Goal: Task Accomplishment & Management: Use online tool/utility

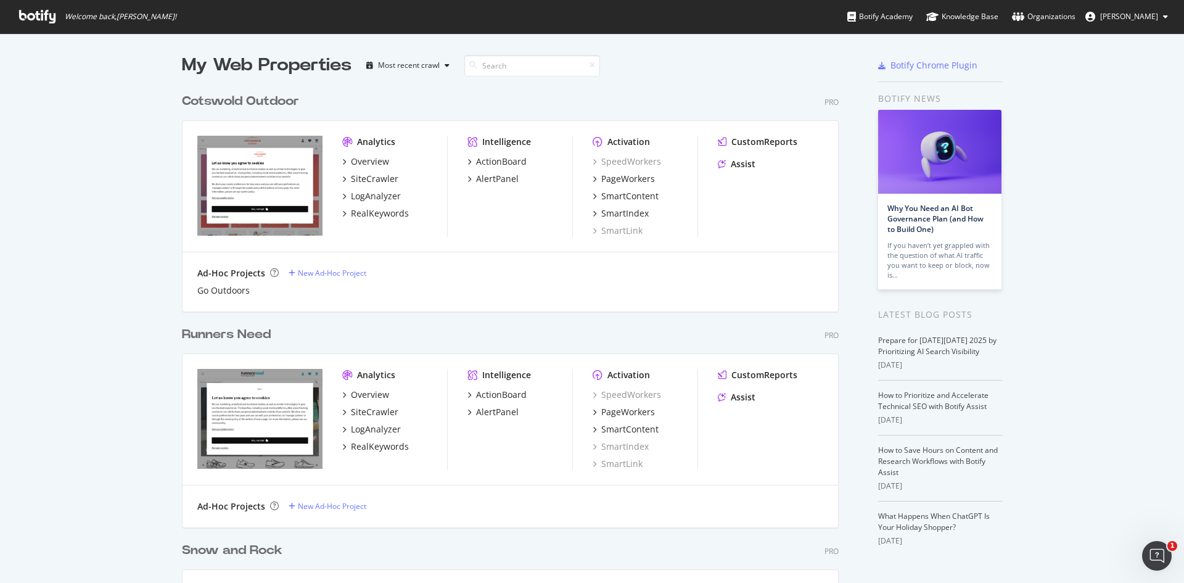
scroll to position [178, 0]
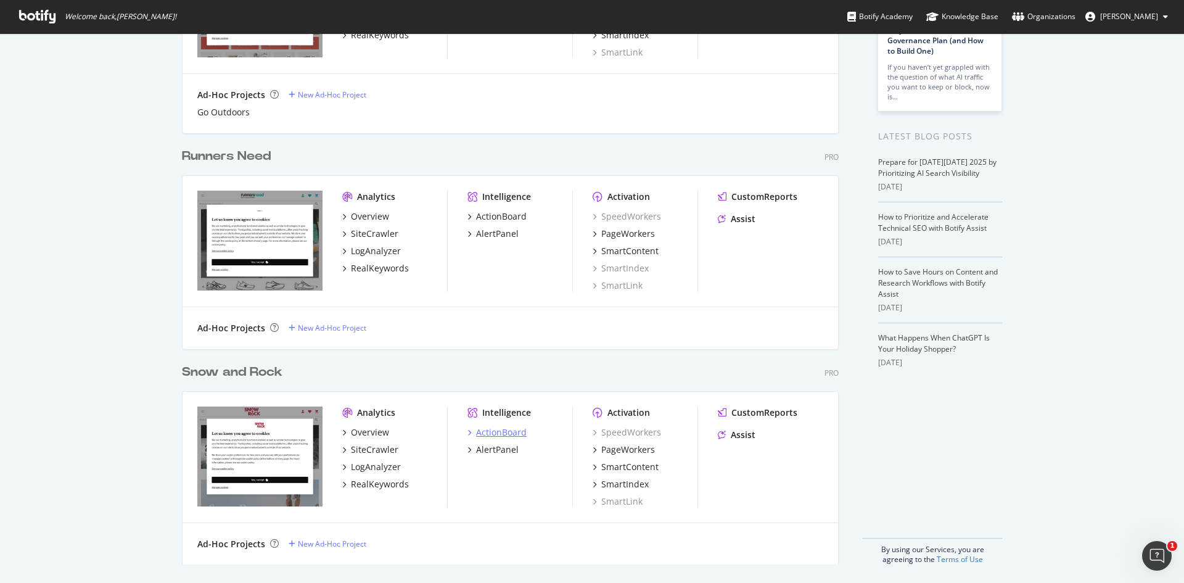
click at [495, 427] on div "ActionBoard" at bounding box center [501, 432] width 51 height 12
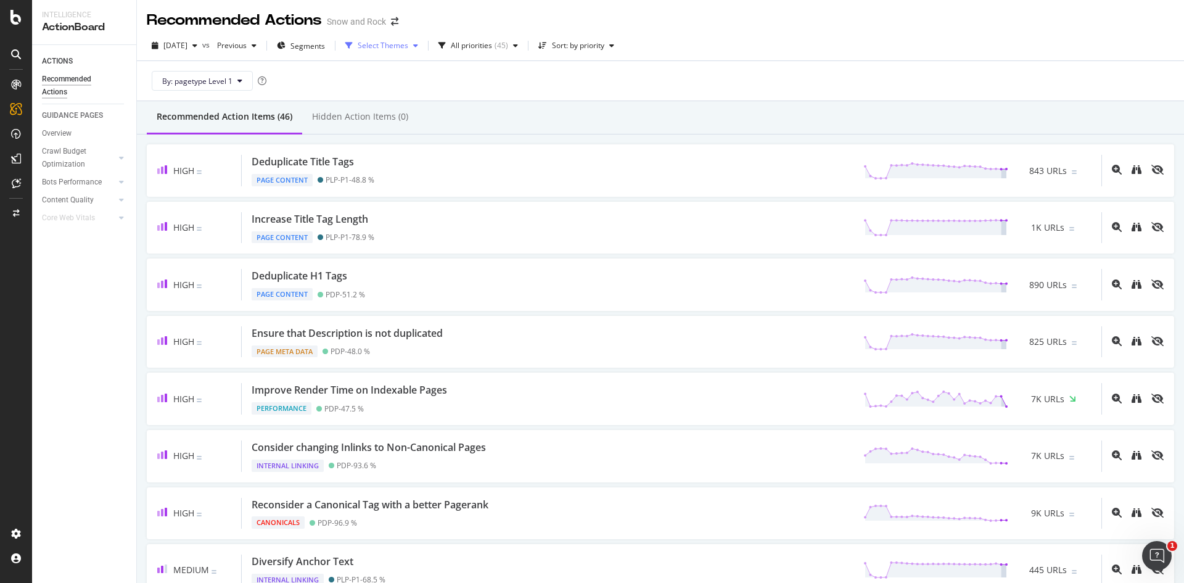
click at [420, 53] on div "Select Themes" at bounding box center [381, 45] width 83 height 18
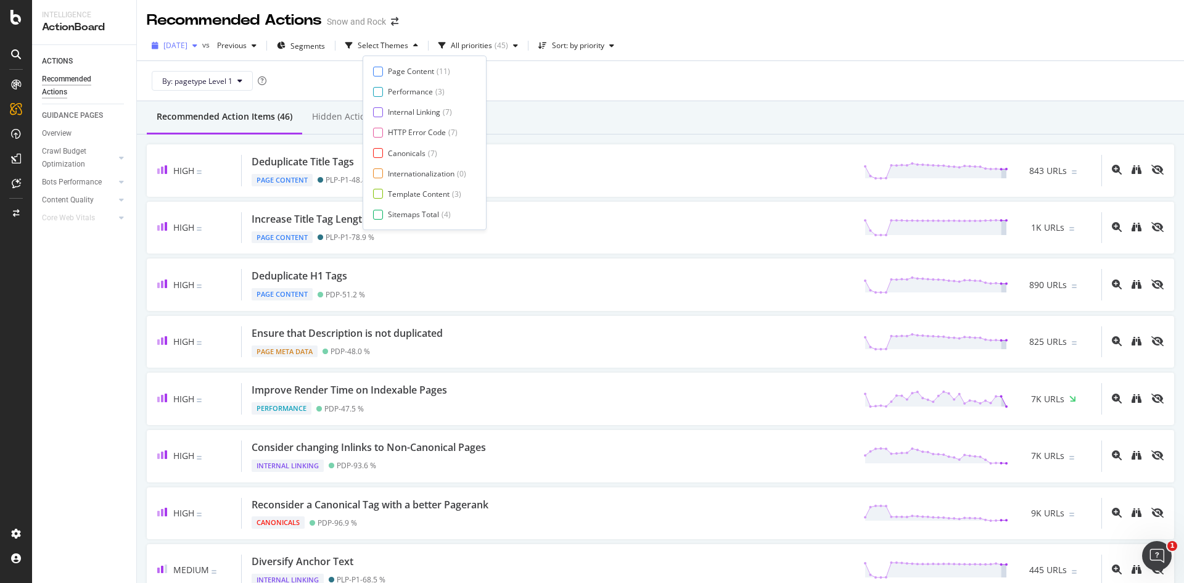
click at [187, 47] on span "[DATE]" at bounding box center [175, 45] width 24 height 10
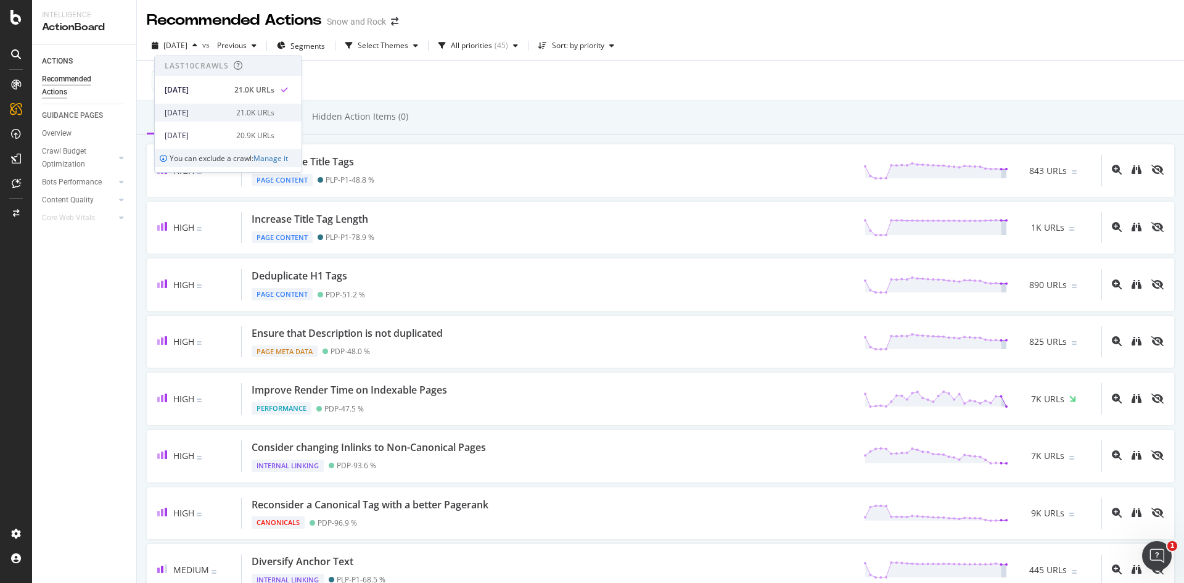
click at [229, 115] on div "[DATE] 21.0K URLs" at bounding box center [220, 112] width 110 height 11
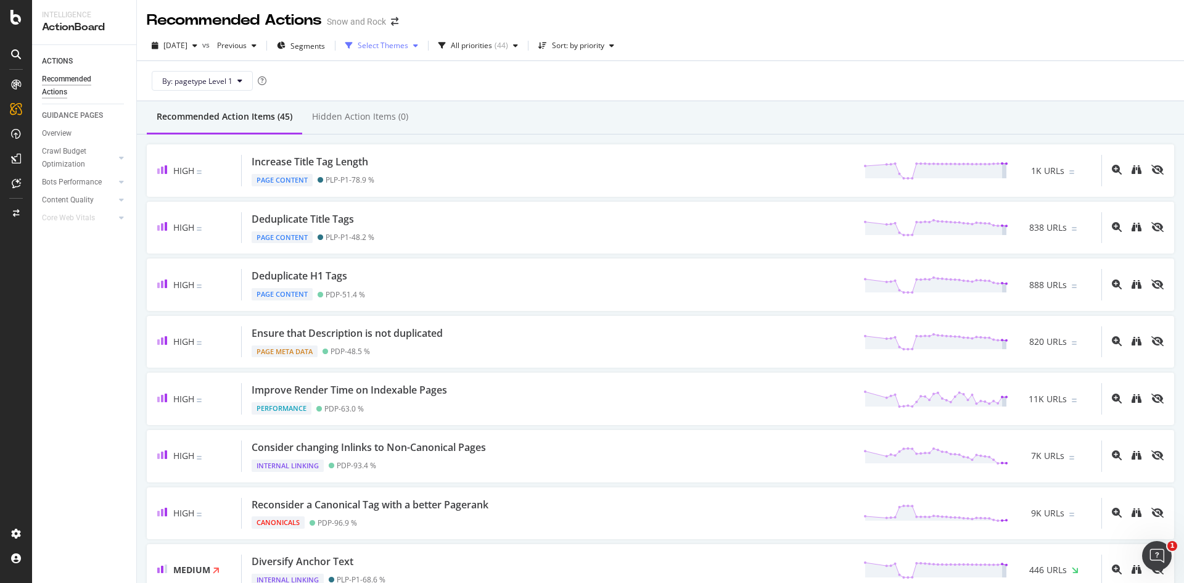
click at [390, 46] on div "Select Themes" at bounding box center [383, 45] width 51 height 7
click at [411, 110] on div "Internal Linking" at bounding box center [417, 112] width 52 height 10
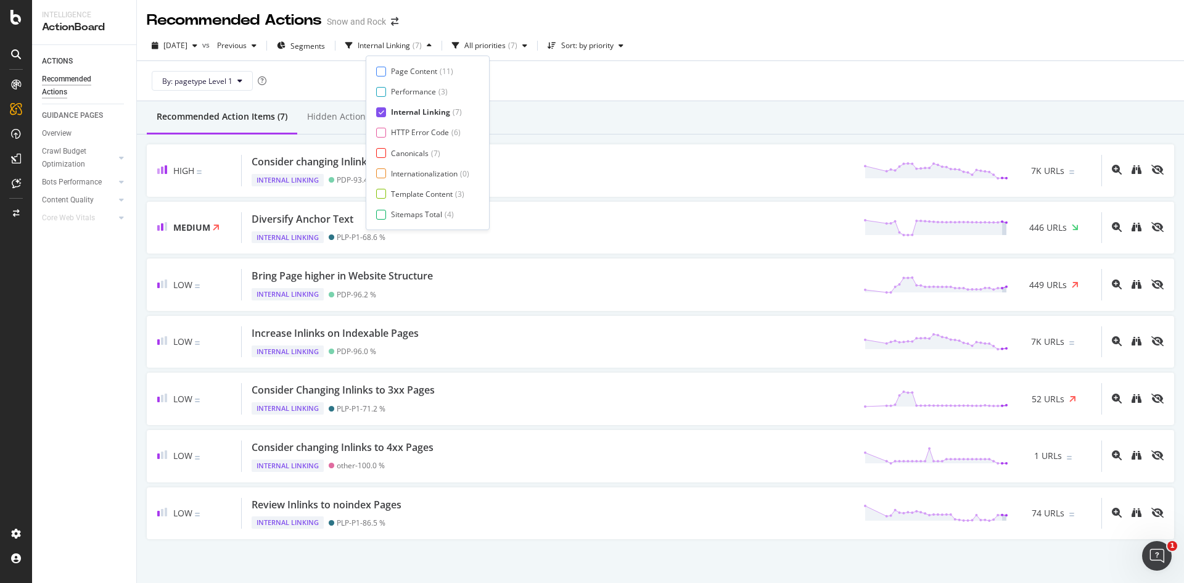
click at [650, 116] on div "Recommended Action Items (7) Hidden Action Items (0)" at bounding box center [660, 117] width 1047 height 33
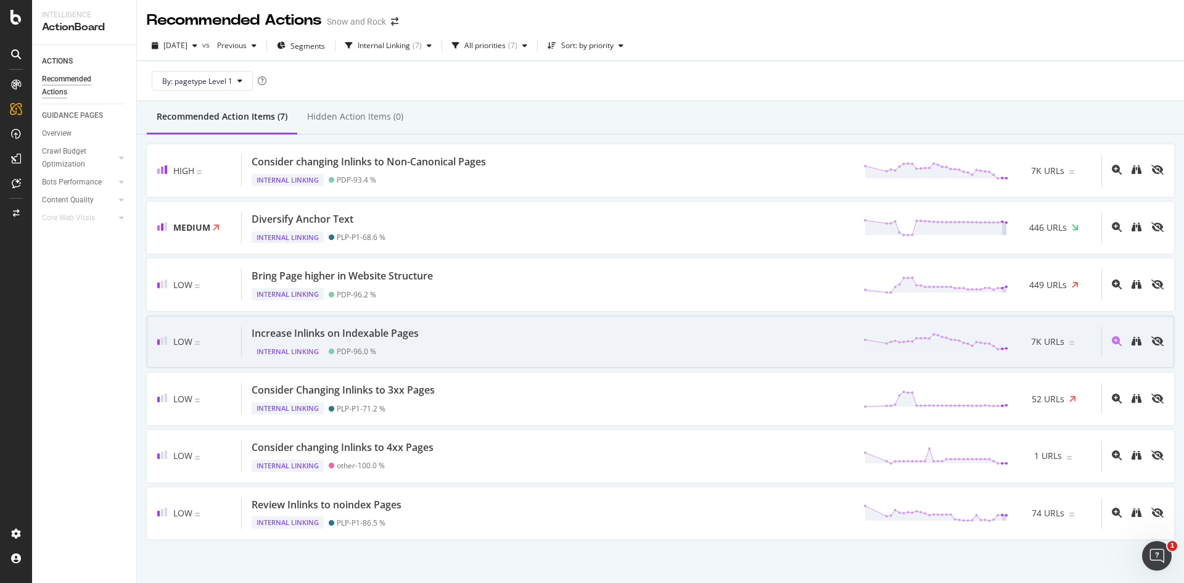
click at [460, 351] on div "Increase Inlinks on Indexable Pages Internal Linking PDP - 96.0 % 7K URLs" at bounding box center [671, 341] width 859 height 31
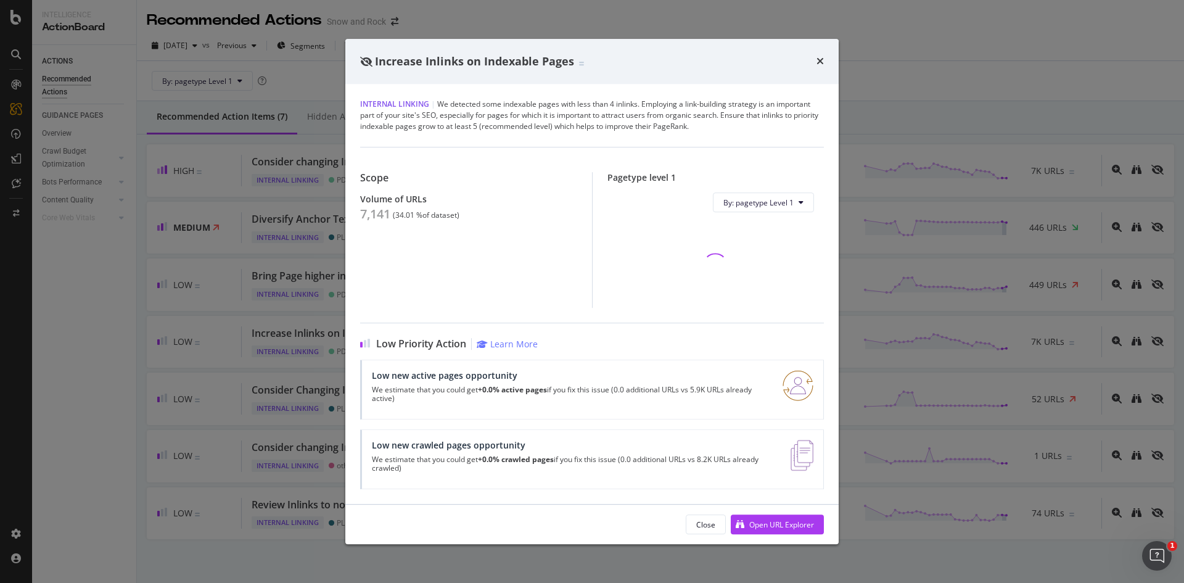
click at [378, 215] on div "7,141" at bounding box center [375, 214] width 30 height 15
copy div "7,141"
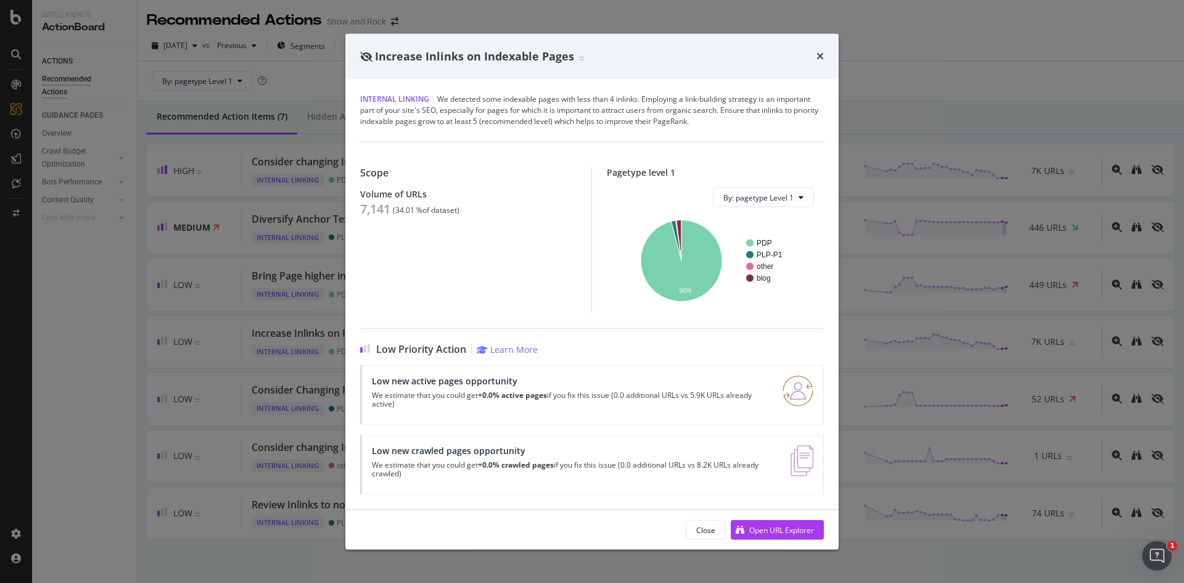
click at [316, 221] on div "Increase Inlinks on Indexable Pages Internal Linking | We detected some indexab…" at bounding box center [592, 291] width 1184 height 583
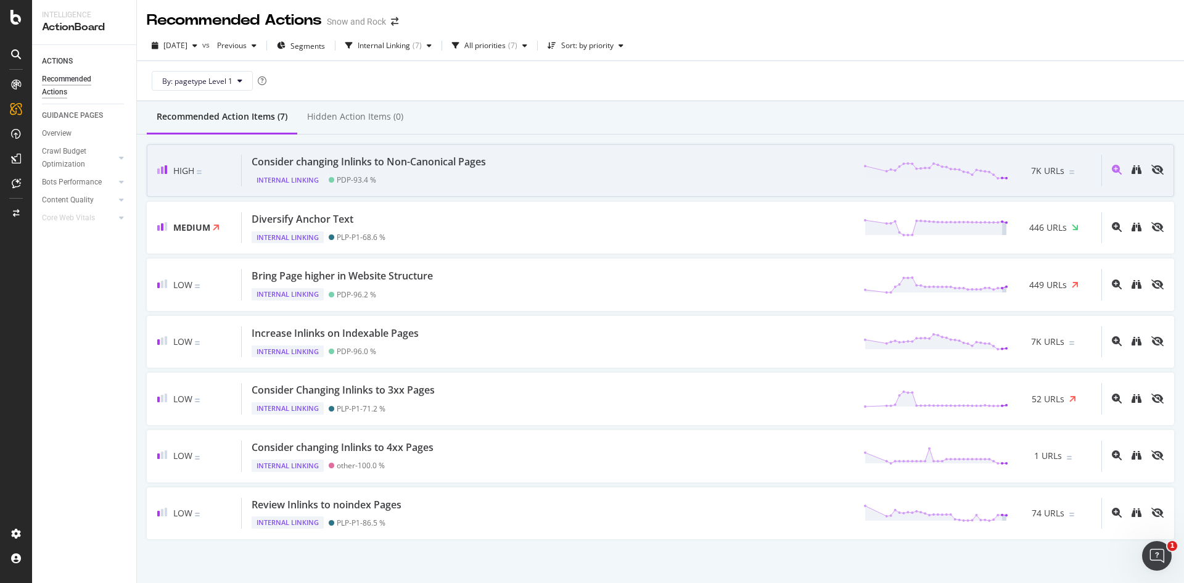
click at [554, 179] on div "Consider changing Inlinks to Non-Canonical Pages Internal Linking PDP - 93.4 % …" at bounding box center [671, 170] width 859 height 31
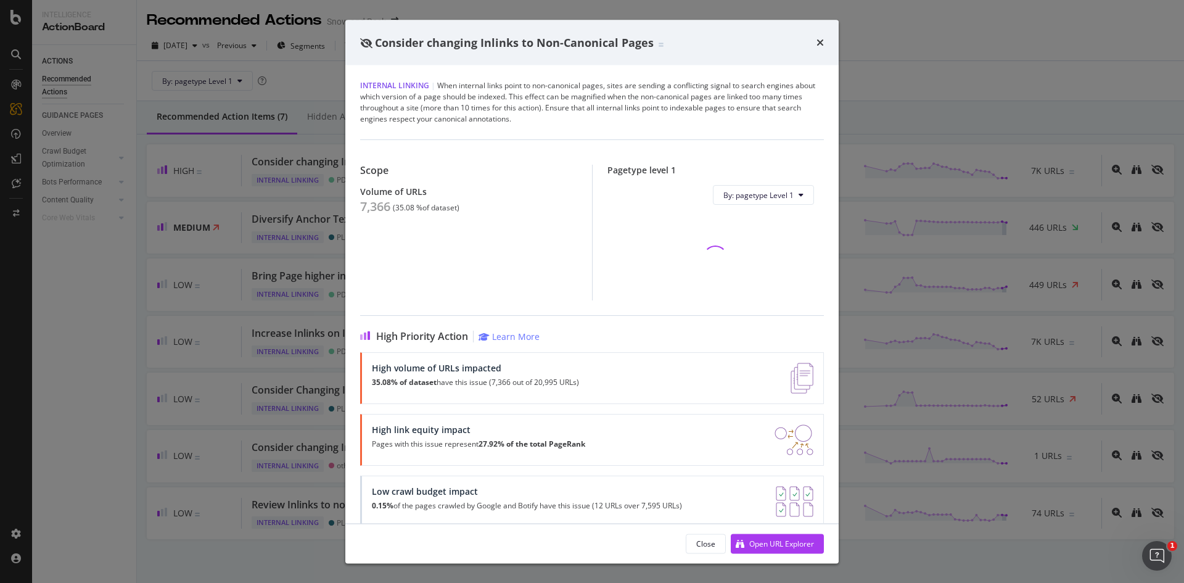
click at [383, 213] on div "7,366" at bounding box center [375, 206] width 30 height 15
copy div "7,366"
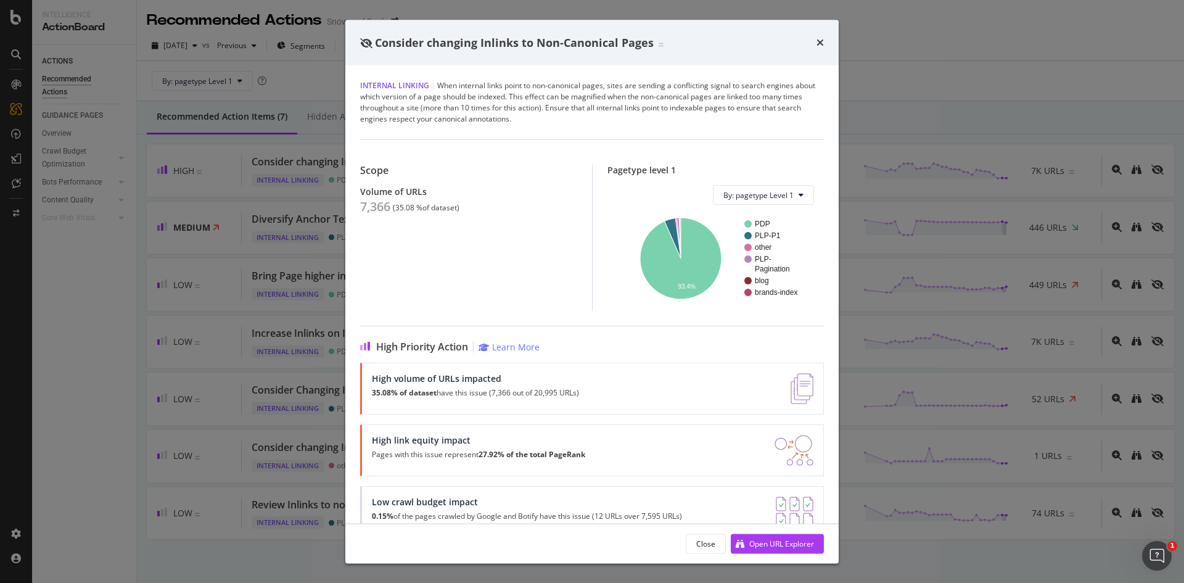
click at [239, 250] on div "Consider changing Inlinks to Non-Canonical Pages Internal Linking | When intern…" at bounding box center [592, 291] width 1184 height 583
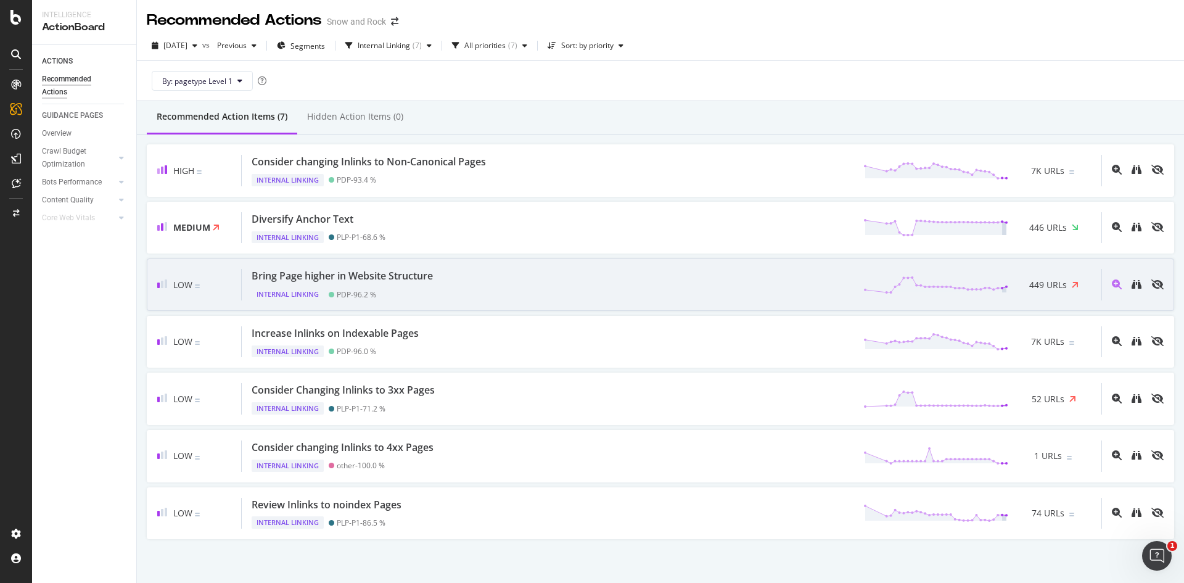
click at [465, 280] on div "Bring Page higher in Website Structure Internal Linking PDP - 96.2 % 449 URLs" at bounding box center [671, 284] width 859 height 31
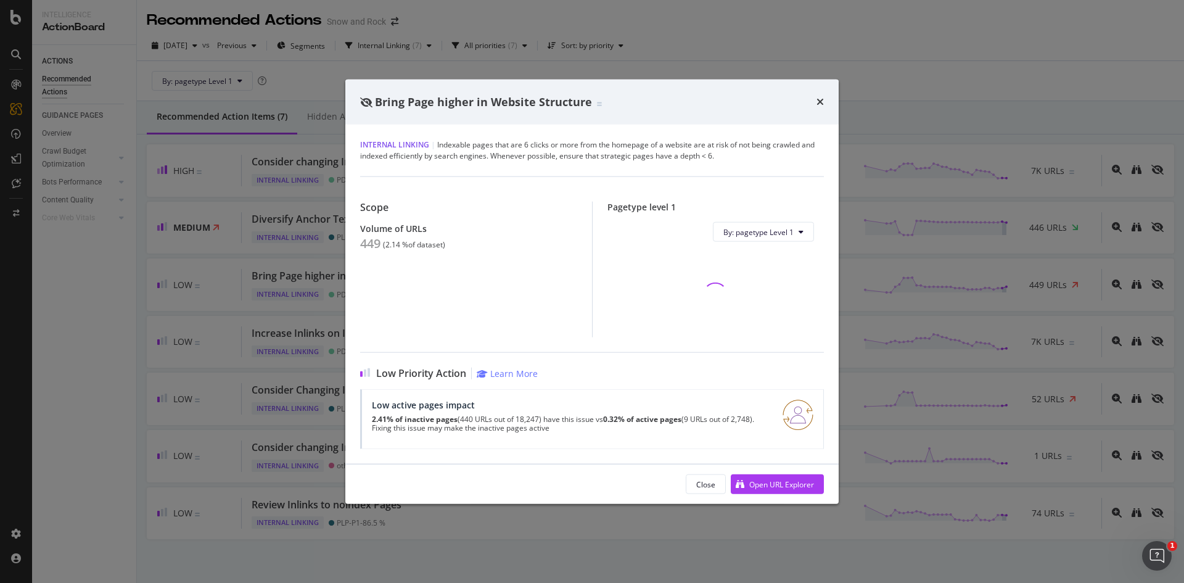
click at [369, 241] on div "449" at bounding box center [370, 243] width 20 height 15
copy div "449"
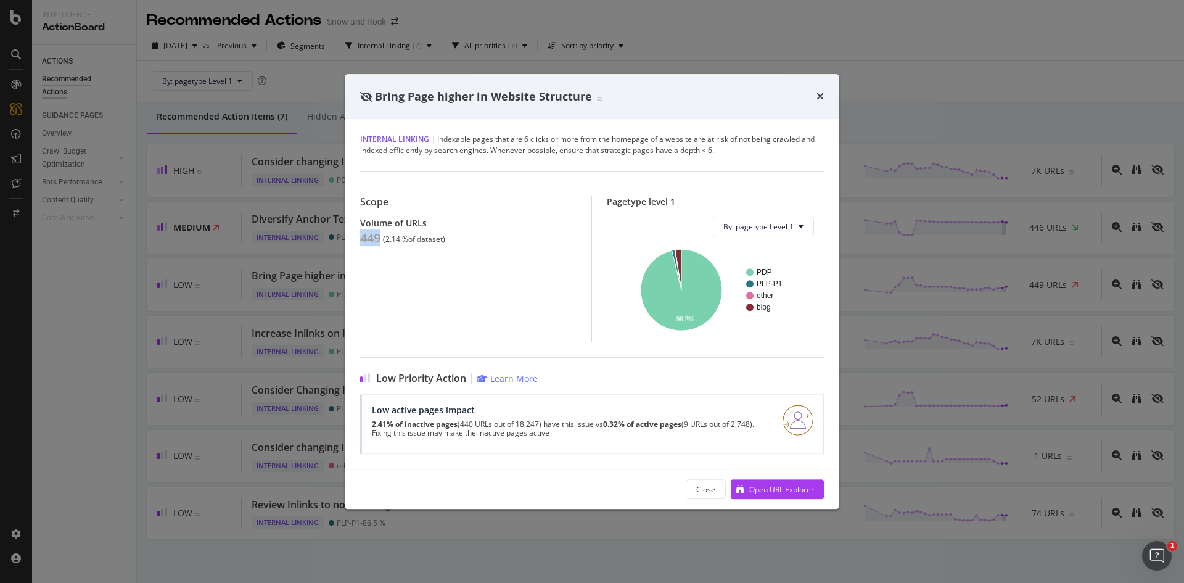
click at [302, 236] on div "Bring Page higher in Website Structure Internal Linking | Indexable pages that …" at bounding box center [592, 291] width 1184 height 583
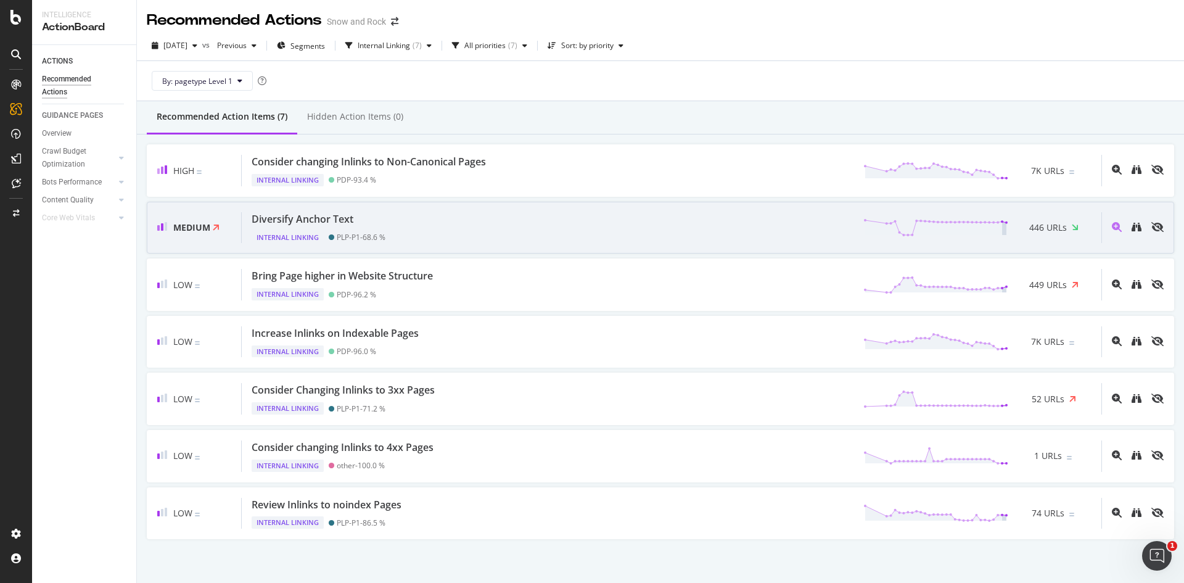
click at [404, 223] on div "Diversify Anchor Text Internal Linking PLP-P1 - 68.6 % 446 URLs" at bounding box center [671, 227] width 859 height 31
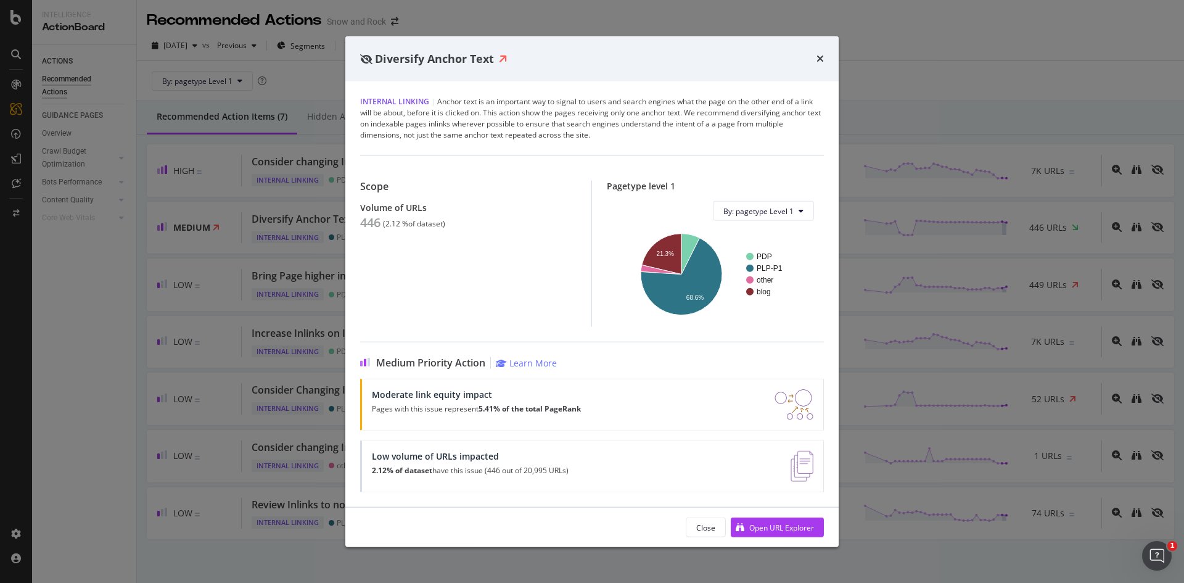
click at [168, 208] on div "Diversify Anchor Text Internal Linking | Anchor text is an important way to sig…" at bounding box center [592, 291] width 1184 height 583
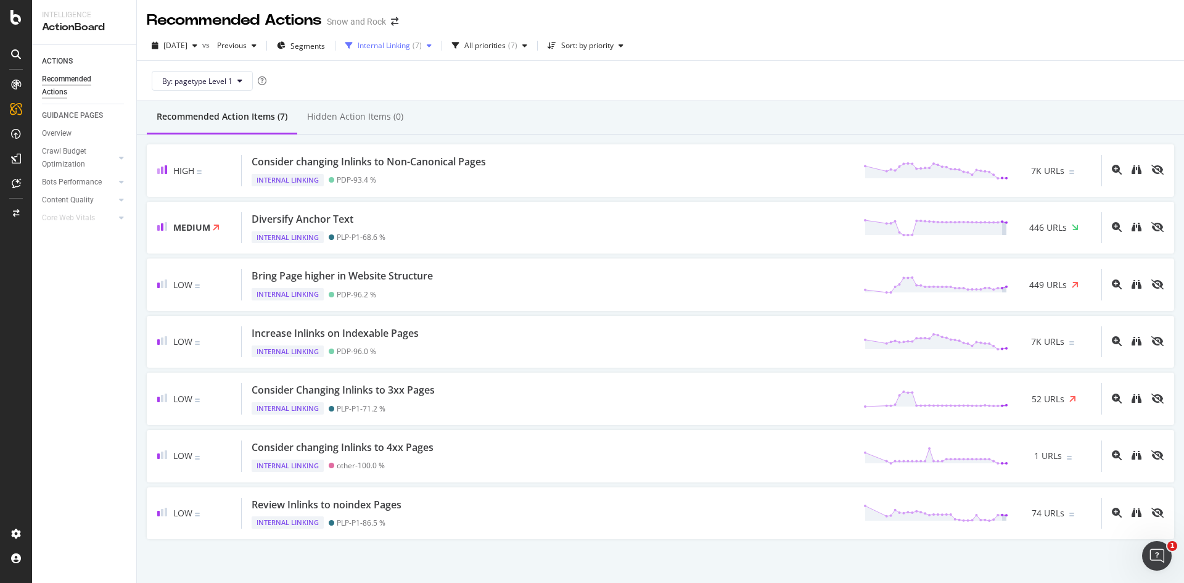
click at [410, 42] on div "Internal Linking" at bounding box center [384, 45] width 52 height 7
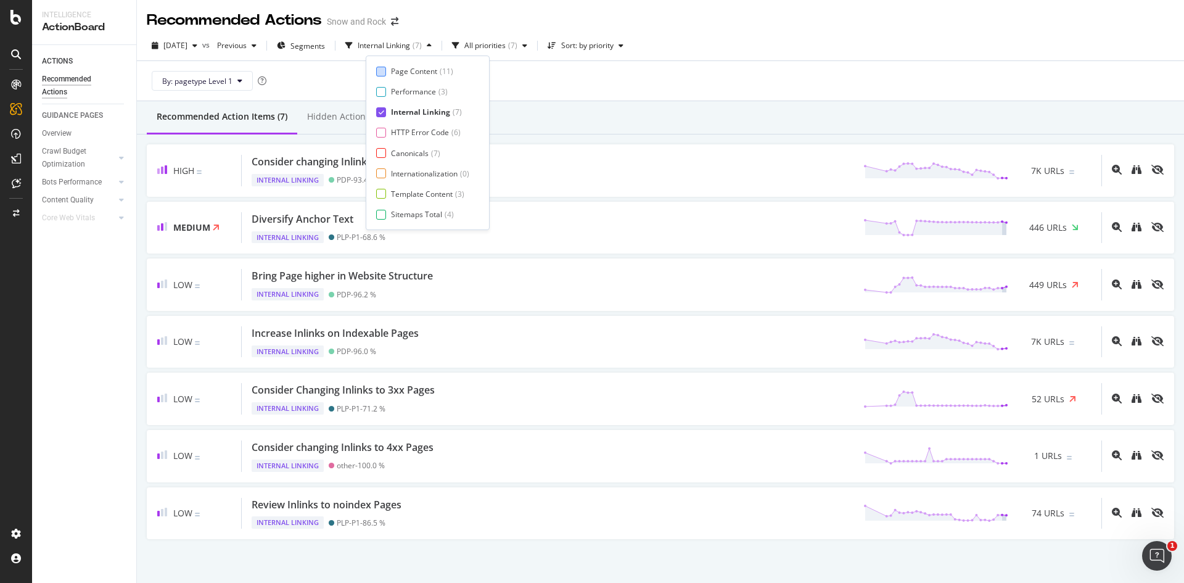
click at [419, 72] on div "Page Content" at bounding box center [414, 71] width 46 height 10
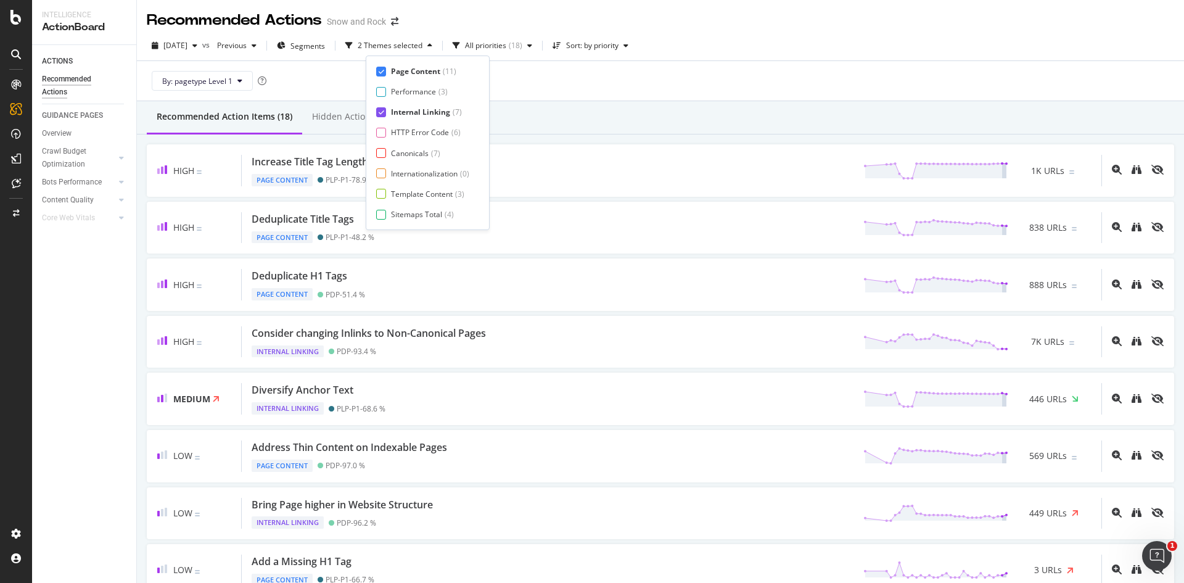
click at [423, 112] on div "Internal Linking" at bounding box center [420, 112] width 59 height 10
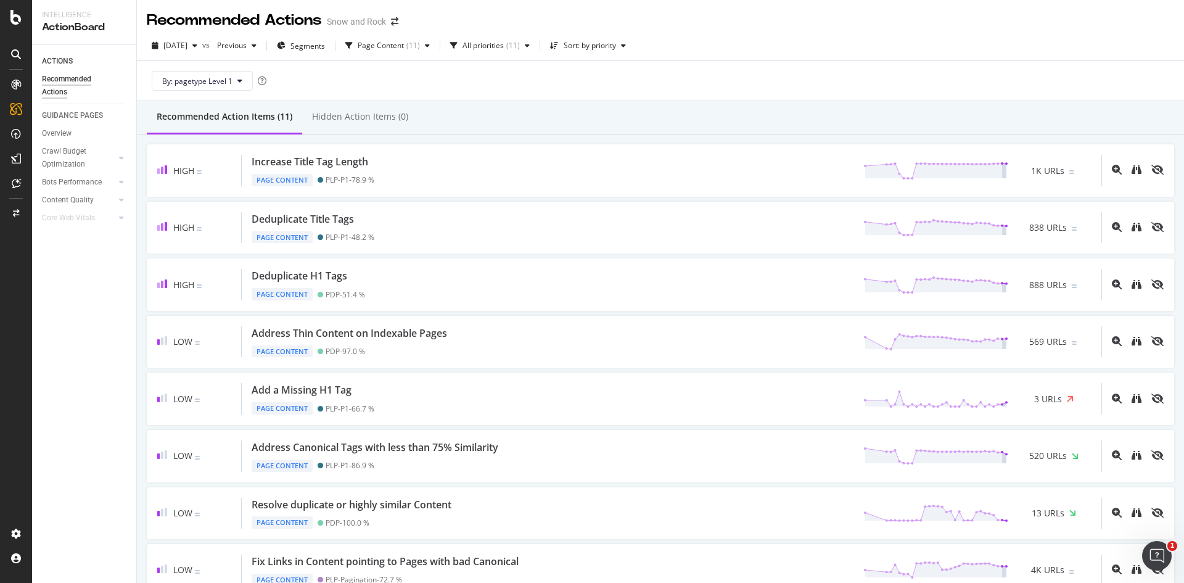
click at [617, 122] on div "Recommended Action Items (11) Hidden Action Items (0)" at bounding box center [660, 117] width 1047 height 33
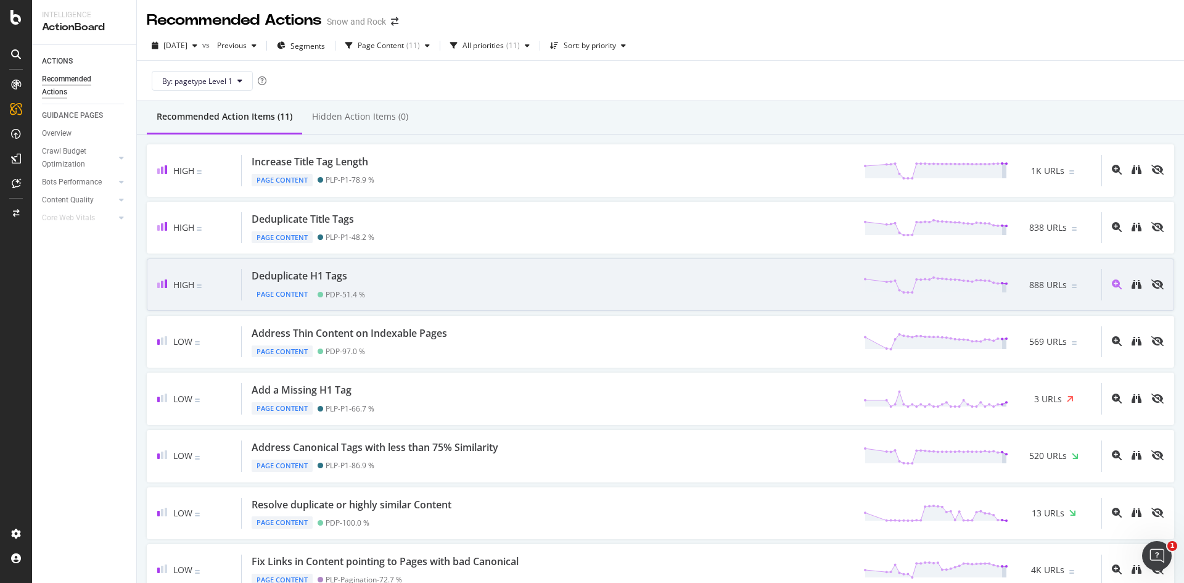
scroll to position [31, 0]
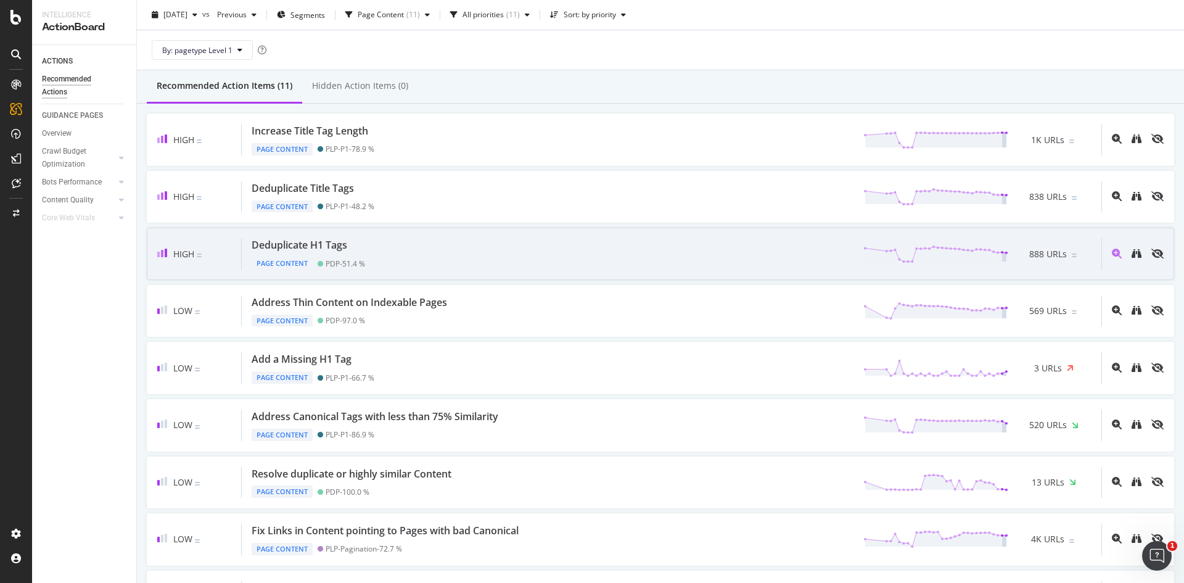
click at [406, 242] on div "Deduplicate H1 Tags Page Content PDP - 51.4 % 888 URLs" at bounding box center [671, 253] width 859 height 31
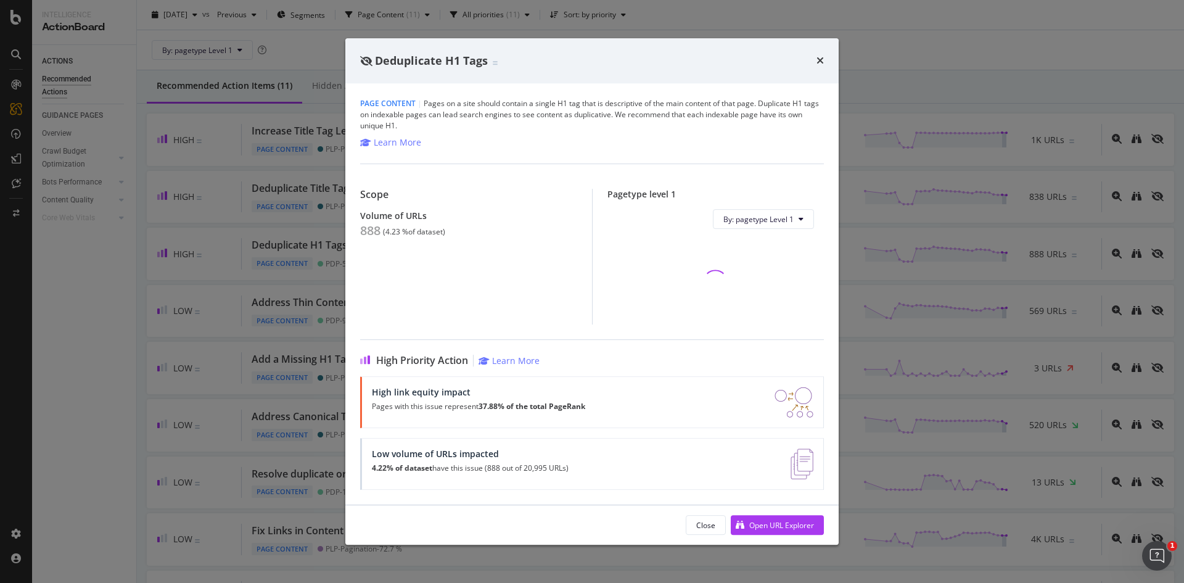
click at [368, 227] on div "888" at bounding box center [370, 230] width 20 height 15
copy div "888"
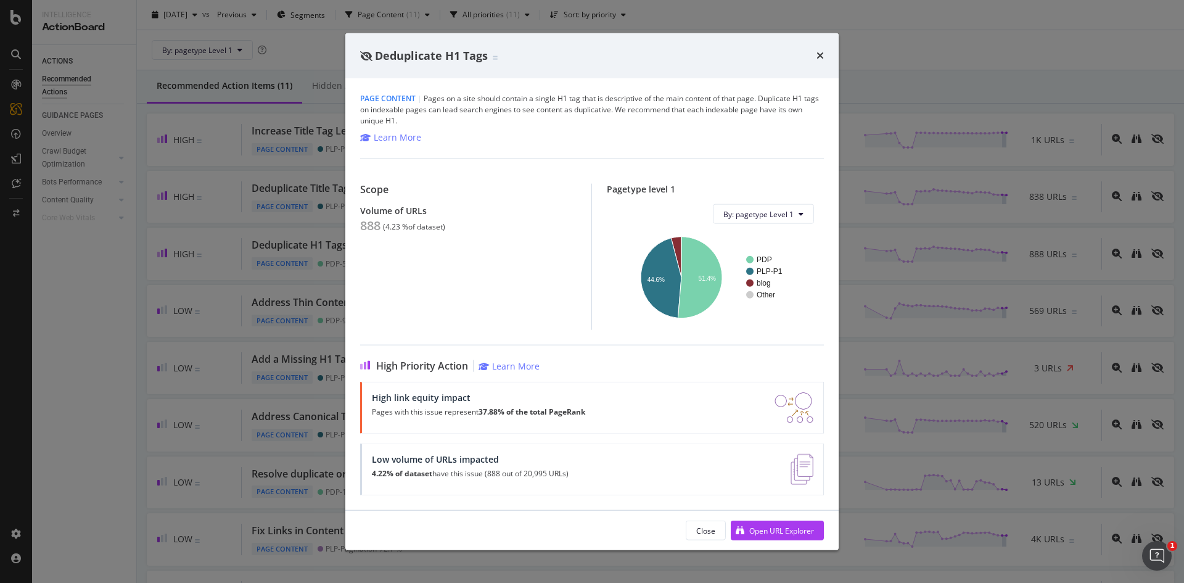
click at [204, 283] on div "Deduplicate H1 Tags Page Content | Pages on a site should contain a single H1 t…" at bounding box center [592, 291] width 1184 height 583
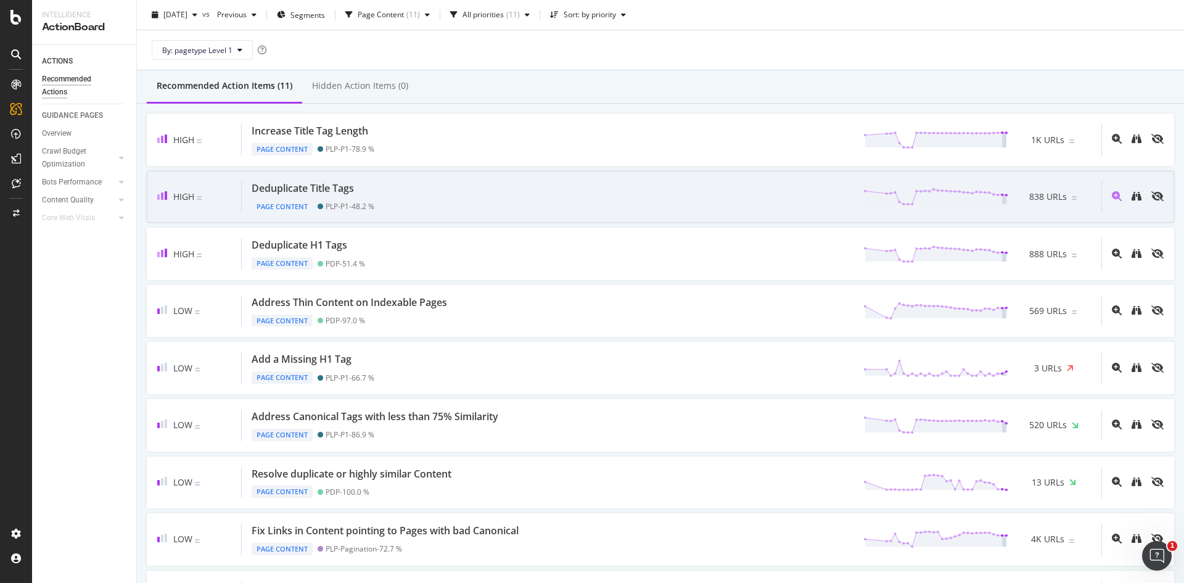
click at [409, 200] on div "Deduplicate Title Tags Page Content PLP-P1 - 48.2 % 838 URLs" at bounding box center [671, 196] width 859 height 31
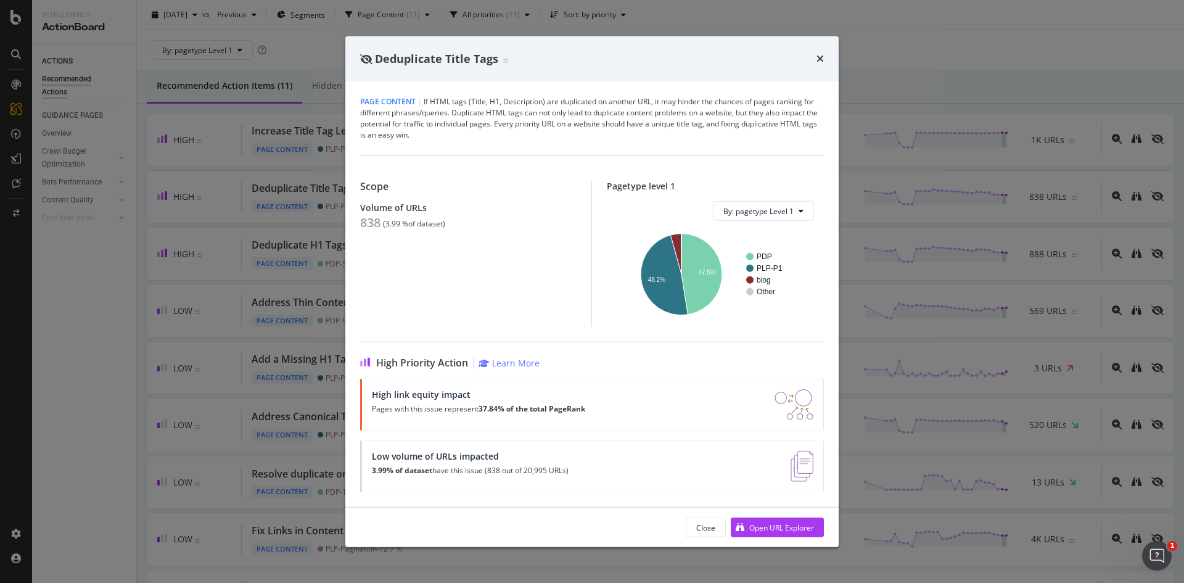
click at [277, 250] on div "Deduplicate Title Tags Page Content | If HTML tags (Title, H1, Description) are…" at bounding box center [592, 291] width 1184 height 583
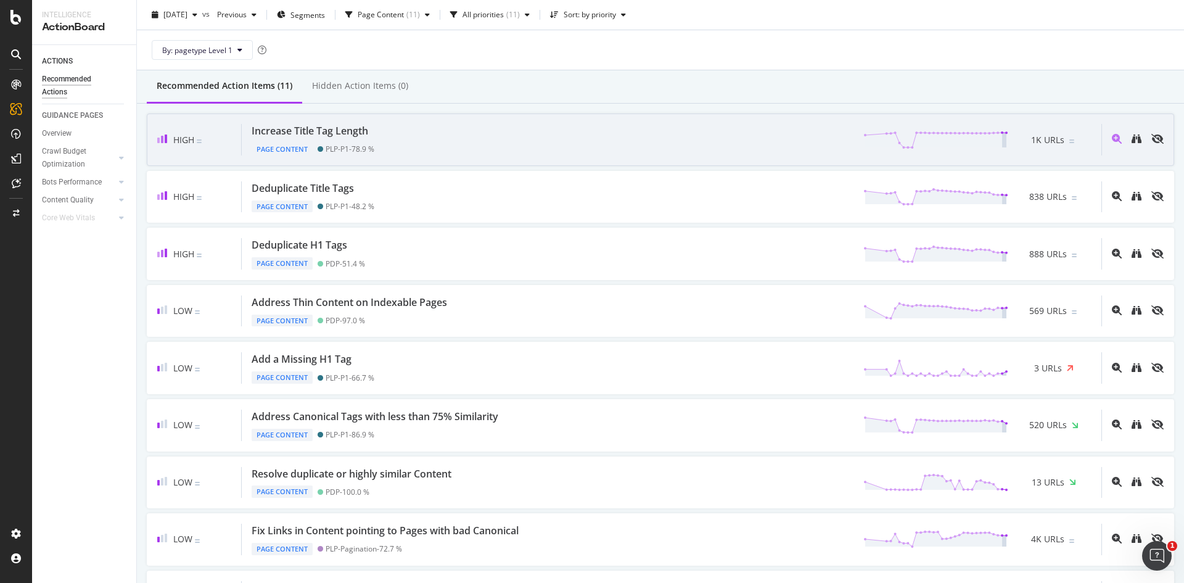
click at [398, 148] on div "Increase Title Tag Length Page Content PLP-P1 - 78.9 % 1K URLs" at bounding box center [671, 139] width 859 height 31
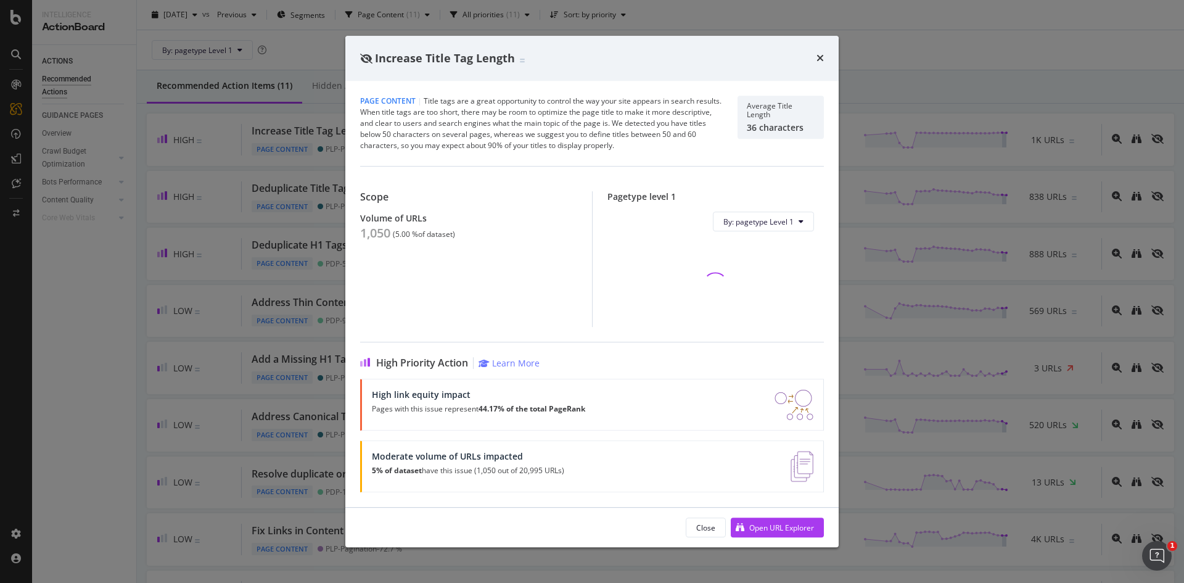
click at [366, 231] on div "1,050" at bounding box center [375, 233] width 30 height 15
copy div "1,050"
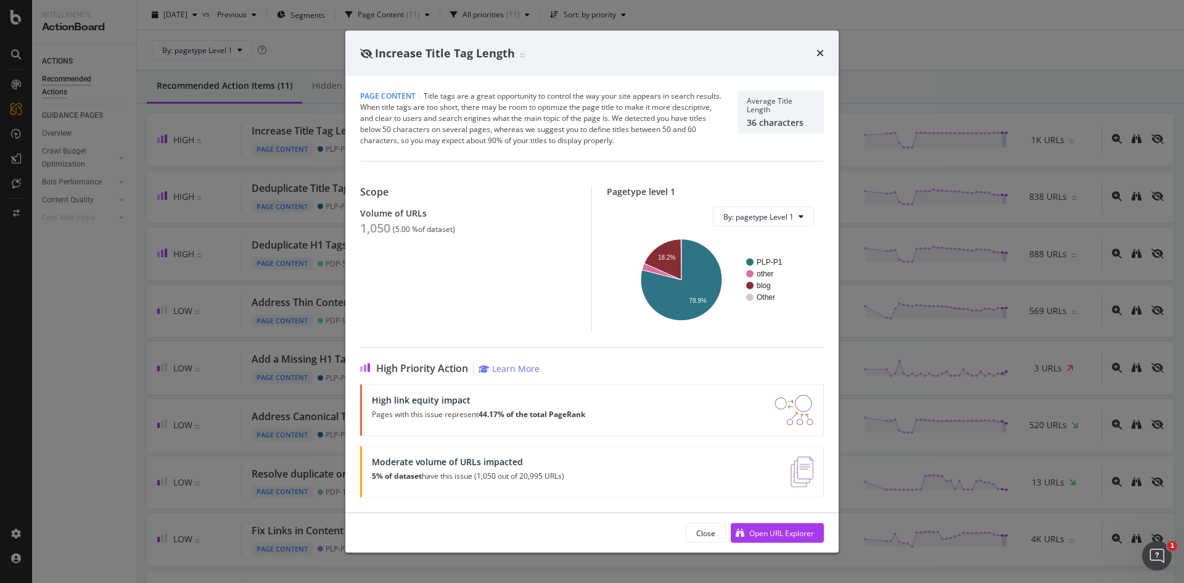
click at [320, 247] on div "Increase Title Tag Length Page Content | Title tags are a great opportunity to …" at bounding box center [592, 291] width 1184 height 583
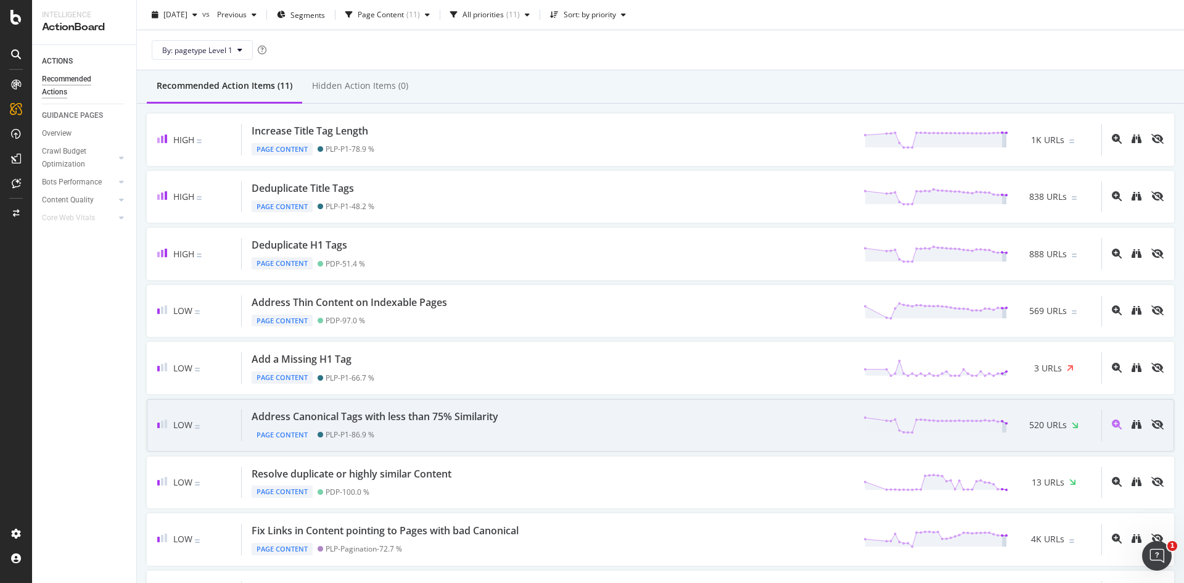
scroll to position [76, 0]
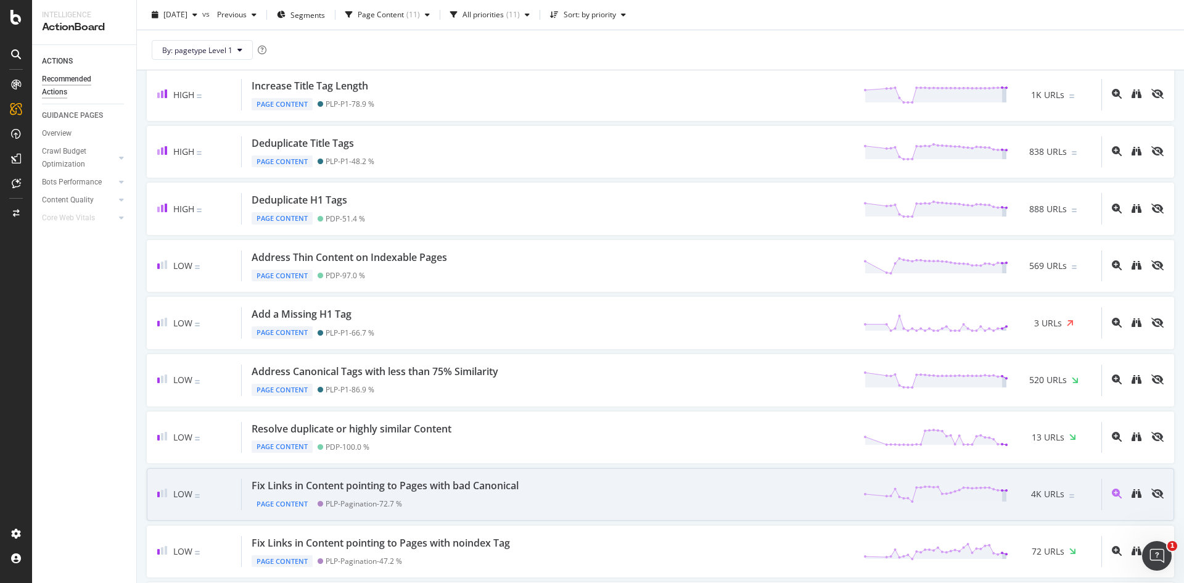
click at [460, 483] on div "Fix Links in Content pointing to Pages with bad Canonical" at bounding box center [385, 485] width 267 height 14
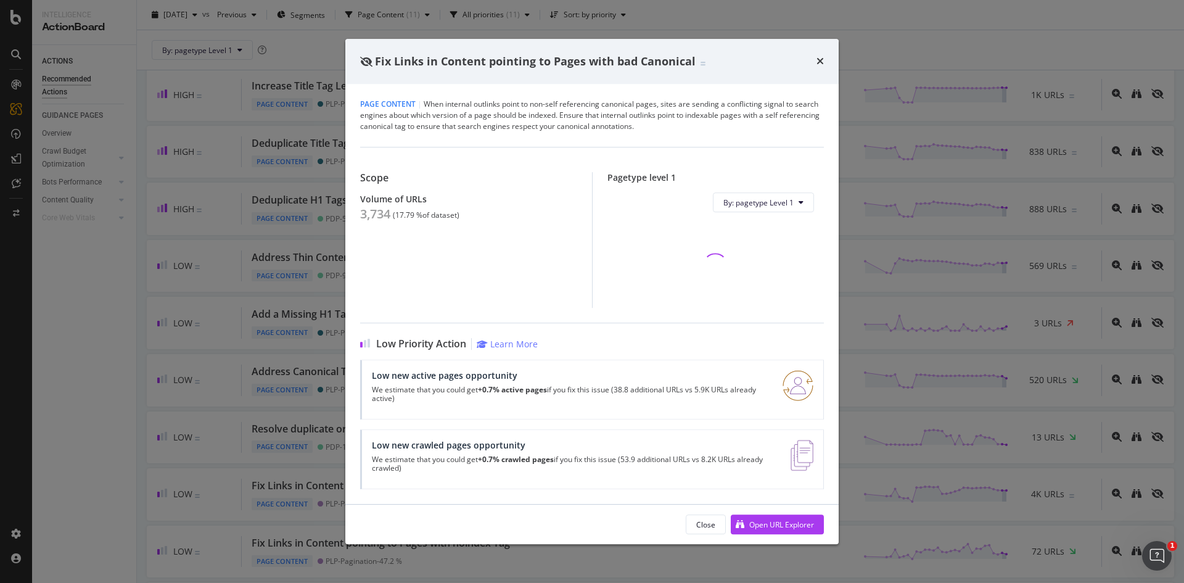
click at [384, 221] on div "3,734" at bounding box center [375, 214] width 30 height 15
copy div "3,734"
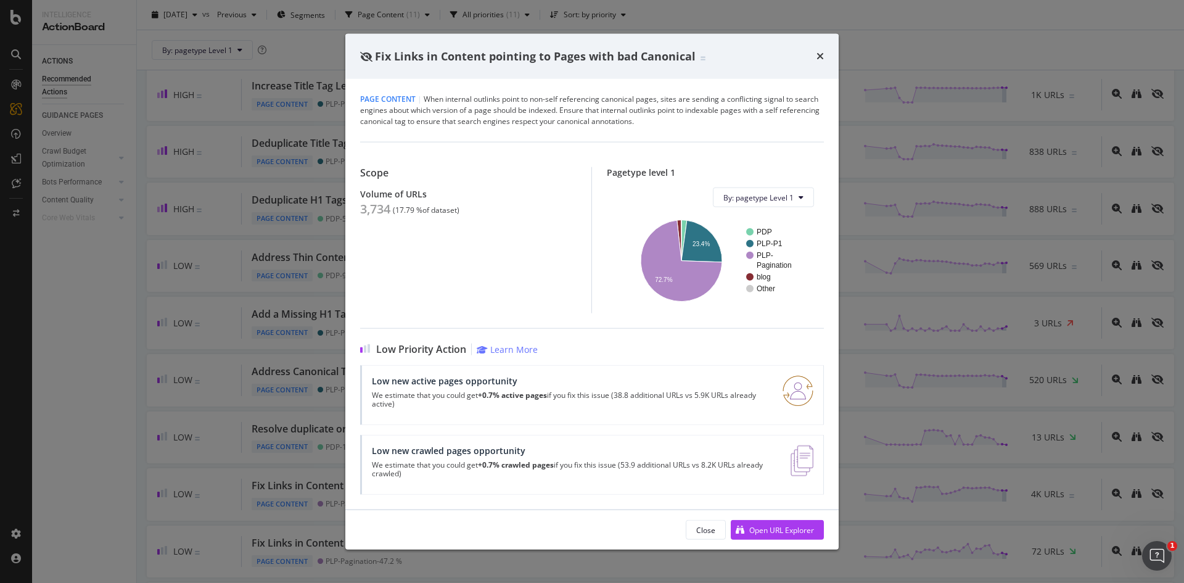
click at [215, 253] on div "Fix Links in Content pointing to Pages with bad Canonical Page Content | When i…" at bounding box center [592, 291] width 1184 height 583
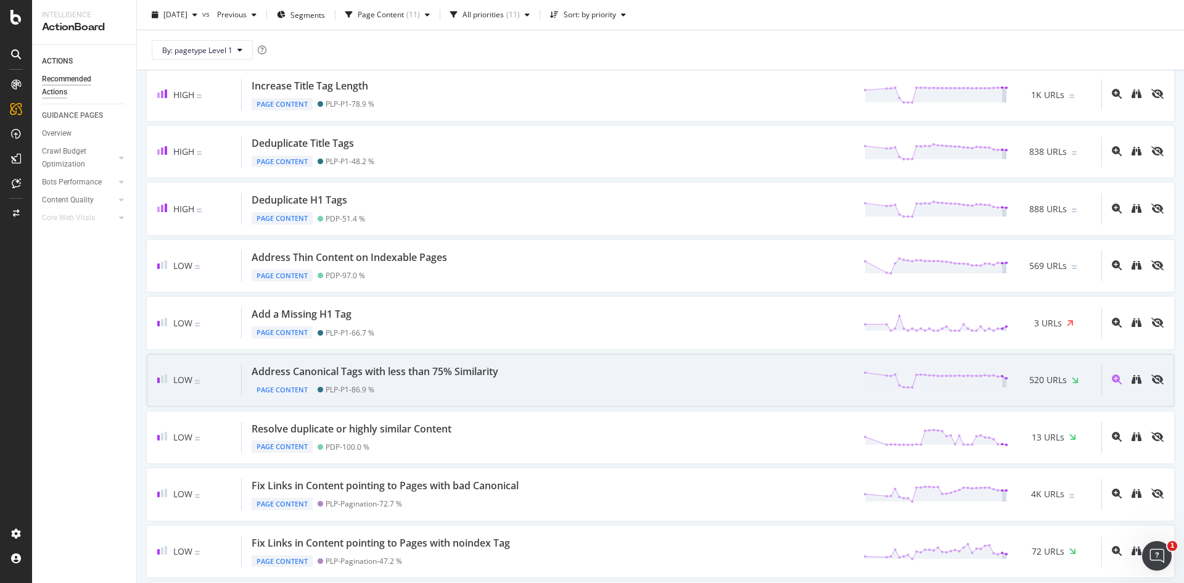
scroll to position [173, 0]
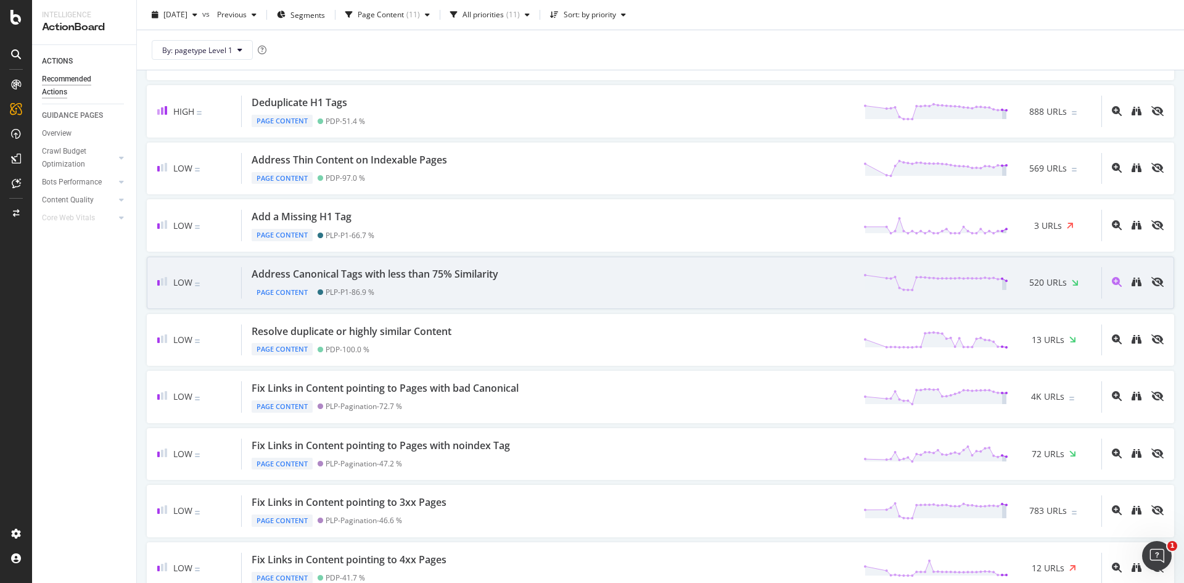
click at [557, 290] on div "Address Canonical Tags with less than 75% Similarity Page Content PLP-P1 - 86.9…" at bounding box center [671, 282] width 859 height 31
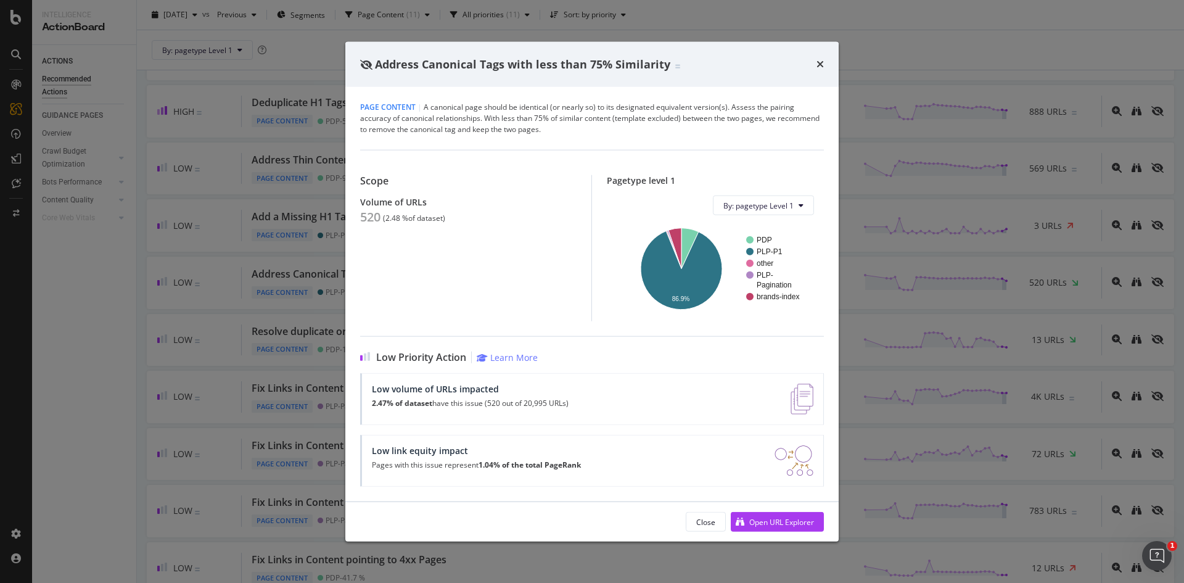
click at [232, 248] on div "Address Canonical Tags with less than 75% Similarity Page Content | A canonical…" at bounding box center [592, 291] width 1184 height 583
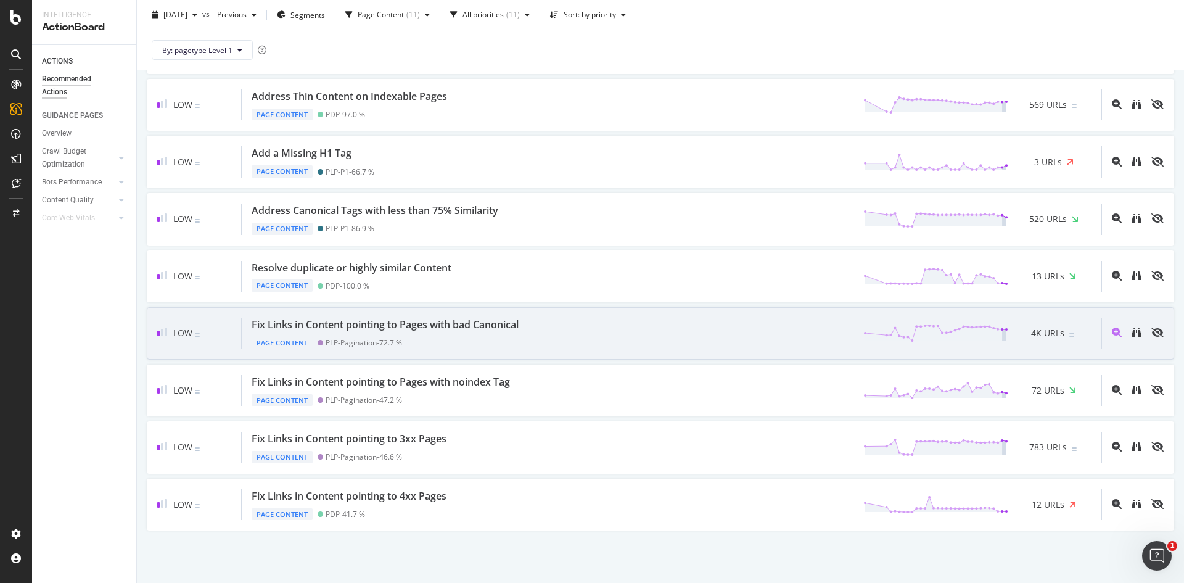
scroll to position [179, 0]
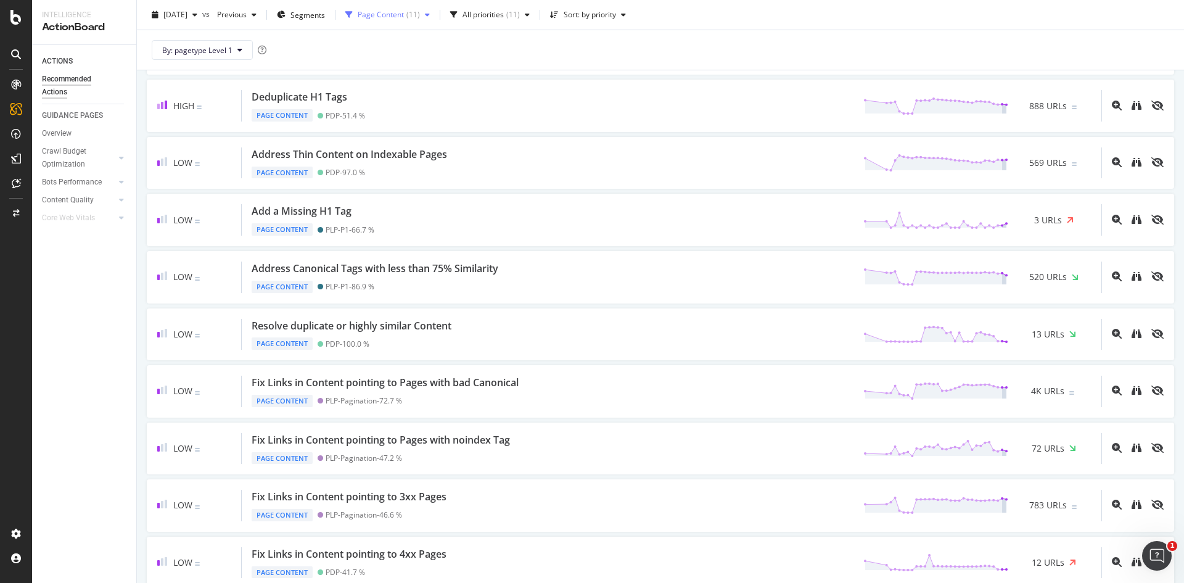
click at [404, 17] on div "Page Content" at bounding box center [381, 14] width 46 height 7
click at [410, 96] on div "HTTP Error Code" at bounding box center [420, 101] width 58 height 10
click at [414, 46] on div "Page Content ( 11 ) Performance ( 3 ) Internal Linking ( 7 ) HTTP Error Code ( …" at bounding box center [427, 111] width 103 height 153
click at [414, 44] on div "Page Content" at bounding box center [415, 40] width 49 height 10
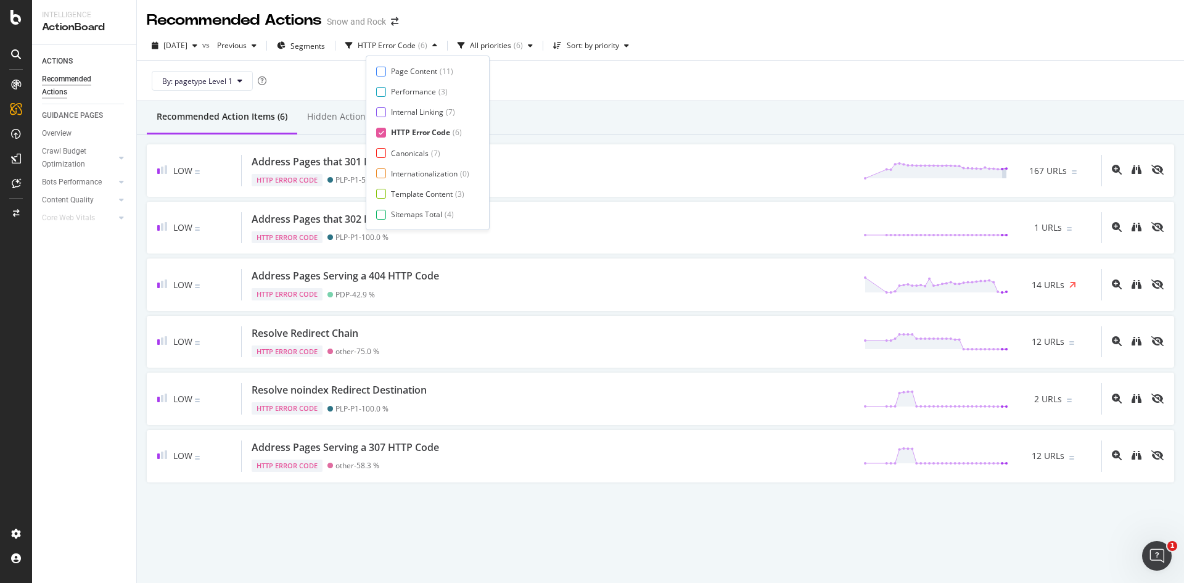
click at [628, 102] on div "Recommended Action Items (6) Hidden Action Items (0)" at bounding box center [660, 117] width 1047 height 33
click at [415, 44] on div "HTTP Error Code" at bounding box center [387, 45] width 58 height 7
click at [421, 129] on div "HTTP Error Code" at bounding box center [420, 132] width 59 height 10
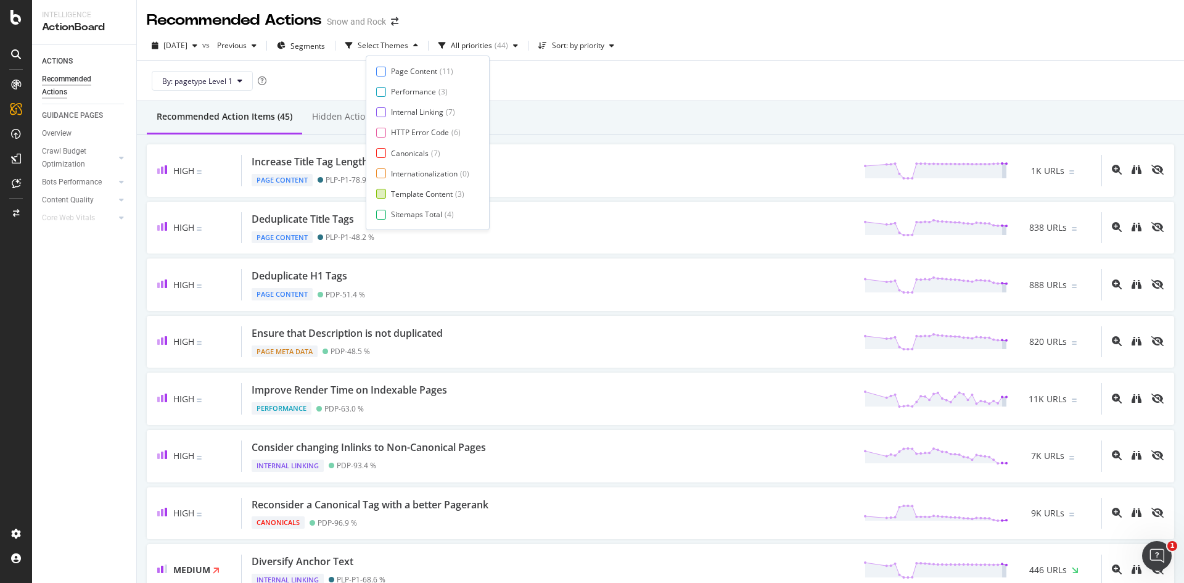
click at [420, 197] on div "Template Content" at bounding box center [422, 194] width 62 height 10
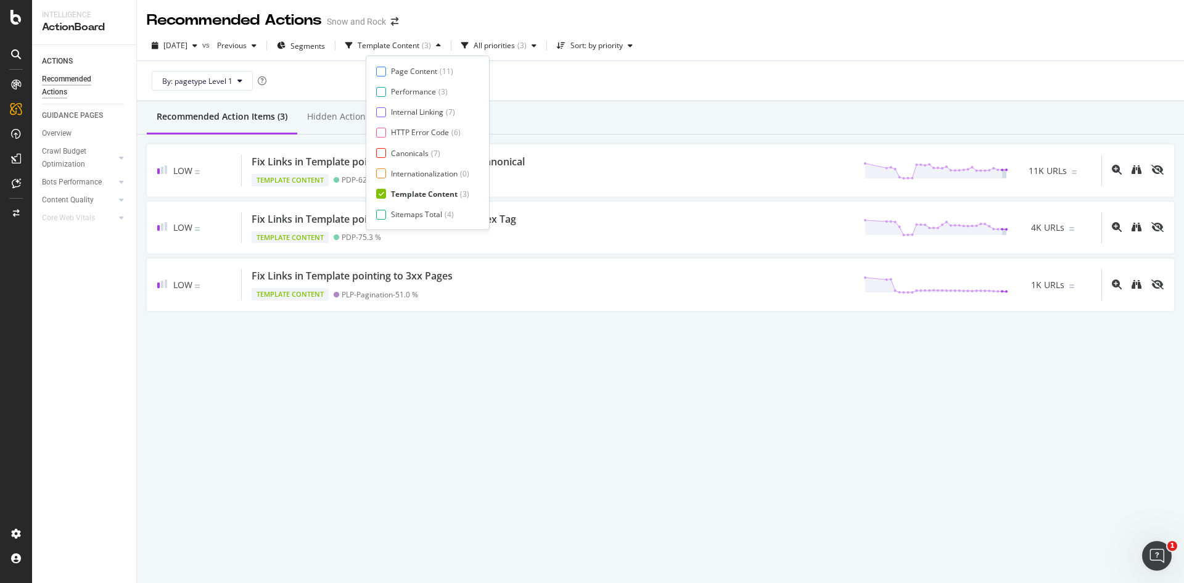
click at [688, 81] on div "By: pagetype Level 1" at bounding box center [660, 80] width 1027 height 39
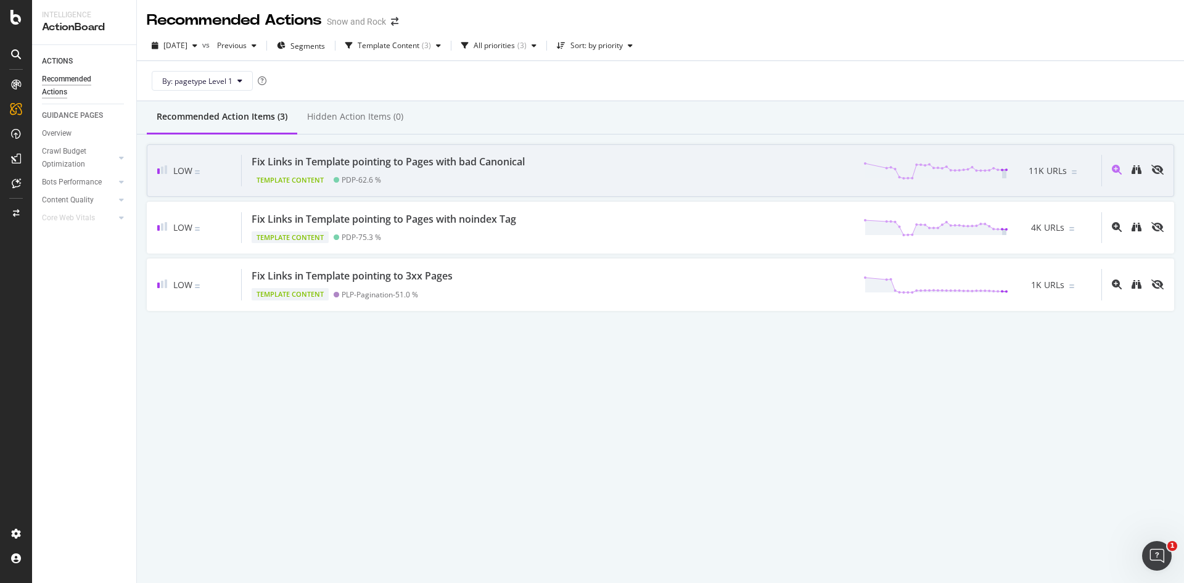
click at [568, 152] on div "Low Fix Links in Template pointing to Pages with bad Canonical Template Content…" at bounding box center [660, 170] width 1027 height 52
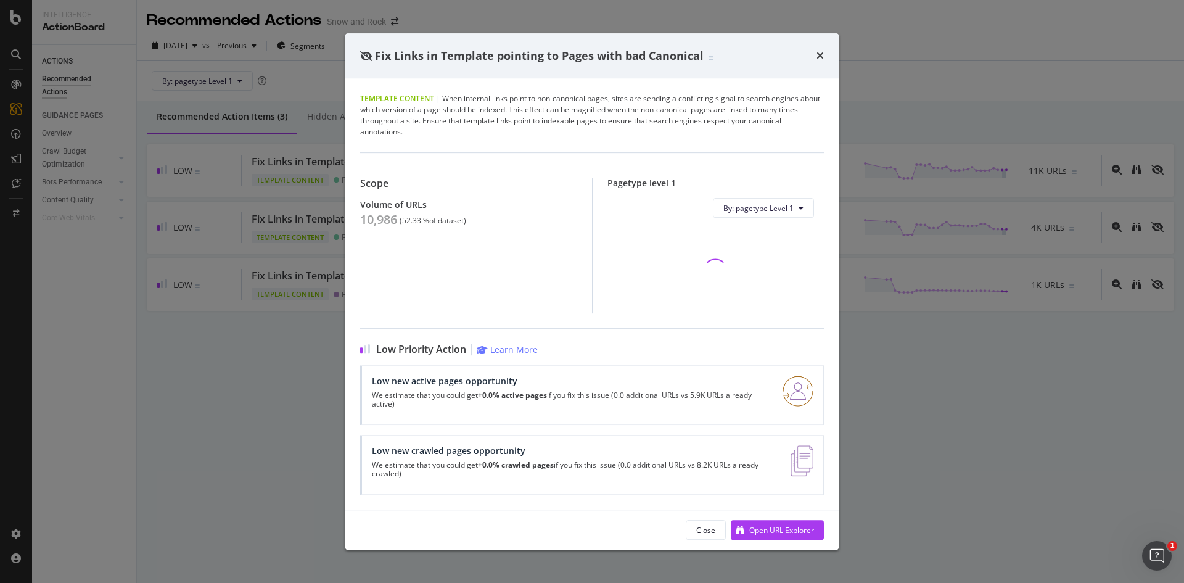
click at [388, 217] on div "10,986" at bounding box center [378, 219] width 37 height 15
copy div "10,986"
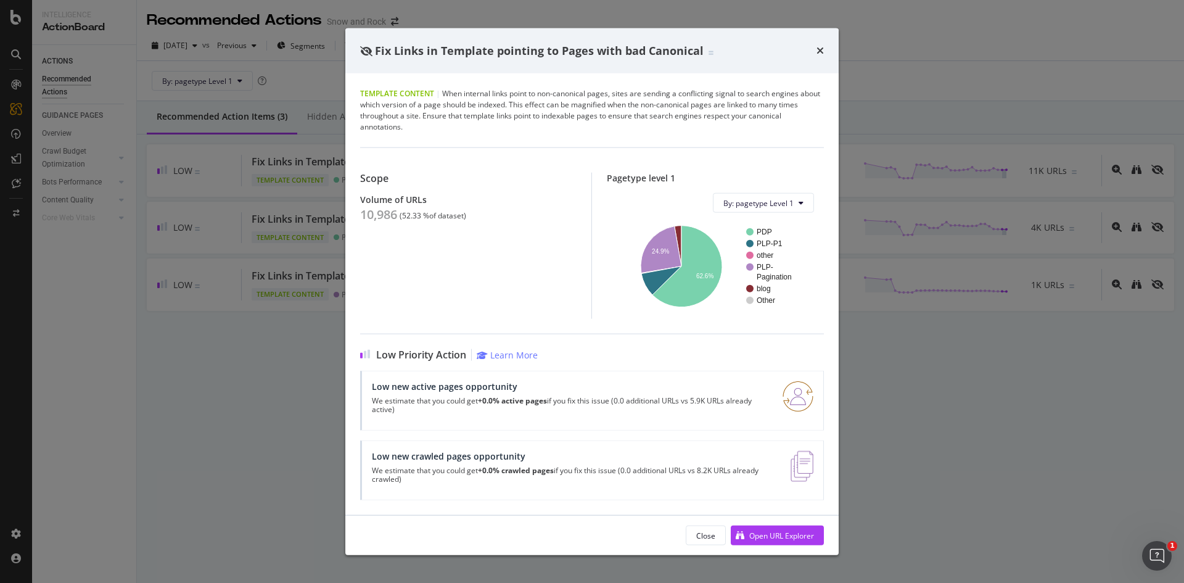
click at [225, 282] on div "Fix Links in Template pointing to Pages with bad Canonical Template Content | W…" at bounding box center [592, 291] width 1184 height 583
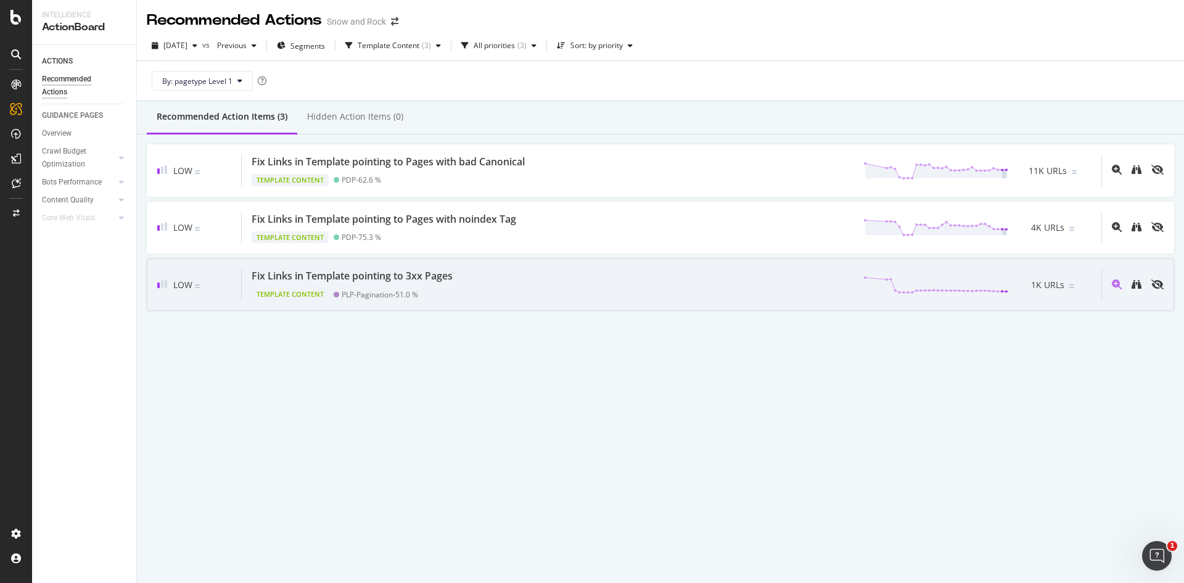
click at [425, 285] on div "Template Content PLP-Pagination - 51.0 %" at bounding box center [355, 291] width 206 height 17
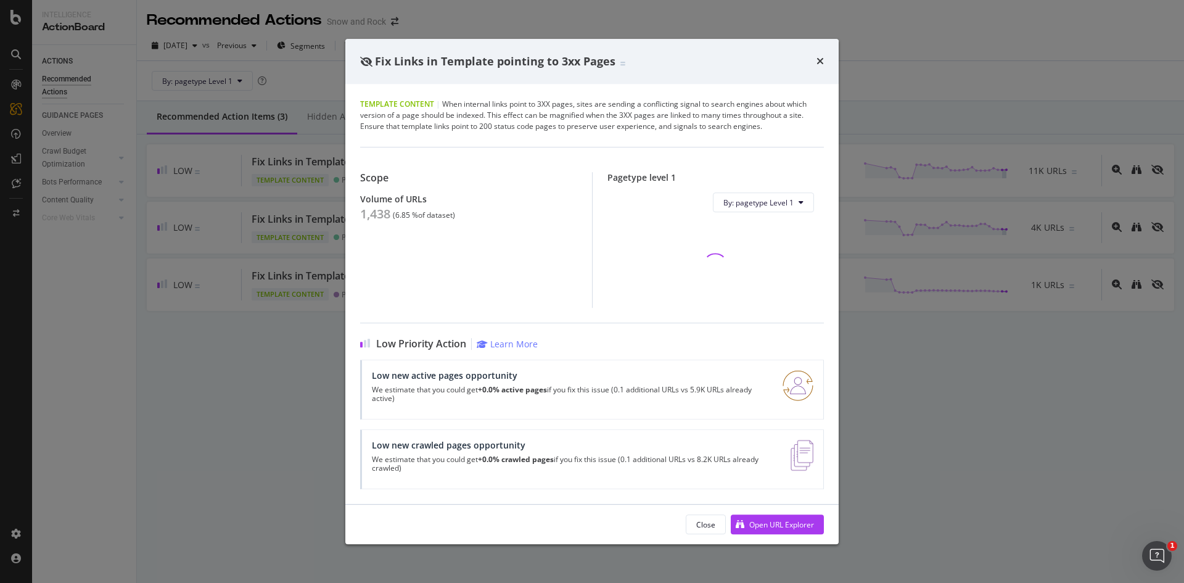
click at [369, 214] on div "1,438" at bounding box center [375, 214] width 30 height 15
copy div "1,438"
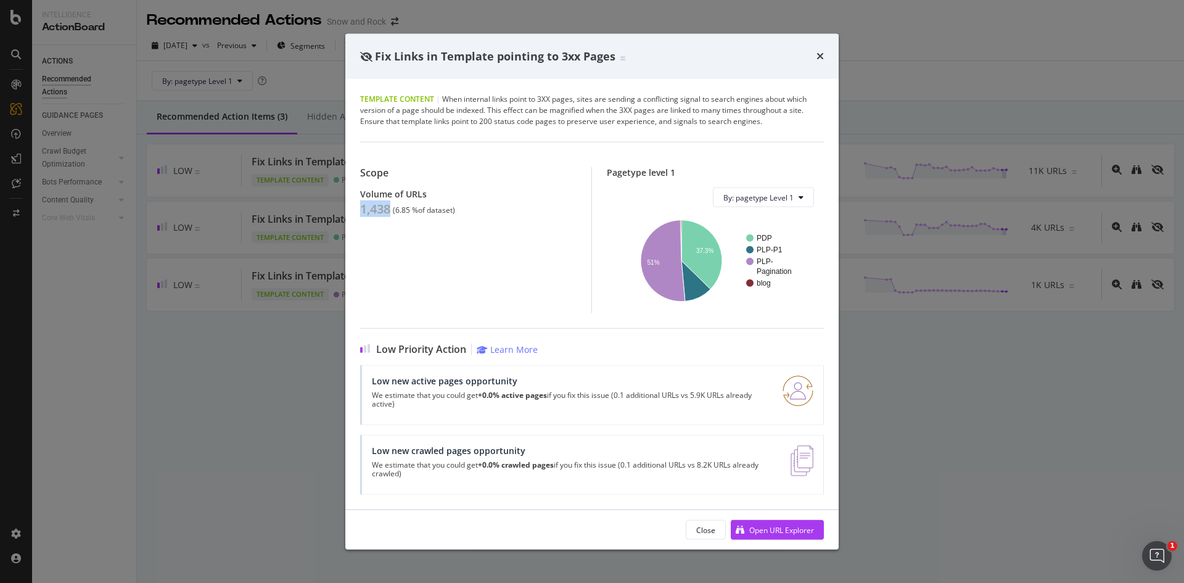
click at [366, 236] on div "Scope Volume of URLs 1,438 ( 6.85 % of dataset )" at bounding box center [475, 240] width 231 height 146
click at [268, 235] on div "Fix Links in Template pointing to 3xx Pages Template Content | When internal li…" at bounding box center [592, 291] width 1184 height 583
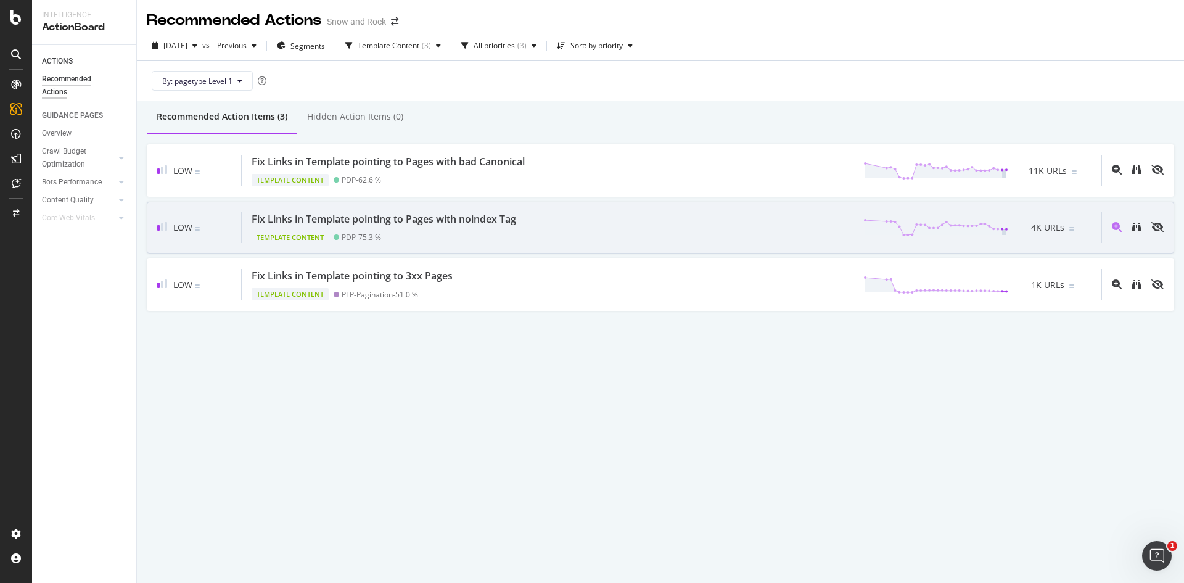
click at [513, 216] on div "Fix Links in Template pointing to Pages with noindex Tag" at bounding box center [384, 219] width 264 height 14
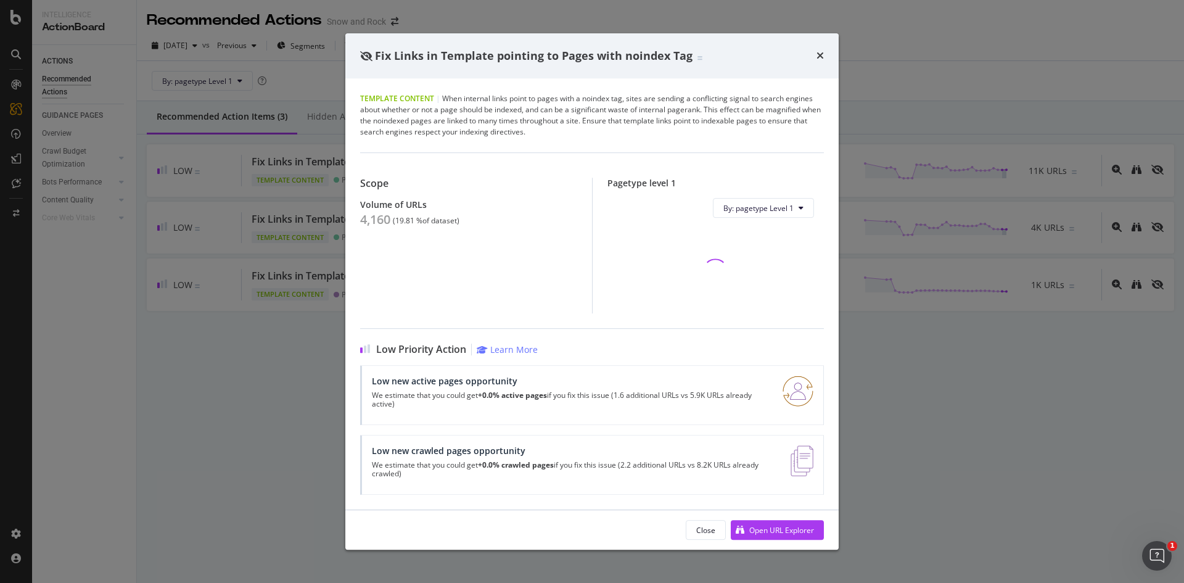
click at [372, 217] on div "4,160" at bounding box center [375, 219] width 30 height 15
copy div "4,160"
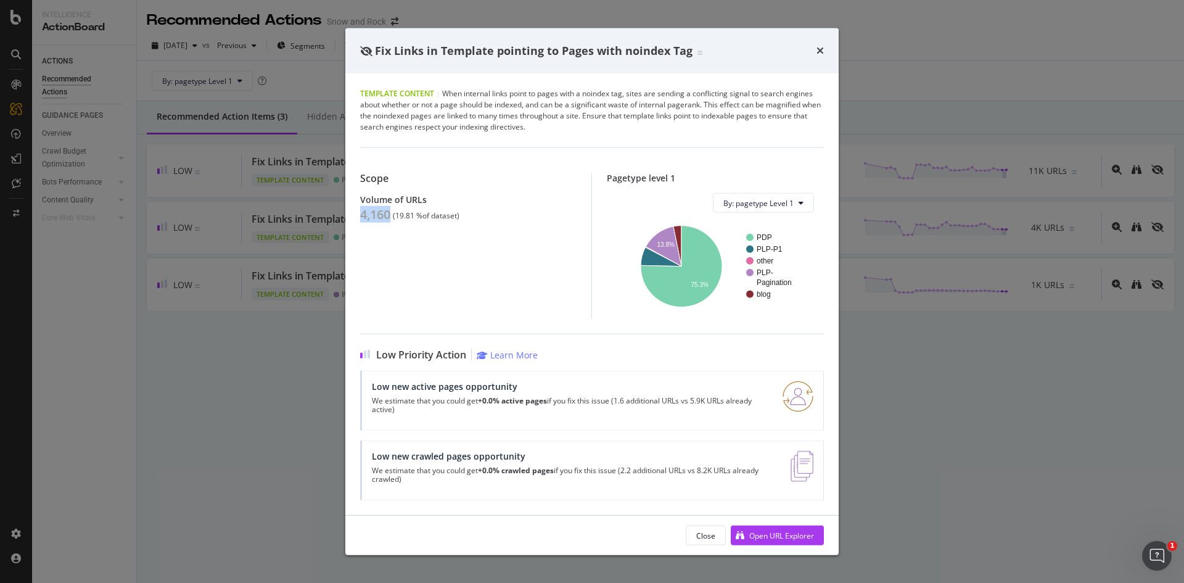
click at [222, 211] on div "Fix Links in Template pointing to Pages with noindex Tag Template Content | Whe…" at bounding box center [592, 291] width 1184 height 583
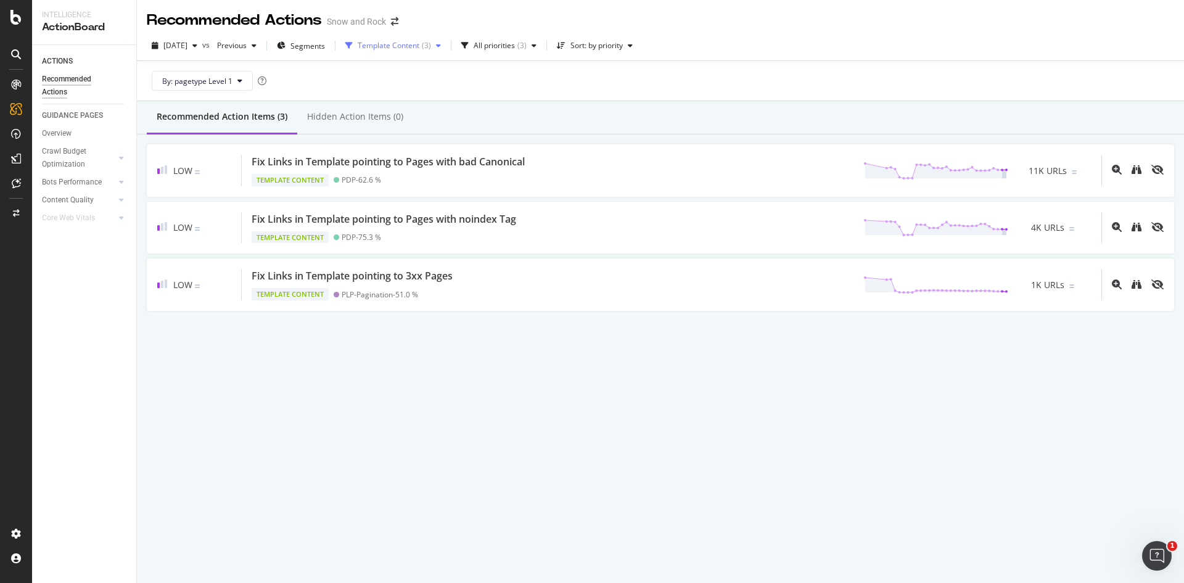
click at [393, 42] on div "Template Content" at bounding box center [389, 45] width 62 height 7
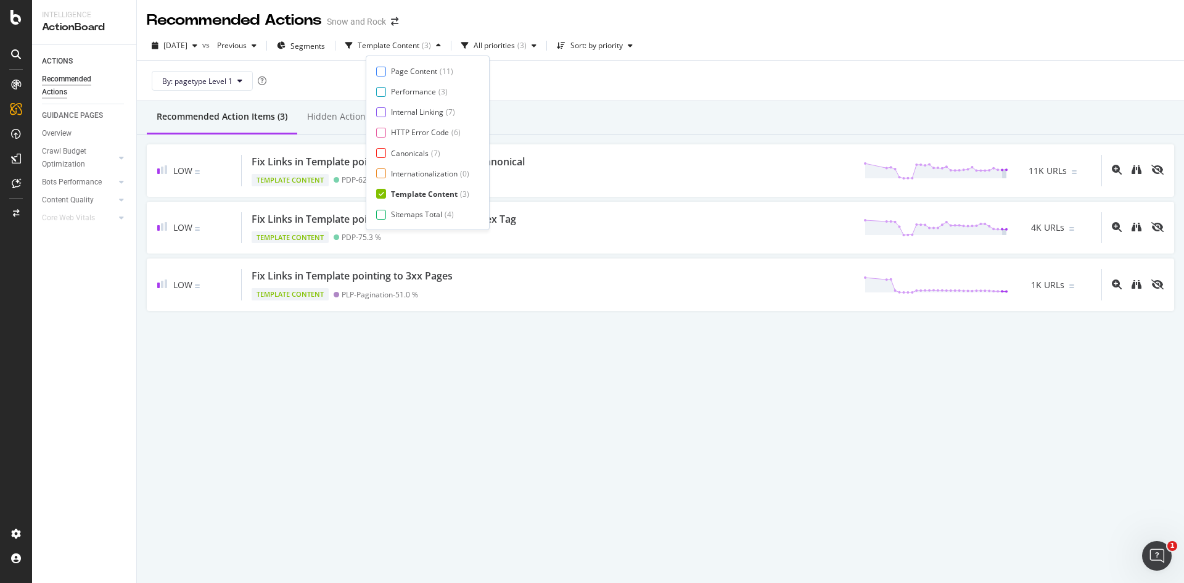
click at [403, 192] on div "Template Content" at bounding box center [424, 194] width 67 height 10
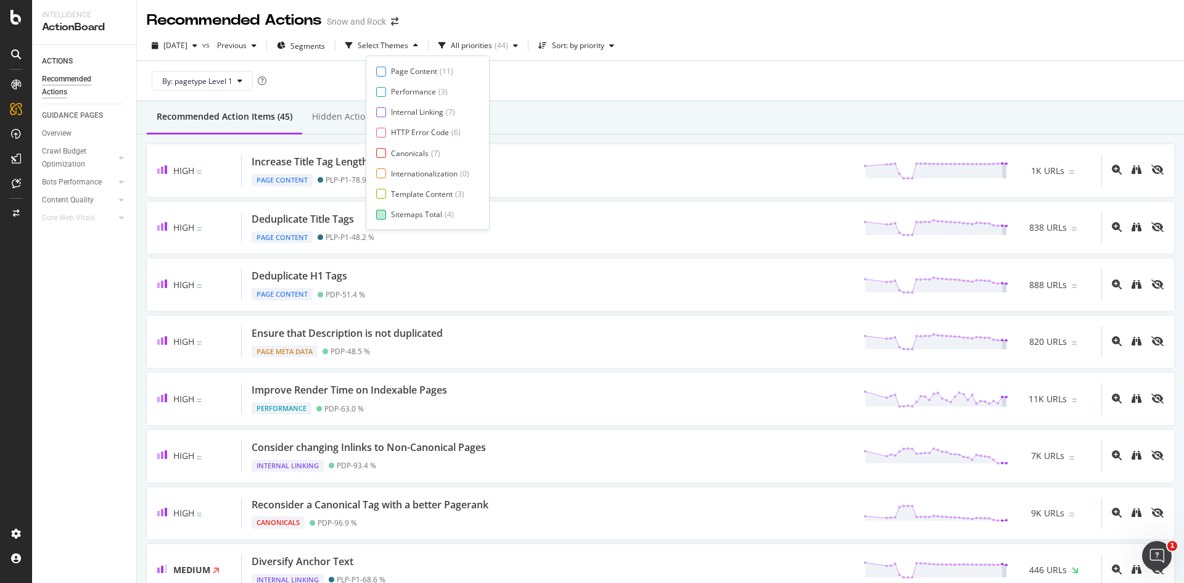
click at [403, 218] on div "Sitemaps Total" at bounding box center [416, 214] width 51 height 10
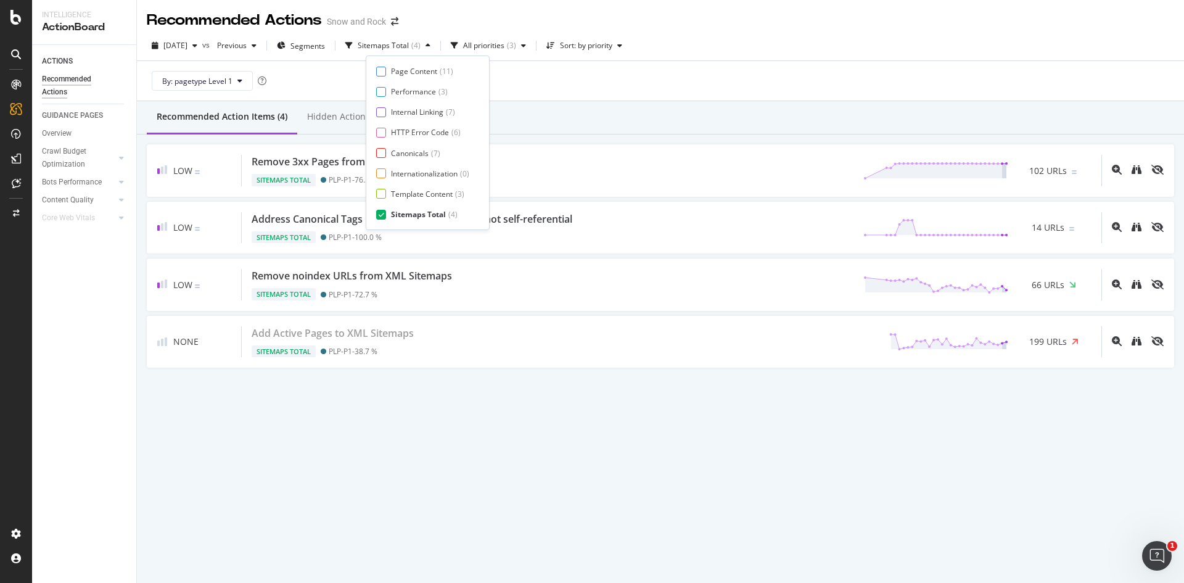
click at [660, 97] on div "By: pagetype Level 1" at bounding box center [660, 80] width 1027 height 39
click at [409, 42] on div "Sitemaps Total" at bounding box center [383, 45] width 51 height 7
click at [402, 89] on div "Performance" at bounding box center [413, 91] width 45 height 10
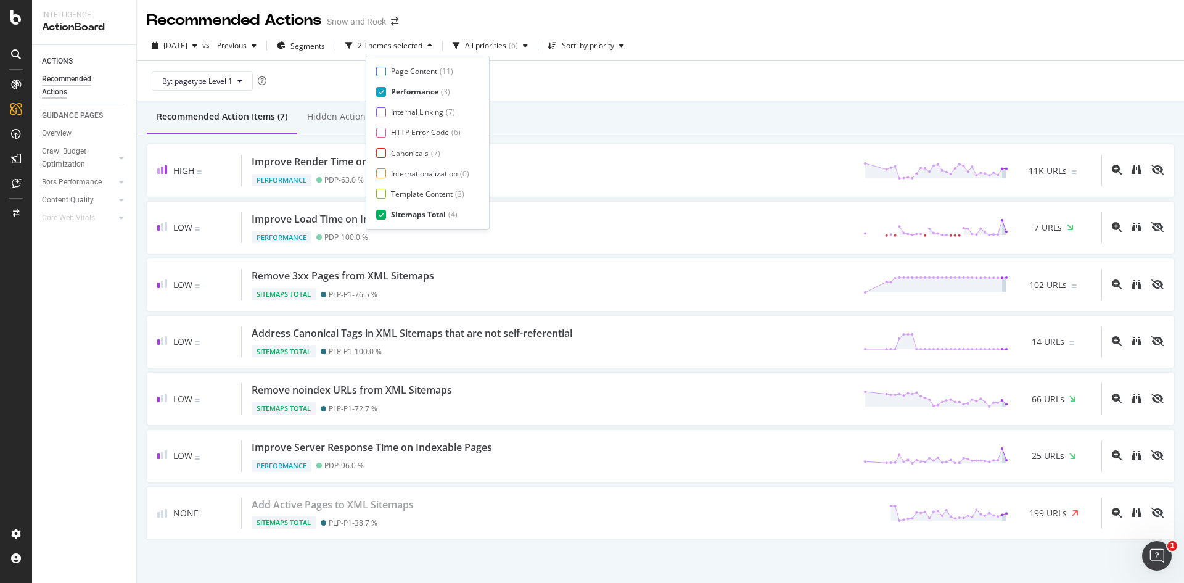
click at [404, 213] on div "Sitemaps Total" at bounding box center [418, 214] width 55 height 10
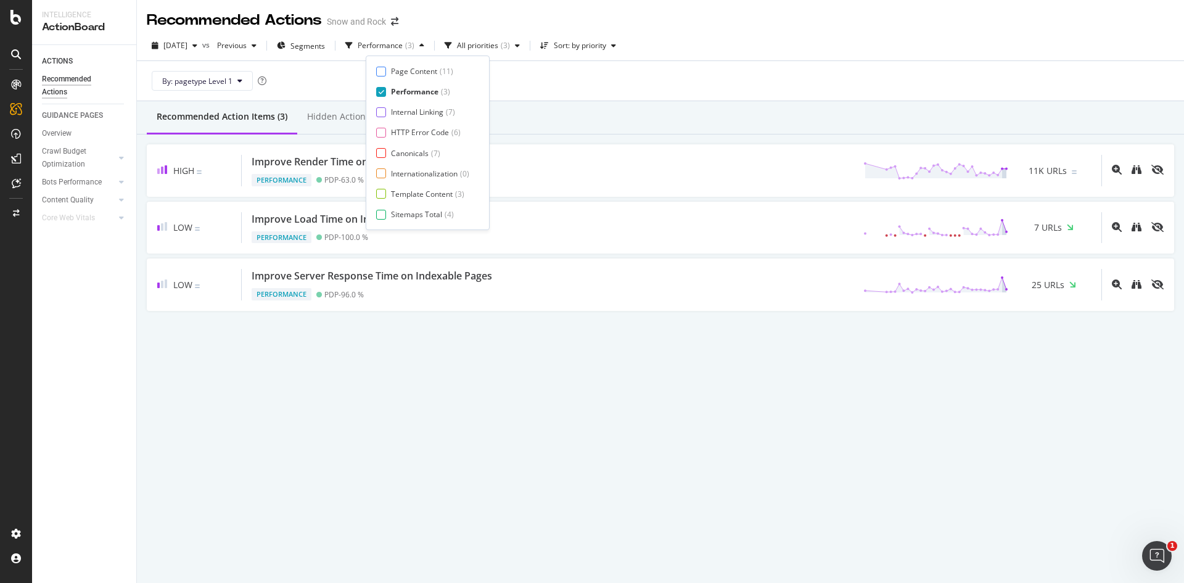
click at [659, 90] on div "By: pagetype Level 1" at bounding box center [660, 80] width 1027 height 39
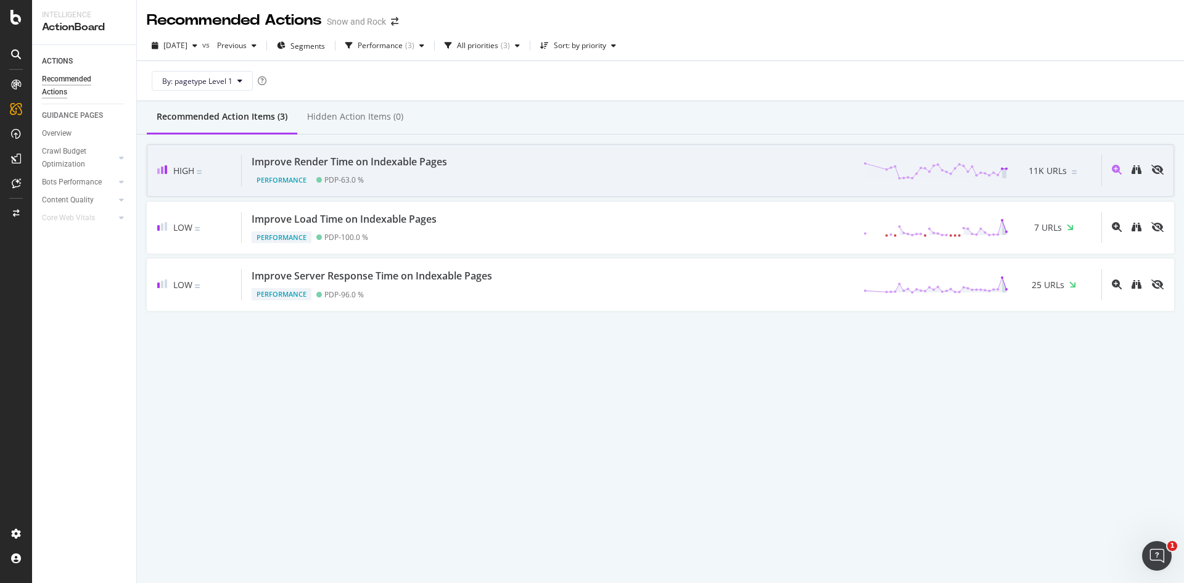
click at [460, 158] on div "Improve Render Time on Indexable Pages Performance PDP - 63.0 % 11K URLs" at bounding box center [671, 170] width 859 height 31
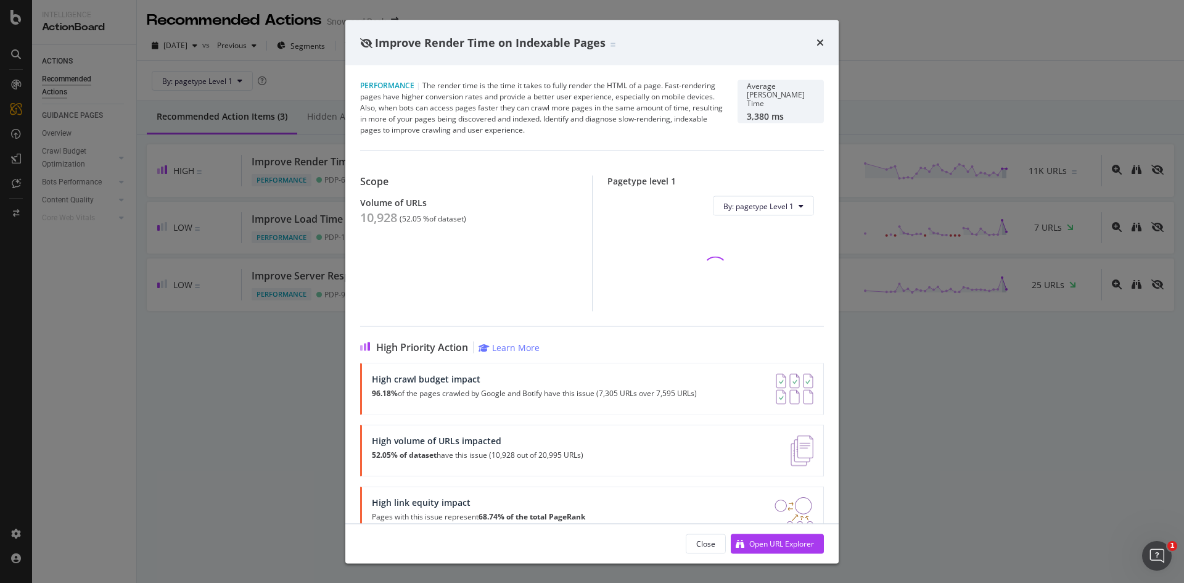
click at [373, 218] on div "10,928" at bounding box center [378, 217] width 37 height 15
copy div "10,928"
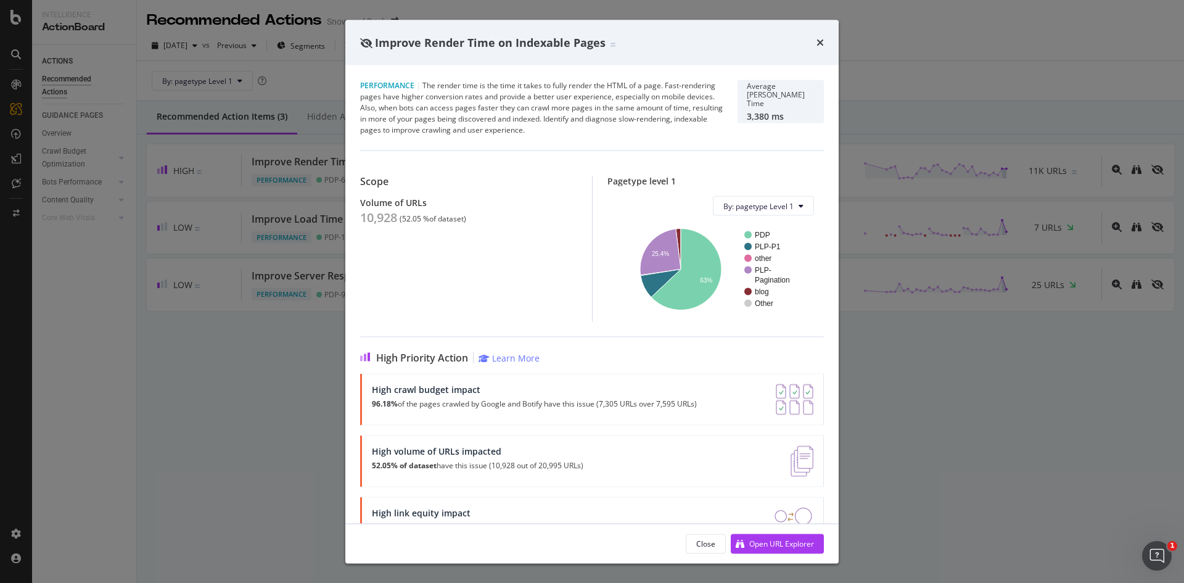
click at [123, 211] on div "Improve Render Time on Indexable Pages Performance | The render time is the tim…" at bounding box center [592, 291] width 1184 height 583
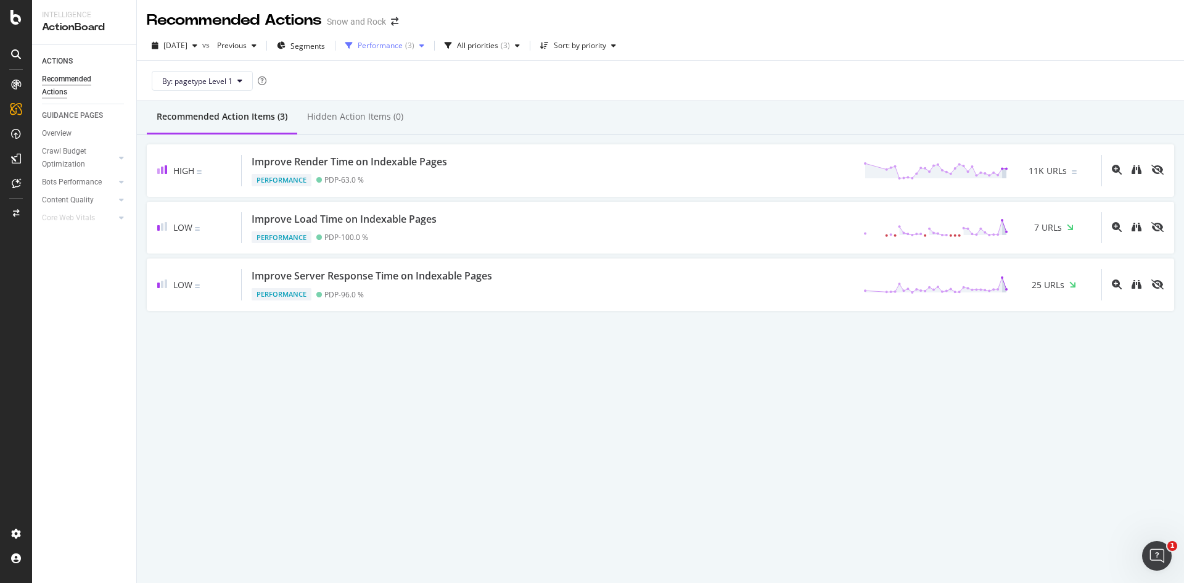
click at [428, 52] on div "Performance ( 3 )" at bounding box center [384, 45] width 89 height 18
click at [412, 148] on div "Canonicals" at bounding box center [410, 153] width 38 height 10
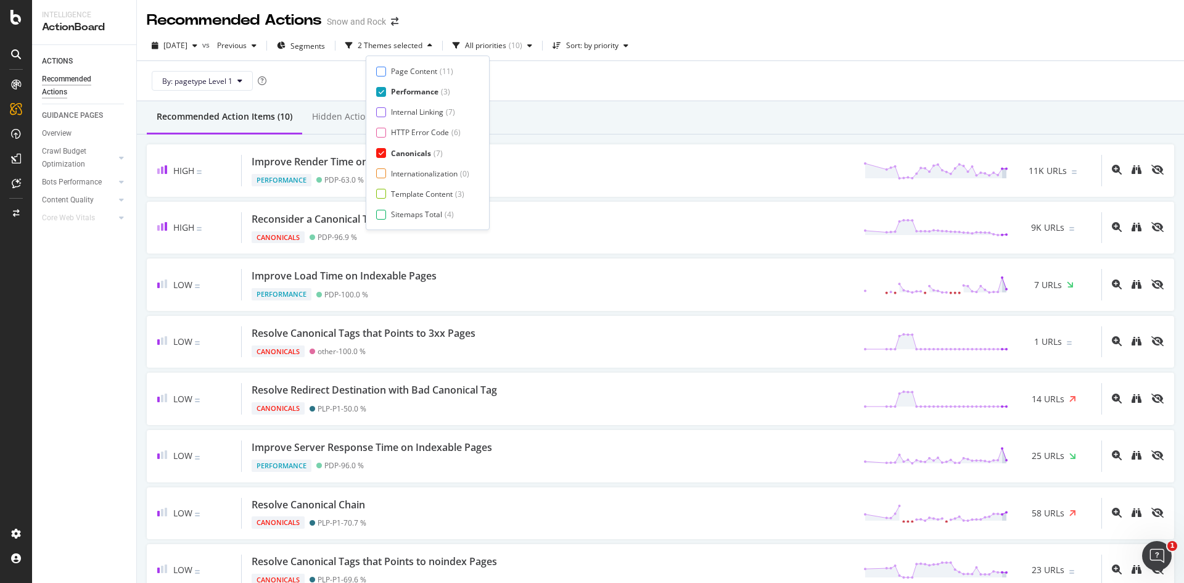
click at [419, 87] on div "Performance" at bounding box center [414, 91] width 47 height 10
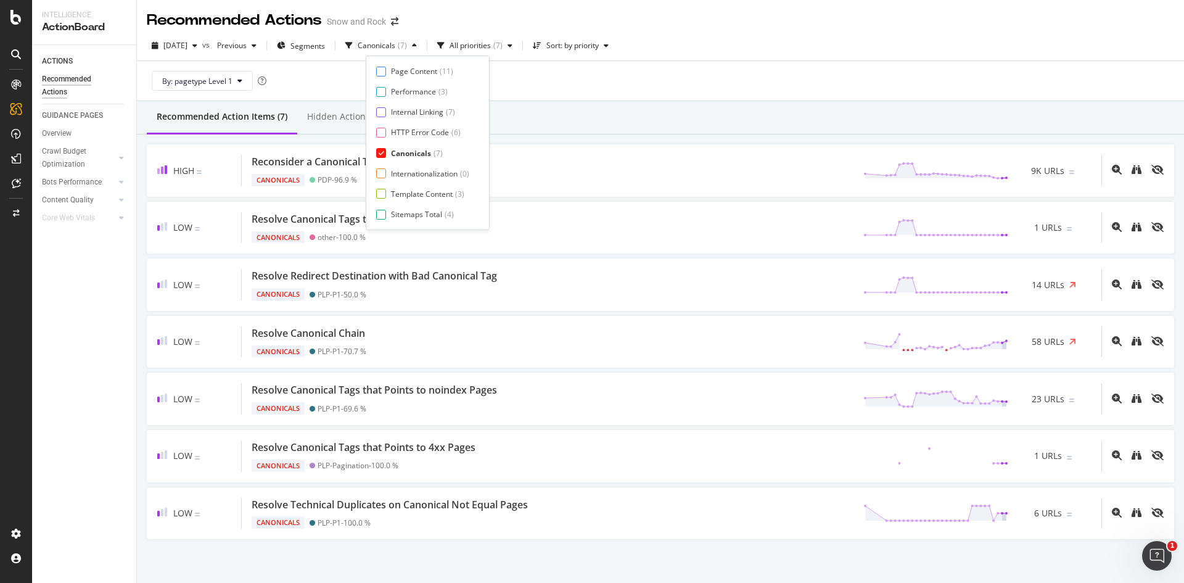
click at [586, 108] on div "Recommended Action Items (7) Hidden Action Items (0)" at bounding box center [660, 117] width 1047 height 33
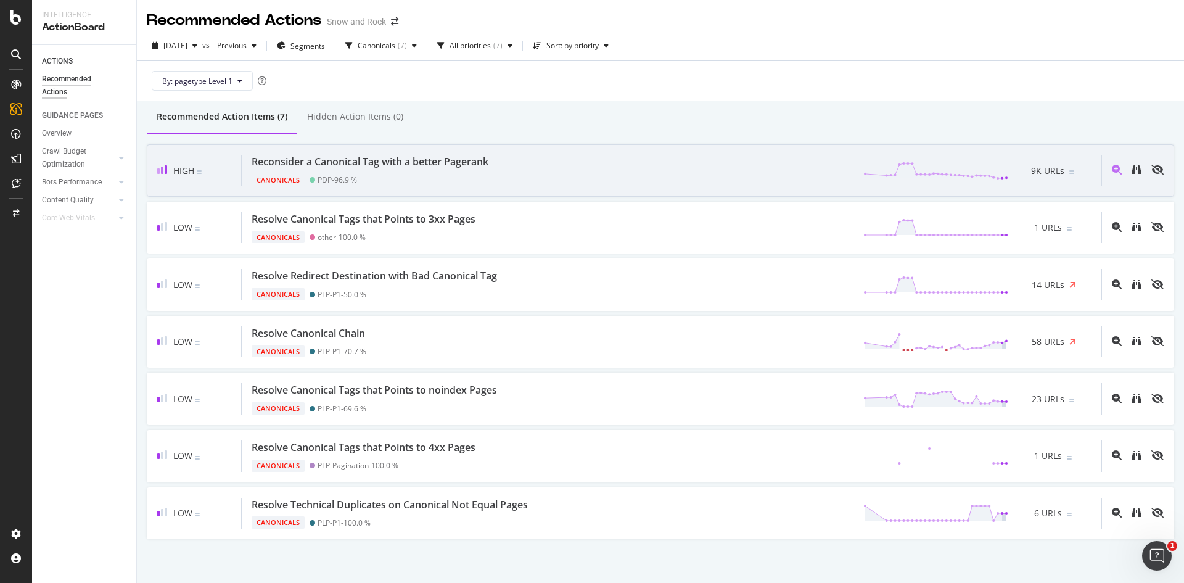
click at [429, 165] on div "Reconsider a Canonical Tag with a better Pagerank" at bounding box center [370, 162] width 237 height 14
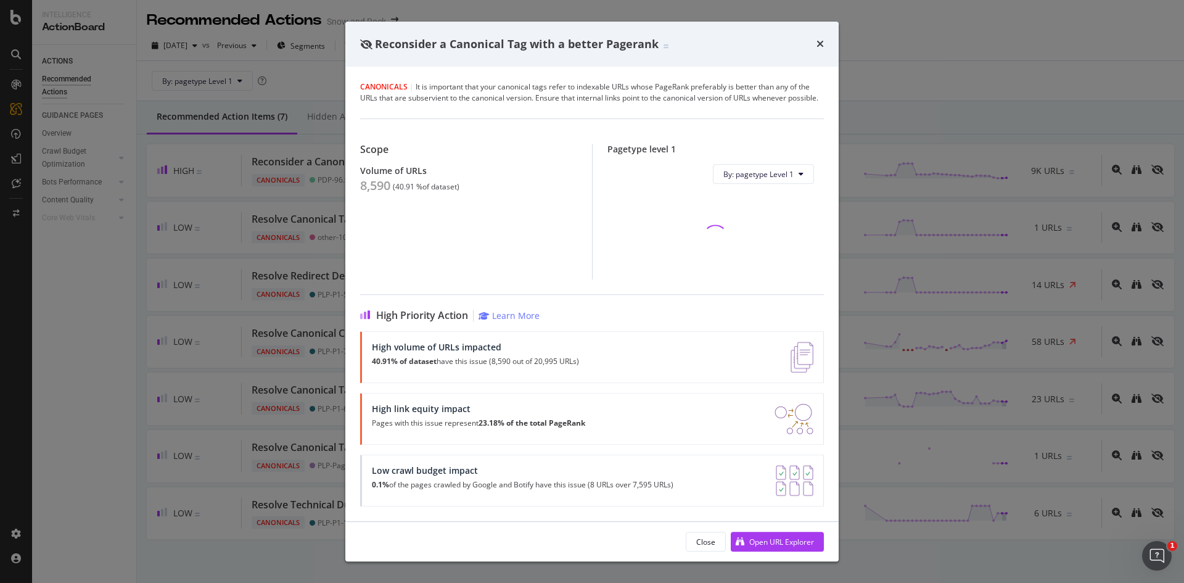
click at [384, 188] on div "8,590" at bounding box center [375, 185] width 30 height 15
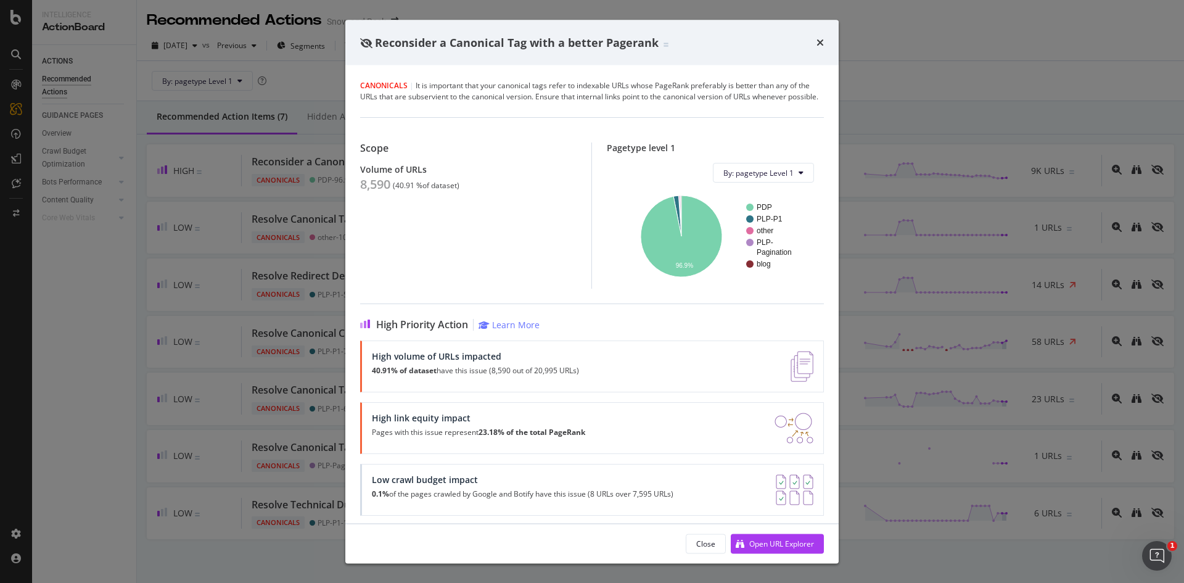
click at [144, 269] on div "Reconsider a Canonical Tag with a better Pagerank Canonicals | It is important …" at bounding box center [592, 291] width 1184 height 583
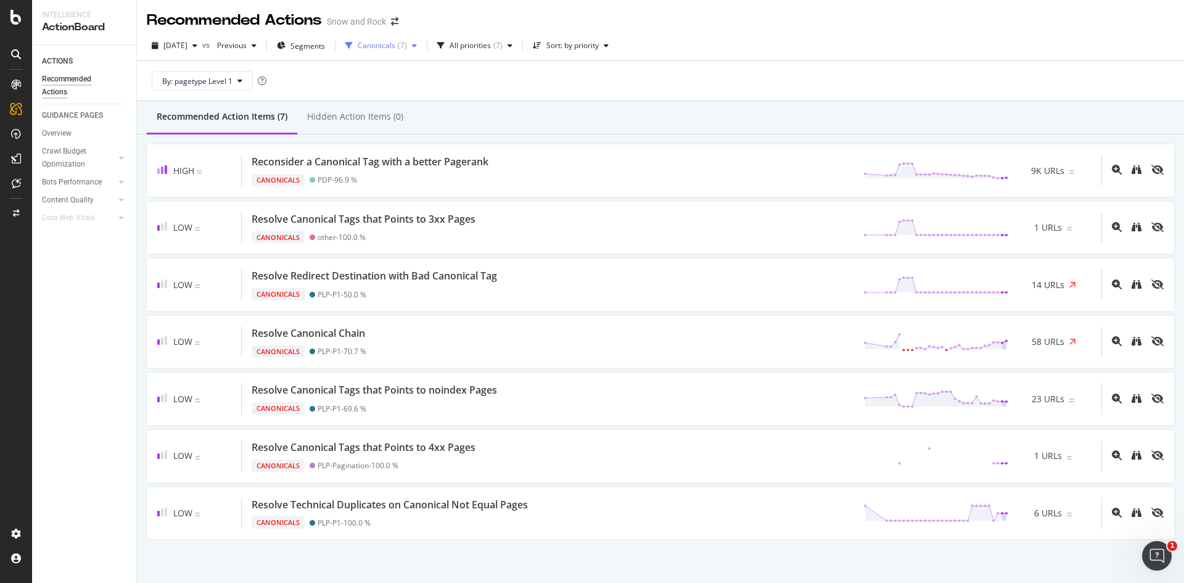
click at [404, 39] on div "Canonicals ( 7 )" at bounding box center [380, 45] width 81 height 18
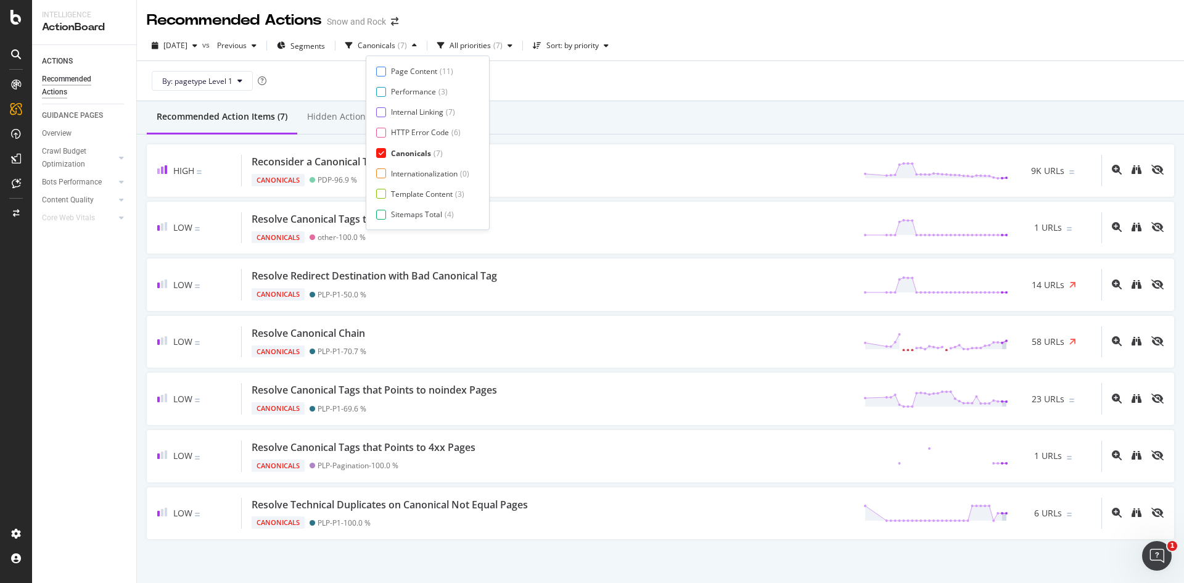
click at [415, 151] on div "Canonicals" at bounding box center [411, 153] width 40 height 10
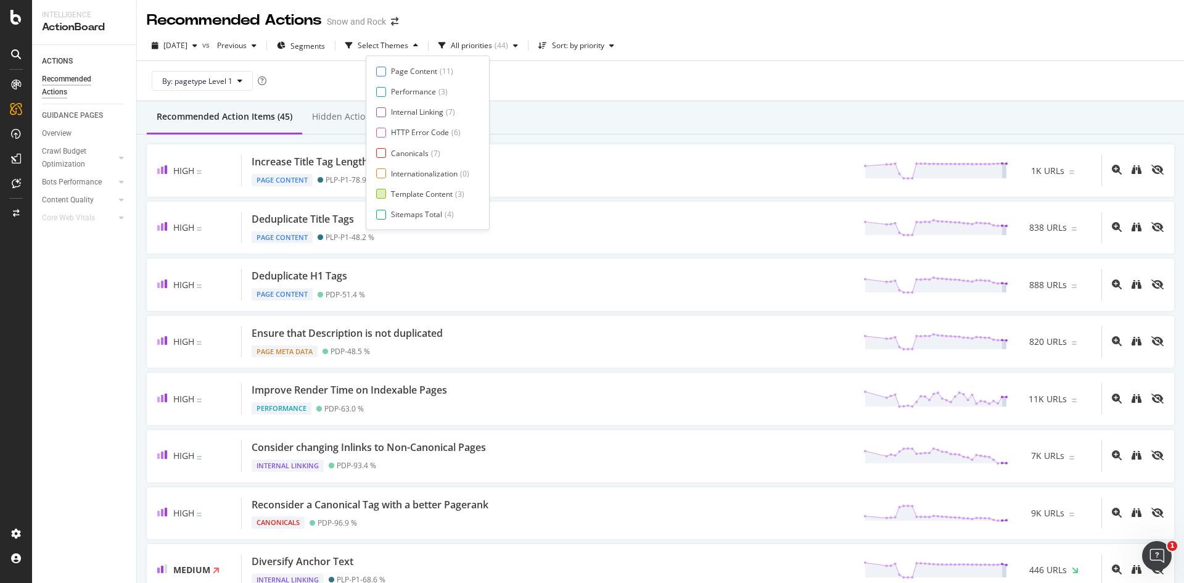
scroll to position [20, 0]
click at [412, 214] on div "Page Meta Data" at bounding box center [418, 214] width 55 height 10
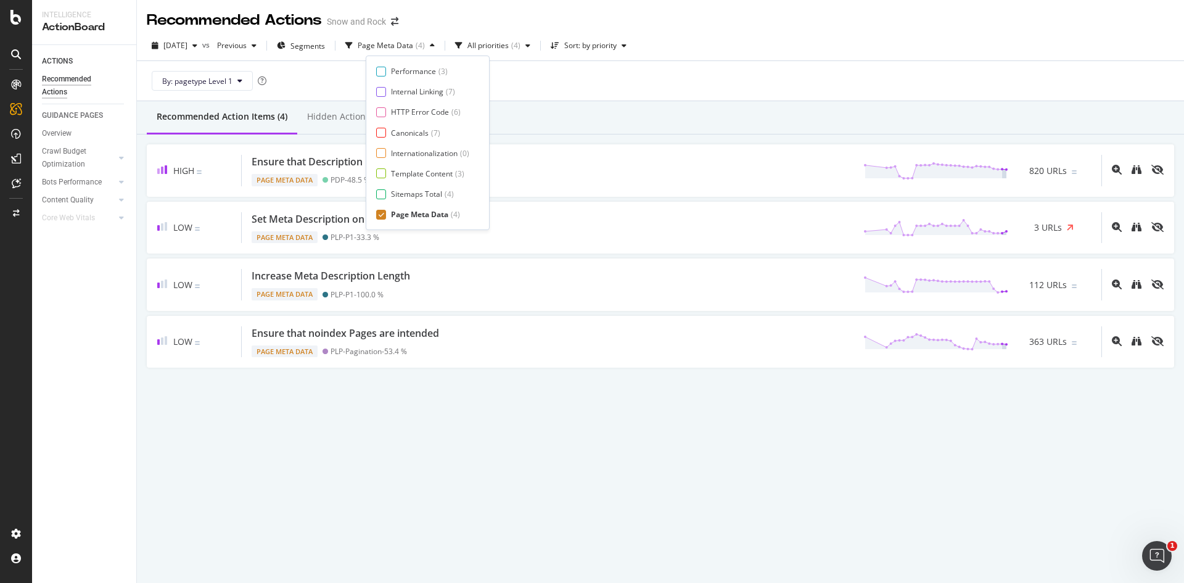
click at [651, 121] on div "Recommended Action Items (4) Hidden Action Items (0)" at bounding box center [660, 117] width 1047 height 33
click at [197, 48] on icon "button" at bounding box center [194, 45] width 5 height 7
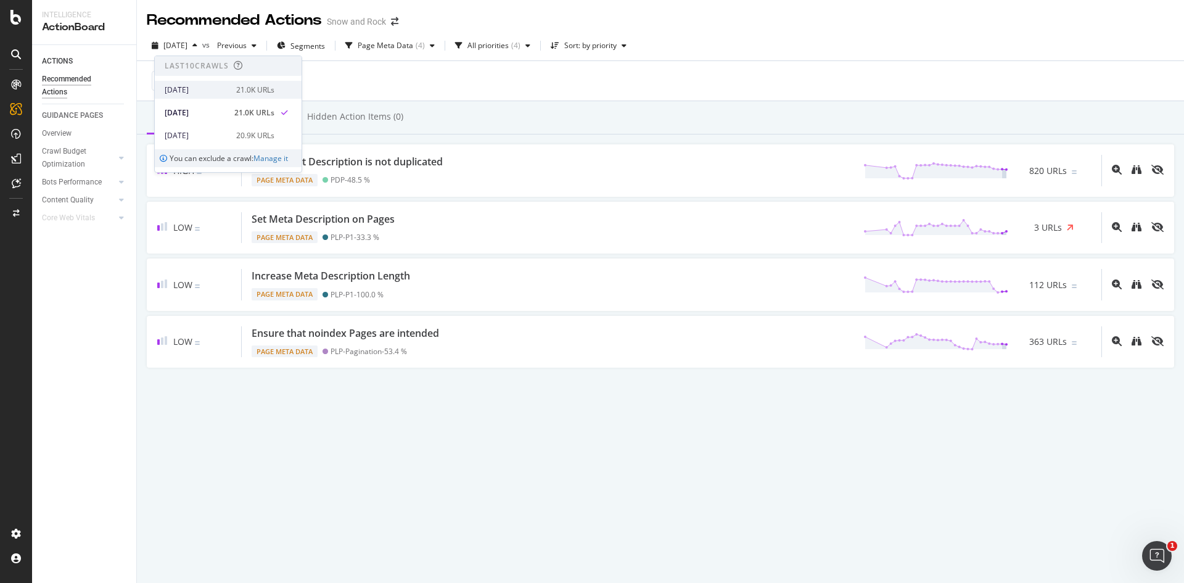
click at [224, 87] on div "[DATE]" at bounding box center [197, 89] width 64 height 11
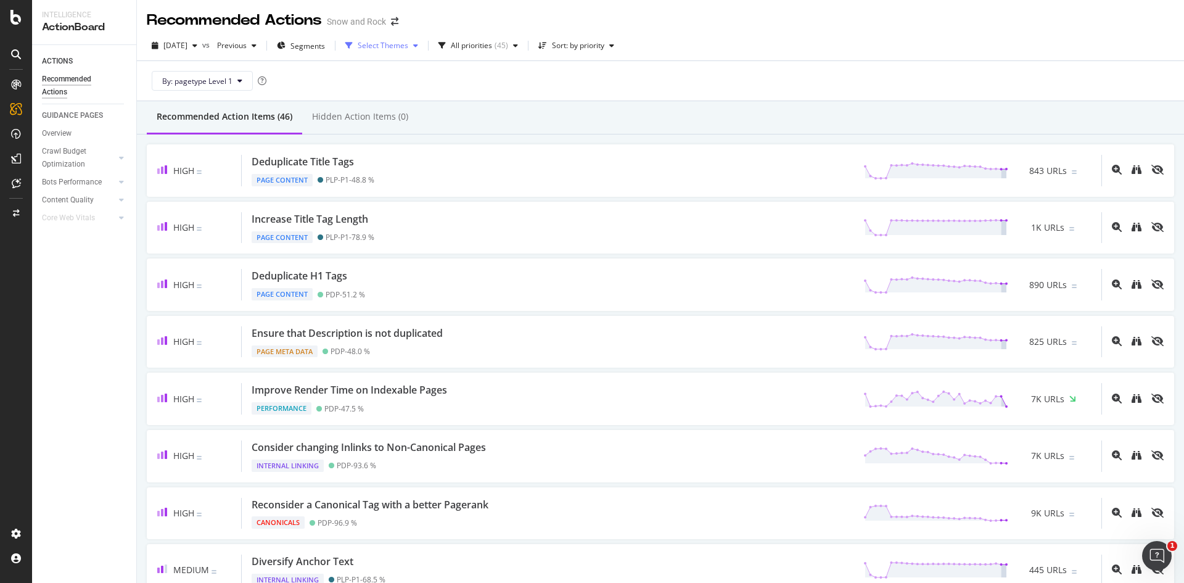
click at [403, 53] on div "Select Themes" at bounding box center [381, 45] width 83 height 18
click at [409, 110] on div "Internal Linking" at bounding box center [414, 112] width 52 height 10
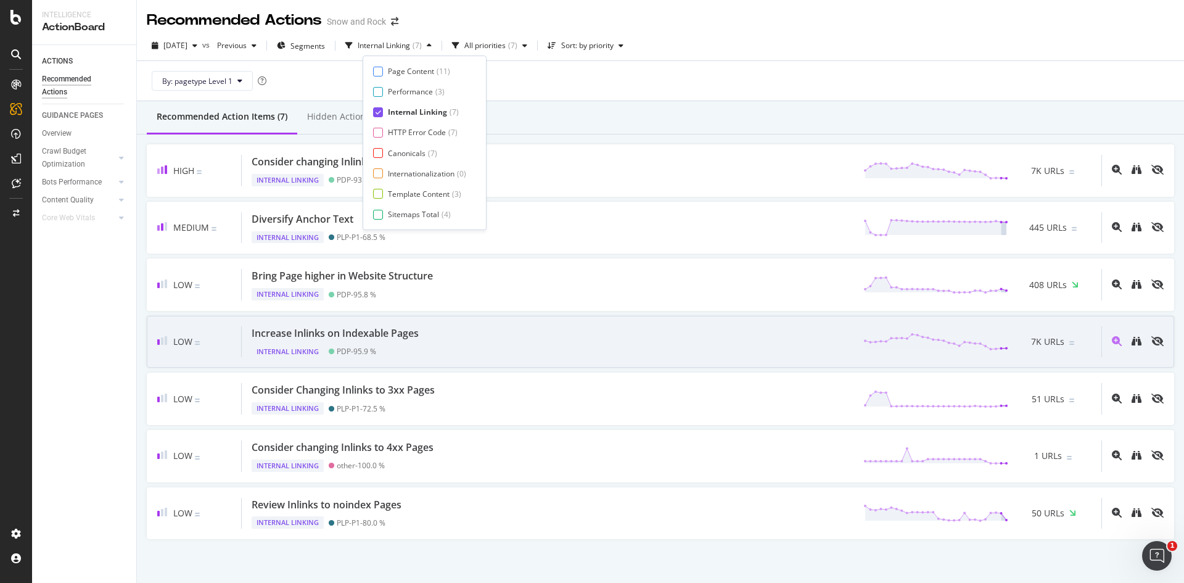
click at [452, 348] on div "Increase Inlinks on Indexable Pages Internal Linking PDP - 95.9 % 7K URLs" at bounding box center [671, 341] width 859 height 31
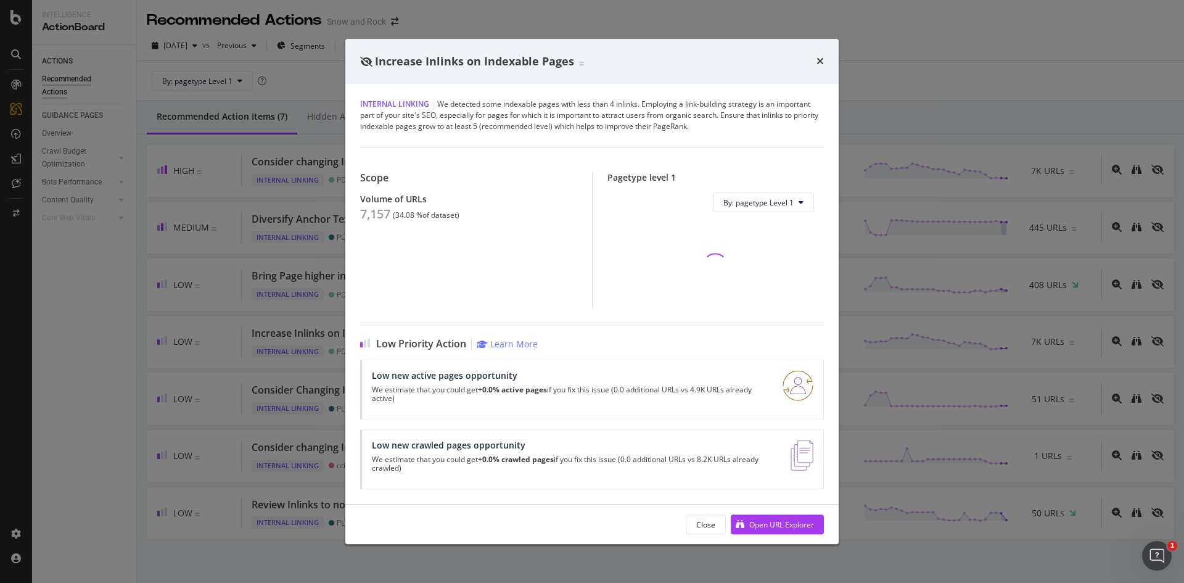
click at [380, 208] on div "7,157" at bounding box center [375, 214] width 30 height 15
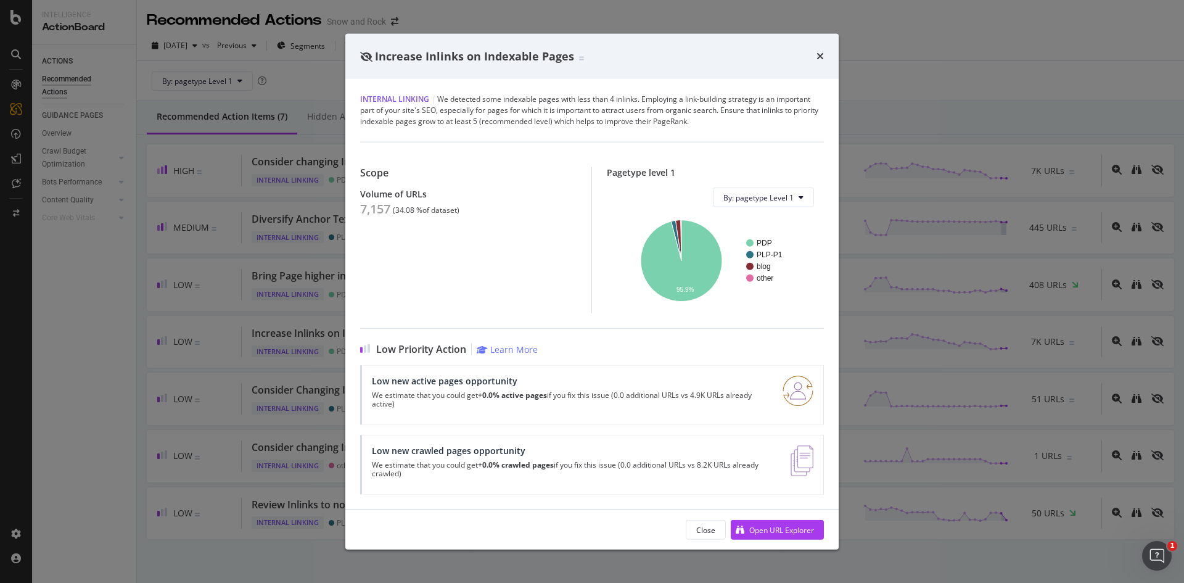
click at [256, 239] on div "Increase Inlinks on Indexable Pages Internal Linking | We detected some indexab…" at bounding box center [592, 291] width 1184 height 583
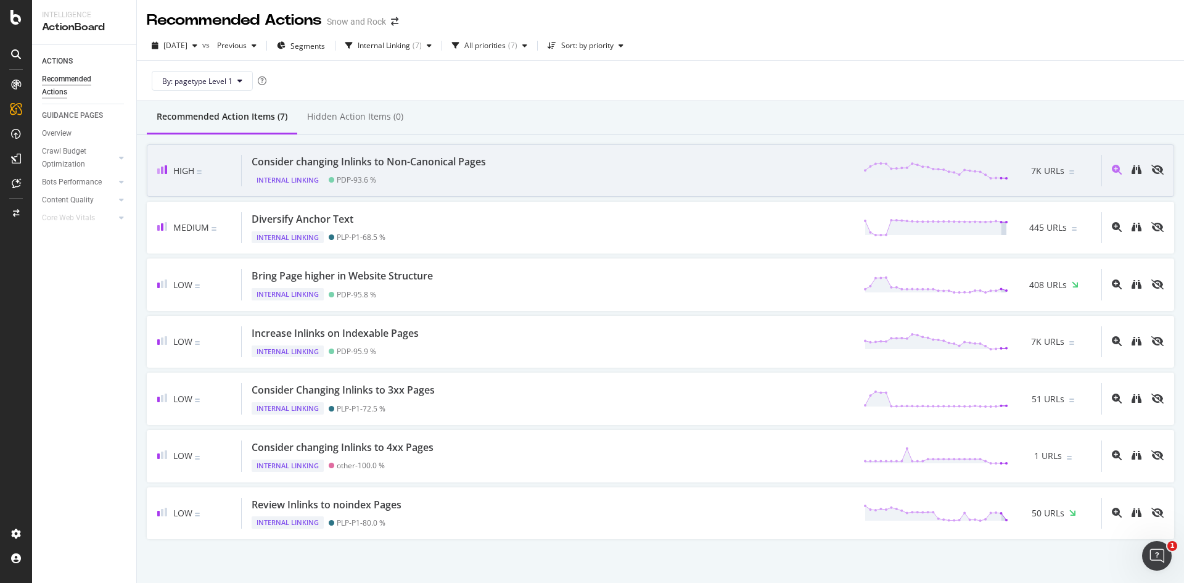
click at [379, 158] on div "Consider changing Inlinks to Non-Canonical Pages" at bounding box center [369, 162] width 234 height 14
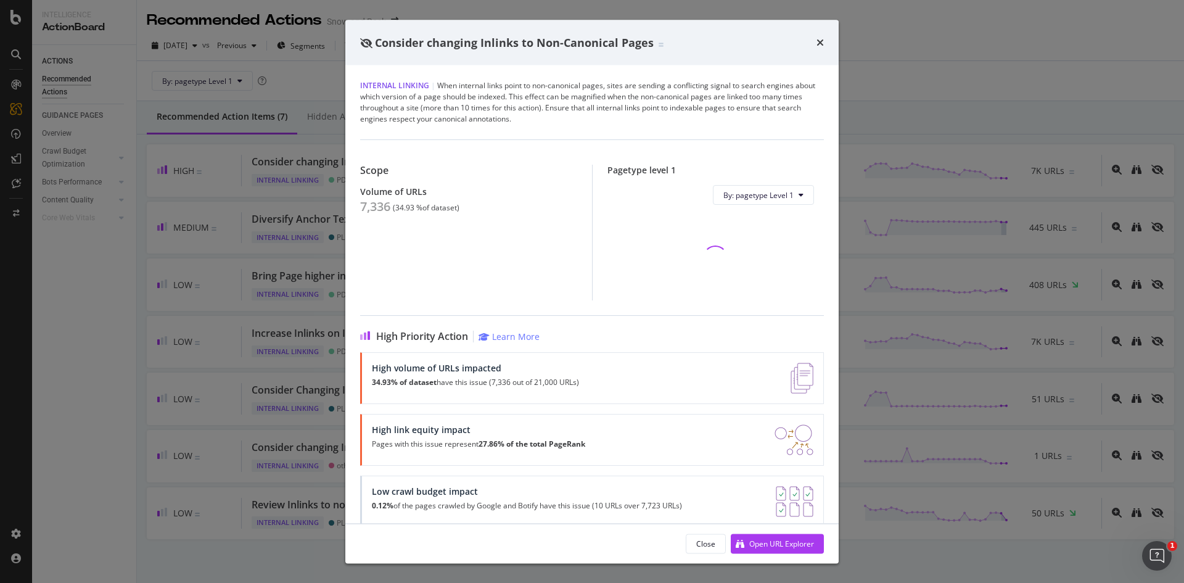
click at [368, 202] on div "7,336" at bounding box center [375, 206] width 30 height 15
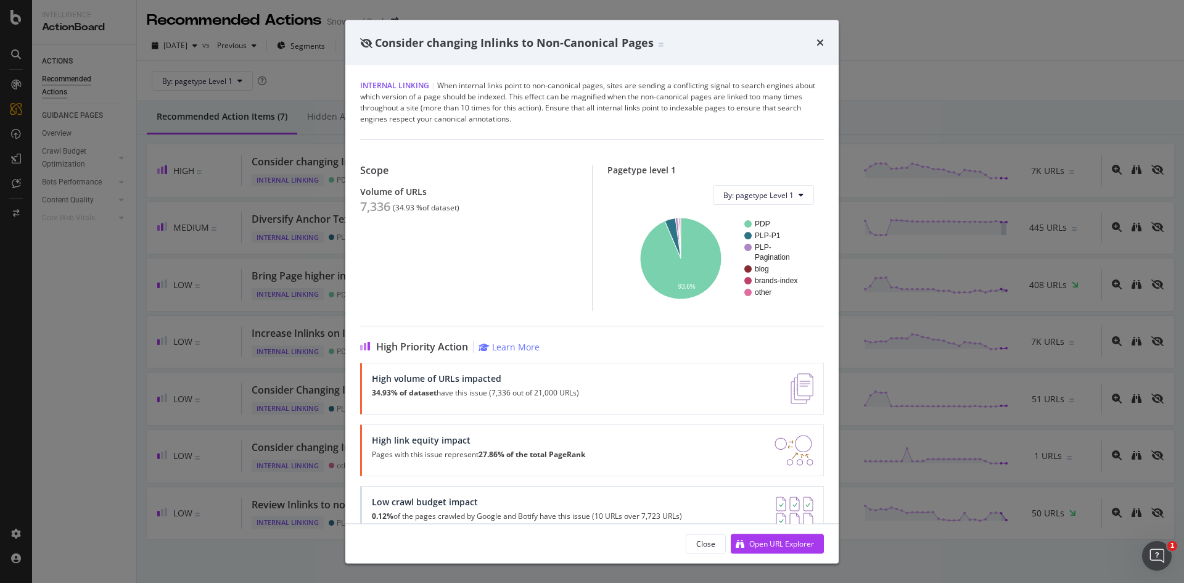
click at [238, 221] on div "Consider changing Inlinks to Non-Canonical Pages Internal Linking | When intern…" at bounding box center [592, 291] width 1184 height 583
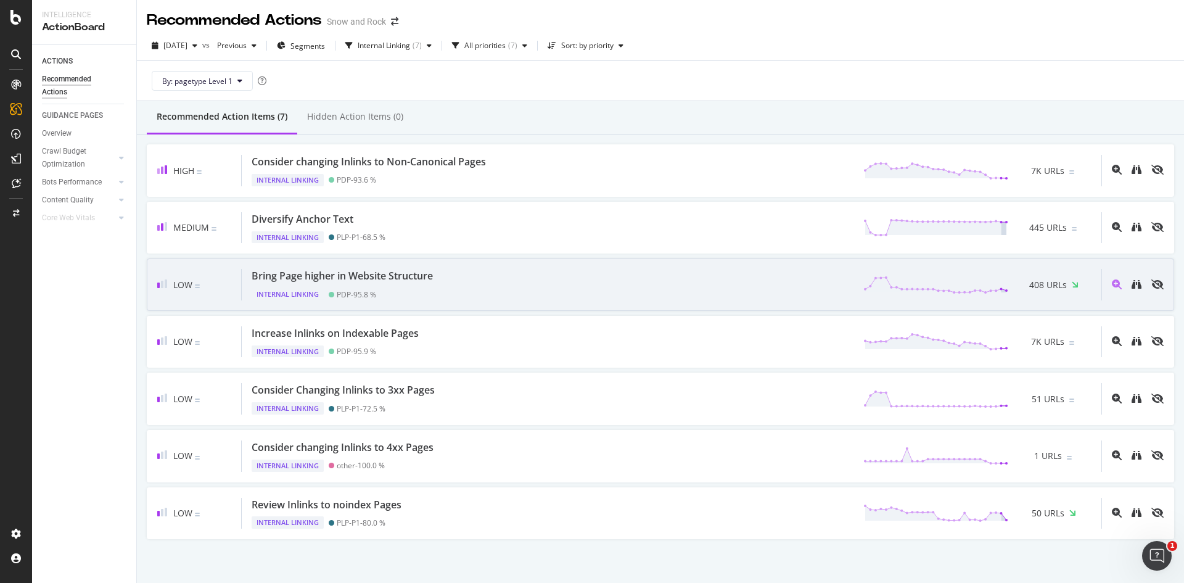
click at [398, 274] on div "Bring Page higher in Website Structure" at bounding box center [342, 276] width 181 height 14
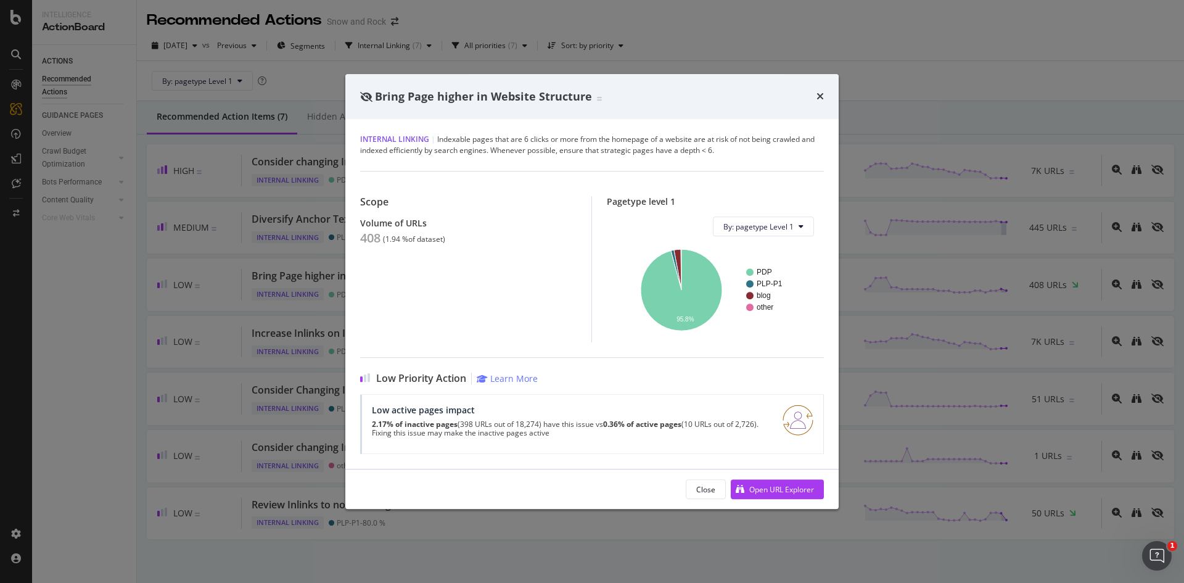
click at [342, 325] on div "Bring Page higher in Website Structure Internal Linking | Indexable pages that …" at bounding box center [592, 291] width 1184 height 583
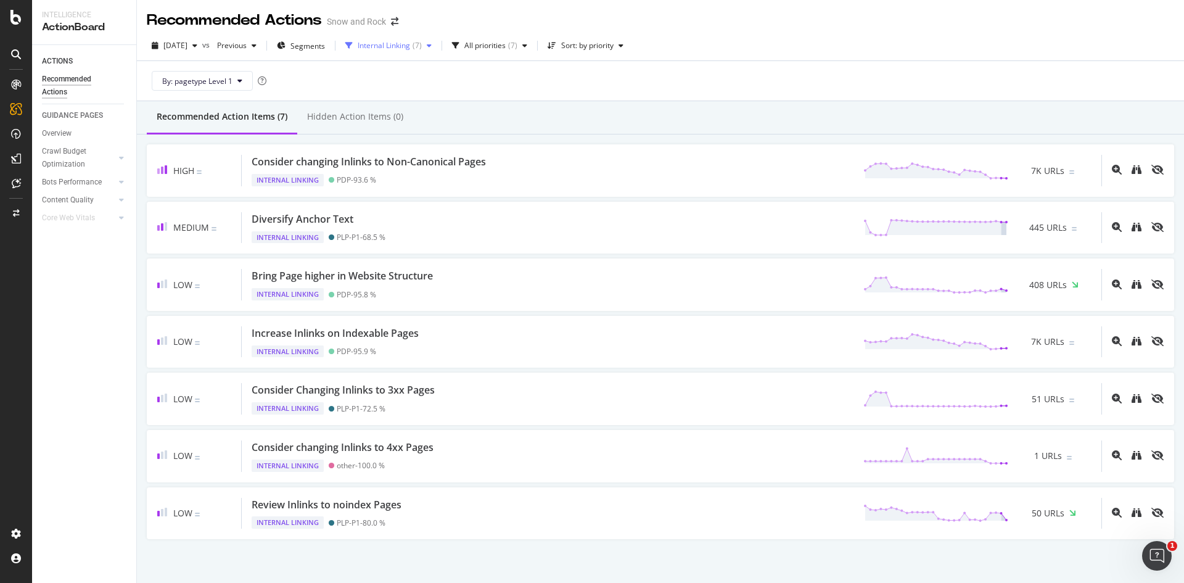
click at [410, 42] on div "Internal Linking" at bounding box center [384, 45] width 52 height 7
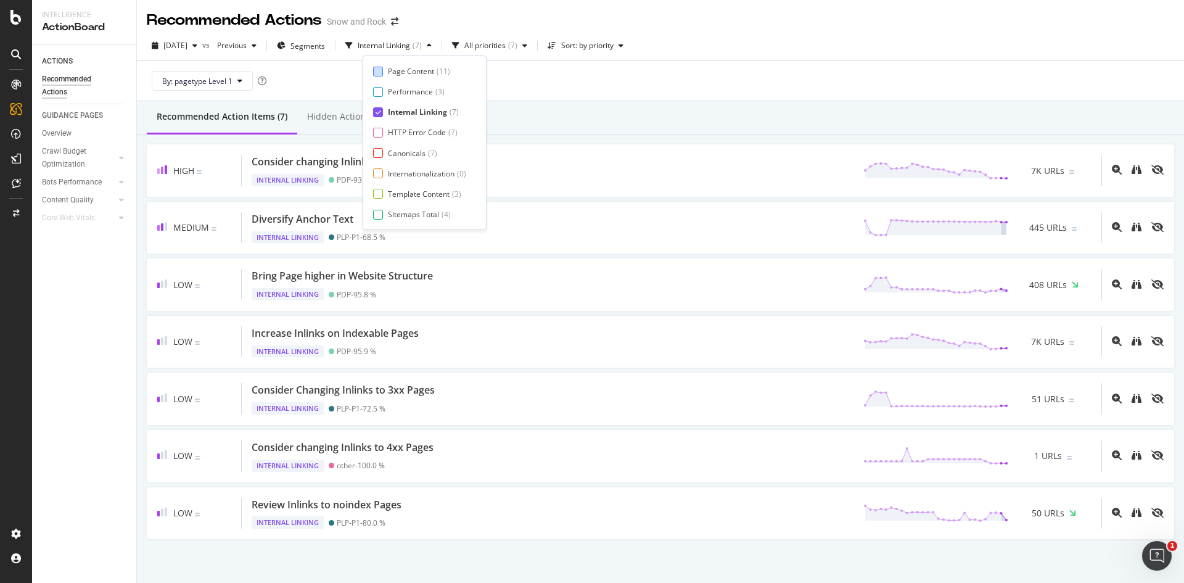
click at [422, 74] on div "Page Content" at bounding box center [411, 71] width 46 height 10
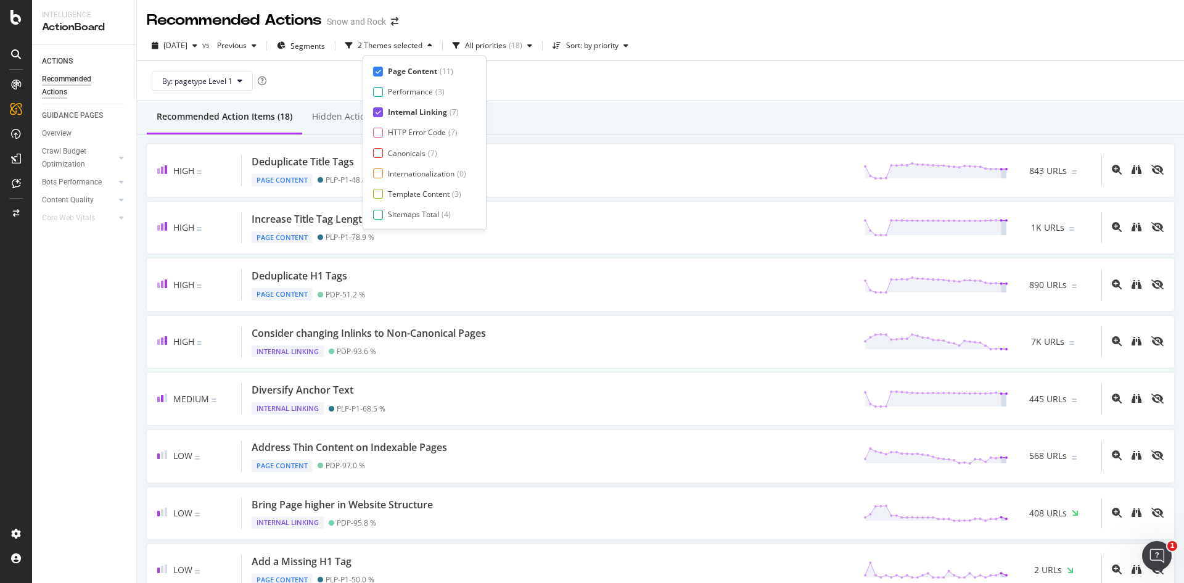
click at [415, 109] on div "Internal Linking" at bounding box center [417, 112] width 59 height 10
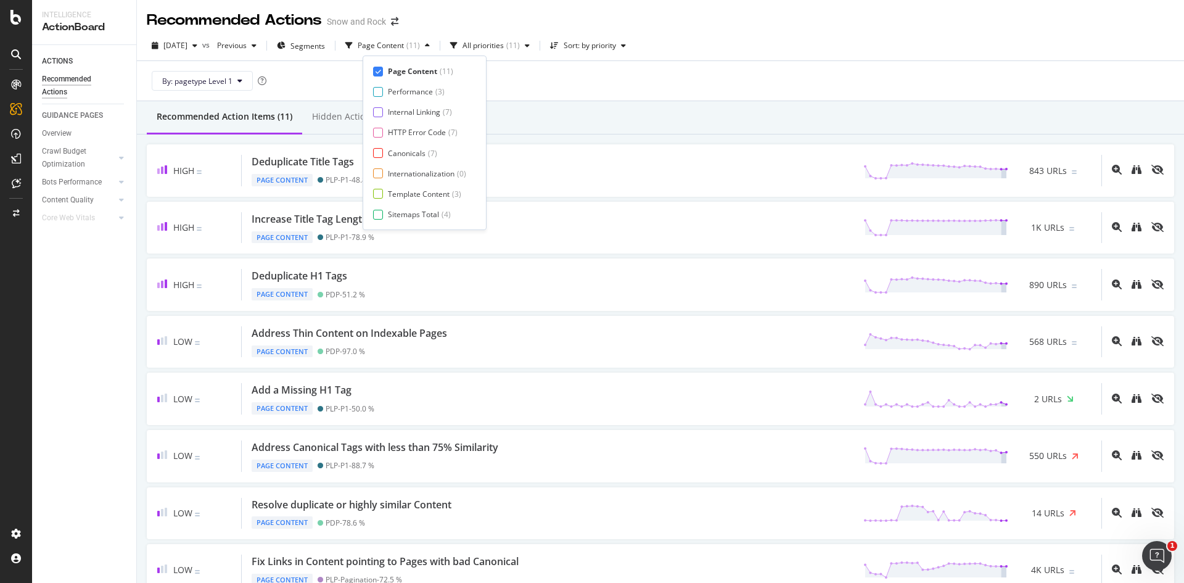
click at [566, 114] on div "Recommended Action Items (11) Hidden Action Items (0)" at bounding box center [660, 117] width 1047 height 33
click at [498, 121] on div "Recommended Action Items (11) Hidden Action Items (0)" at bounding box center [660, 117] width 1047 height 33
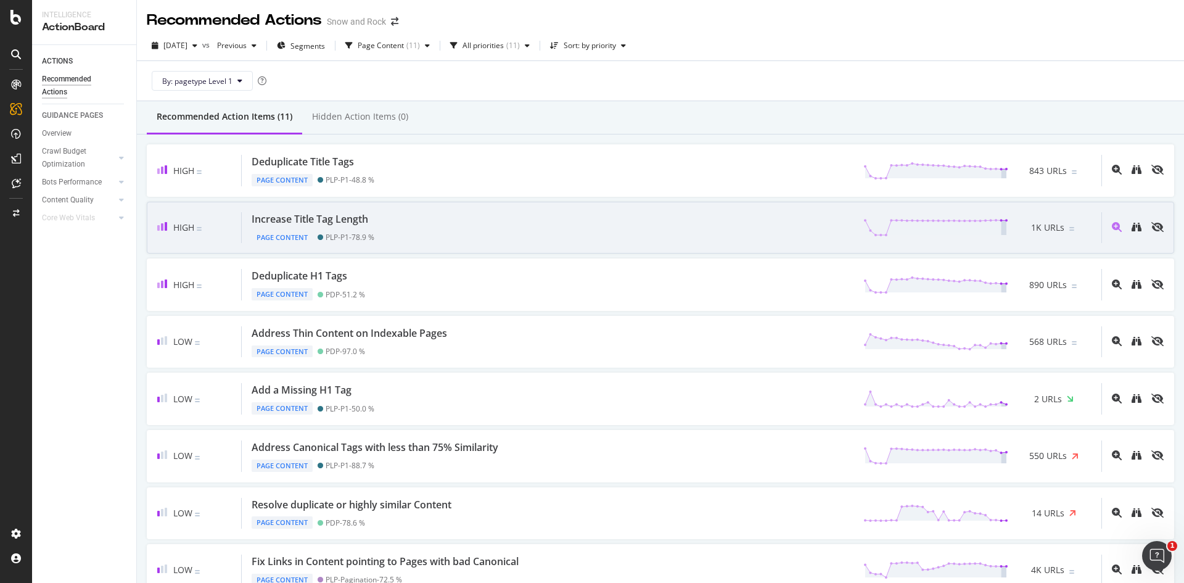
click at [464, 235] on div "Increase Title Tag Length Page Content PLP-P1 - 78.9 % 1K URLs" at bounding box center [671, 227] width 859 height 31
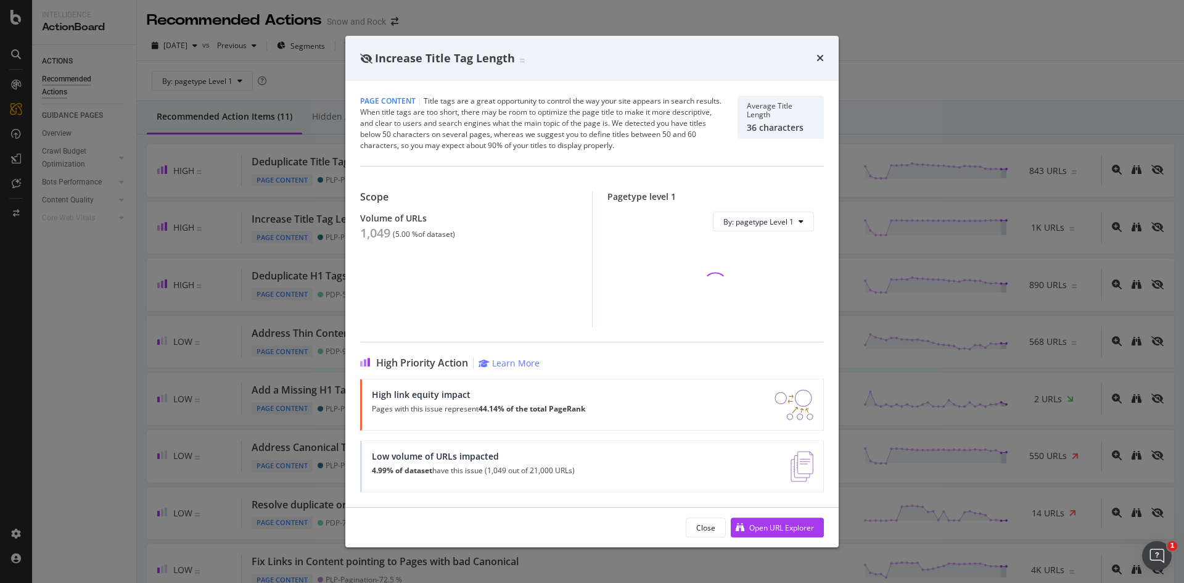
click at [372, 234] on div "1,049" at bounding box center [375, 233] width 30 height 15
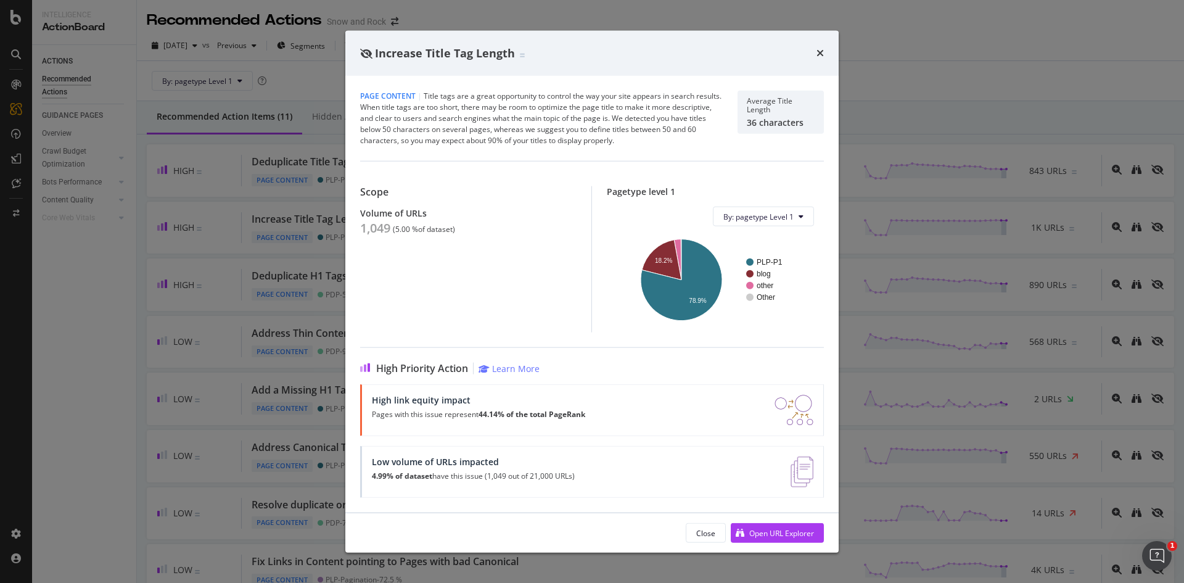
click at [129, 245] on div "Increase Title Tag Length Page Content | Title tags are a great opportunity to …" at bounding box center [592, 291] width 1184 height 583
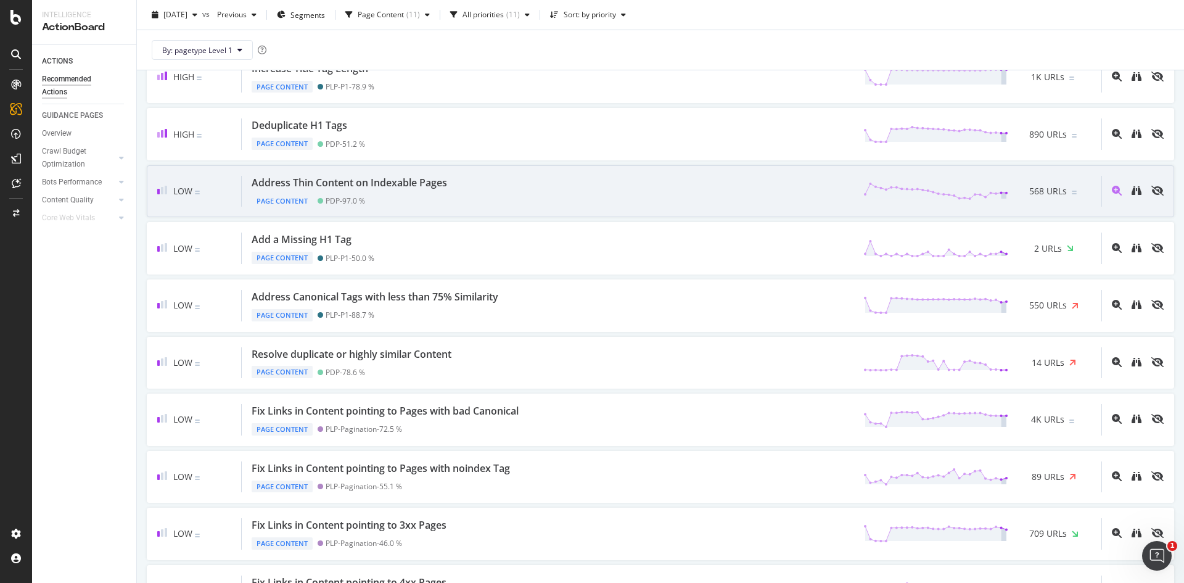
scroll to position [151, 0]
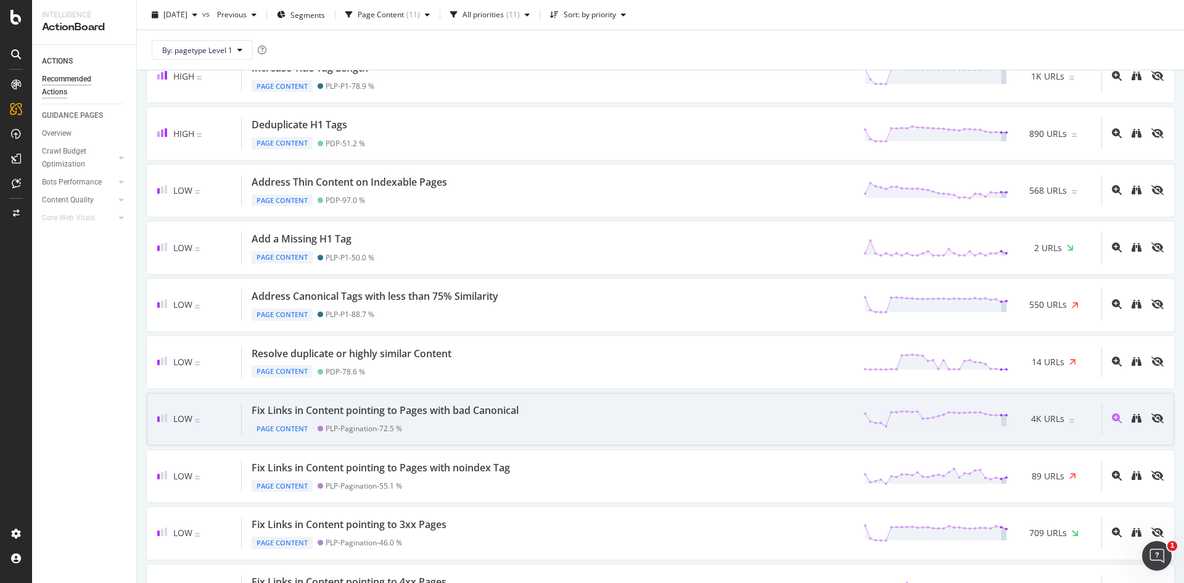
click at [462, 412] on div "Fix Links in Content pointing to Pages with bad Canonical" at bounding box center [385, 410] width 267 height 14
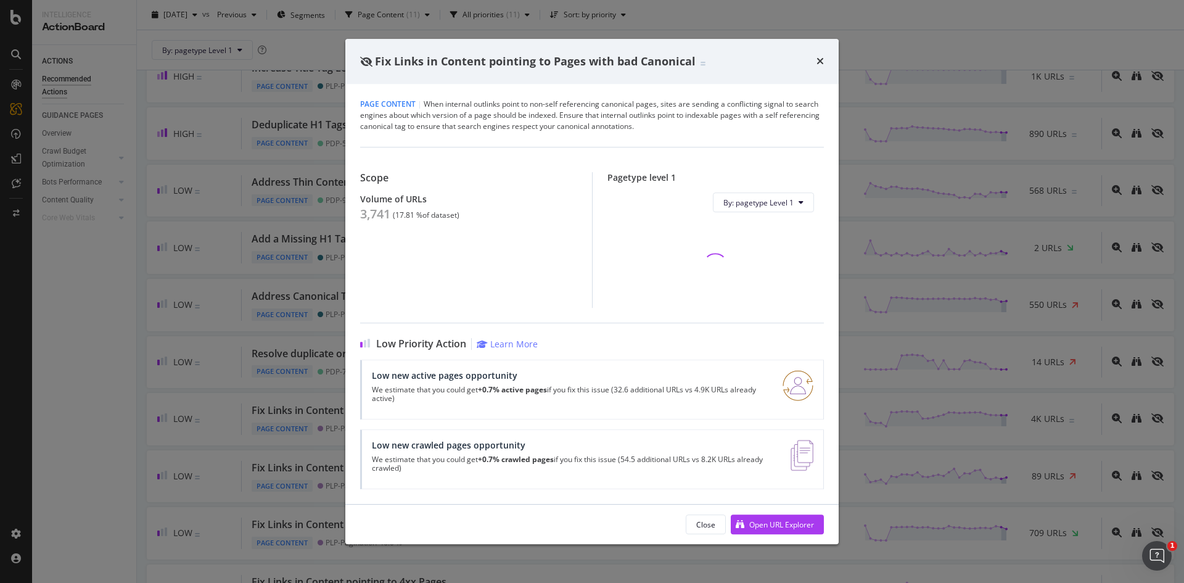
click at [382, 216] on div "3,741" at bounding box center [375, 214] width 30 height 15
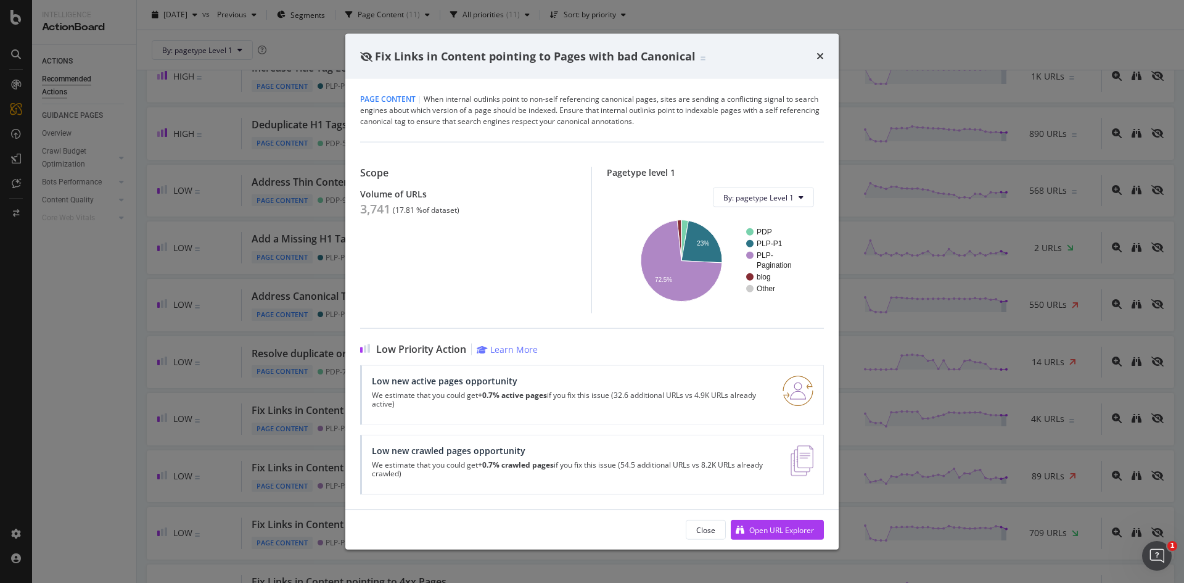
click at [263, 232] on div "Fix Links in Content pointing to Pages with bad Canonical Page Content | When i…" at bounding box center [592, 291] width 1184 height 583
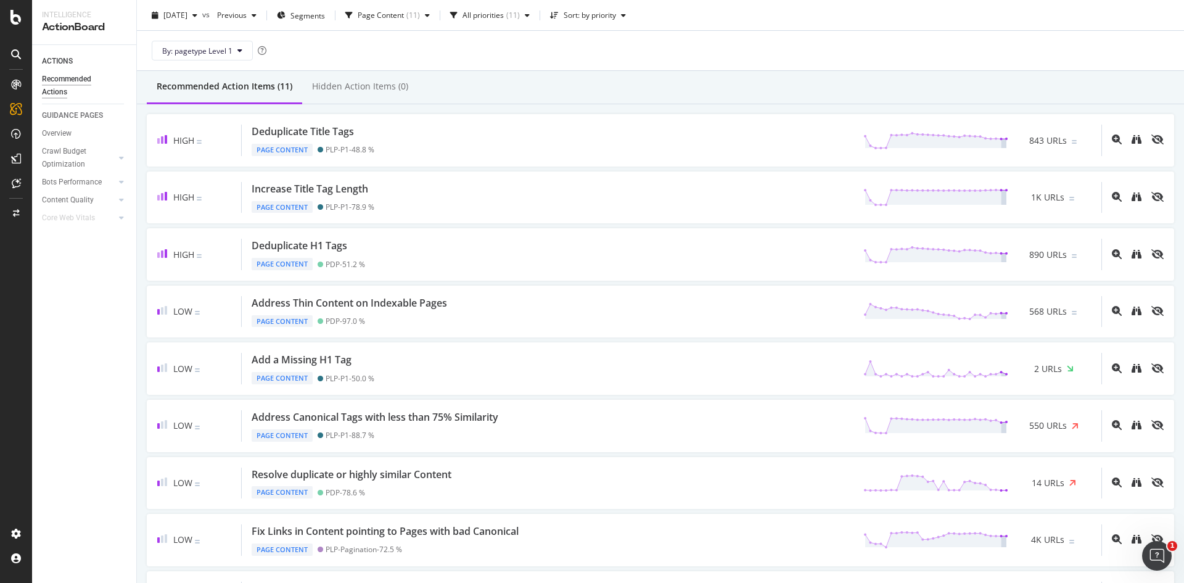
scroll to position [79, 0]
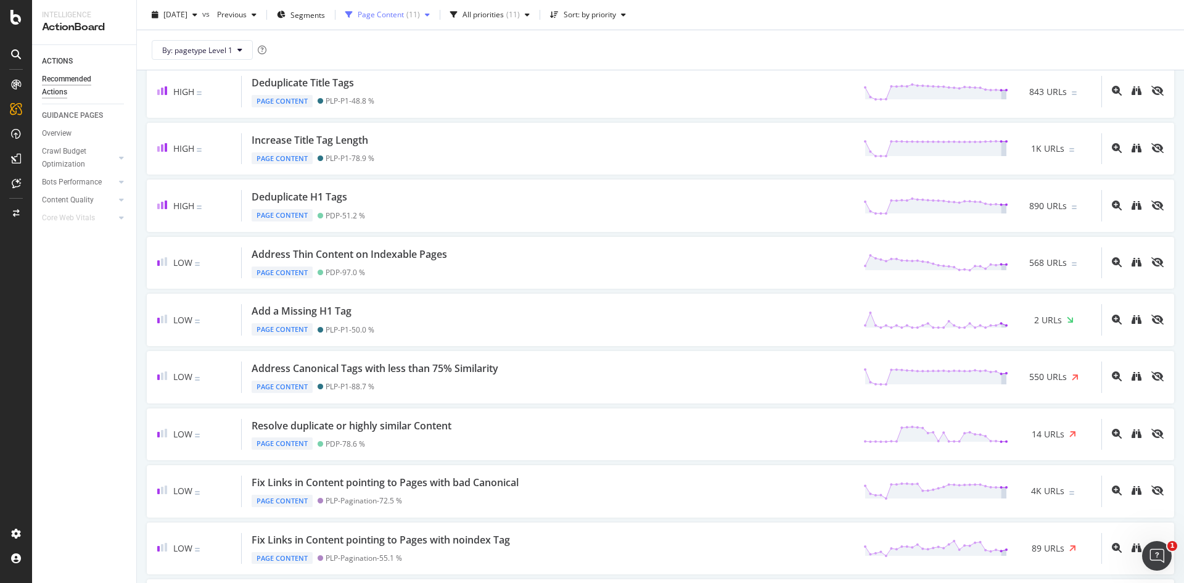
click at [404, 16] on div "Page Content" at bounding box center [381, 14] width 46 height 7
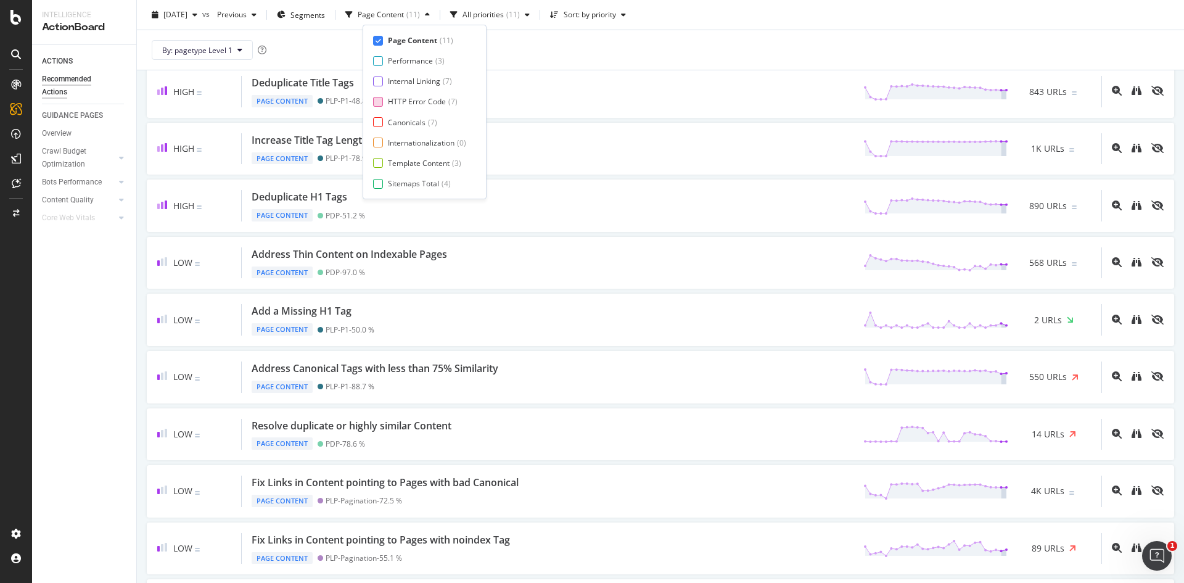
click at [399, 100] on div "HTTP Error Code" at bounding box center [417, 101] width 58 height 10
click at [417, 40] on div "Page Content" at bounding box center [412, 40] width 49 height 10
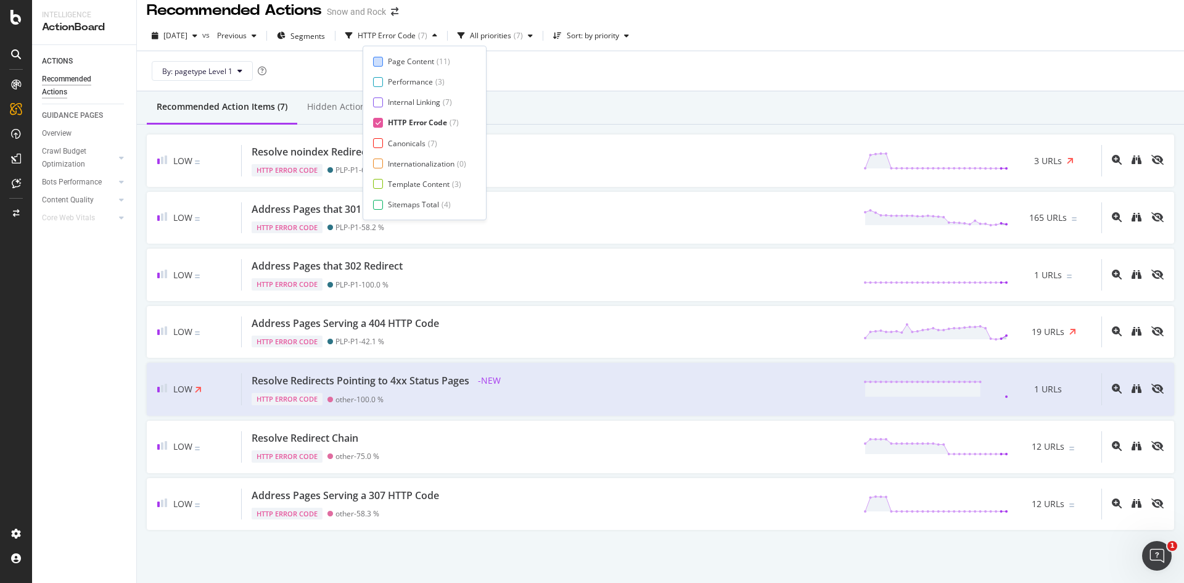
scroll to position [10, 0]
click at [565, 75] on div "By: pagetype Level 1" at bounding box center [660, 70] width 1027 height 39
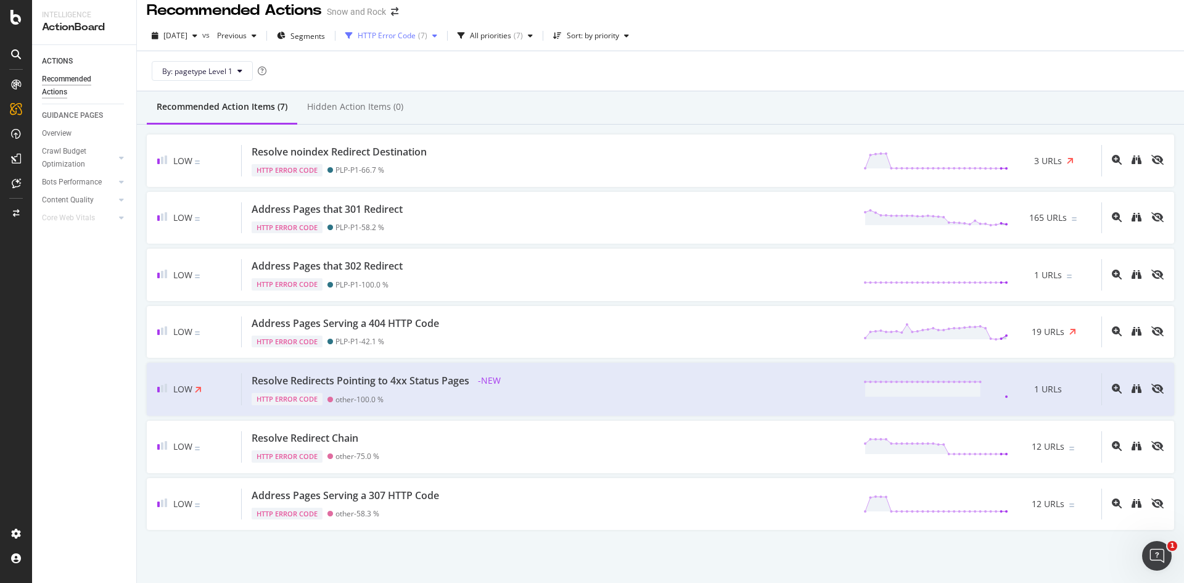
click at [427, 30] on div "HTTP Error Code ( 7 )" at bounding box center [391, 36] width 102 height 18
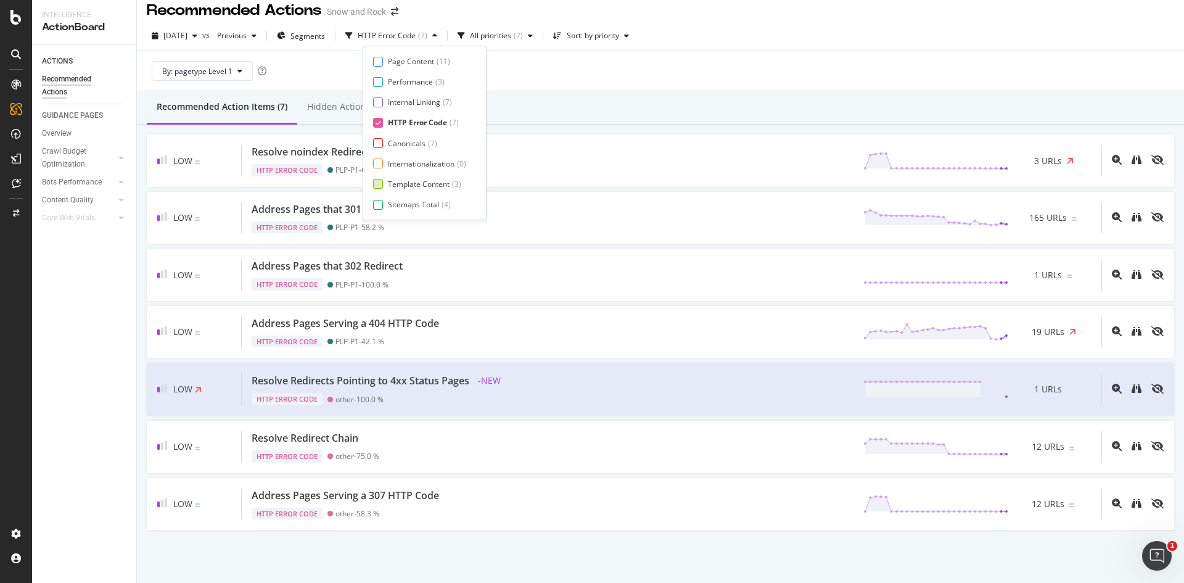
click at [401, 182] on div "Template Content" at bounding box center [419, 184] width 62 height 10
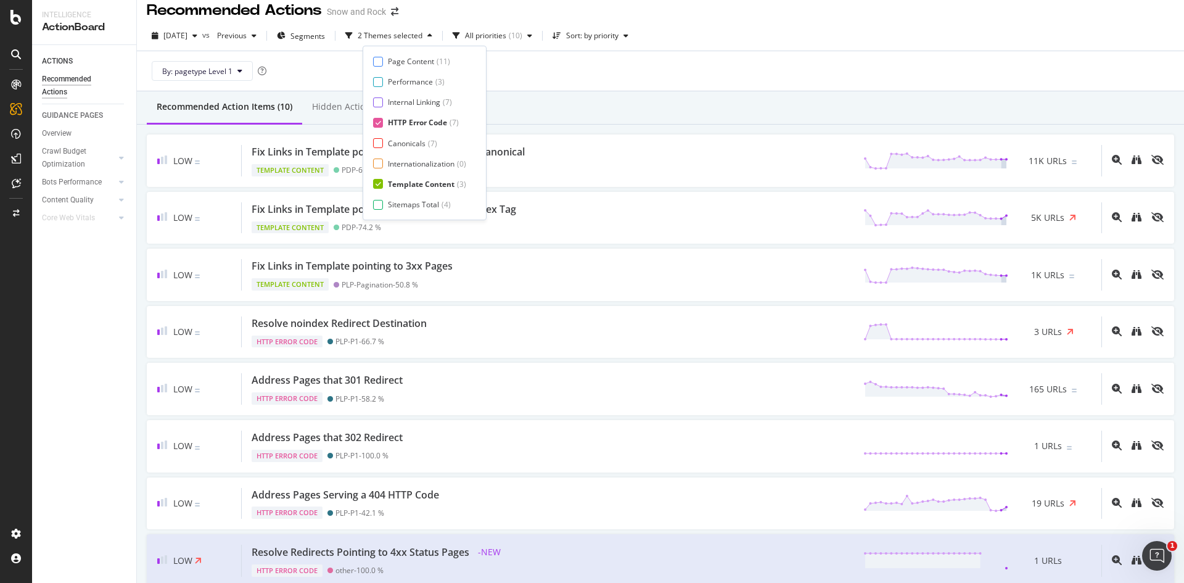
click at [422, 120] on div "HTTP Error Code" at bounding box center [417, 122] width 59 height 10
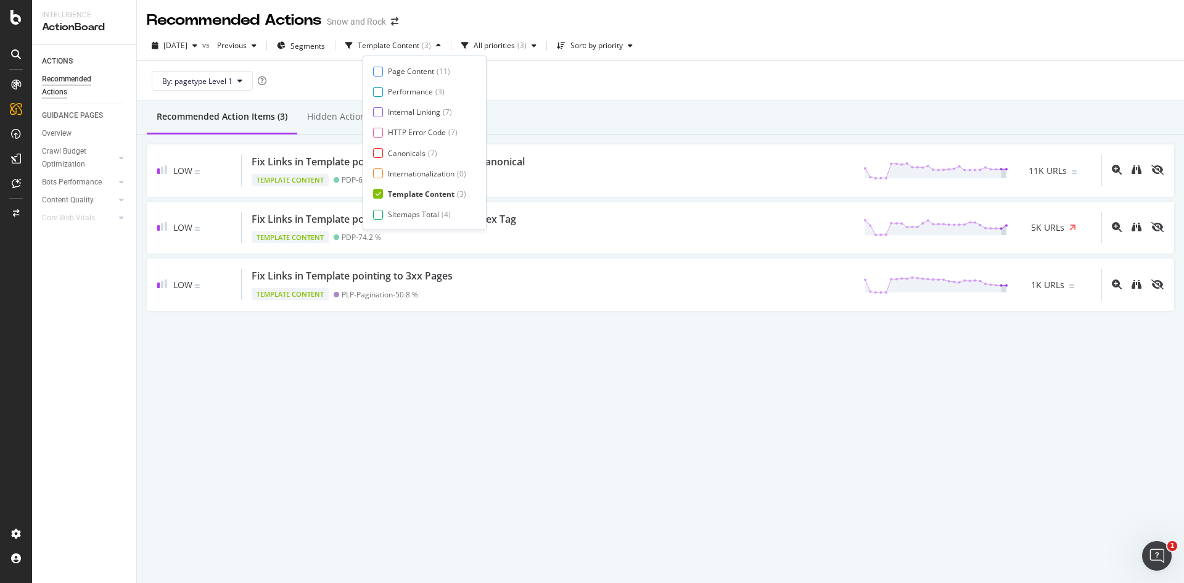
click at [637, 106] on div "Recommended Action Items (3) Hidden Action Items (0)" at bounding box center [660, 117] width 1047 height 33
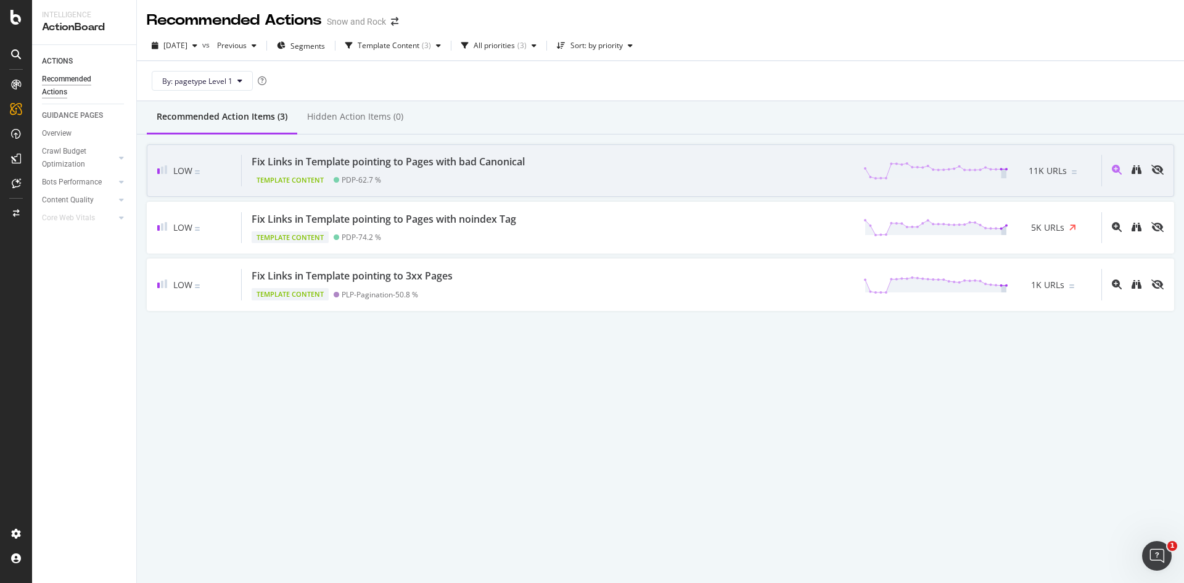
click at [519, 179] on div "Template Content PDP - 62.7 %" at bounding box center [391, 177] width 278 height 17
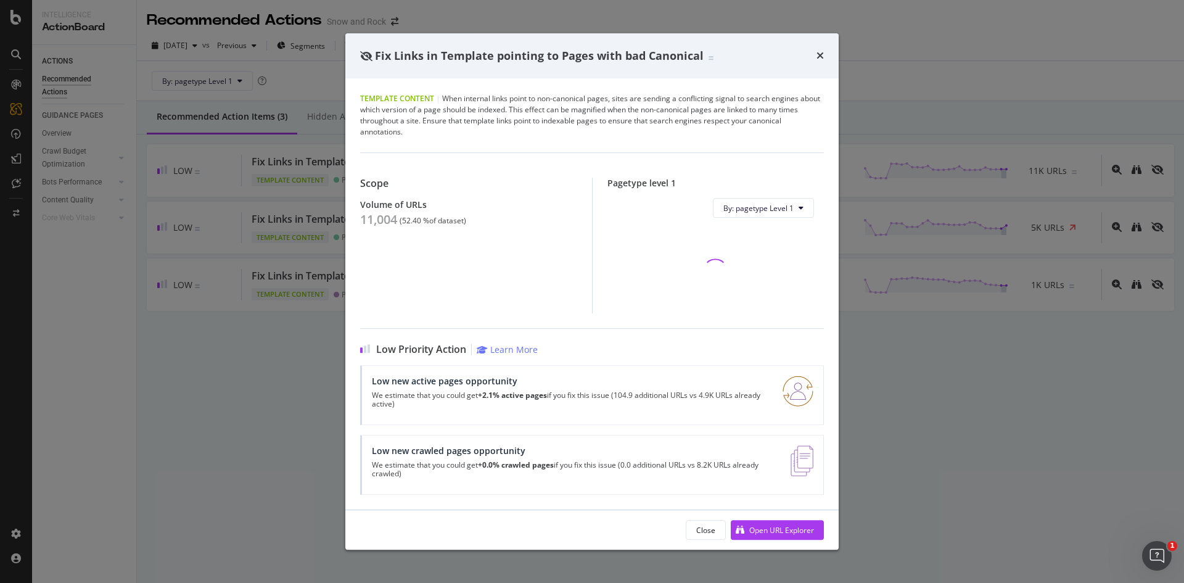
click at [375, 227] on div "11,004" at bounding box center [378, 219] width 37 height 15
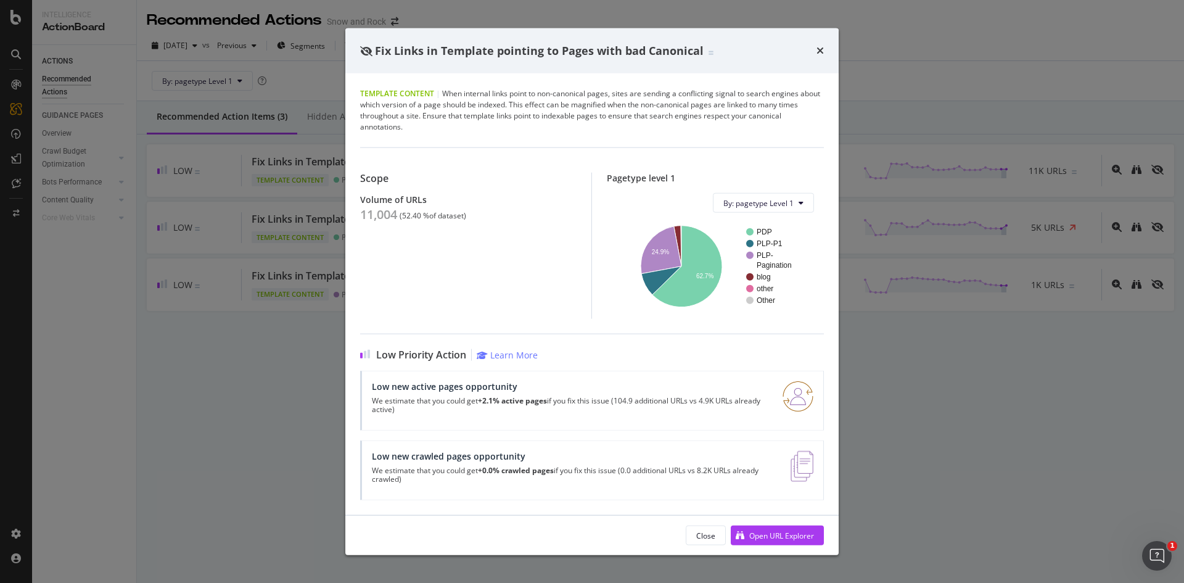
click at [208, 274] on div "Fix Links in Template pointing to Pages with bad Canonical Template Content | W…" at bounding box center [592, 291] width 1184 height 583
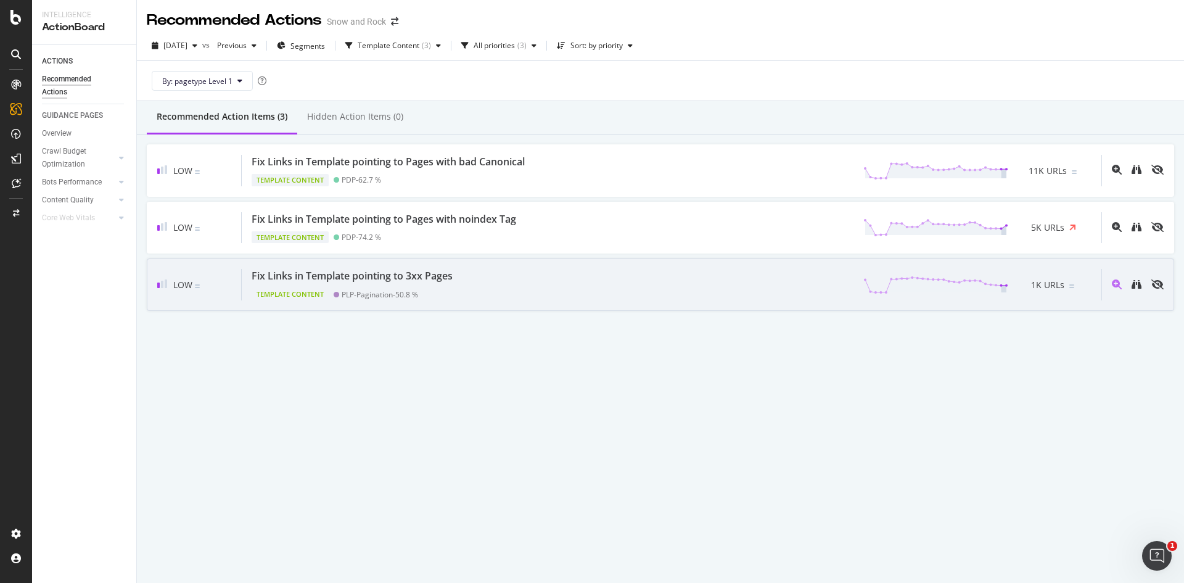
click at [520, 291] on div "Fix Links in Template pointing to 3xx Pages Template Content PLP-Pagination - 5…" at bounding box center [671, 284] width 859 height 31
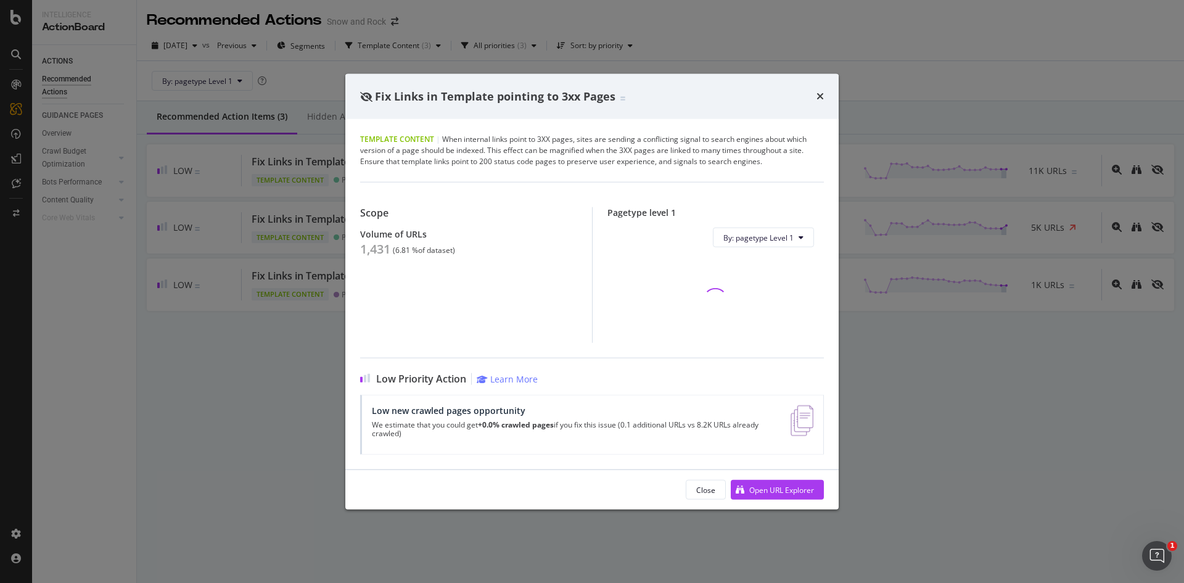
click at [382, 246] on div "1,431" at bounding box center [375, 249] width 30 height 15
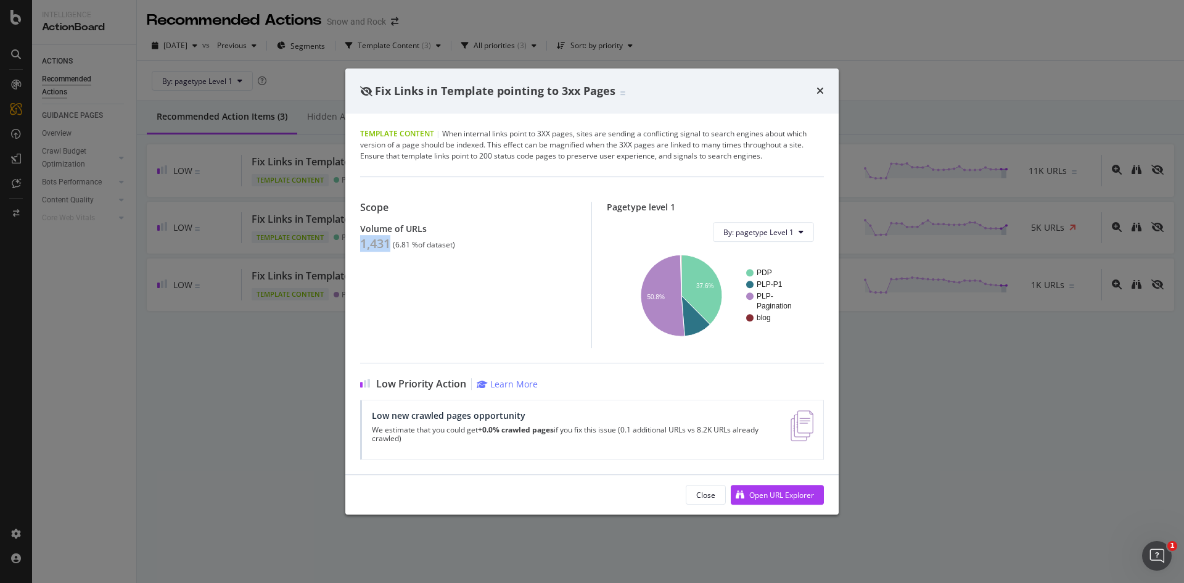
click at [367, 247] on div "1,431" at bounding box center [375, 243] width 30 height 15
click at [272, 265] on div "Fix Links in Template pointing to 3xx Pages Template Content | When internal li…" at bounding box center [592, 291] width 1184 height 583
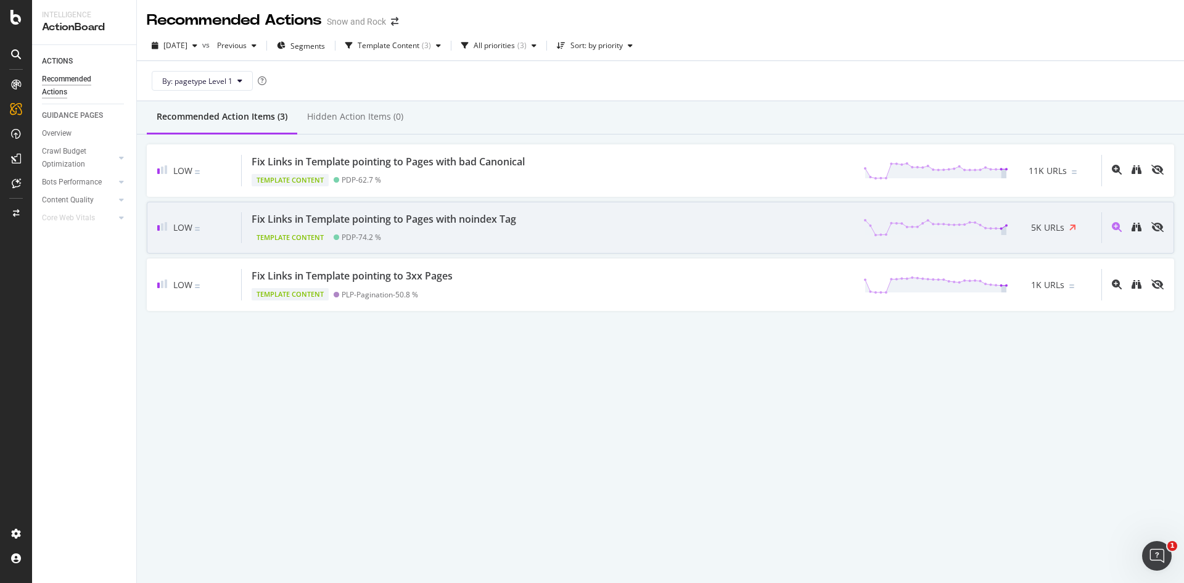
click at [460, 232] on div "Template Content PDP - 74.2 %" at bounding box center [386, 234] width 269 height 17
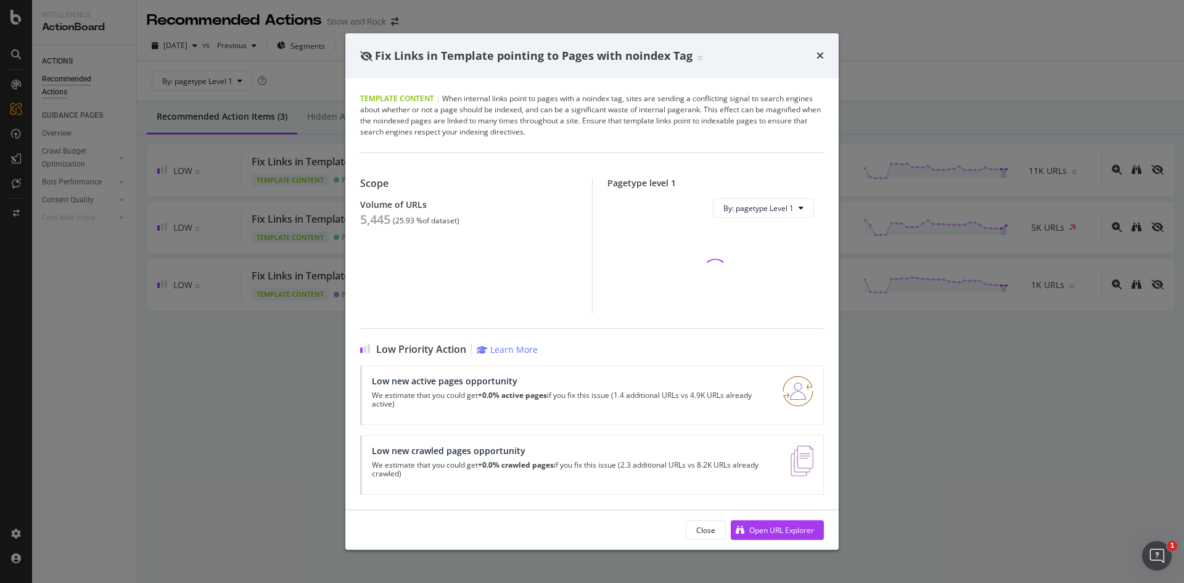
click at [367, 216] on div "5,445" at bounding box center [375, 219] width 30 height 15
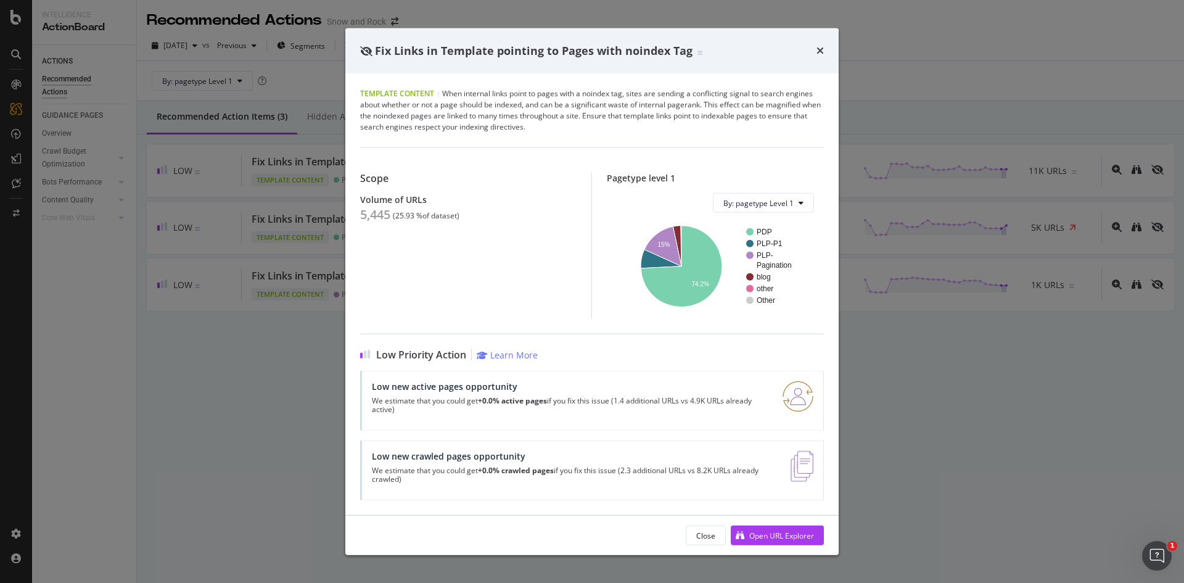
click at [195, 278] on div "Fix Links in Template pointing to Pages with noindex Tag Template Content | Whe…" at bounding box center [592, 291] width 1184 height 583
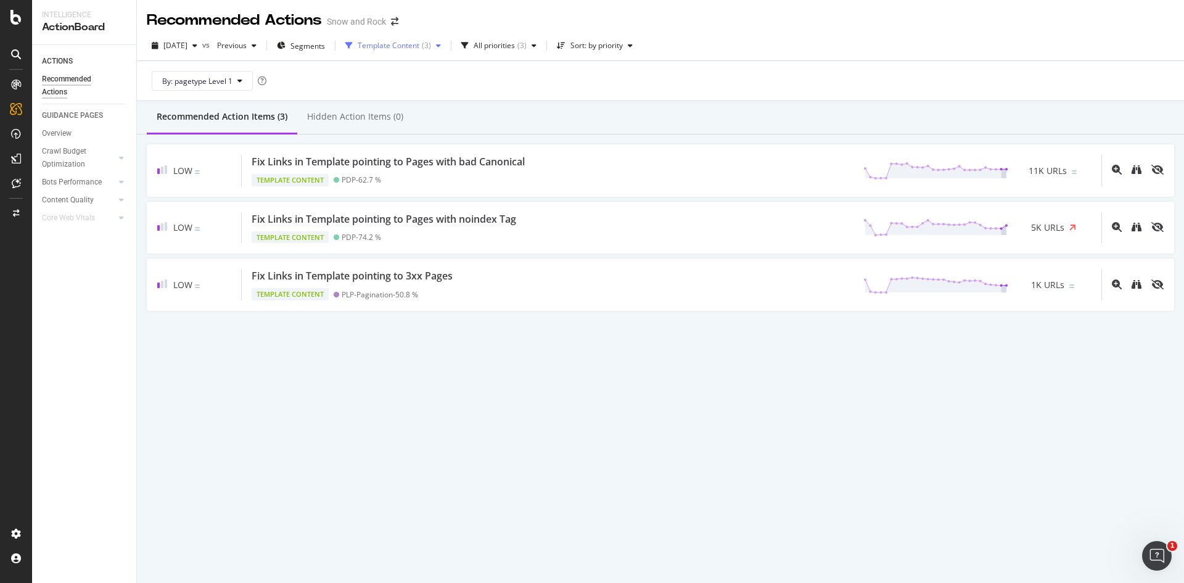
click at [414, 47] on div "Template Content" at bounding box center [389, 45] width 62 height 7
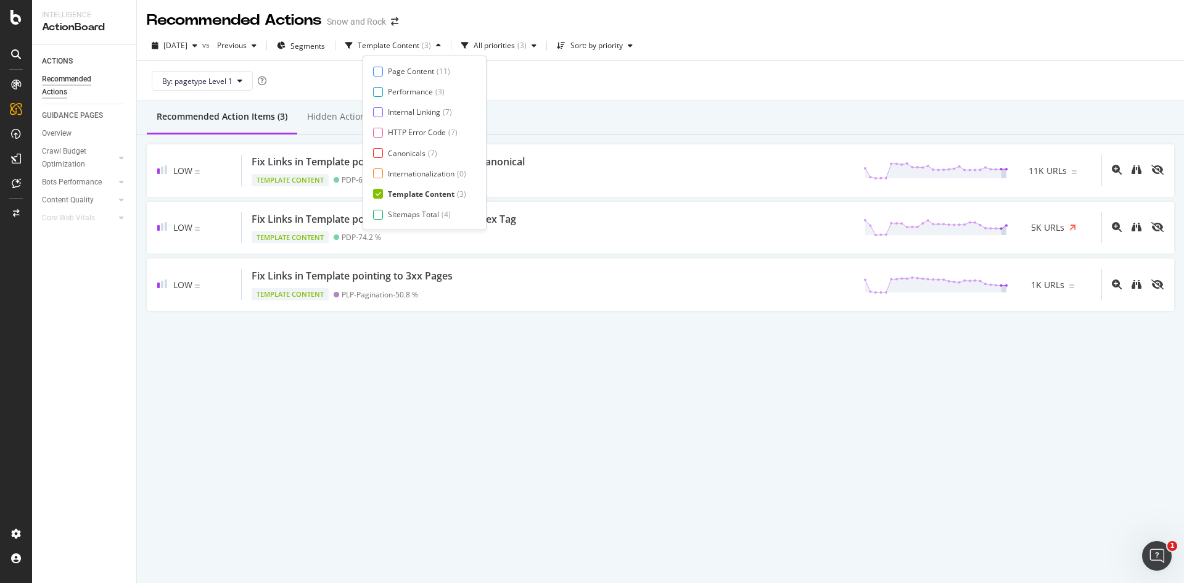
click at [397, 195] on div "Template Content" at bounding box center [421, 194] width 67 height 10
click at [396, 218] on div "Sitemaps Total" at bounding box center [413, 214] width 51 height 10
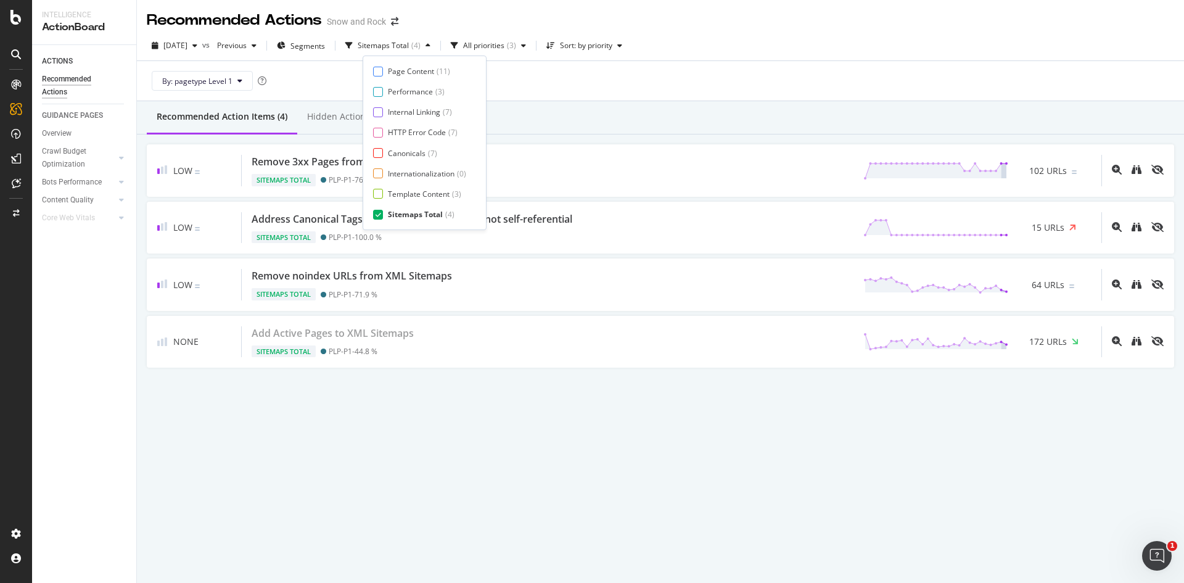
click at [686, 105] on div "Recommended Action Items (4) Hidden Action Items (0)" at bounding box center [660, 117] width 1047 height 33
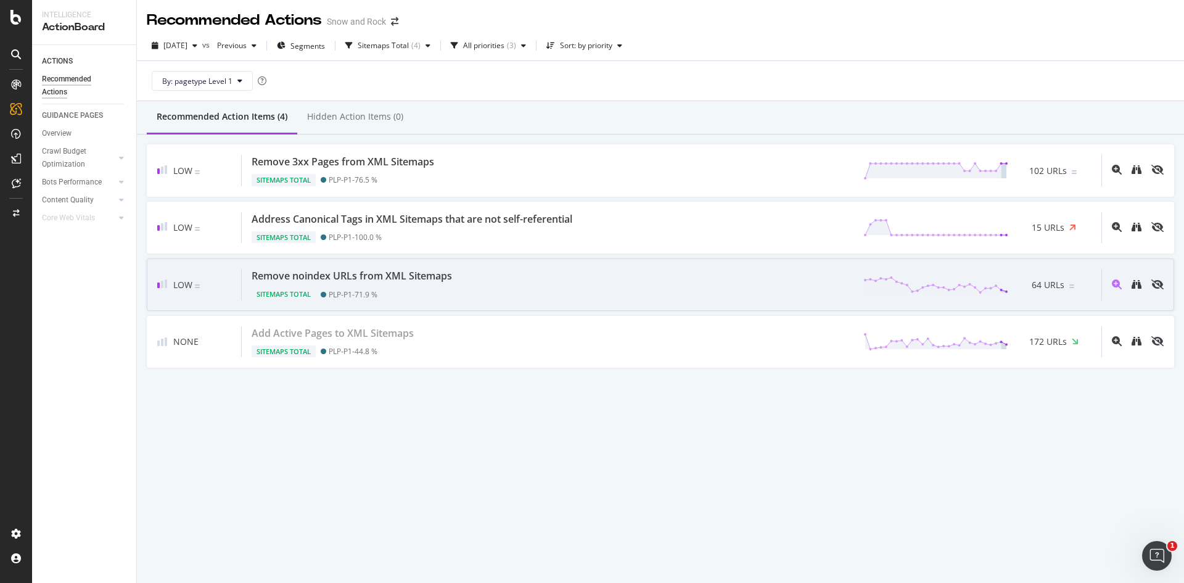
click at [410, 292] on div "Sitemaps Total PLP-P1 - 71.9 %" at bounding box center [354, 291] width 205 height 17
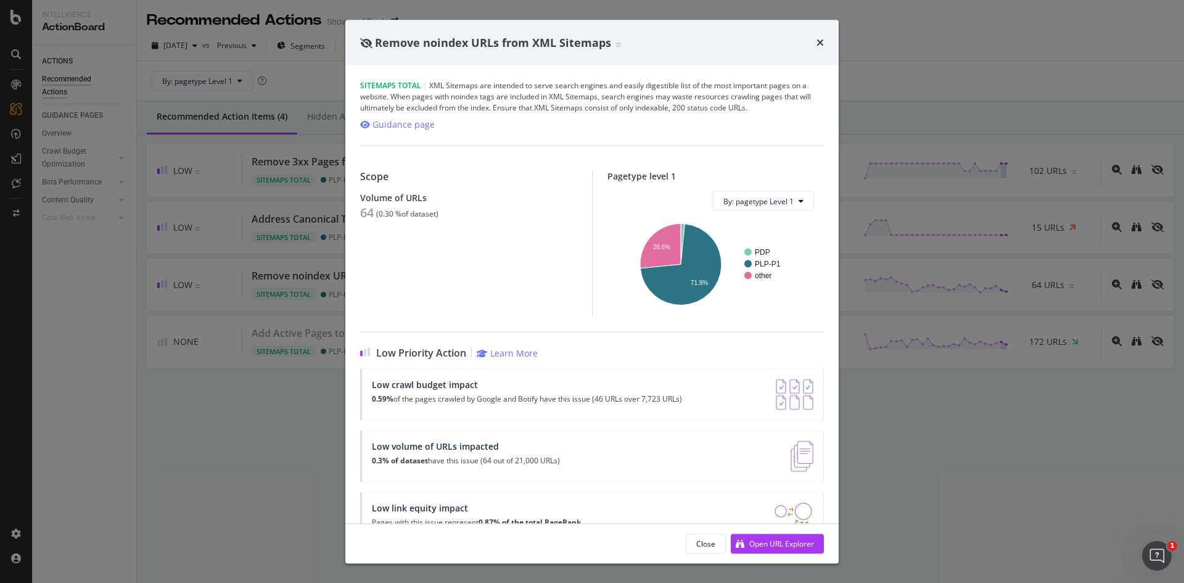
click at [218, 283] on div "Remove noindex URLs from XML Sitemaps Sitemaps Total | XML Sitemaps are intende…" at bounding box center [592, 291] width 1184 height 583
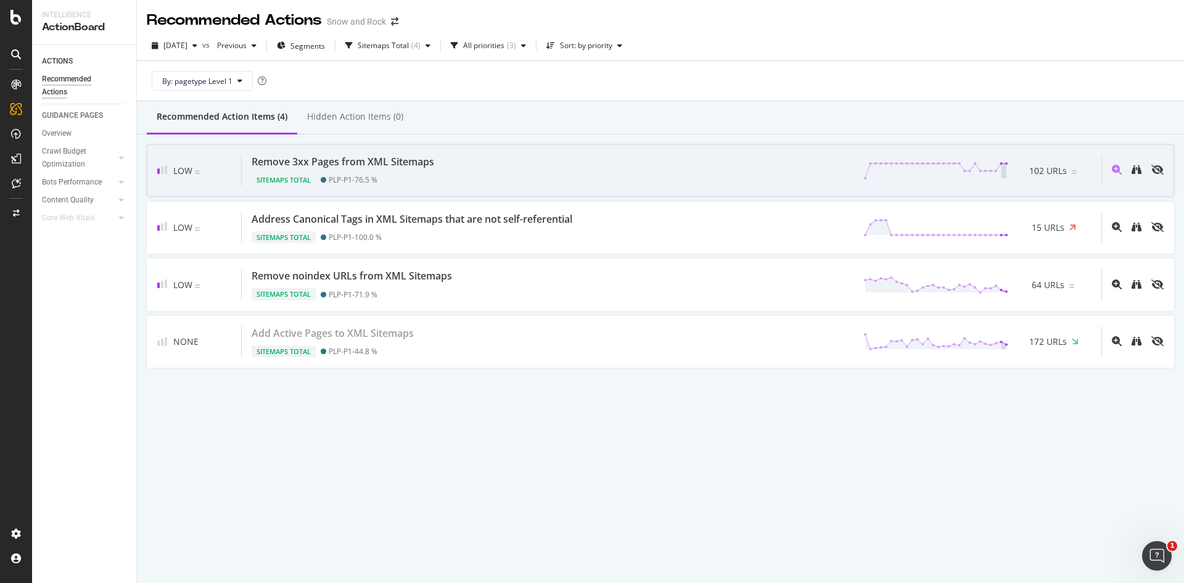
click at [372, 159] on div "Remove 3xx Pages from XML Sitemaps" at bounding box center [343, 162] width 182 height 14
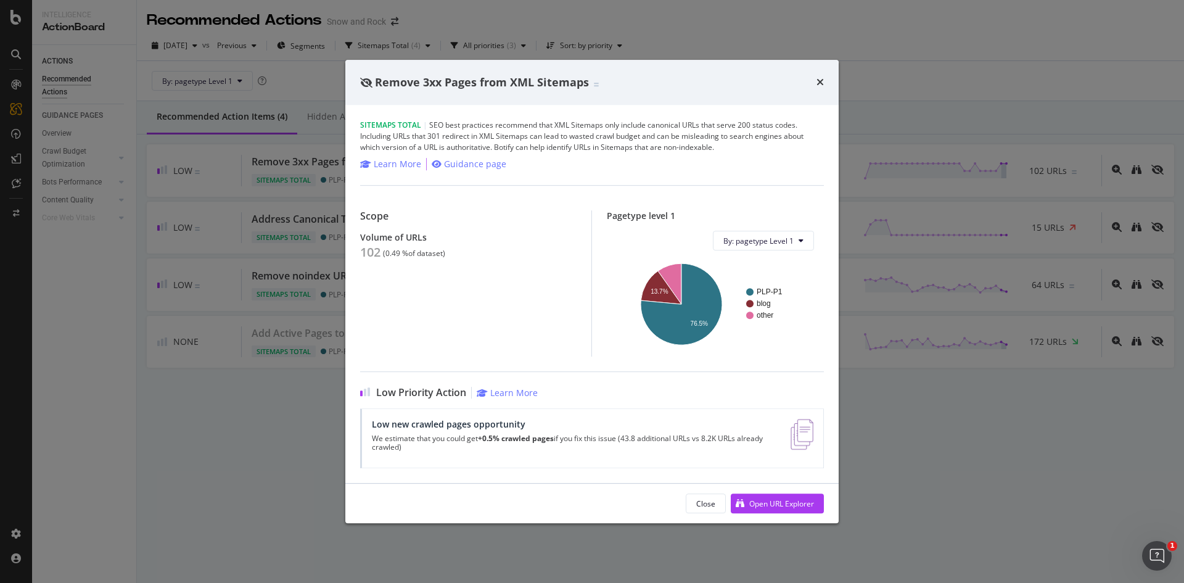
click at [222, 277] on div "Remove 3xx Pages from XML Sitemaps Sitemaps Total | SEO best practices recommen…" at bounding box center [592, 291] width 1184 height 583
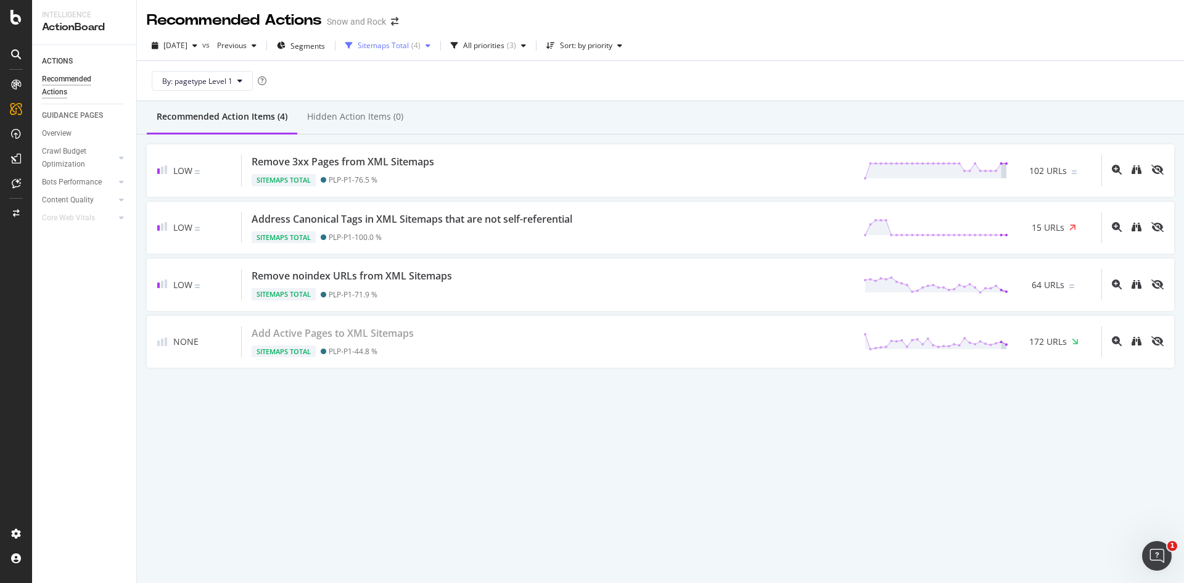
click at [420, 47] on div "( 4 )" at bounding box center [415, 45] width 9 height 7
click at [419, 92] on div "Performance" at bounding box center [410, 91] width 45 height 10
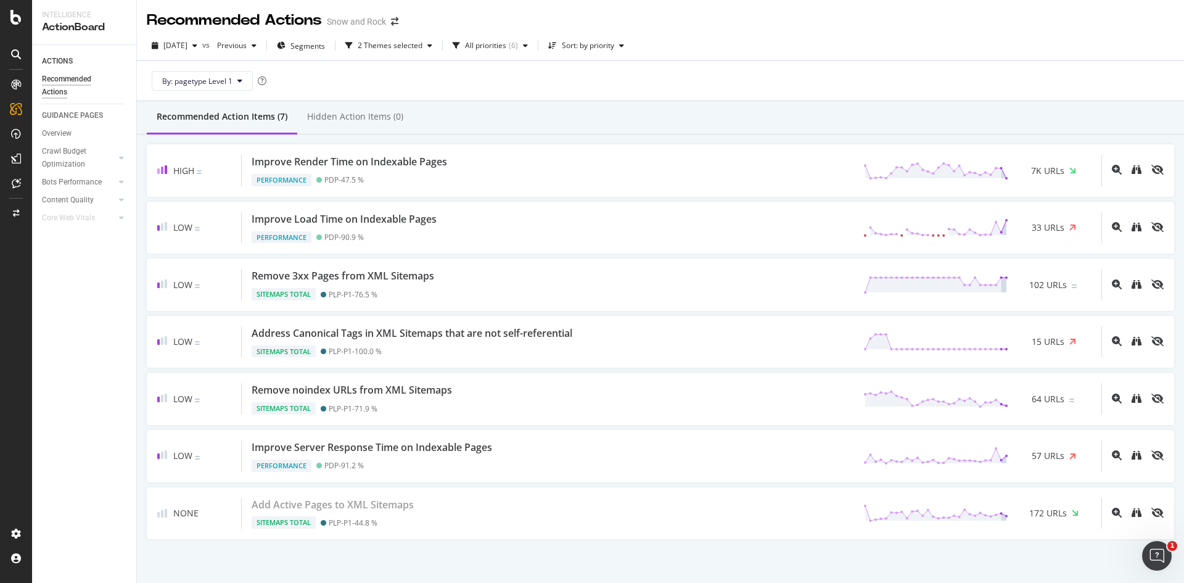
click at [595, 96] on div "By: pagetype Level 1" at bounding box center [660, 80] width 1027 height 39
click at [398, 39] on div "2 Themes selected" at bounding box center [388, 45] width 97 height 18
click at [397, 213] on div "Sitemaps Total" at bounding box center [415, 214] width 55 height 10
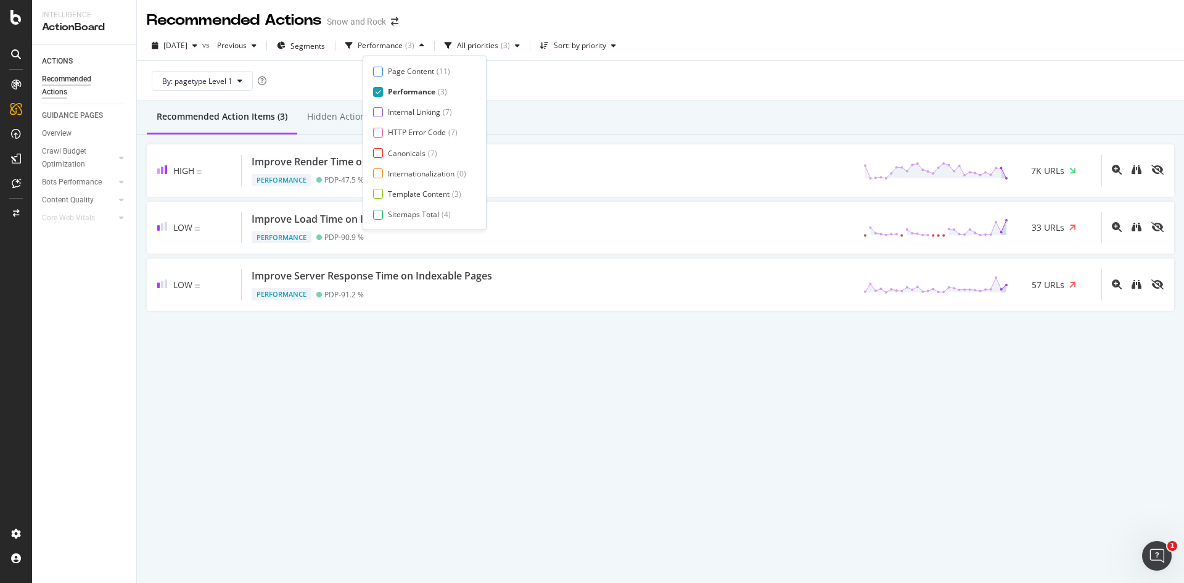
click at [667, 107] on div "Recommended Action Items (3) Hidden Action Items (0)" at bounding box center [660, 117] width 1047 height 33
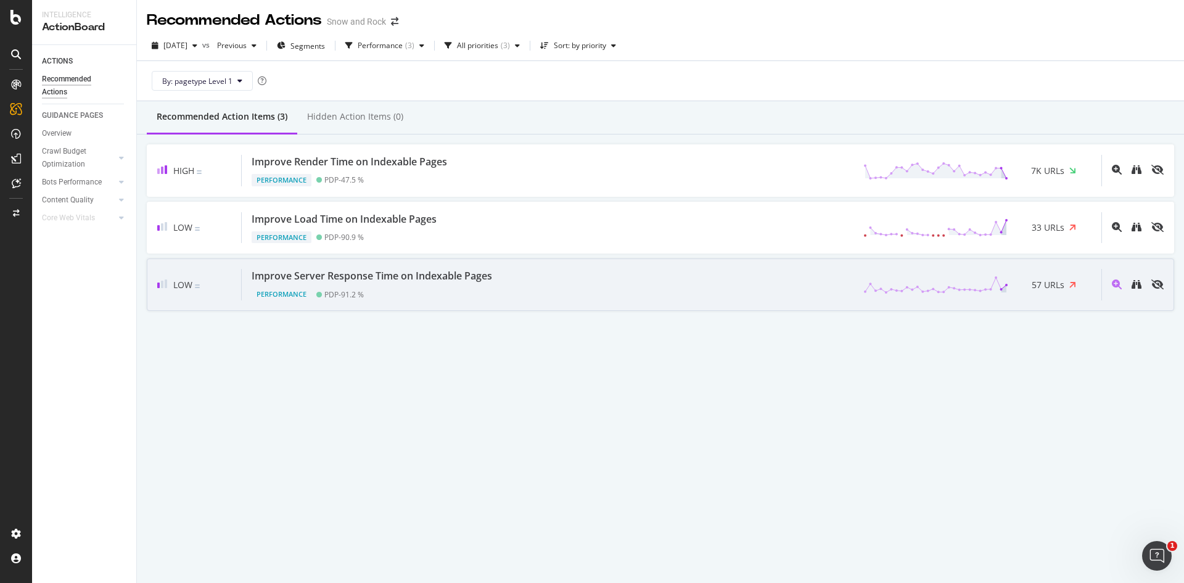
click at [453, 284] on div "Performance PDP - 91.2 %" at bounding box center [374, 291] width 245 height 17
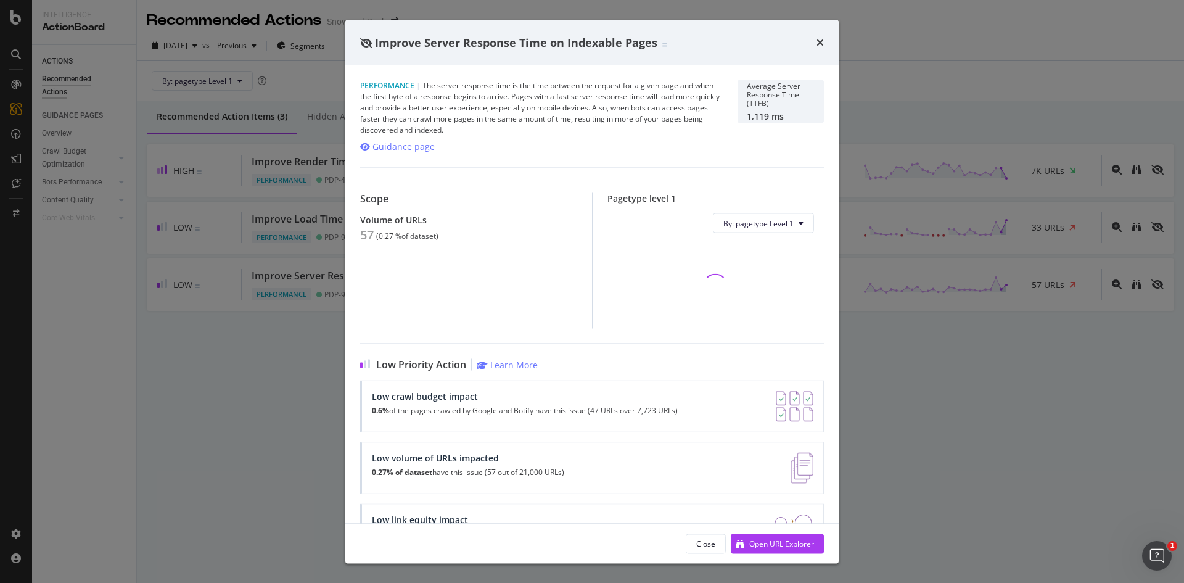
click at [102, 274] on div "Improve Server Response Time on Indexable Pages Performance | The server respon…" at bounding box center [592, 291] width 1184 height 583
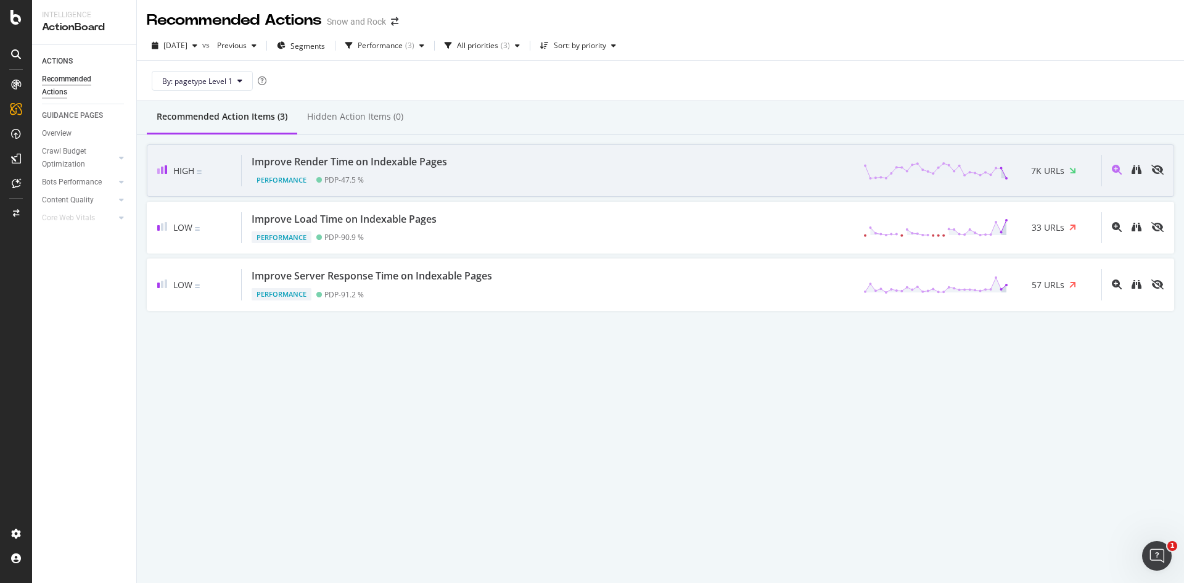
click at [363, 159] on div "Improve Render Time on Indexable Pages" at bounding box center [349, 162] width 195 height 14
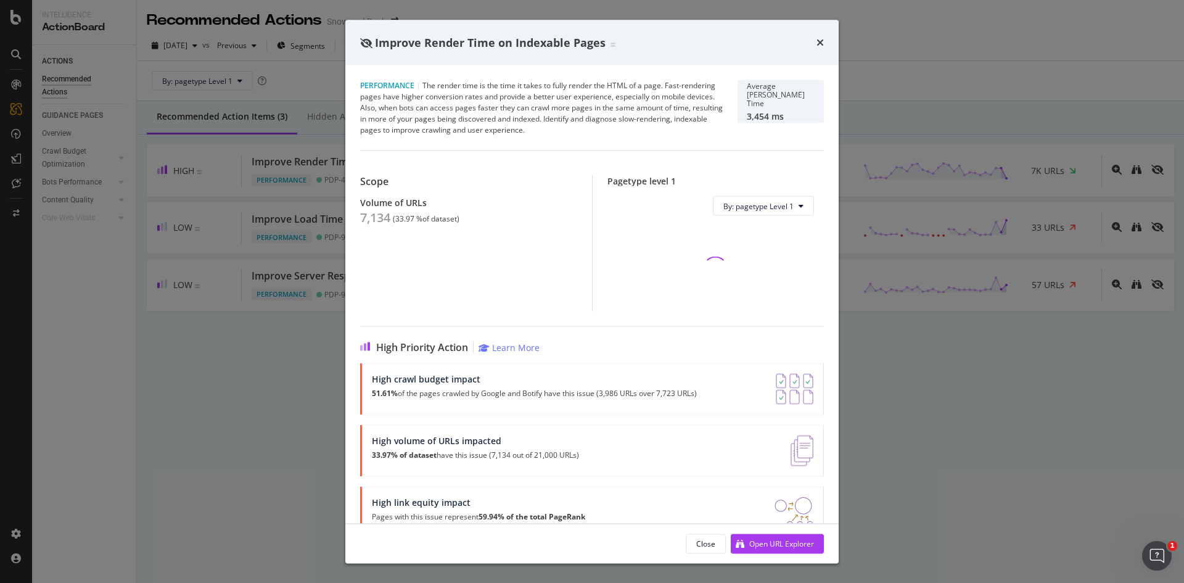
click at [382, 216] on div "7,134" at bounding box center [375, 217] width 30 height 15
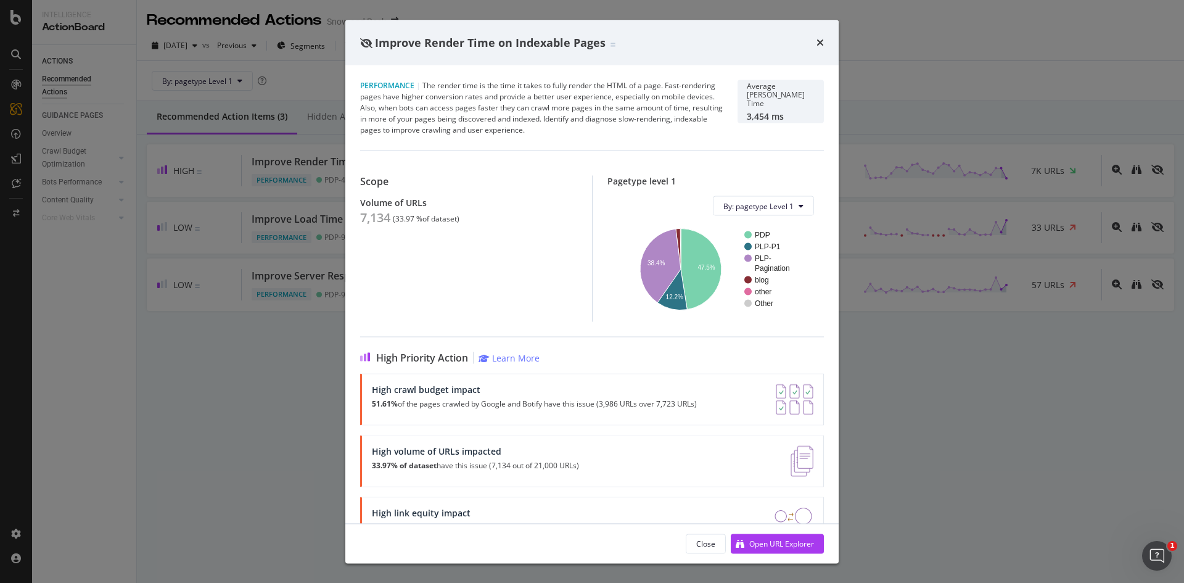
click at [271, 351] on div "Improve Render Time on Indexable Pages Performance | The render time is the tim…" at bounding box center [592, 291] width 1184 height 583
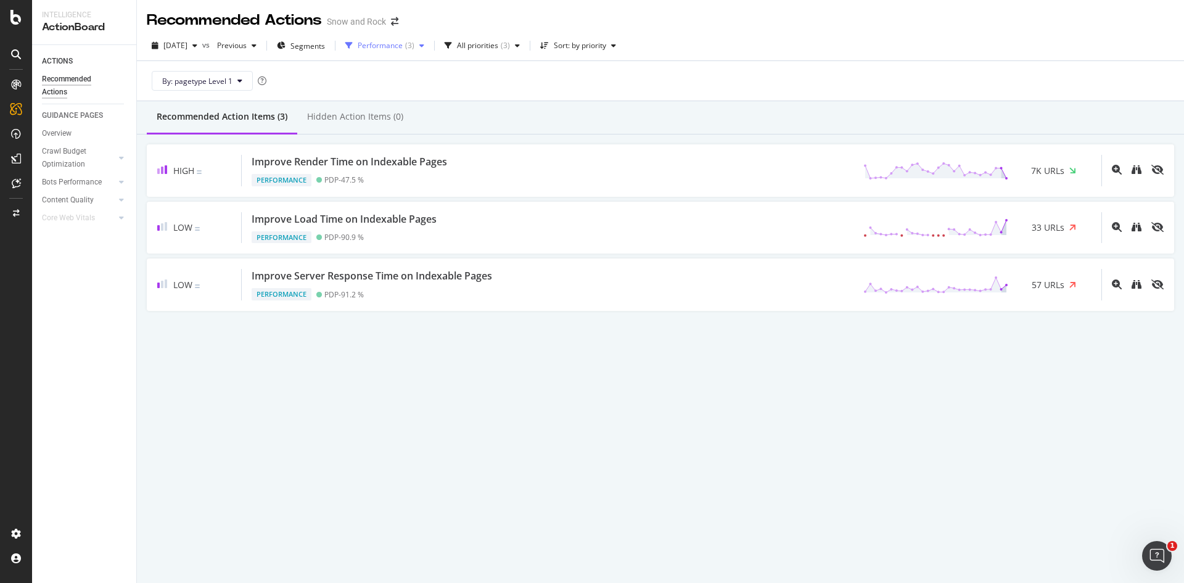
click at [415, 39] on div "Performance ( 3 )" at bounding box center [384, 45] width 89 height 18
click at [418, 84] on div "Page Content ( 11 ) Performance ( 3 ) Internal Linking ( 7 ) HTTP Error Code ( …" at bounding box center [424, 142] width 103 height 153
click at [419, 88] on div "Performance" at bounding box center [411, 91] width 47 height 10
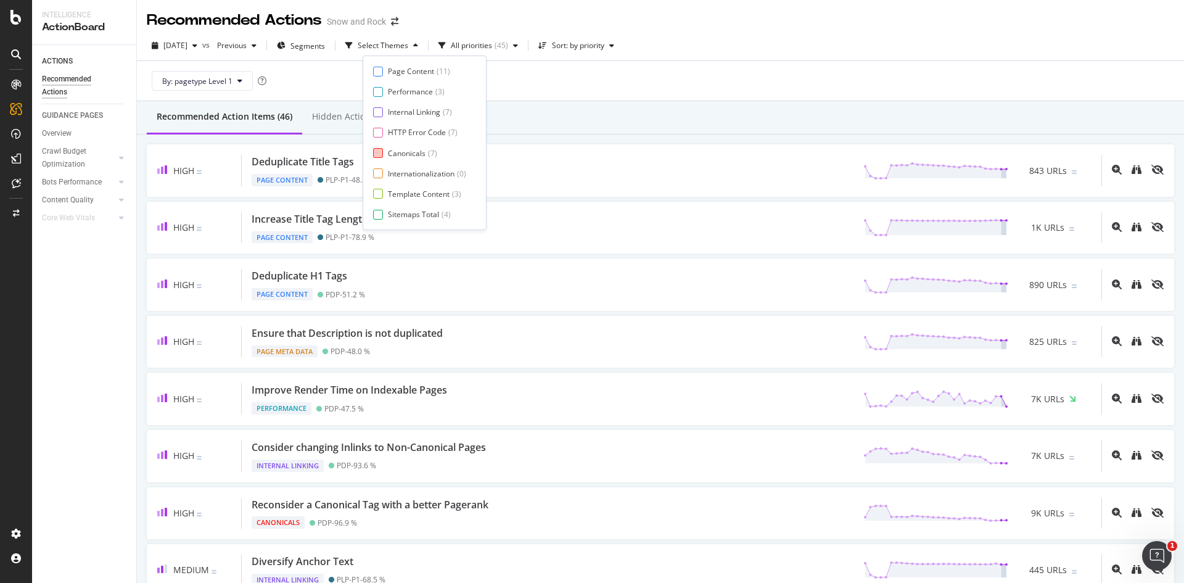
click at [418, 153] on div "Canonicals" at bounding box center [407, 153] width 38 height 10
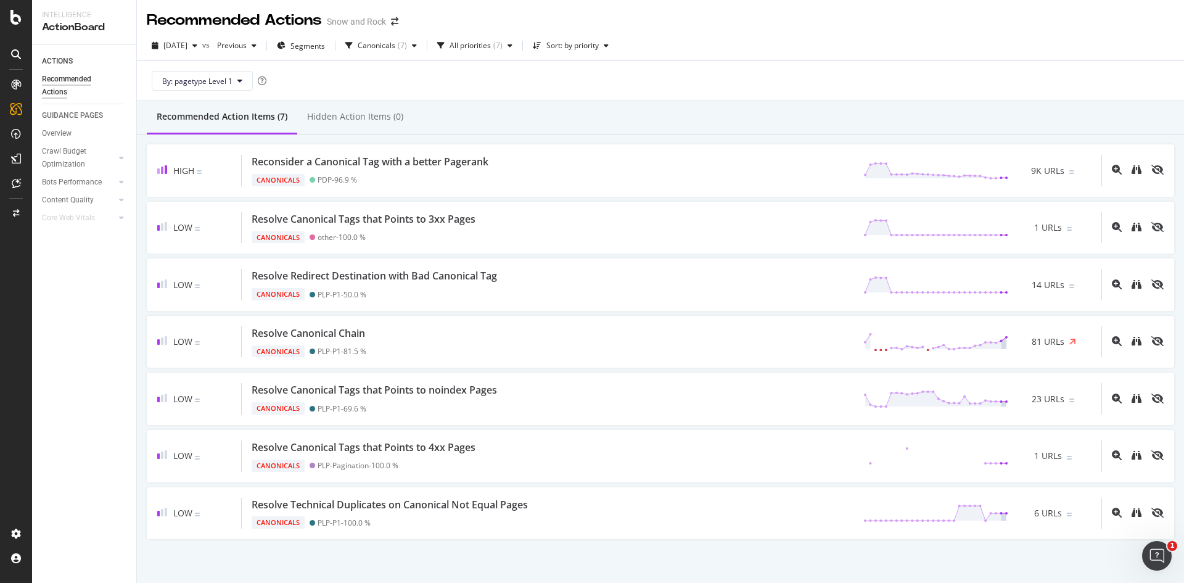
click at [657, 97] on div "By: pagetype Level 1" at bounding box center [660, 80] width 1027 height 39
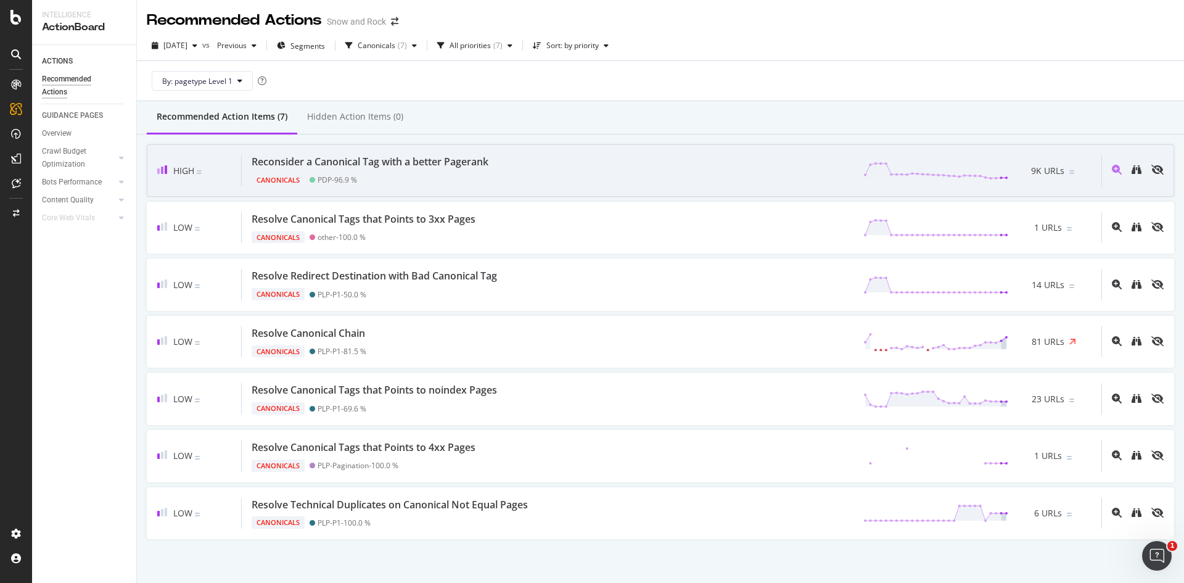
click at [390, 176] on div "Canonicals PDP - 96.9 %" at bounding box center [373, 177] width 242 height 17
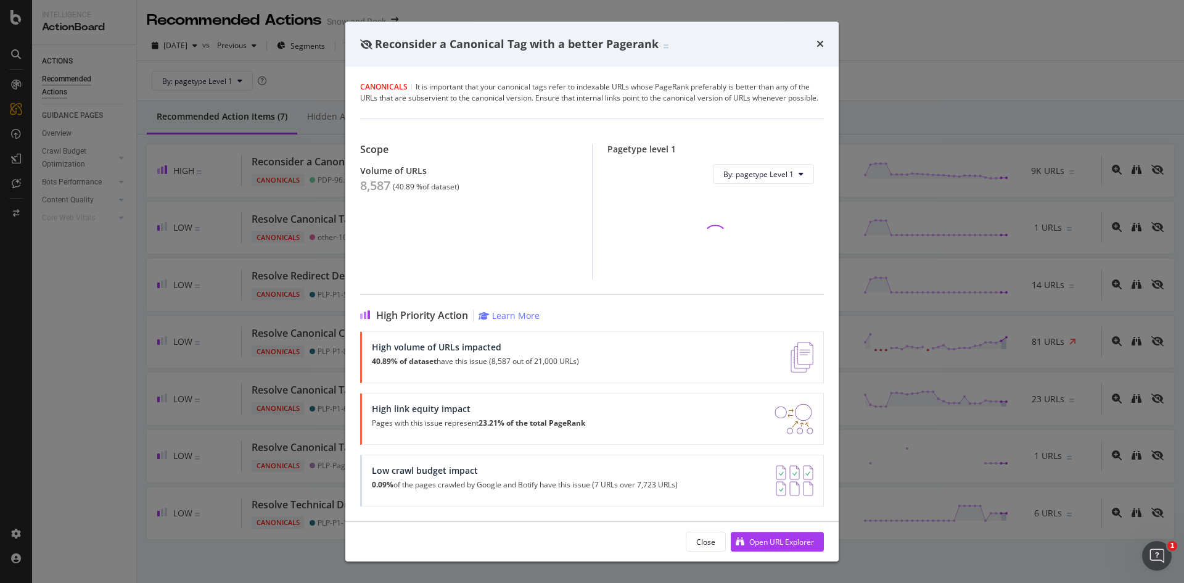
click at [375, 183] on div "8,587" at bounding box center [375, 185] width 30 height 15
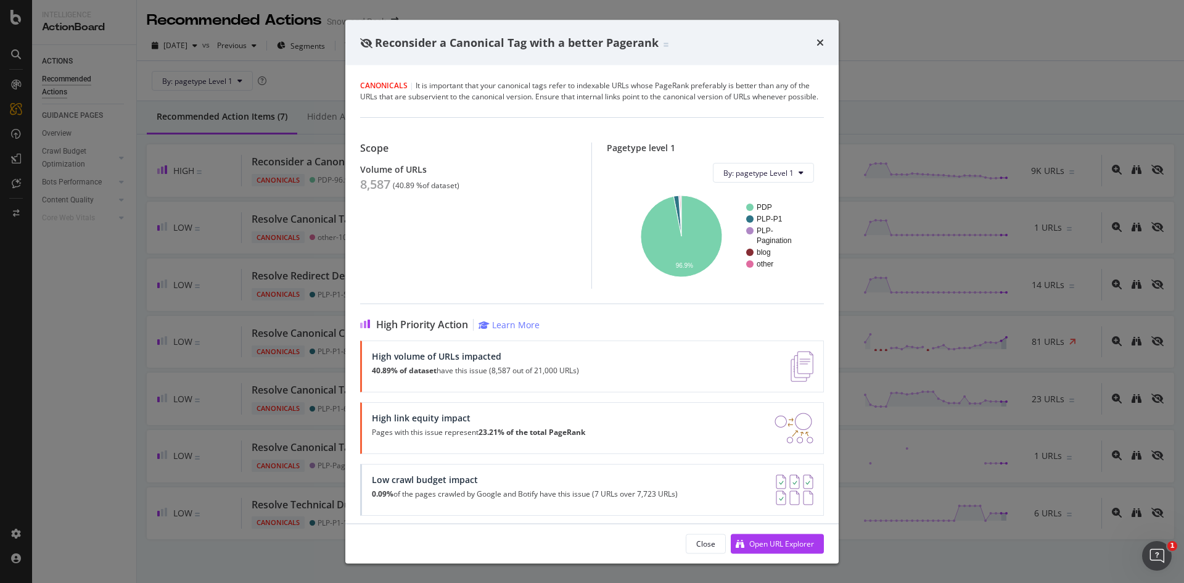
click at [247, 356] on div "Reconsider a Canonical Tag with a better Pagerank Canonicals | It is important …" at bounding box center [592, 291] width 1184 height 583
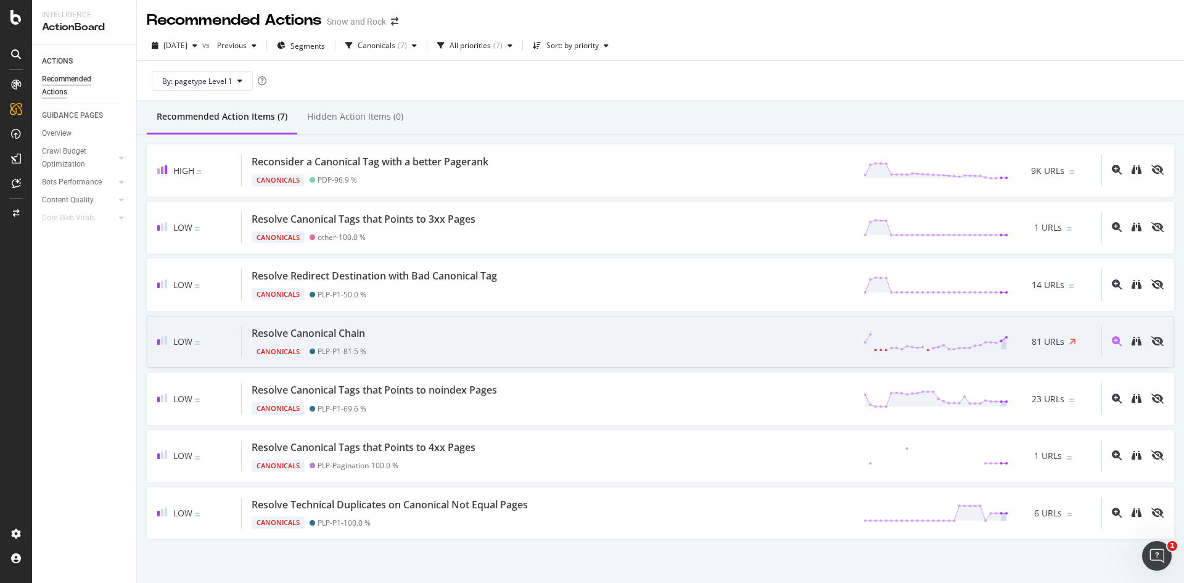
click at [445, 343] on div "Resolve Canonical Chain Canonicals PLP-P1 - 81.5 % 81 URLs" at bounding box center [671, 341] width 859 height 31
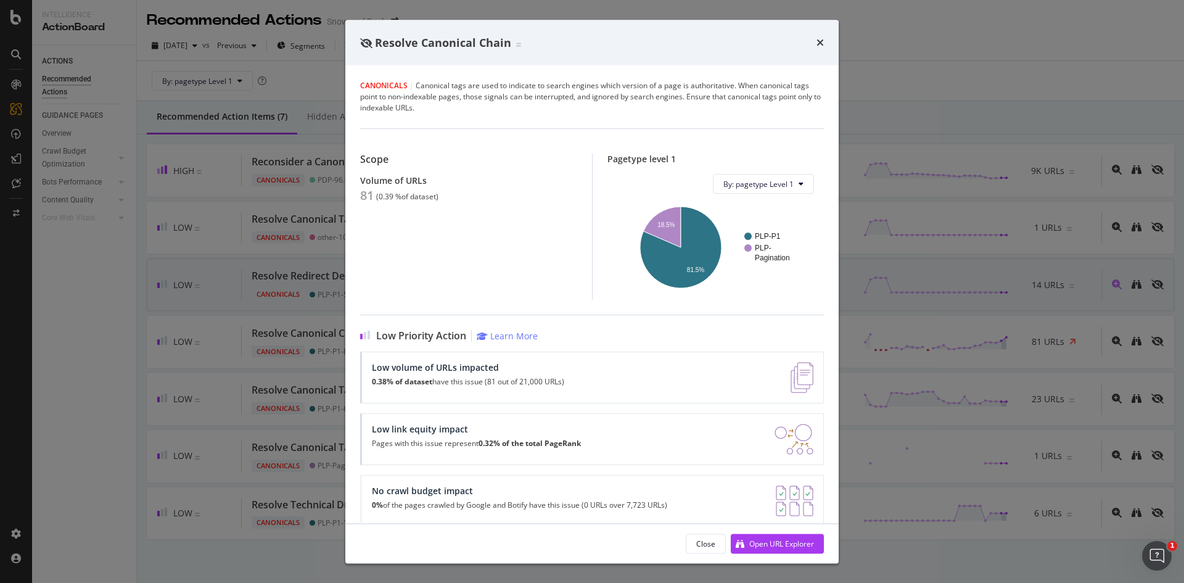
drag, startPoint x: 268, startPoint y: 327, endPoint x: 279, endPoint y: 305, distance: 24.0
click at [268, 327] on div "Resolve Canonical Chain Canonicals | Canonical tags are used to indicate to sea…" at bounding box center [592, 291] width 1184 height 583
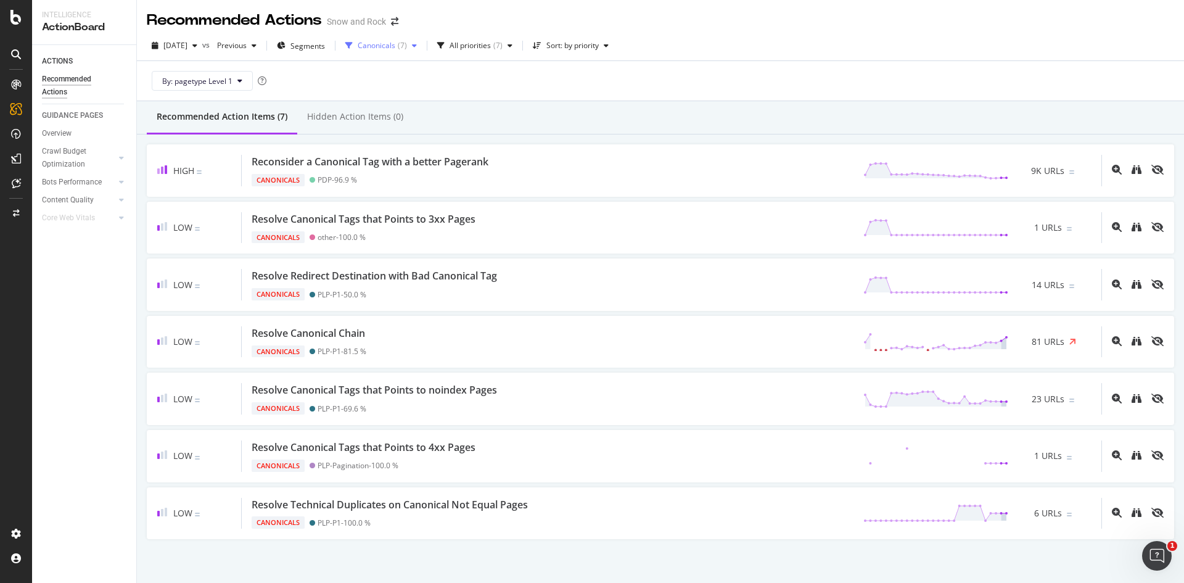
click at [395, 46] on div "Canonicals" at bounding box center [377, 45] width 38 height 7
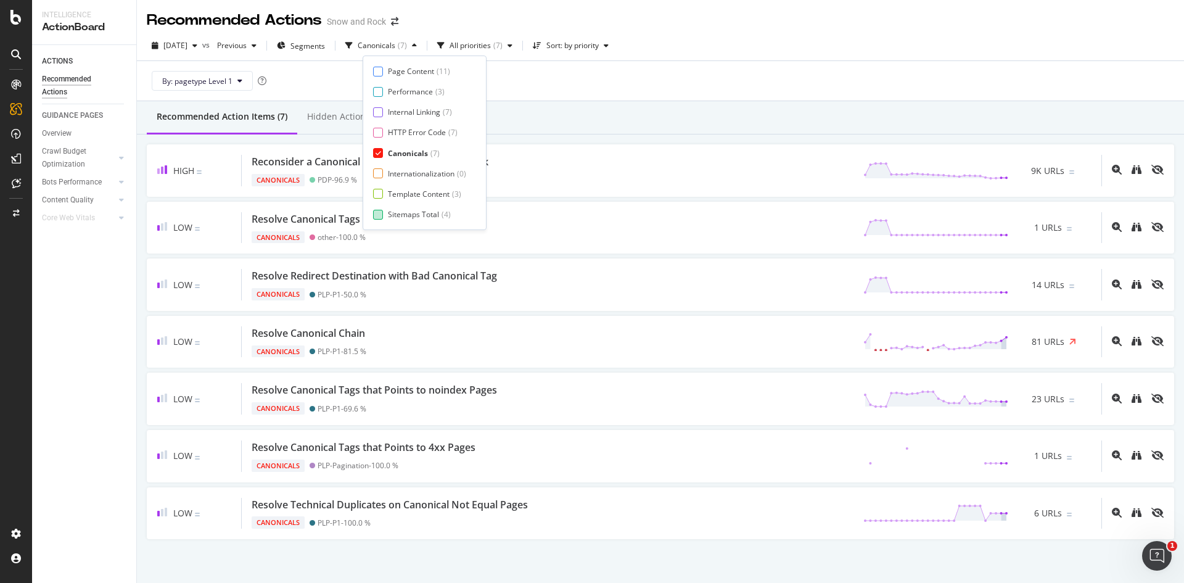
scroll to position [20, 0]
click at [415, 211] on div "Page Meta Data" at bounding box center [415, 214] width 55 height 10
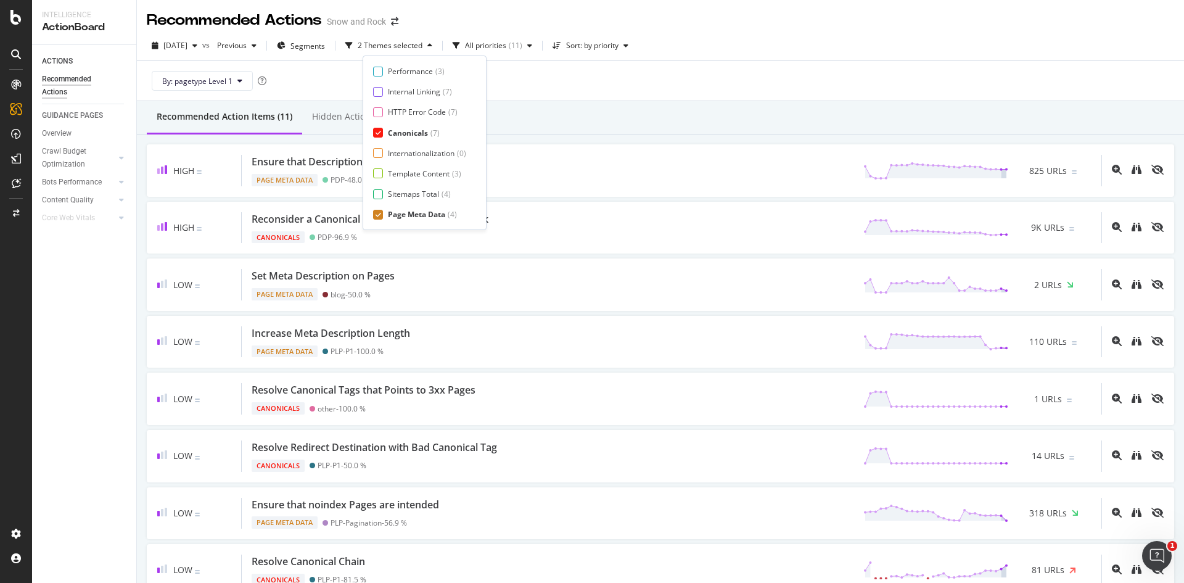
click at [416, 137] on div "Canonicals" at bounding box center [408, 133] width 40 height 10
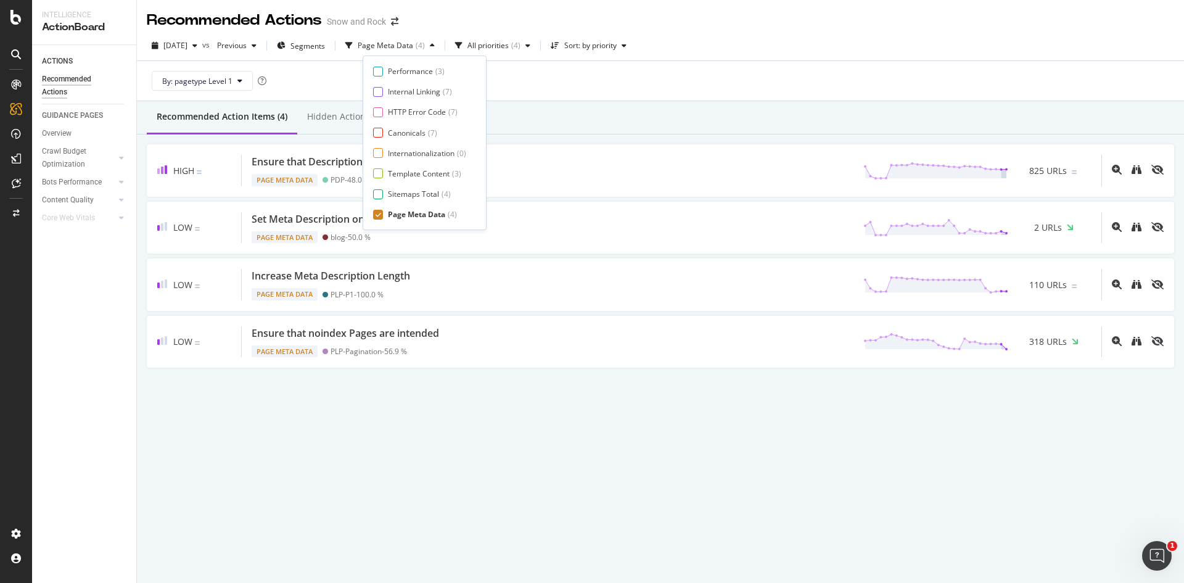
click at [691, 84] on div "By: pagetype Level 1" at bounding box center [660, 80] width 1027 height 39
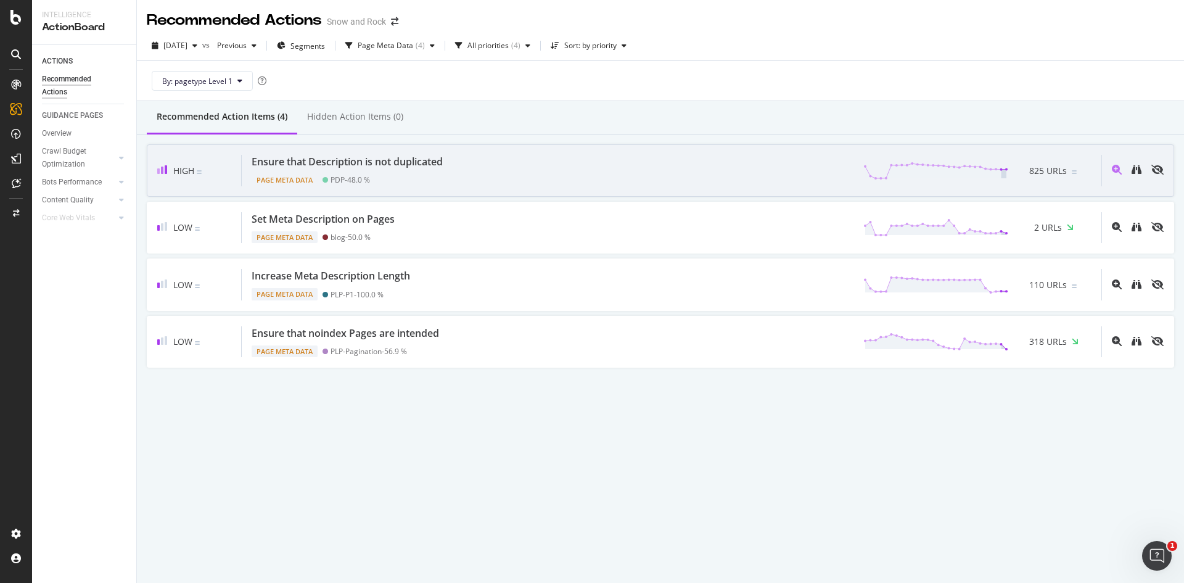
click at [493, 168] on div "Ensure that Description is not duplicated Page Meta Data PDP - 48.0 % 825 URLs" at bounding box center [671, 170] width 859 height 31
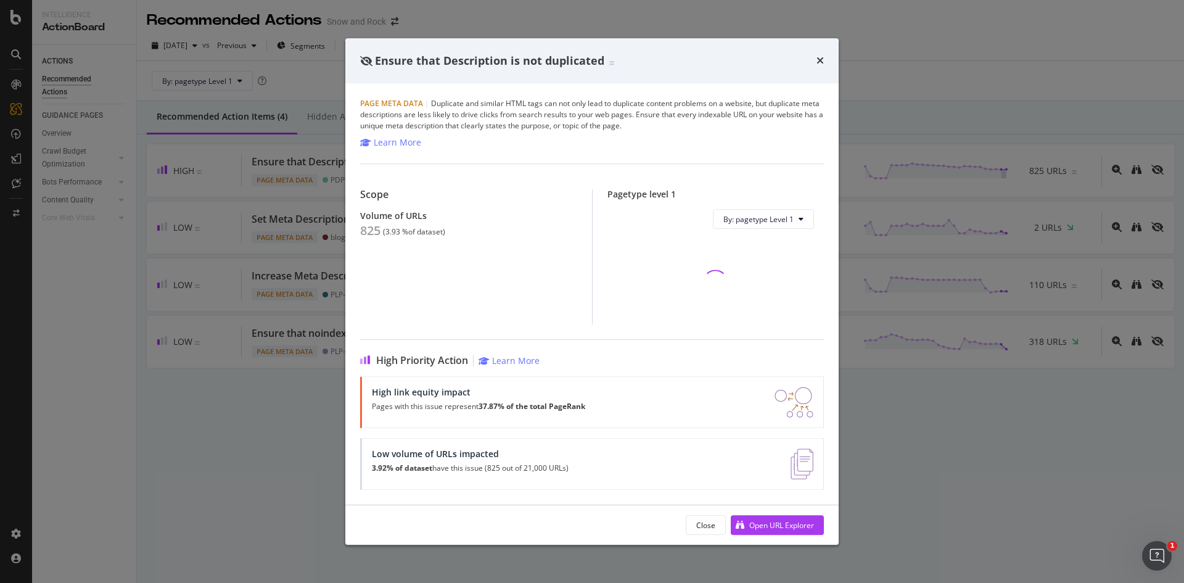
click at [375, 228] on div "825" at bounding box center [370, 230] width 20 height 15
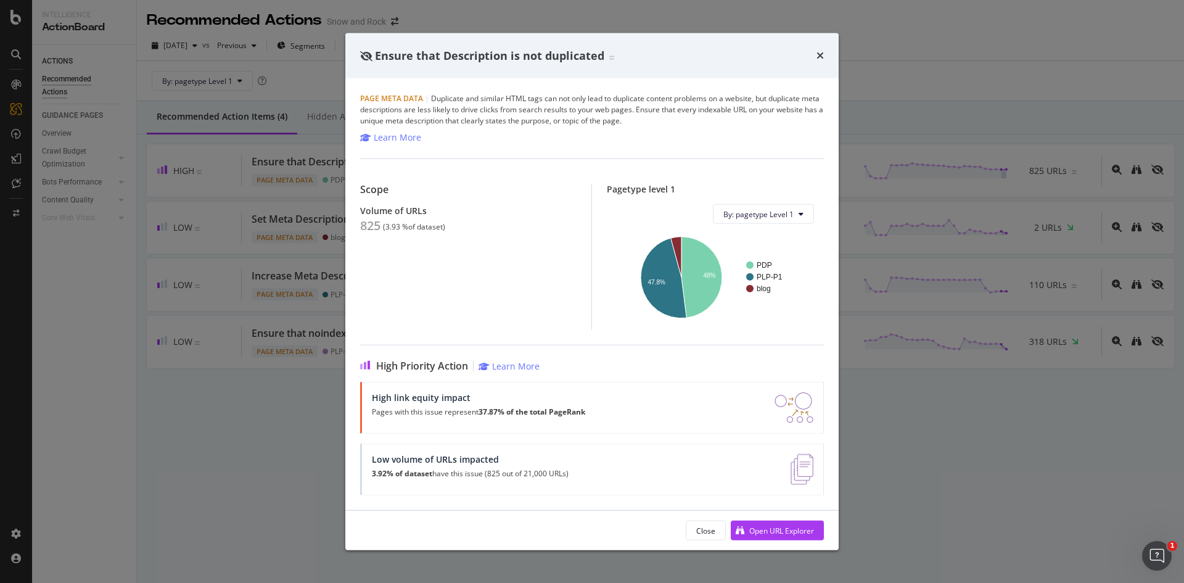
click at [142, 329] on div "Ensure that Description is not duplicated Page Meta Data | Duplicate and simila…" at bounding box center [592, 291] width 1184 height 583
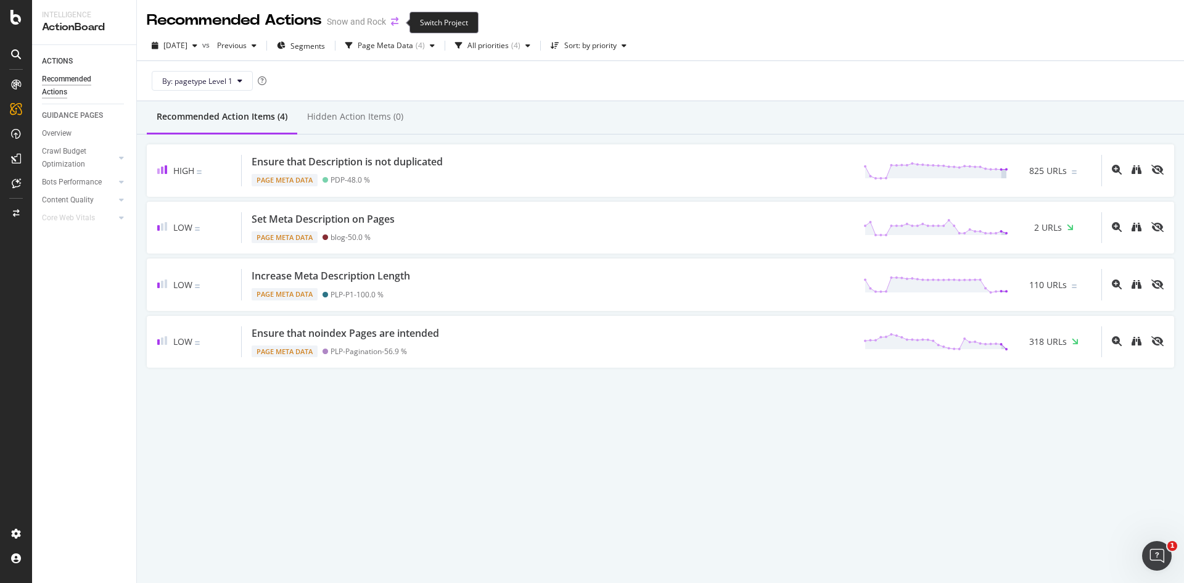
click at [395, 24] on icon "arrow-right-arrow-left" at bounding box center [394, 21] width 7 height 9
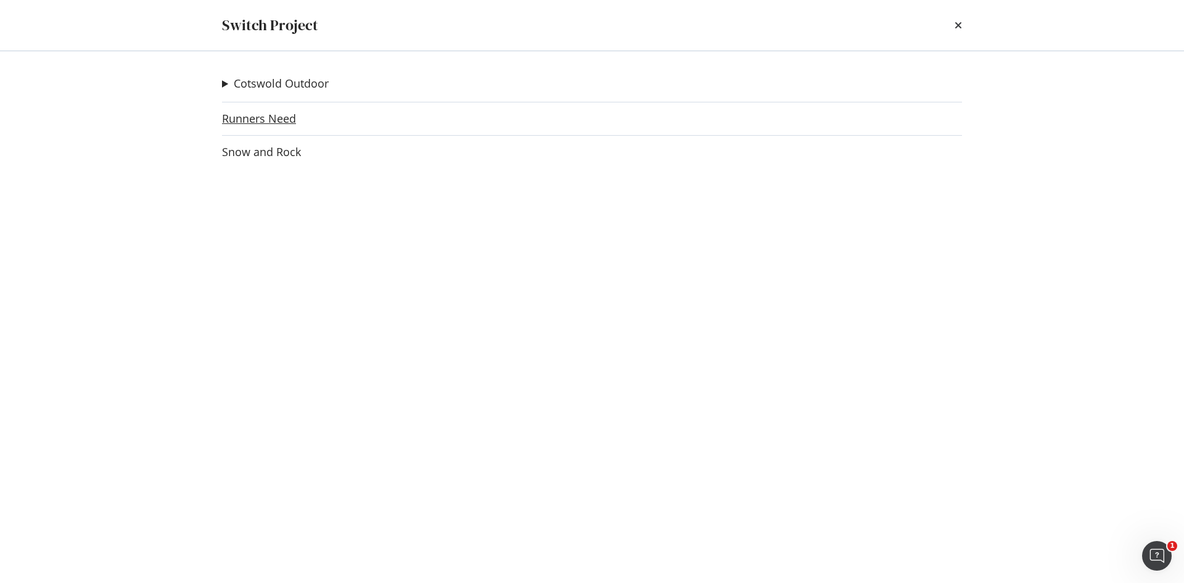
click at [269, 121] on link "Runners Need" at bounding box center [259, 118] width 74 height 13
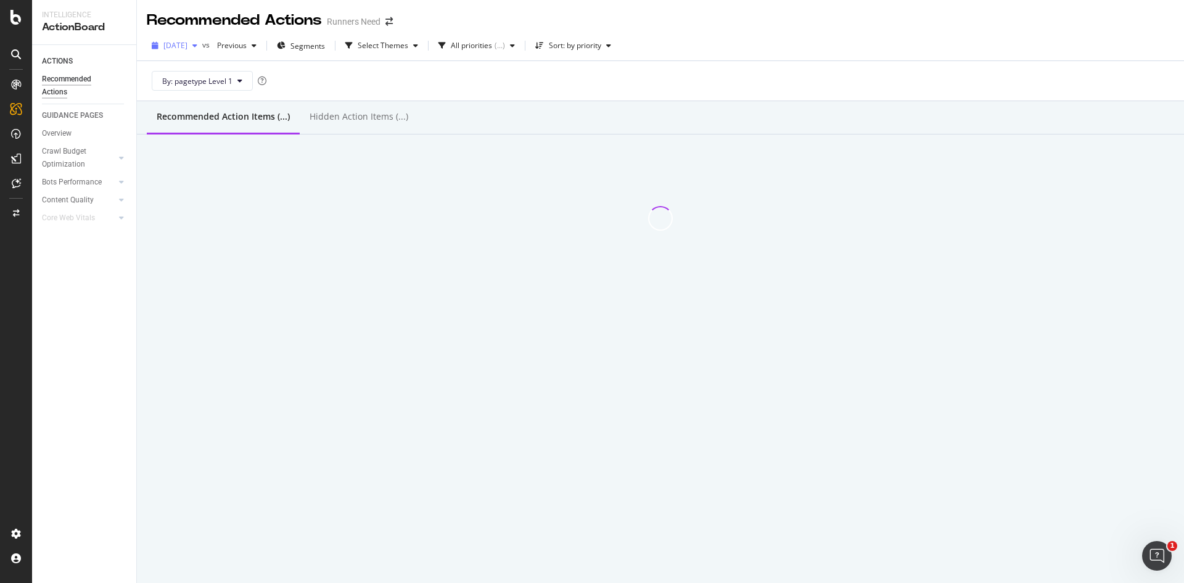
click at [187, 43] on span "[DATE]" at bounding box center [175, 45] width 24 height 10
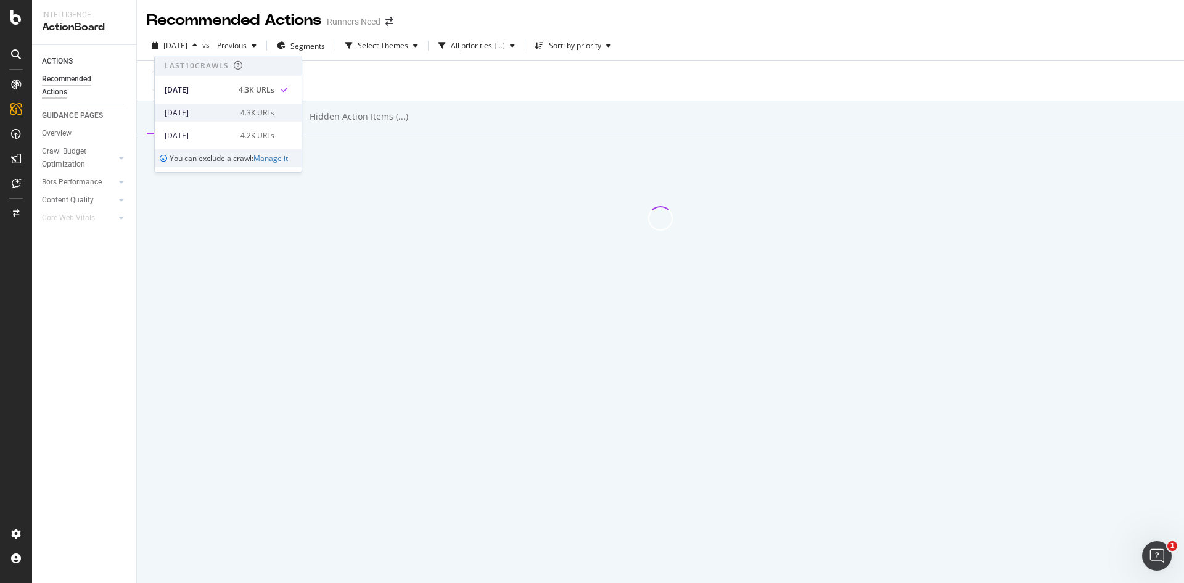
click at [206, 108] on div "[DATE]" at bounding box center [199, 112] width 68 height 11
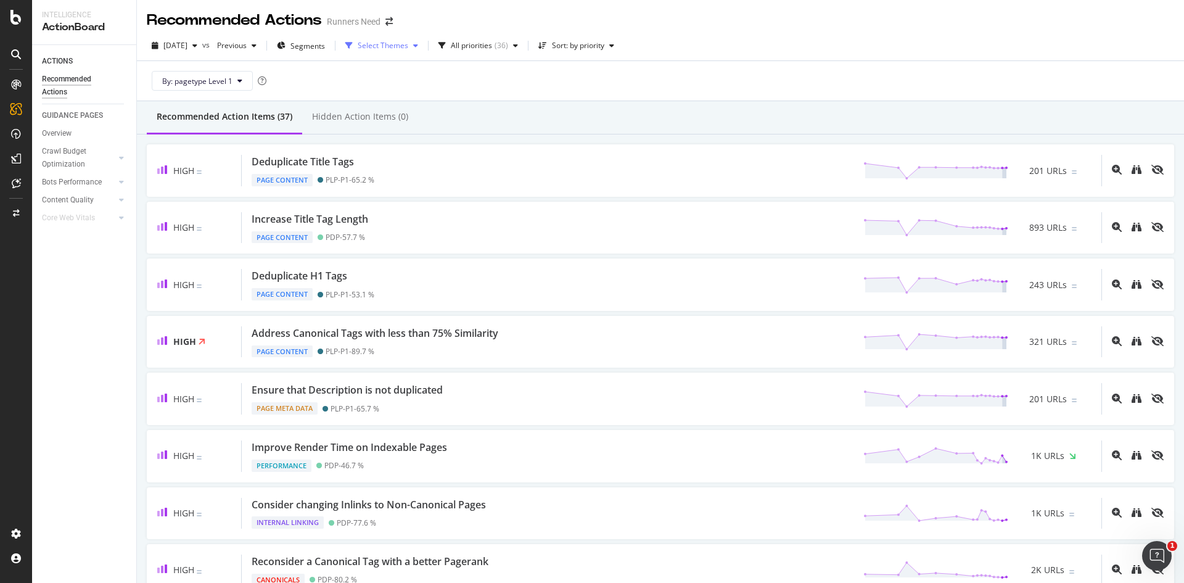
click at [423, 45] on div "button" at bounding box center [415, 45] width 15 height 7
click at [419, 117] on div "Internal Linking" at bounding box center [417, 112] width 52 height 10
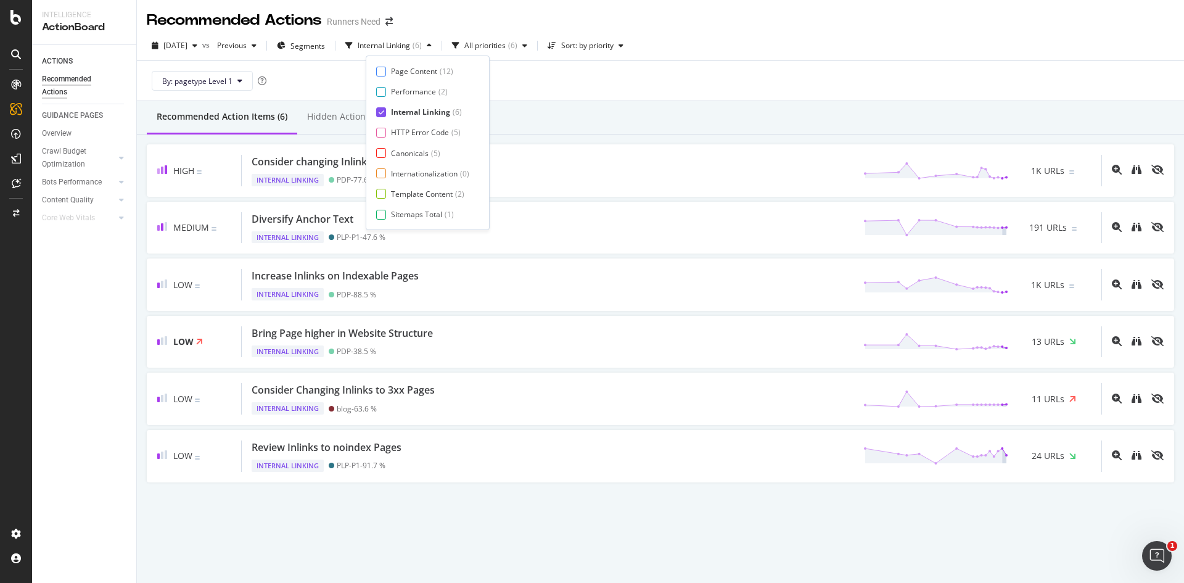
click at [589, 112] on div "Recommended Action Items (6) Hidden Action Items (0)" at bounding box center [660, 117] width 1047 height 33
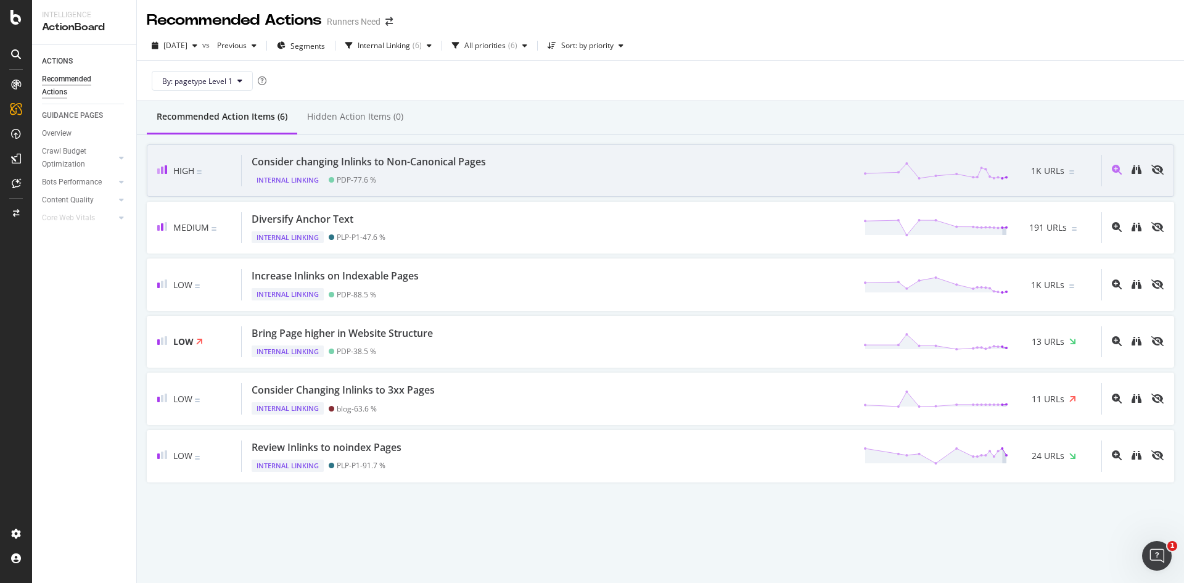
click at [473, 160] on div "Consider changing Inlinks to Non-Canonical Pages" at bounding box center [369, 162] width 234 height 14
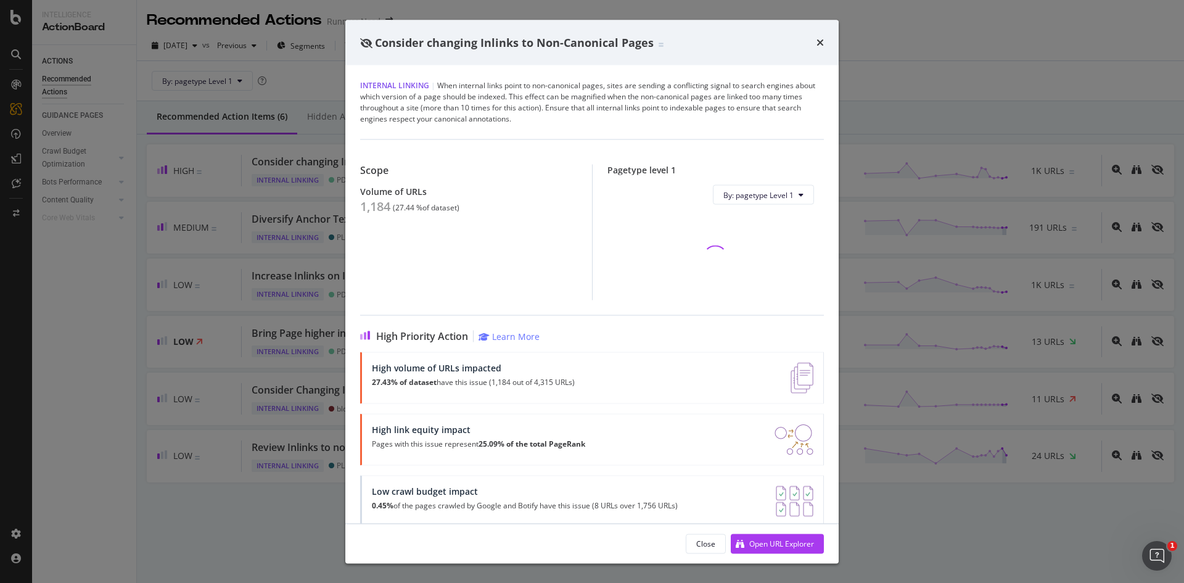
click at [366, 208] on div "1,184" at bounding box center [375, 206] width 30 height 15
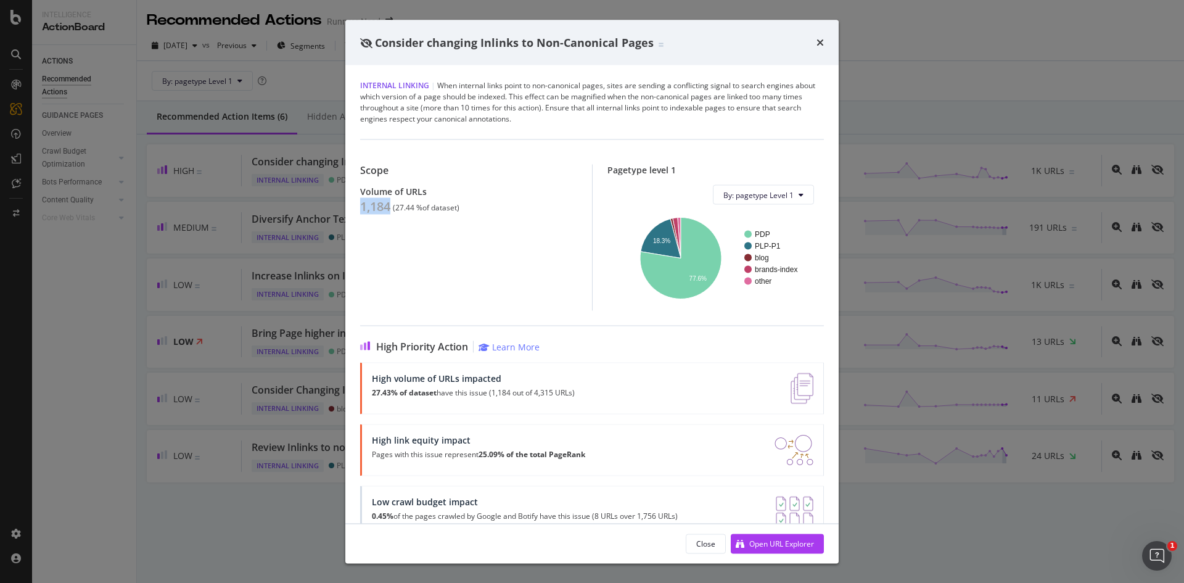
click at [300, 288] on div "Consider changing Inlinks to Non-Canonical Pages Internal Linking | When intern…" at bounding box center [592, 291] width 1184 height 583
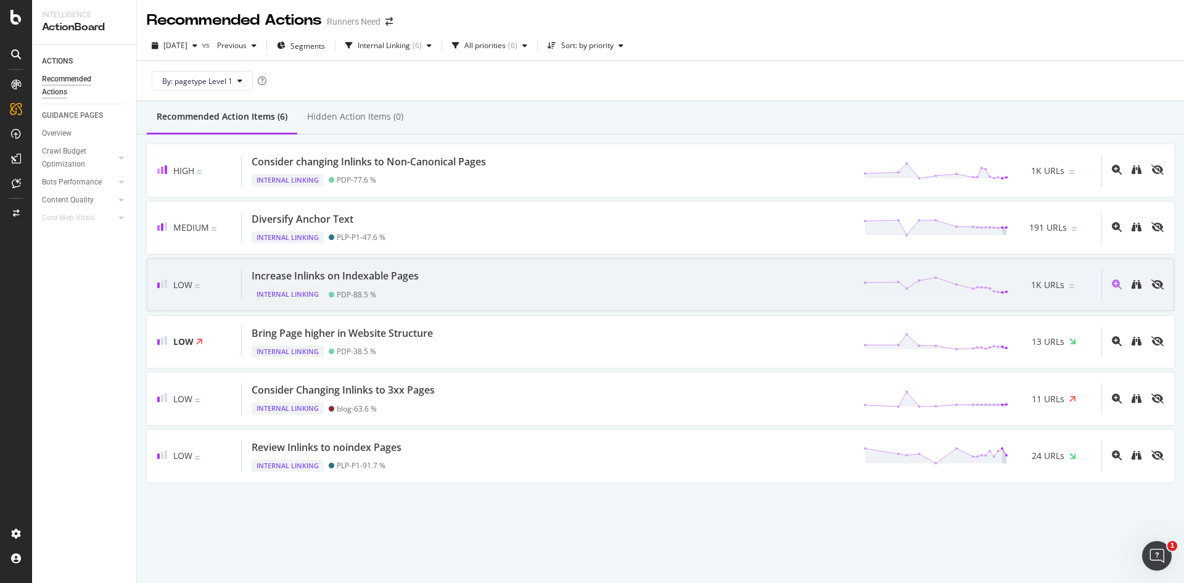
click at [394, 285] on div "Internal Linking PDP - 88.5 %" at bounding box center [338, 291] width 172 height 17
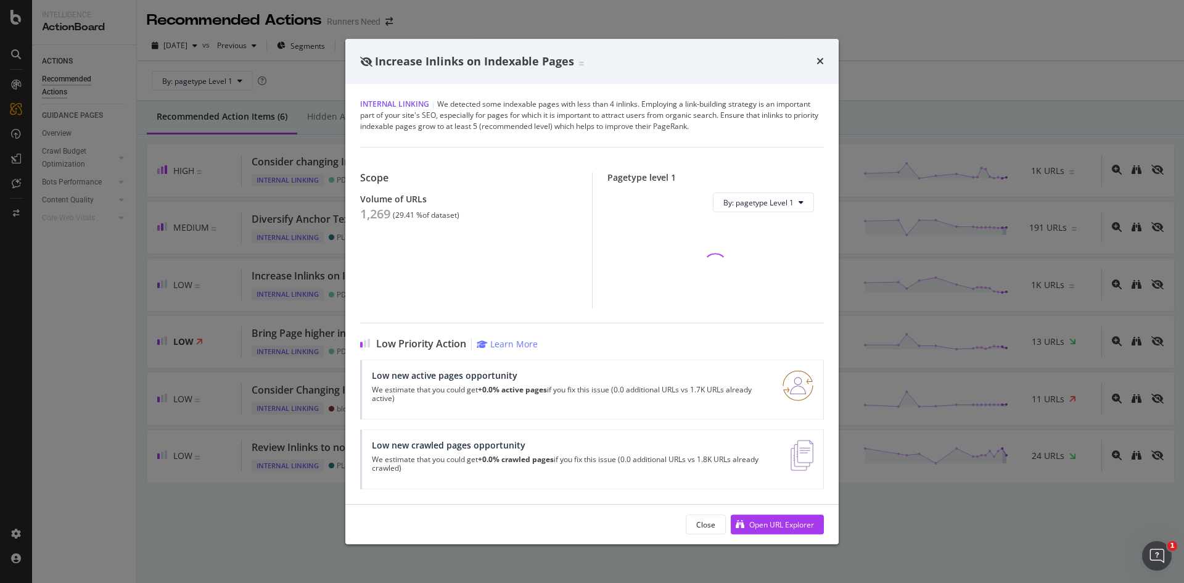
click at [372, 219] on div "1,269" at bounding box center [375, 214] width 30 height 15
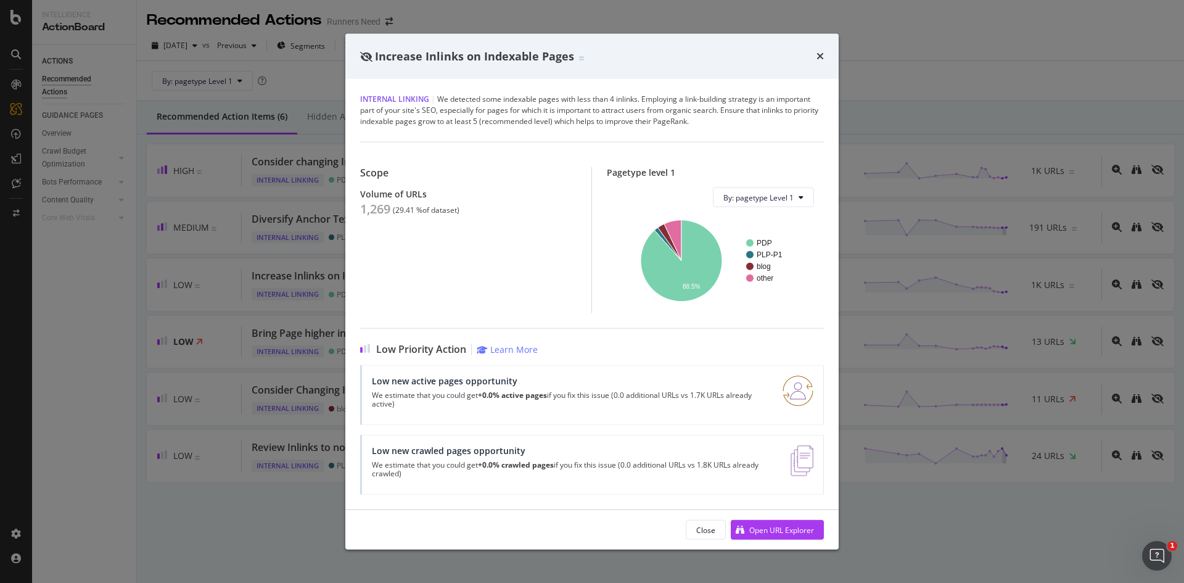
click at [193, 266] on div "Increase Inlinks on Indexable Pages Internal Linking | We detected some indexab…" at bounding box center [592, 291] width 1184 height 583
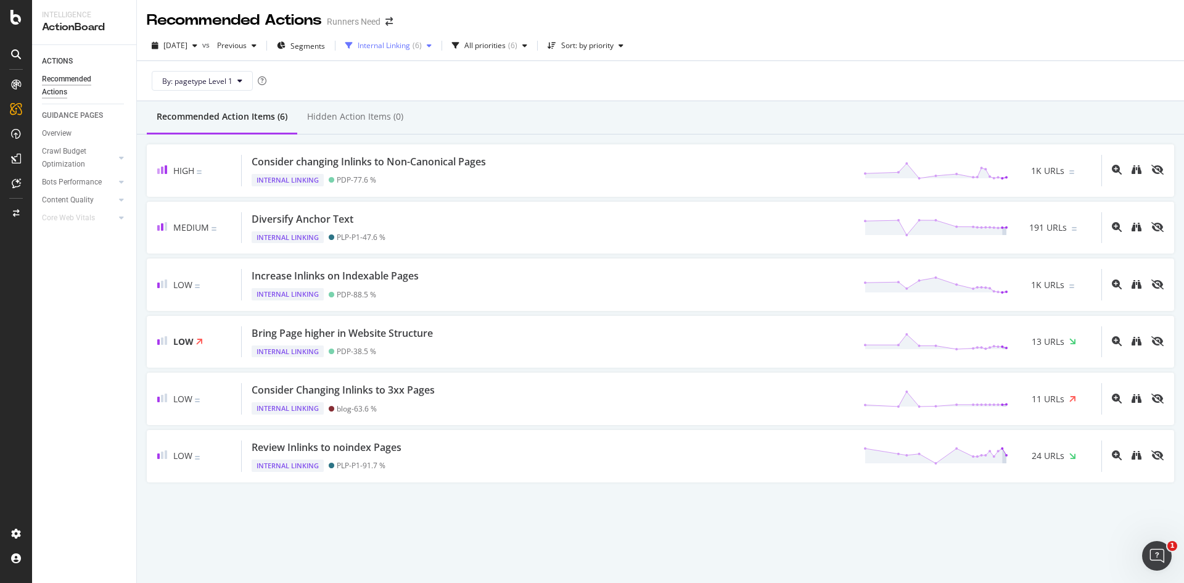
click at [410, 47] on div "Internal Linking" at bounding box center [384, 45] width 52 height 7
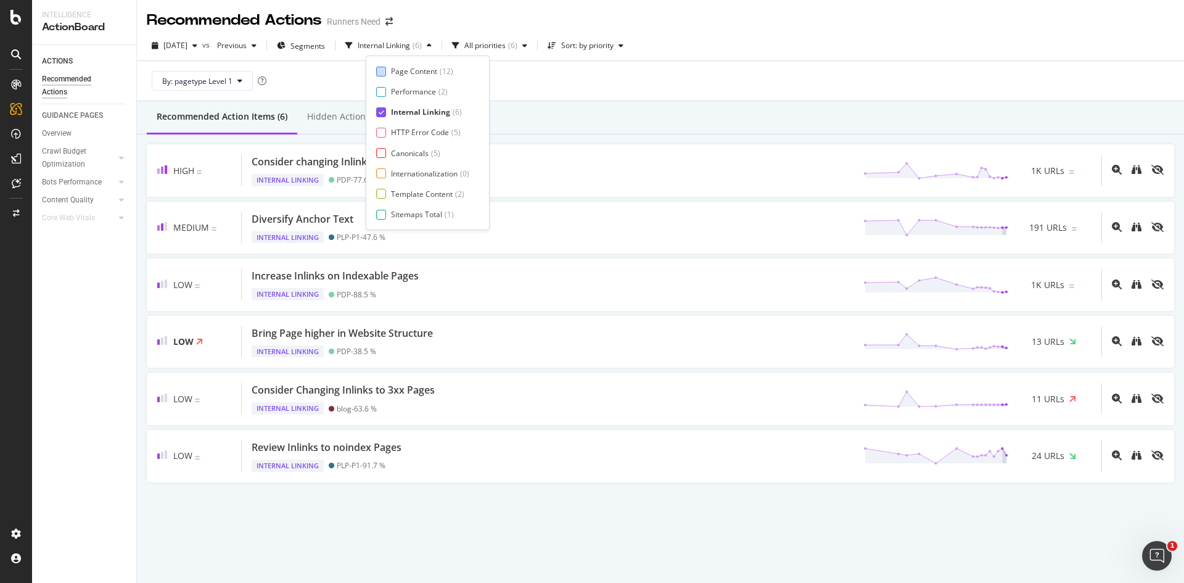
click at [422, 72] on div "Page Content" at bounding box center [414, 71] width 46 height 10
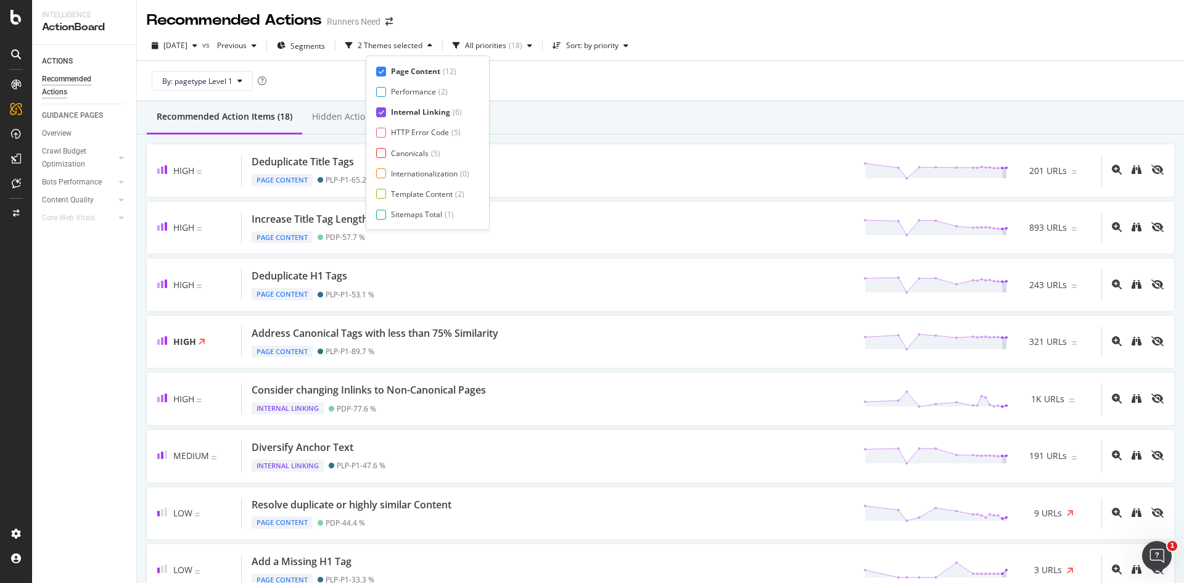
click at [420, 112] on div "Internal Linking" at bounding box center [420, 112] width 59 height 10
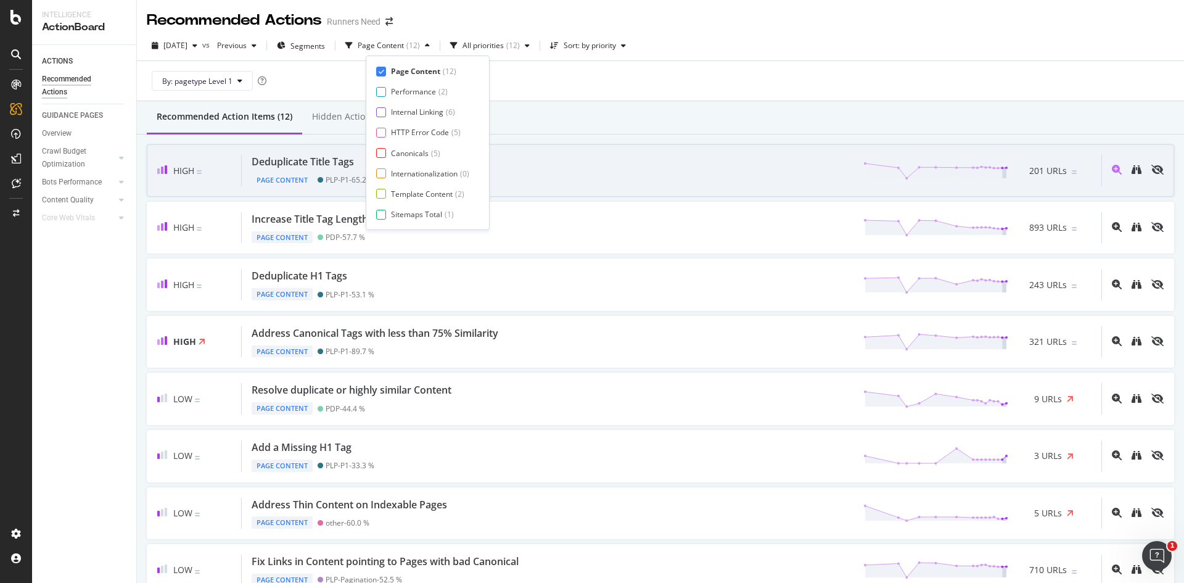
click at [616, 157] on div "Deduplicate Title Tags Page Content PLP-P1 - 65.2 % 201 URLs" at bounding box center [671, 170] width 859 height 31
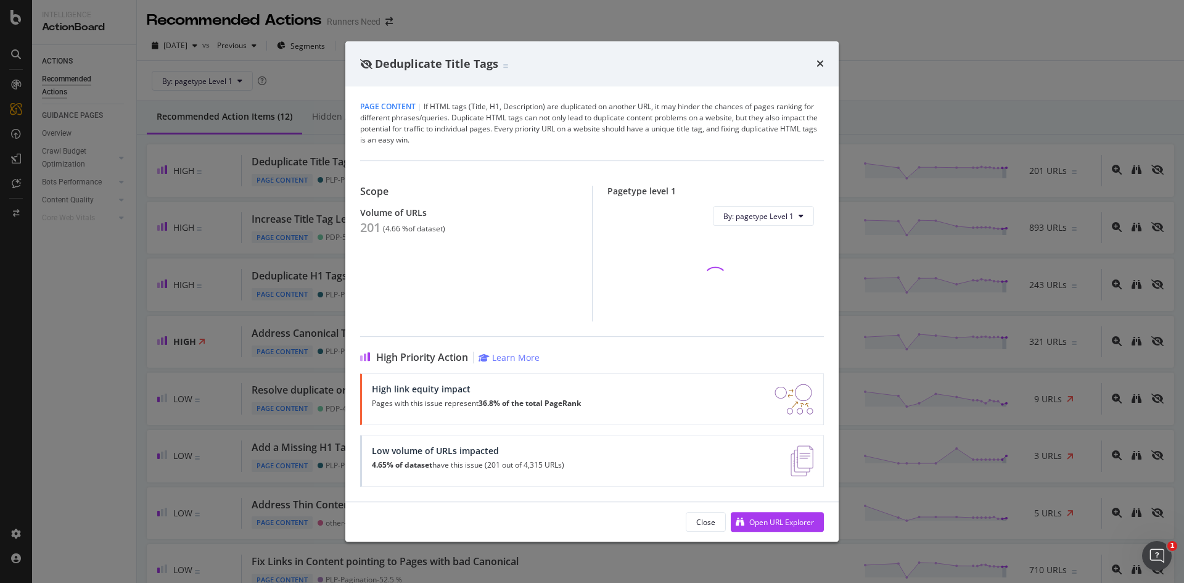
click at [915, 176] on div "Deduplicate Title Tags Page Content | If HTML tags (Title, H1, Description) are…" at bounding box center [592, 291] width 1184 height 583
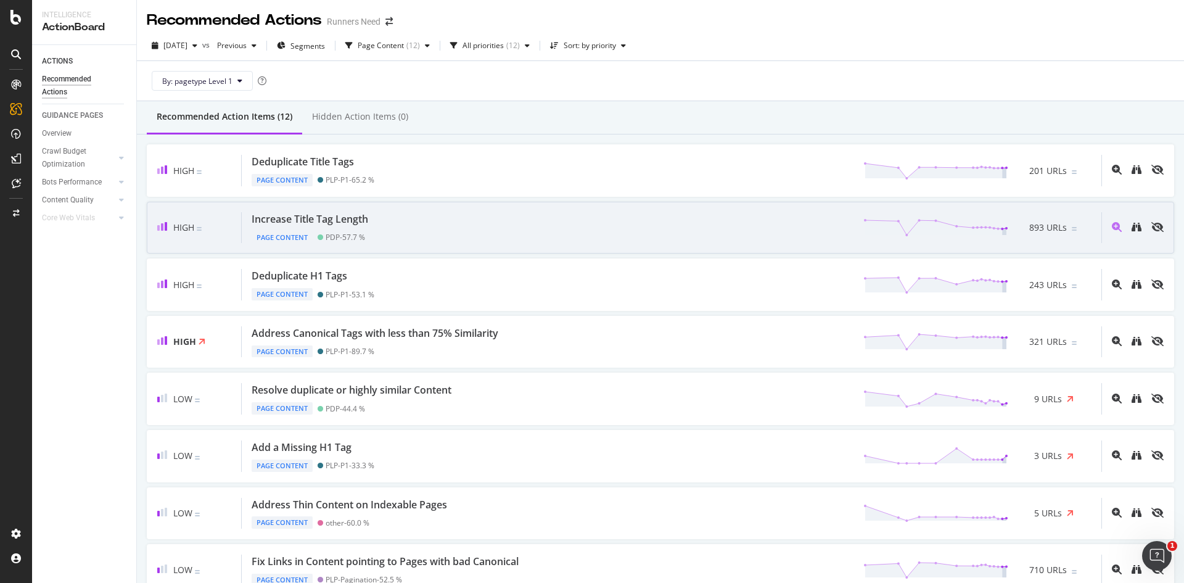
click at [407, 226] on div "Increase Title Tag Length Page Content PDP - 57.7 % 893 URLs" at bounding box center [671, 227] width 859 height 31
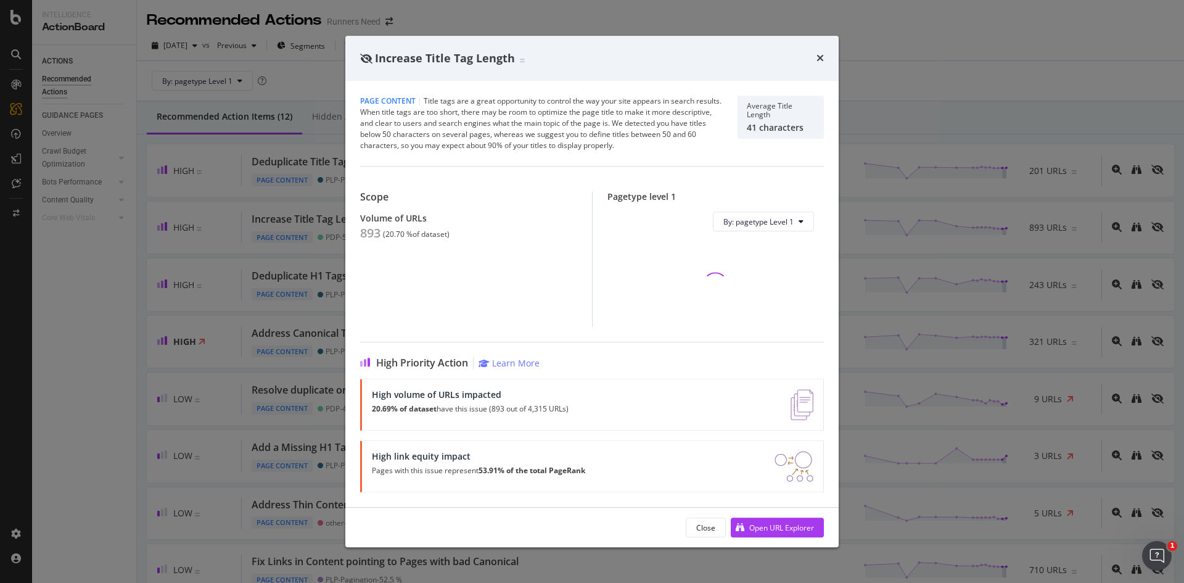
click at [367, 234] on div "893" at bounding box center [370, 233] width 20 height 15
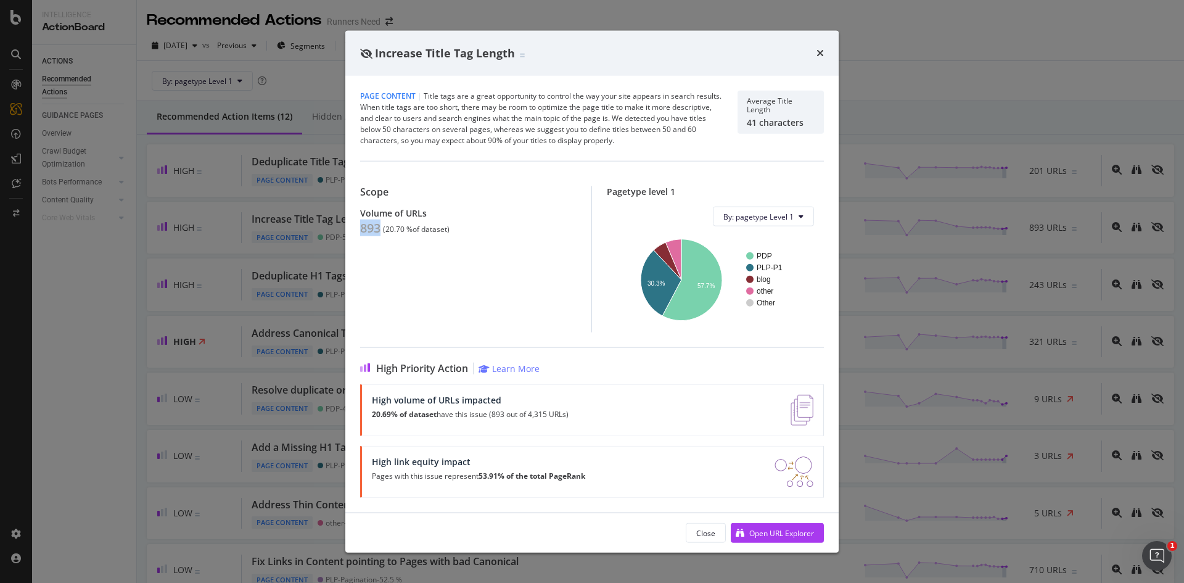
click at [173, 294] on div "Increase Title Tag Length Page Content | Title tags are a great opportunity to …" at bounding box center [592, 291] width 1184 height 583
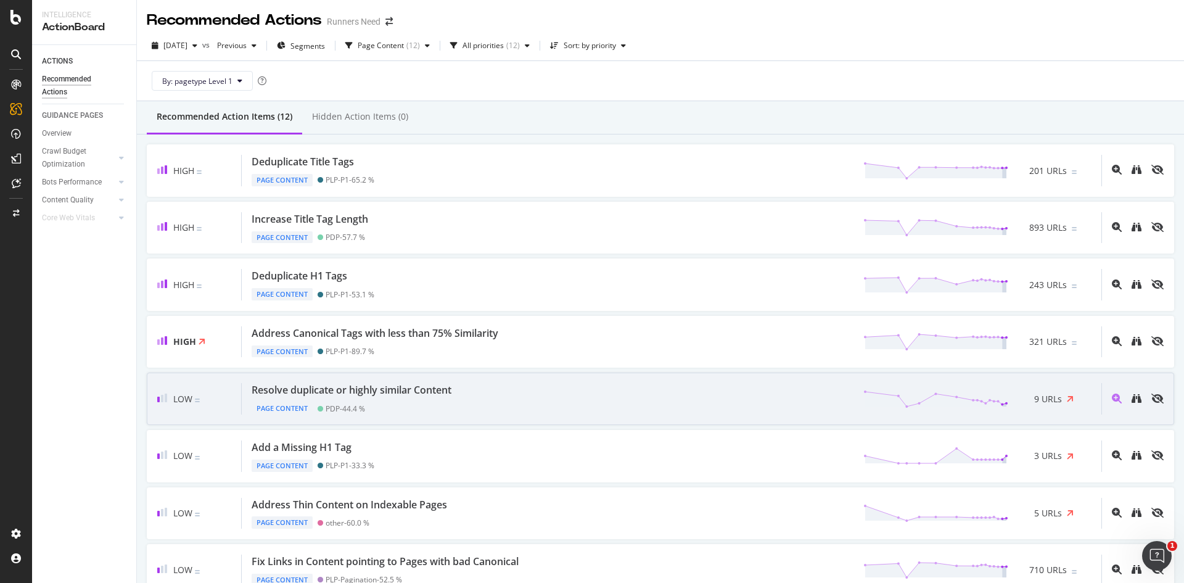
scroll to position [208, 0]
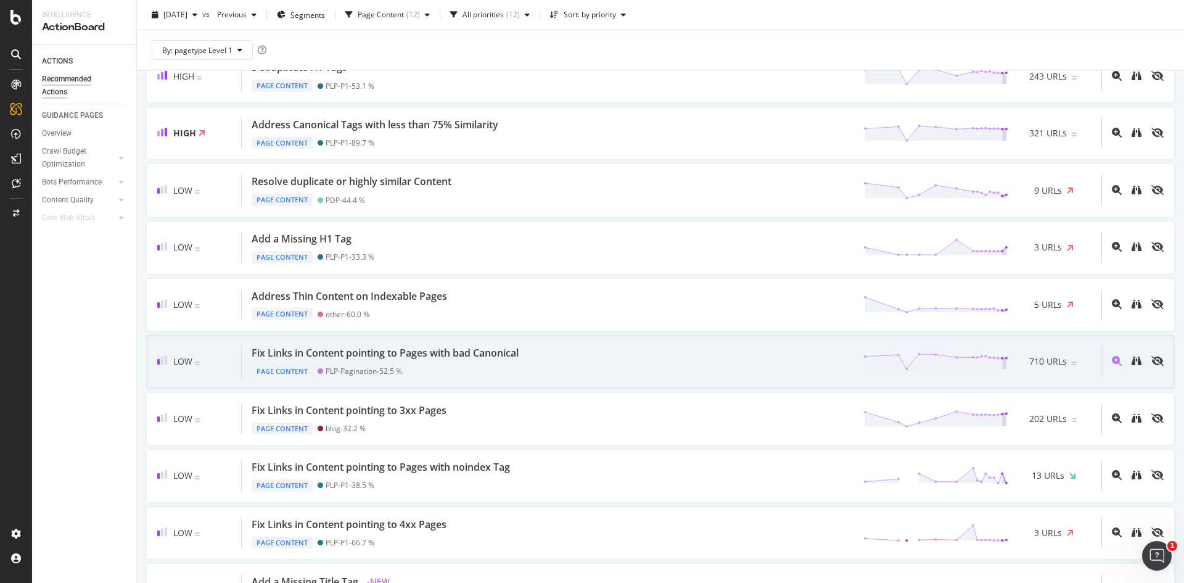
click at [459, 378] on div "Low Fix Links in Content pointing to Pages with bad Canonical Page Content PLP-…" at bounding box center [660, 361] width 1027 height 52
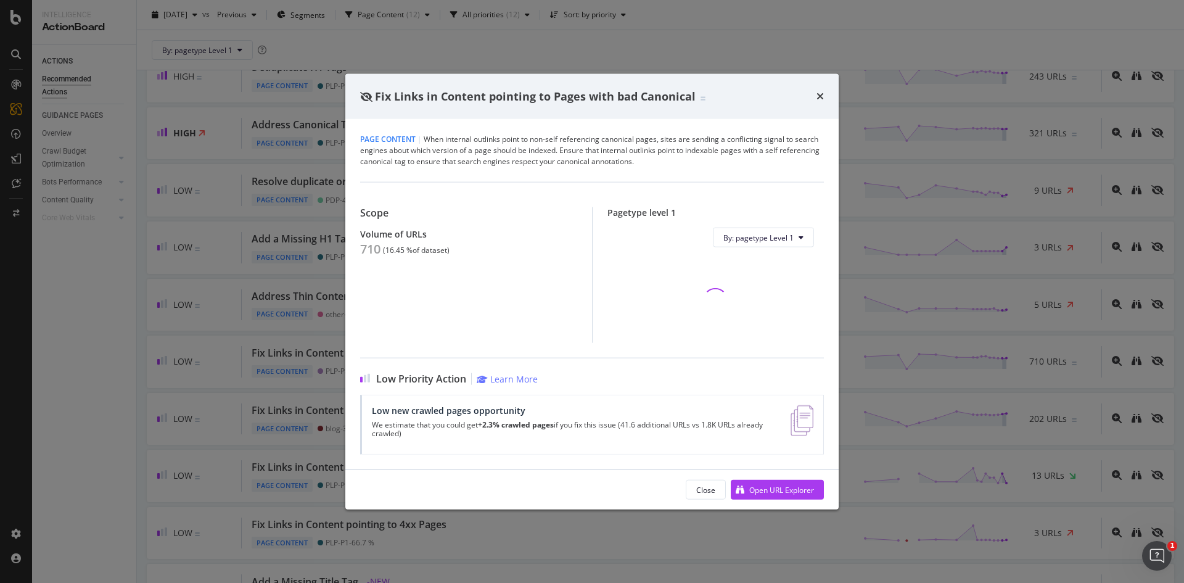
click at [359, 245] on div "Page Content | When internal outlinks point to non-self referencing canonical p…" at bounding box center [591, 294] width 493 height 350
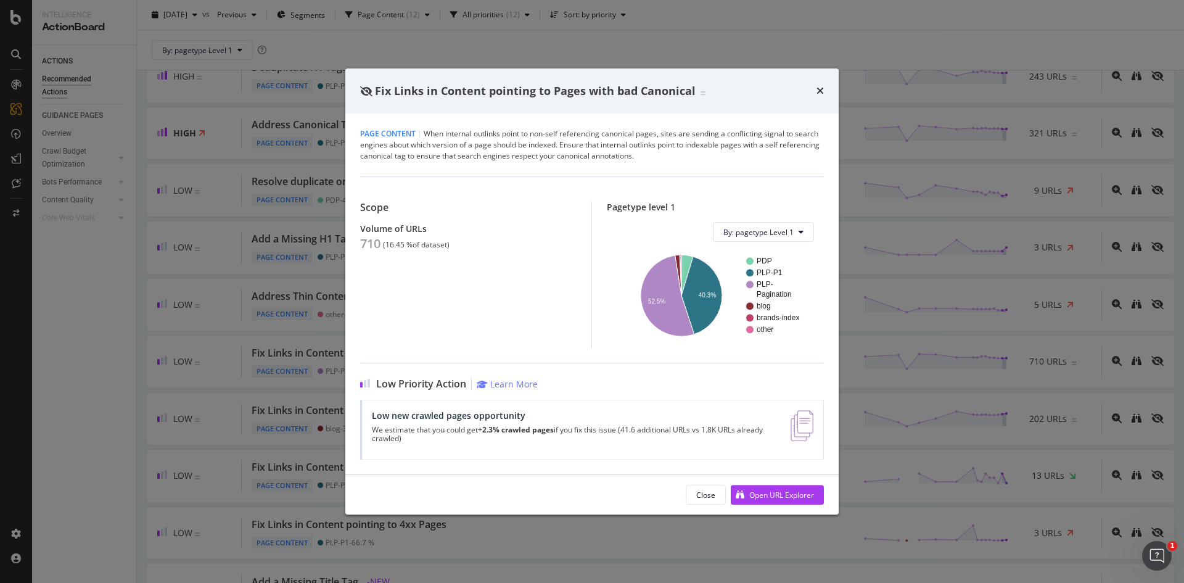
click at [149, 352] on div "Fix Links in Content pointing to Pages with bad Canonical Page Content | When i…" at bounding box center [592, 291] width 1184 height 583
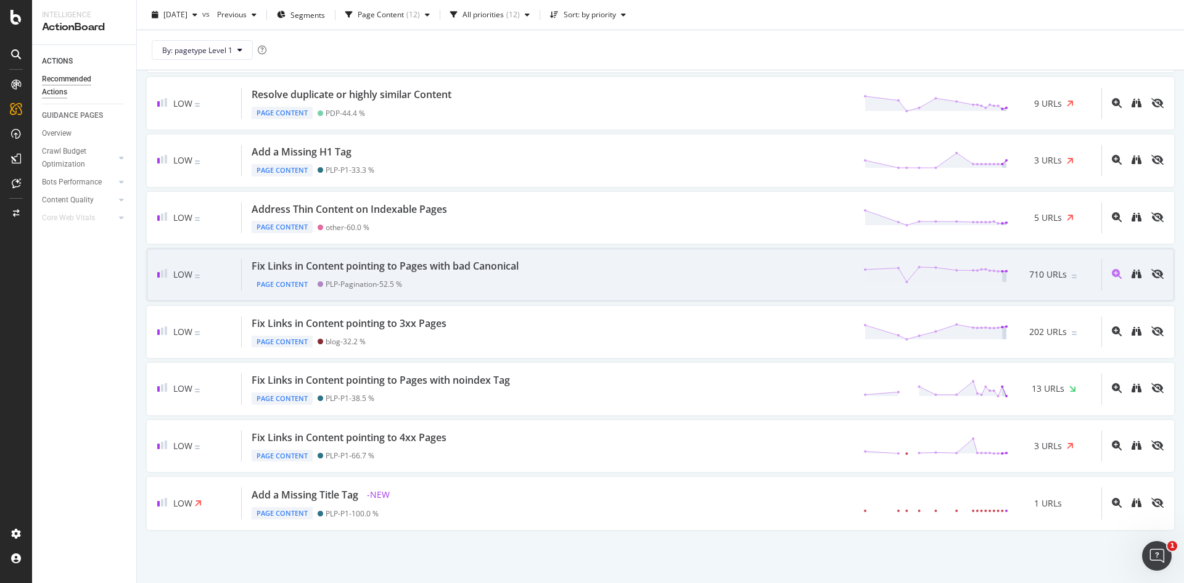
scroll to position [206, 0]
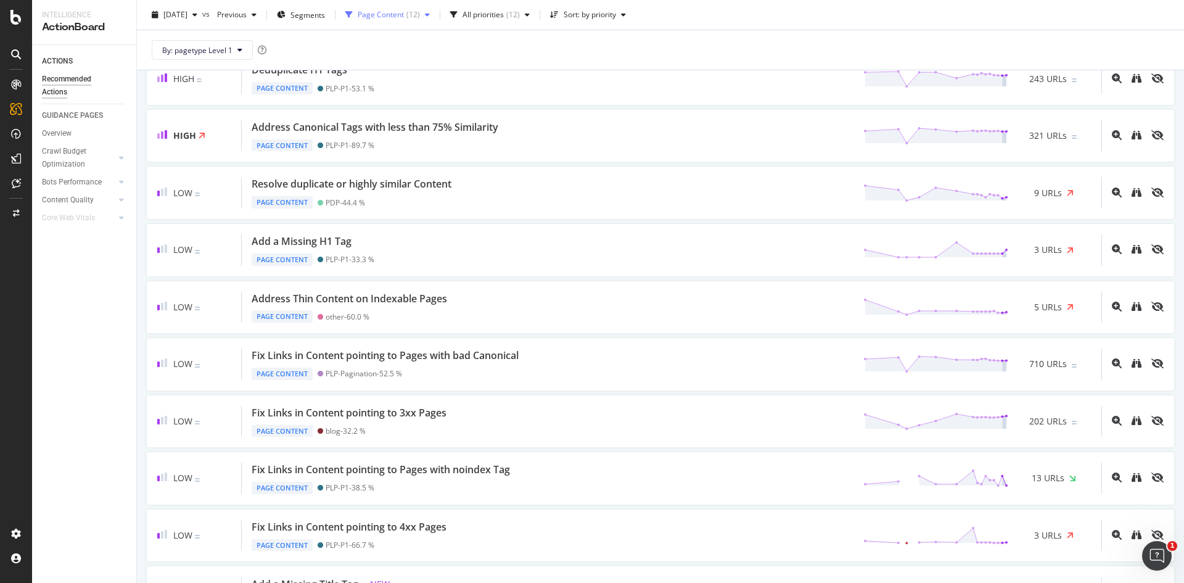
click at [423, 21] on div "Page Content ( 12 )" at bounding box center [387, 15] width 94 height 18
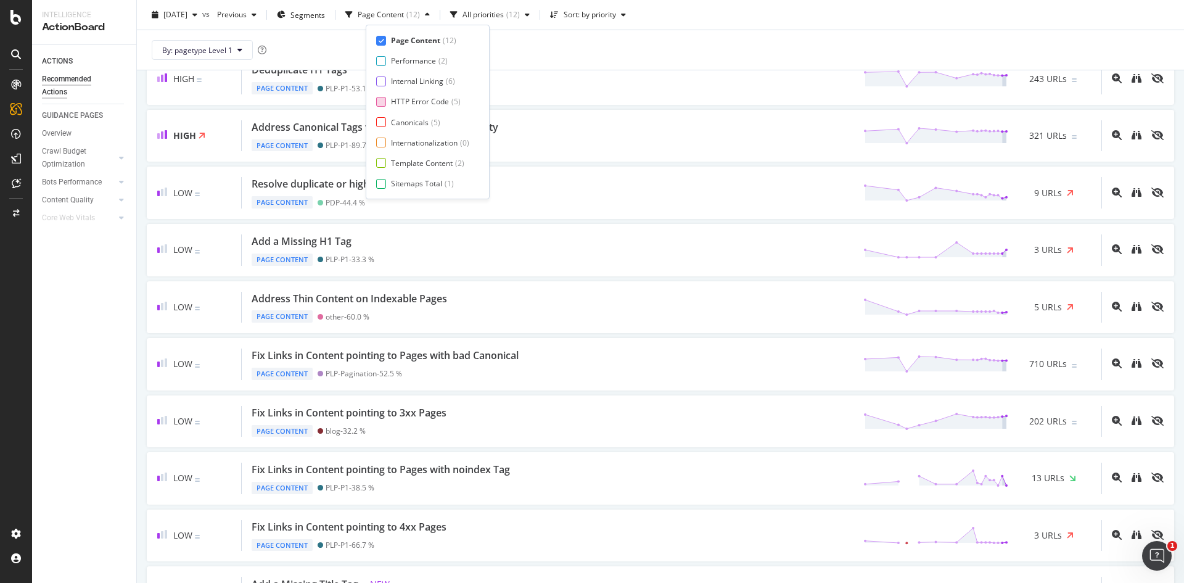
click at [409, 100] on div "HTTP Error Code" at bounding box center [420, 101] width 58 height 10
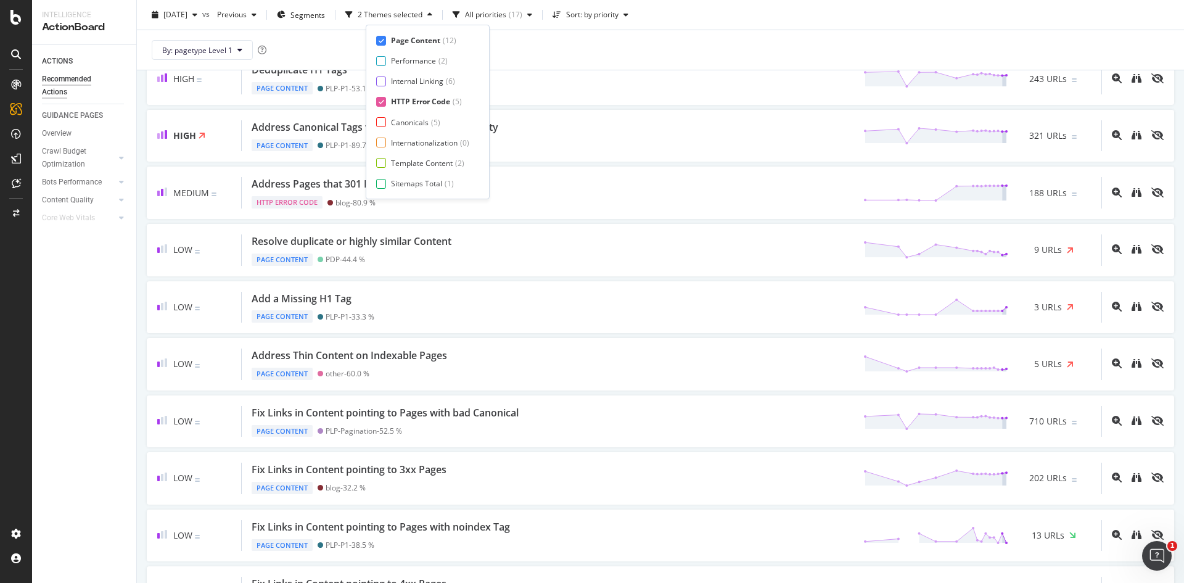
click at [430, 43] on div "Page Content" at bounding box center [415, 40] width 49 height 10
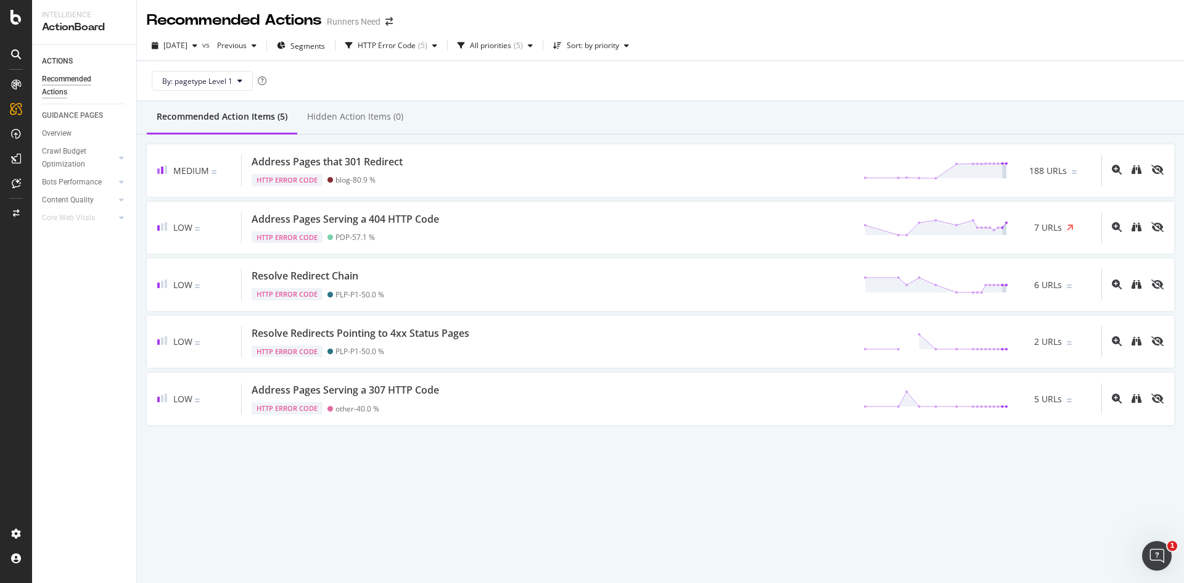
click at [609, 108] on div "Recommended Action Items (5) Hidden Action Items (0)" at bounding box center [660, 117] width 1047 height 33
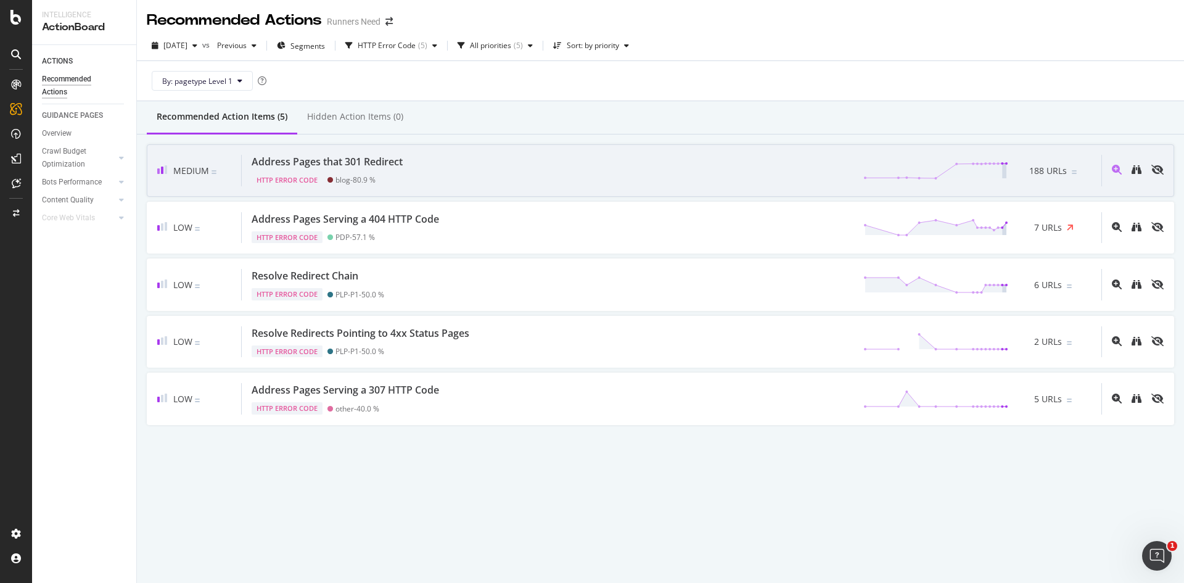
click at [482, 160] on div "Address Pages that 301 Redirect HTTP Error Code blog - 80.9 % 188 URLs" at bounding box center [671, 170] width 859 height 31
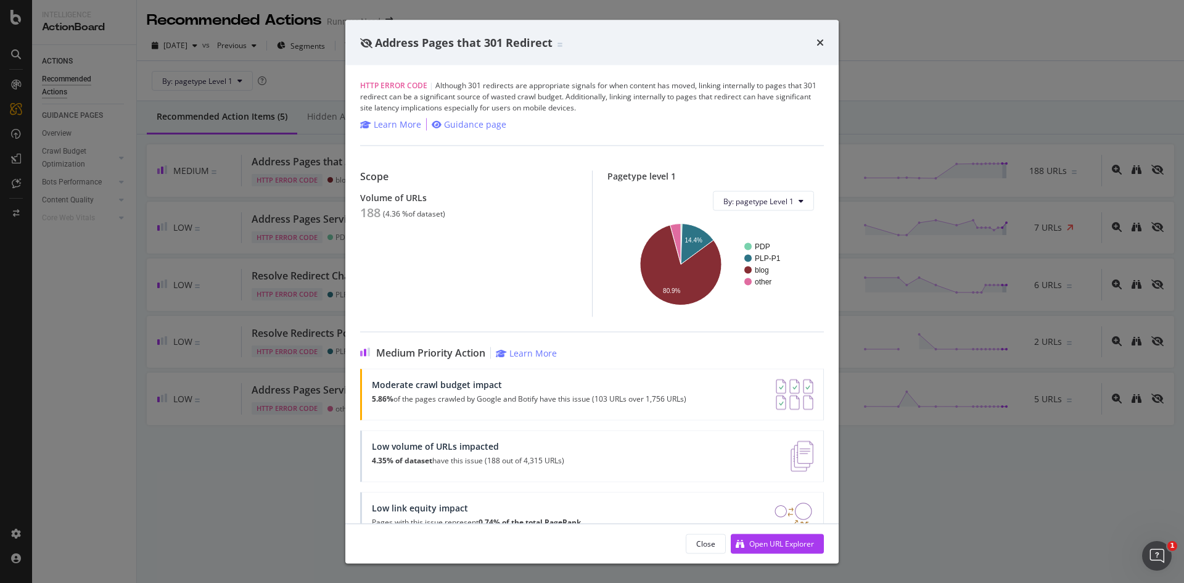
click at [210, 364] on div "Address Pages that 301 Redirect HTTP Error Code | Although 301 redirects are ap…" at bounding box center [592, 291] width 1184 height 583
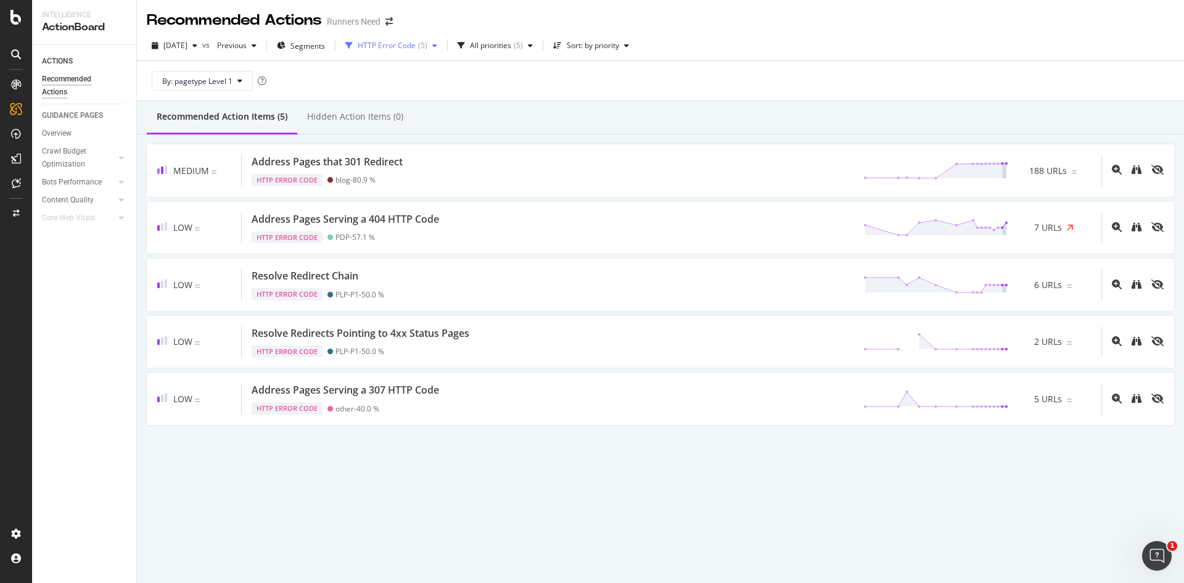
click at [427, 42] on div "( 5 )" at bounding box center [422, 45] width 9 height 7
click at [417, 133] on div "HTTP Error Code" at bounding box center [420, 132] width 59 height 10
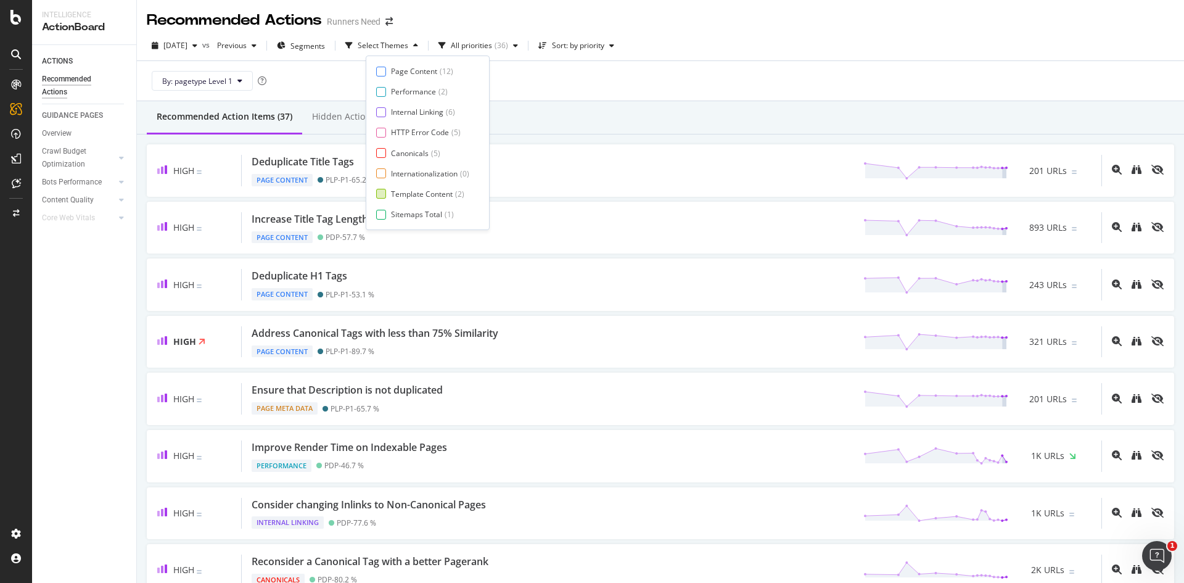
click at [414, 198] on div "Template Content" at bounding box center [422, 194] width 62 height 10
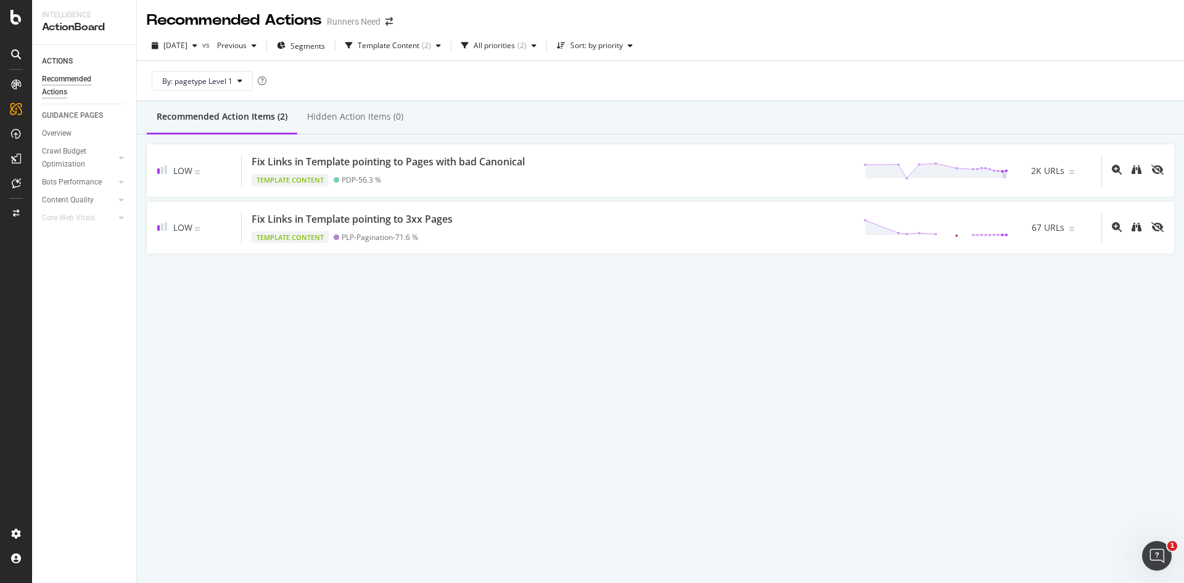
click at [637, 73] on div "By: pagetype Level 1" at bounding box center [660, 80] width 1027 height 39
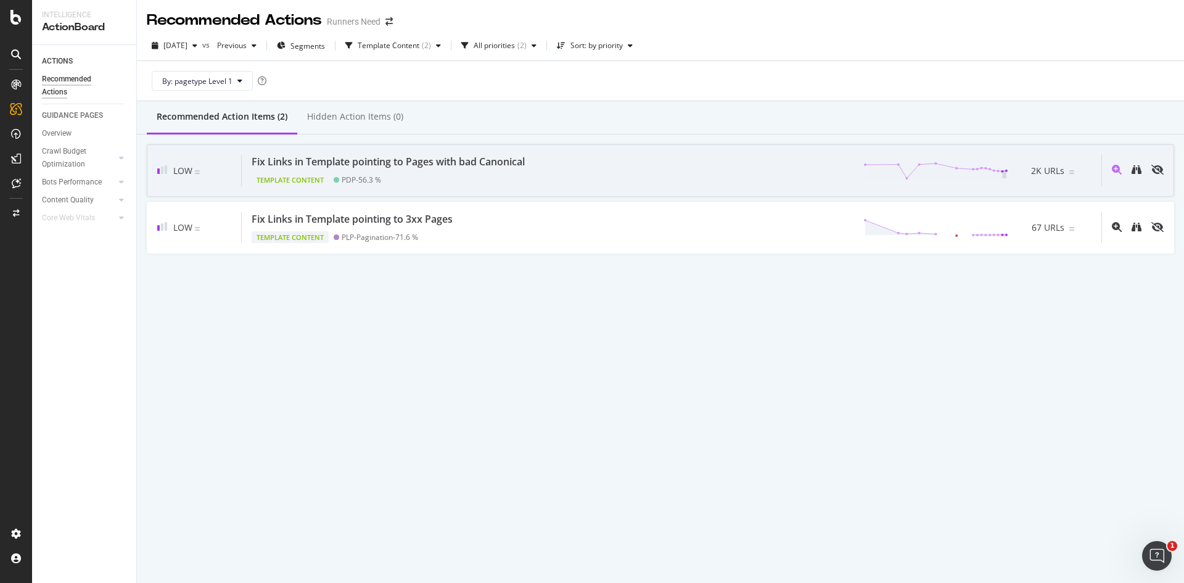
click at [493, 178] on div "Template Content PDP - 56.3 %" at bounding box center [391, 177] width 278 height 17
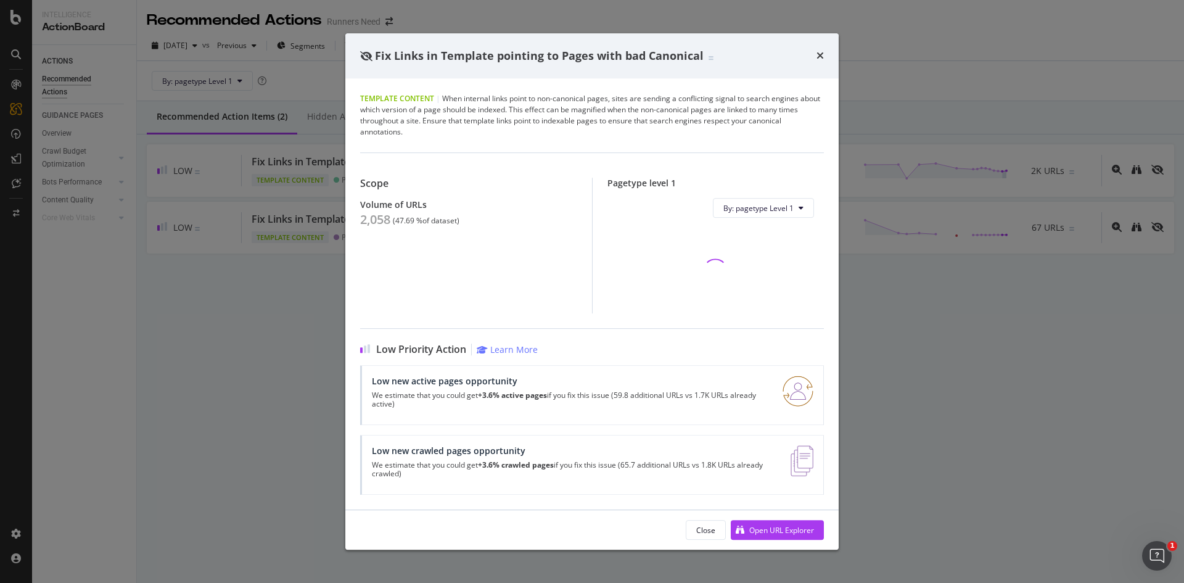
click at [369, 221] on div "2,058" at bounding box center [375, 219] width 30 height 15
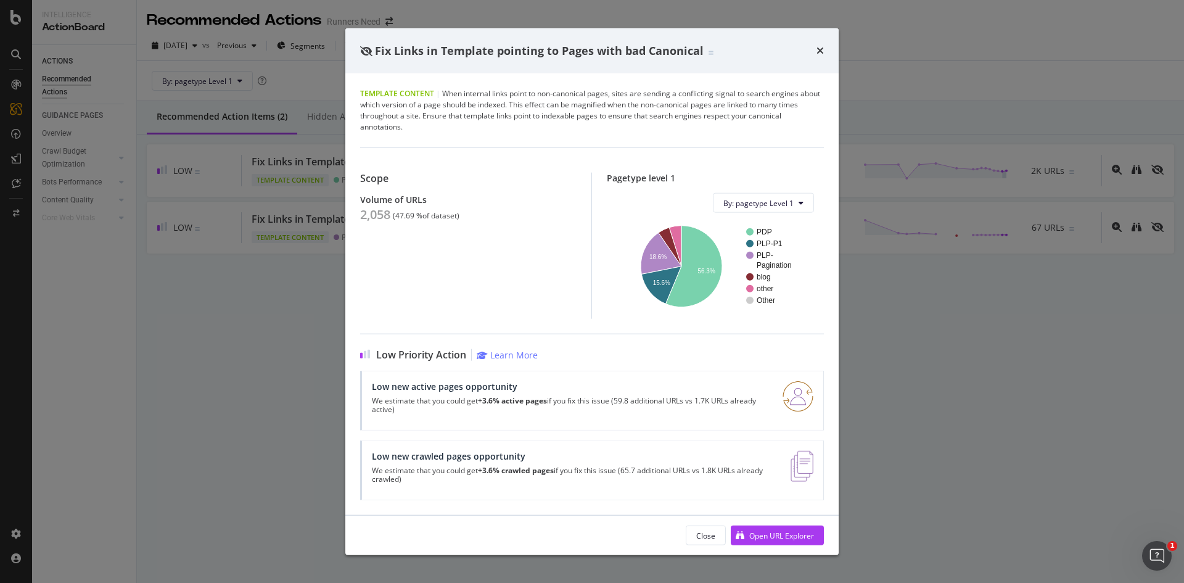
click at [228, 192] on div "Fix Links in Template pointing to Pages with bad Canonical Template Content | W…" at bounding box center [592, 291] width 1184 height 583
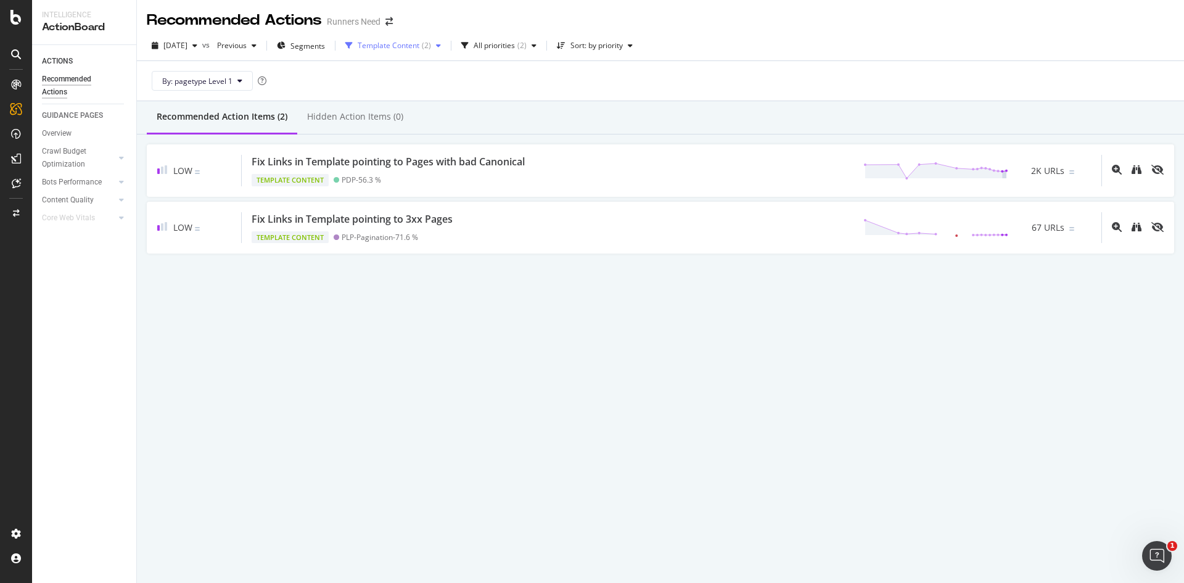
click at [431, 44] on div "( 2 )" at bounding box center [426, 45] width 9 height 7
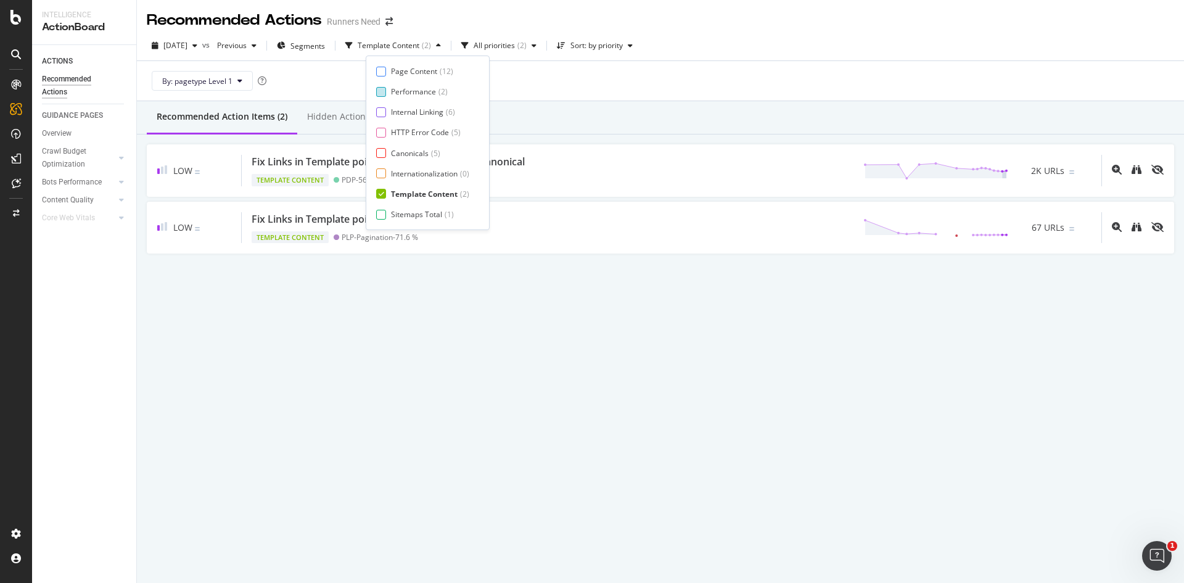
click at [423, 96] on div "Performance" at bounding box center [413, 91] width 45 height 10
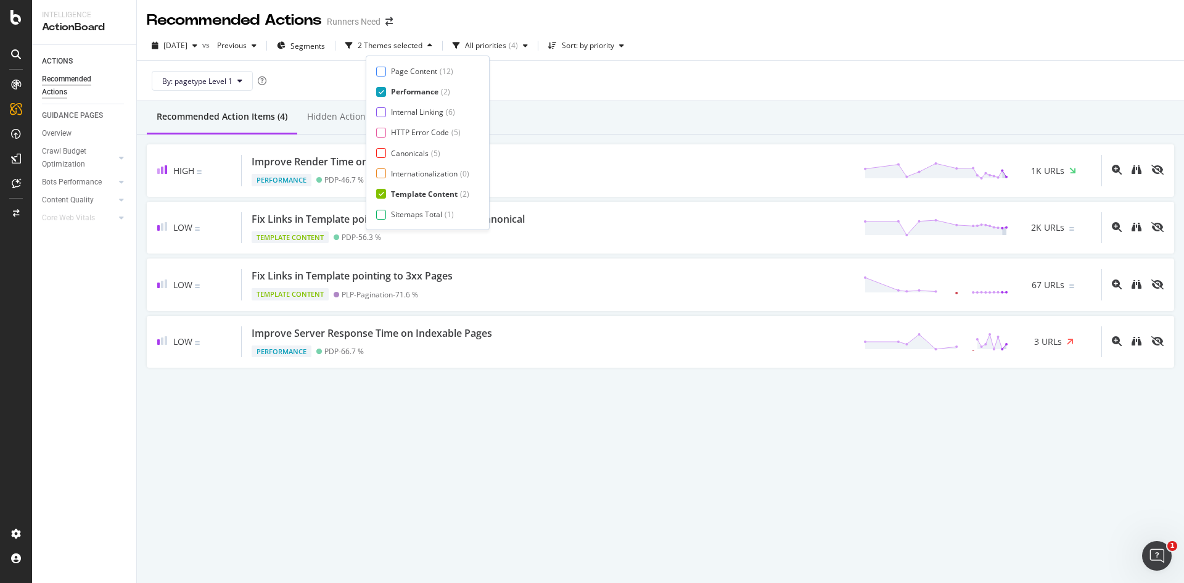
click at [419, 189] on div "Template Content" at bounding box center [424, 194] width 67 height 10
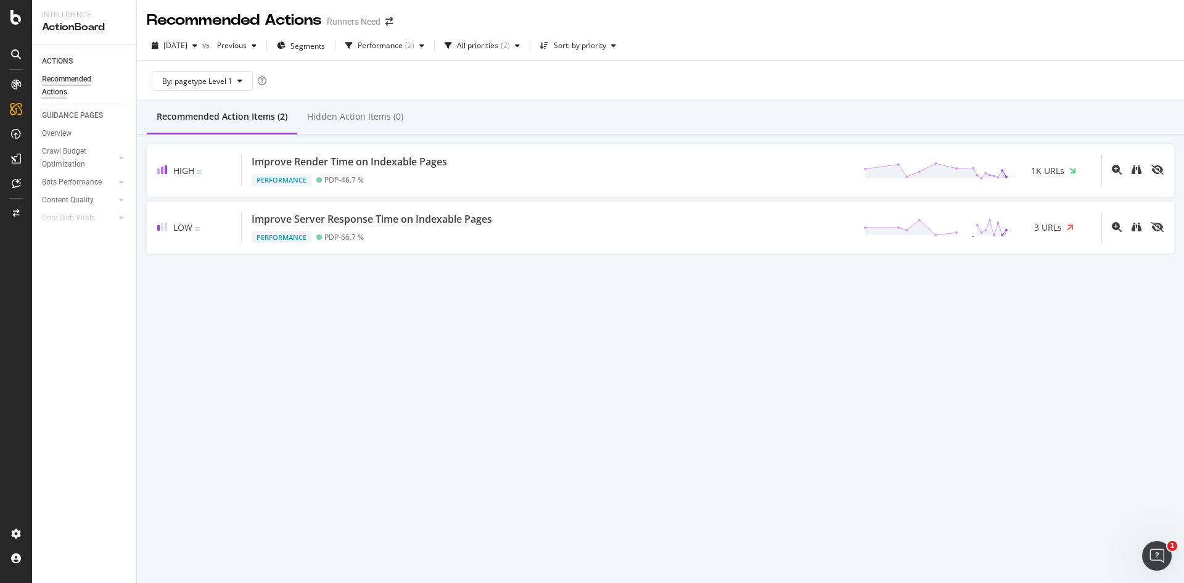
click at [586, 128] on div "Recommended Action Items (2) Hidden Action Items (0)" at bounding box center [660, 117] width 1047 height 33
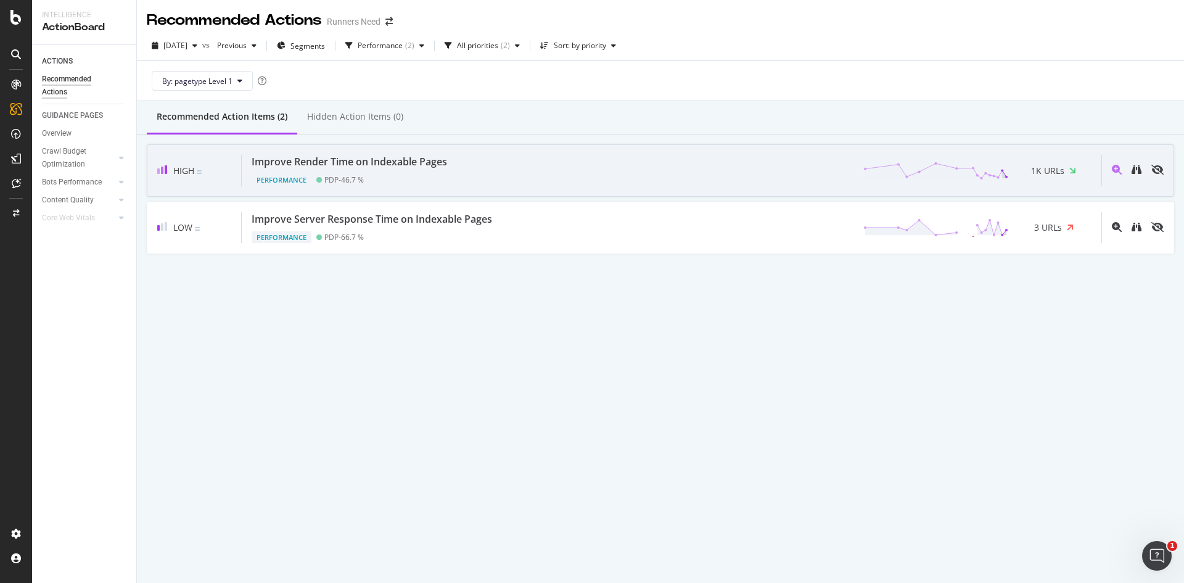
click at [406, 175] on div "Performance PDP - 46.7 %" at bounding box center [352, 177] width 200 height 17
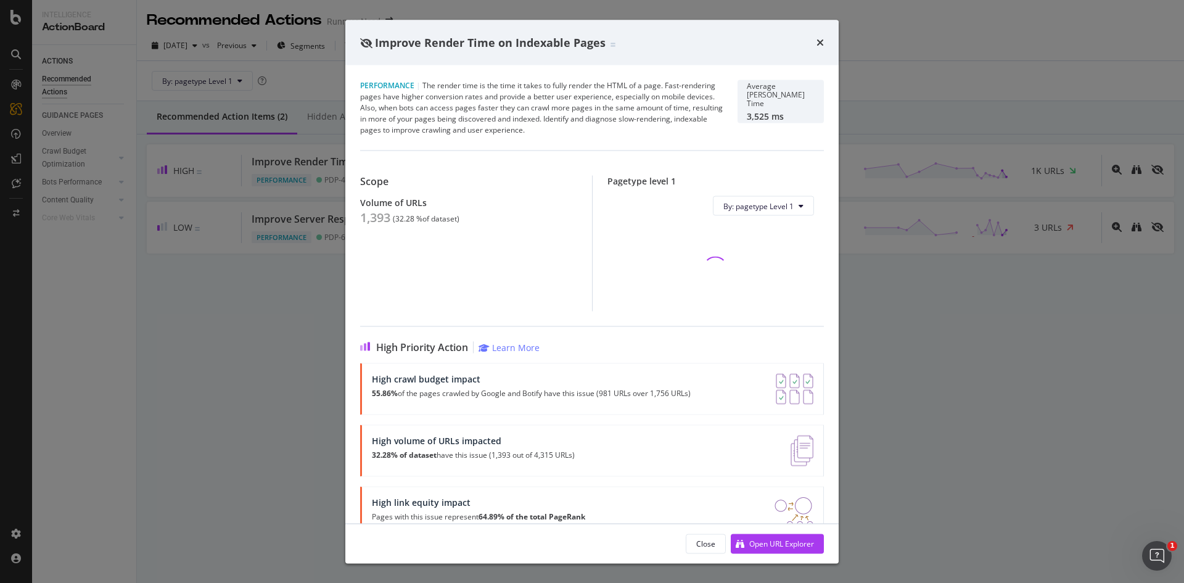
click at [380, 218] on div "1,393" at bounding box center [375, 217] width 30 height 15
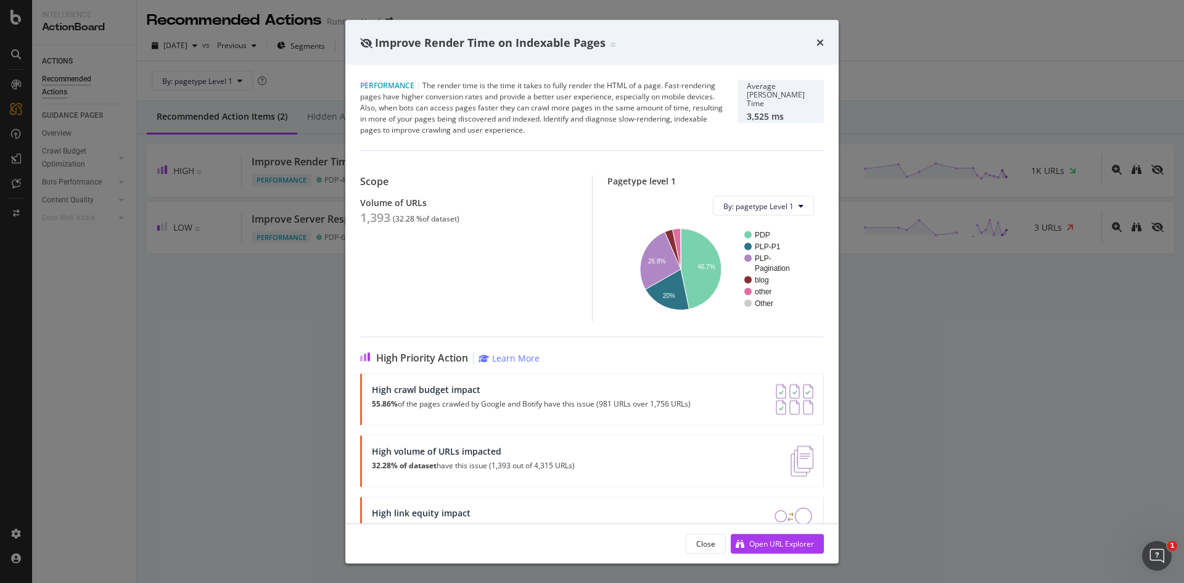
click at [268, 236] on div "Improve Render Time on Indexable Pages Performance | The render time is the tim…" at bounding box center [592, 291] width 1184 height 583
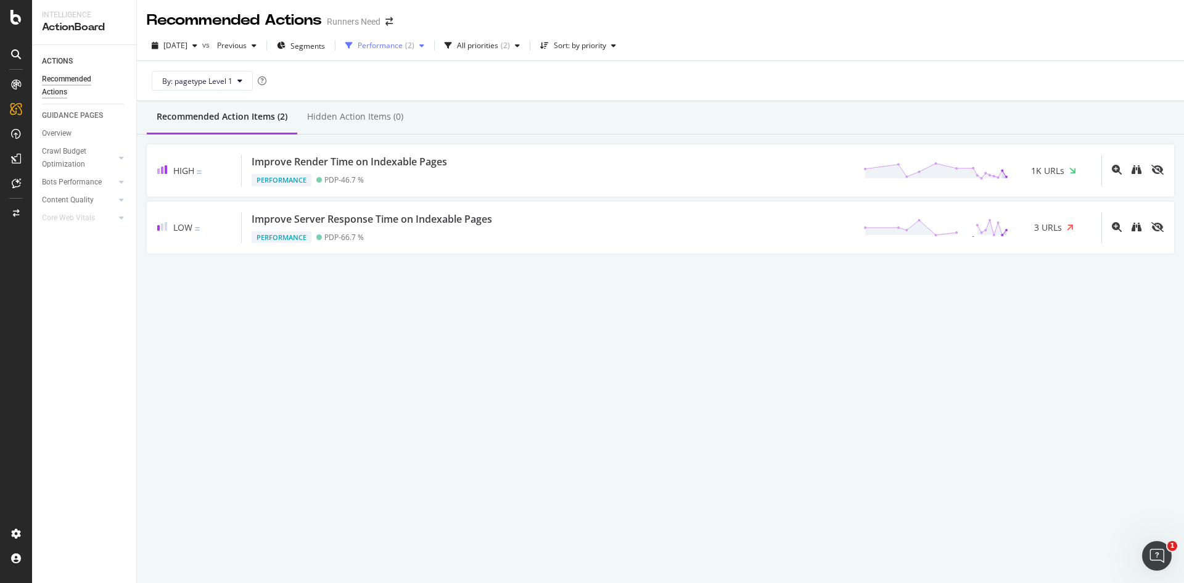
click at [424, 44] on icon "button" at bounding box center [421, 45] width 5 height 7
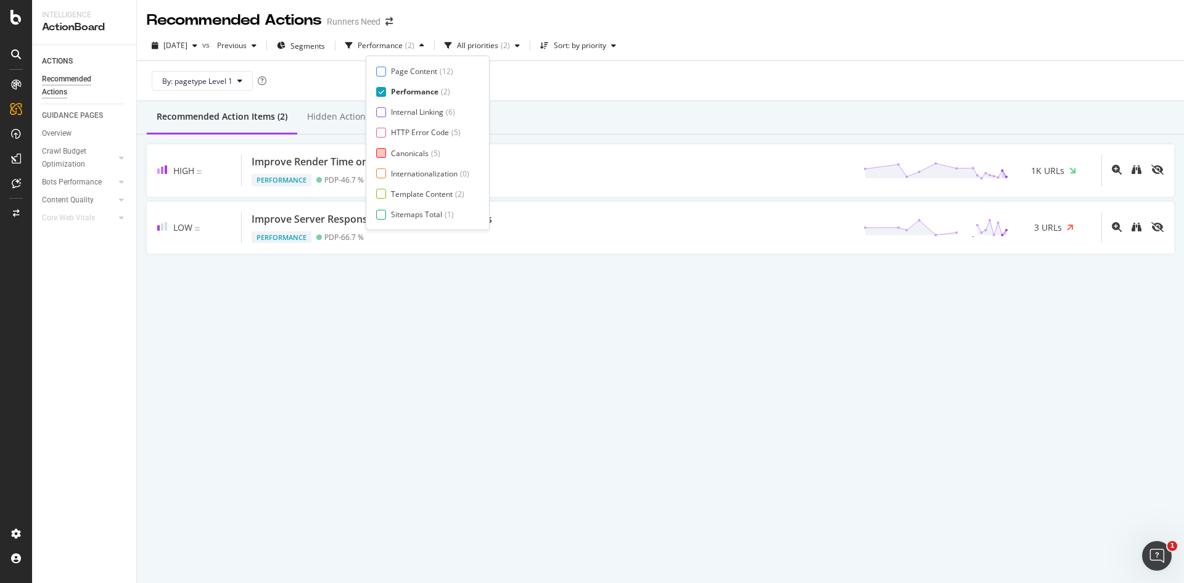
click at [398, 149] on div "Canonicals" at bounding box center [410, 153] width 38 height 10
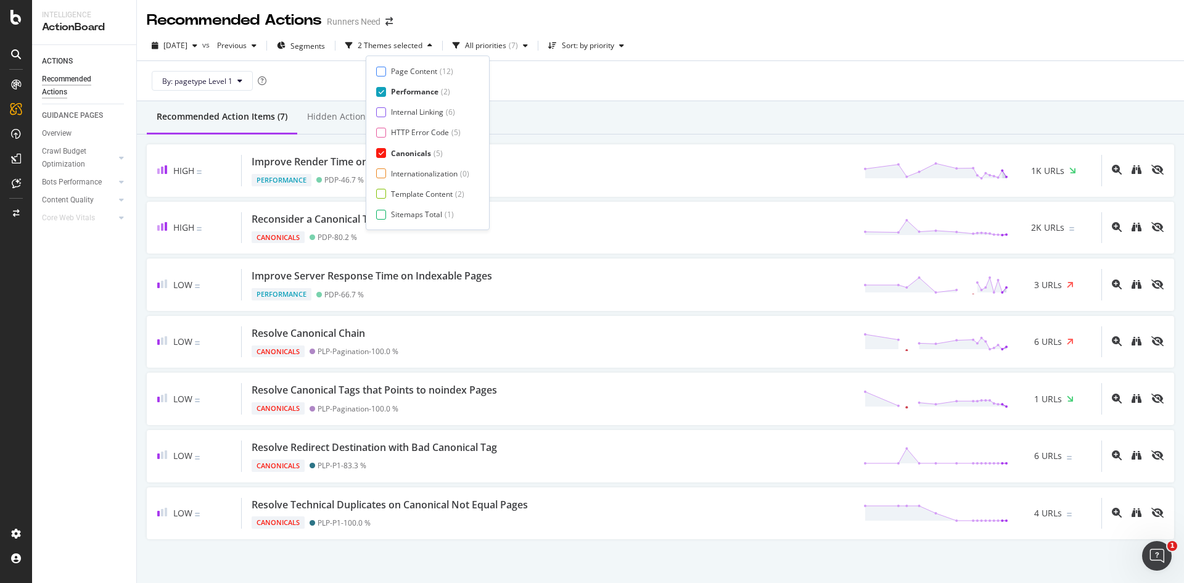
click at [412, 90] on div "Performance" at bounding box center [414, 91] width 47 height 10
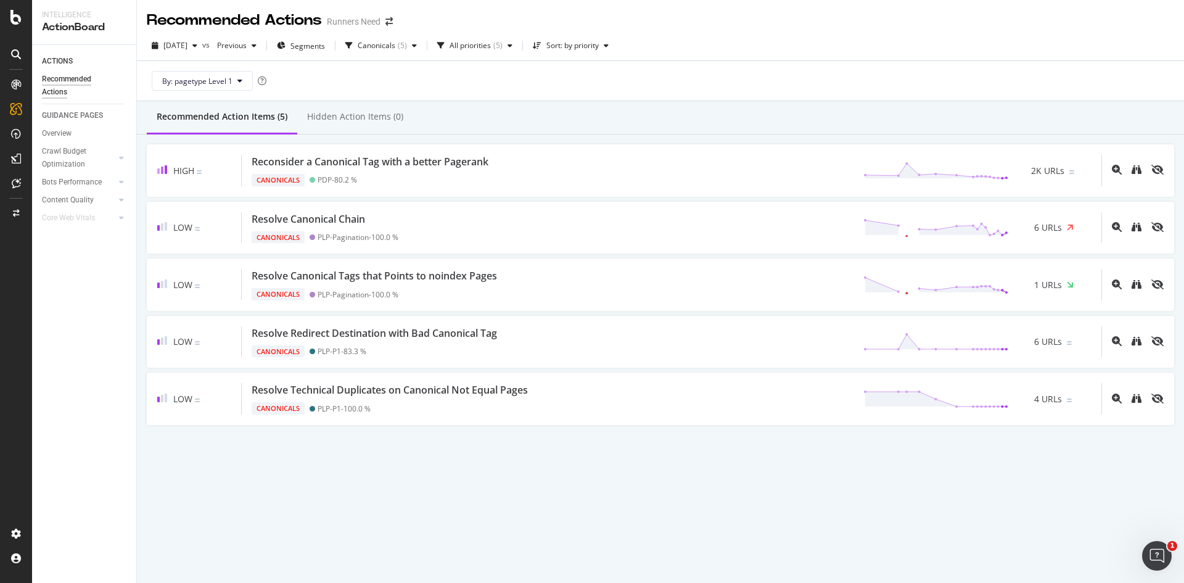
click at [677, 115] on div "Recommended Action Items (5) Hidden Action Items (0)" at bounding box center [660, 117] width 1047 height 33
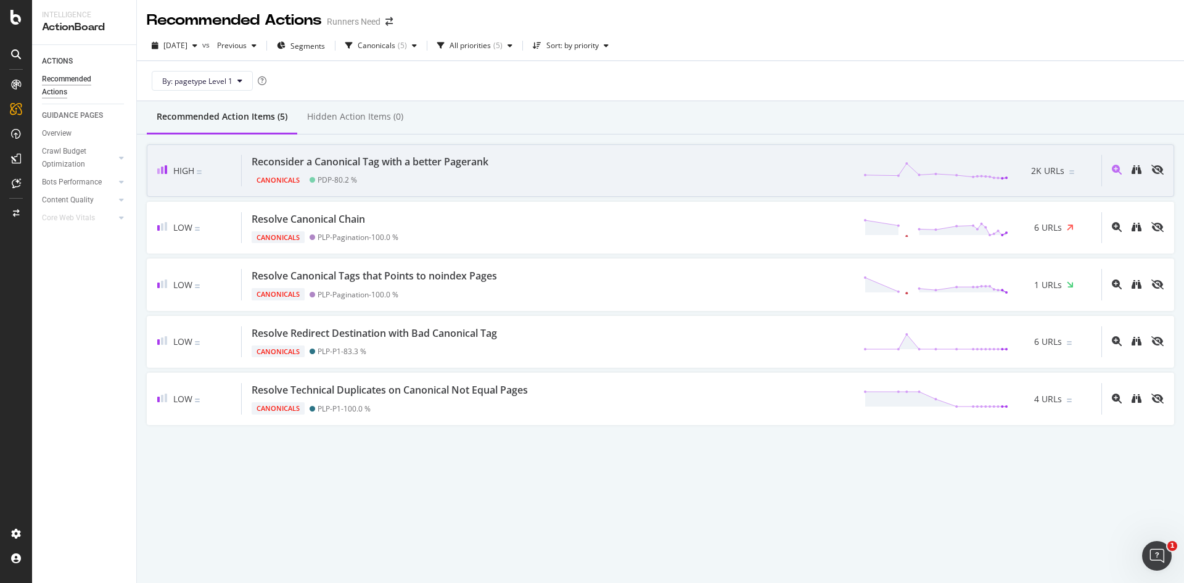
click at [539, 178] on div "Reconsider a Canonical Tag with a better Pagerank Canonicals PDP - 80.2 % 2K UR…" at bounding box center [671, 170] width 859 height 31
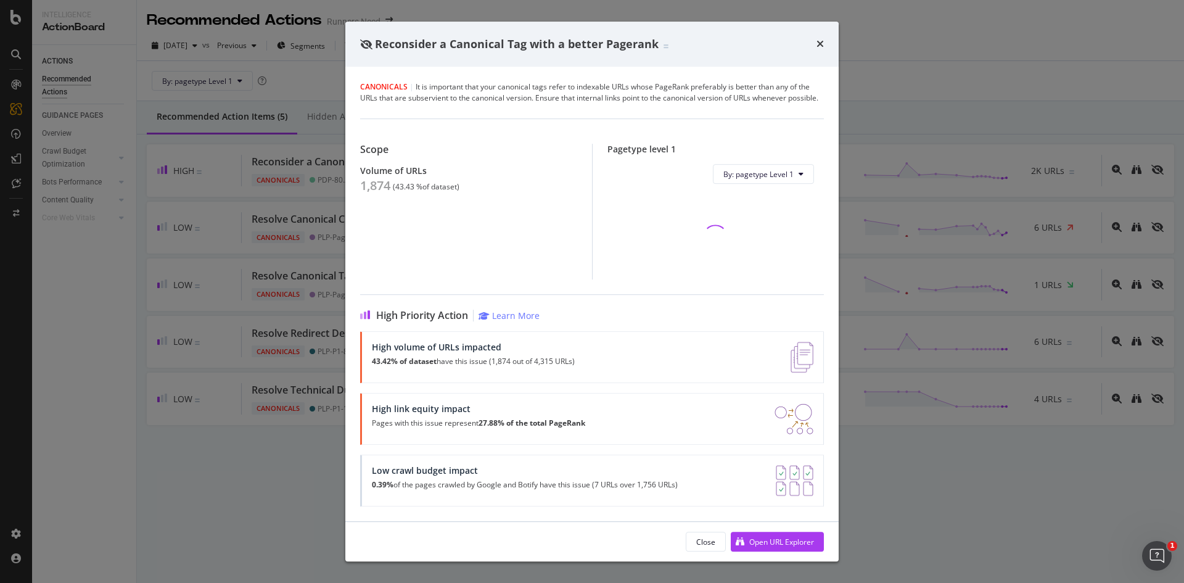
click at [385, 186] on div "1,874" at bounding box center [375, 185] width 30 height 15
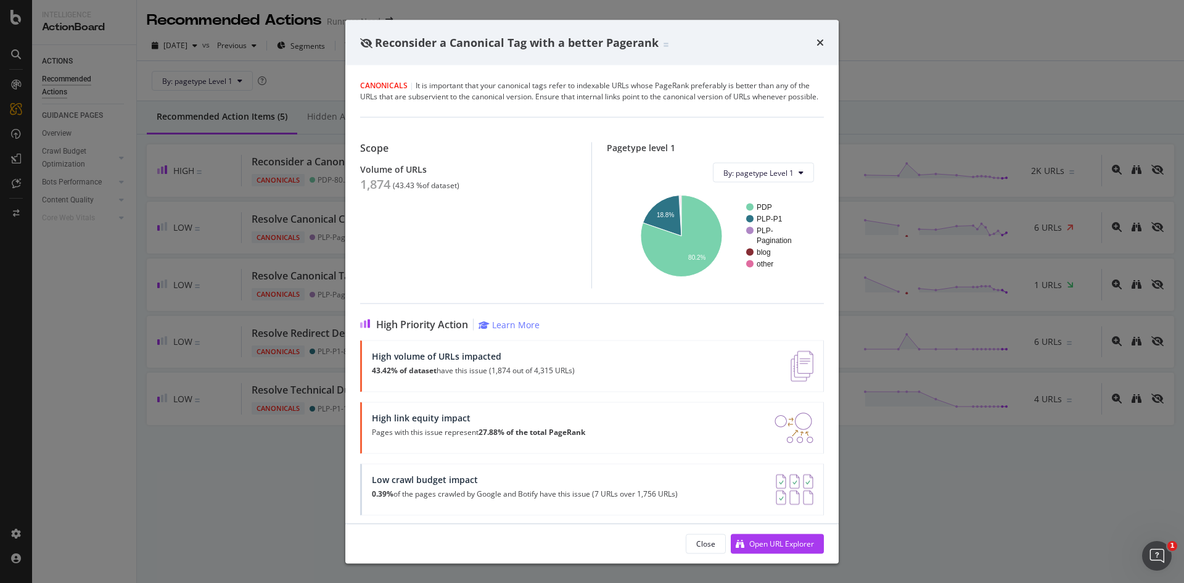
click at [224, 378] on div "Reconsider a Canonical Tag with a better Pagerank Canonicals | It is important …" at bounding box center [592, 291] width 1184 height 583
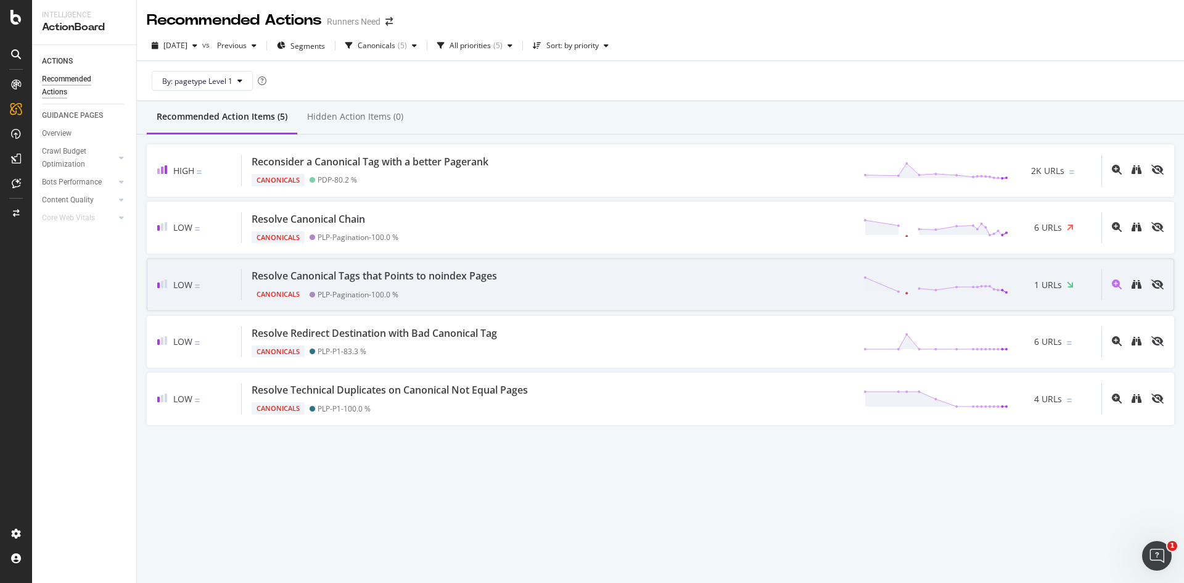
click at [493, 287] on div "Canonicals PLP-Pagination - 100.0 %" at bounding box center [377, 291] width 250 height 17
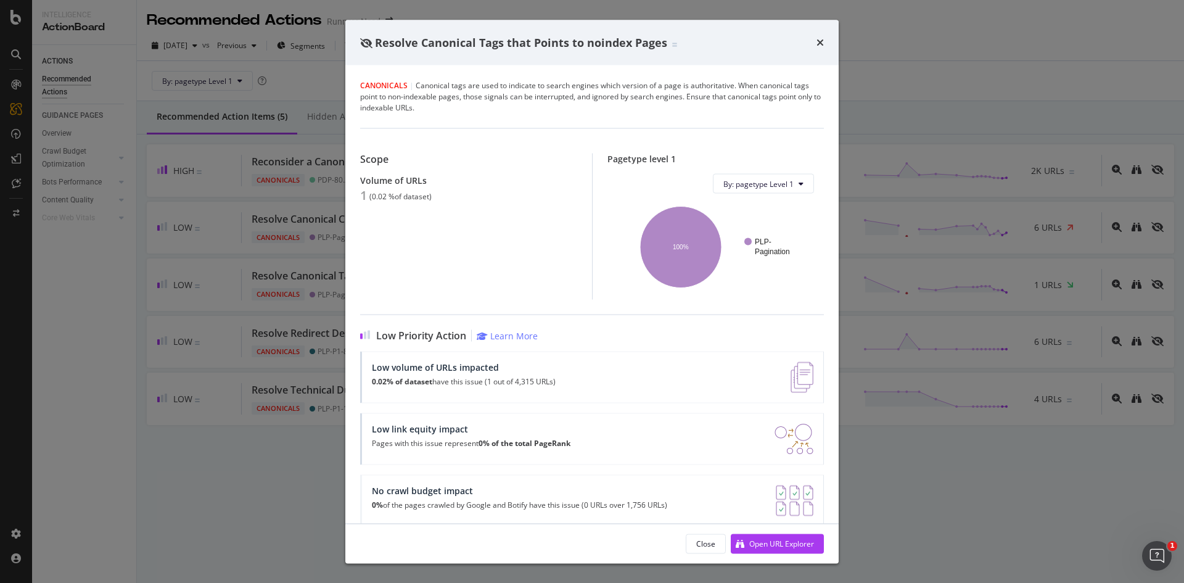
click at [262, 327] on div "Resolve Canonical Tags that Points to noindex Pages Canonicals | Canonical tags…" at bounding box center [592, 291] width 1184 height 583
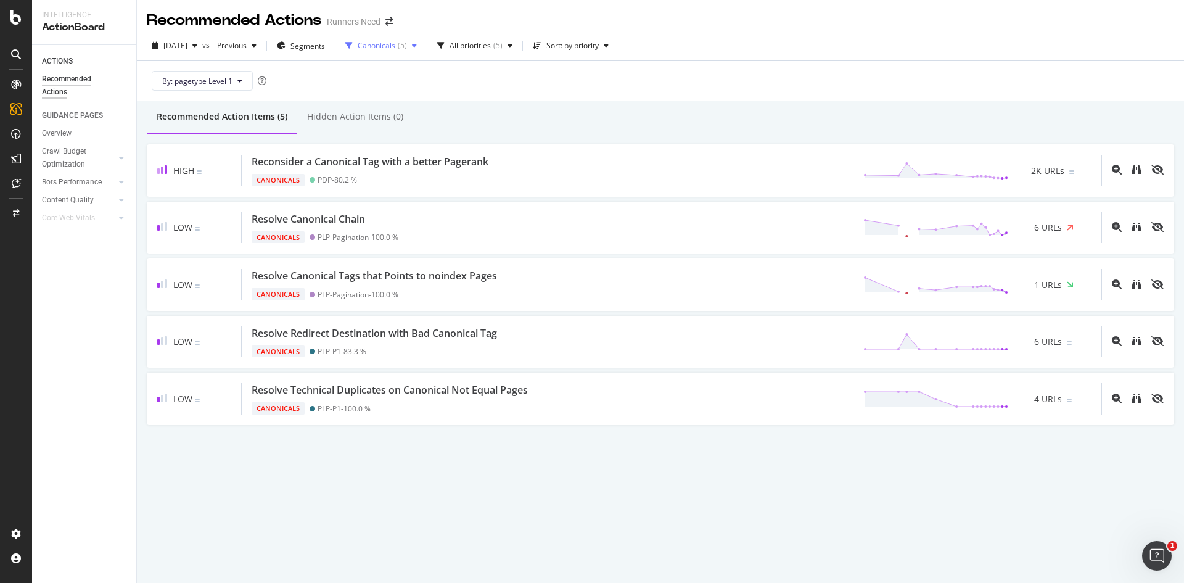
click at [395, 42] on div "Canonicals" at bounding box center [377, 45] width 38 height 7
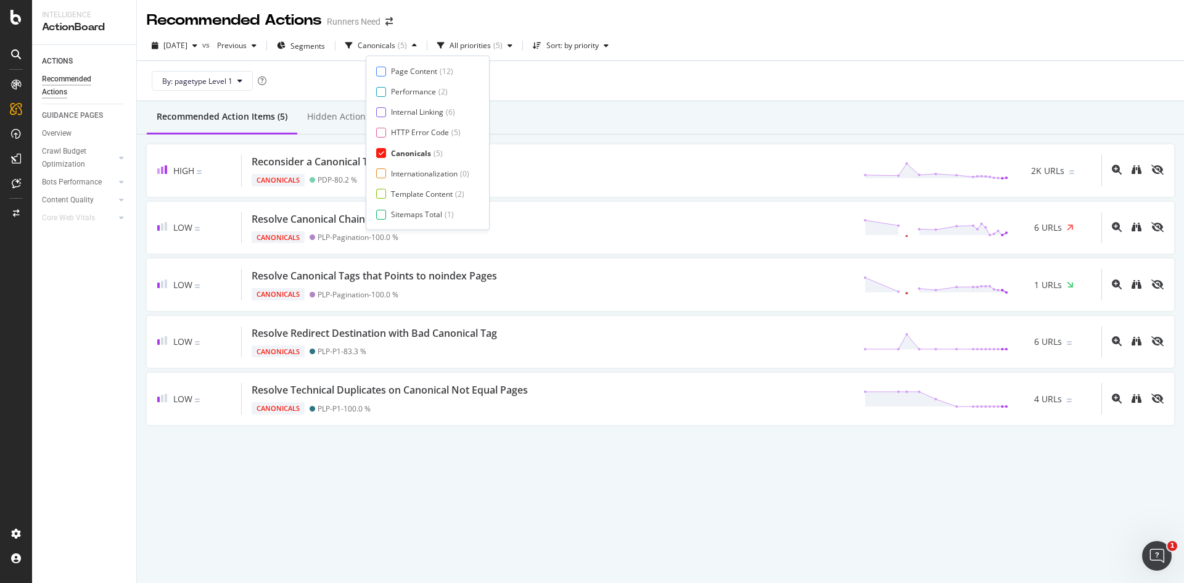
click at [404, 155] on div "Canonicals" at bounding box center [411, 153] width 40 height 10
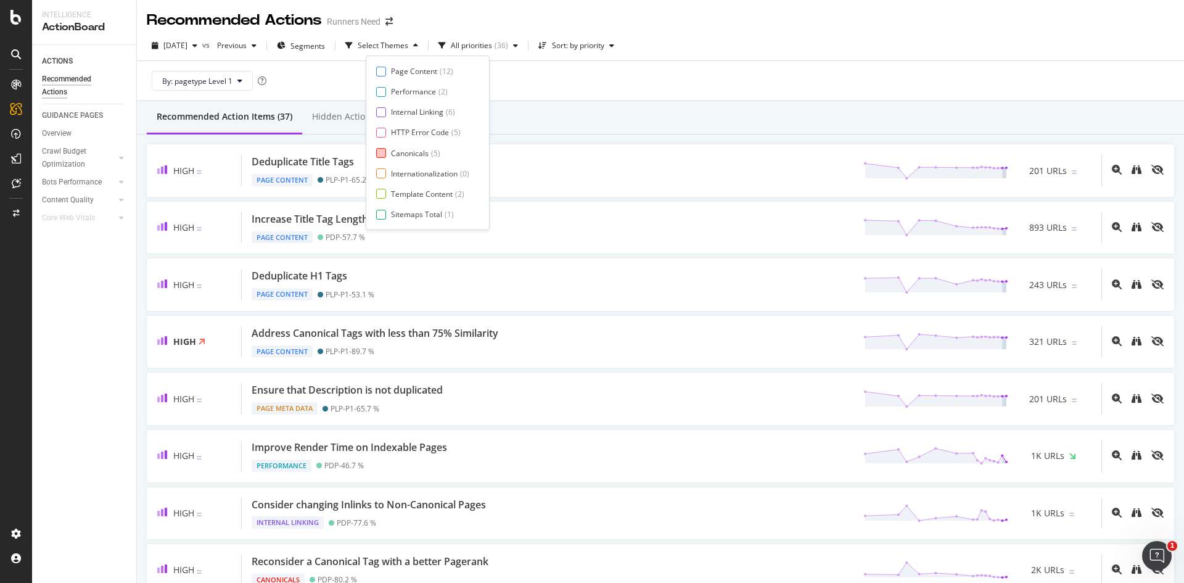
scroll to position [20, 0]
click at [415, 216] on div "Page Meta Data" at bounding box center [418, 214] width 55 height 10
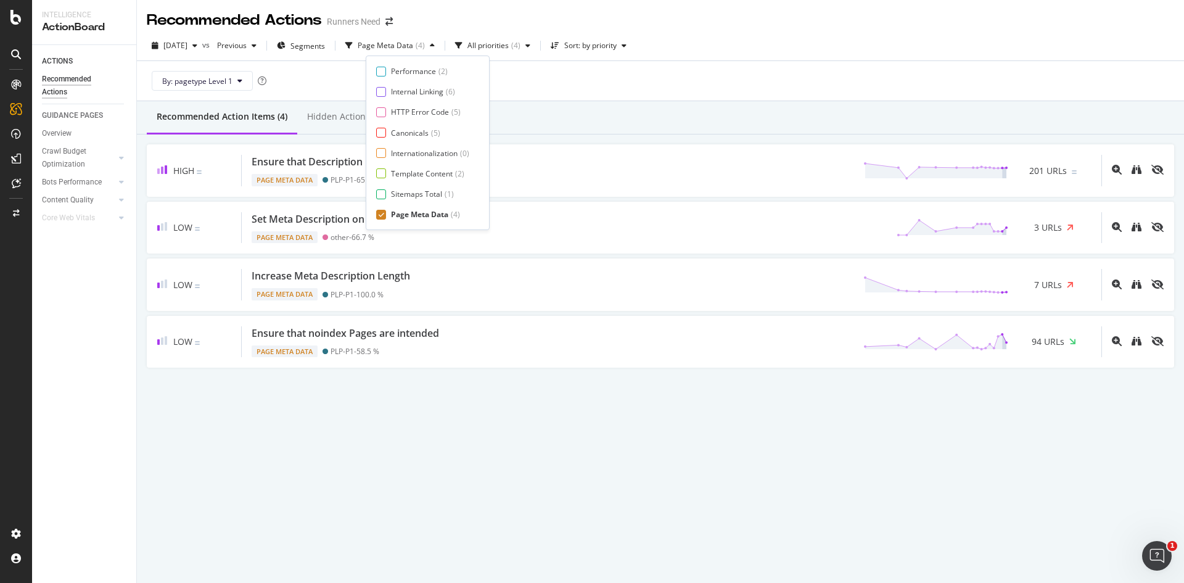
click at [644, 119] on div "Recommended Action Items (4) Hidden Action Items (0)" at bounding box center [660, 117] width 1047 height 33
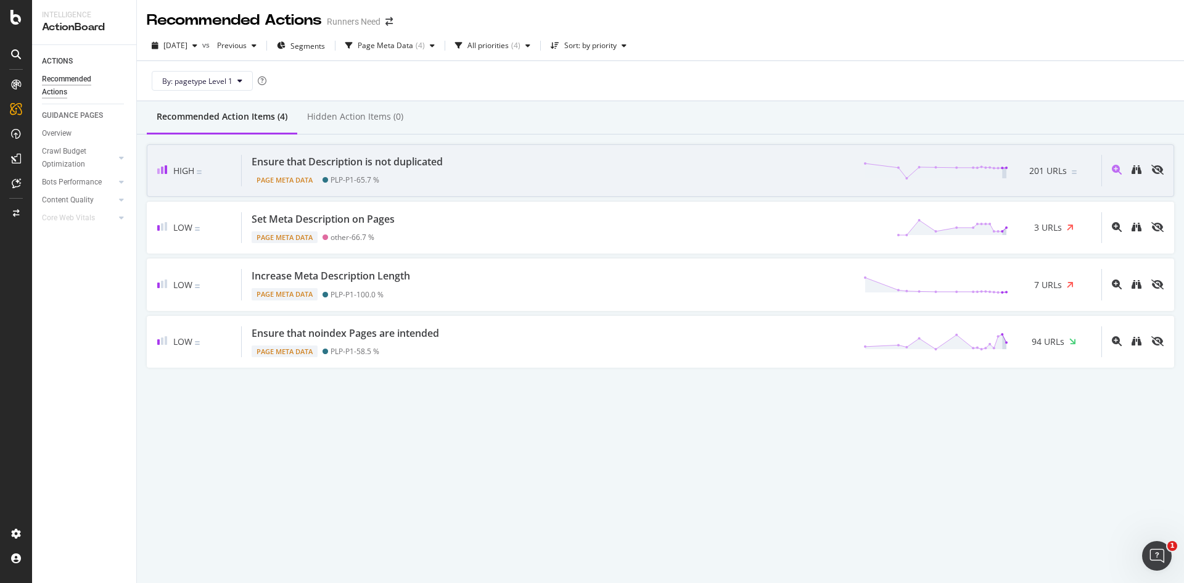
click at [437, 162] on div "Ensure that Description is not duplicated" at bounding box center [347, 162] width 191 height 14
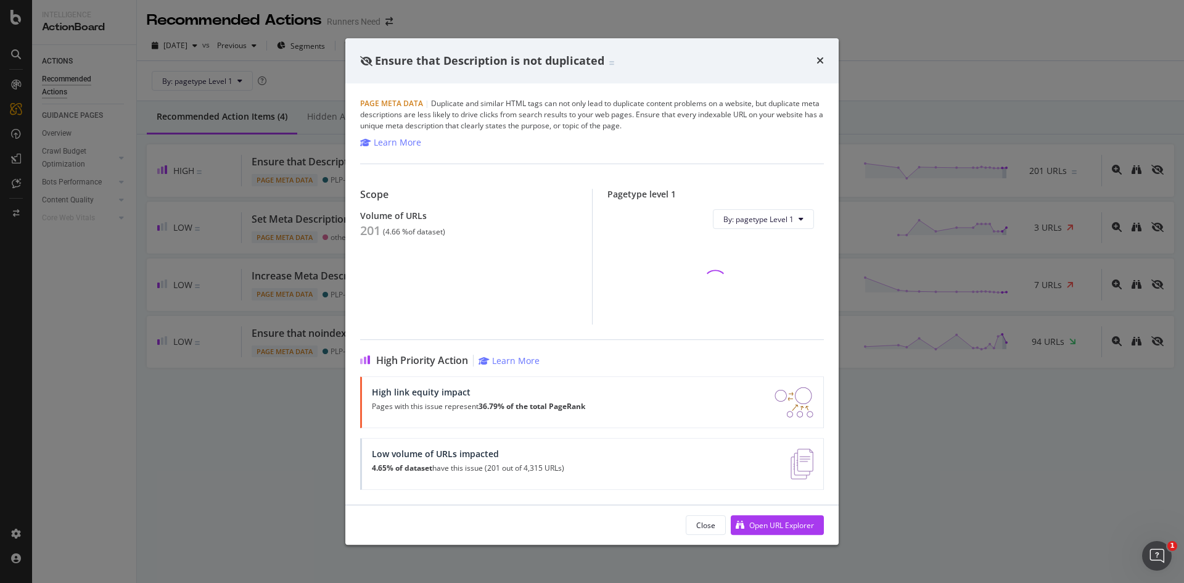
click at [360, 231] on div "201" at bounding box center [370, 230] width 20 height 15
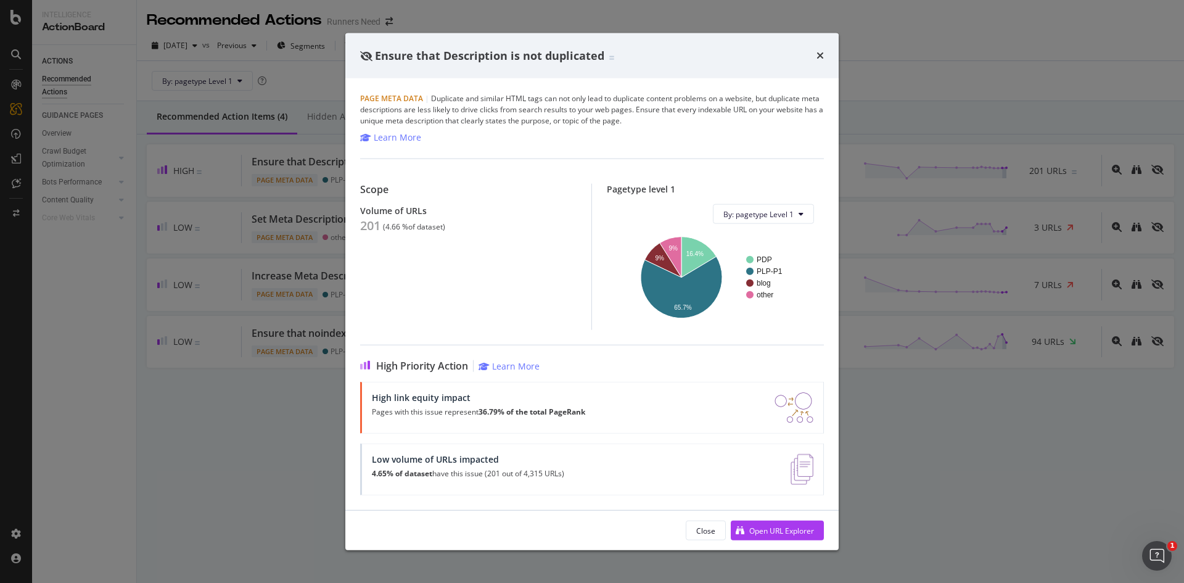
click at [206, 347] on div "Ensure that Description is not duplicated Page Meta Data | Duplicate and simila…" at bounding box center [592, 291] width 1184 height 583
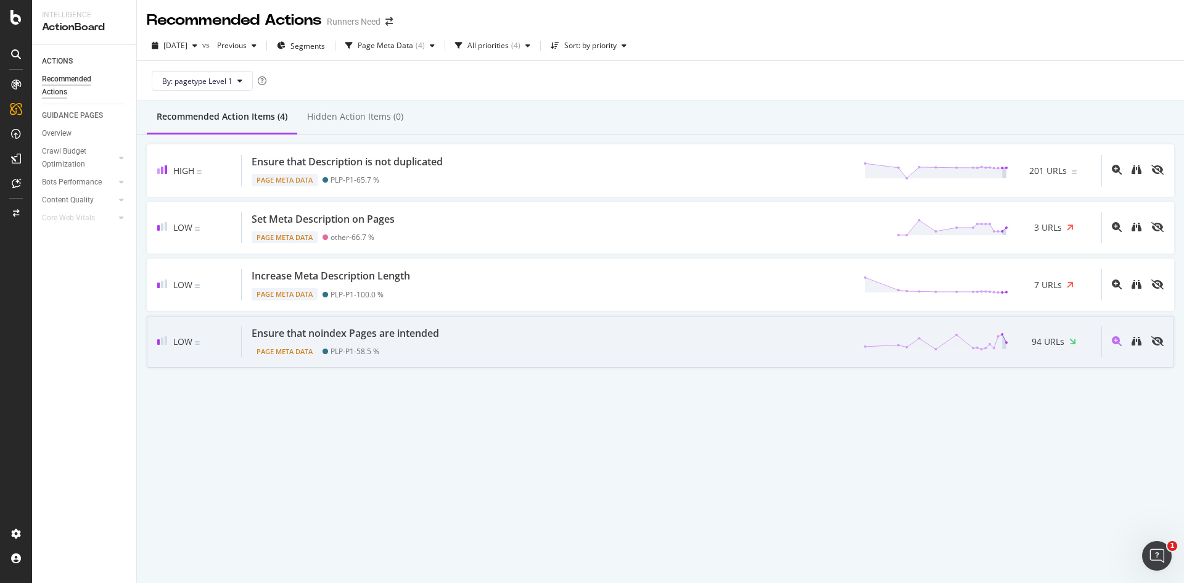
click at [385, 345] on div "Page Meta Data PLP-P1 - 58.5 %" at bounding box center [348, 348] width 192 height 17
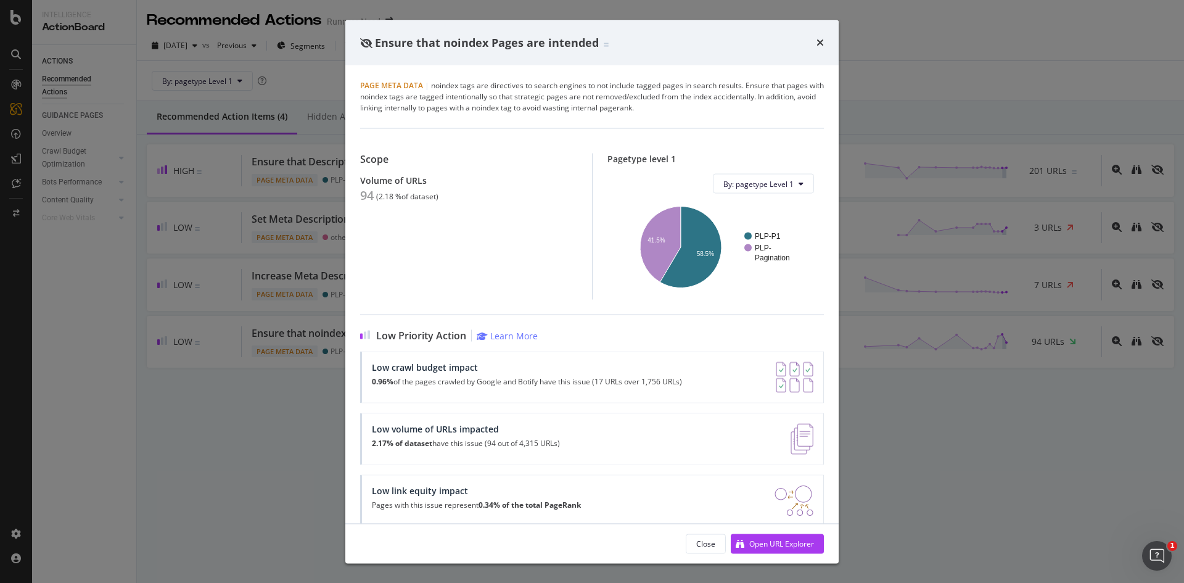
click at [335, 226] on div "Ensure that noindex Pages are intended Page Meta Data | noindex tags are direct…" at bounding box center [592, 291] width 1184 height 583
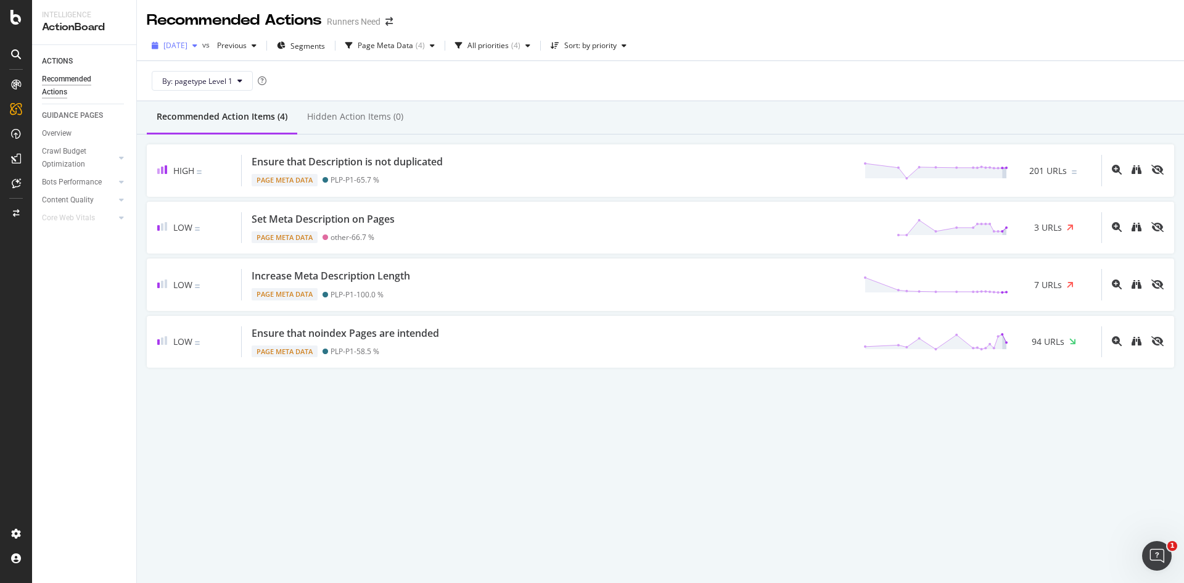
click at [202, 50] on div "[DATE]" at bounding box center [174, 45] width 55 height 18
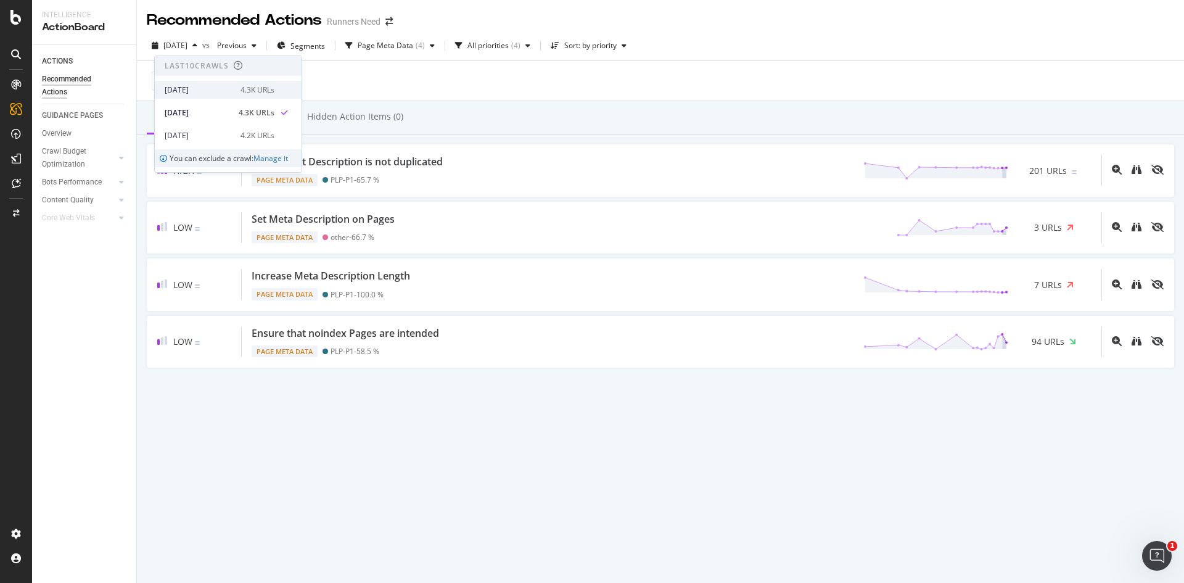
click at [227, 85] on div "[DATE]" at bounding box center [199, 89] width 68 height 11
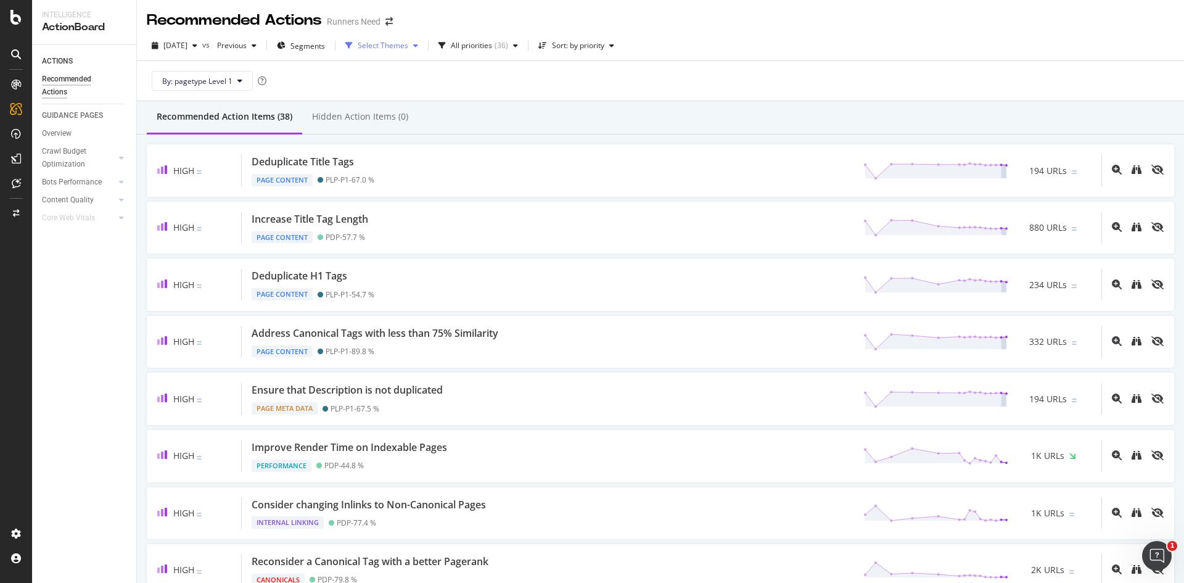
click at [406, 47] on div "Select Themes" at bounding box center [383, 45] width 51 height 7
click at [405, 110] on div "Internal Linking" at bounding box center [412, 112] width 52 height 10
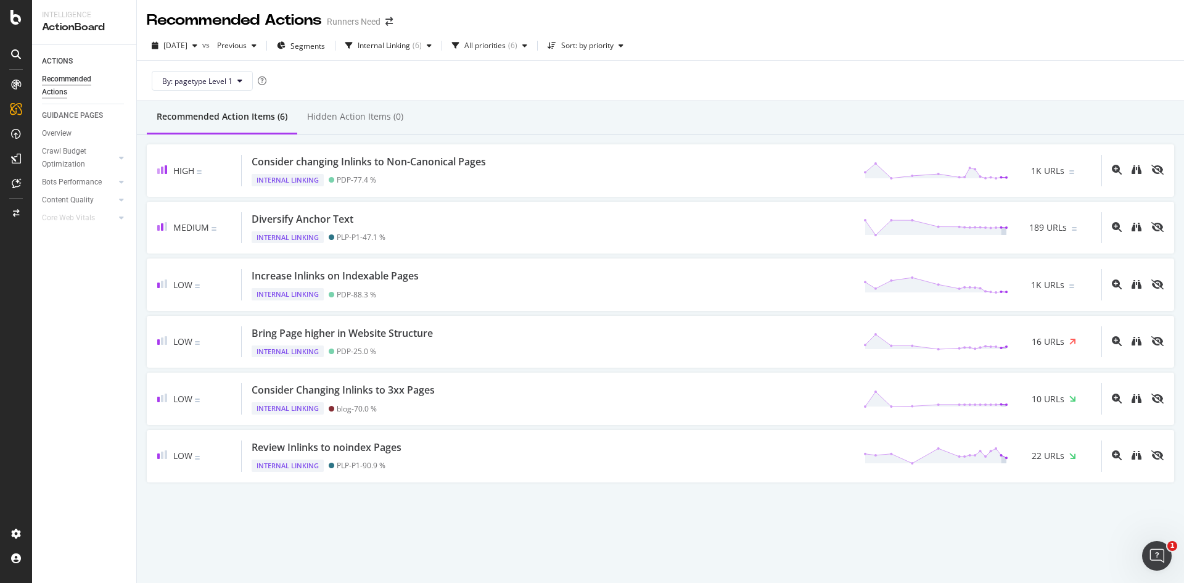
click at [573, 99] on div "By: pagetype Level 1" at bounding box center [660, 80] width 1027 height 39
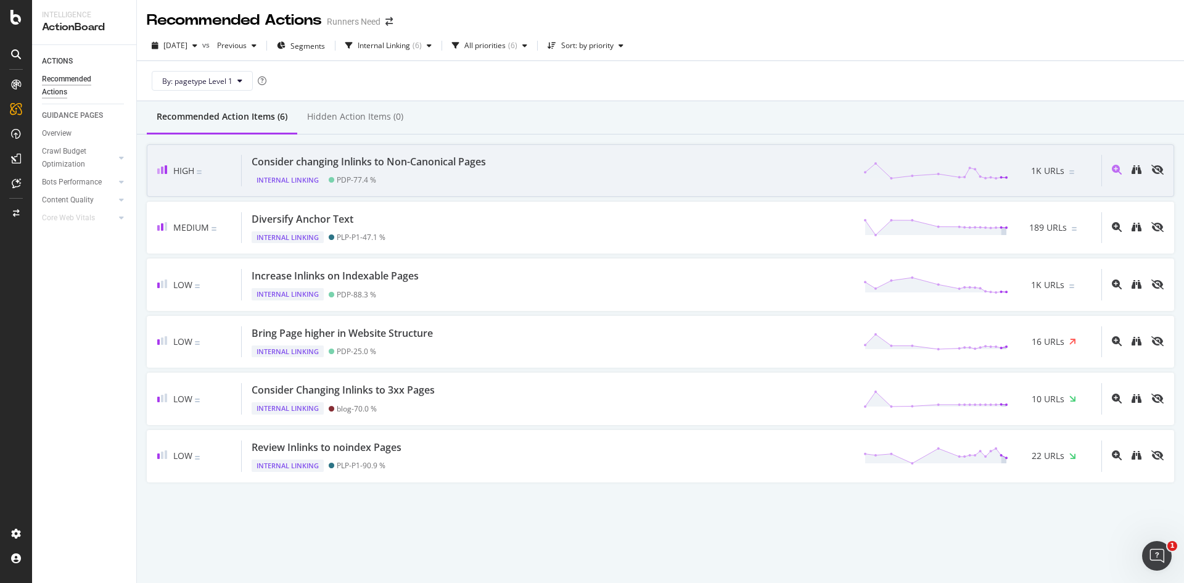
click at [503, 162] on div "Consider changing Inlinks to Non-Canonical Pages Internal Linking PDP - 77.4 % …" at bounding box center [671, 170] width 859 height 31
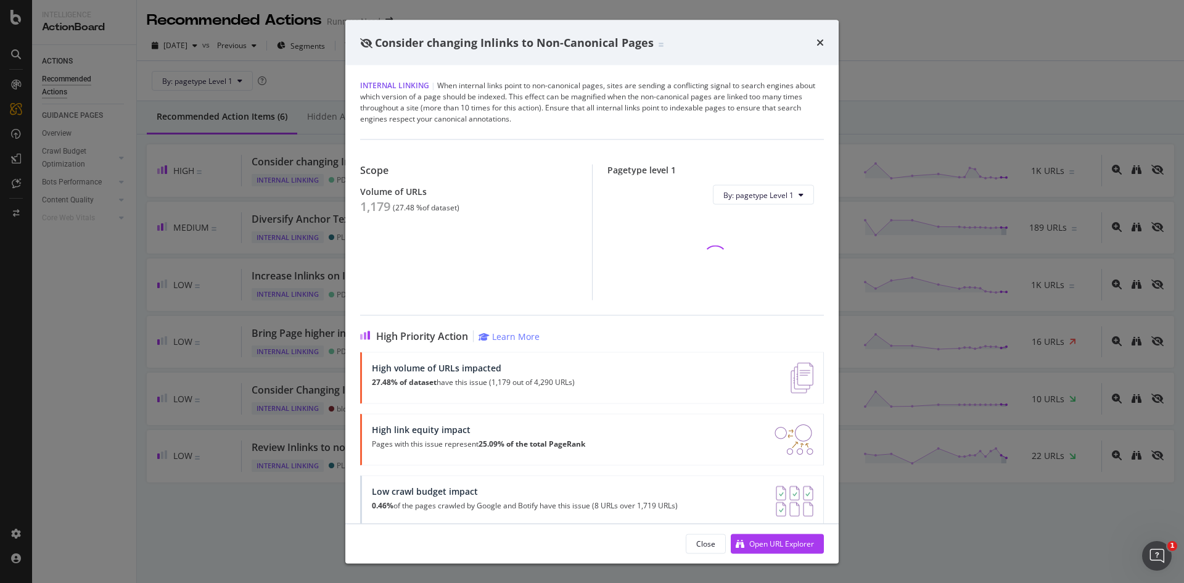
click at [383, 203] on div "1,179" at bounding box center [375, 206] width 30 height 15
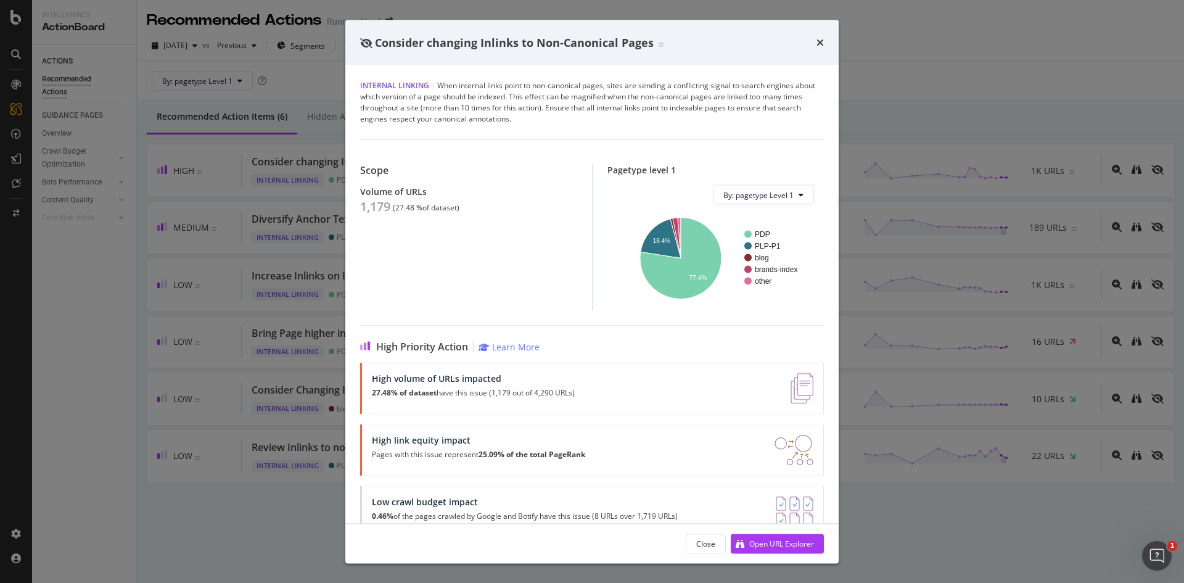
click at [309, 269] on div "Consider changing Inlinks to Non-Canonical Pages Internal Linking | When intern…" at bounding box center [592, 291] width 1184 height 583
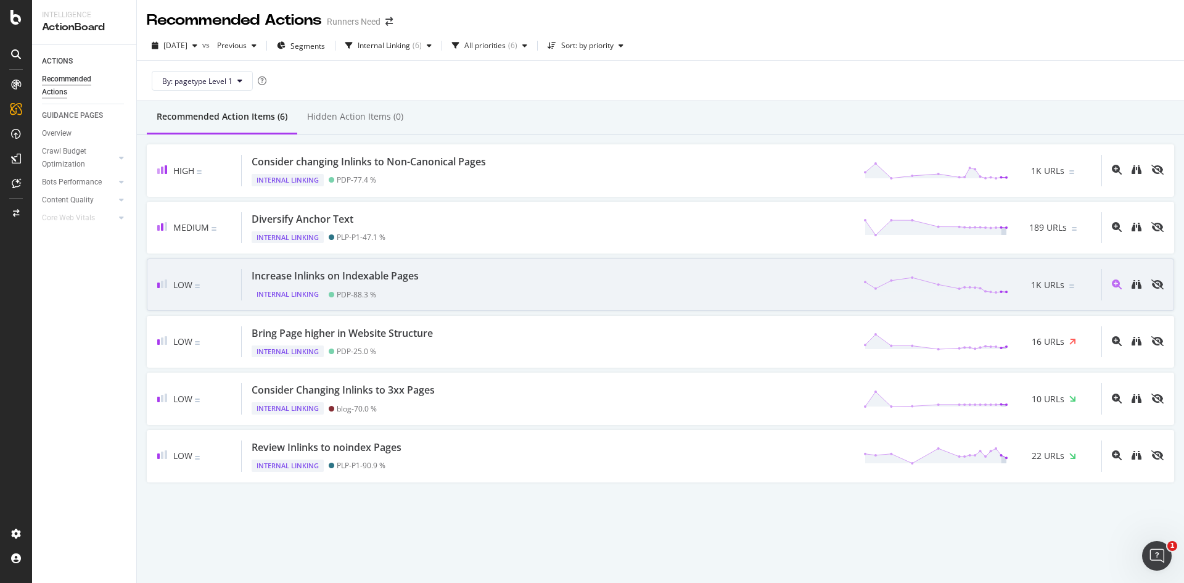
click at [440, 285] on div "Increase Inlinks on Indexable Pages Internal Linking PDP - 88.3 % 1K URLs" at bounding box center [671, 284] width 859 height 31
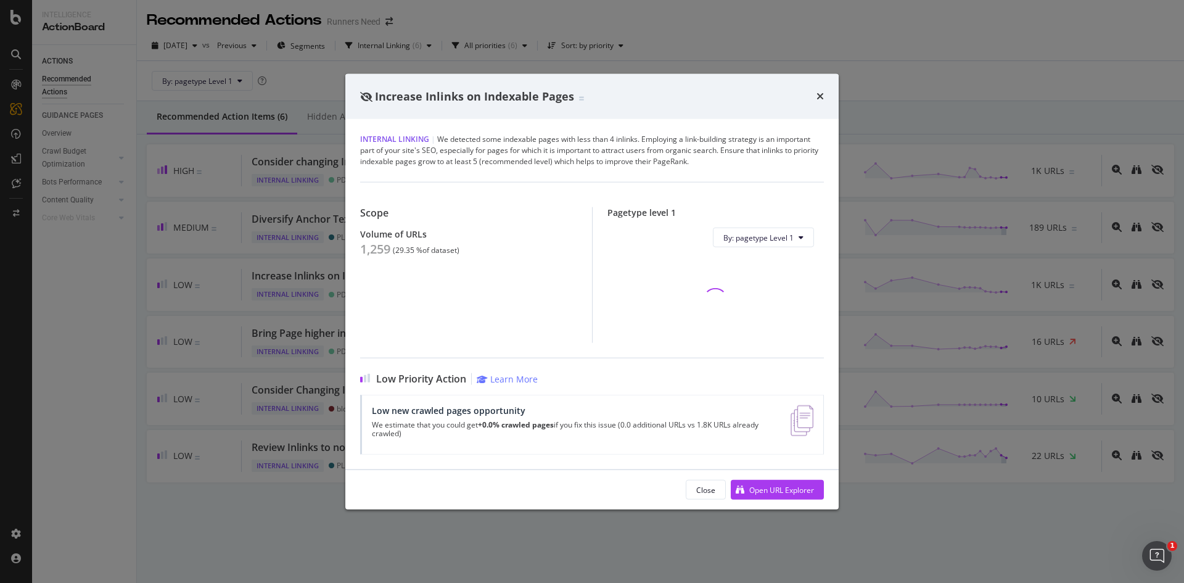
click at [371, 242] on div "1,259" at bounding box center [375, 249] width 30 height 15
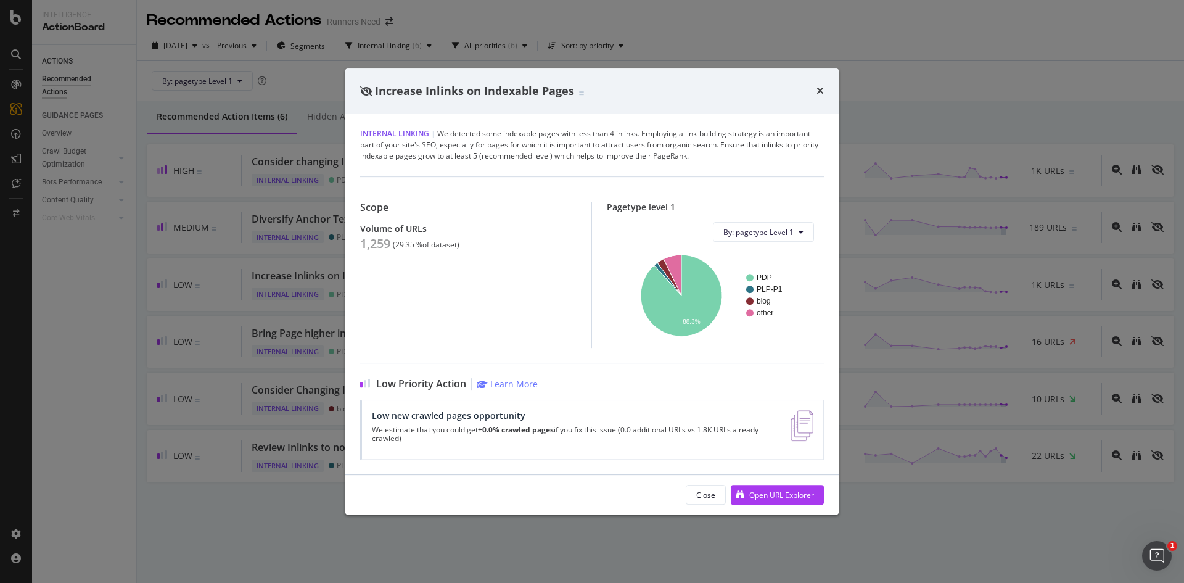
click at [261, 327] on div "Increase Inlinks on Indexable Pages Internal Linking | We detected some indexab…" at bounding box center [592, 291] width 1184 height 583
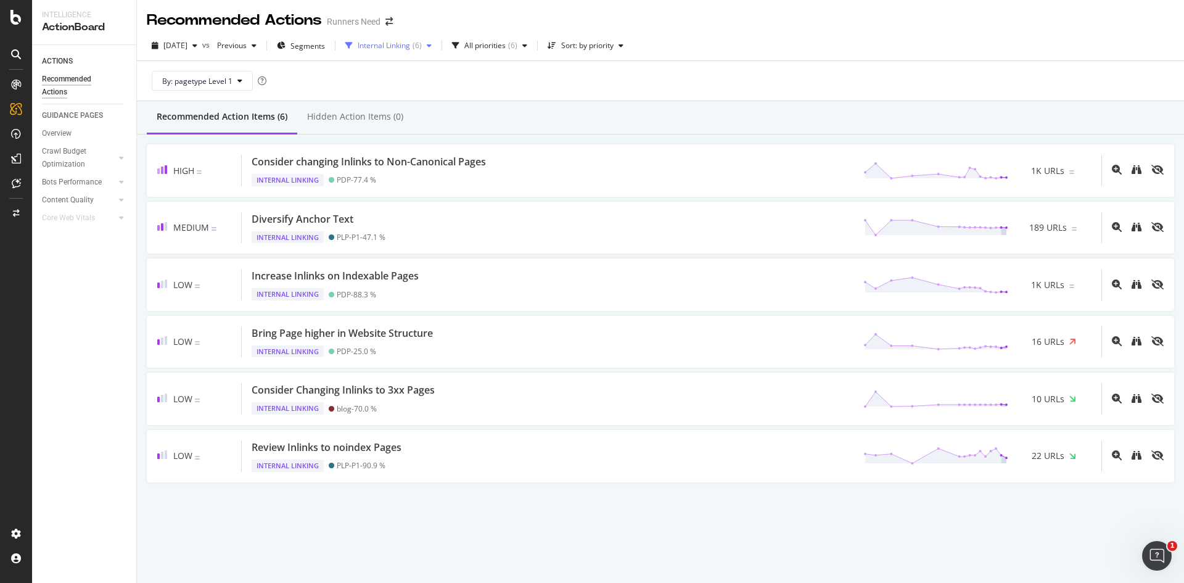
click at [410, 43] on div "Internal Linking" at bounding box center [384, 45] width 52 height 7
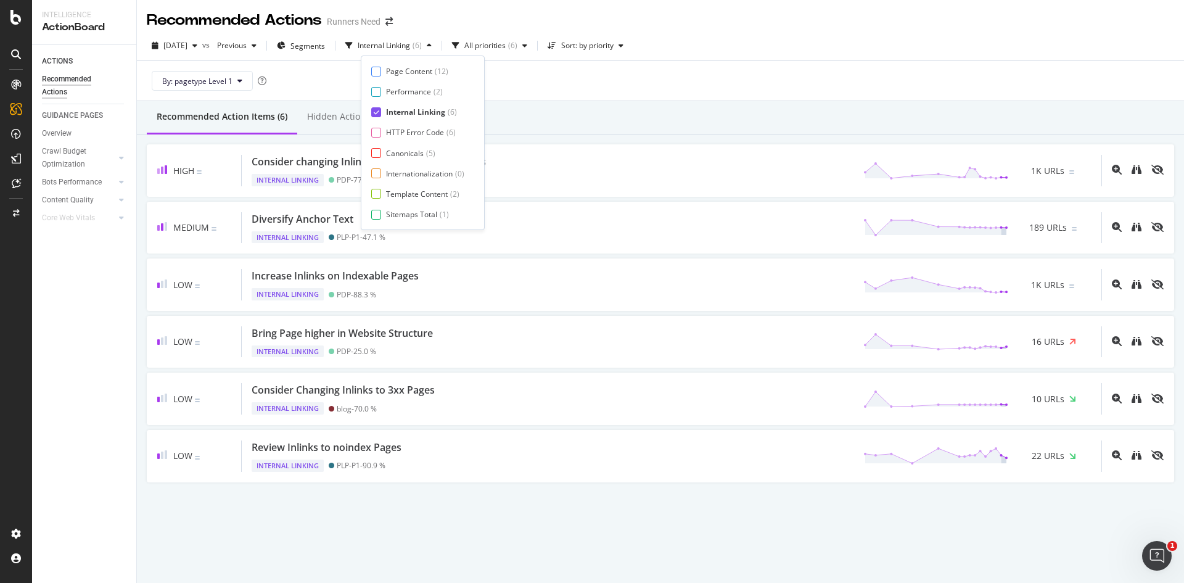
click at [409, 112] on div "Internal Linking" at bounding box center [415, 112] width 59 height 10
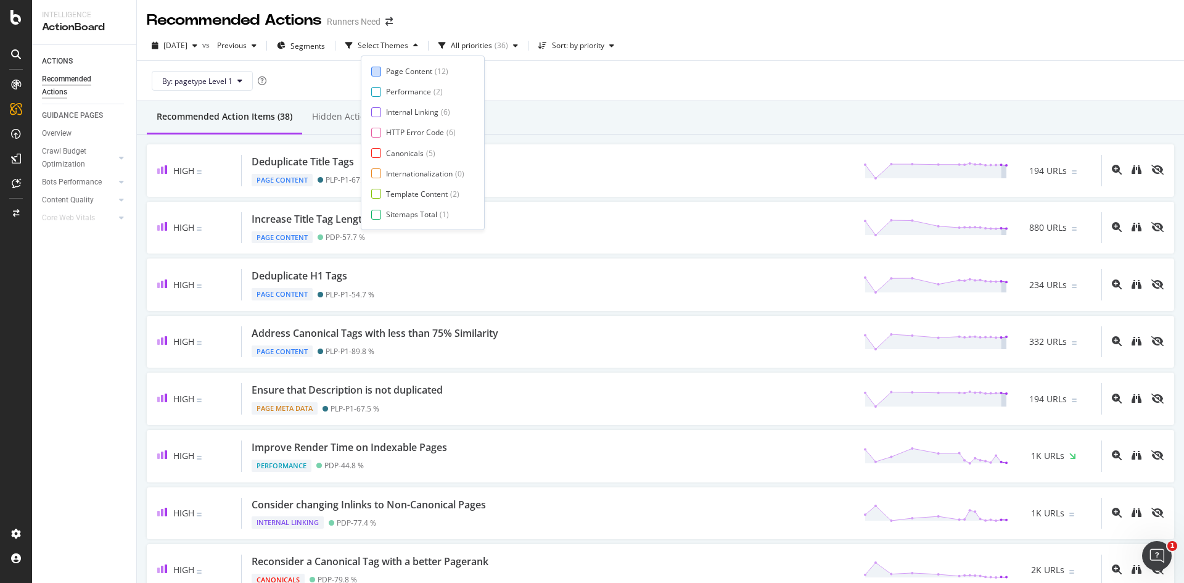
click at [422, 69] on div "Page Content" at bounding box center [409, 71] width 46 height 10
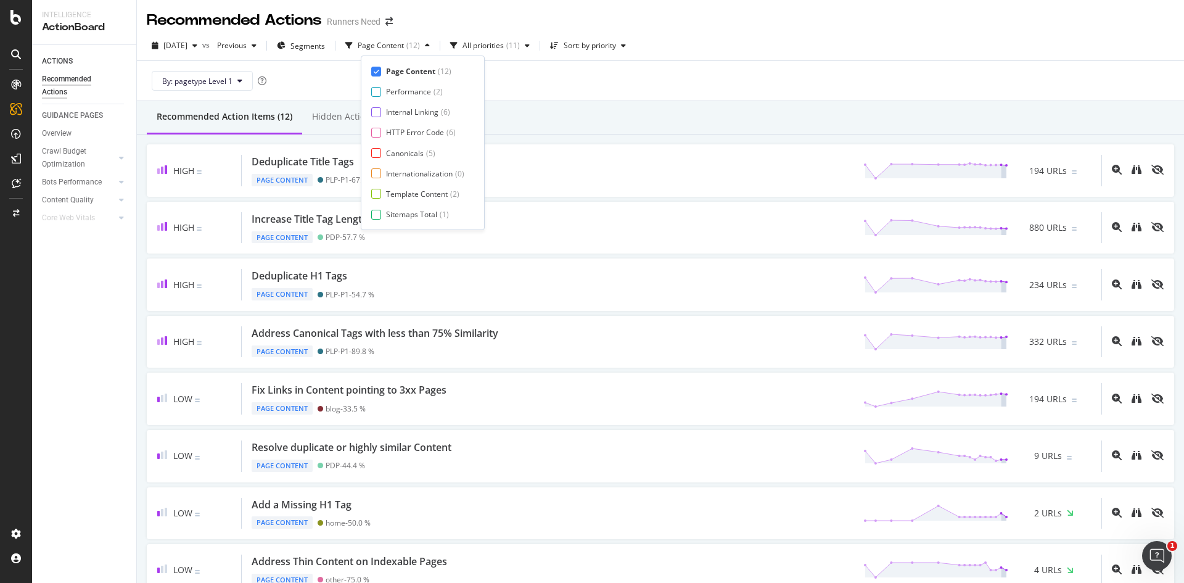
click at [638, 116] on div "Recommended Action Items (12) Hidden Action Items (0)" at bounding box center [660, 117] width 1047 height 33
click at [388, 45] on div "Page Content" at bounding box center [381, 45] width 46 height 7
click at [583, 72] on div "By: pagetype Level 1" at bounding box center [660, 80] width 1027 height 39
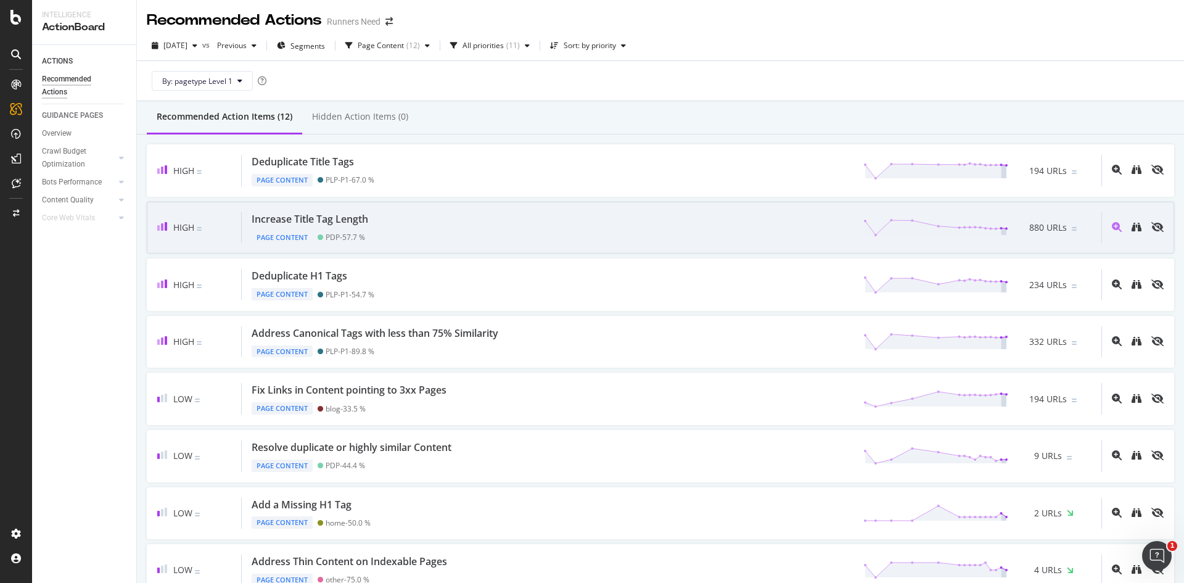
click at [417, 244] on div "High Increase Title Tag Length Page Content PDP - 57.7 % 880 URLs" at bounding box center [660, 228] width 1027 height 52
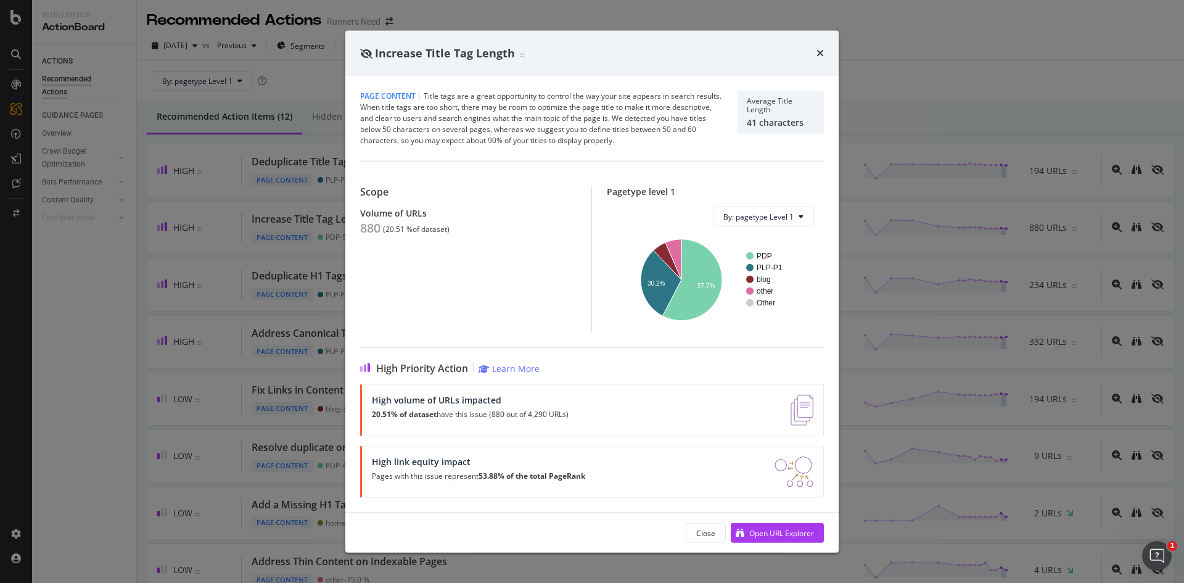
click at [348, 316] on div "Page Content | Title tags are a great opportunity to control the way your site …" at bounding box center [591, 294] width 493 height 436
click at [305, 307] on div "Increase Title Tag Length Page Content | Title tags are a great opportunity to …" at bounding box center [592, 291] width 1184 height 583
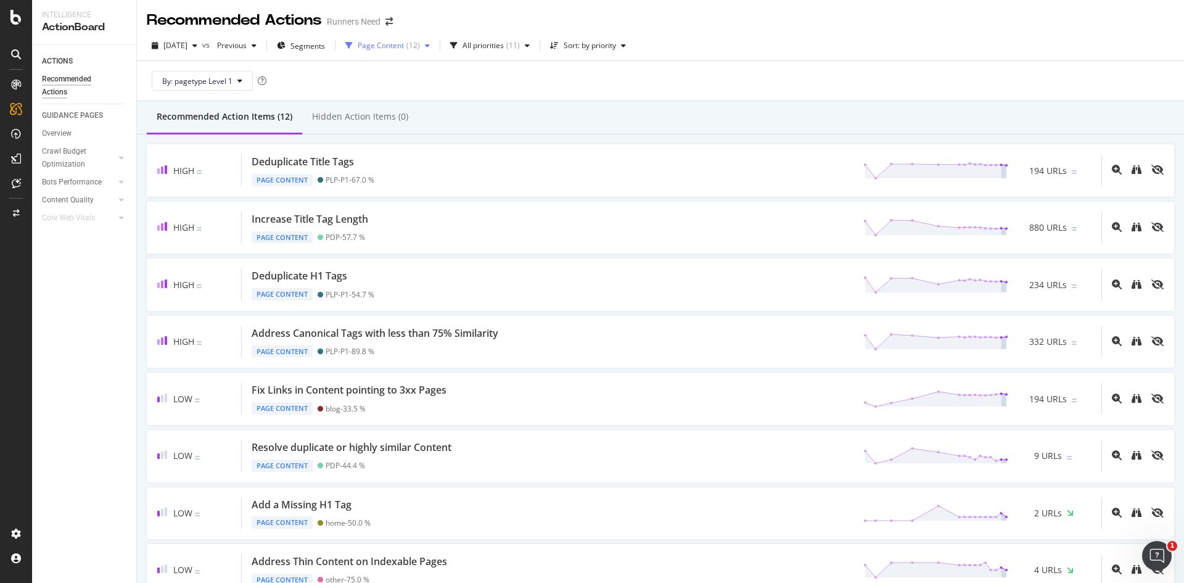
click at [404, 42] on div "Page Content" at bounding box center [381, 45] width 46 height 7
click at [401, 133] on div "HTTP Error Code" at bounding box center [415, 132] width 58 height 10
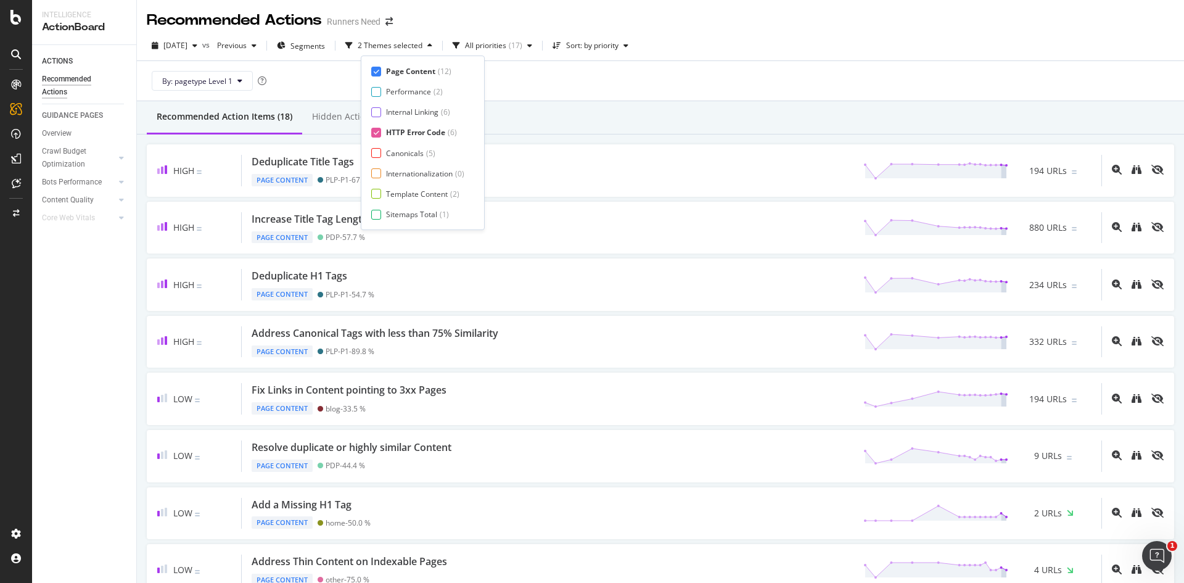
click at [413, 67] on div "Page Content" at bounding box center [410, 71] width 49 height 10
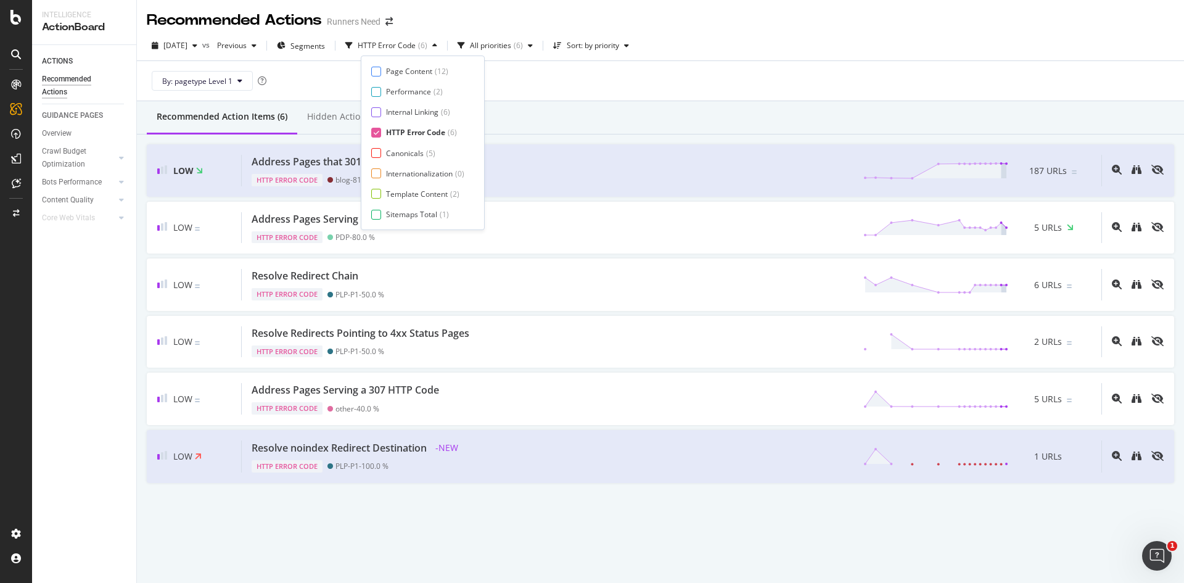
click at [620, 119] on div "Recommended Action Items (6) Hidden Action Items (0)" at bounding box center [660, 117] width 1047 height 33
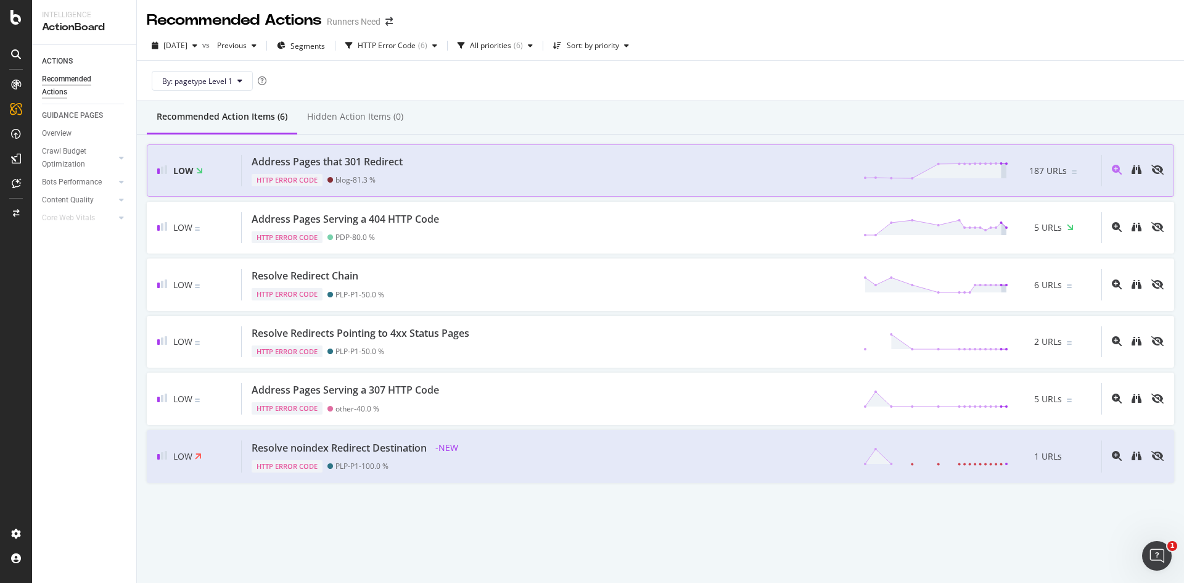
click at [443, 163] on div "Address Pages that 301 Redirect HTTP Error Code blog - 81.3 % 187 URLs" at bounding box center [671, 170] width 859 height 31
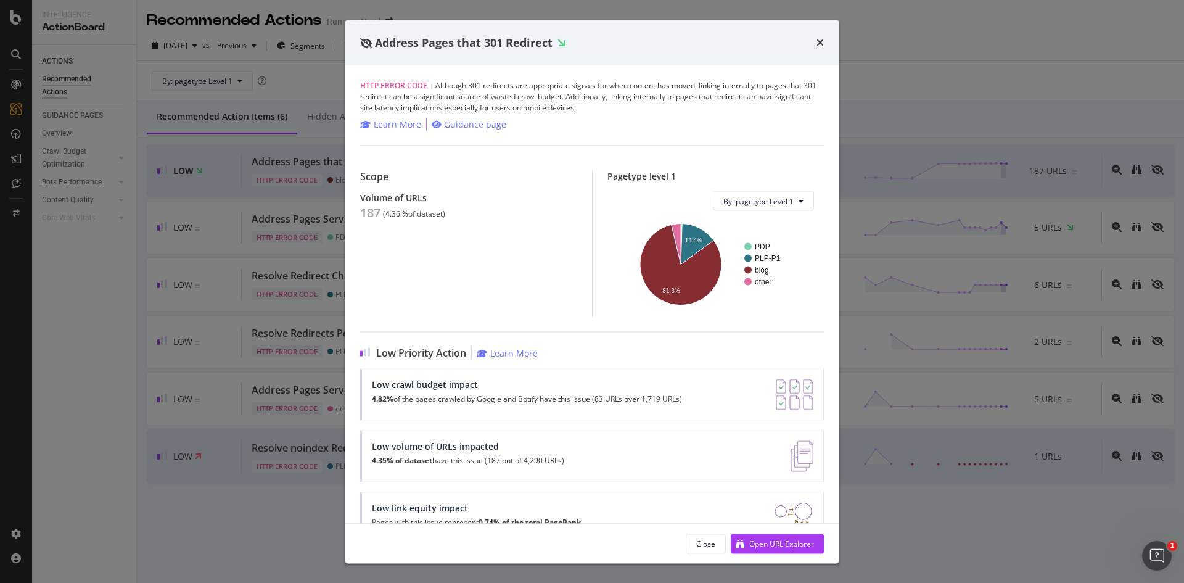
click at [253, 300] on div "Address Pages that 301 Redirect HTTP Error Code | Although 301 redirects are ap…" at bounding box center [592, 291] width 1184 height 583
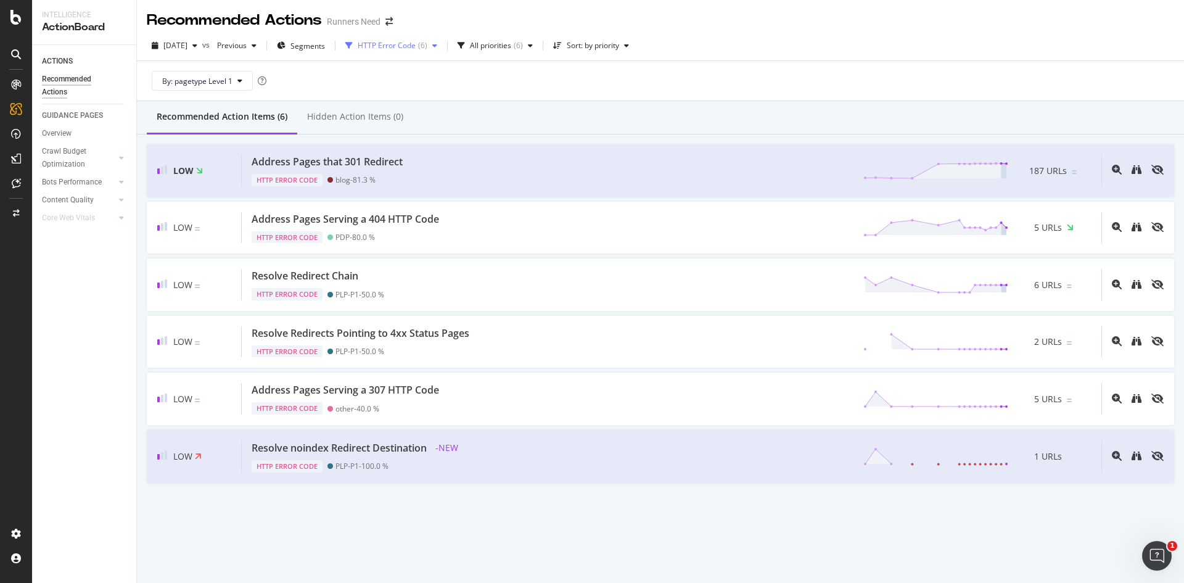
click at [415, 48] on div "HTTP Error Code" at bounding box center [387, 45] width 58 height 7
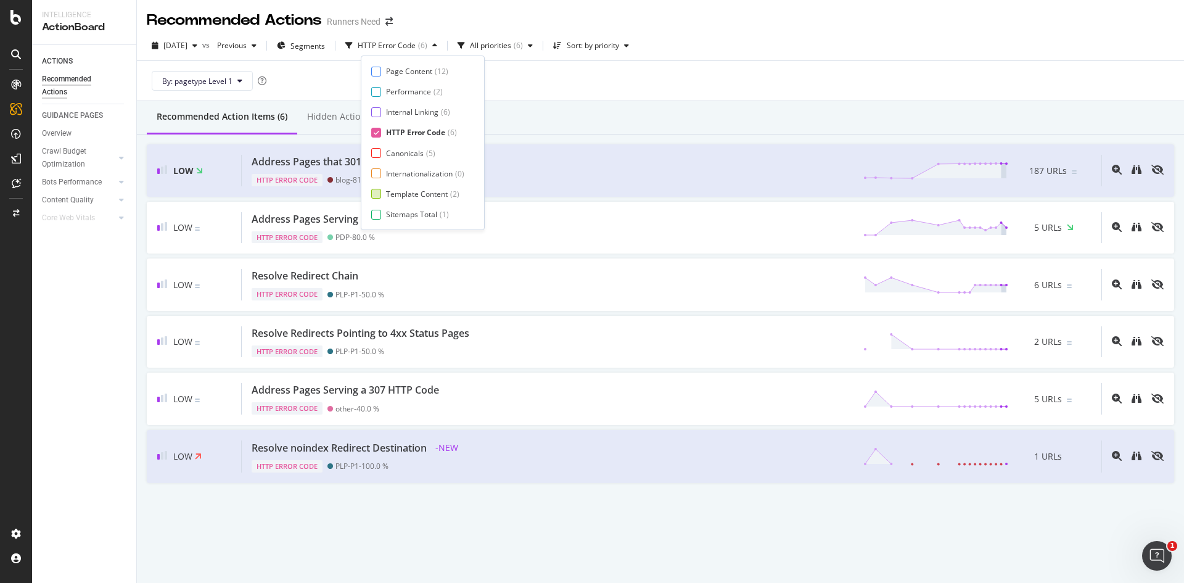
click at [406, 192] on div "Template Content" at bounding box center [417, 194] width 62 height 10
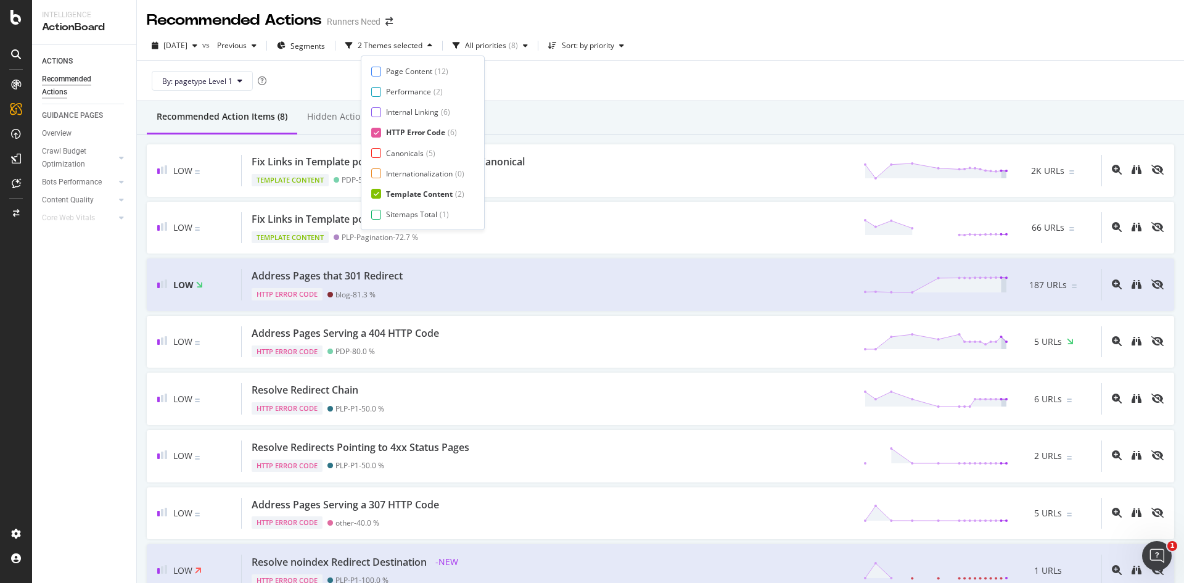
click at [418, 134] on div "HTTP Error Code" at bounding box center [415, 132] width 59 height 10
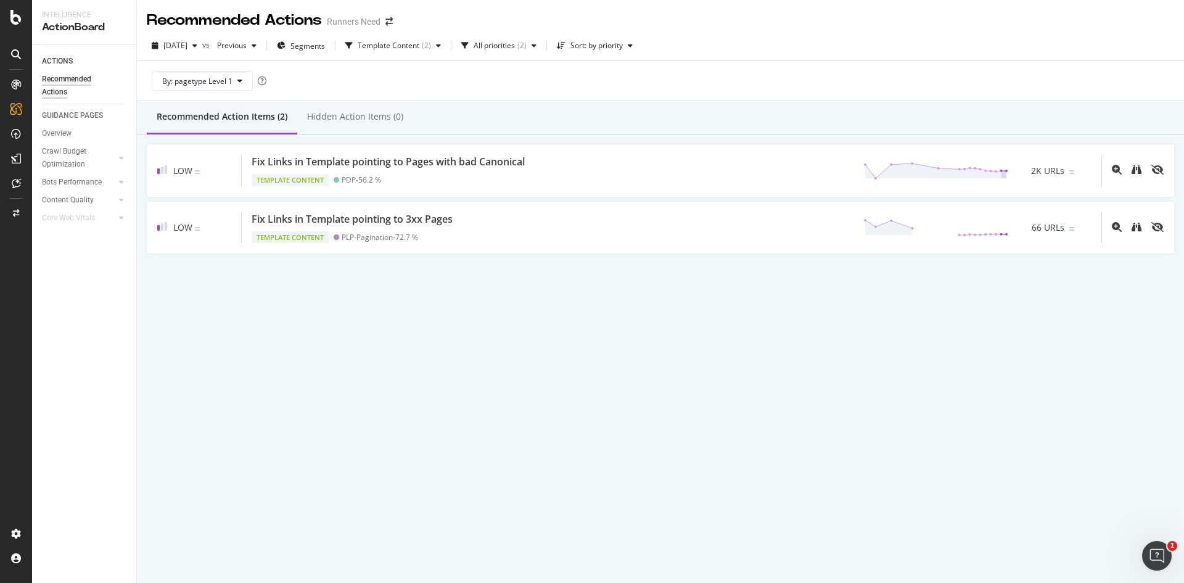
click at [641, 126] on div "Recommended Action Items (2) Hidden Action Items (0)" at bounding box center [660, 117] width 1047 height 33
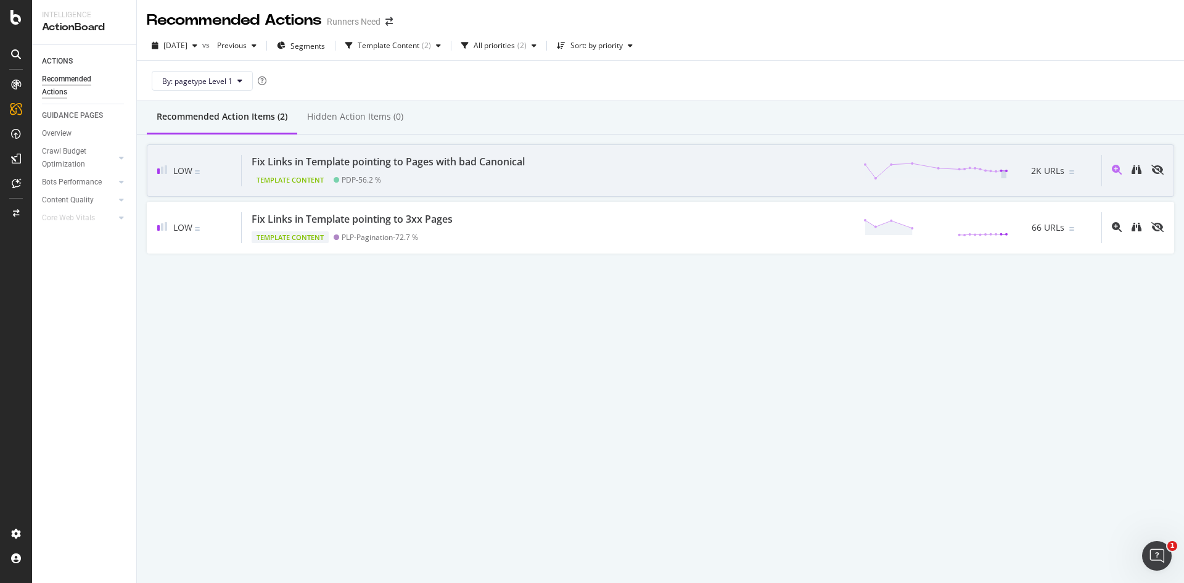
click at [462, 163] on div "Fix Links in Template pointing to Pages with bad Canonical" at bounding box center [388, 162] width 273 height 14
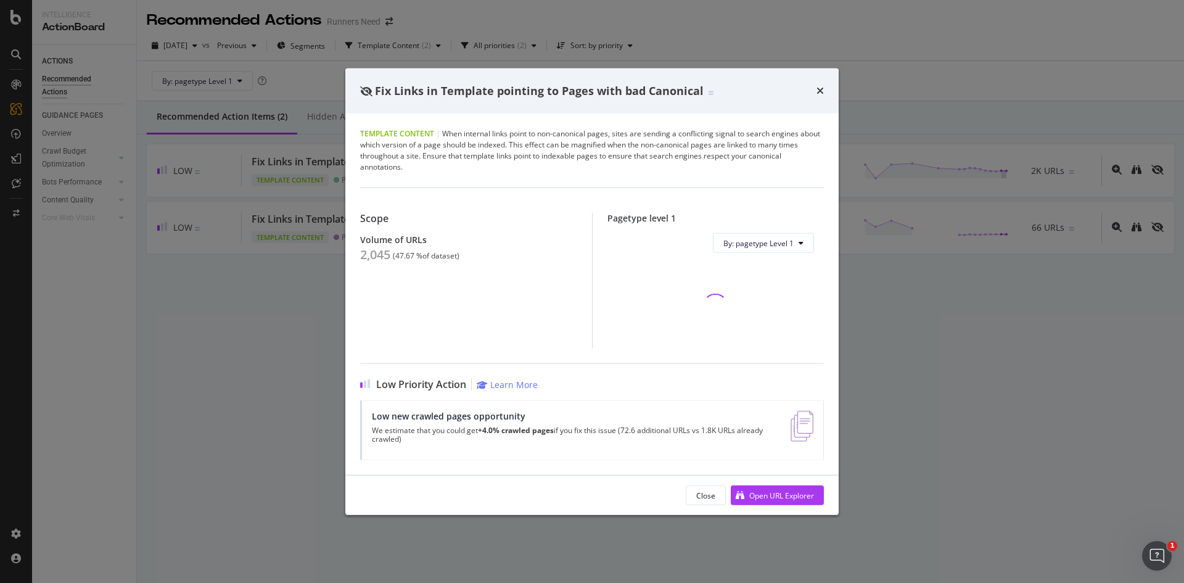
click at [374, 257] on div "2,045" at bounding box center [375, 254] width 30 height 15
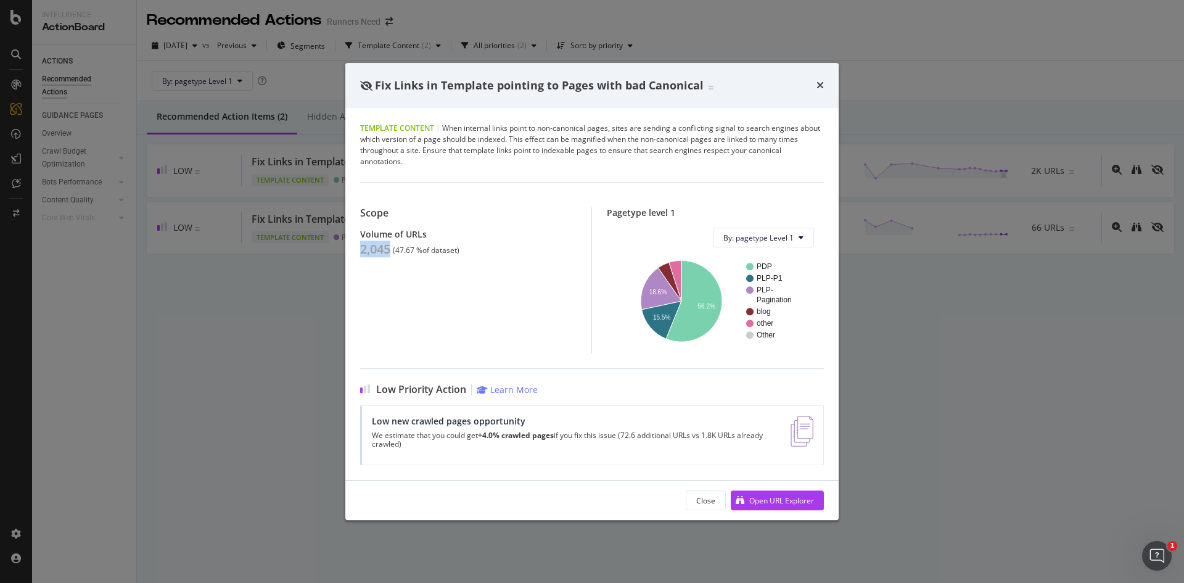
click at [359, 248] on div "Template Content | When internal links point to non-canonical pages, sites are …" at bounding box center [591, 294] width 493 height 372
click at [319, 221] on div "Fix Links in Template pointing to Pages with bad Canonical Template Content | W…" at bounding box center [592, 291] width 1184 height 583
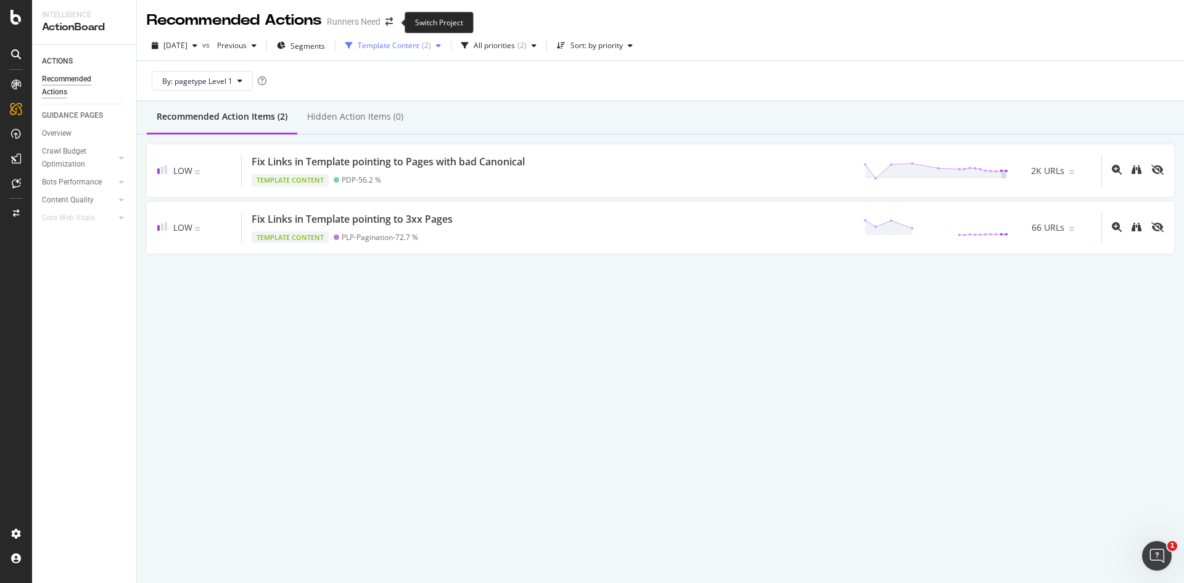
click at [402, 48] on div "Template Content" at bounding box center [389, 45] width 62 height 7
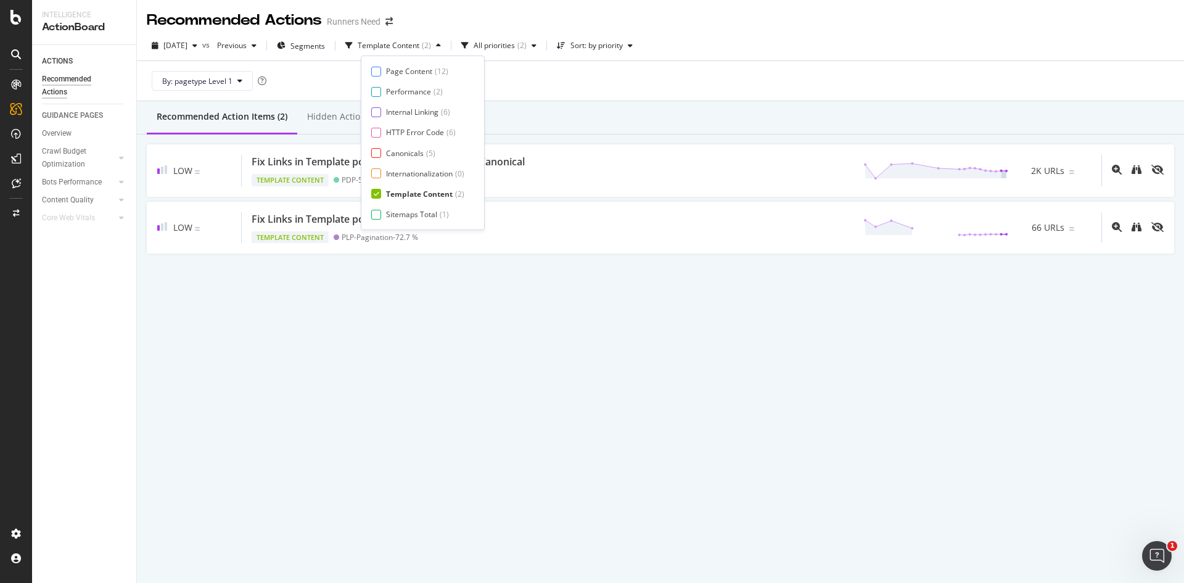
click at [403, 99] on div "Page Content ( 12 ) Performance ( 2 ) Internal Linking ( 6 ) HTTP Error Code ( …" at bounding box center [422, 142] width 103 height 153
click at [405, 91] on div "Performance" at bounding box center [408, 91] width 45 height 10
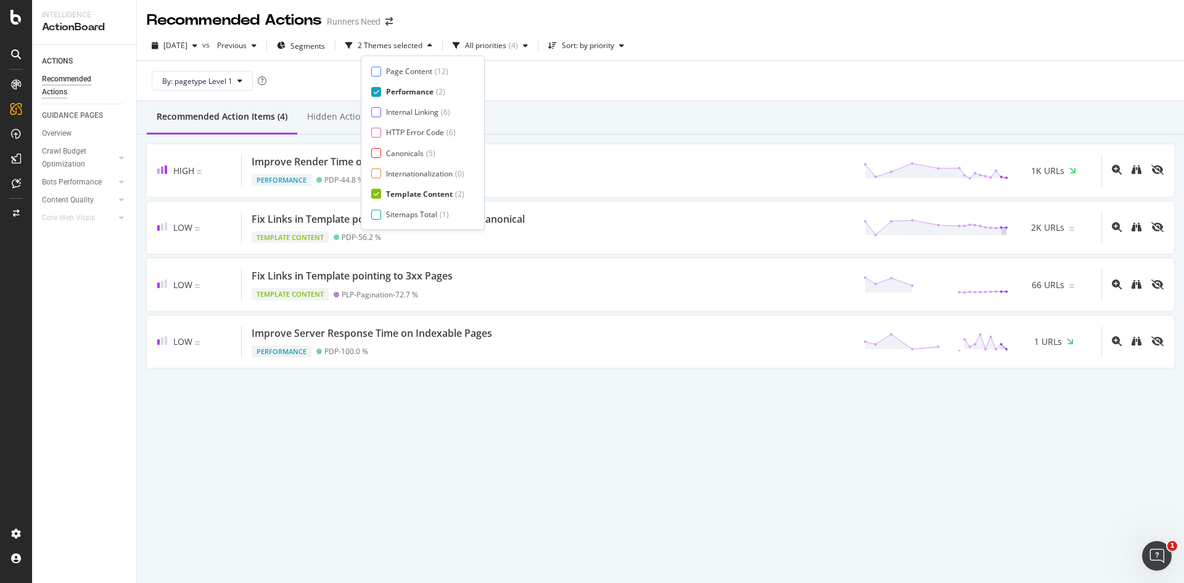
click at [407, 197] on div "Template Content" at bounding box center [419, 194] width 67 height 10
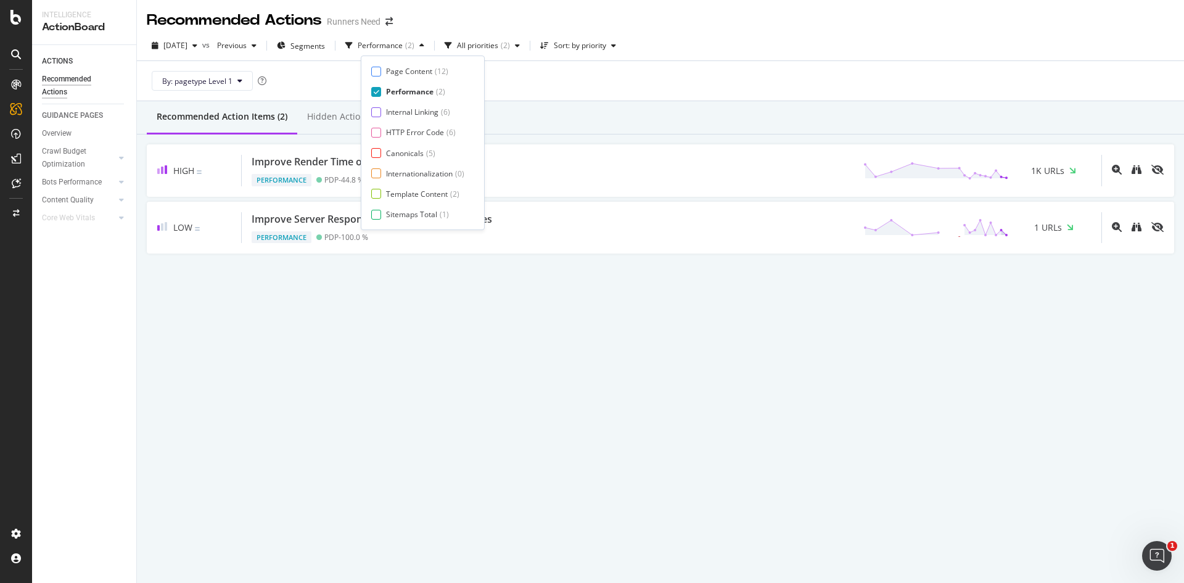
click at [653, 95] on div "By: pagetype Level 1" at bounding box center [660, 80] width 1027 height 39
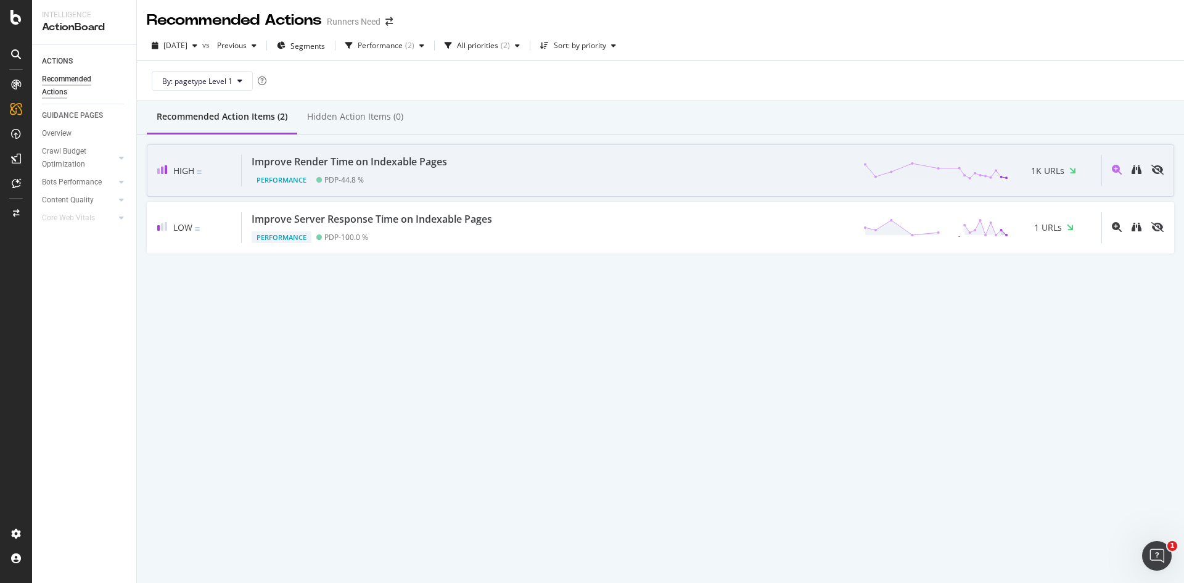
click at [457, 181] on div "Improve Render Time on Indexable Pages Performance PDP - 44.8 % 1K URLs" at bounding box center [671, 170] width 859 height 31
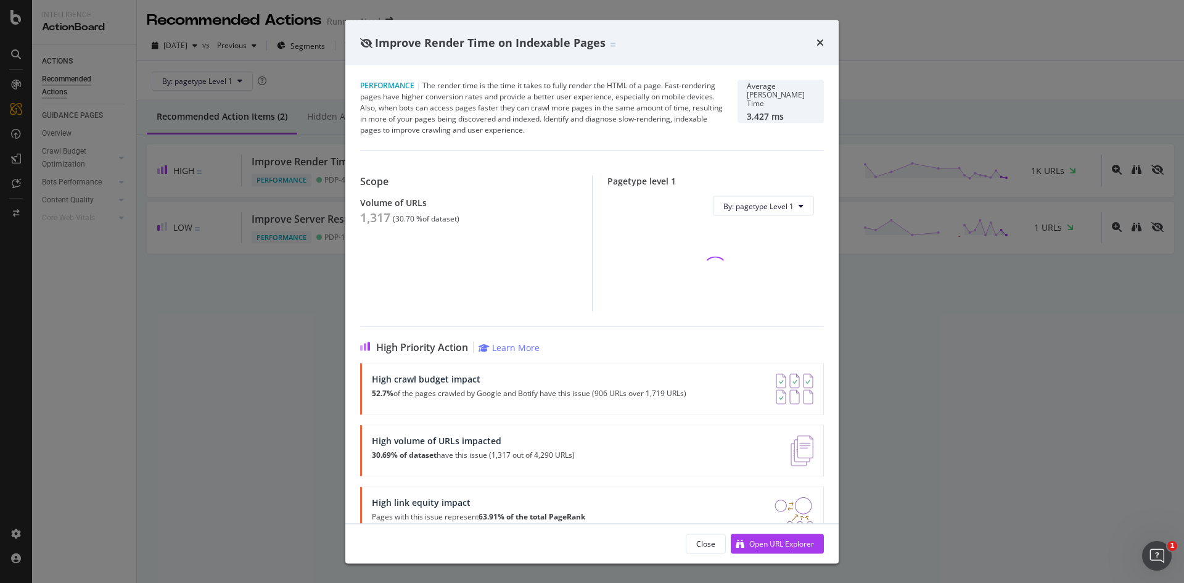
click at [365, 220] on div "1,317" at bounding box center [375, 217] width 30 height 15
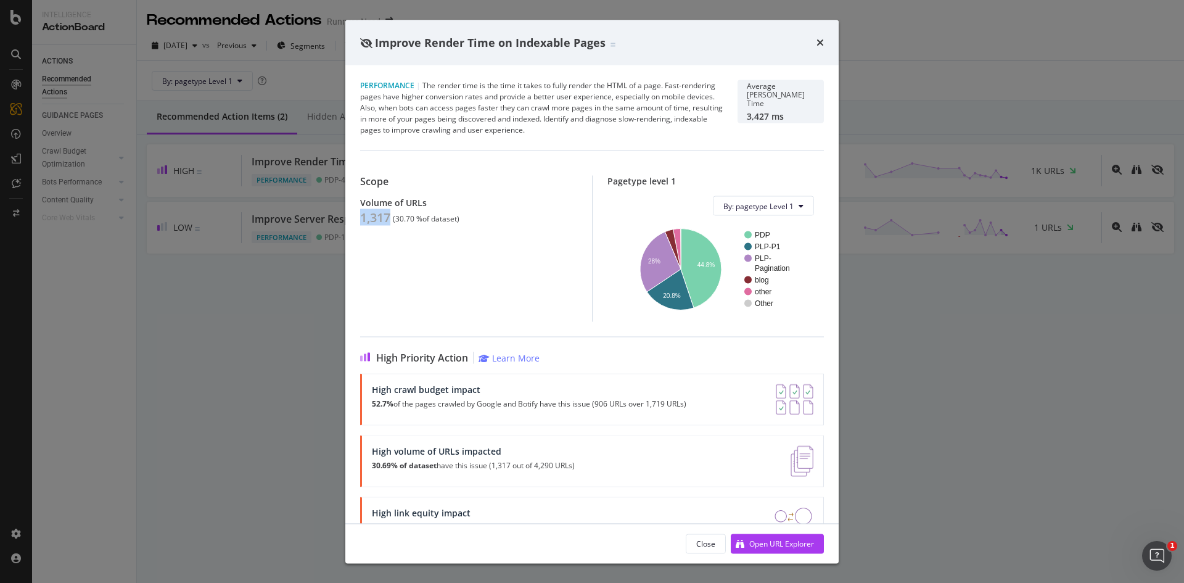
click at [180, 364] on div "Improve Render Time on Indexable Pages Performance | The render time is the tim…" at bounding box center [592, 291] width 1184 height 583
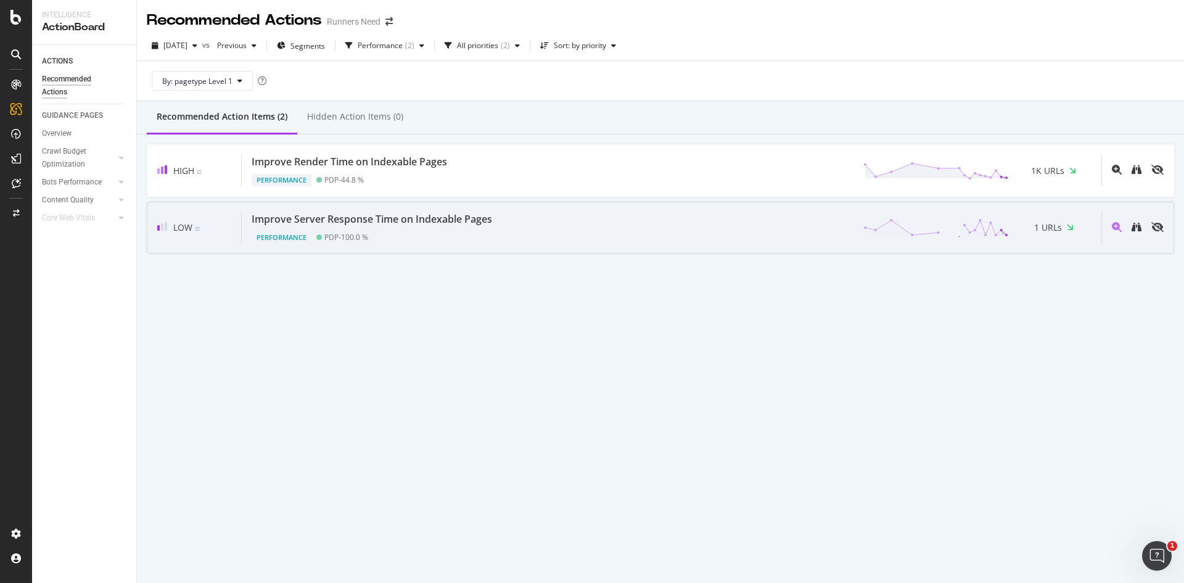
click at [441, 245] on div "Low Improve Server Response Time on Indexable Pages Performance PDP - 100.0 % 1…" at bounding box center [660, 228] width 1027 height 52
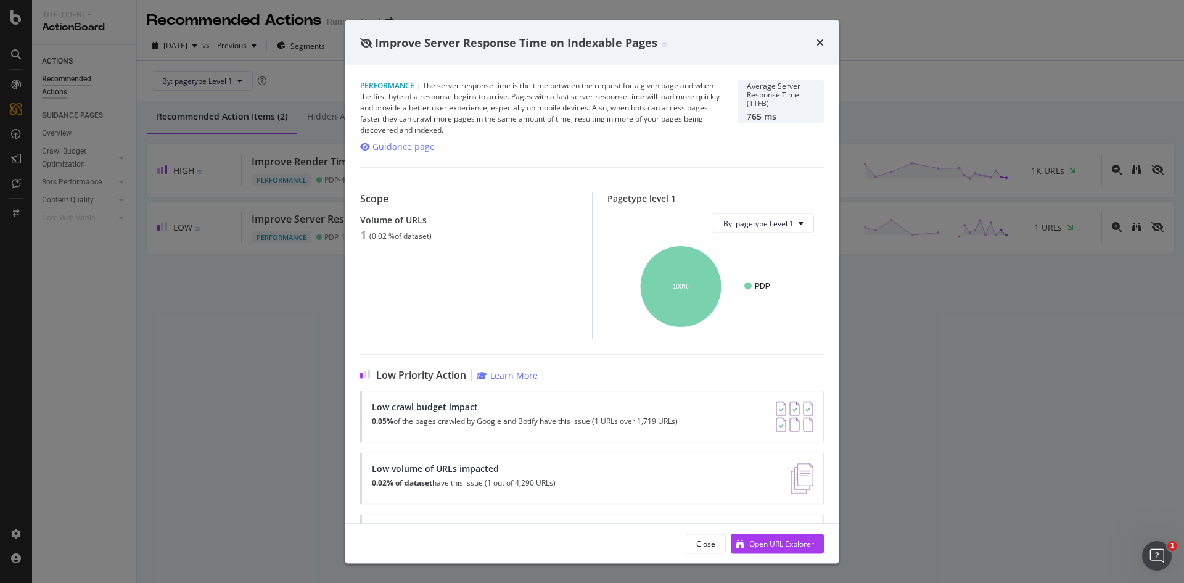
click at [288, 303] on div "Improve Server Response Time on Indexable Pages Performance | The server respon…" at bounding box center [592, 291] width 1184 height 583
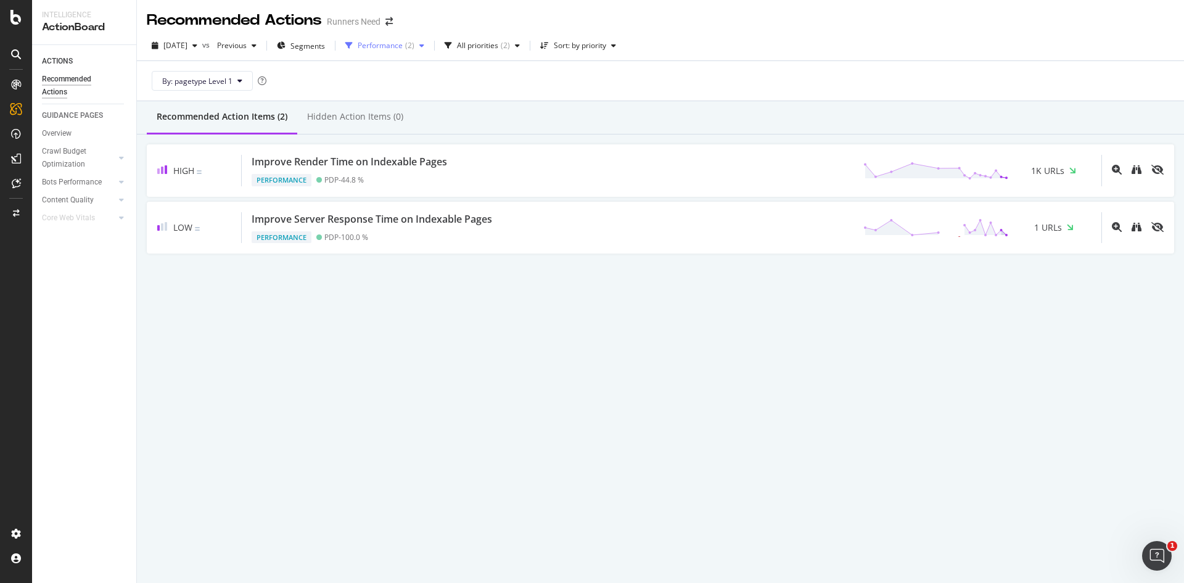
click at [403, 46] on div "Performance" at bounding box center [380, 45] width 45 height 7
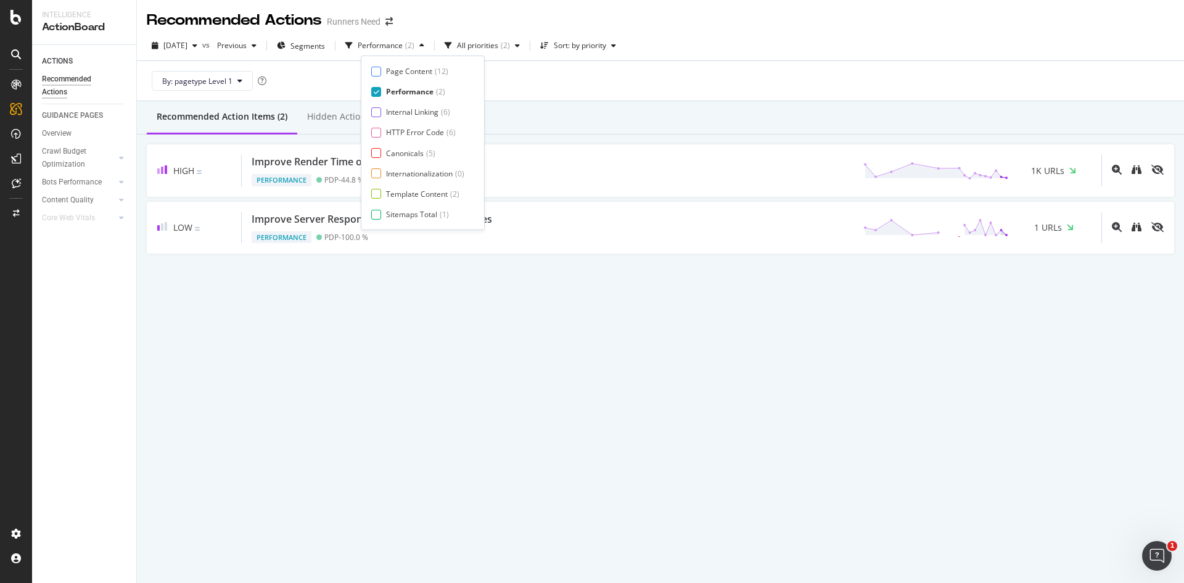
click at [417, 91] on div "Performance" at bounding box center [409, 91] width 47 height 10
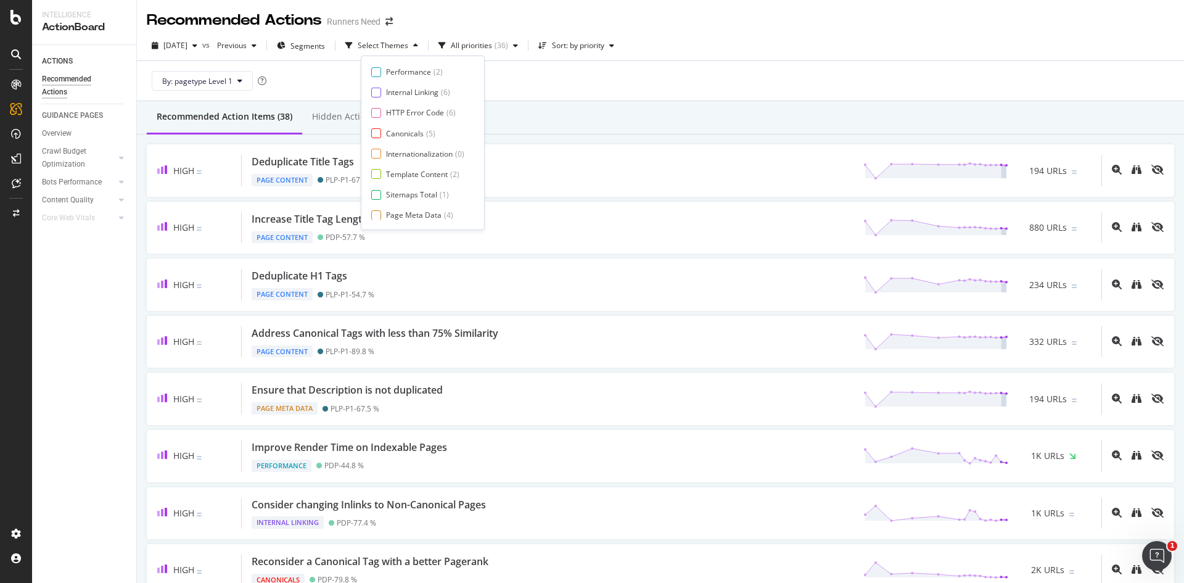
scroll to position [20, 0]
click at [422, 129] on div "Canonicals" at bounding box center [405, 133] width 38 height 10
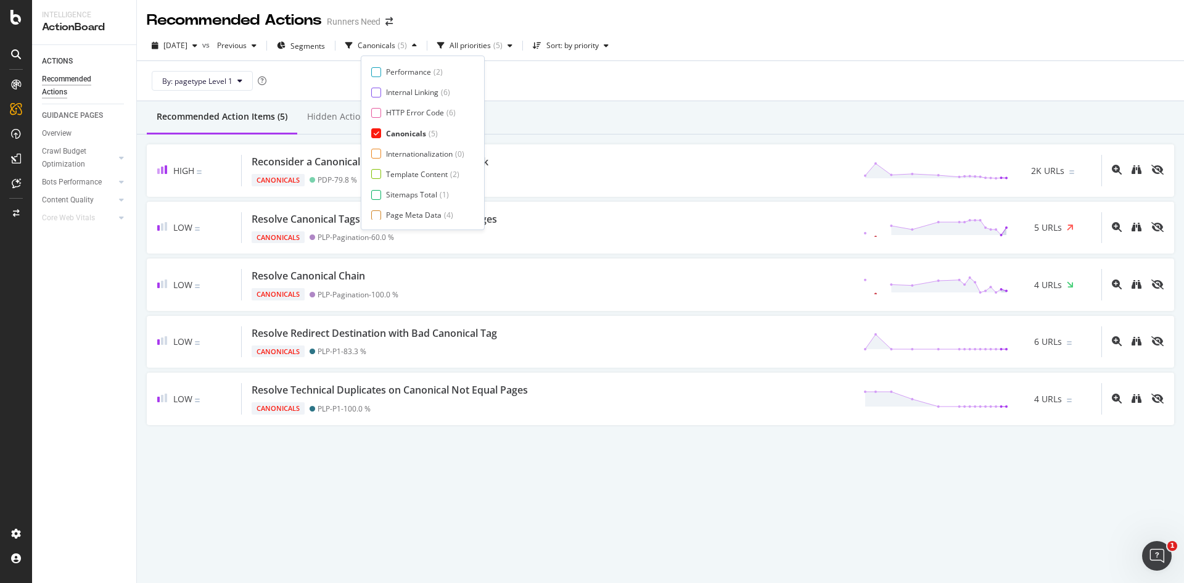
click at [619, 103] on div "Recommended Action Items (5) Hidden Action Items (0)" at bounding box center [660, 117] width 1047 height 33
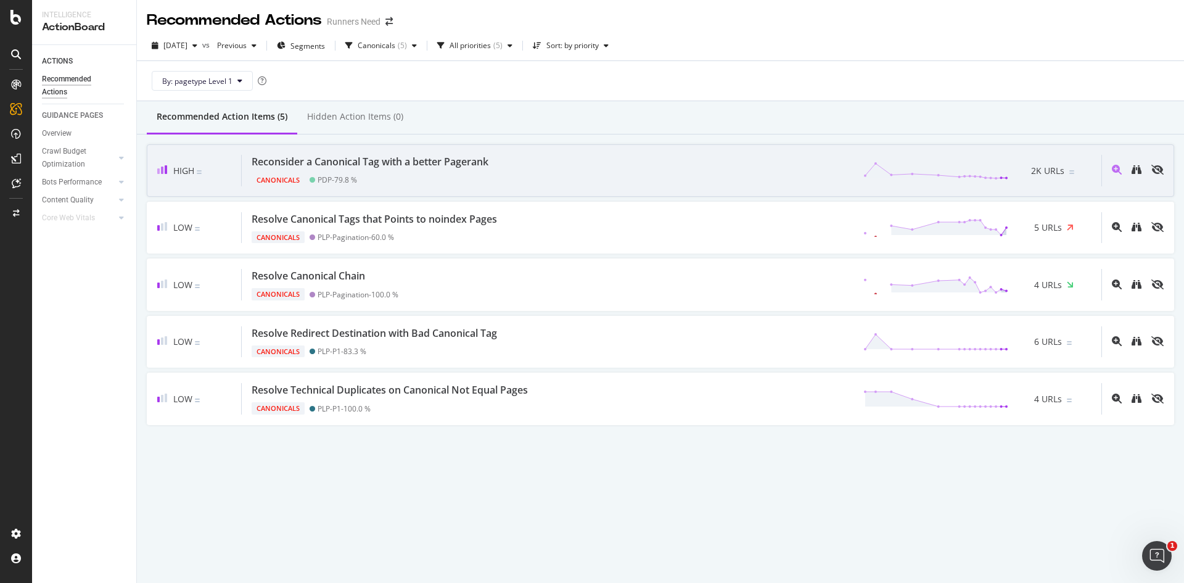
click at [464, 172] on div "Canonicals PDP - 79.8 %" at bounding box center [373, 177] width 242 height 17
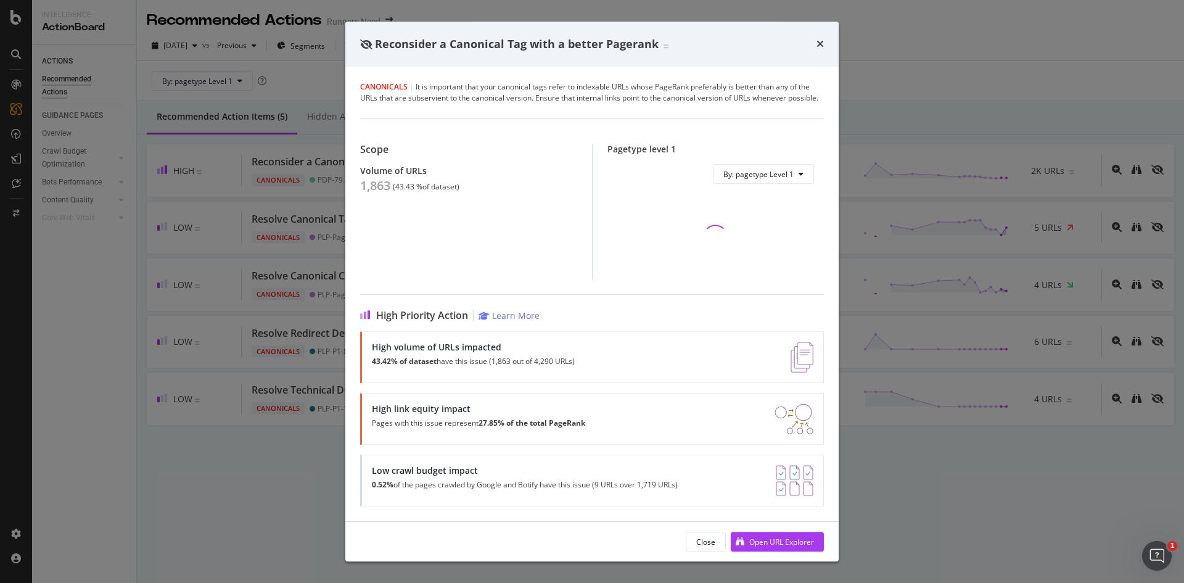
click at [382, 179] on div "1,863" at bounding box center [375, 185] width 30 height 15
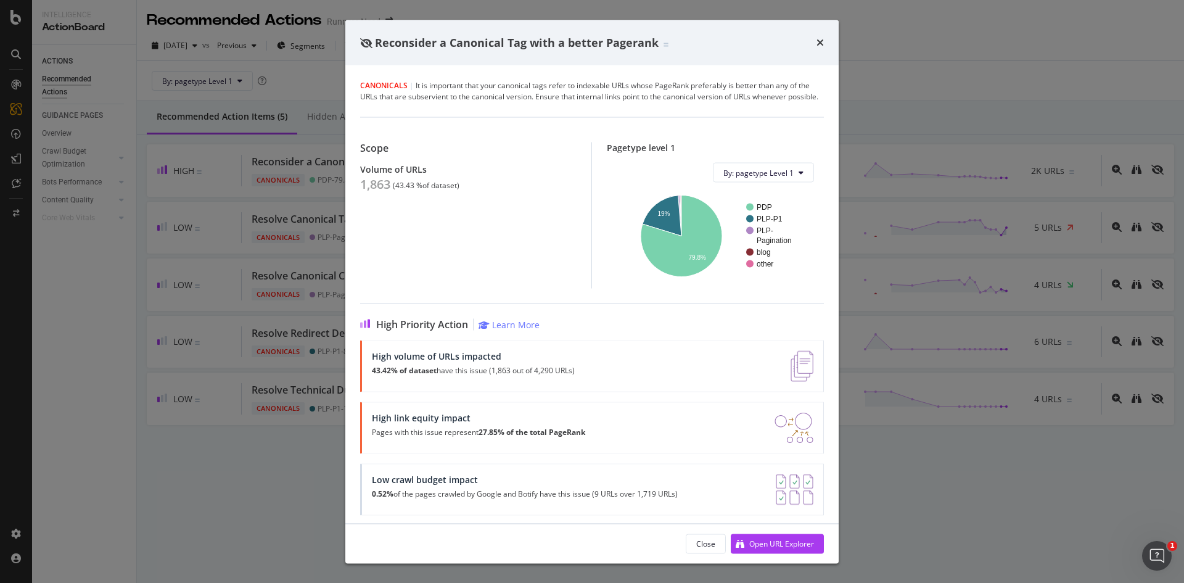
click at [222, 351] on div "Reconsider a Canonical Tag with a better Pagerank Canonicals | It is important …" at bounding box center [592, 291] width 1184 height 583
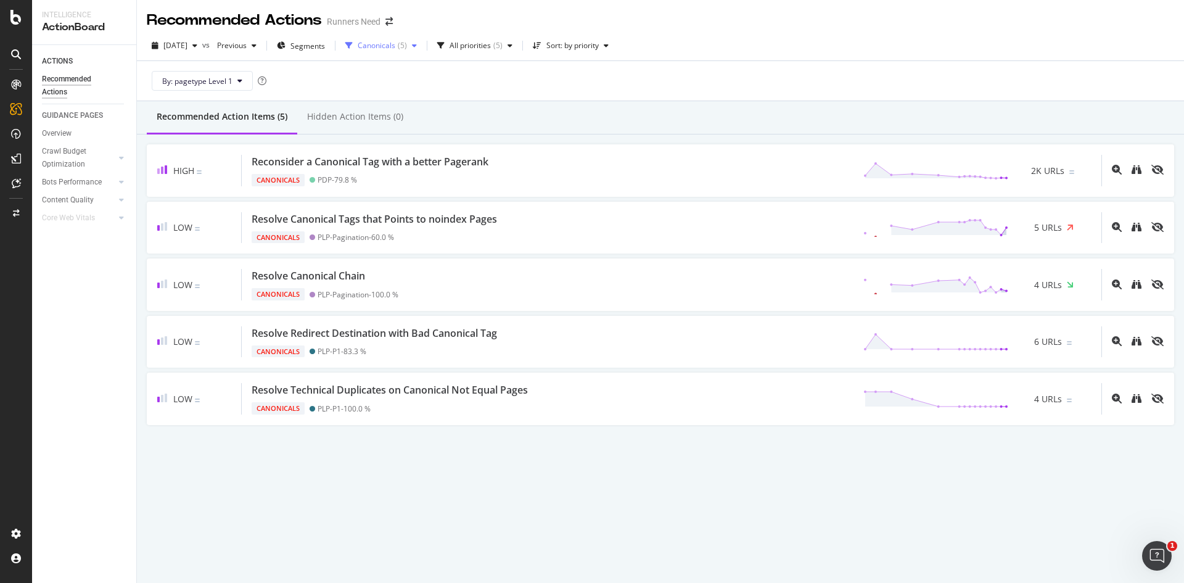
click at [395, 46] on div "Canonicals" at bounding box center [377, 45] width 38 height 7
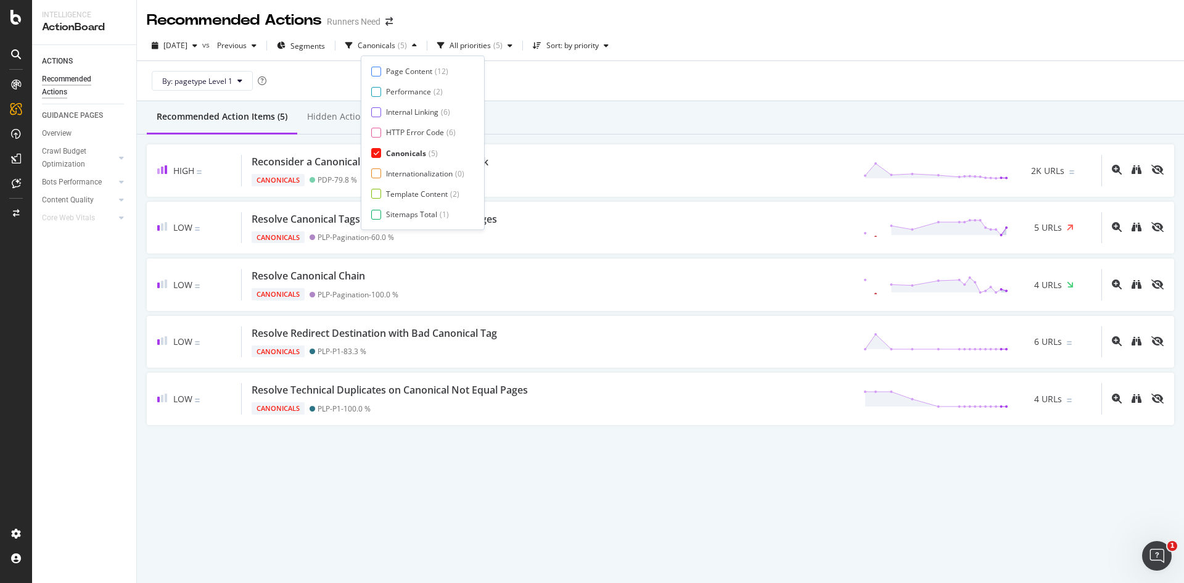
click at [406, 151] on div "Canonicals" at bounding box center [406, 153] width 40 height 10
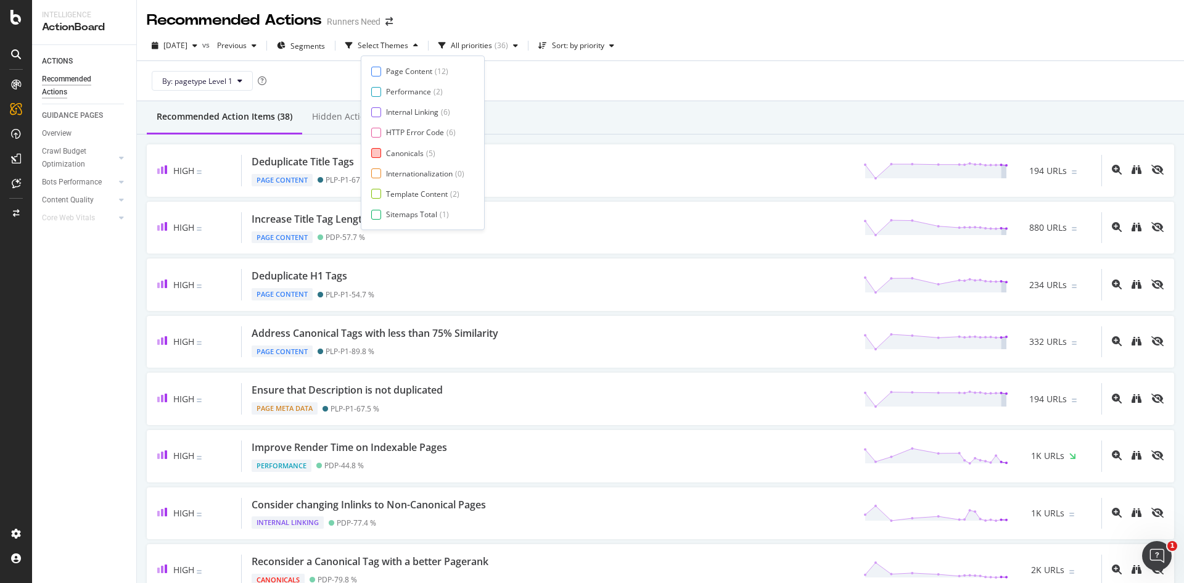
scroll to position [20, 0]
click at [399, 210] on div "Page Meta Data" at bounding box center [413, 214] width 55 height 10
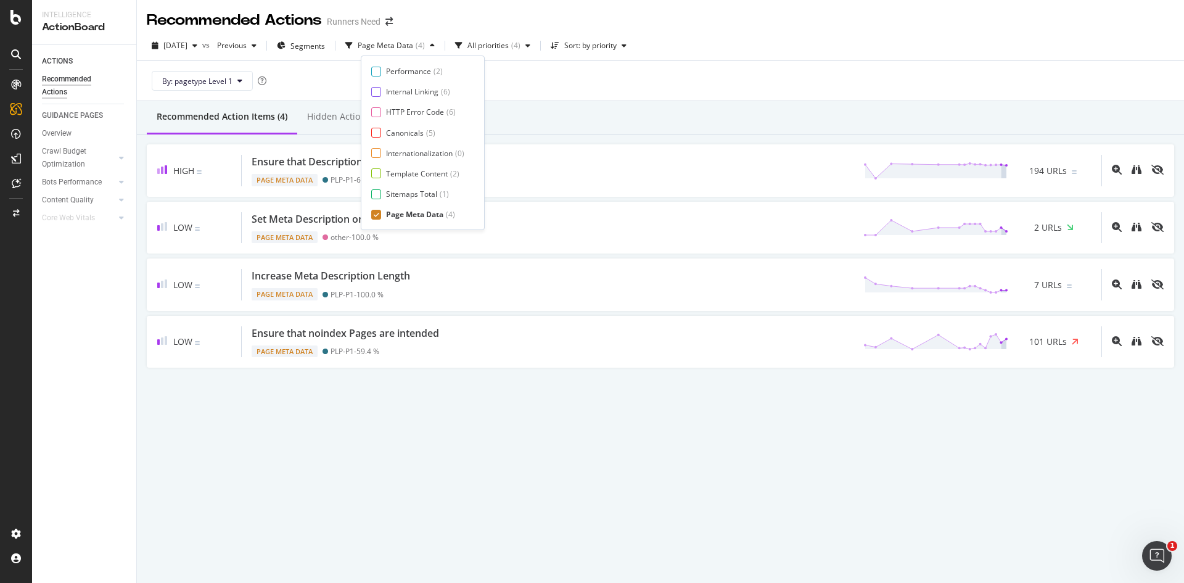
click at [639, 97] on div "By: pagetype Level 1" at bounding box center [660, 80] width 1027 height 39
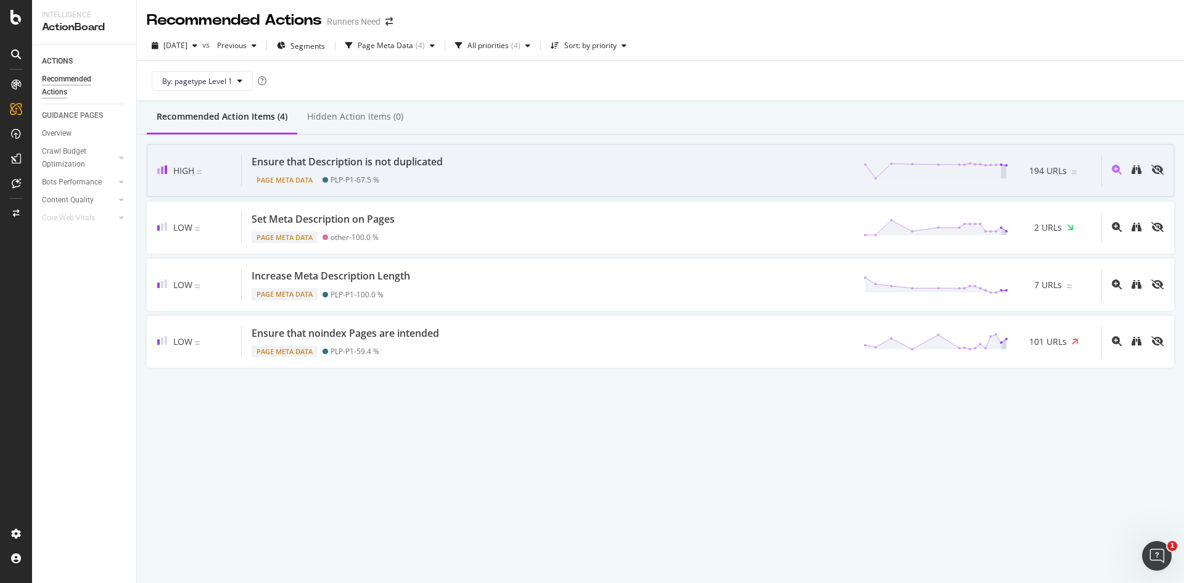
click at [496, 168] on div "Ensure that Description is not duplicated Page Meta Data PLP-P1 - 67.5 % 194 UR…" at bounding box center [671, 170] width 859 height 31
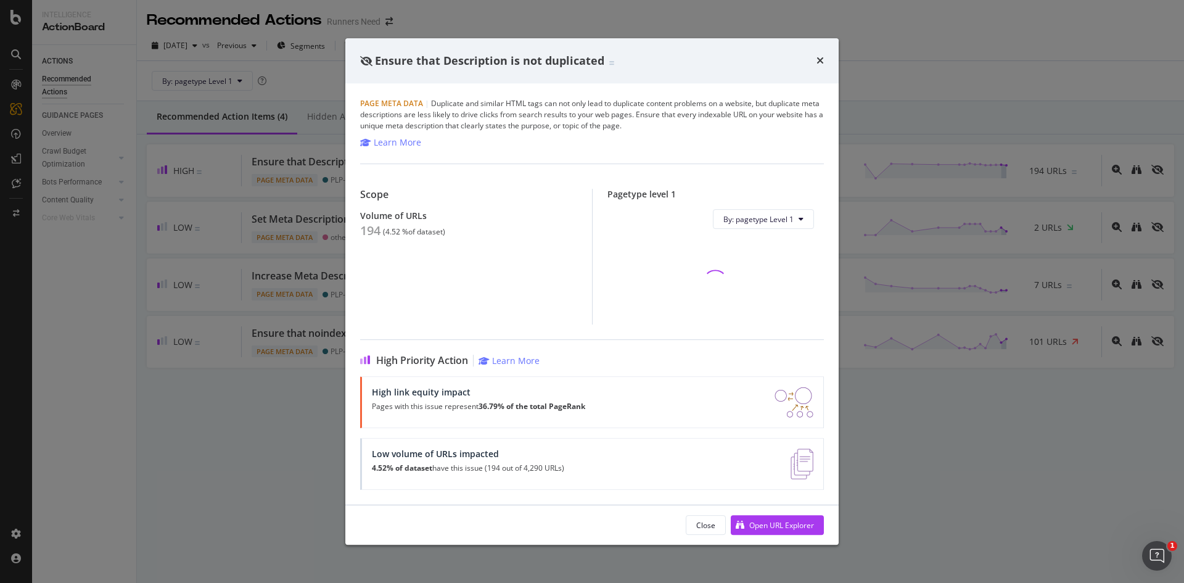
click at [369, 234] on div "194" at bounding box center [370, 230] width 20 height 15
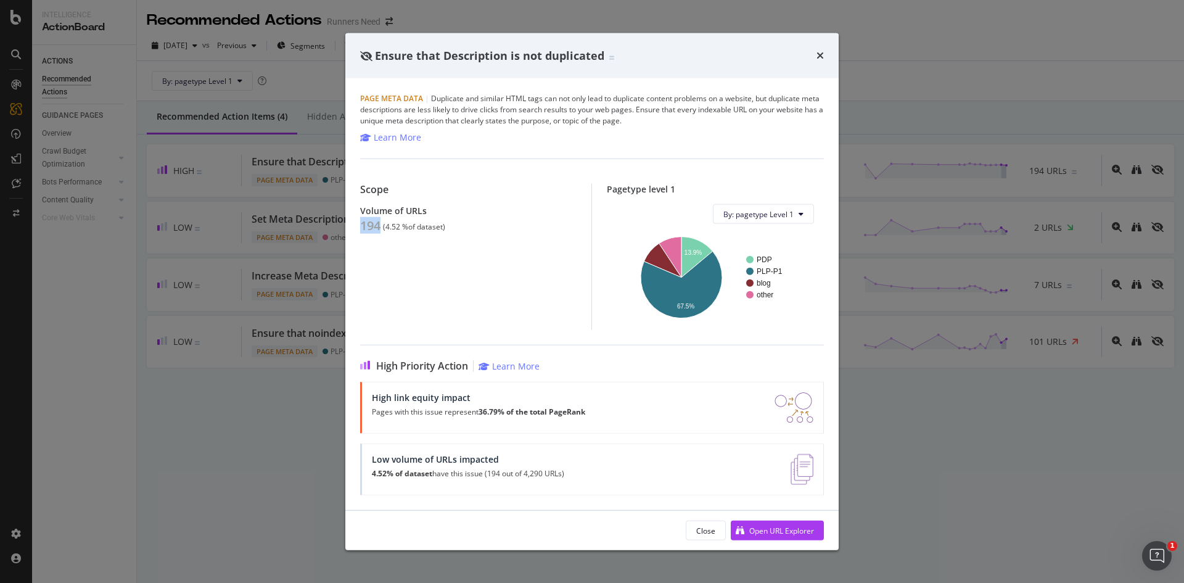
click at [242, 293] on div "Ensure that Description is not duplicated Page Meta Data | Duplicate and simila…" at bounding box center [592, 291] width 1184 height 583
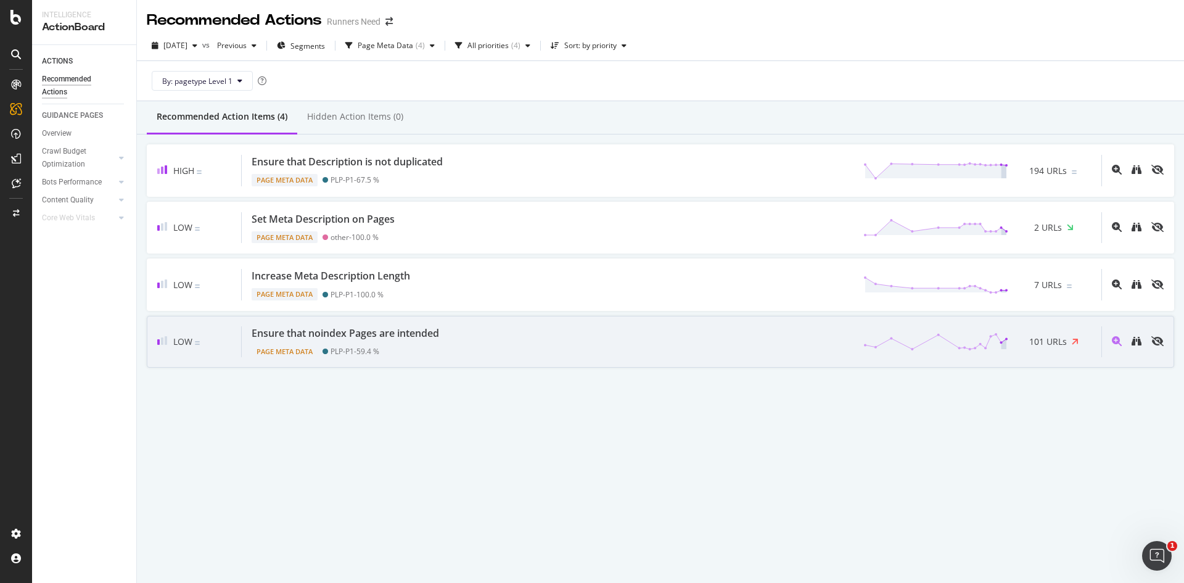
click at [533, 344] on div "Ensure that noindex Pages are intended Page Meta Data PLP-P1 - 59.4 % 101 URLs" at bounding box center [671, 341] width 859 height 31
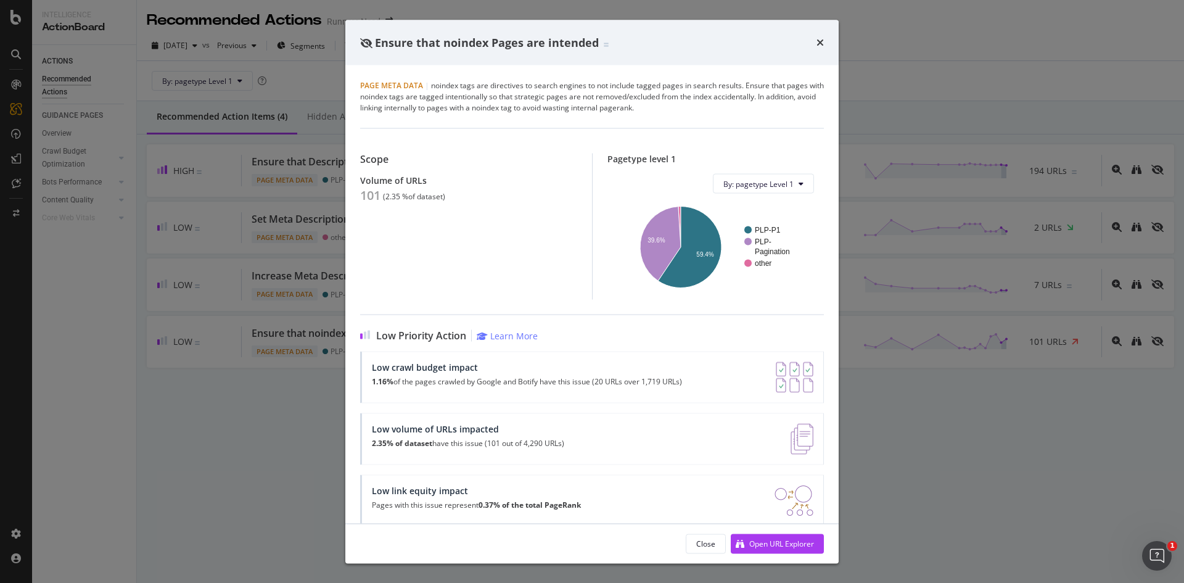
click at [311, 274] on div "Ensure that noindex Pages are intended Page Meta Data | noindex tags are direct…" at bounding box center [592, 291] width 1184 height 583
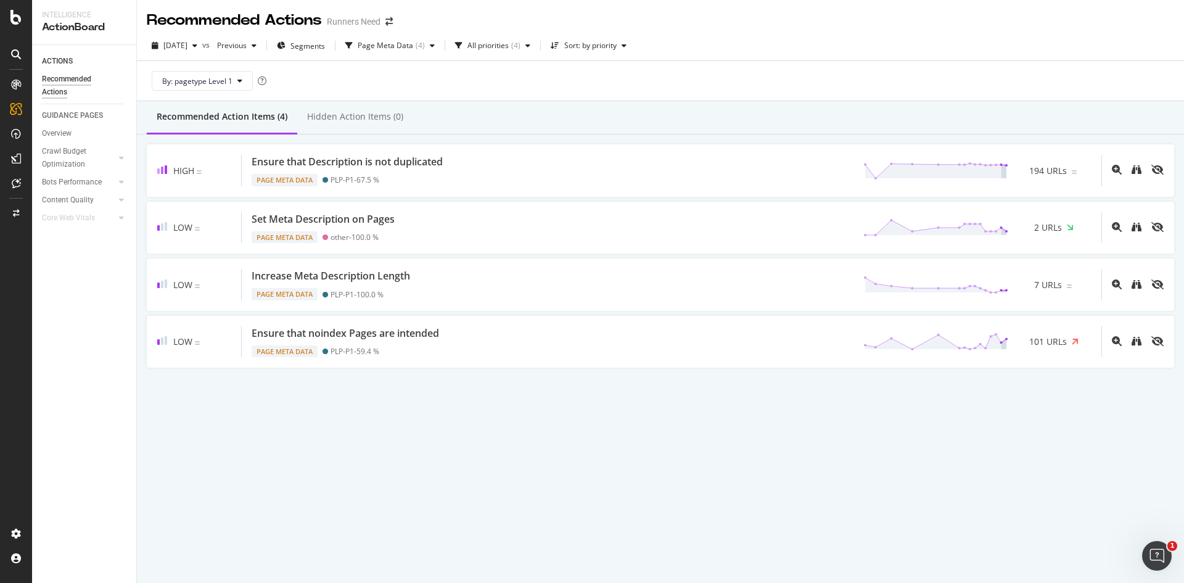
click at [390, 15] on div "Recommended Actions Runners Need" at bounding box center [276, 20] width 258 height 21
click at [391, 22] on icon "arrow-right-arrow-left" at bounding box center [388, 21] width 7 height 9
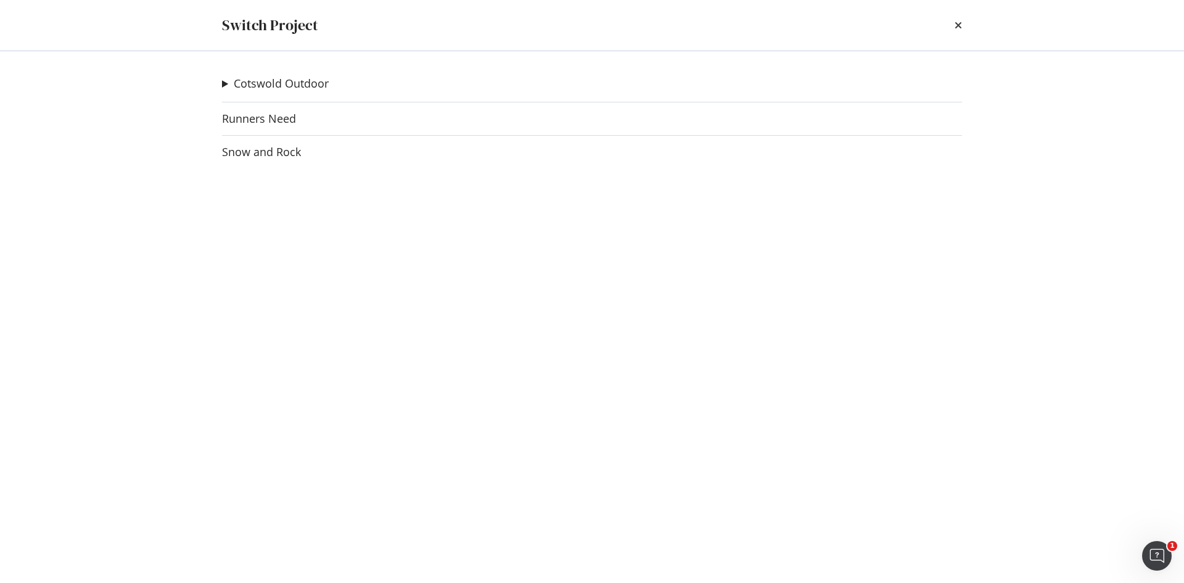
click at [281, 93] on div "Cotswold Outdoor Go Outdoors Ad-Hoc Project Runners Need Snow and Rock" at bounding box center [591, 316] width 789 height 531
click at [286, 80] on link "Cotswold Outdoor" at bounding box center [281, 83] width 95 height 13
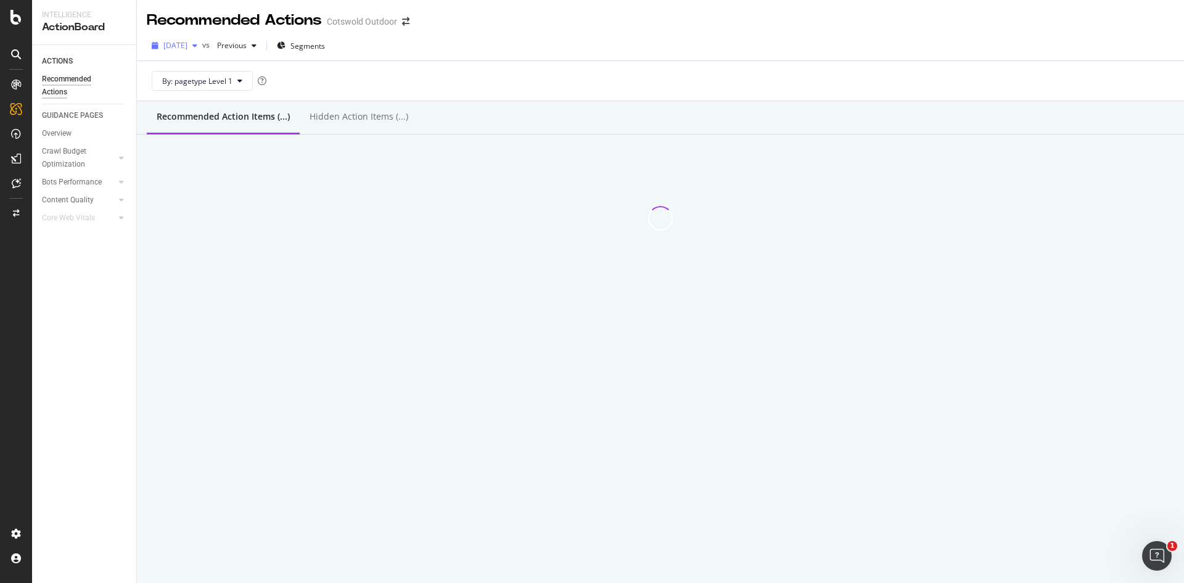
click at [187, 41] on span "[DATE]" at bounding box center [175, 45] width 24 height 10
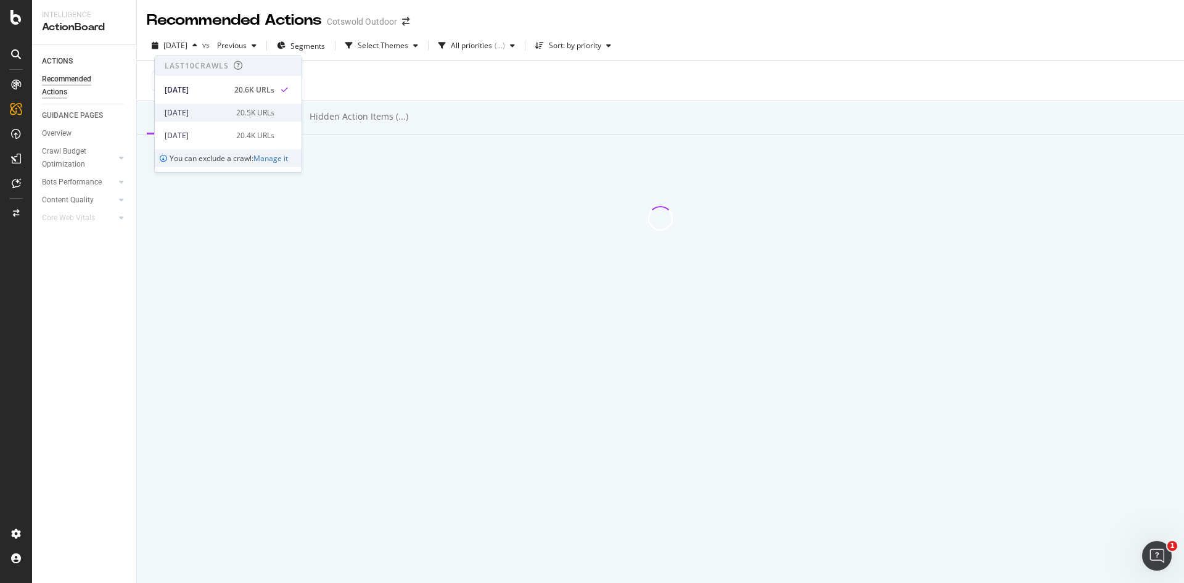
click at [218, 109] on div "[DATE]" at bounding box center [197, 112] width 64 height 11
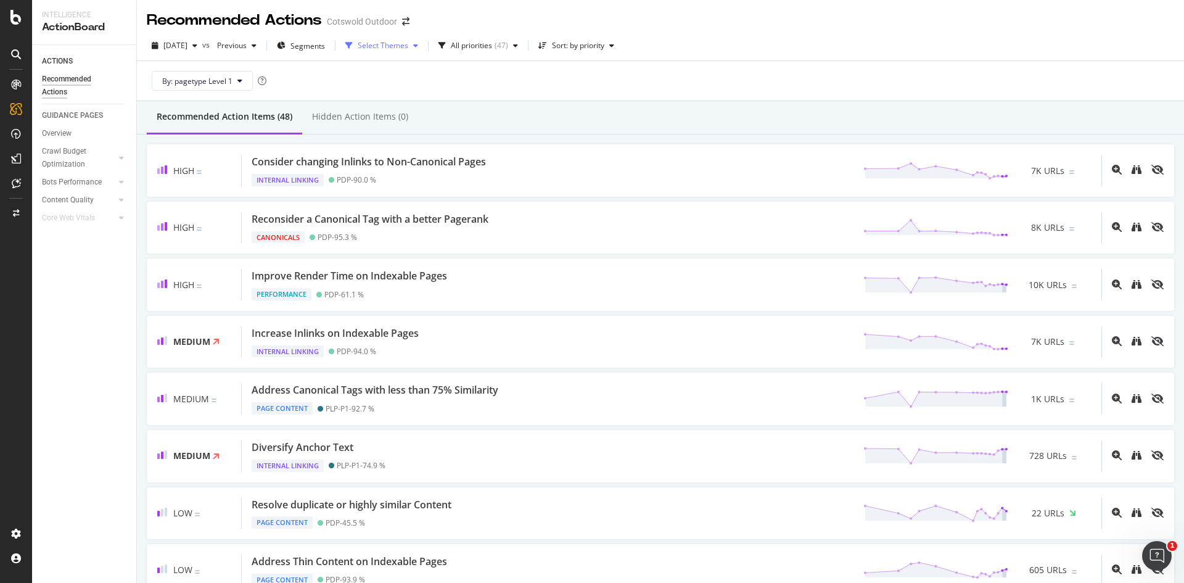
click at [408, 46] on div "Select Themes" at bounding box center [383, 45] width 51 height 7
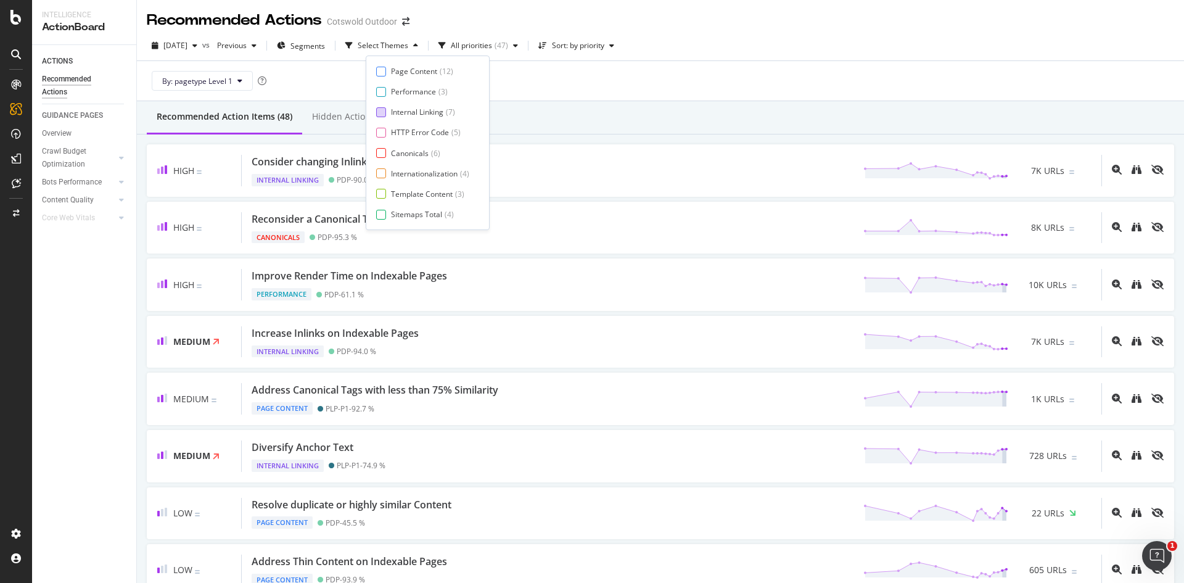
click at [406, 112] on div "Internal Linking" at bounding box center [417, 112] width 52 height 10
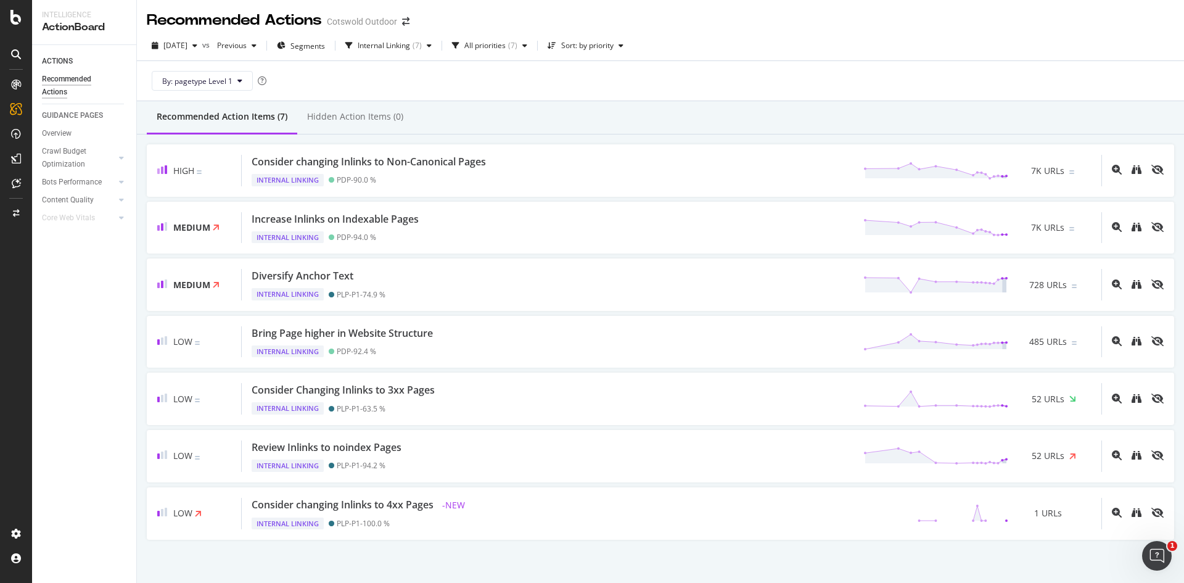
click at [573, 140] on div "High Consider changing Inlinks to Non-Canonical Pages Internal Linking PDP - 90…" at bounding box center [660, 341] width 1047 height 415
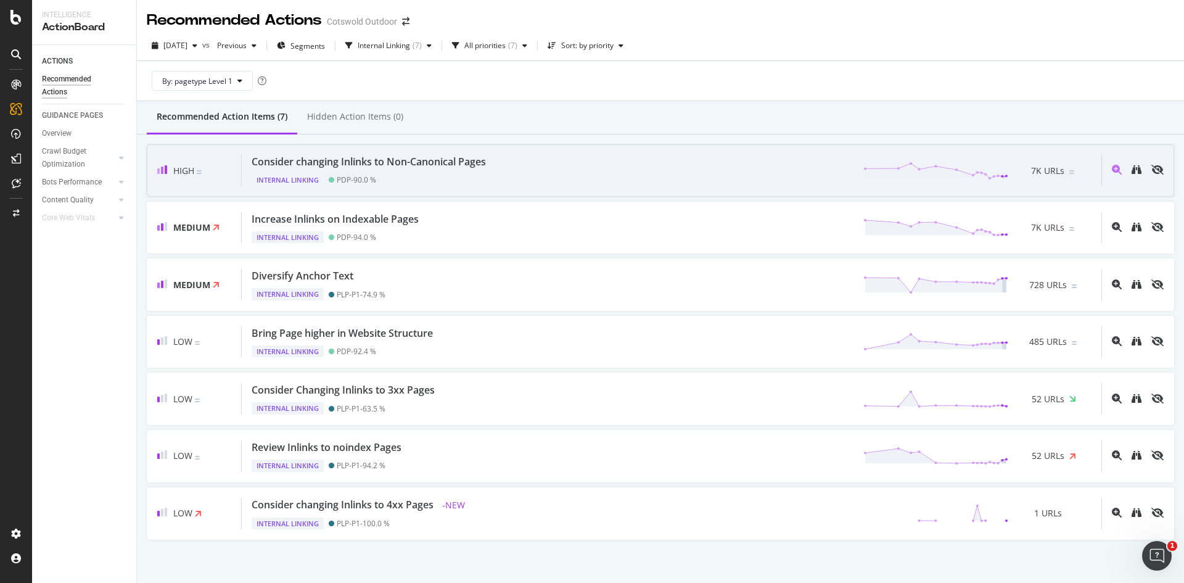
click at [533, 171] on div "Consider changing Inlinks to Non-Canonical Pages Internal Linking PDP - 90.0 % …" at bounding box center [671, 170] width 859 height 31
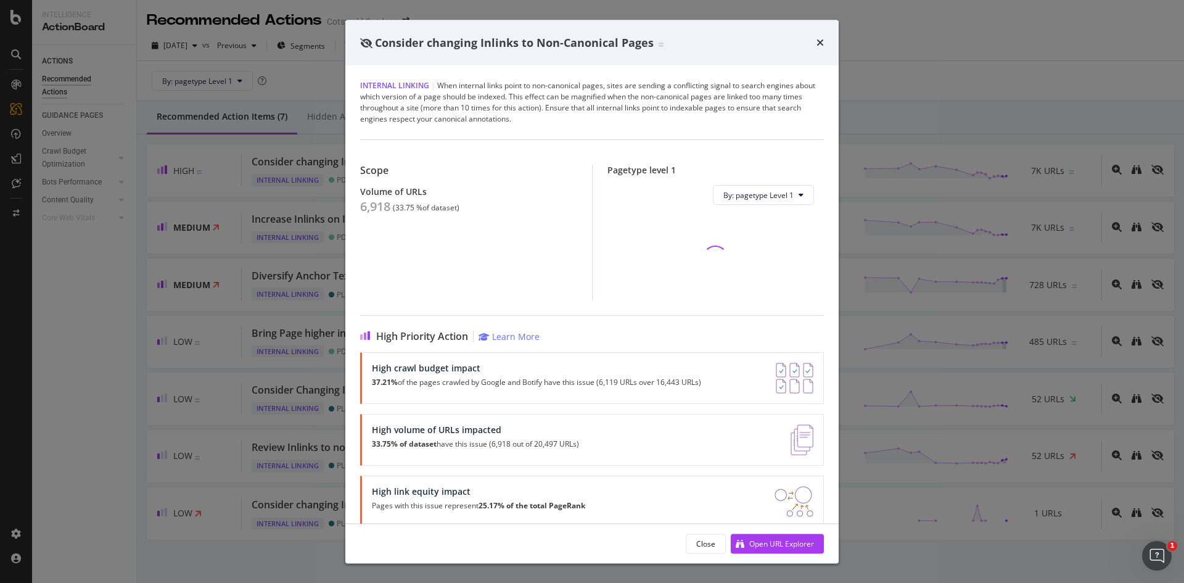
click at [376, 205] on div "6,918" at bounding box center [375, 206] width 30 height 15
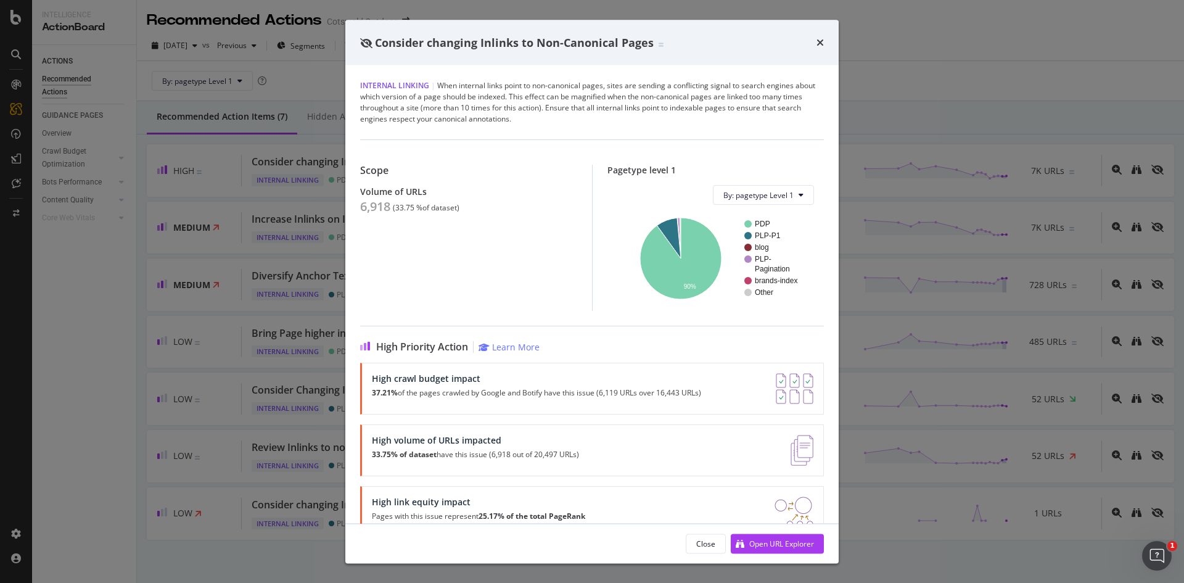
click at [182, 240] on div "Consider changing Inlinks to Non-Canonical Pages Internal Linking | When intern…" at bounding box center [592, 291] width 1184 height 583
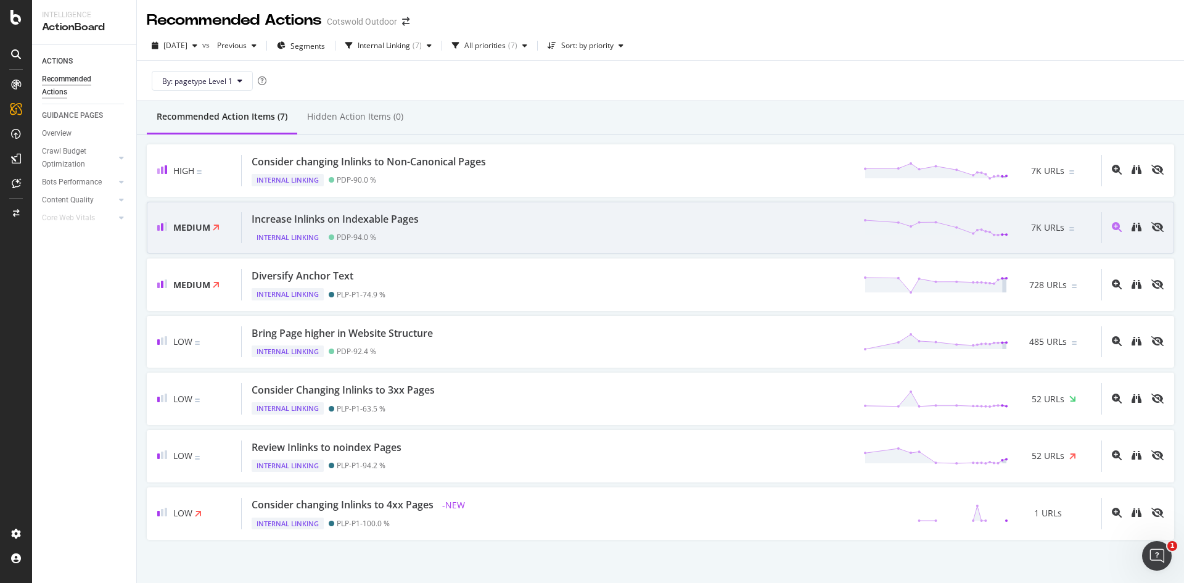
click at [473, 221] on div "Increase Inlinks on Indexable Pages Internal Linking PDP - 94.0 % 7K URLs" at bounding box center [671, 227] width 859 height 31
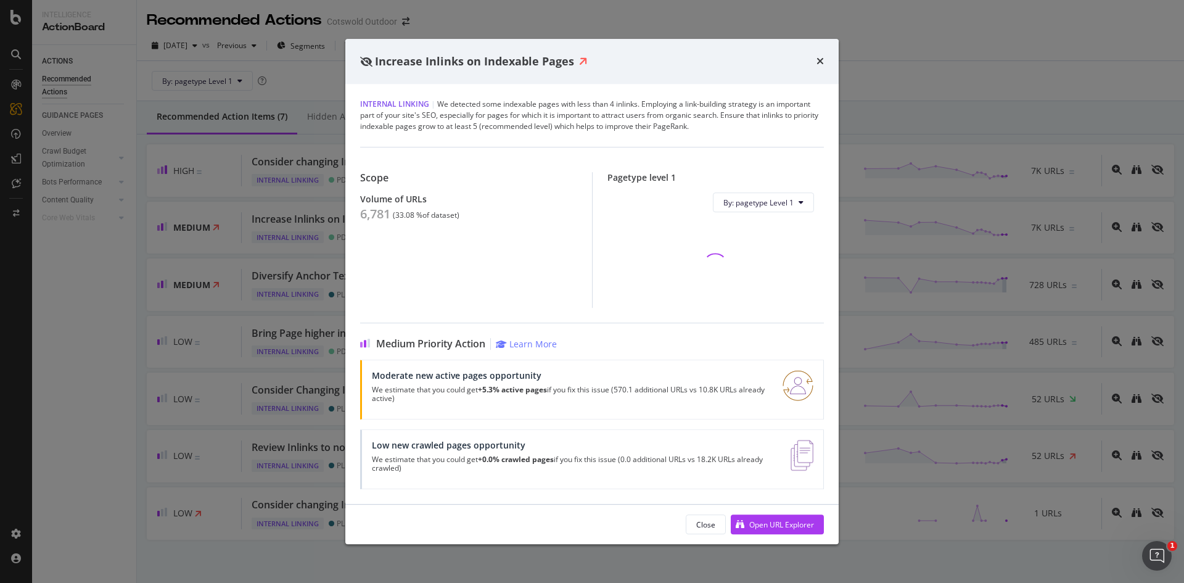
click at [375, 214] on div "6,781" at bounding box center [375, 214] width 30 height 15
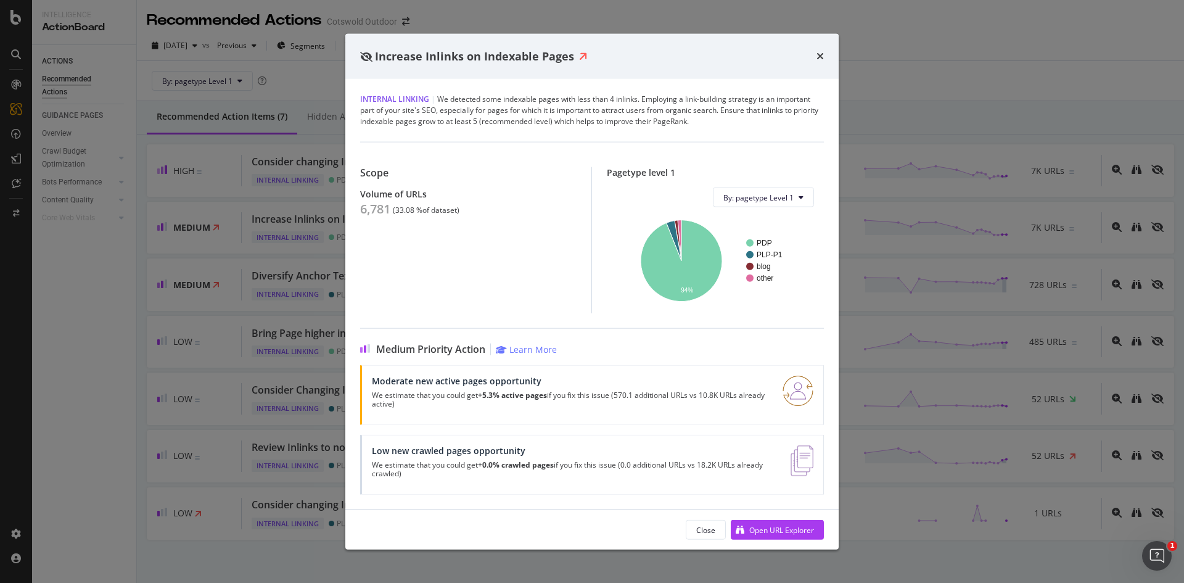
click at [249, 340] on div "Increase Inlinks on Indexable Pages Internal Linking | We detected some indexab…" at bounding box center [592, 291] width 1184 height 583
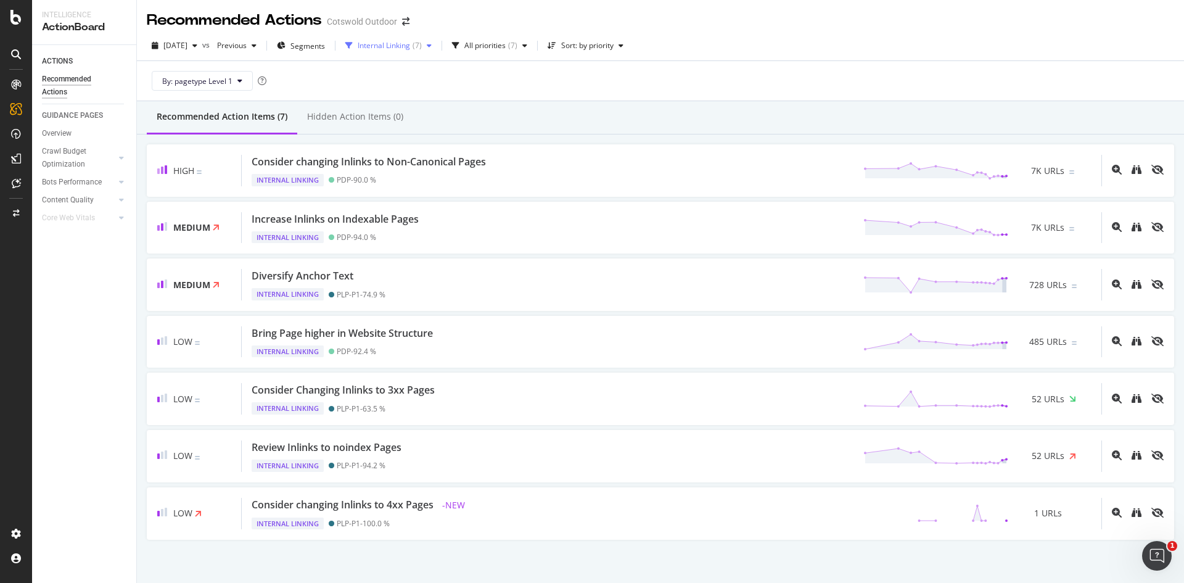
click at [397, 51] on div "Internal Linking ( 7 )" at bounding box center [388, 45] width 96 height 18
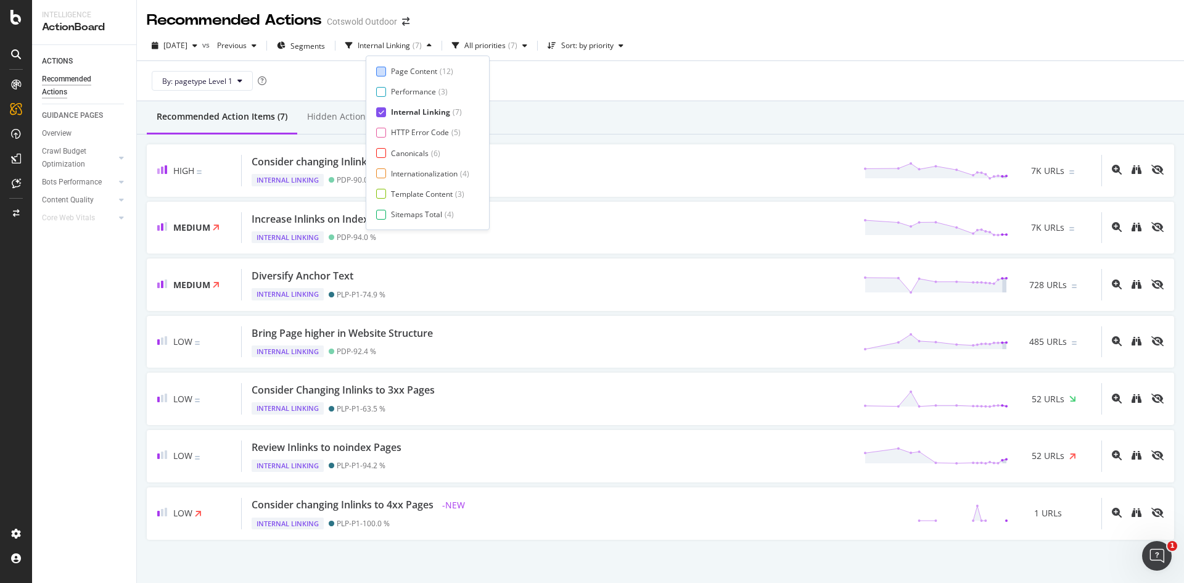
click at [422, 71] on div "Page Content" at bounding box center [414, 71] width 46 height 10
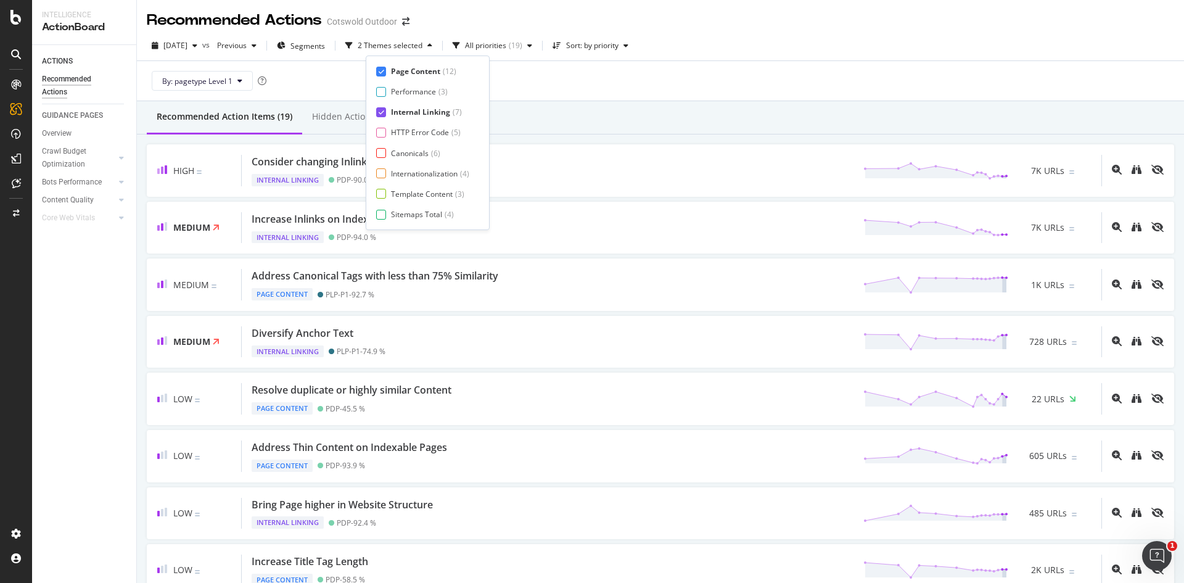
click at [429, 113] on div "Internal Linking" at bounding box center [420, 112] width 59 height 10
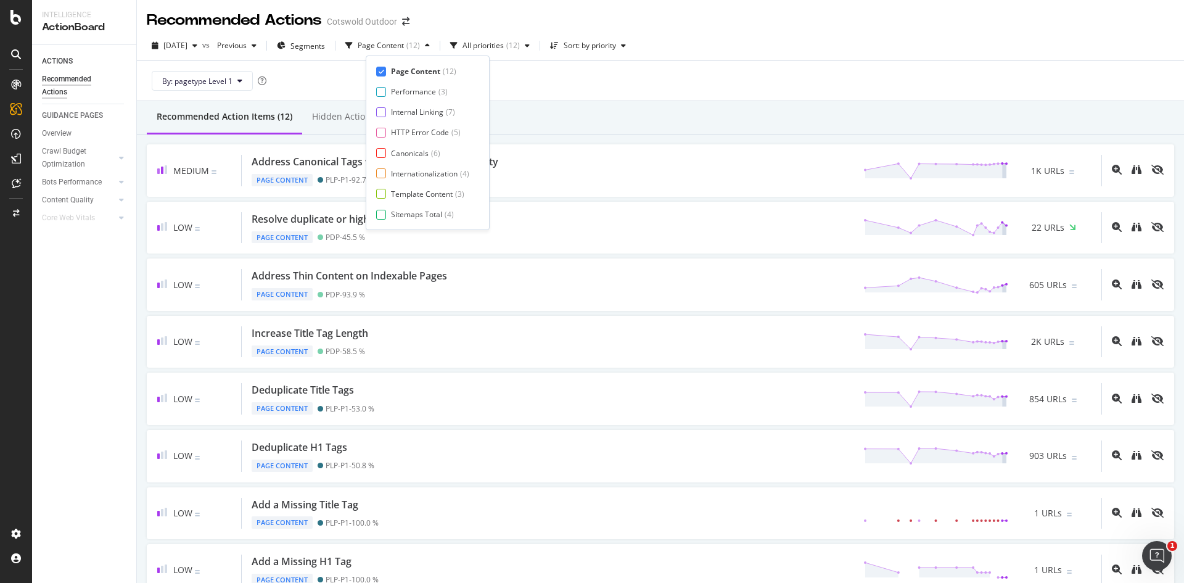
click at [602, 128] on div "Recommended Action Items (12) Hidden Action Items (0)" at bounding box center [660, 117] width 1047 height 33
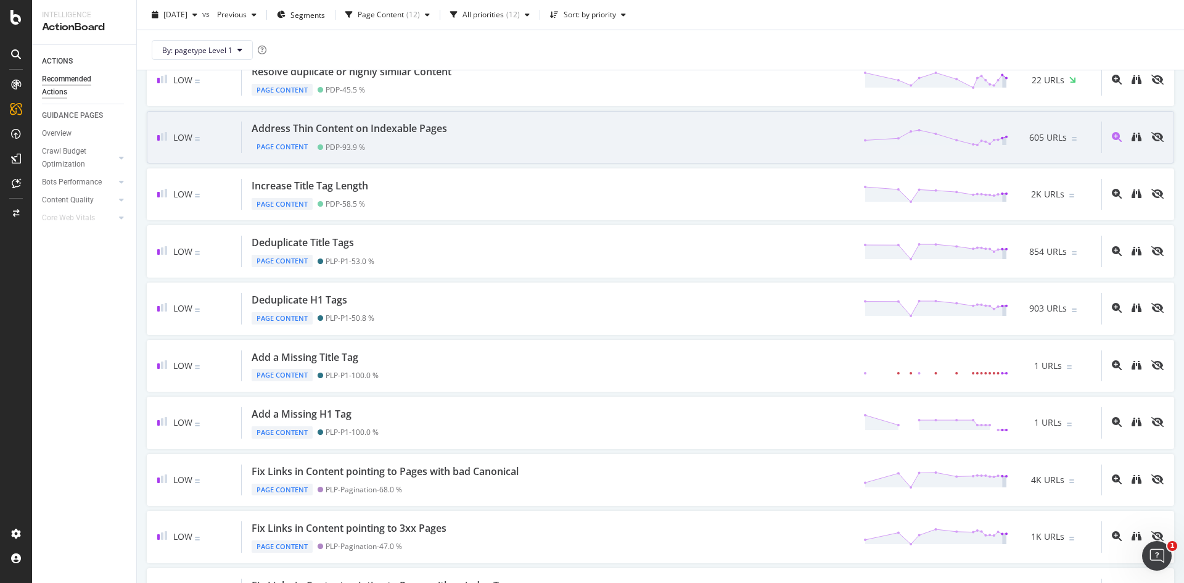
scroll to position [191, 0]
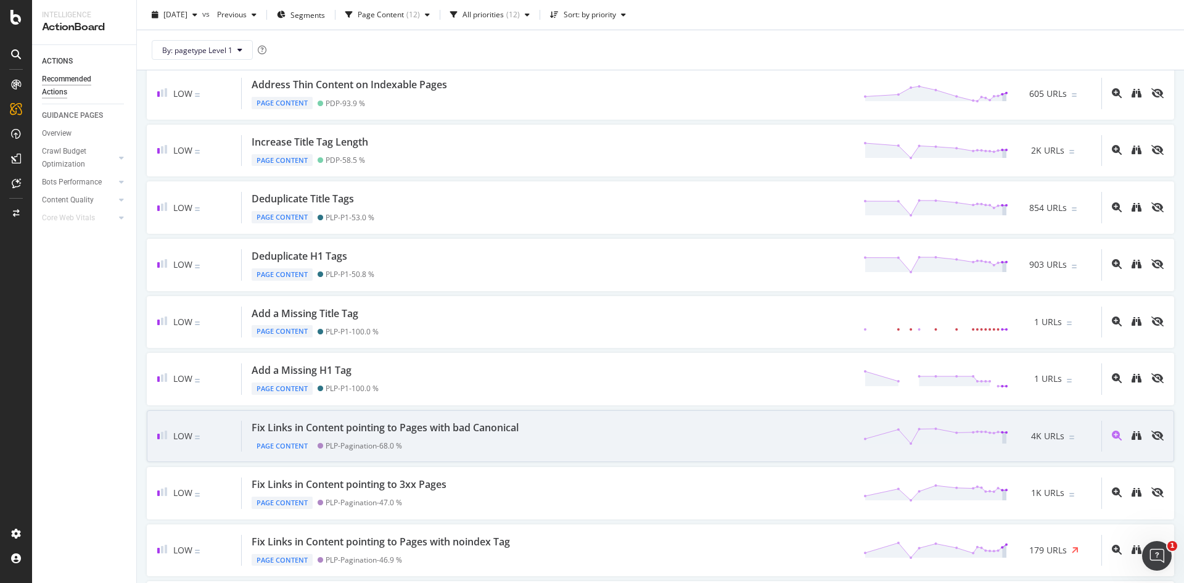
click at [462, 422] on div "Fix Links in Content pointing to Pages with bad Canonical" at bounding box center [385, 427] width 267 height 14
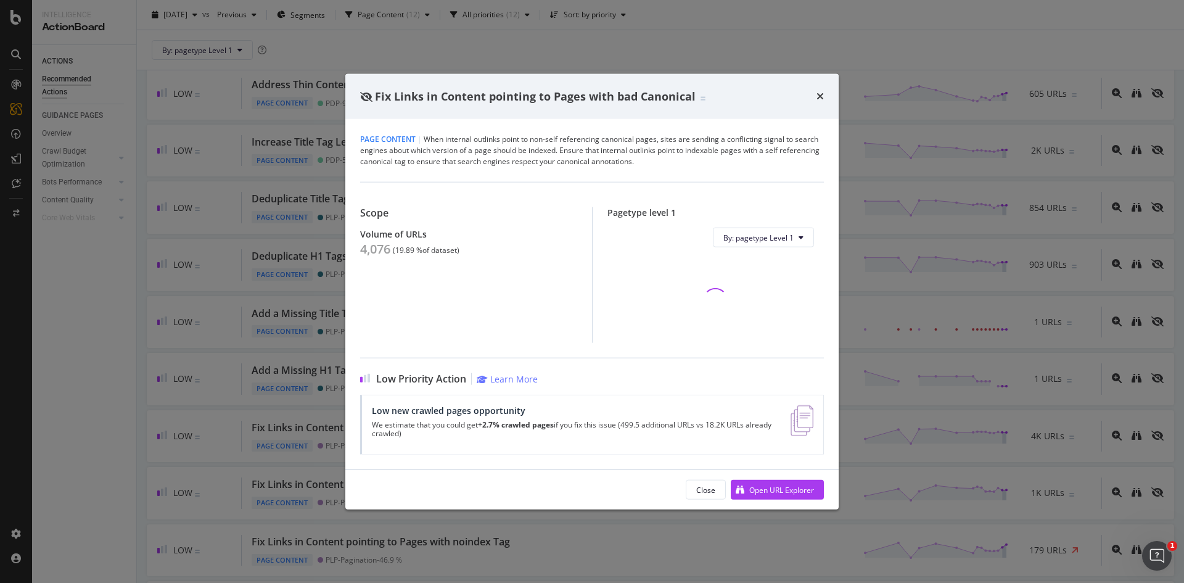
click at [380, 259] on div "Scope Volume of URLs 4,076 ( 19.89 % of dataset )" at bounding box center [476, 275] width 232 height 136
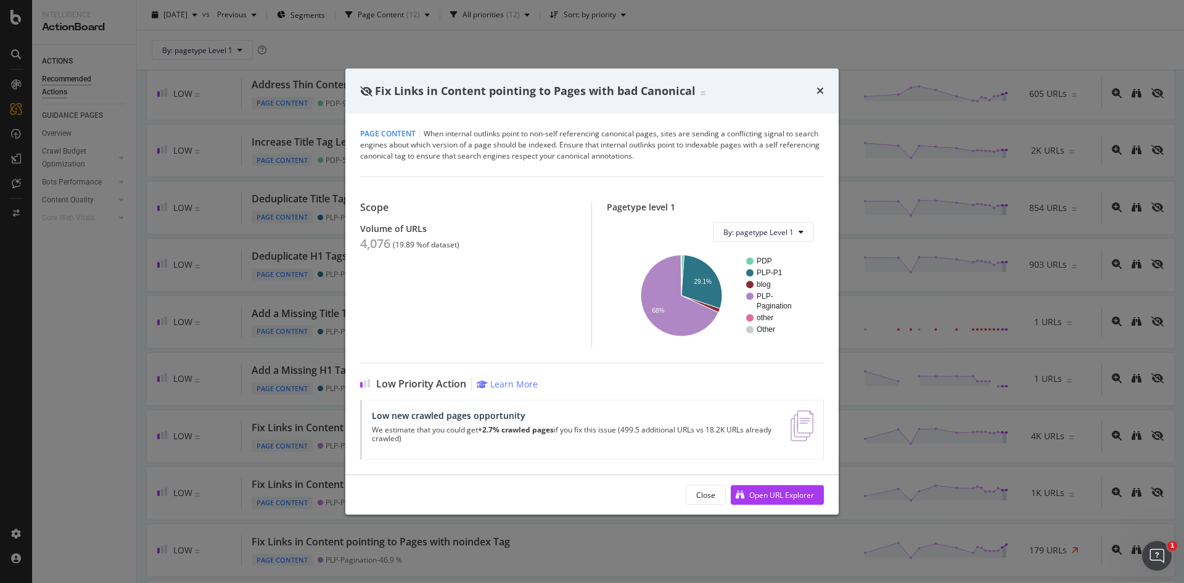
click at [325, 309] on div "Fix Links in Content pointing to Pages with bad Canonical Page Content | When i…" at bounding box center [592, 291] width 1184 height 583
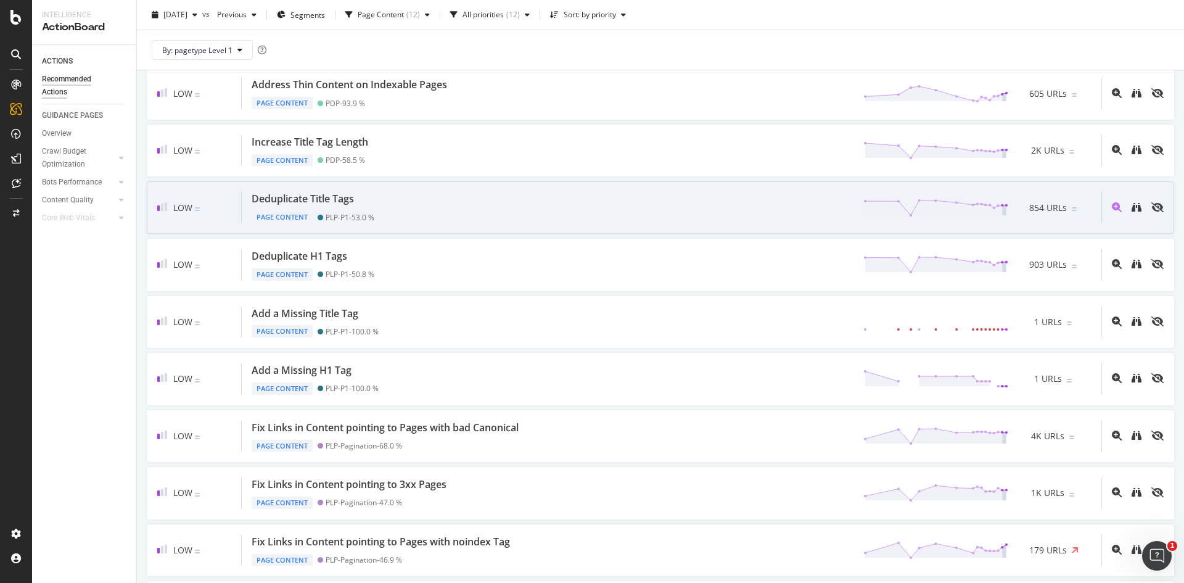
click at [351, 200] on div "Deduplicate Title Tags" at bounding box center [303, 199] width 102 height 14
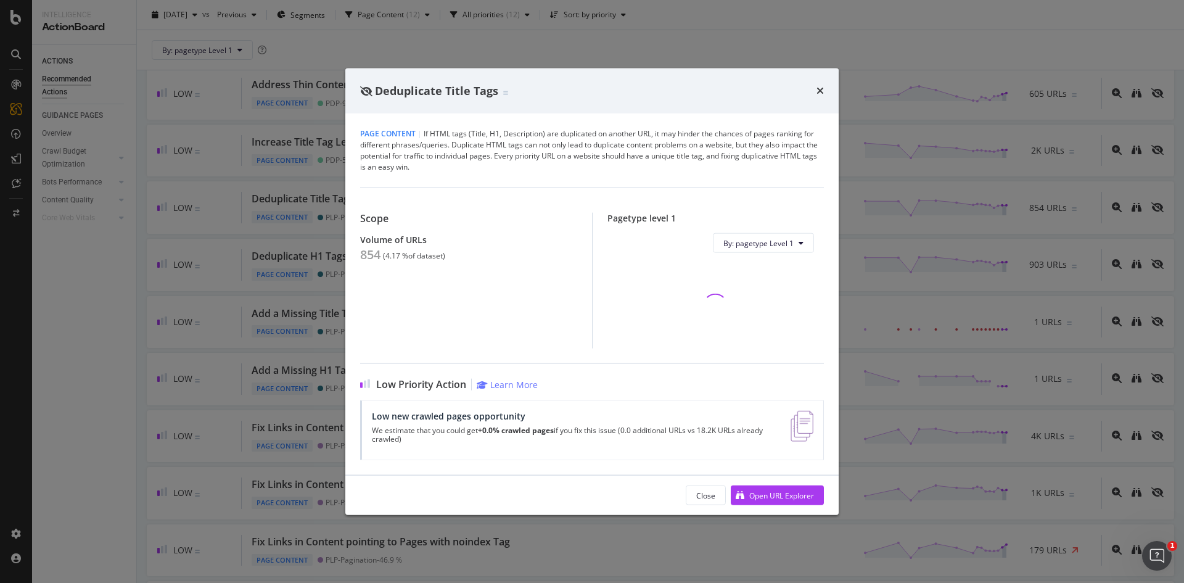
click at [366, 253] on div "854" at bounding box center [370, 254] width 20 height 15
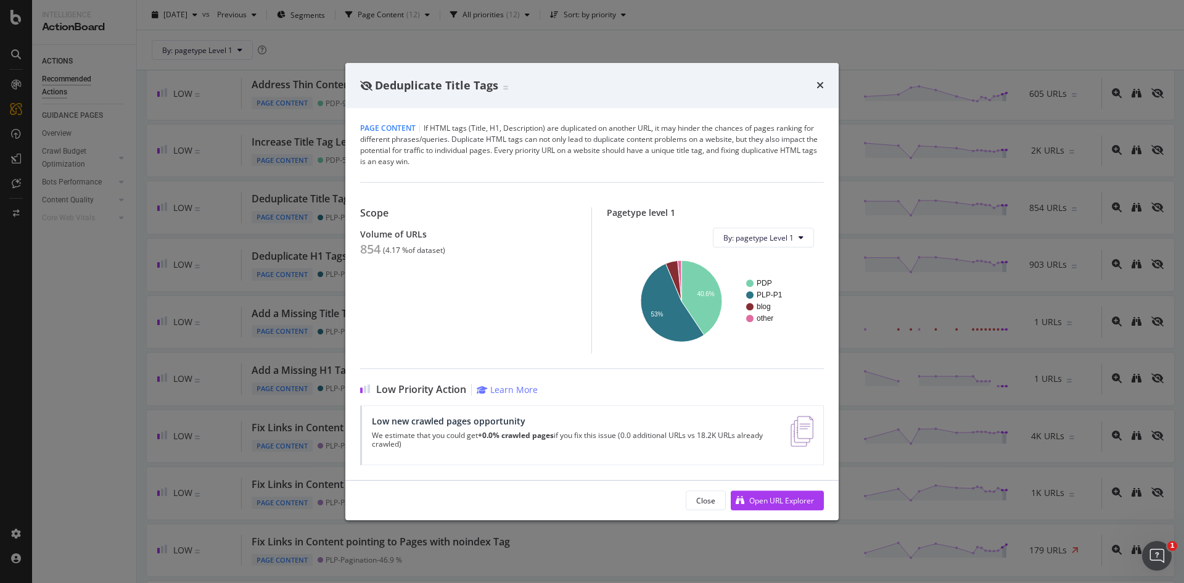
click at [265, 277] on div "Deduplicate Title Tags Page Content | If HTML tags (Title, H1, Description) are…" at bounding box center [592, 291] width 1184 height 583
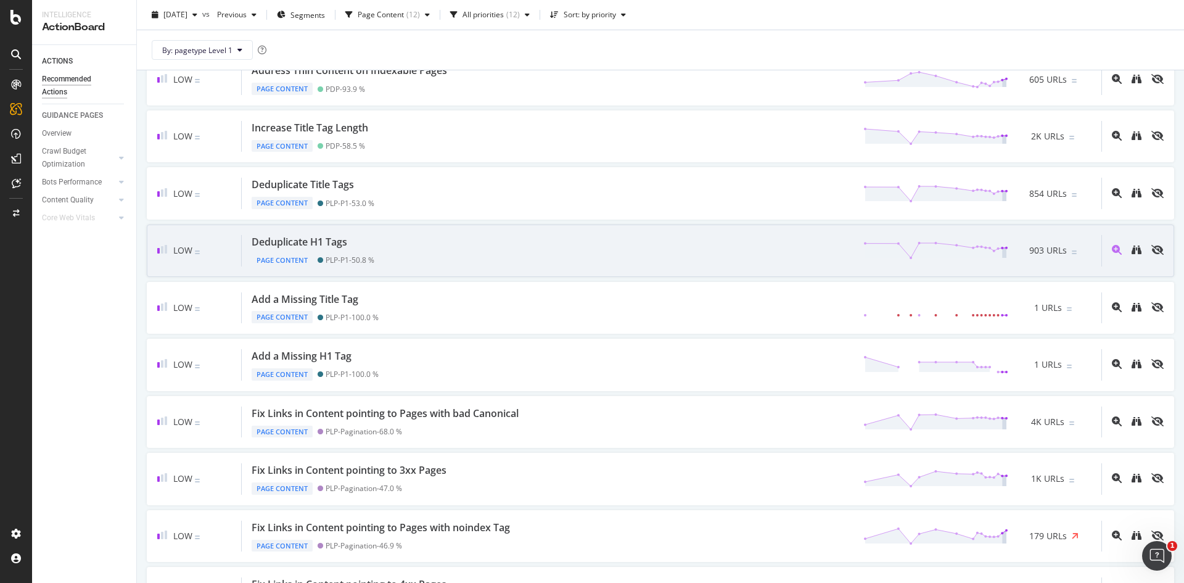
scroll to position [142, 0]
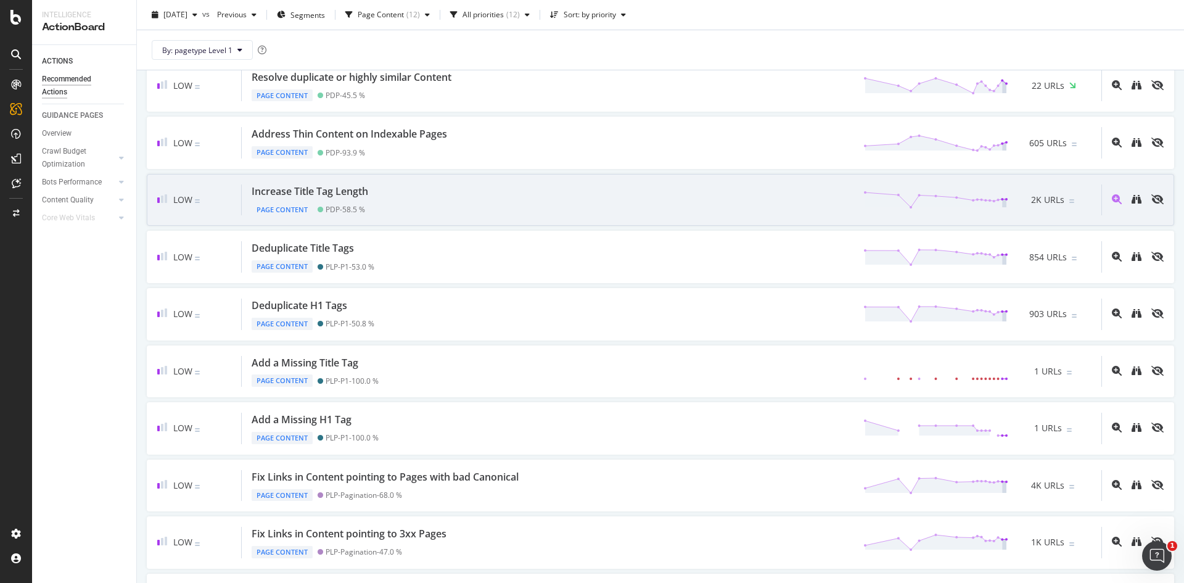
click at [388, 217] on div "Low Increase Title Tag Length Page Content PDP - 58.5 % 2K URLs" at bounding box center [660, 200] width 1027 height 52
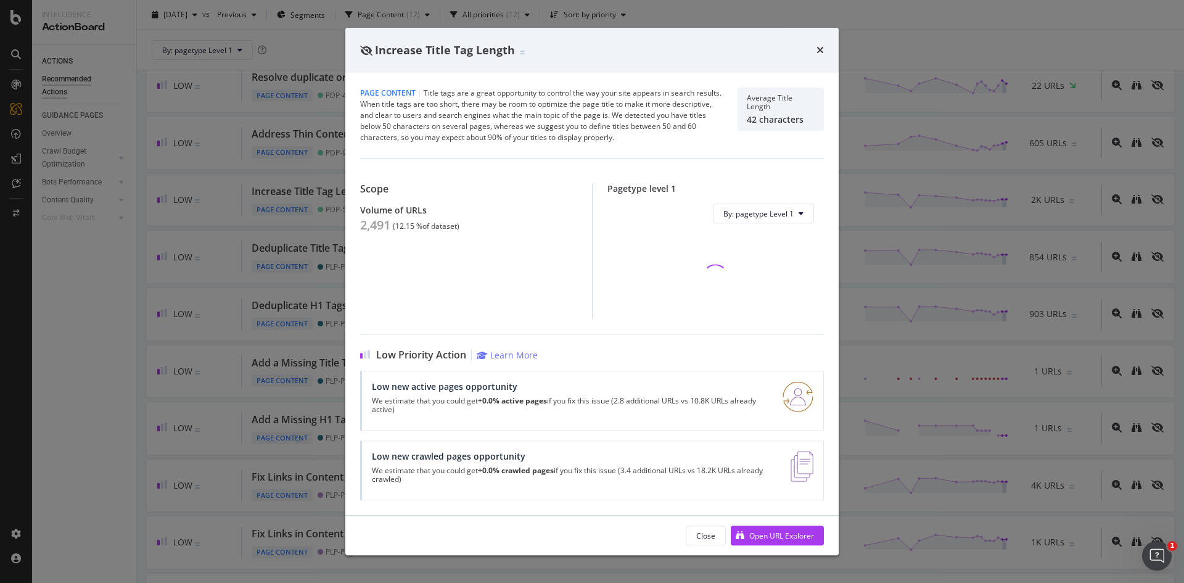
click at [369, 225] on div "2,491" at bounding box center [375, 225] width 30 height 15
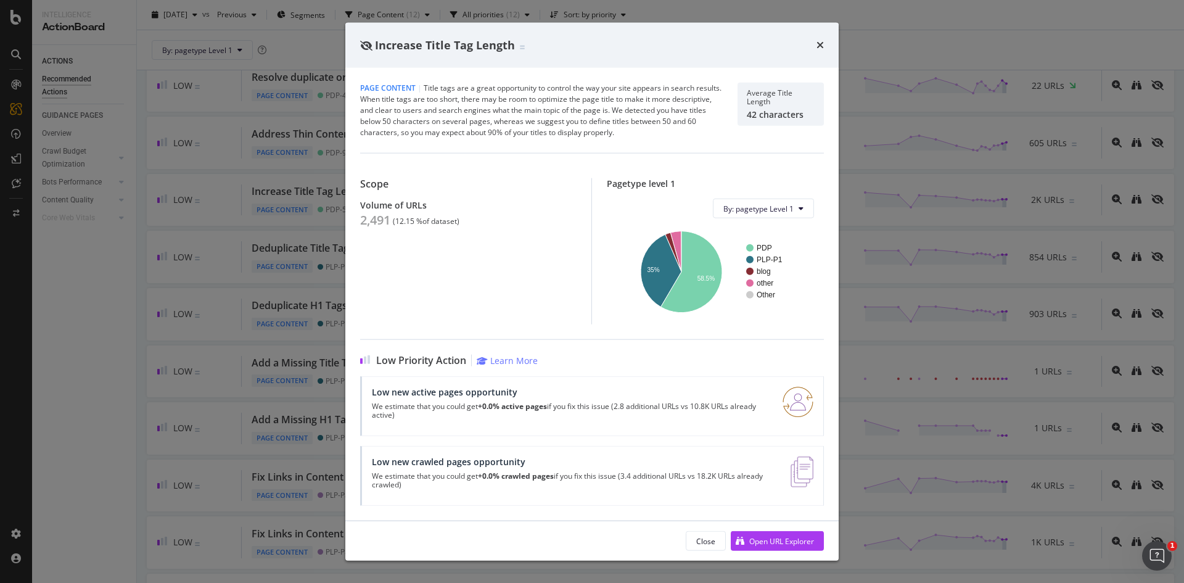
click at [239, 292] on div "Increase Title Tag Length Page Content | Title tags are a great opportunity to …" at bounding box center [592, 291] width 1184 height 583
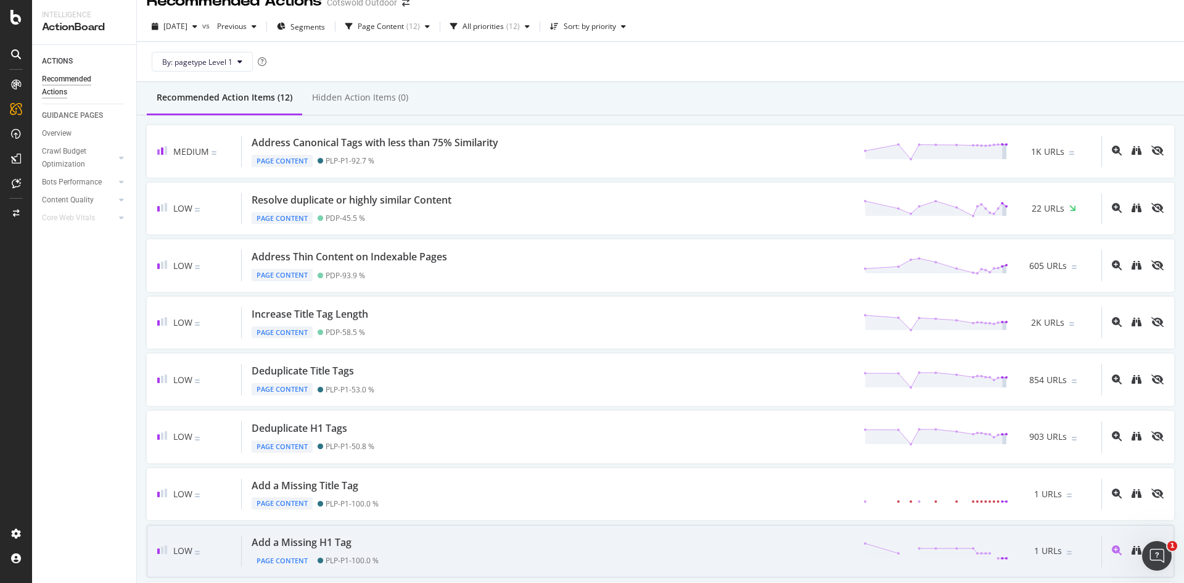
scroll to position [19, 0]
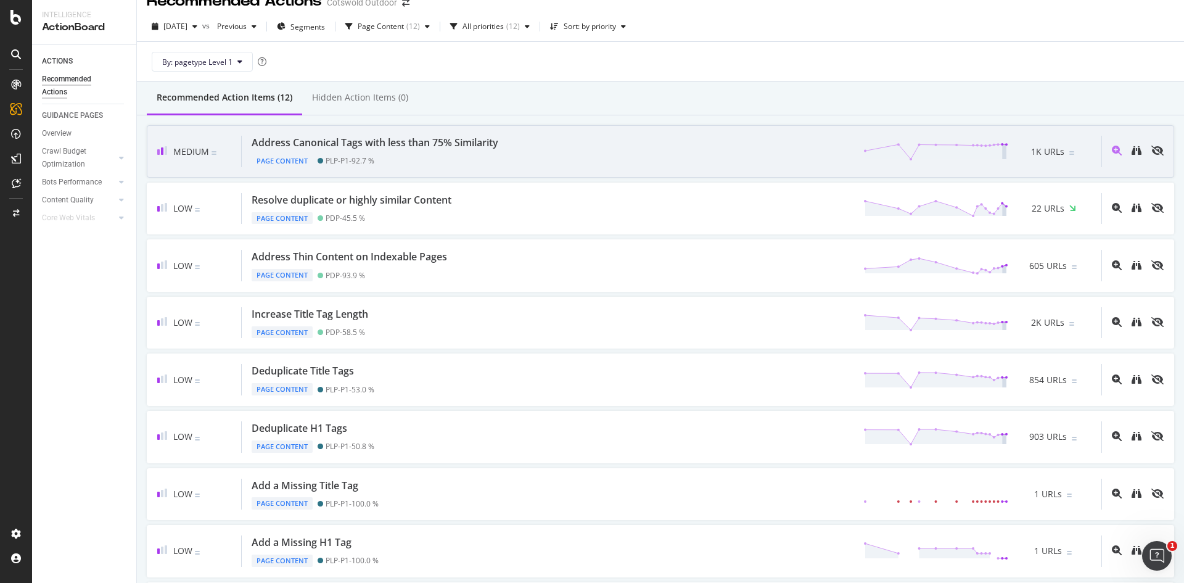
click at [508, 153] on div "Address Canonical Tags with less than 75% Similarity Page Content PLP-P1 - 92.7…" at bounding box center [671, 151] width 859 height 31
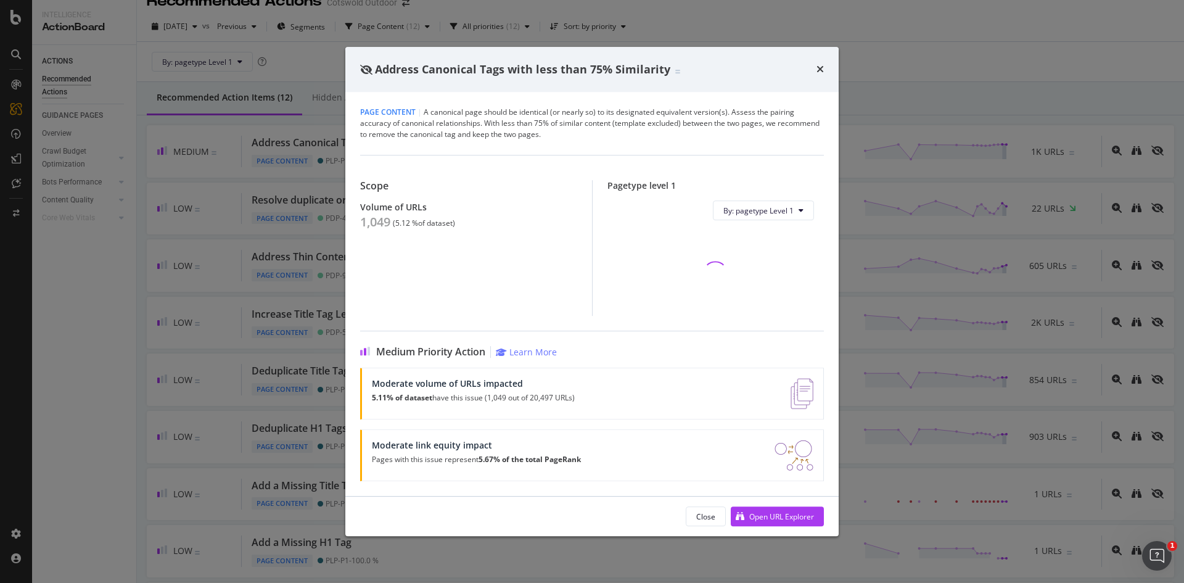
click at [383, 225] on div "1,049" at bounding box center [375, 222] width 30 height 15
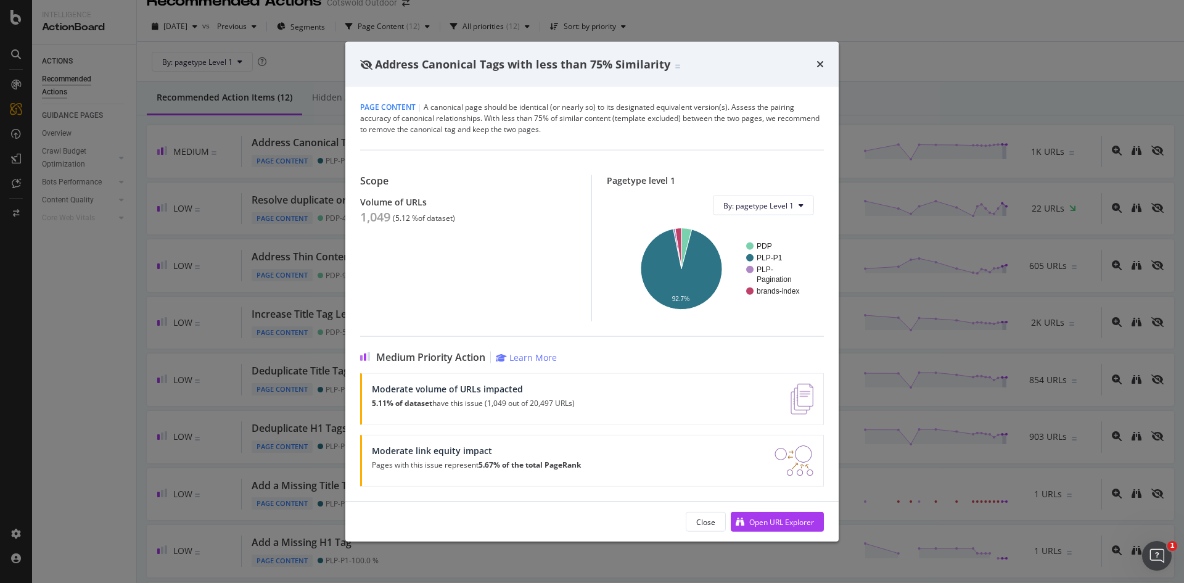
click at [237, 260] on div "Address Canonical Tags with less than 75% Similarity Page Content | A canonical…" at bounding box center [592, 291] width 1184 height 583
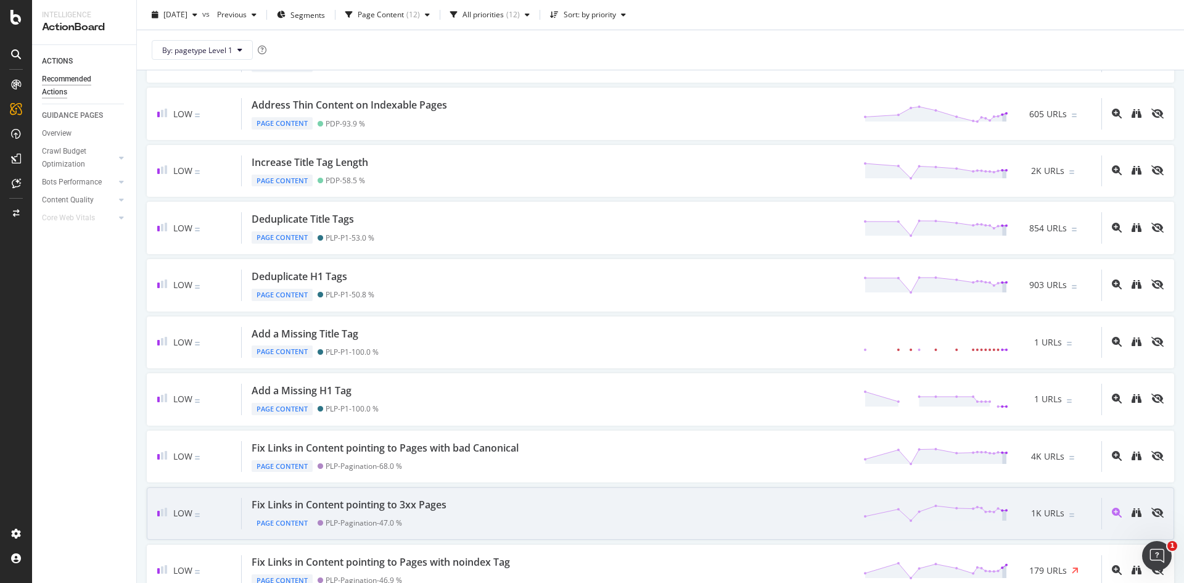
scroll to position [280, 0]
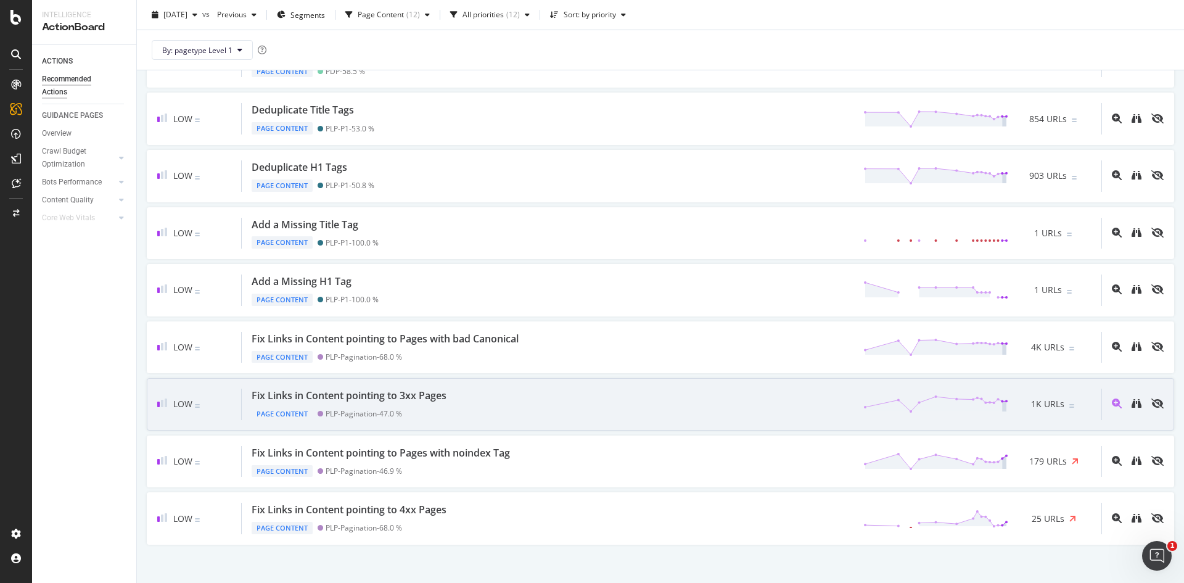
click at [457, 399] on div "Fix Links in Content pointing to 3xx Pages Page Content PLP-Pagination - 47.0 %…" at bounding box center [671, 403] width 859 height 31
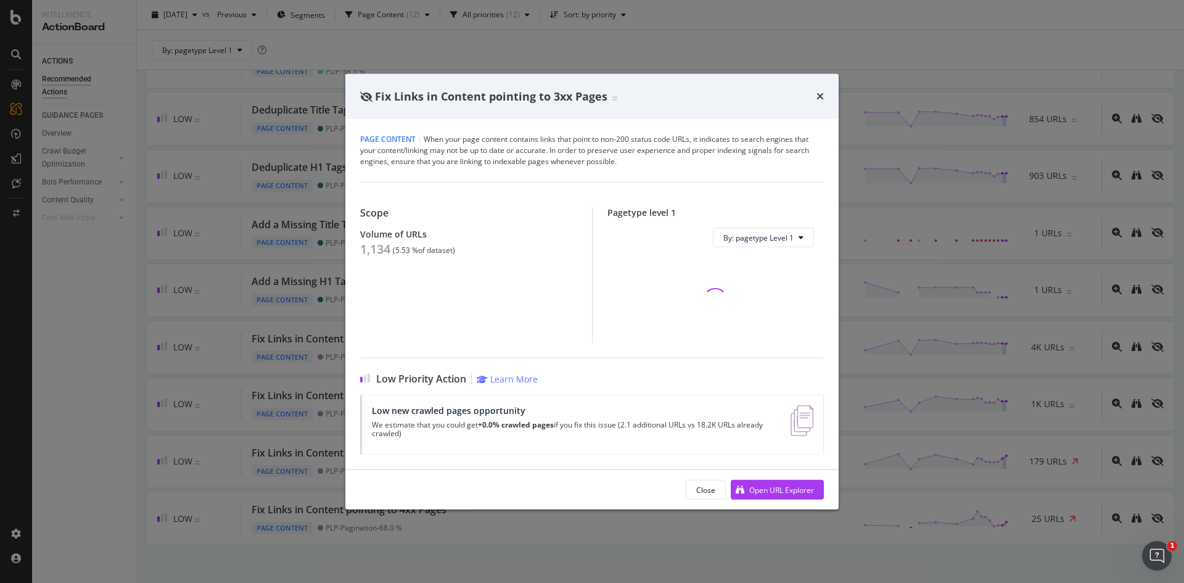
click at [382, 250] on div "1,134" at bounding box center [375, 249] width 30 height 15
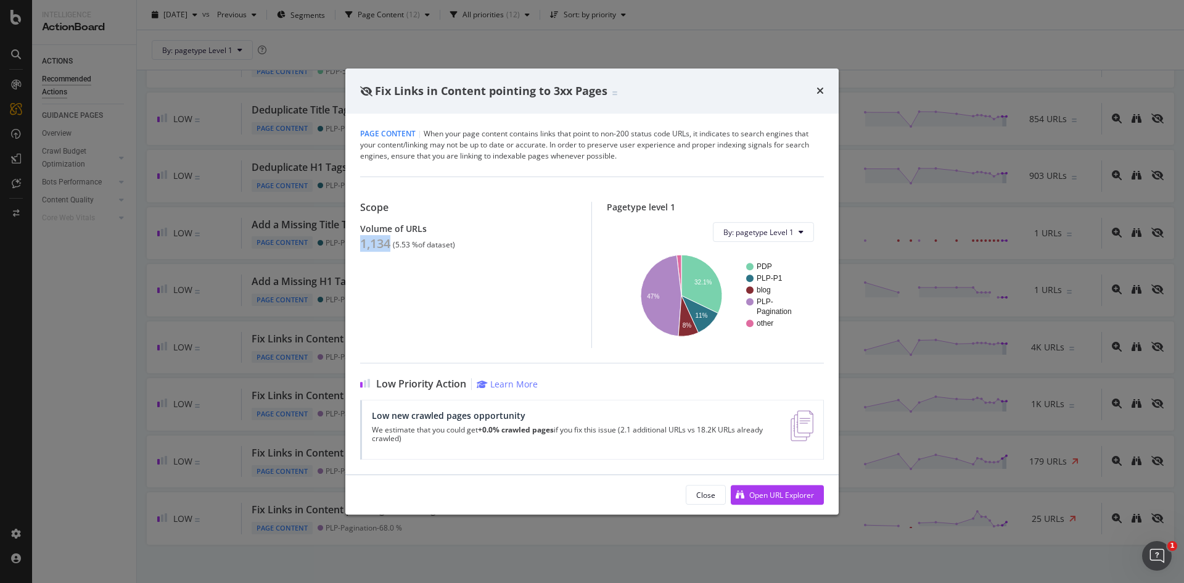
click at [367, 248] on div "1,134" at bounding box center [375, 243] width 30 height 15
click at [216, 351] on div "Fix Links in Content pointing to 3xx Pages Page Content | When your page conten…" at bounding box center [592, 291] width 1184 height 583
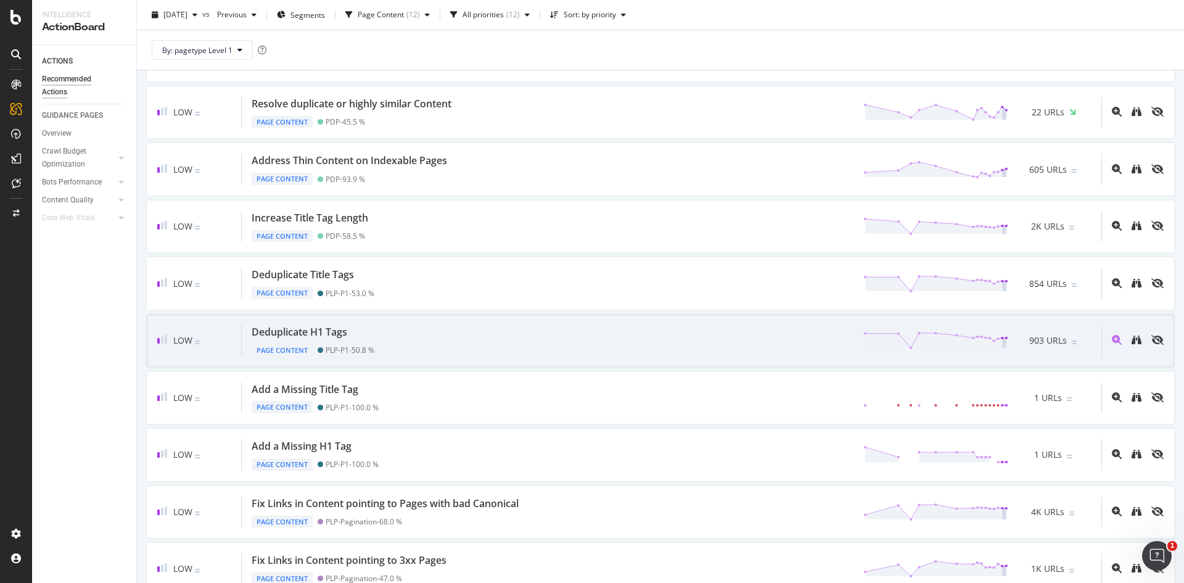
scroll to position [108, 0]
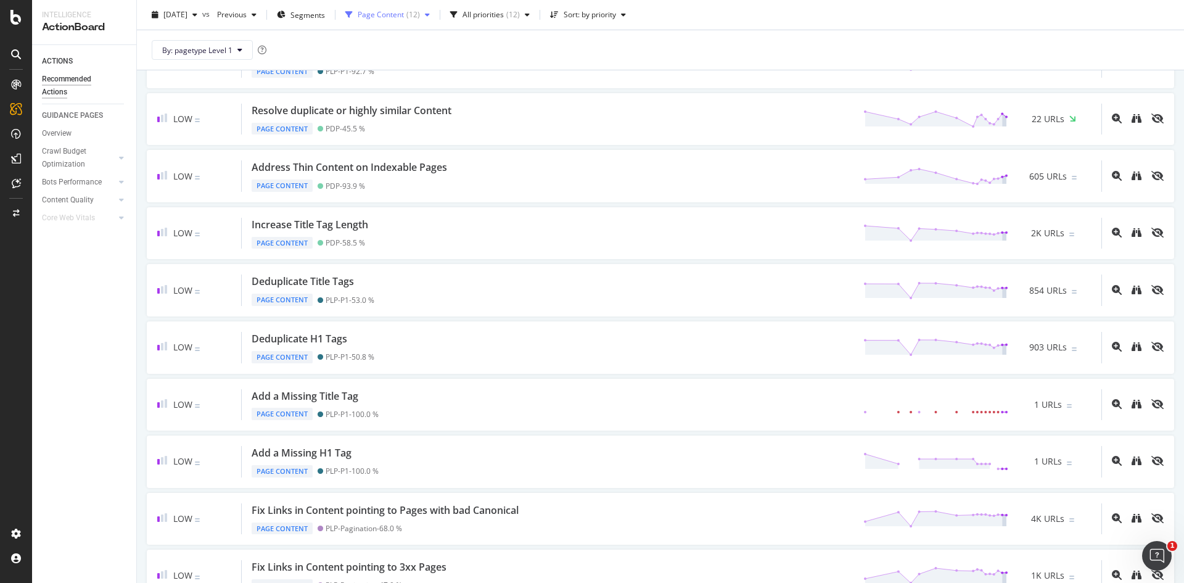
click at [404, 11] on div "Page Content" at bounding box center [381, 14] width 46 height 7
click at [420, 36] on div "Page Content" at bounding box center [415, 40] width 49 height 10
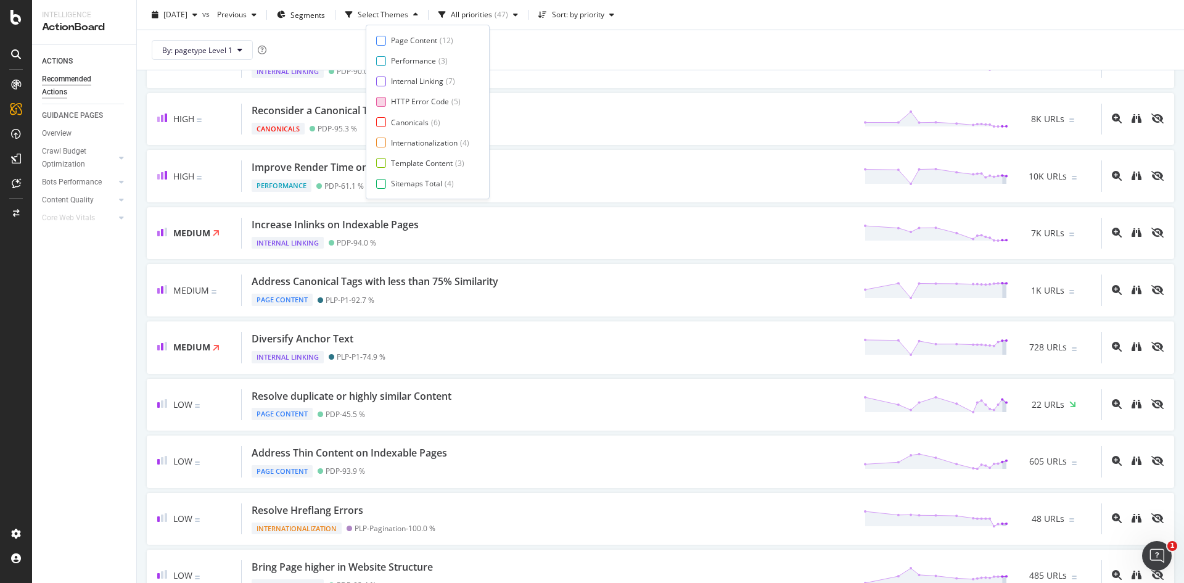
click at [412, 105] on div "HTTP Error Code" at bounding box center [420, 101] width 58 height 10
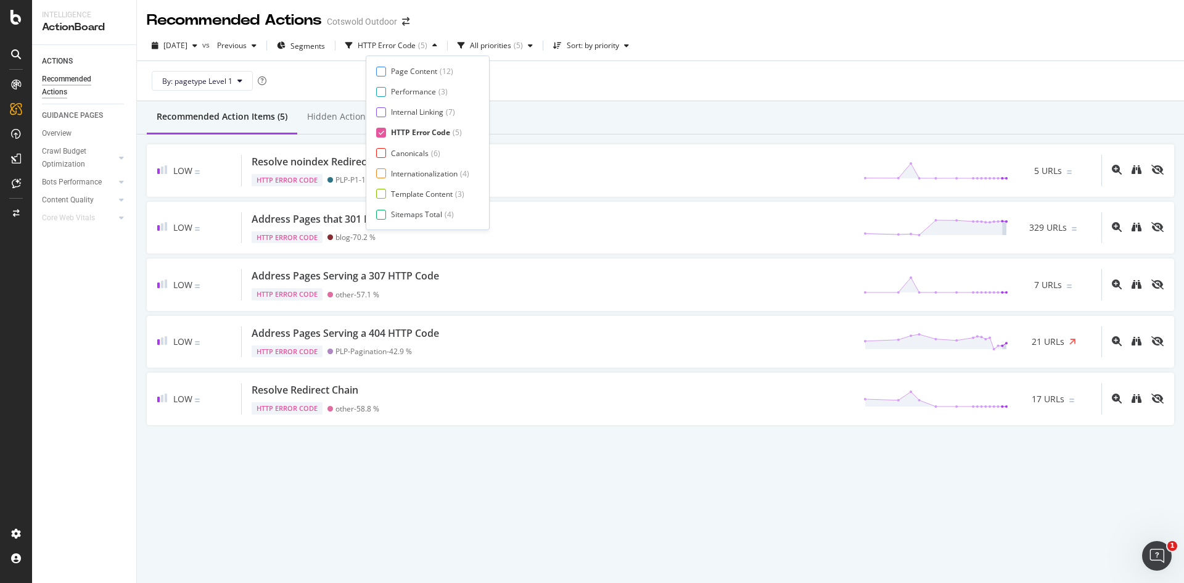
scroll to position [0, 0]
click at [609, 107] on div "Recommended Action Items (5) Hidden Action Items (0)" at bounding box center [660, 117] width 1047 height 33
click at [415, 42] on div "HTTP Error Code" at bounding box center [387, 45] width 58 height 7
click at [411, 134] on div "HTTP Error Code" at bounding box center [420, 132] width 59 height 10
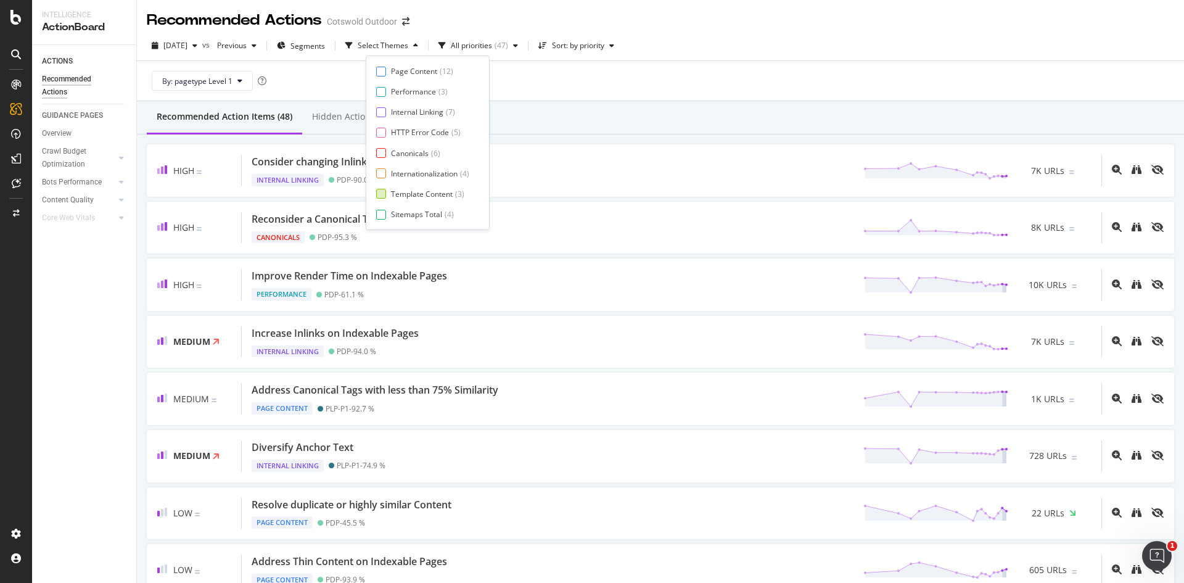
click at [419, 197] on div "Template Content" at bounding box center [422, 194] width 62 height 10
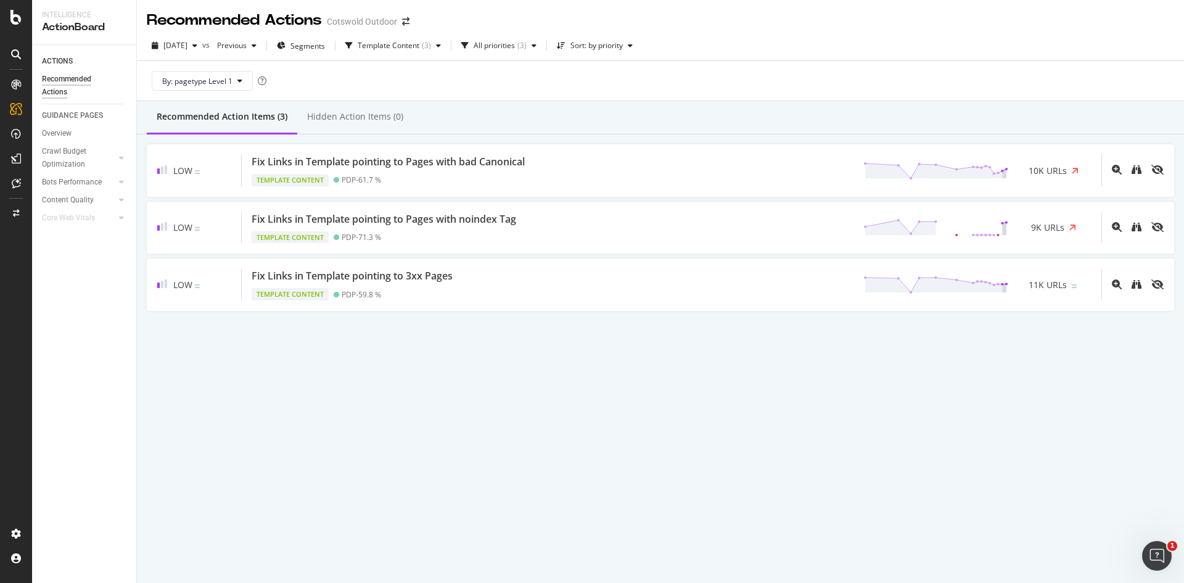
click at [667, 76] on div "By: pagetype Level 1" at bounding box center [660, 80] width 1027 height 39
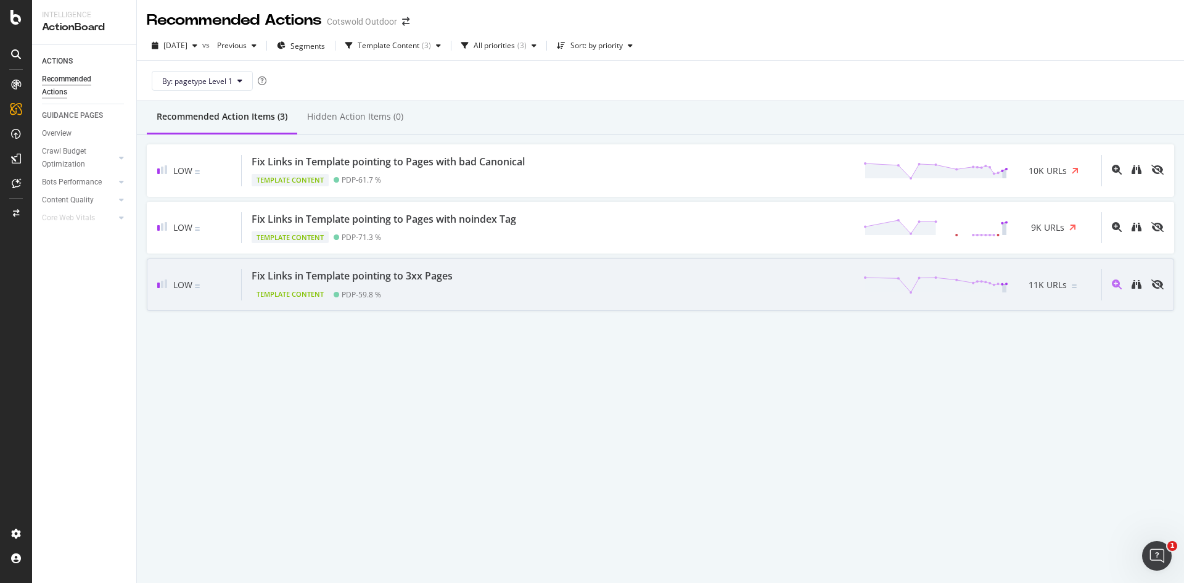
click at [427, 290] on div "Template Content PDP - 59.8 %" at bounding box center [355, 291] width 206 height 17
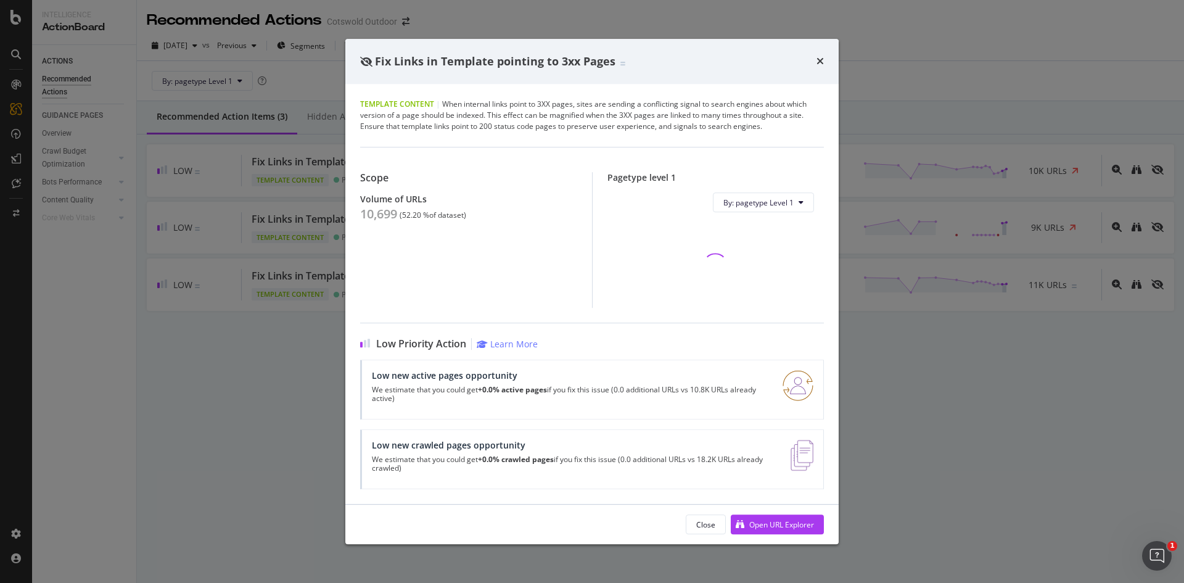
click at [380, 223] on div "Scope Volume of URLs 10,699 ( 52.20 % of dataset )" at bounding box center [476, 240] width 232 height 136
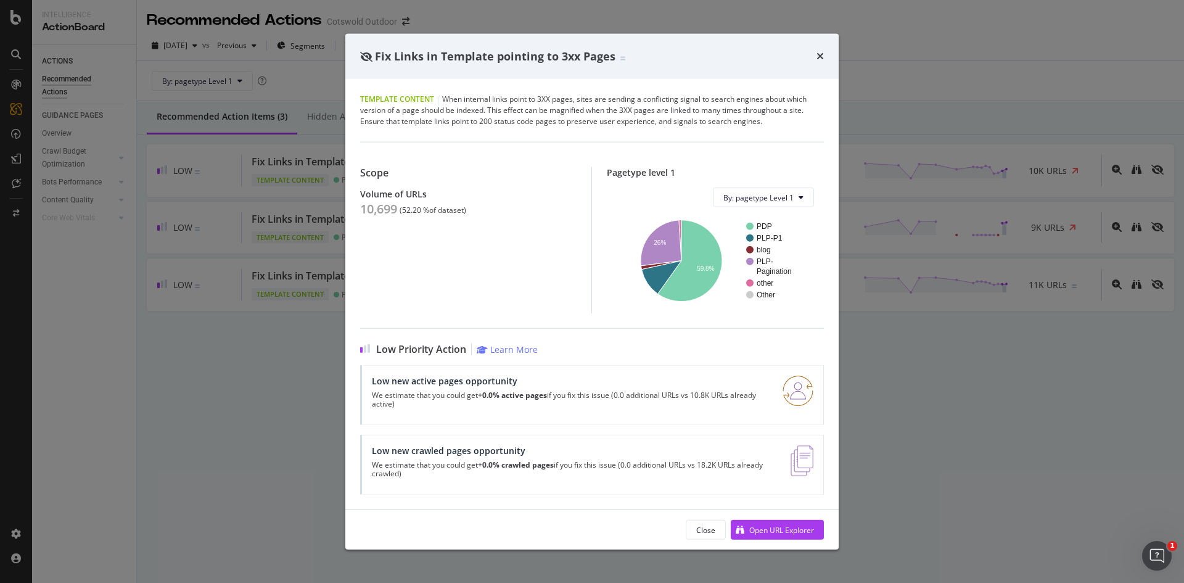
click at [269, 277] on div "Fix Links in Template pointing to 3xx Pages Template Content | When internal li…" at bounding box center [592, 291] width 1184 height 583
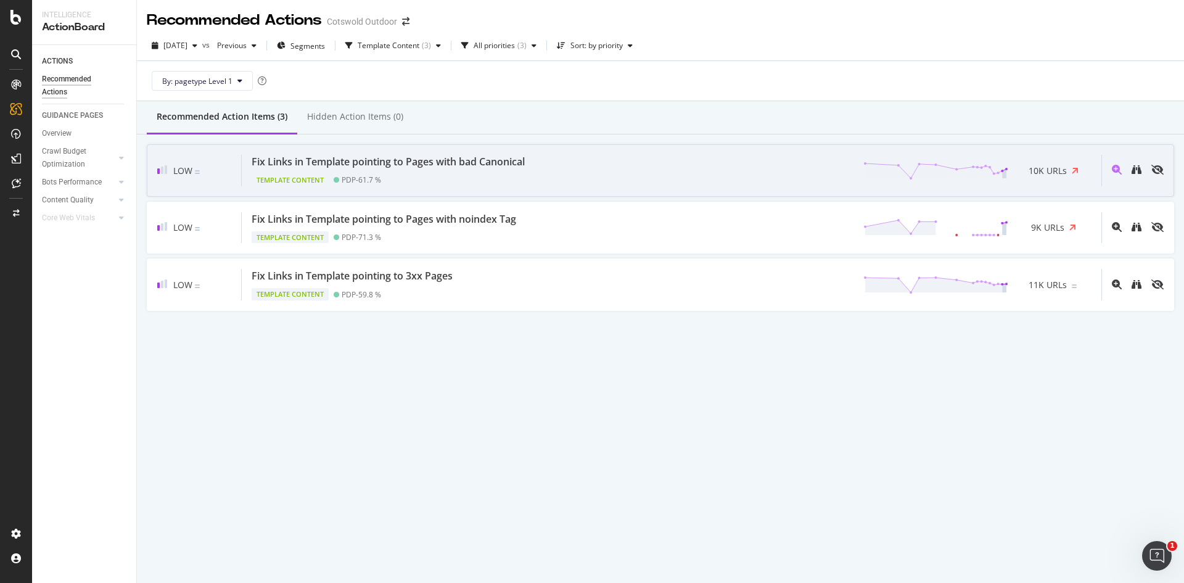
click at [530, 166] on div "Fix Links in Template pointing to Pages with bad Canonical" at bounding box center [391, 162] width 278 height 14
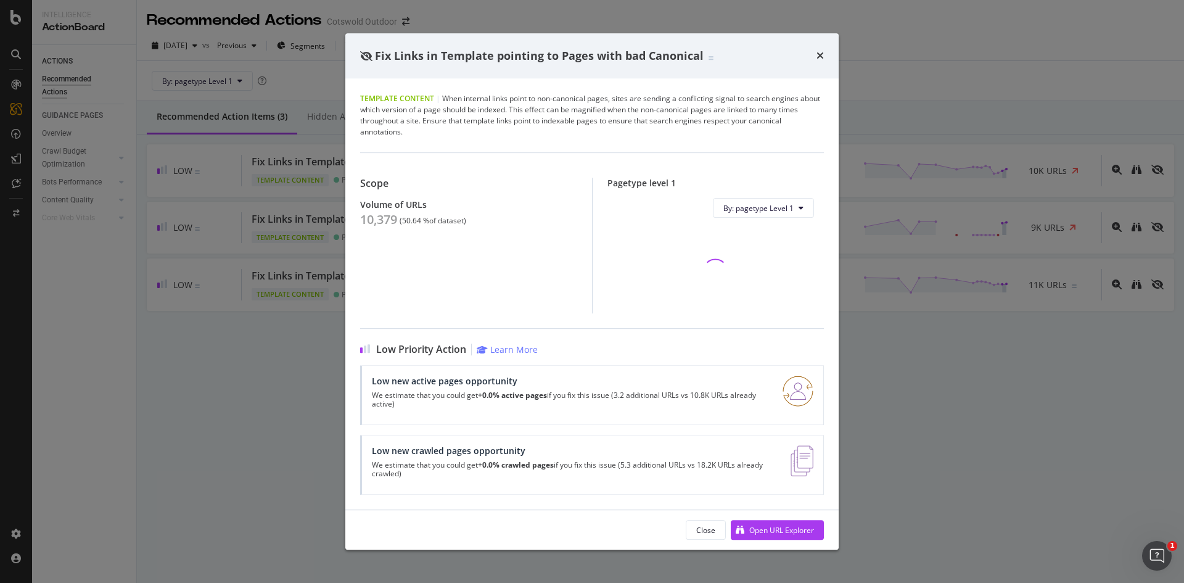
click at [367, 225] on div "10,379" at bounding box center [378, 219] width 37 height 15
click at [189, 301] on div "Fix Links in Template pointing to Pages with bad Canonical Template Content | W…" at bounding box center [592, 291] width 1184 height 583
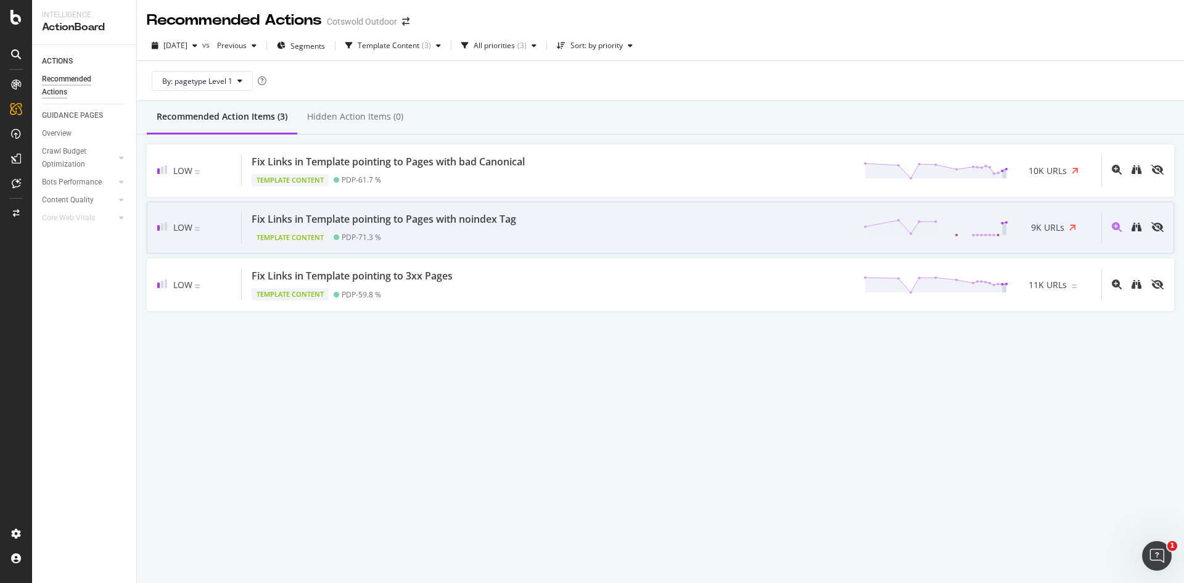
click at [486, 232] on div "Template Content PDP - 71.3 %" at bounding box center [386, 234] width 269 height 17
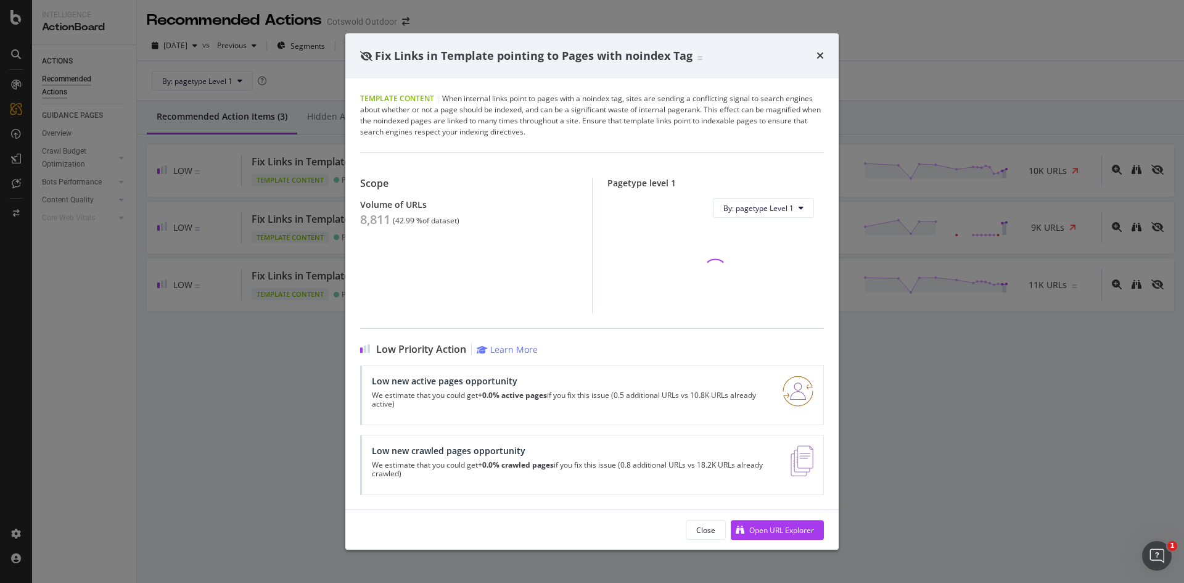
click at [364, 216] on div "8,811" at bounding box center [375, 219] width 30 height 15
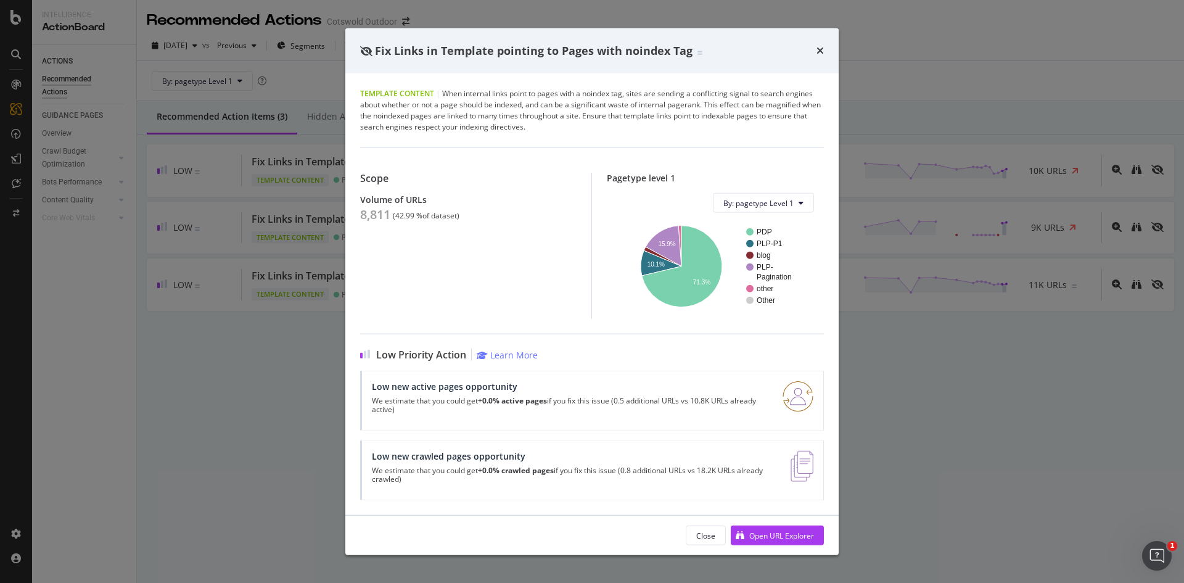
click at [277, 292] on div "Fix Links in Template pointing to Pages with noindex Tag Template Content | Whe…" at bounding box center [592, 291] width 1184 height 583
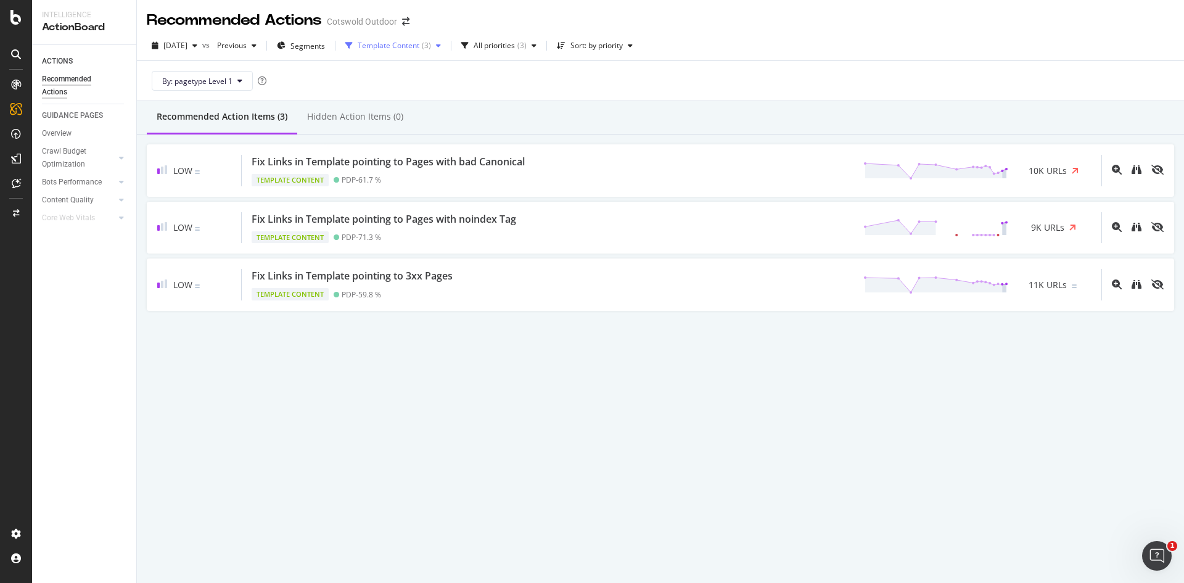
click at [419, 44] on div "Template Content" at bounding box center [389, 45] width 62 height 7
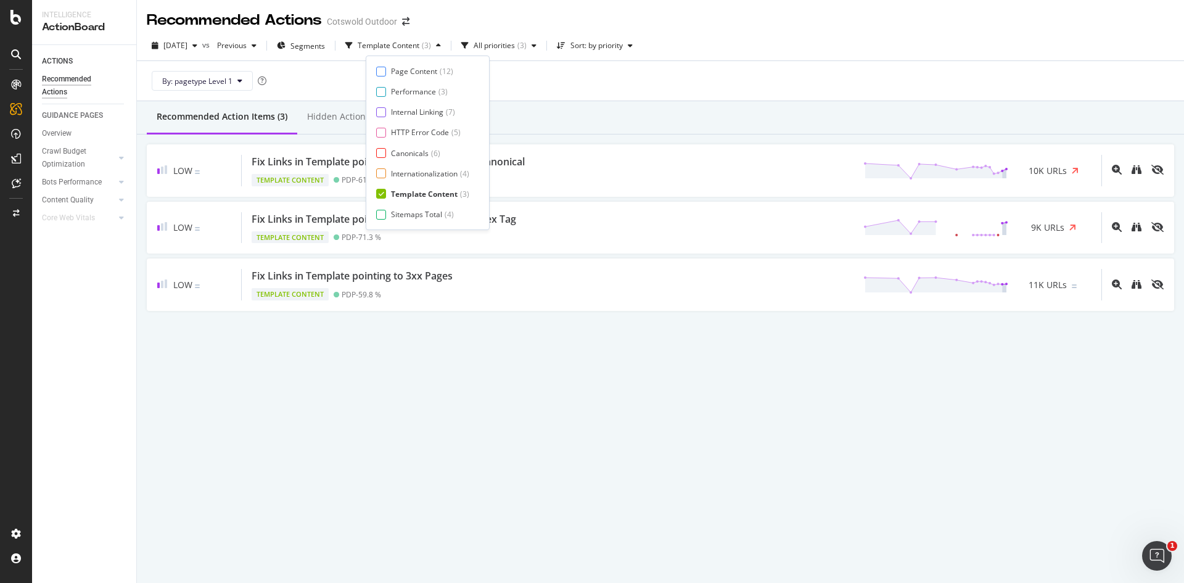
click at [417, 195] on div "Template Content" at bounding box center [424, 194] width 67 height 10
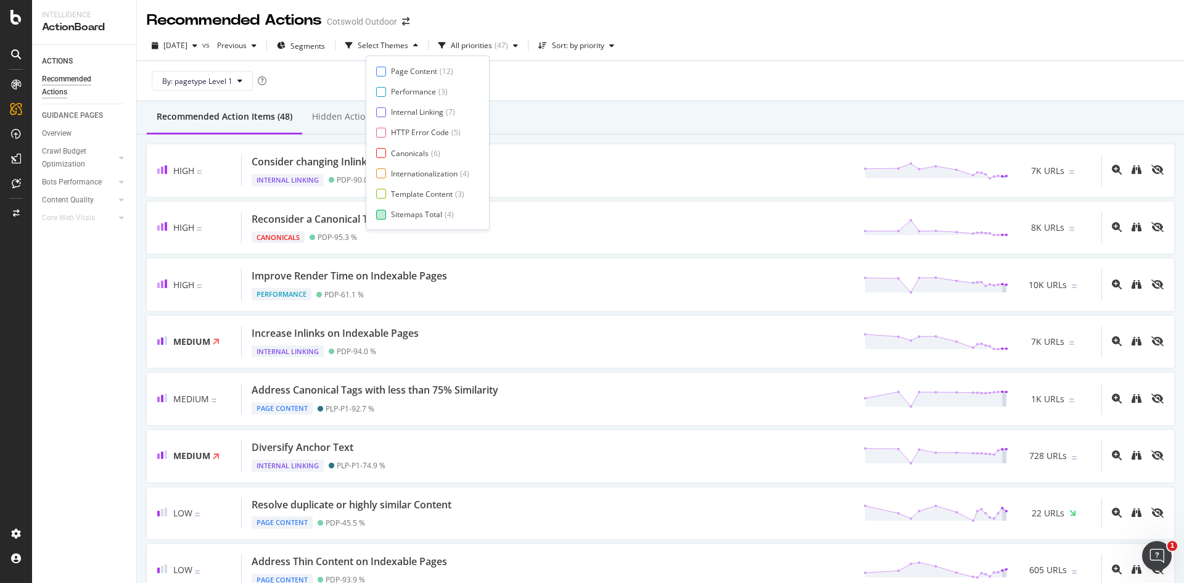
click at [415, 213] on div "Sitemaps Total" at bounding box center [416, 214] width 51 height 10
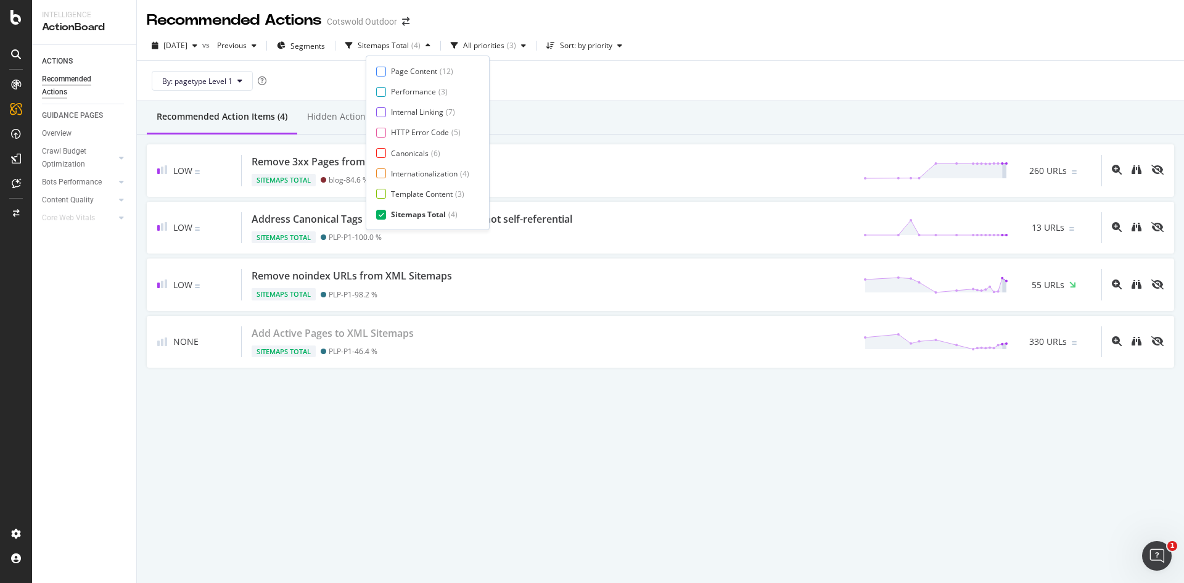
click at [620, 88] on div "By: pagetype Level 1" at bounding box center [660, 80] width 1027 height 39
click at [402, 54] on div "Sitemaps Total ( 4 )" at bounding box center [387, 45] width 95 height 18
click at [415, 86] on div "Page Content ( 12 ) Performance ( 3 ) Internal Linking ( 7 ) HTTP Error Code ( …" at bounding box center [427, 142] width 103 height 153
click at [415, 89] on div "Performance" at bounding box center [413, 91] width 45 height 10
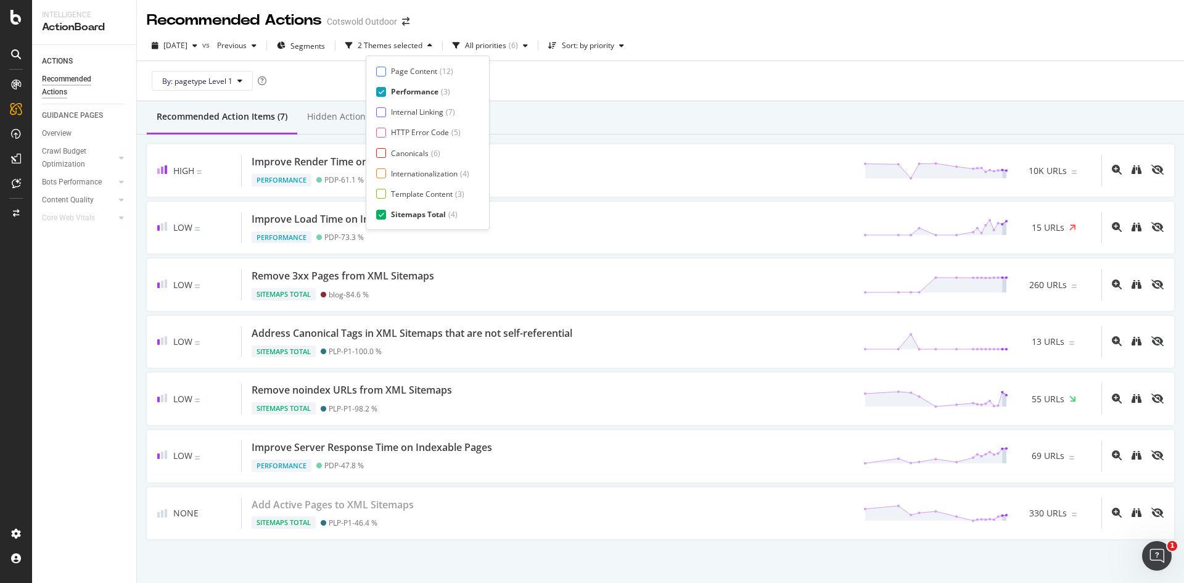
click at [399, 215] on div "Sitemaps Total" at bounding box center [418, 214] width 55 height 10
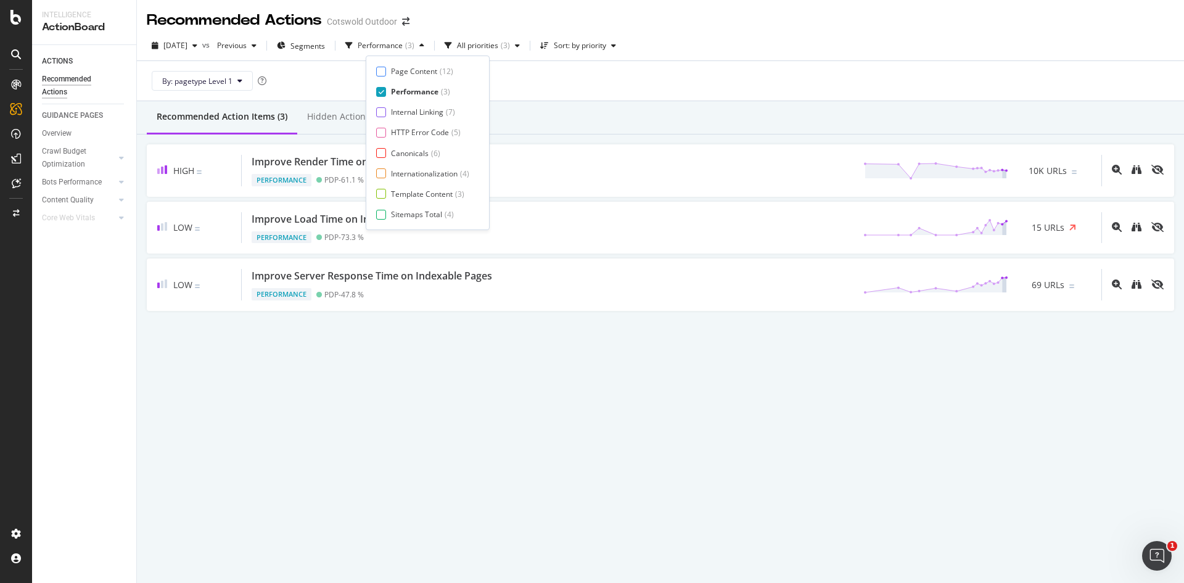
click at [640, 108] on div "Recommended Action Items (3) Hidden Action Items (0)" at bounding box center [660, 117] width 1047 height 33
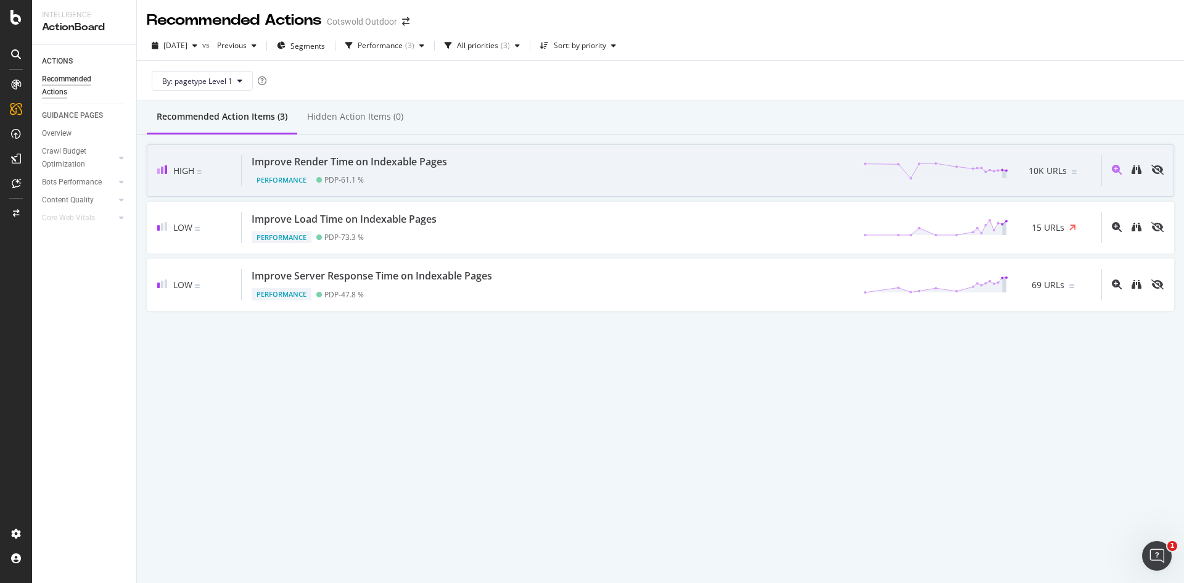
click at [422, 171] on div "Performance PDP - 61.1 %" at bounding box center [352, 177] width 200 height 17
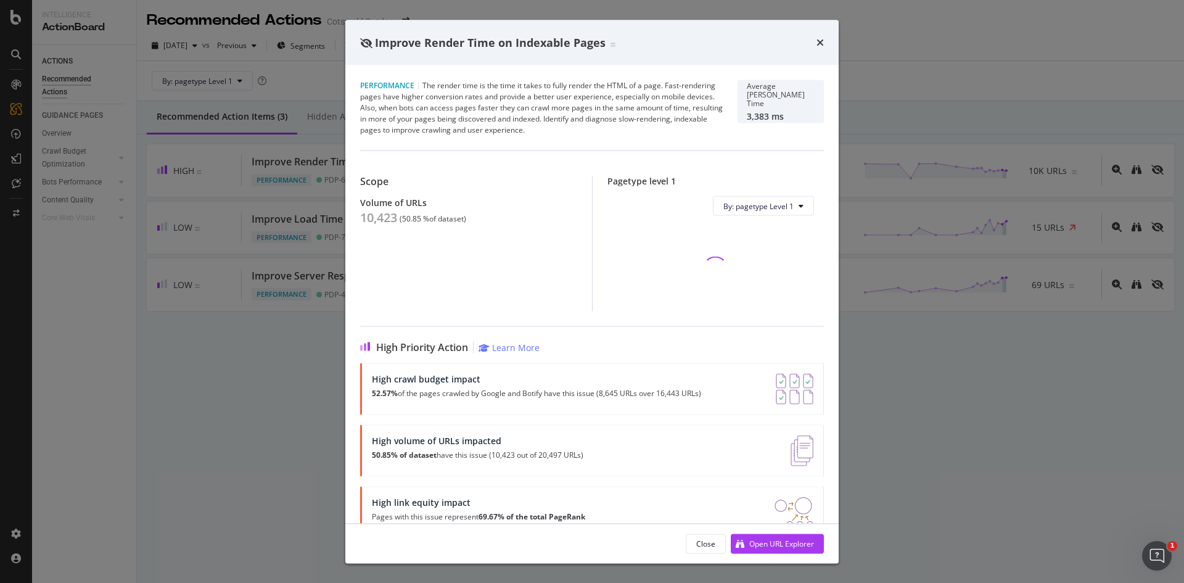
click at [374, 218] on div "10,423" at bounding box center [378, 217] width 37 height 15
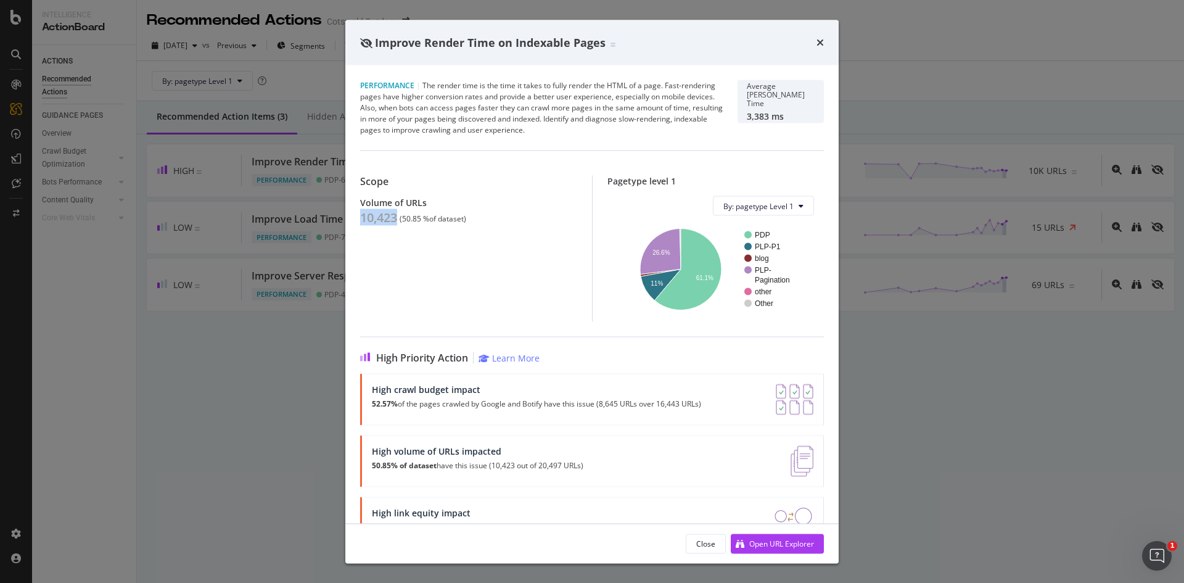
click at [229, 359] on div "Improve Render Time on Indexable Pages Performance | The render time is the tim…" at bounding box center [592, 291] width 1184 height 583
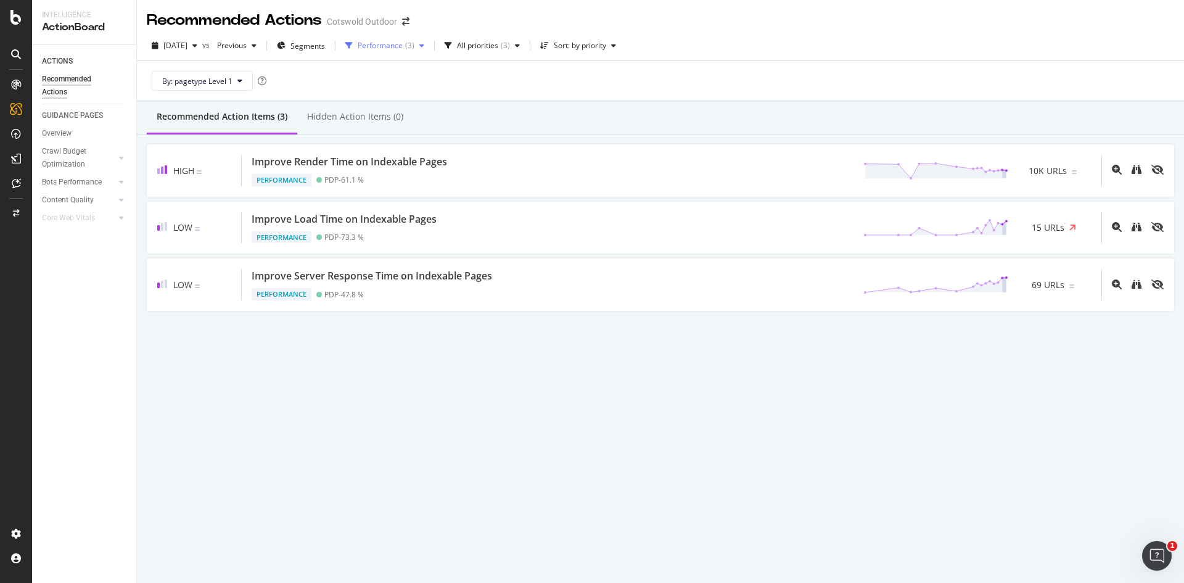
click at [403, 44] on div "Performance" at bounding box center [380, 45] width 45 height 7
click at [420, 85] on div "Page Content ( 12 ) Performance ( 3 ) Internal Linking ( 7 ) HTTP Error Code ( …" at bounding box center [427, 142] width 103 height 153
click at [423, 92] on div "Performance" at bounding box center [414, 91] width 47 height 10
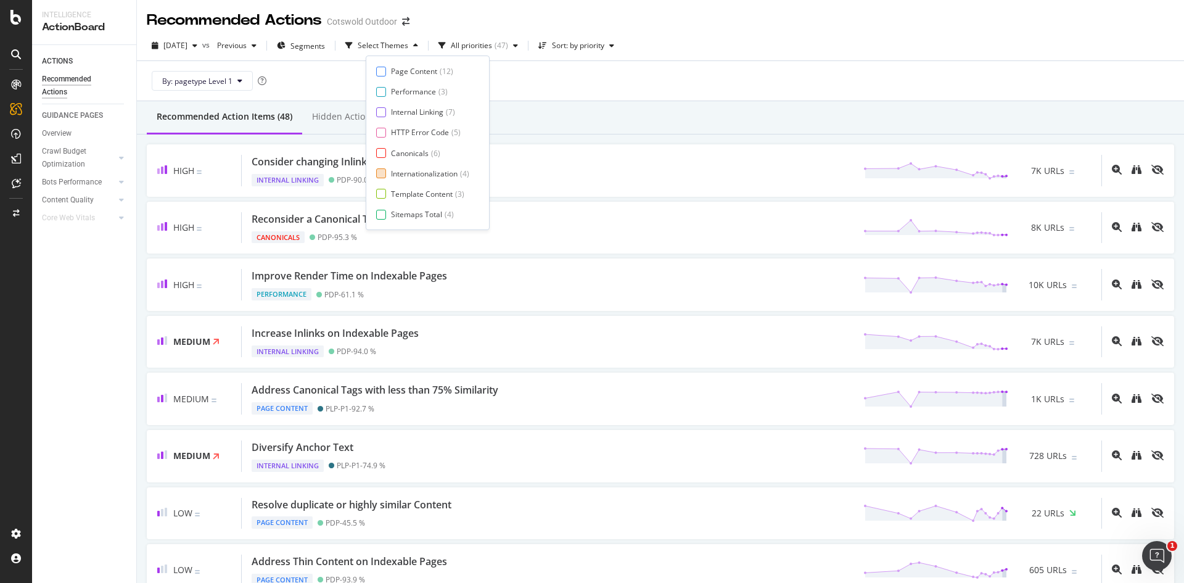
click at [425, 171] on div "Internationalization" at bounding box center [424, 173] width 67 height 10
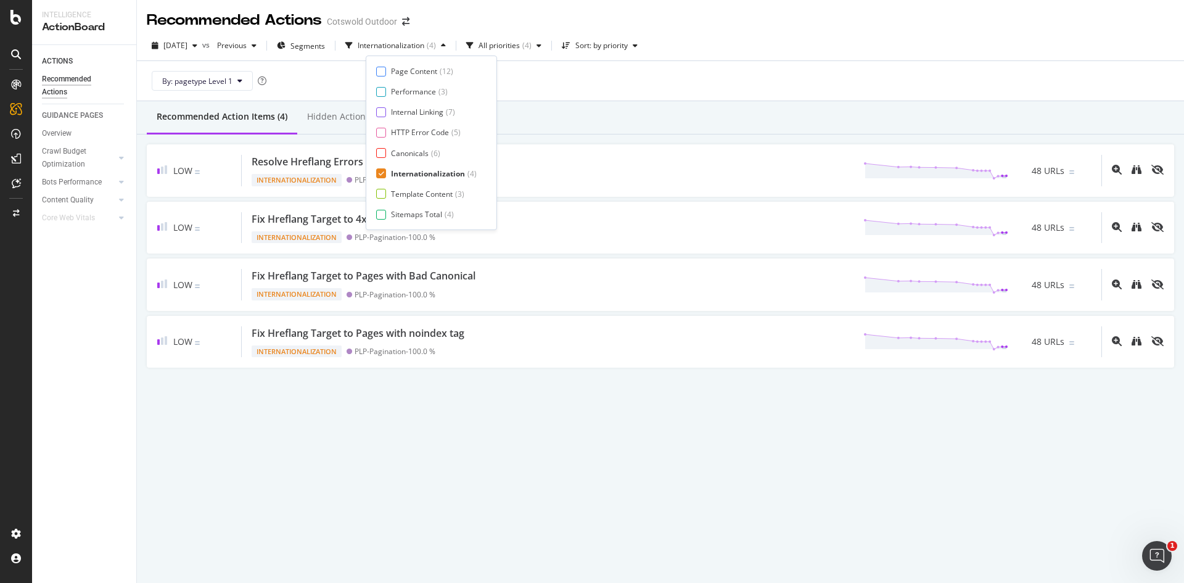
click at [695, 80] on div "By: pagetype Level 1" at bounding box center [660, 80] width 1027 height 39
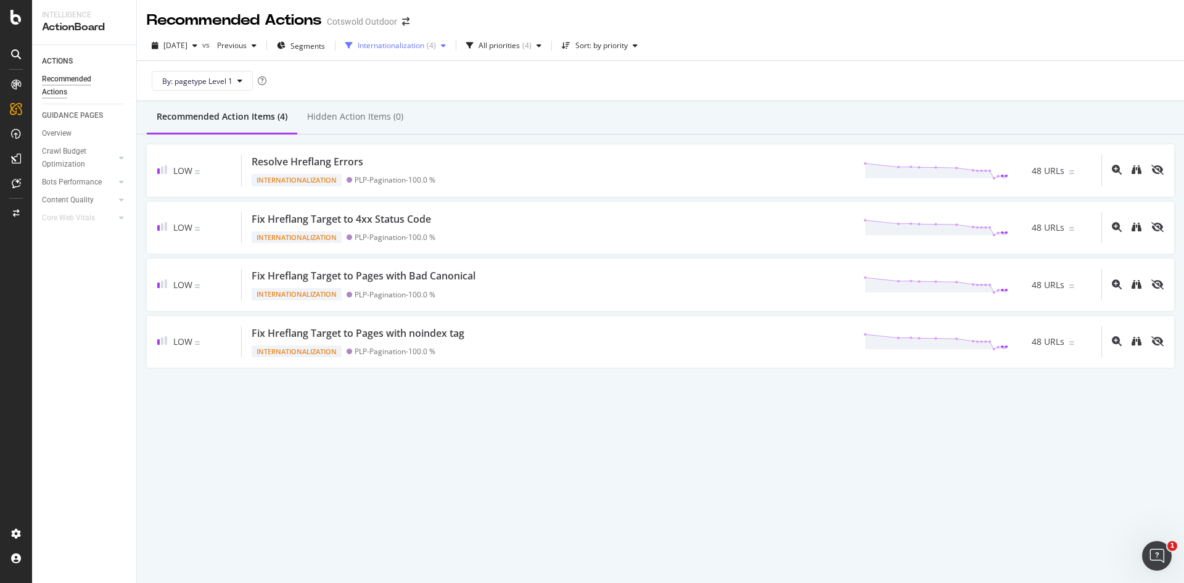
click at [424, 42] on div "Internationalization" at bounding box center [391, 45] width 67 height 7
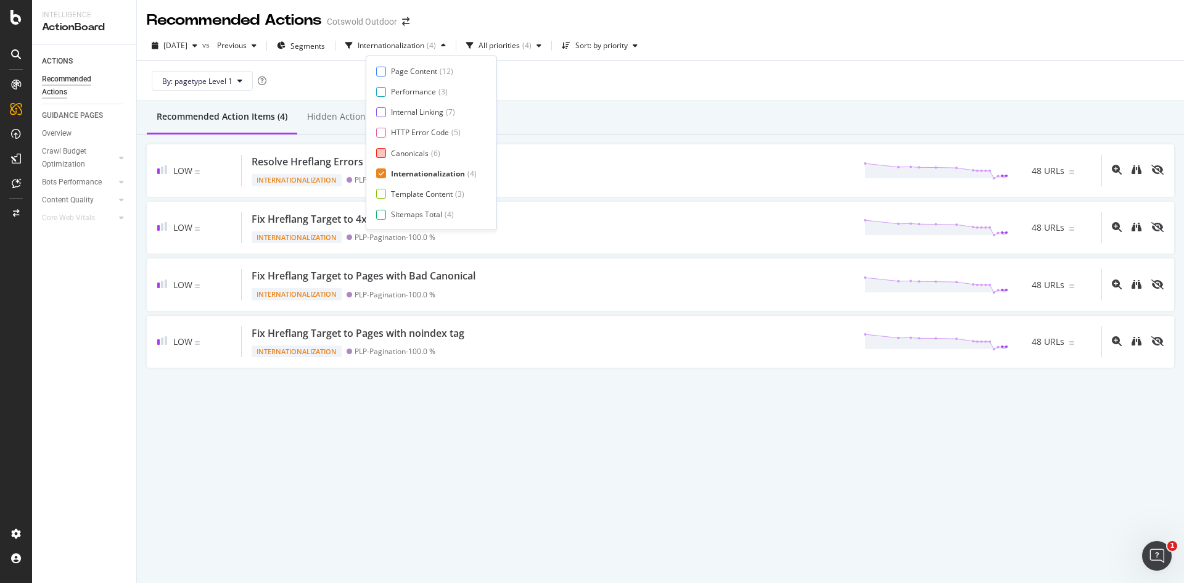
click at [411, 154] on div "Canonicals" at bounding box center [410, 153] width 38 height 10
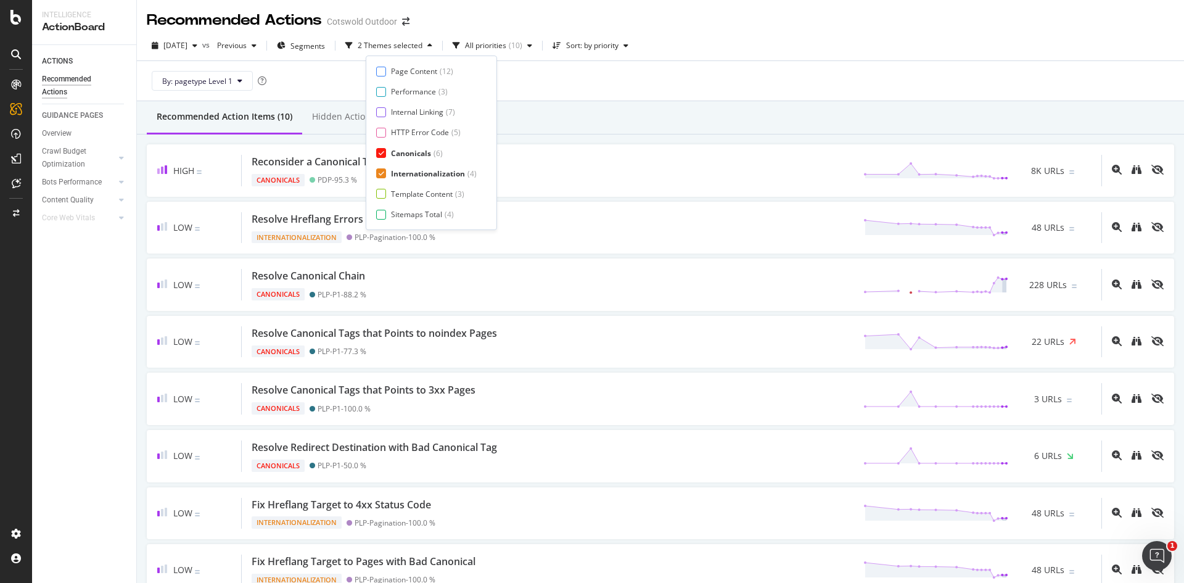
click at [411, 172] on div "Internationalization" at bounding box center [428, 173] width 74 height 10
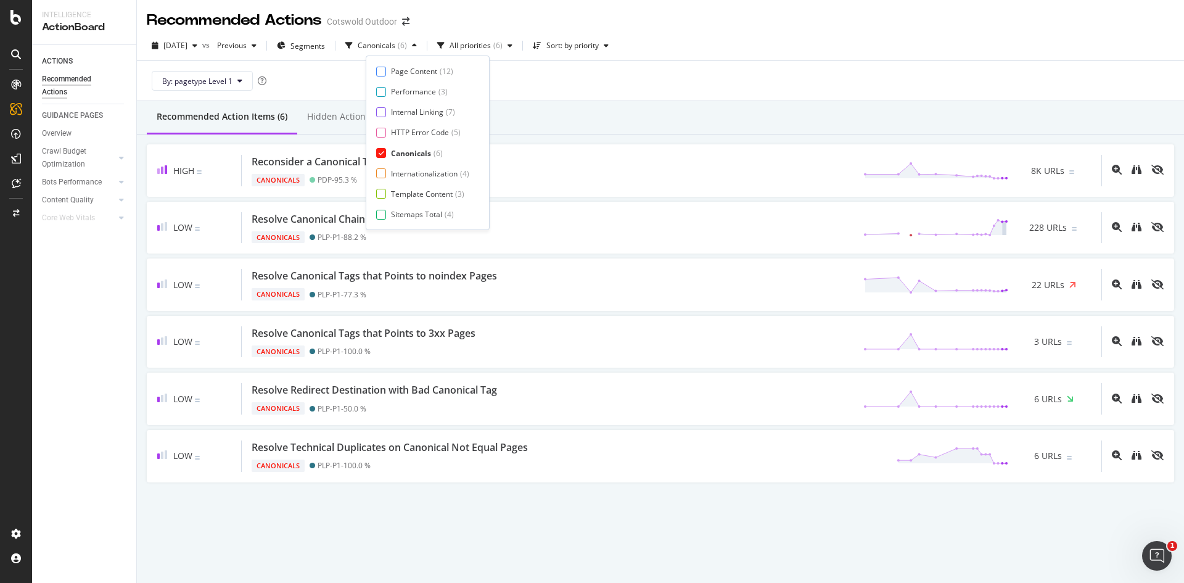
click at [708, 102] on div "Recommended Action Items (6) Hidden Action Items (0)" at bounding box center [660, 117] width 1047 height 33
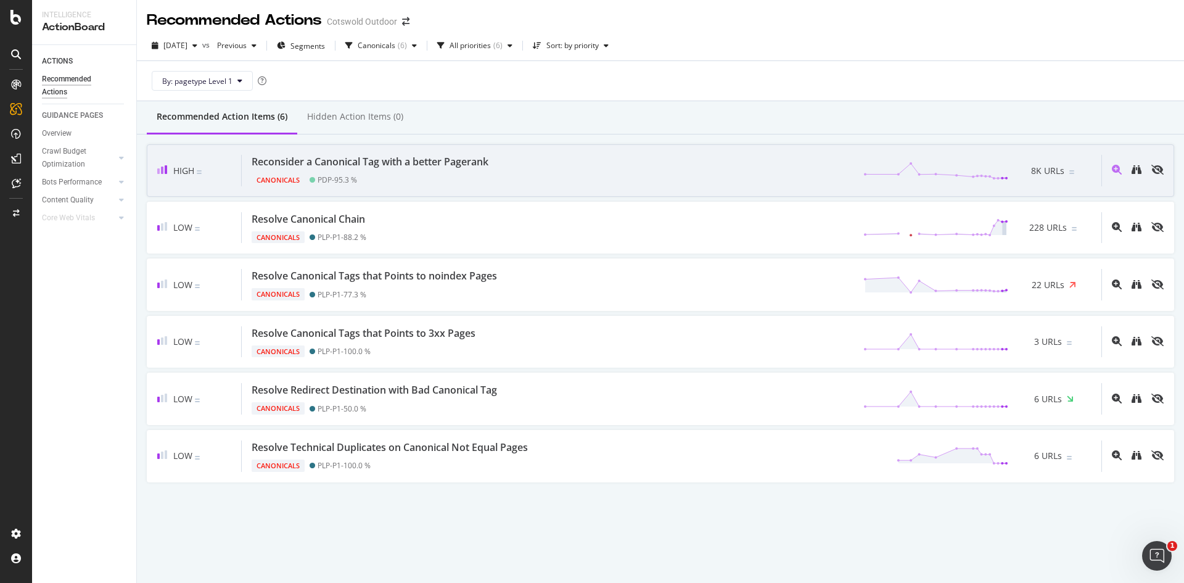
click at [474, 167] on div "Reconsider a Canonical Tag with a better Pagerank" at bounding box center [370, 162] width 237 height 14
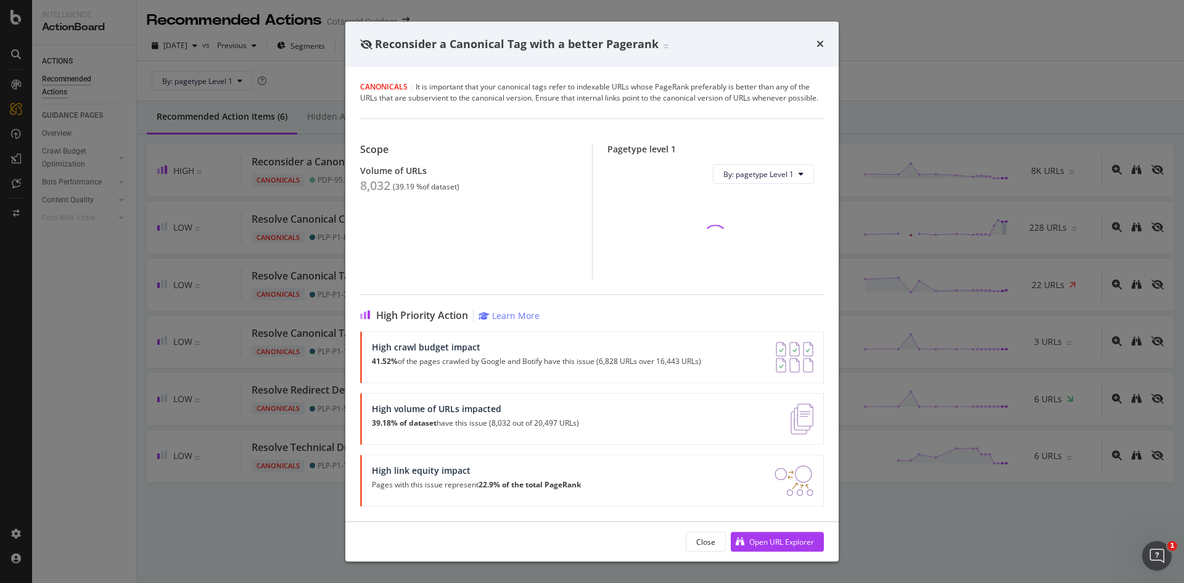
click at [376, 189] on div "8,032" at bounding box center [375, 185] width 30 height 15
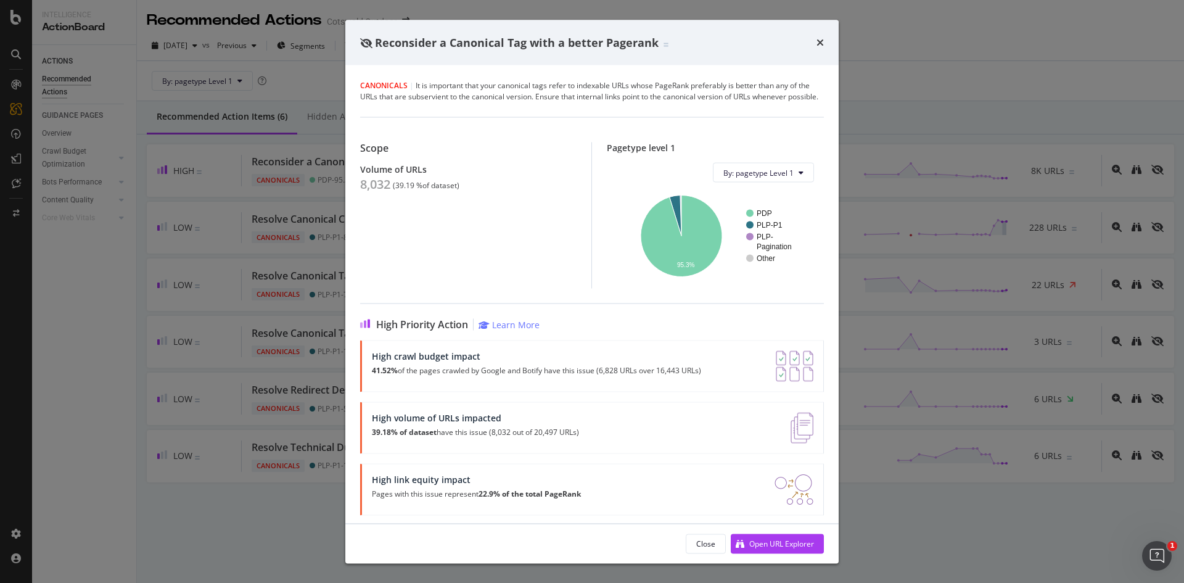
click at [235, 293] on div "Reconsider a Canonical Tag with a better Pagerank Canonicals | It is important …" at bounding box center [592, 291] width 1184 height 583
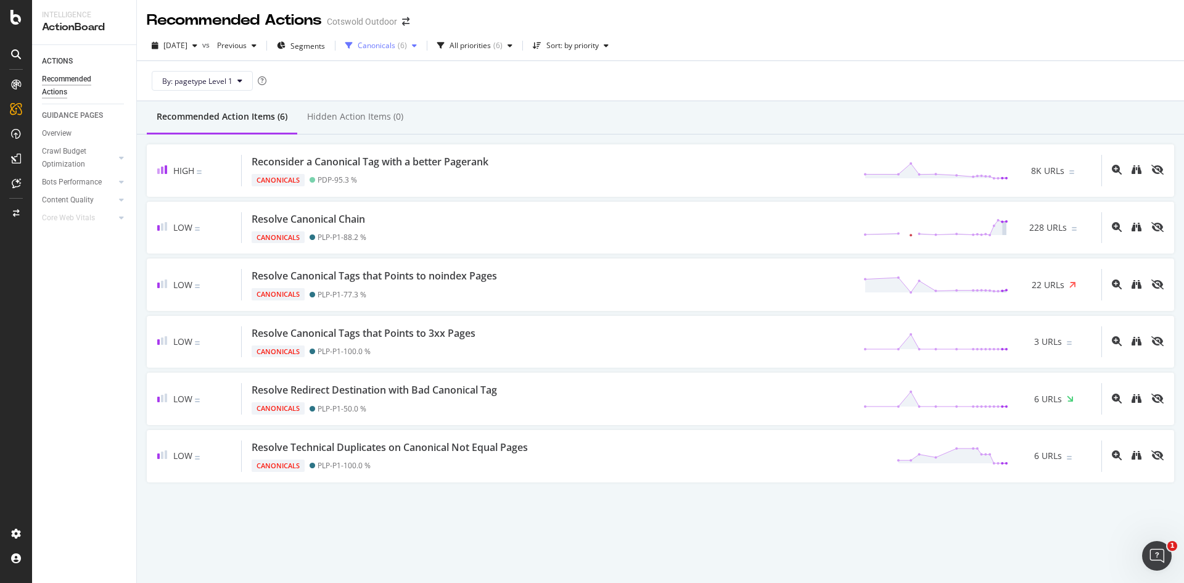
click at [395, 47] on div "Canonicals" at bounding box center [377, 45] width 38 height 7
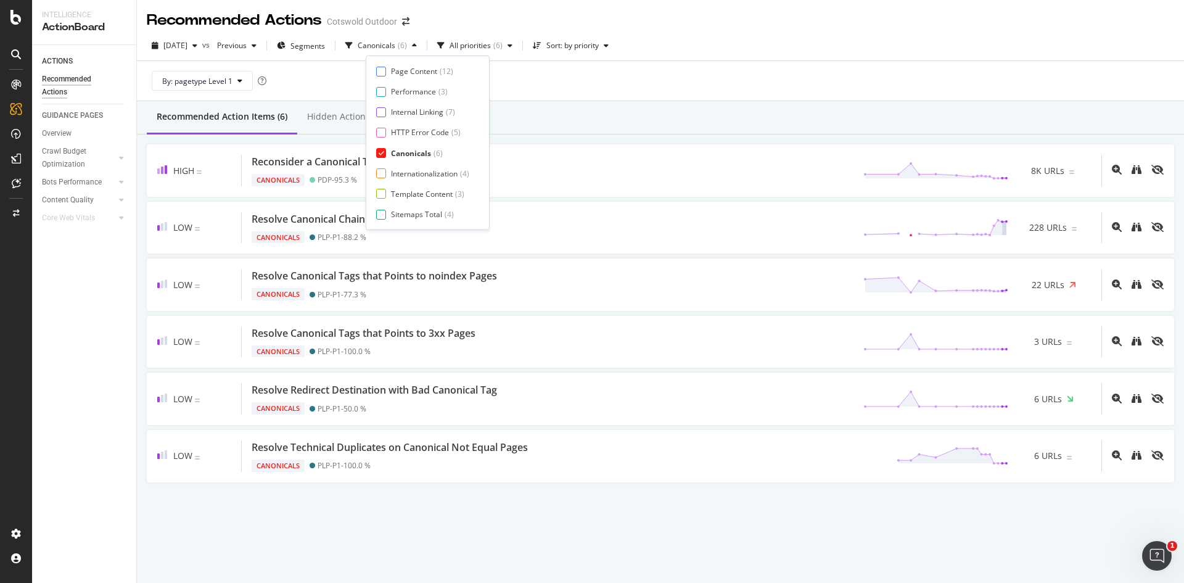
click at [405, 150] on div "Canonicals" at bounding box center [411, 153] width 40 height 10
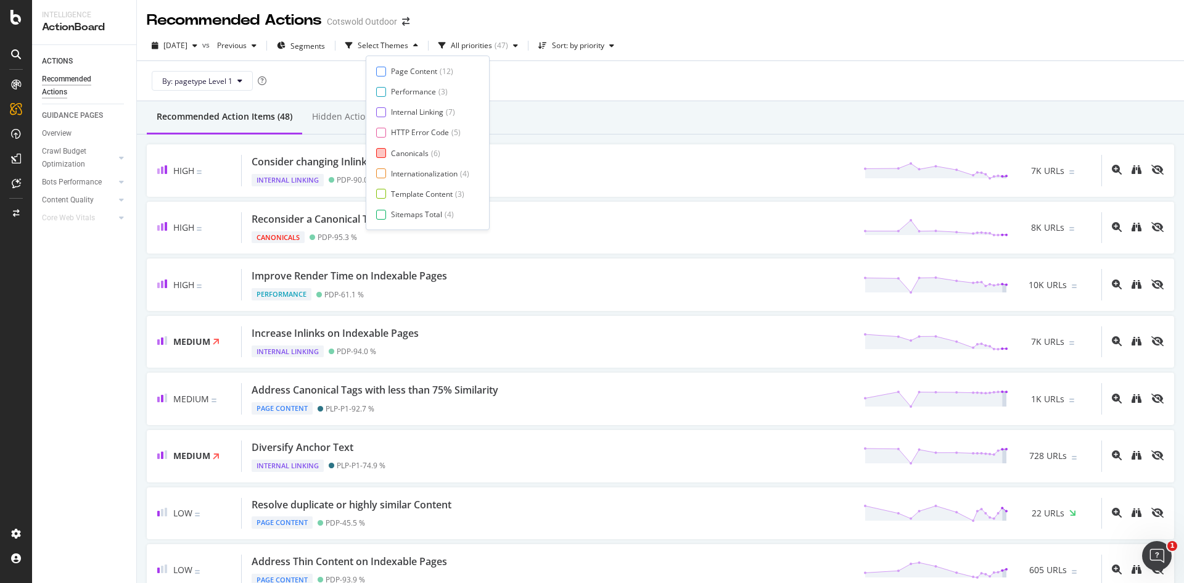
scroll to position [20, 0]
click at [410, 219] on div "Page Meta Data" at bounding box center [418, 214] width 55 height 10
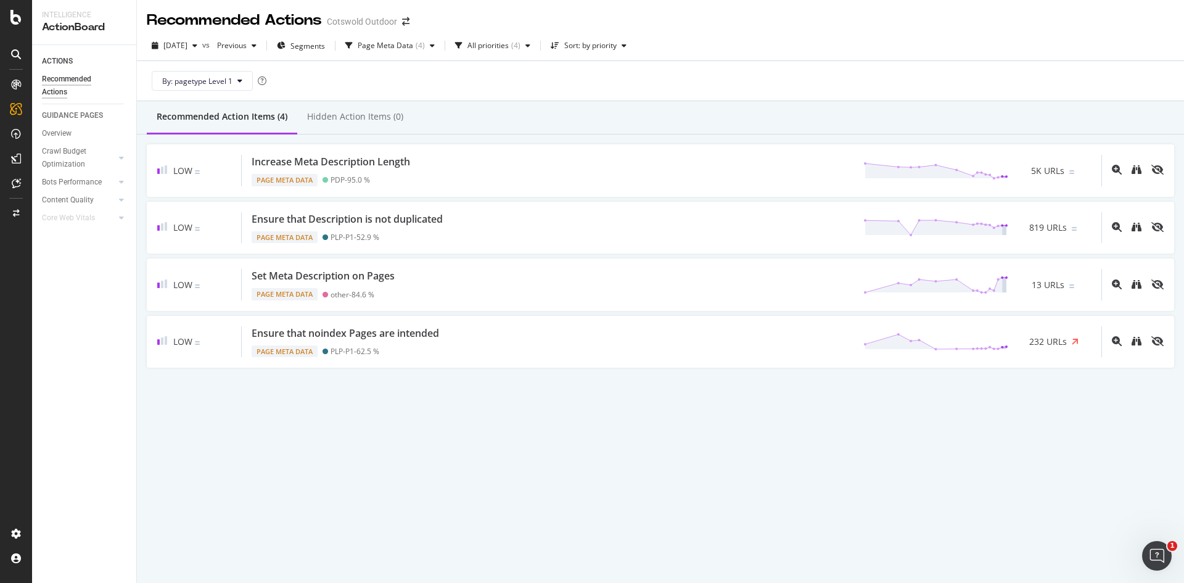
click at [619, 100] on div "By: pagetype Level 1" at bounding box center [660, 80] width 1027 height 39
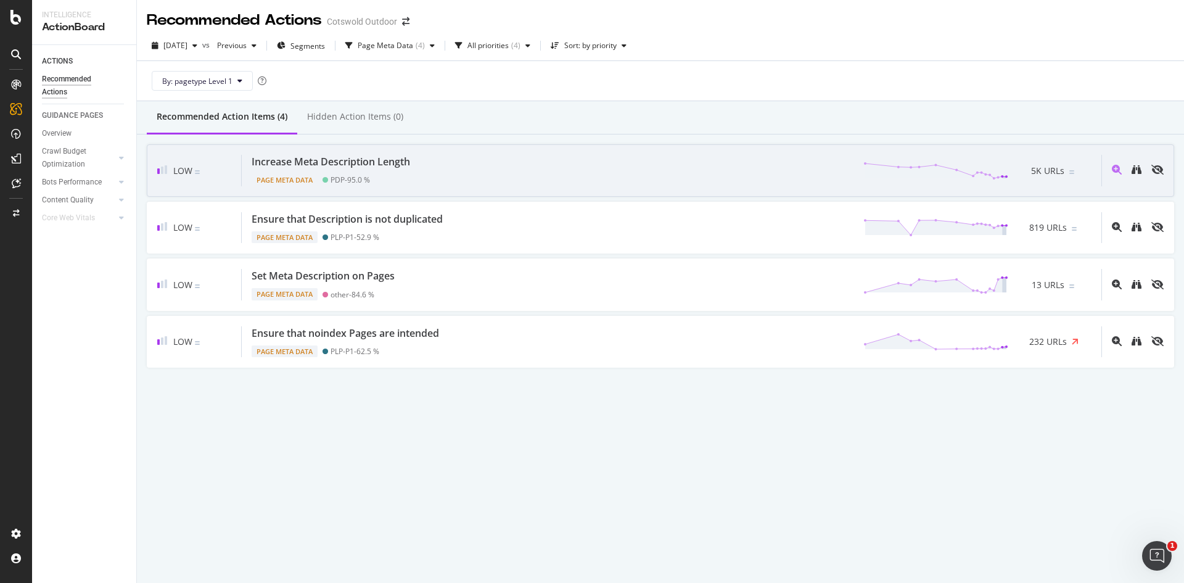
click at [464, 162] on div "Increase Meta Description Length Page Meta Data PDP - 95.0 % 5K URLs" at bounding box center [671, 170] width 859 height 31
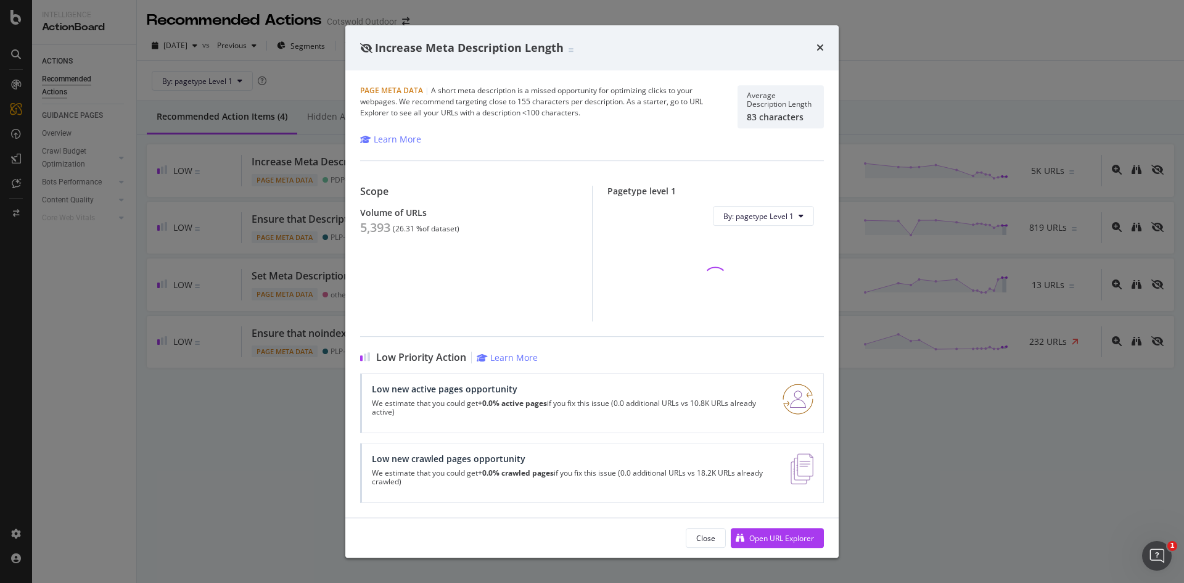
click at [380, 226] on div "5,393" at bounding box center [375, 227] width 30 height 15
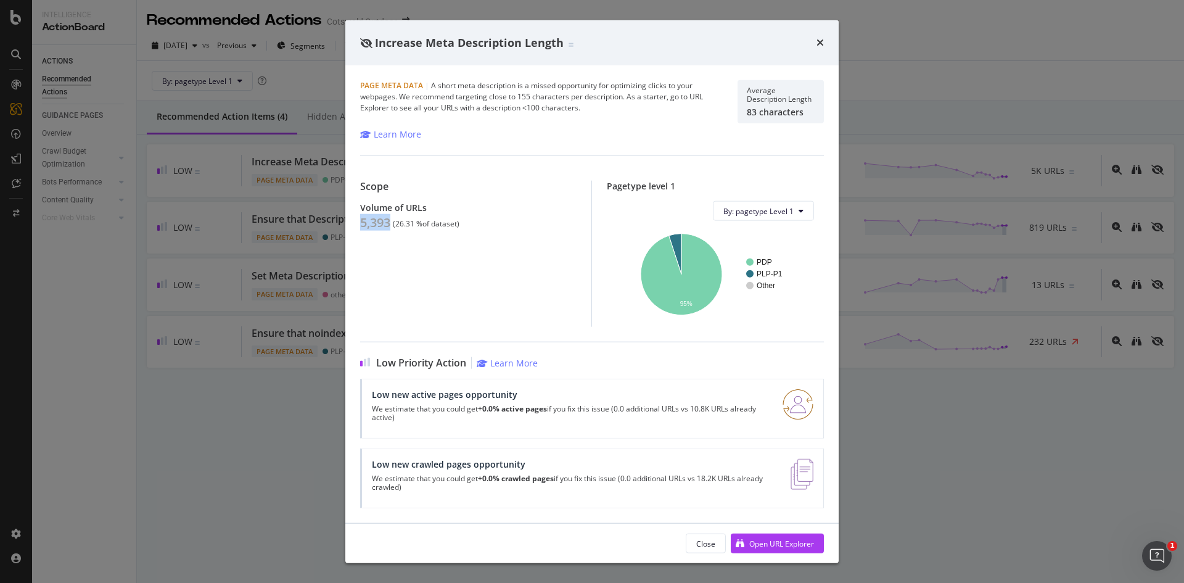
click at [306, 337] on div "Increase Meta Description Length Page Meta Data | A short meta description is a…" at bounding box center [592, 291] width 1184 height 583
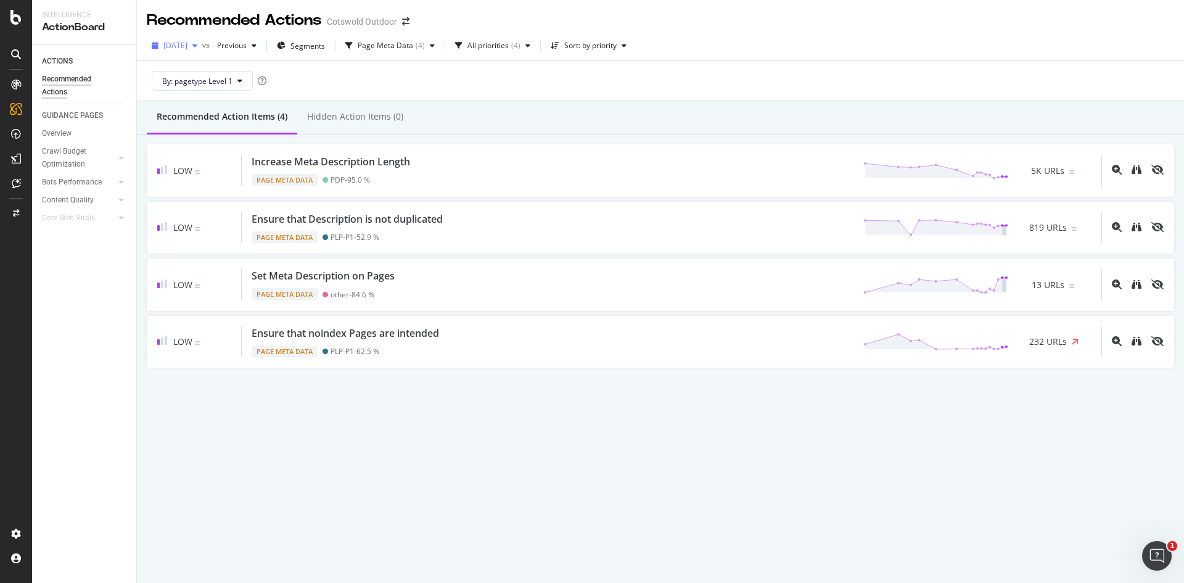
click at [187, 48] on span "[DATE]" at bounding box center [175, 45] width 24 height 10
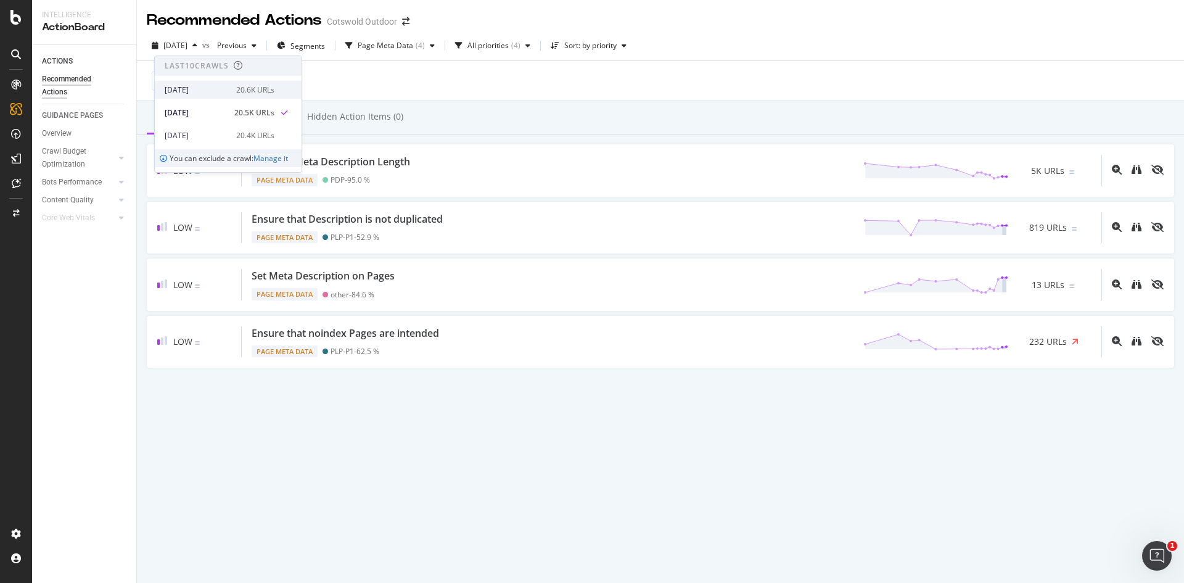
click at [199, 86] on div "[DATE]" at bounding box center [197, 89] width 64 height 11
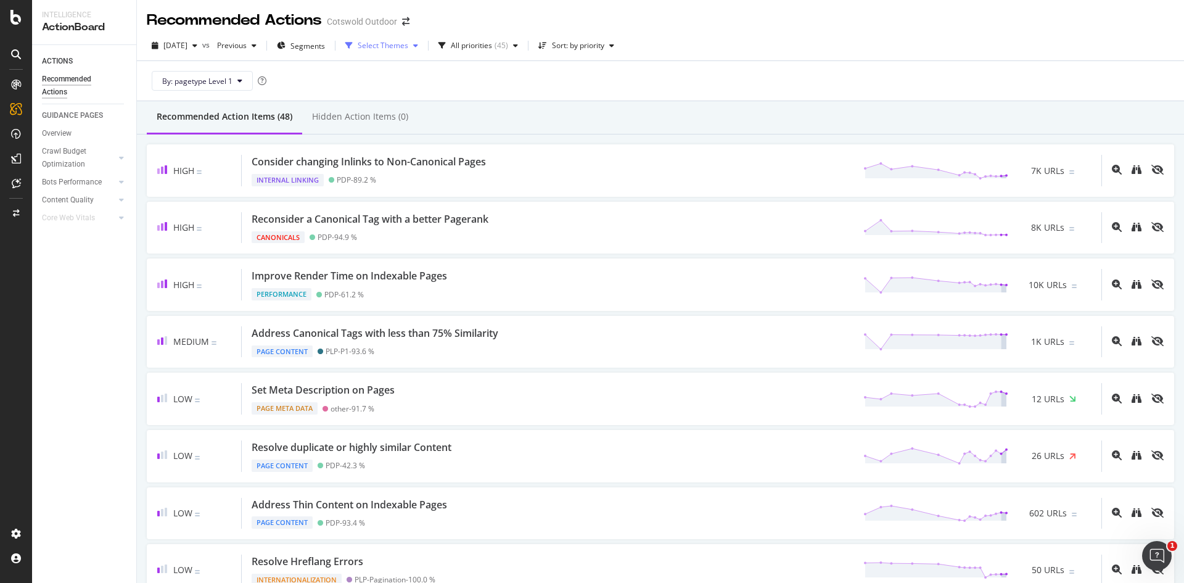
click at [403, 48] on div "Select Themes" at bounding box center [383, 45] width 51 height 7
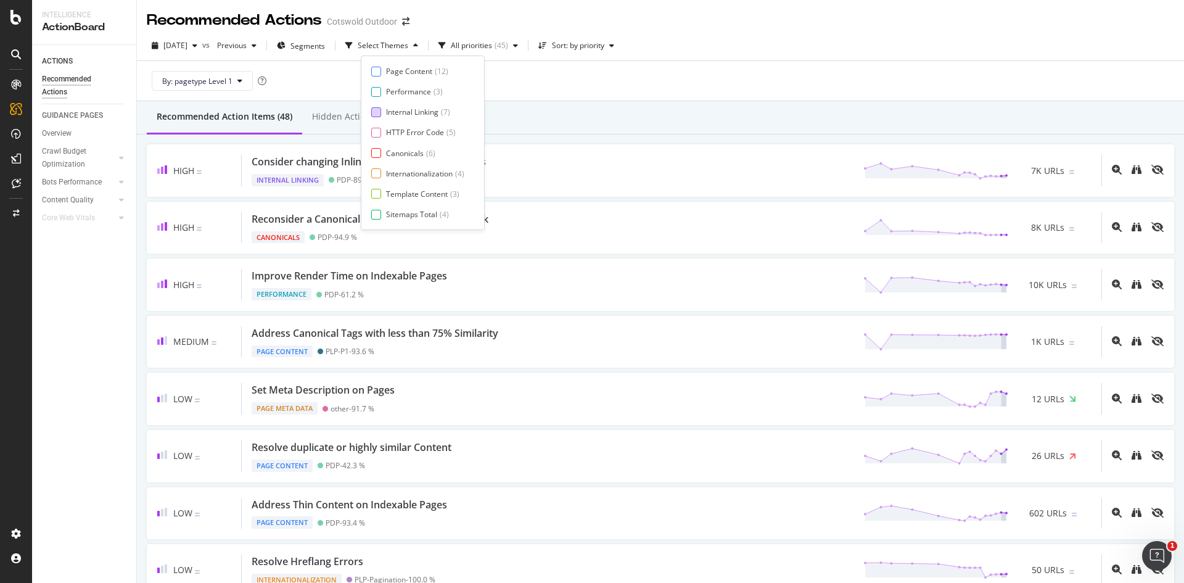
click at [413, 113] on div "Internal Linking" at bounding box center [412, 112] width 52 height 10
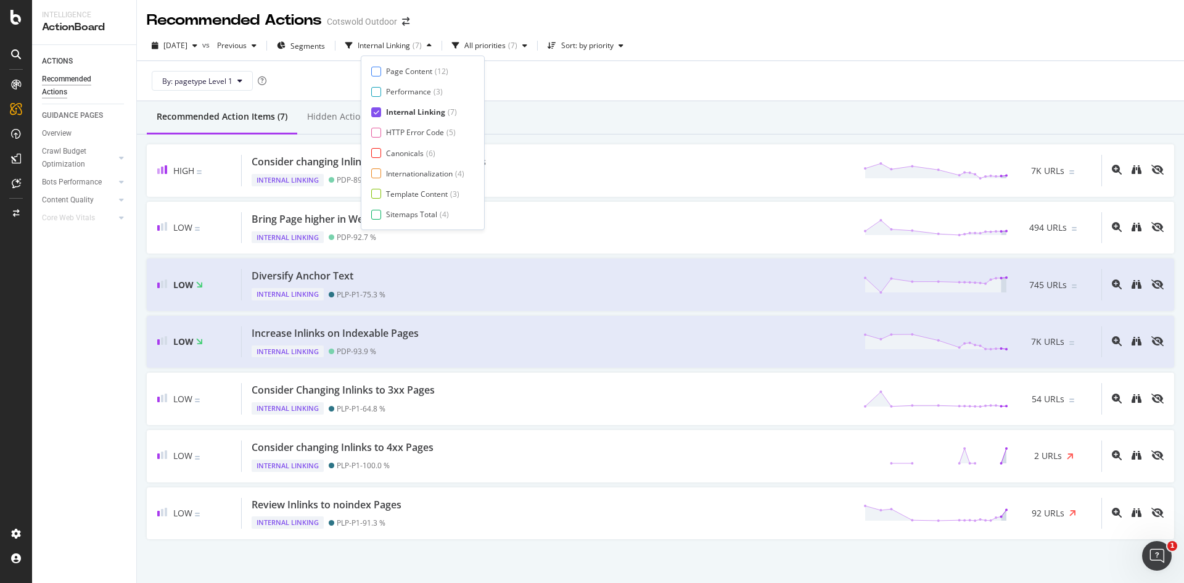
click at [560, 86] on div "By: pagetype Level 1" at bounding box center [660, 80] width 1027 height 39
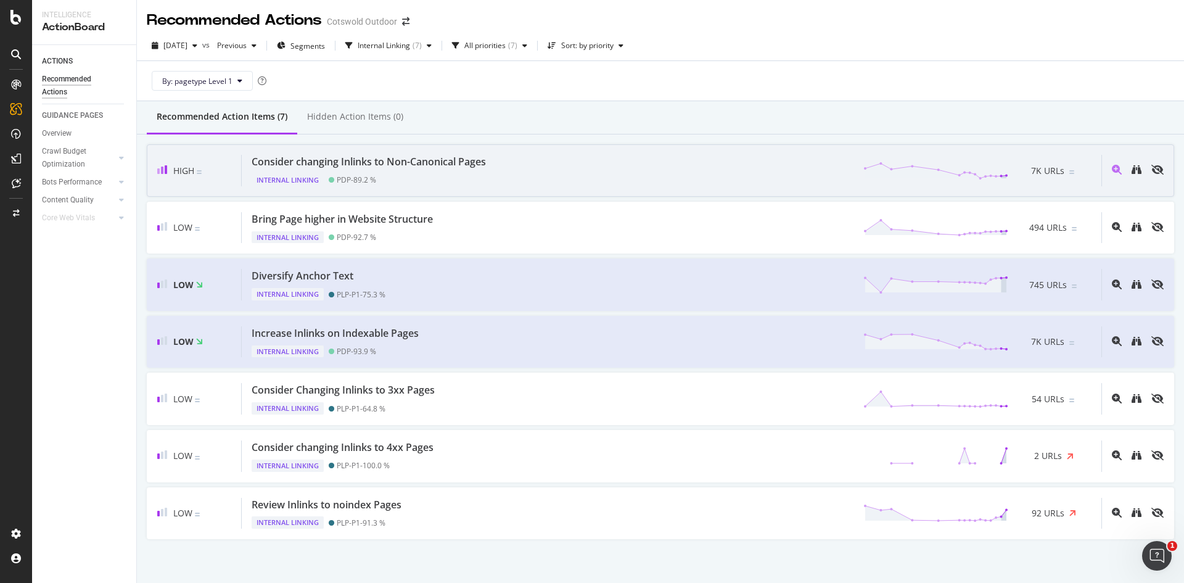
click at [420, 179] on div "Internal Linking PDP - 89.2 %" at bounding box center [371, 177] width 239 height 17
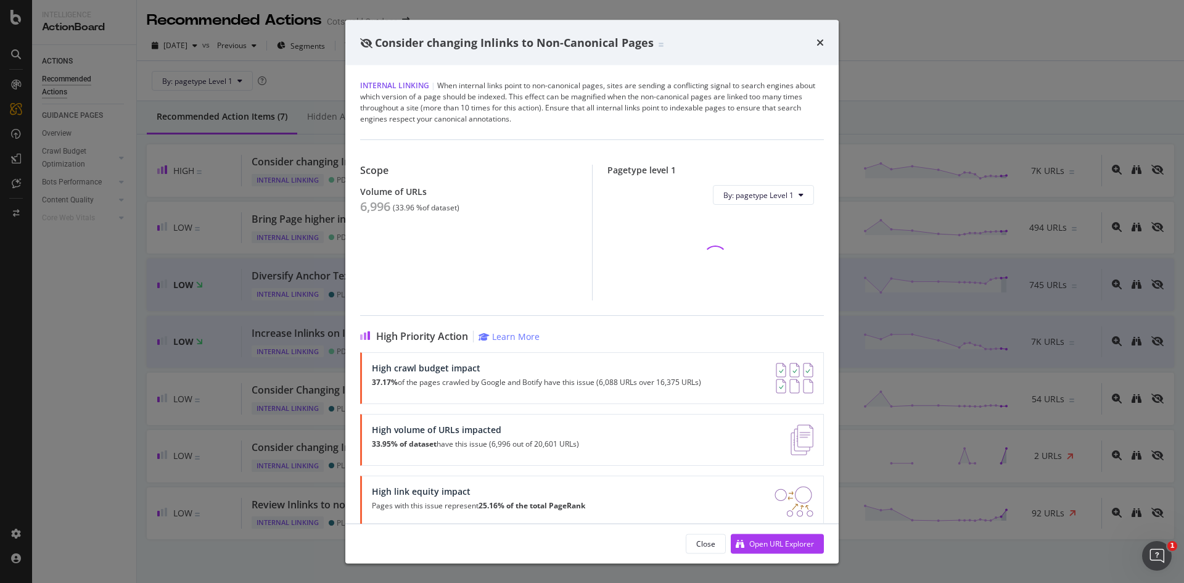
click at [377, 203] on div "6,996" at bounding box center [375, 206] width 30 height 15
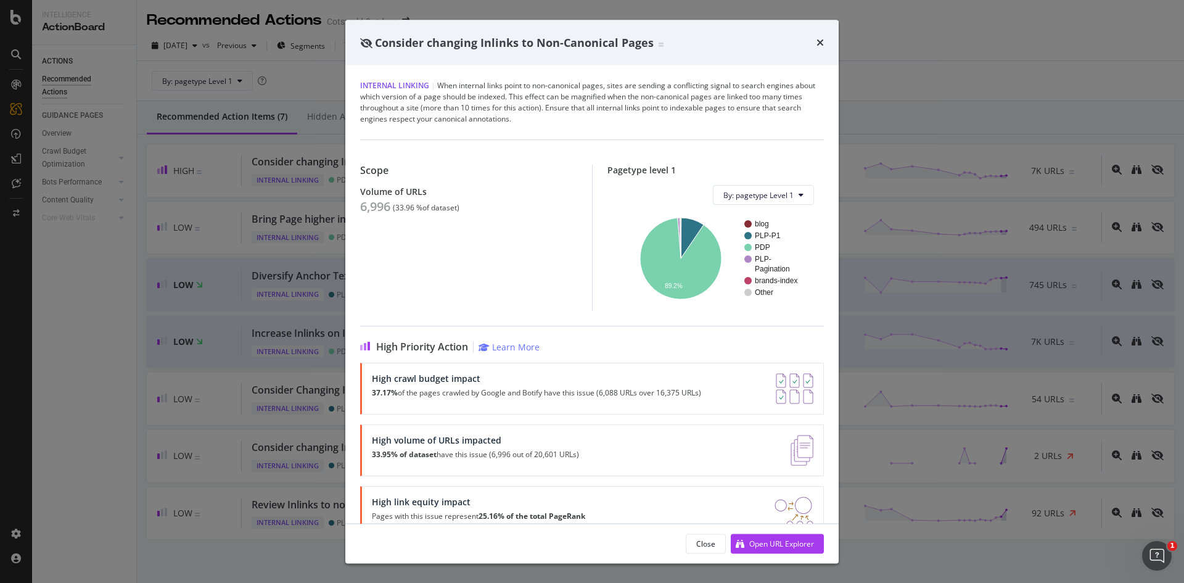
click at [333, 182] on div "Consider changing Inlinks to Non-Canonical Pages Internal Linking | When intern…" at bounding box center [592, 291] width 1184 height 583
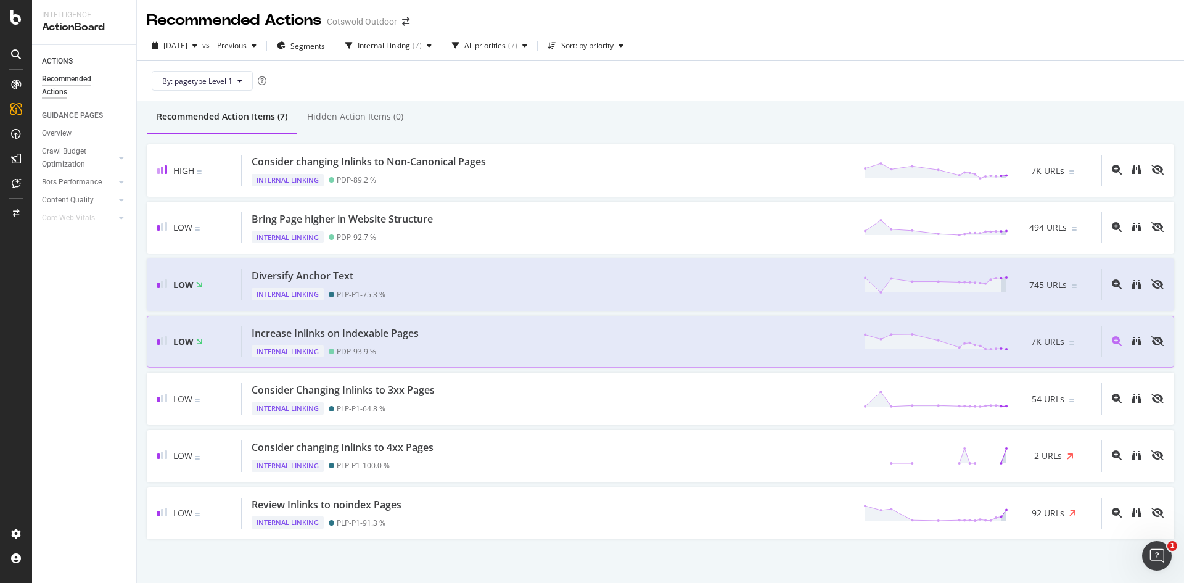
click at [459, 352] on div "Increase Inlinks on Indexable Pages Internal Linking PDP - 93.9 % 7K URLs" at bounding box center [671, 341] width 859 height 31
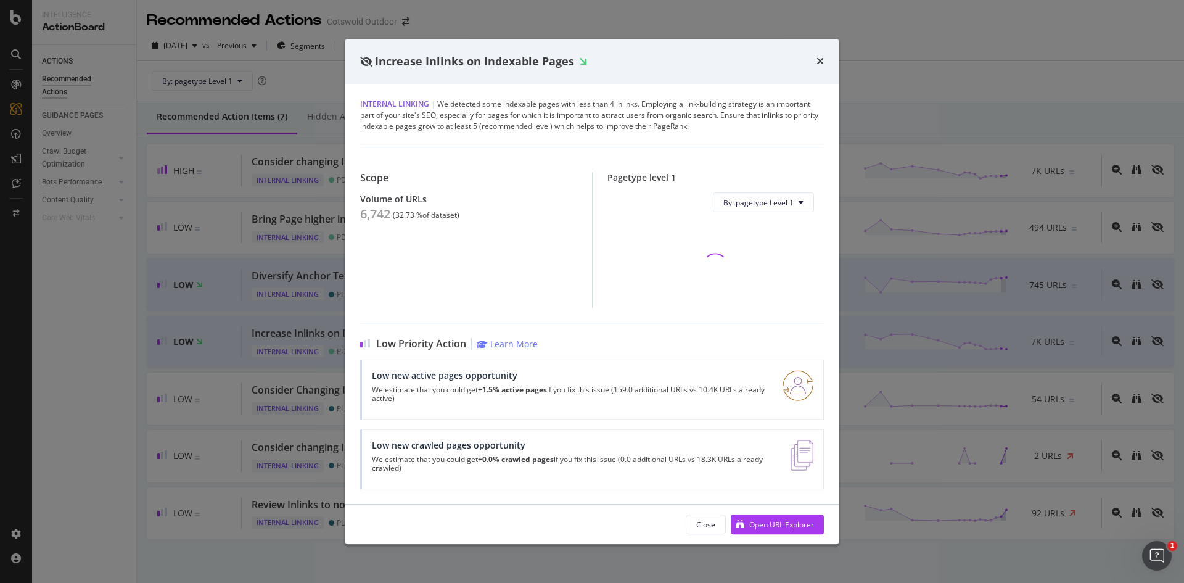
click at [385, 213] on div "6,742" at bounding box center [375, 214] width 30 height 15
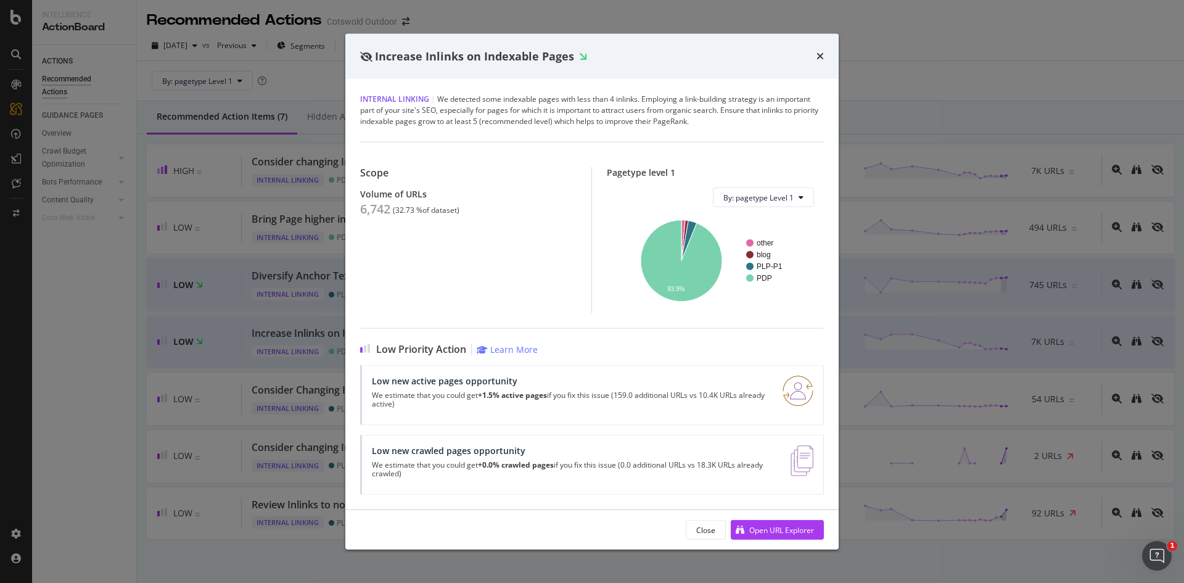
click at [164, 227] on div "Increase Inlinks on Indexable Pages Internal Linking | We detected some indexab…" at bounding box center [592, 291] width 1184 height 583
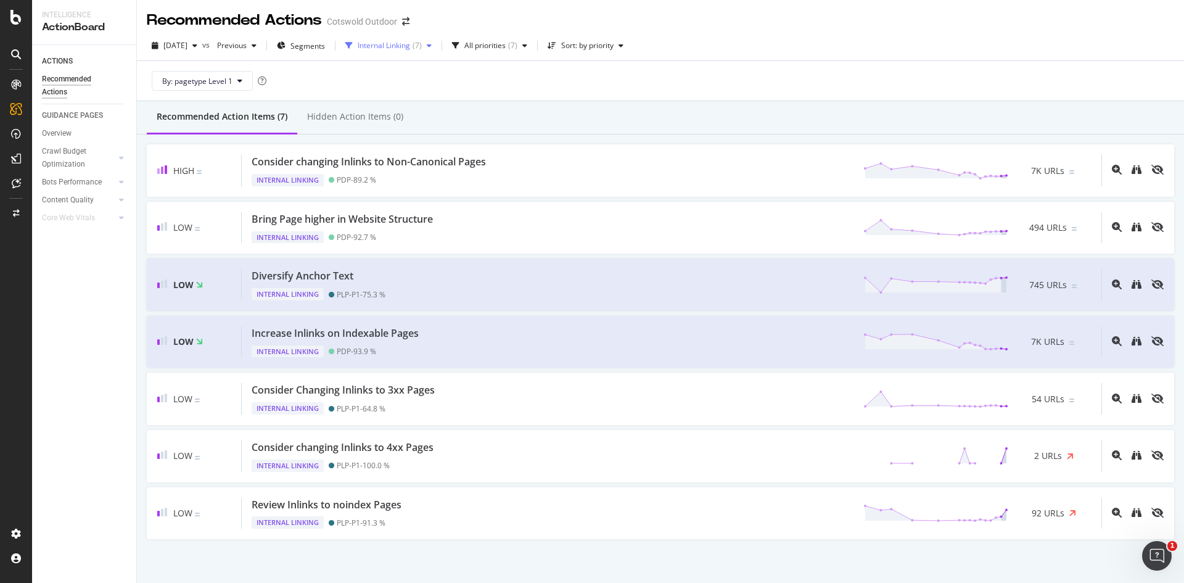
click at [395, 39] on div "Internal Linking ( 7 )" at bounding box center [388, 45] width 96 height 18
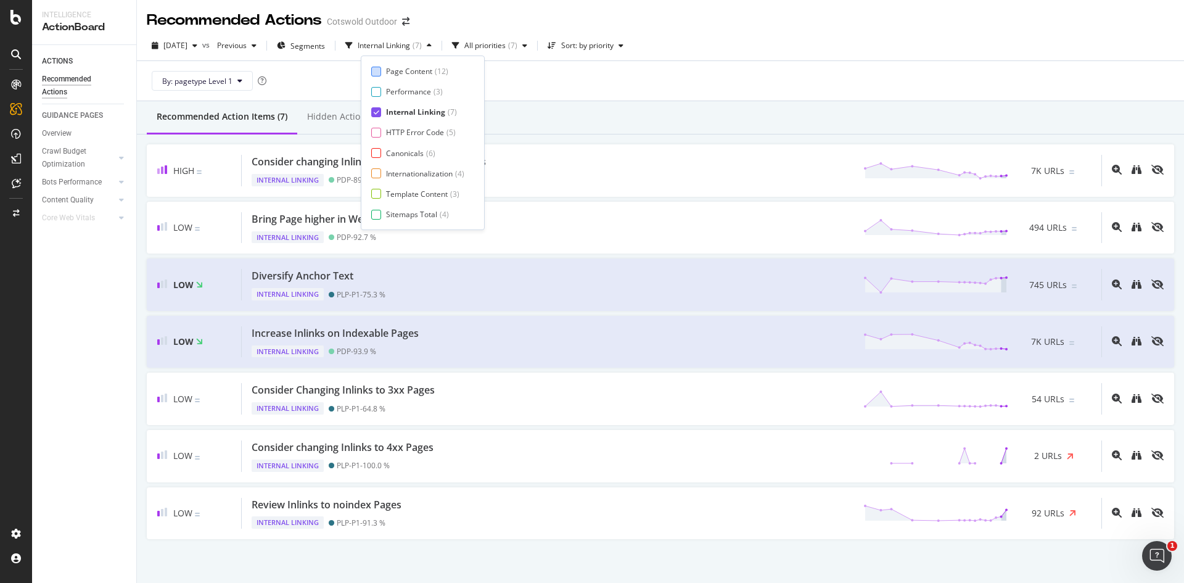
click at [411, 72] on div "Page Content" at bounding box center [409, 71] width 46 height 10
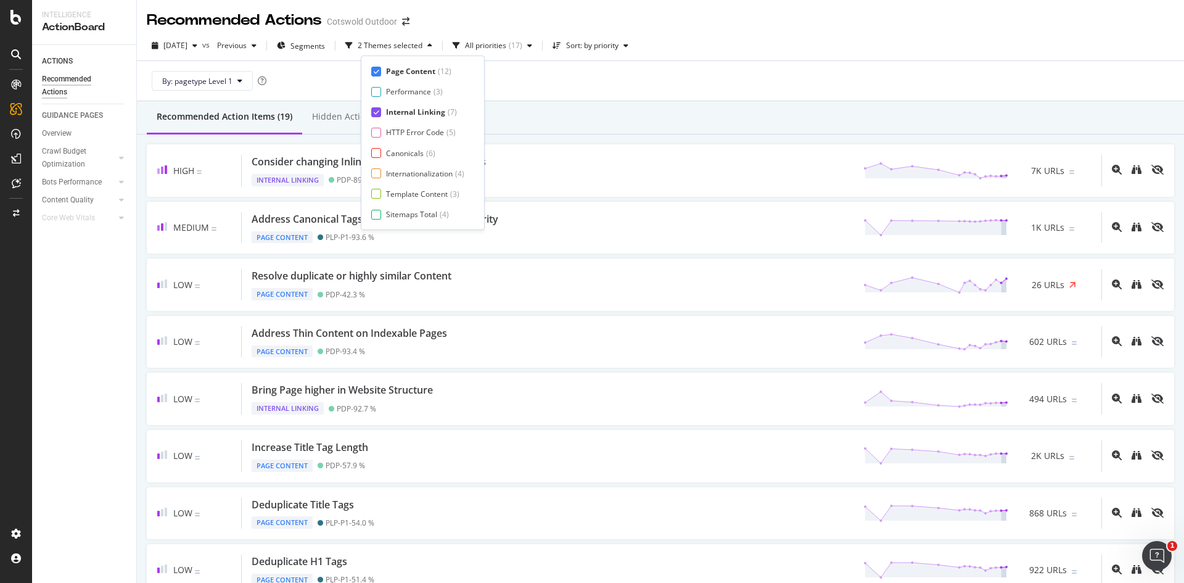
click at [415, 115] on div "Internal Linking" at bounding box center [415, 112] width 59 height 10
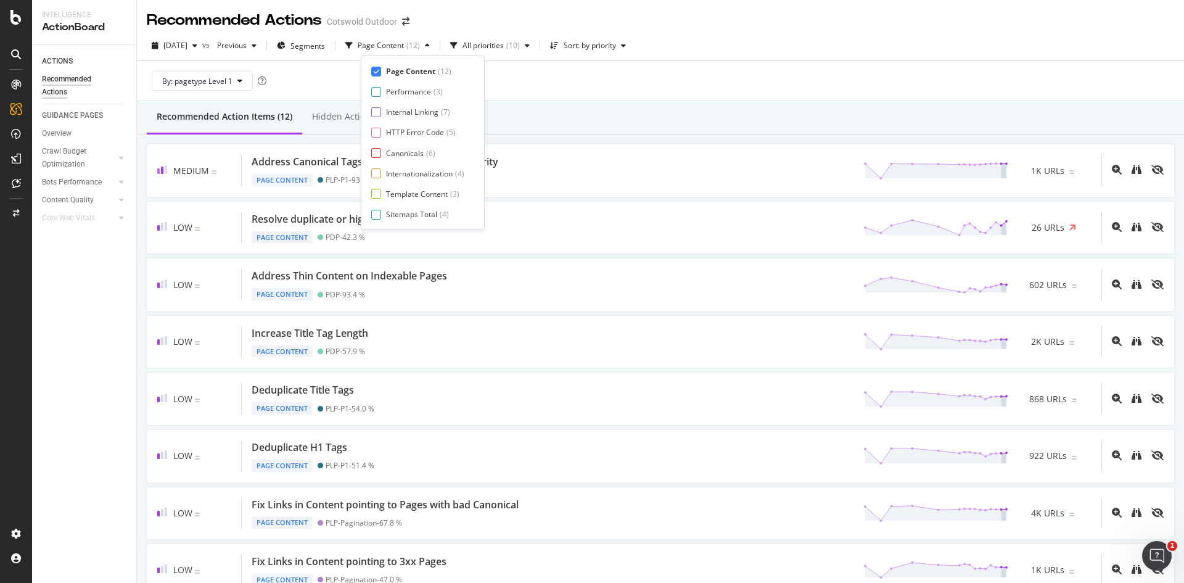
click at [625, 139] on div "Medium Address Canonical Tags with less than 75% Similarity Page Content PLP-P1…" at bounding box center [660, 484] width 1047 height 700
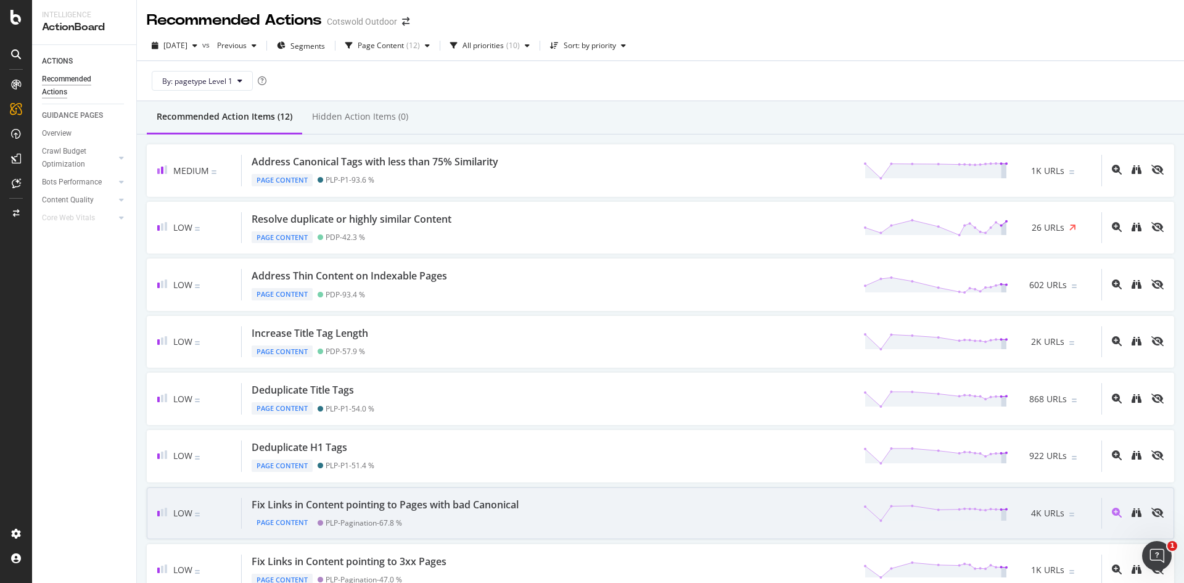
click at [465, 512] on div "Page Content PLP-Pagination - 67.8 %" at bounding box center [388, 519] width 272 height 17
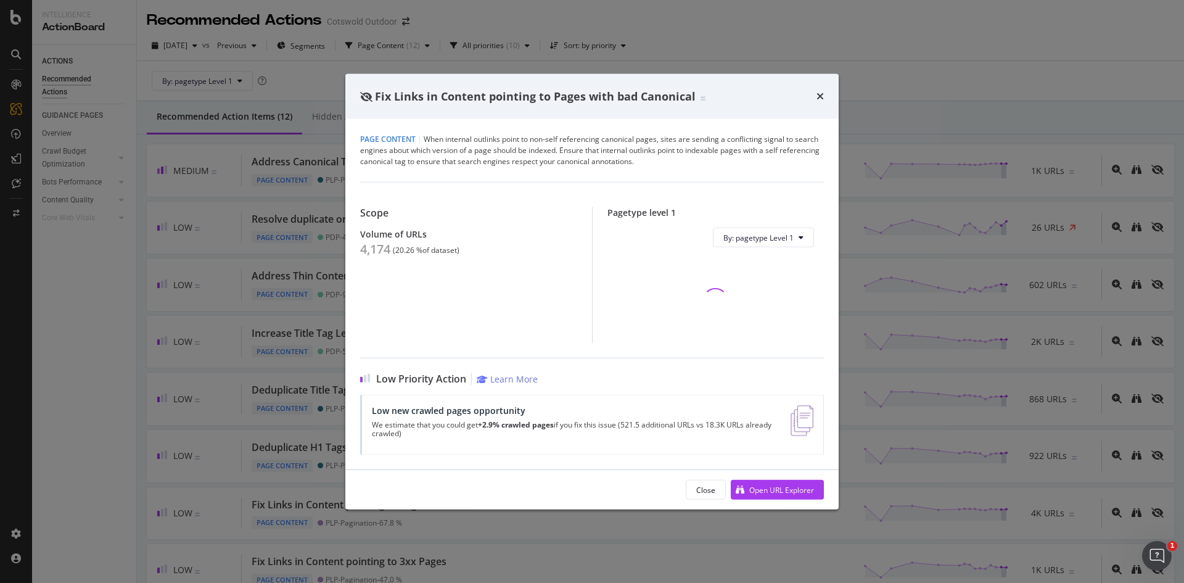
click at [358, 247] on div "Page Content | When internal outlinks point to non-self referencing canonical p…" at bounding box center [591, 294] width 493 height 350
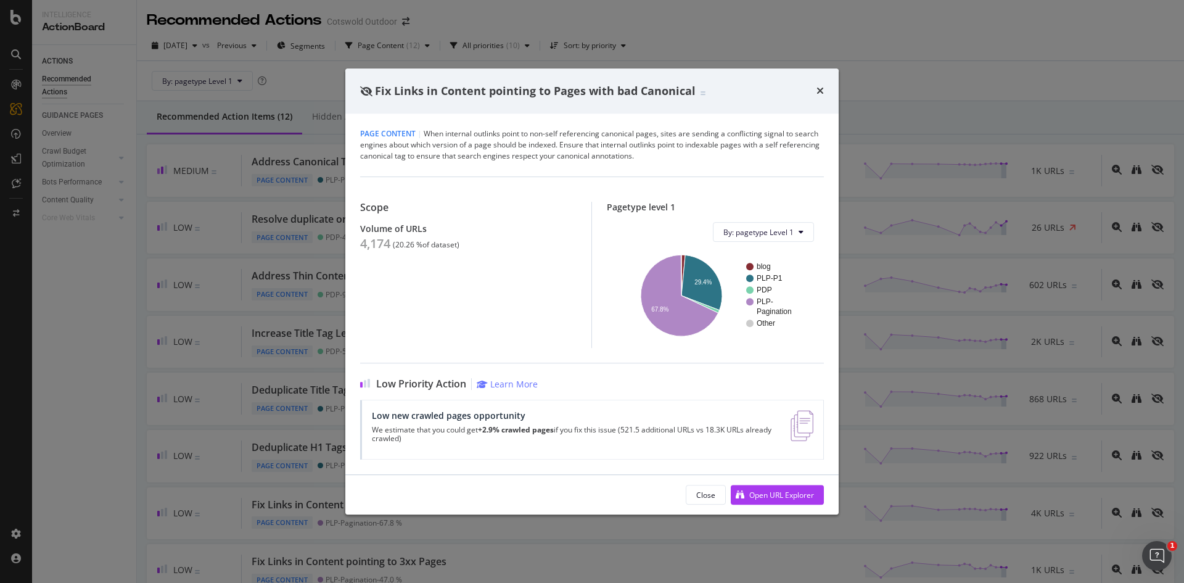
click at [265, 228] on div "Fix Links in Content pointing to Pages with bad Canonical Page Content | When i…" at bounding box center [592, 291] width 1184 height 583
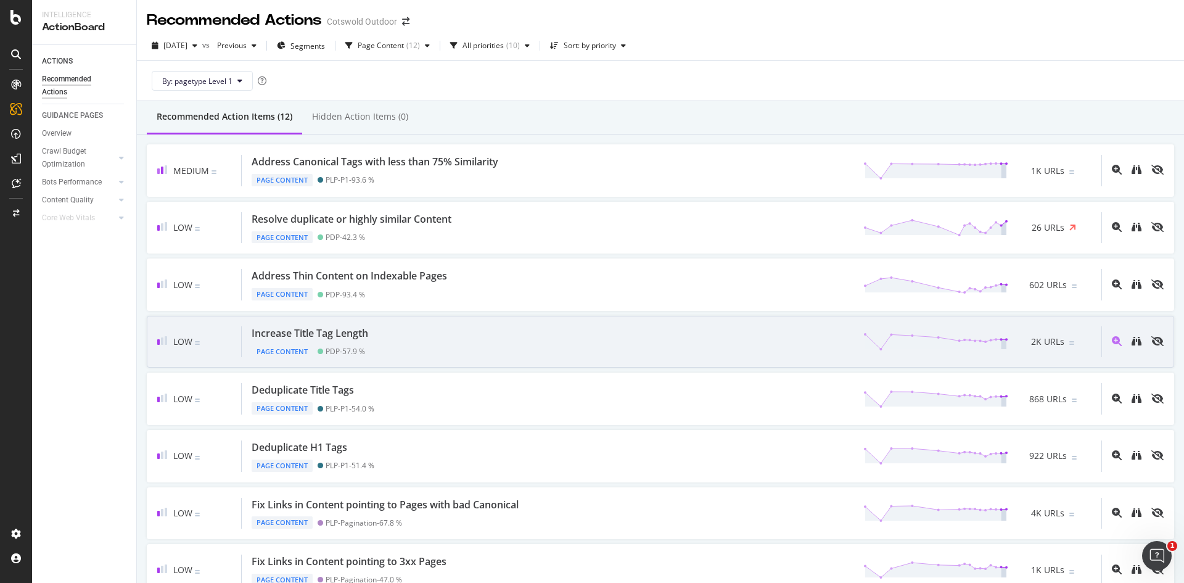
scroll to position [52, 0]
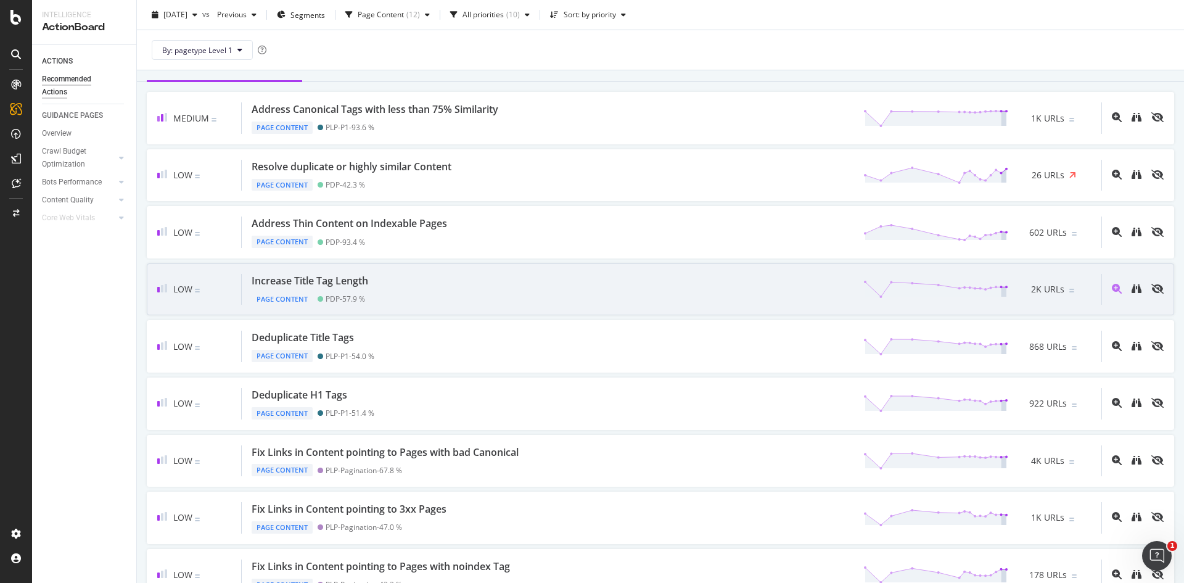
click at [418, 292] on div "Increase Title Tag Length Page Content PDP - 57.9 % 2K URLs" at bounding box center [671, 289] width 859 height 31
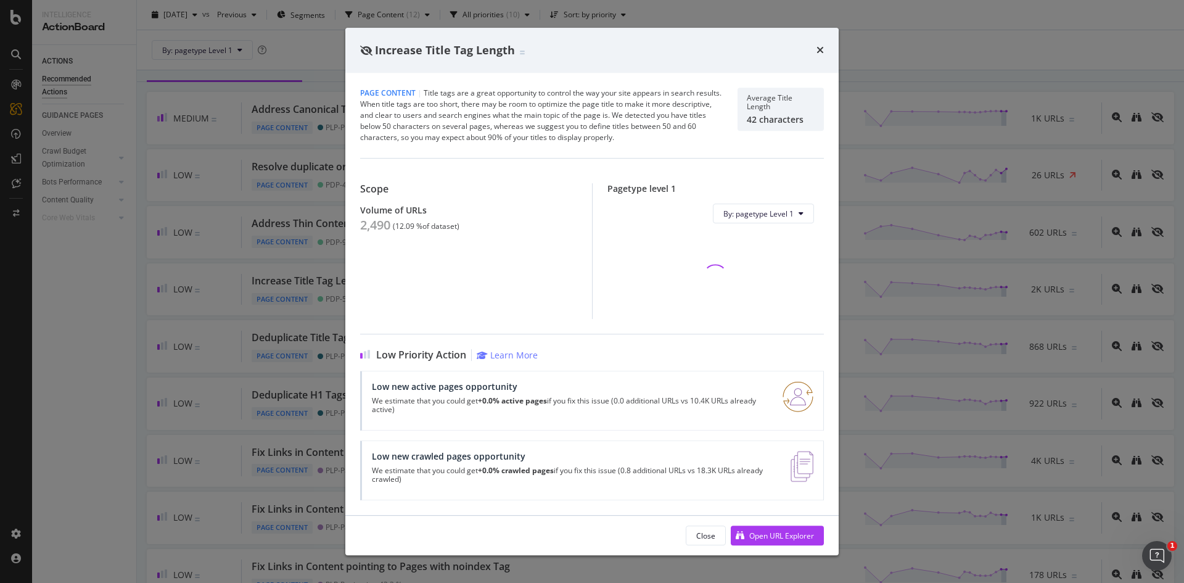
click at [366, 242] on div "Scope Volume of URLs 2,490 ( 12.09 % of dataset )" at bounding box center [476, 251] width 232 height 136
click at [371, 234] on div "Scope Volume of URLs 2,490 ( 12.09 % of dataset )" at bounding box center [476, 251] width 232 height 136
click at [374, 229] on div "2,490" at bounding box center [375, 225] width 30 height 15
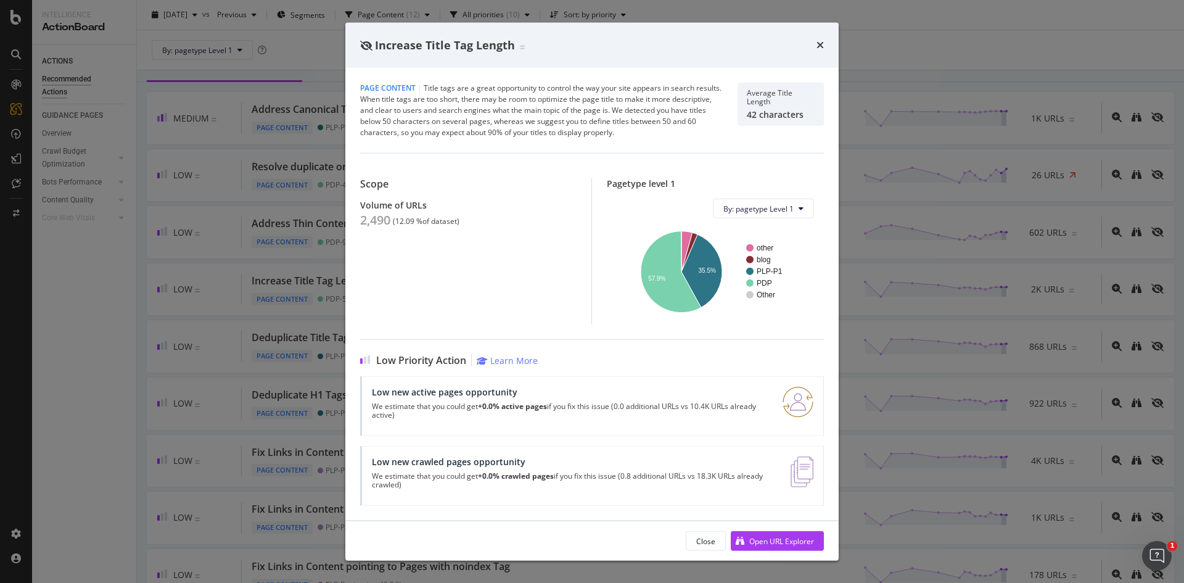
click at [182, 242] on div "Increase Title Tag Length Page Content | Title tags are a great opportunity to …" at bounding box center [592, 291] width 1184 height 583
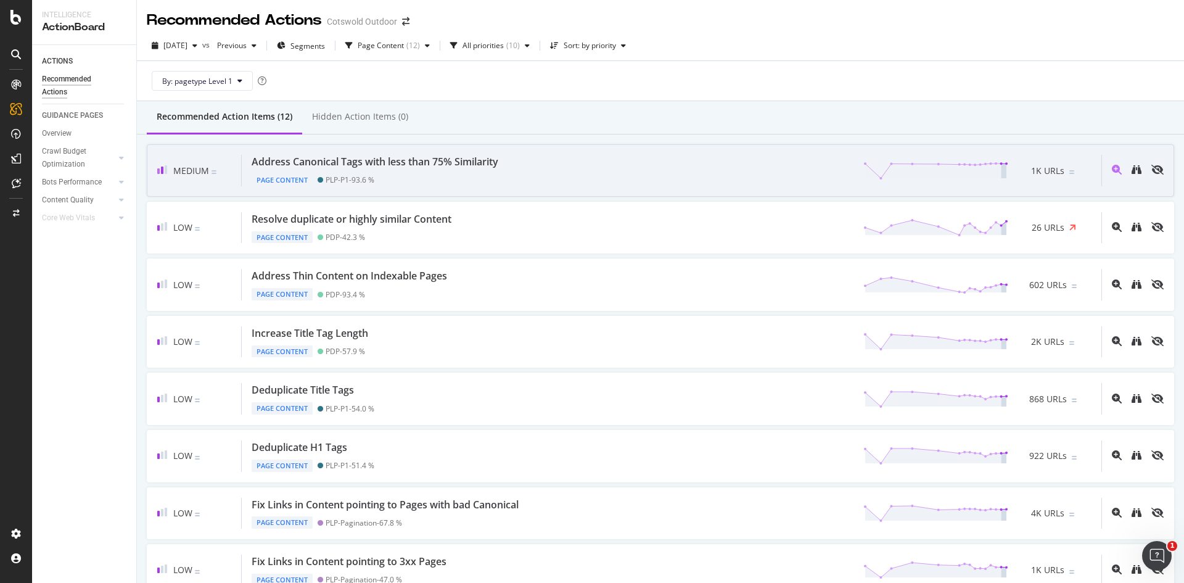
click at [493, 178] on div "Page Content PLP-P1 - 93.6 %" at bounding box center [378, 177] width 252 height 17
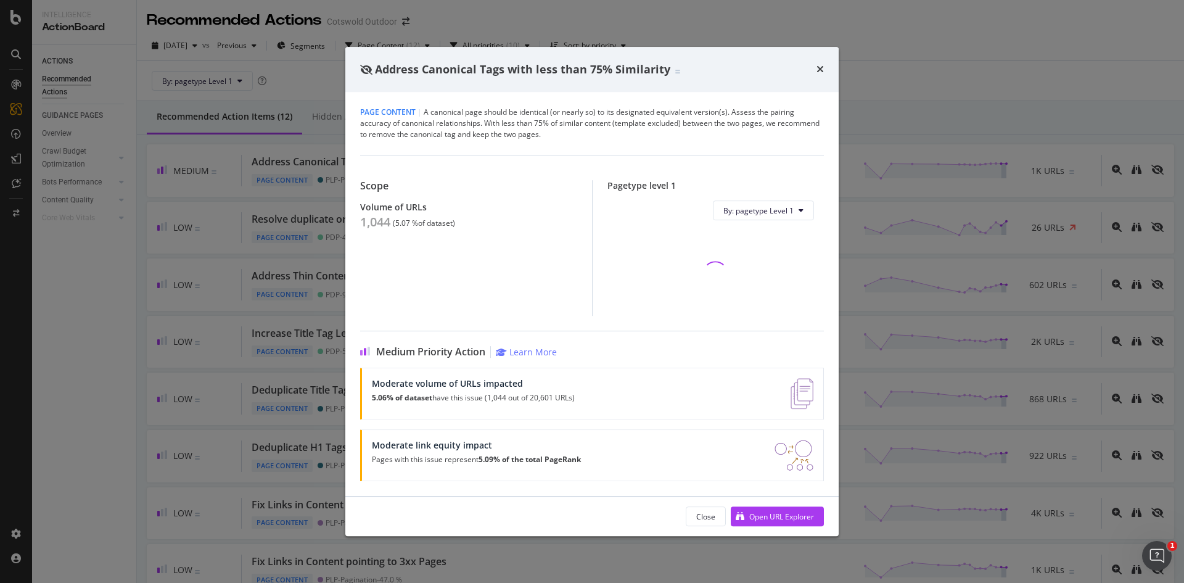
click at [392, 226] on div "1,044 ( 5.07 % of dataset )" at bounding box center [468, 222] width 217 height 15
click at [376, 224] on div "1,044" at bounding box center [375, 222] width 30 height 15
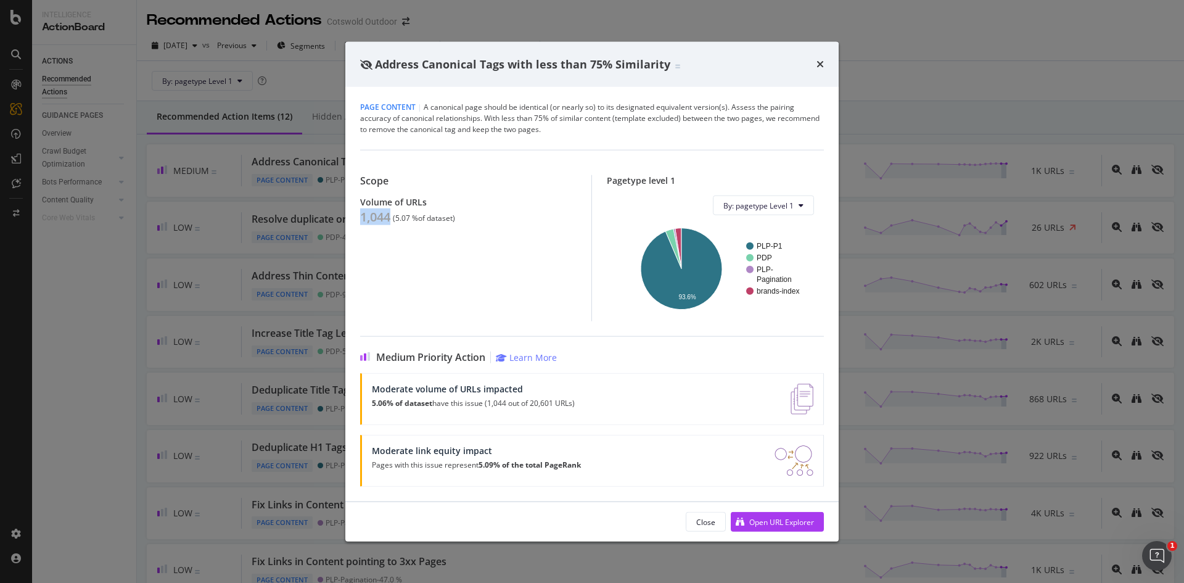
click at [241, 278] on div "Address Canonical Tags with less than 75% Similarity Page Content | A canonical…" at bounding box center [592, 291] width 1184 height 583
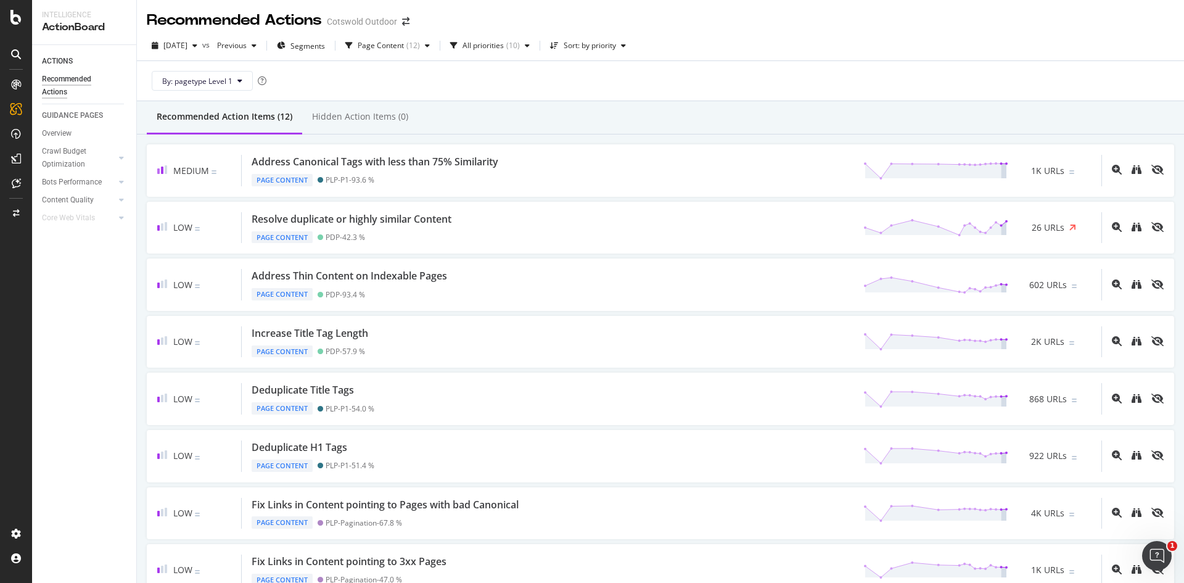
scroll to position [236, 0]
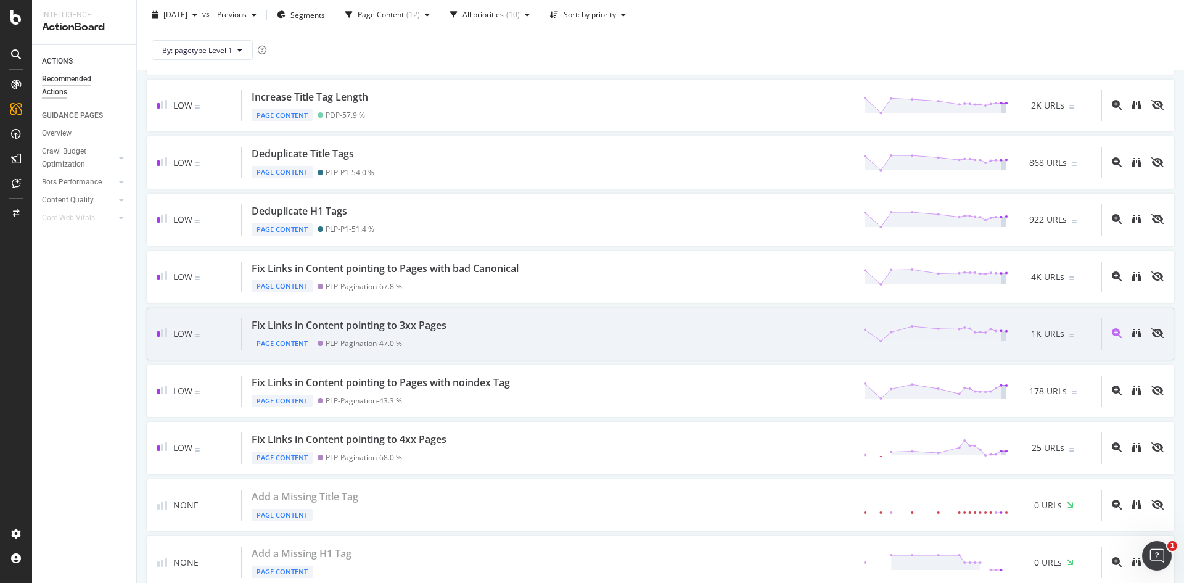
click at [439, 327] on div "Fix Links in Content pointing to 3xx Pages" at bounding box center [349, 325] width 195 height 14
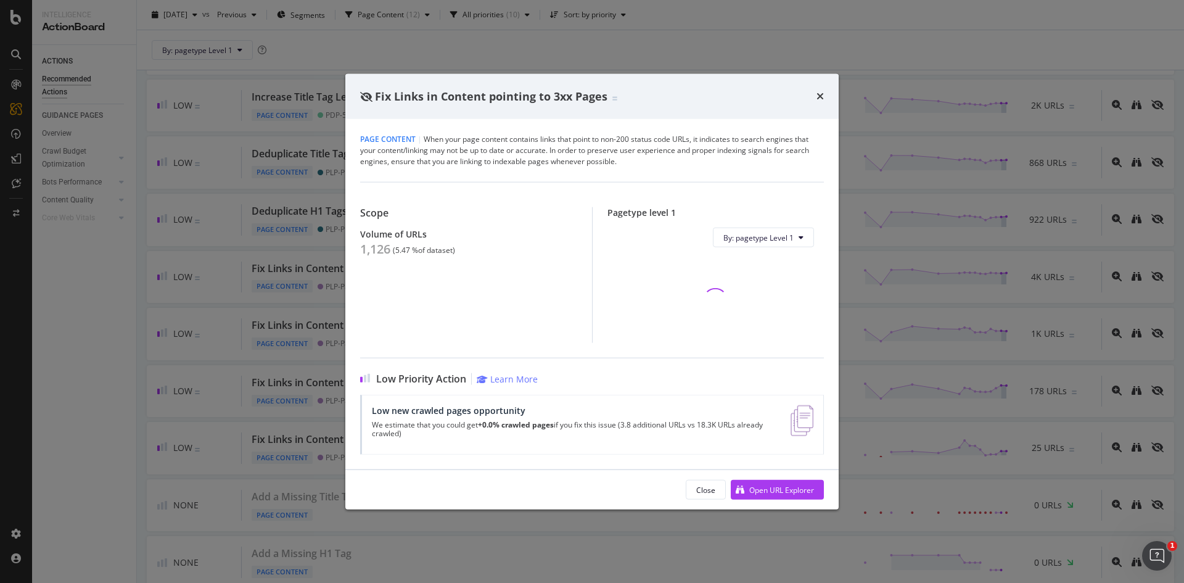
click at [384, 249] on div "1,126" at bounding box center [375, 249] width 30 height 15
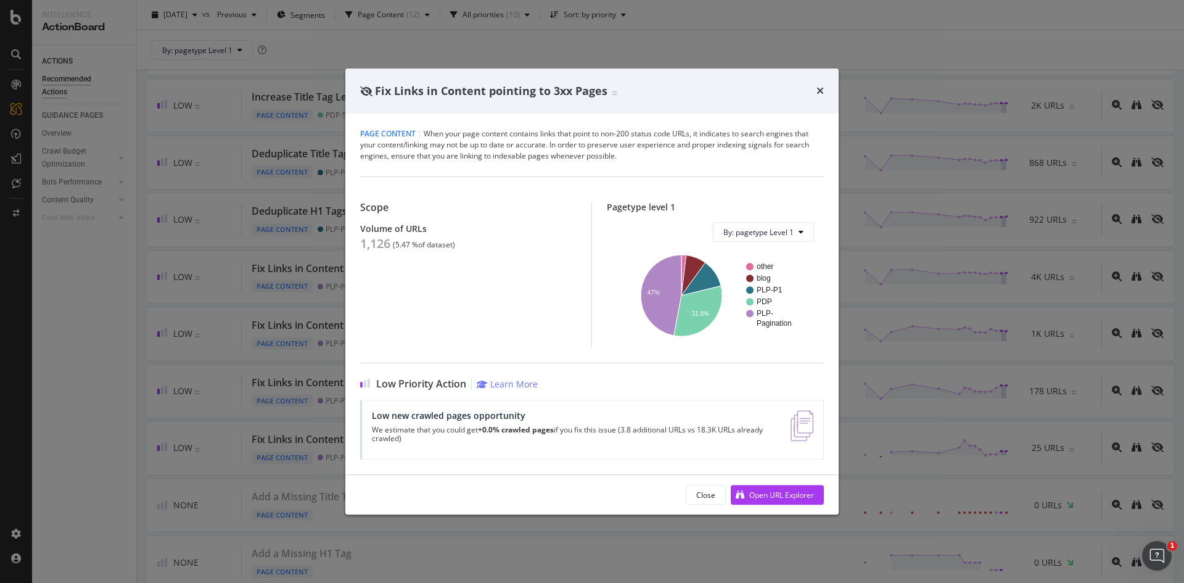
click at [192, 357] on div "Fix Links in Content pointing to 3xx Pages Page Content | When your page conten…" at bounding box center [592, 291] width 1184 height 583
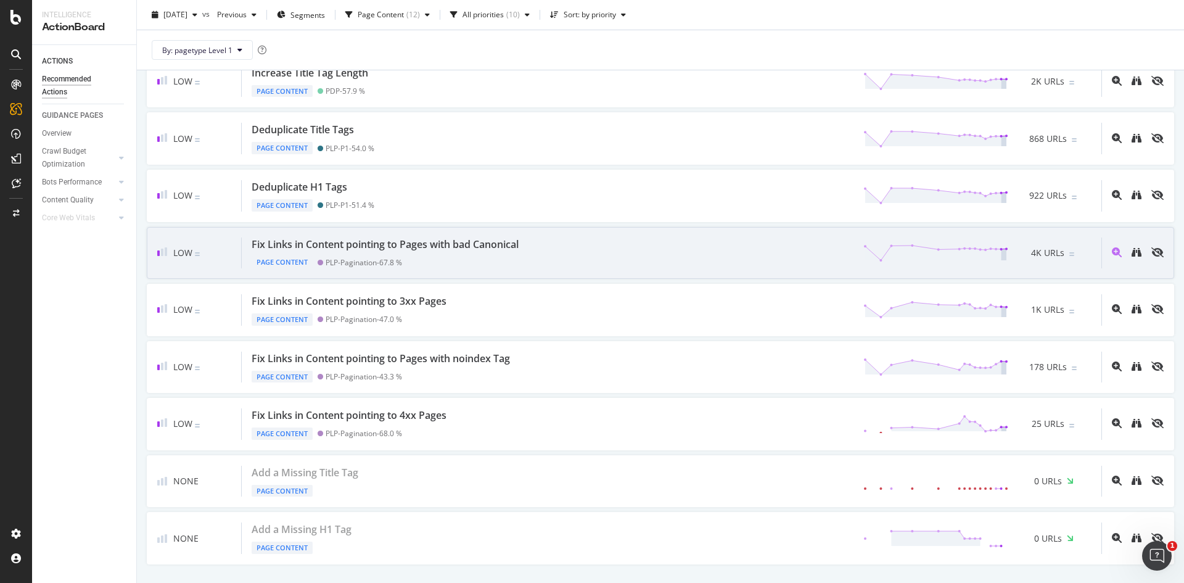
scroll to position [105, 0]
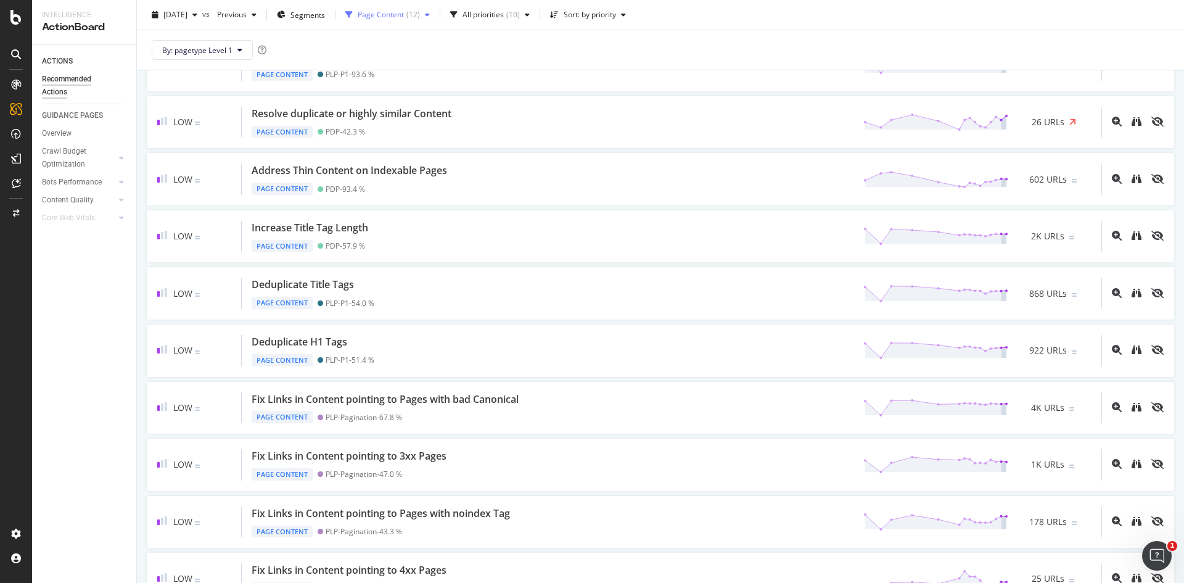
click at [424, 10] on div "Page Content ( 12 )" at bounding box center [387, 15] width 94 height 18
click at [395, 100] on div "HTTP Error Code" at bounding box center [415, 101] width 58 height 10
click at [398, 39] on div "Page Content" at bounding box center [410, 40] width 49 height 10
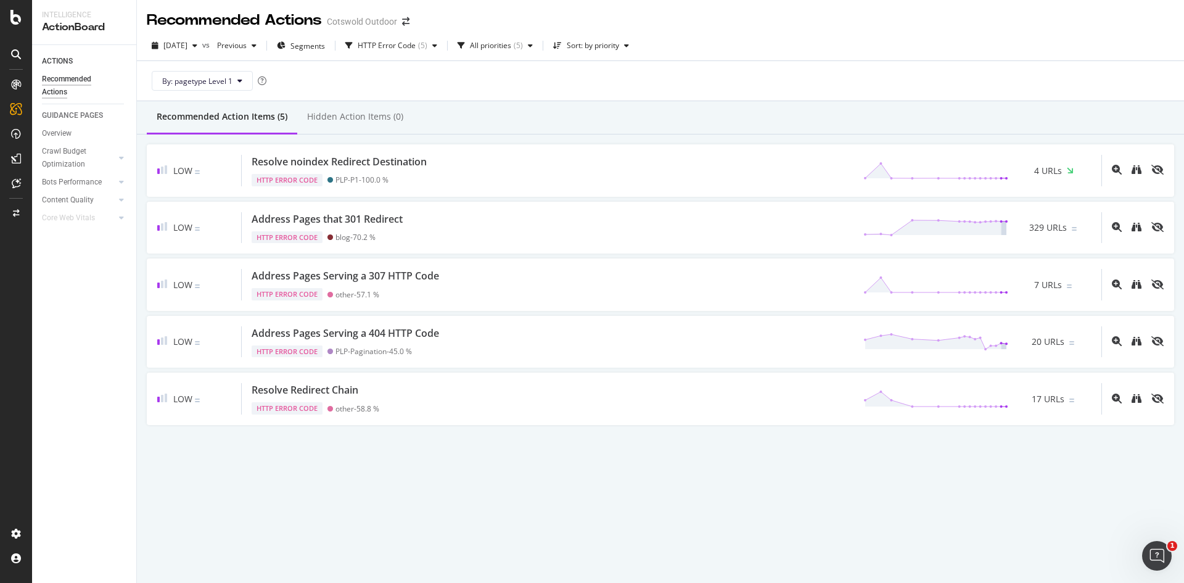
click at [563, 79] on div "By: pagetype Level 1" at bounding box center [660, 80] width 1027 height 39
click at [416, 52] on div "HTTP Error Code ( 5 )" at bounding box center [391, 45] width 102 height 18
click at [409, 135] on div "HTTP Error Code" at bounding box center [415, 132] width 59 height 10
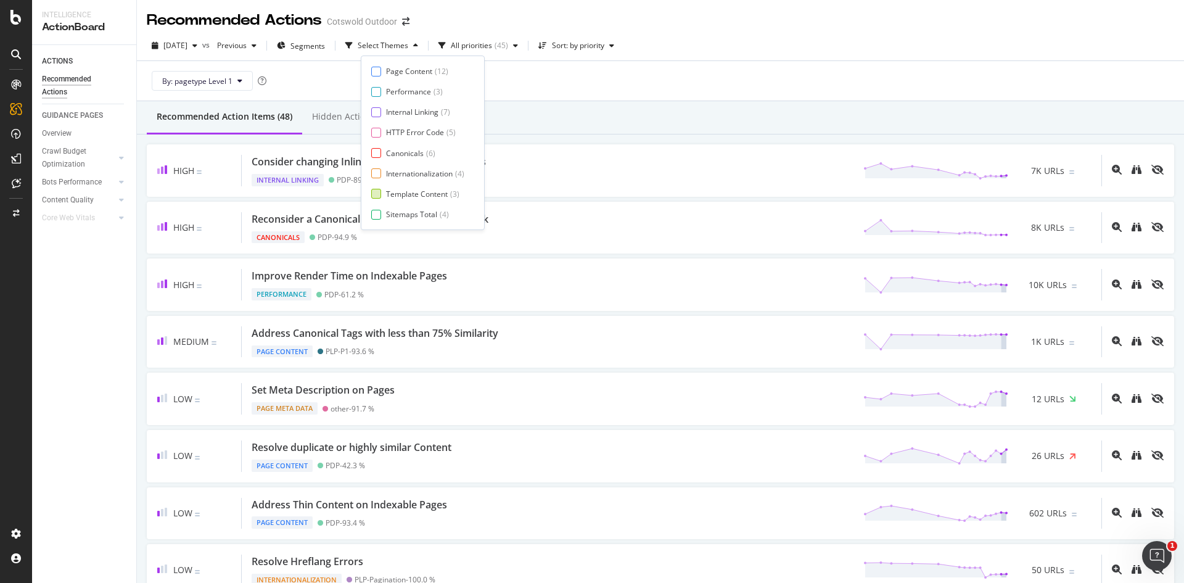
click at [411, 189] on div "Template Content" at bounding box center [417, 194] width 62 height 10
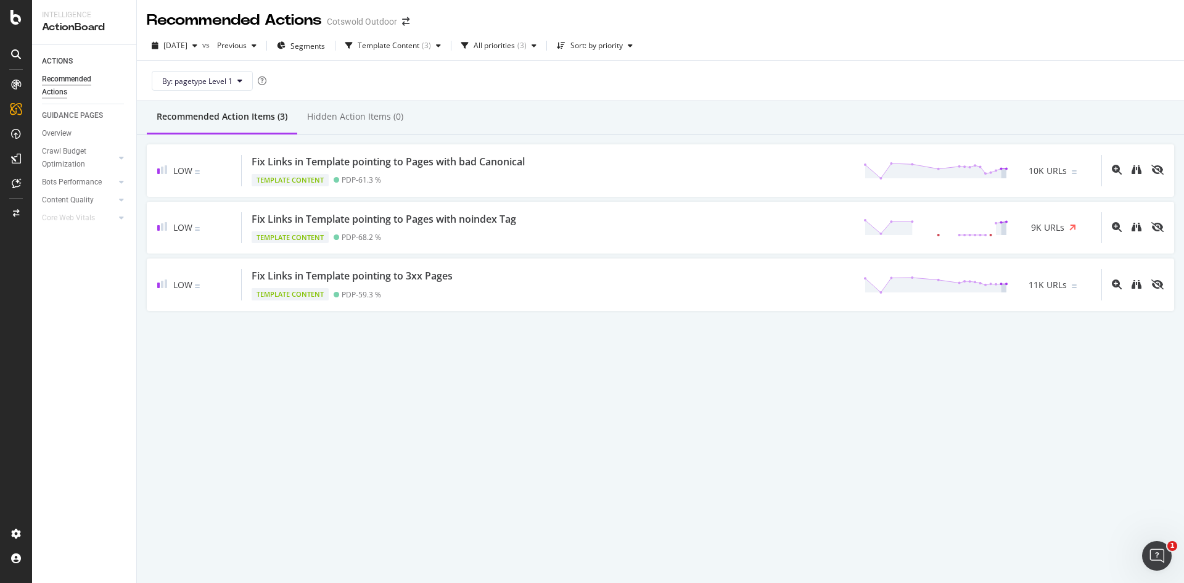
click at [670, 100] on div "By: pagetype Level 1" at bounding box center [660, 80] width 1027 height 39
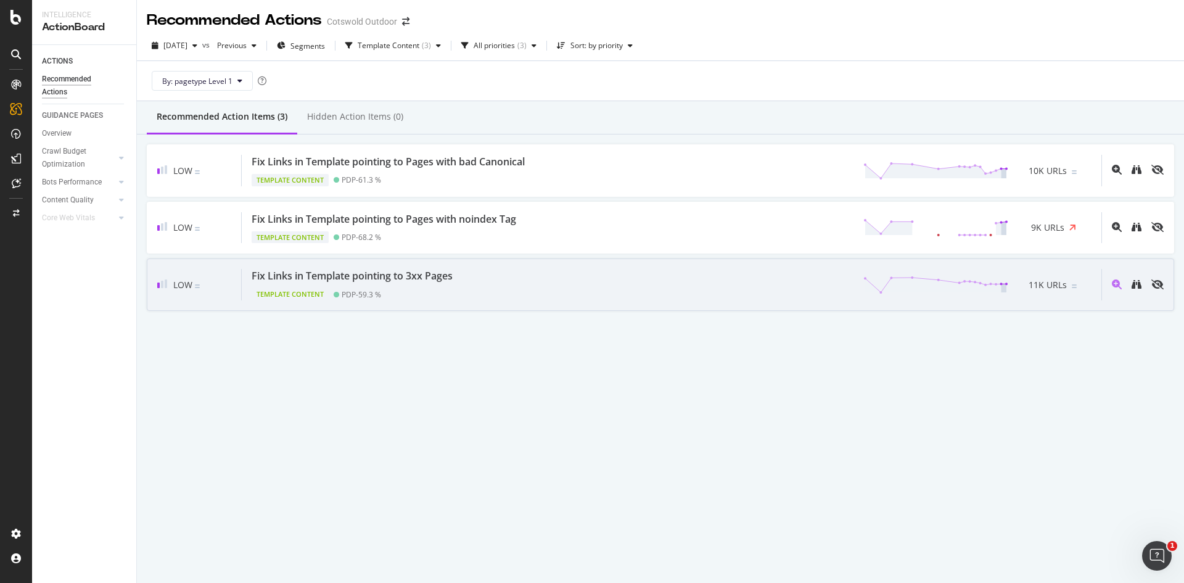
click at [481, 293] on div "Fix Links in Template pointing to 3xx Pages Template Content PDP - 59.3 % 11K U…" at bounding box center [671, 284] width 859 height 31
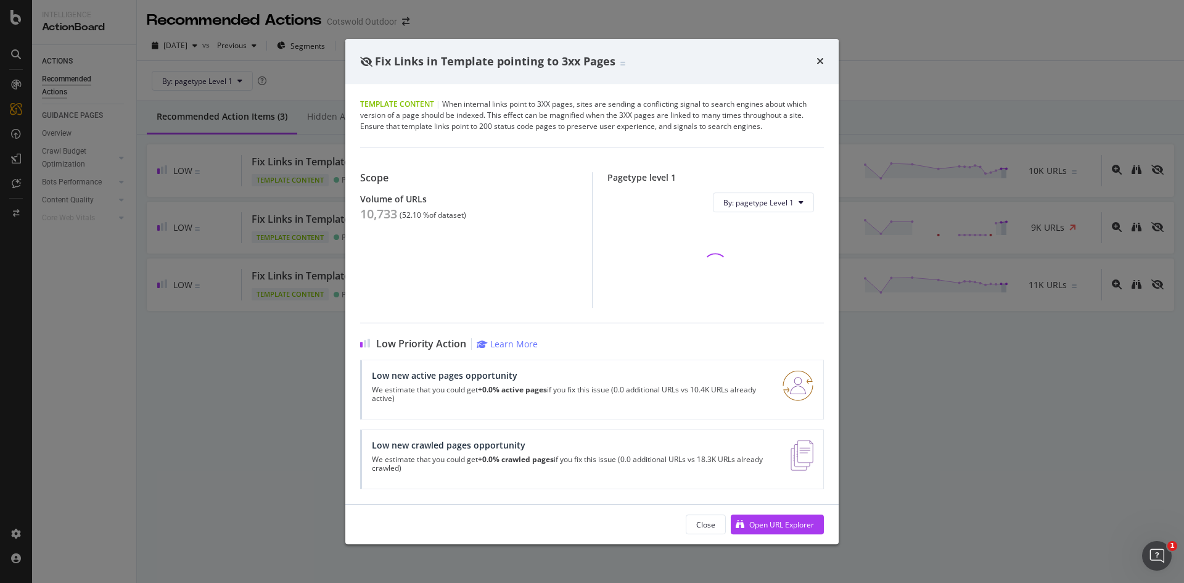
click at [382, 215] on div "10,733" at bounding box center [378, 214] width 37 height 15
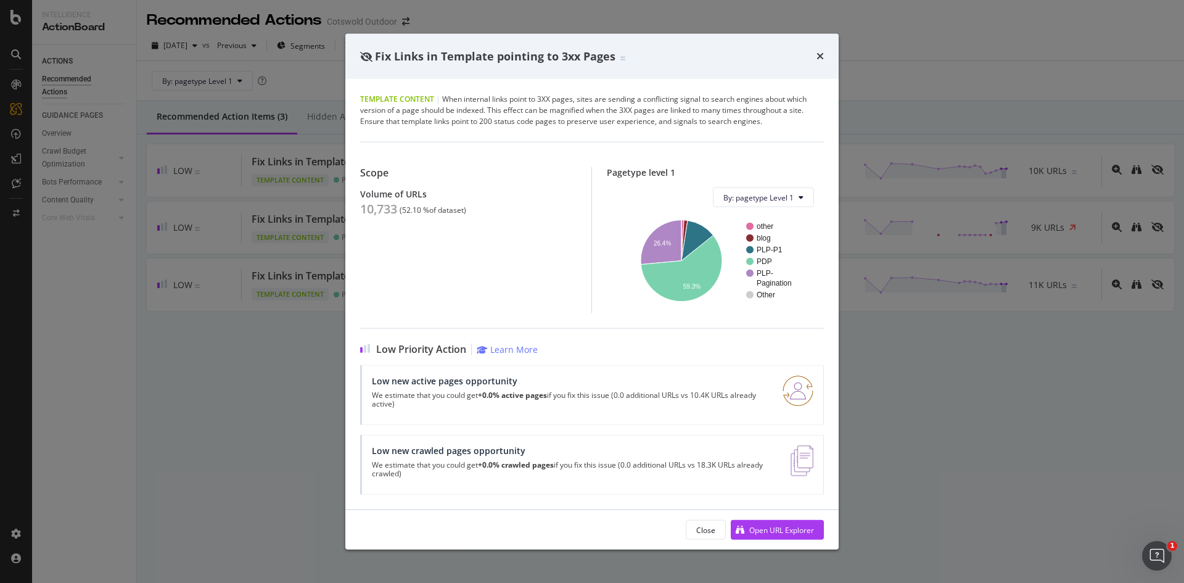
click at [123, 375] on div "Fix Links in Template pointing to 3xx Pages Template Content | When internal li…" at bounding box center [592, 291] width 1184 height 583
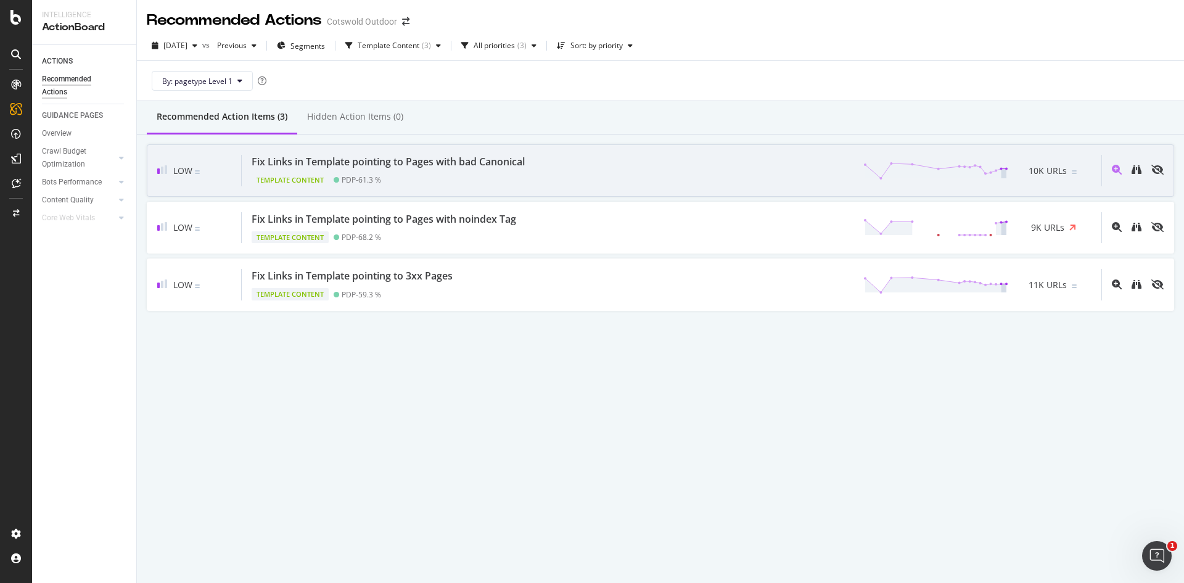
click at [557, 167] on div "Fix Links in Template pointing to Pages with bad Canonical Template Content PDP…" at bounding box center [671, 170] width 859 height 31
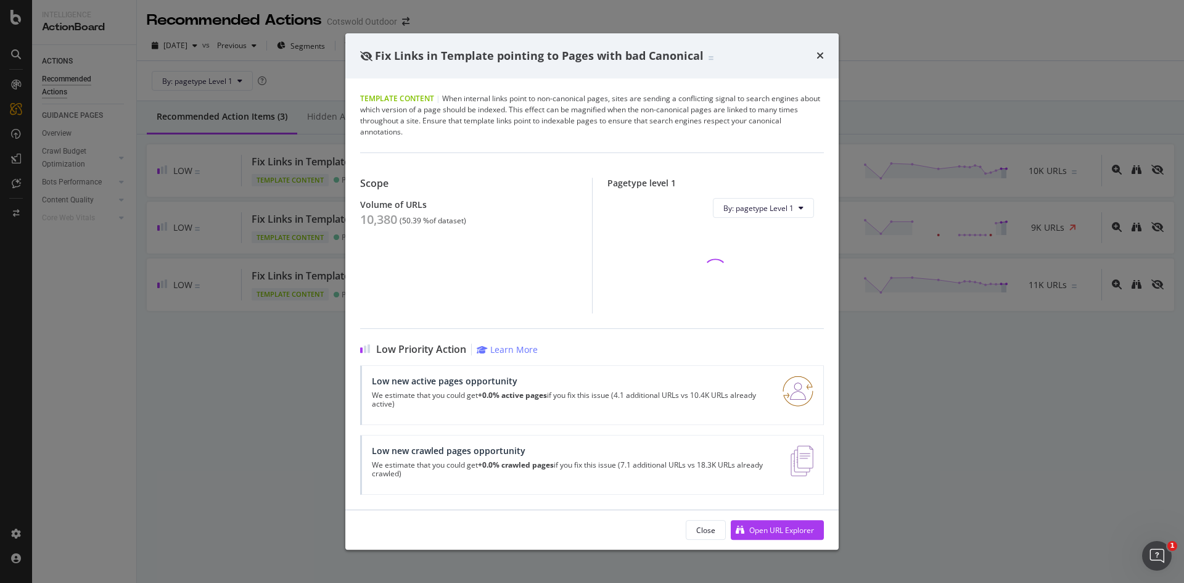
click at [372, 222] on div "10,380" at bounding box center [378, 219] width 37 height 15
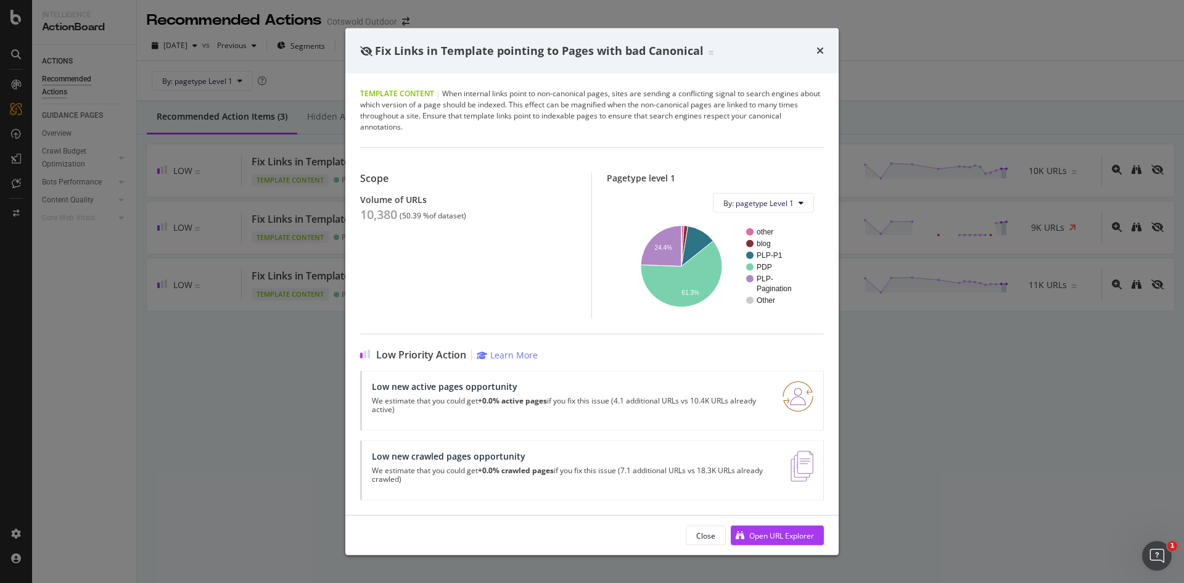
click at [261, 317] on div "Fix Links in Template pointing to Pages with bad Canonical Template Content | W…" at bounding box center [592, 291] width 1184 height 583
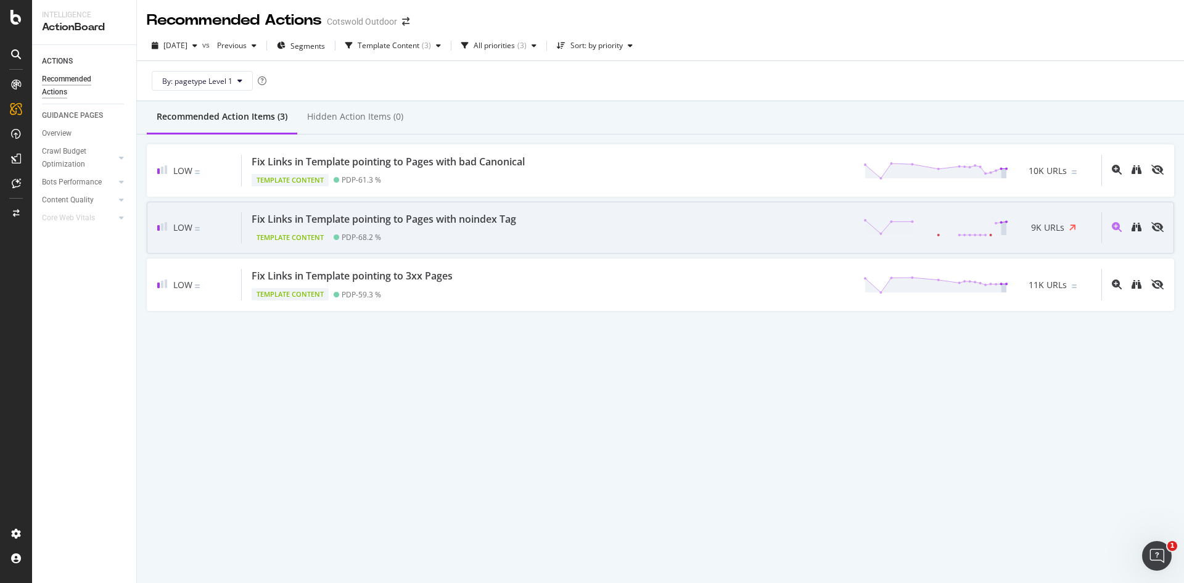
click at [417, 234] on div "Template Content PDP - 68.2 %" at bounding box center [386, 234] width 269 height 17
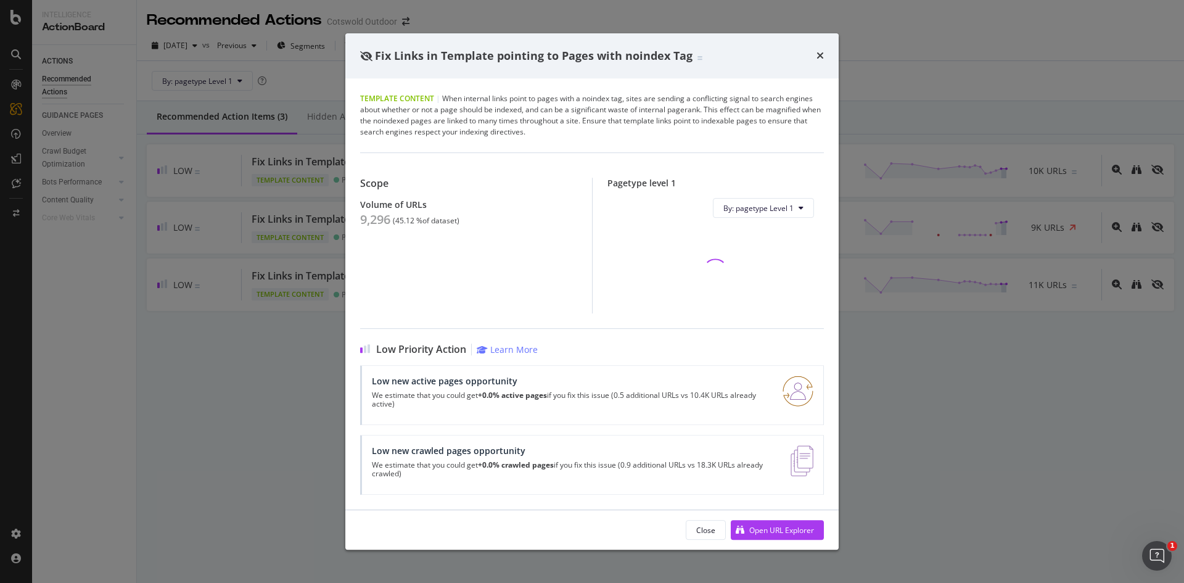
click at [375, 231] on div "Scope Volume of URLs 9,296 ( 45.12 % of dataset )" at bounding box center [476, 246] width 232 height 136
click at [371, 221] on div "9,296" at bounding box center [375, 219] width 30 height 15
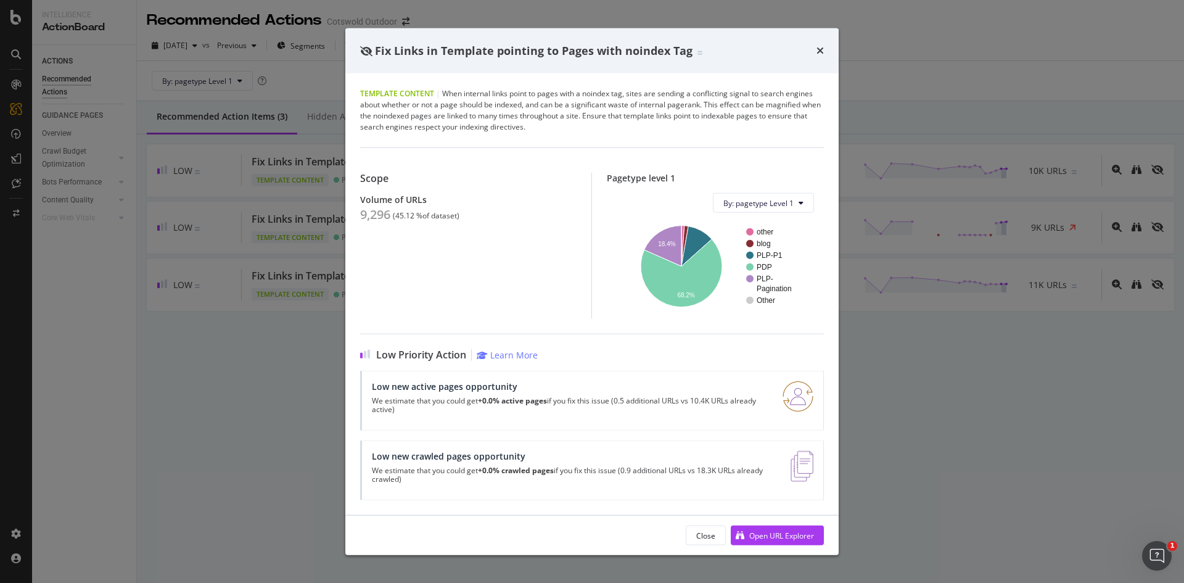
click at [6, 283] on div "Fix Links in Template pointing to Pages with noindex Tag Template Content | Whe…" at bounding box center [592, 291] width 1184 height 583
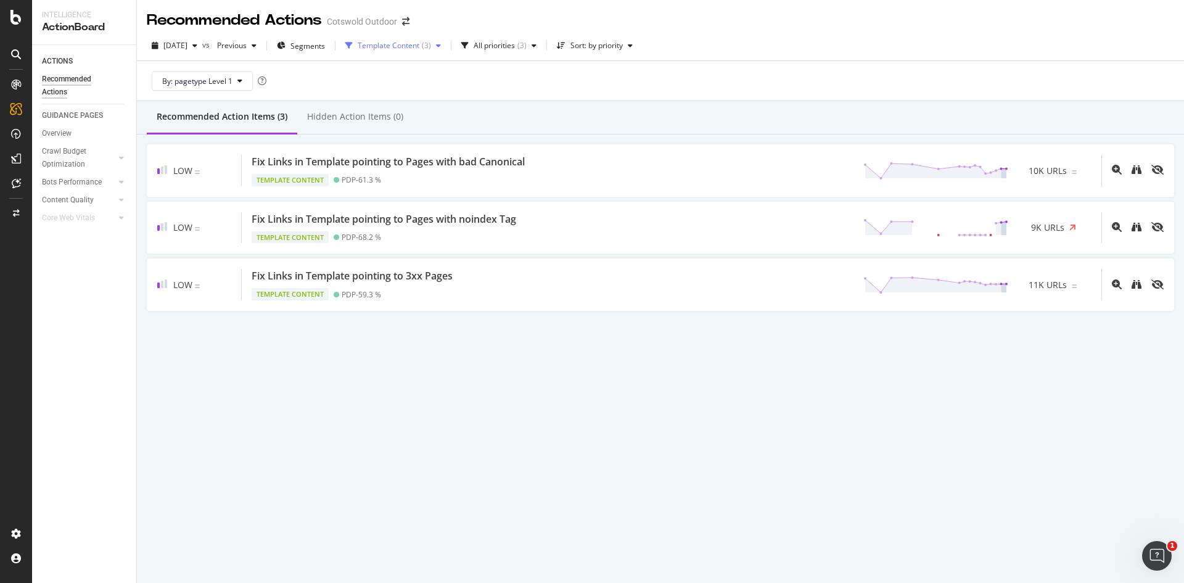
click at [416, 42] on div "Template Content" at bounding box center [389, 45] width 62 height 7
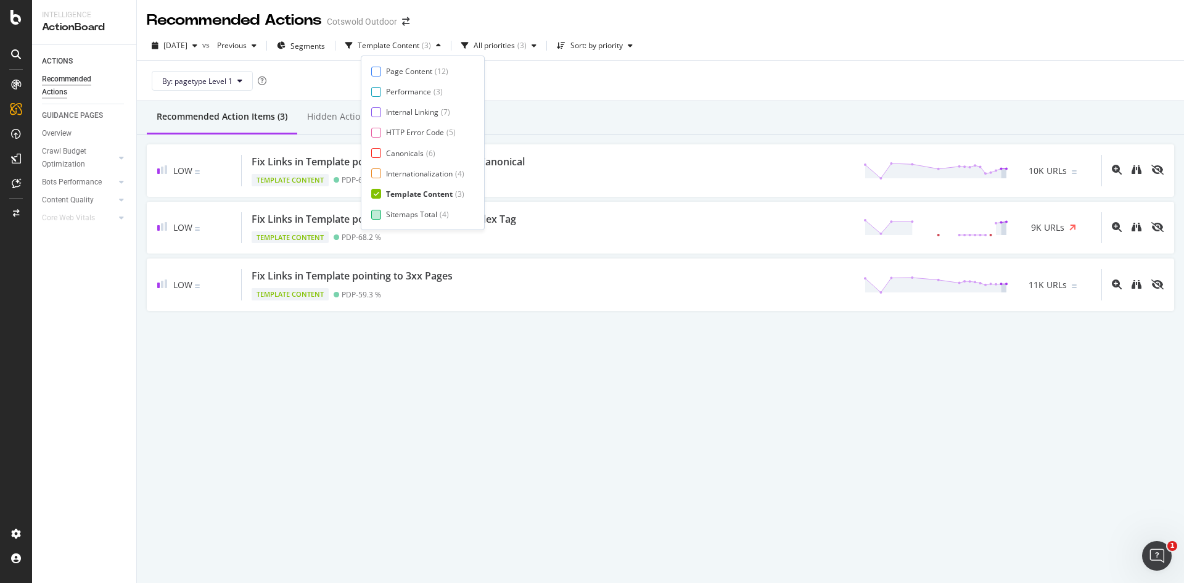
click at [396, 216] on div "Sitemaps Total" at bounding box center [411, 214] width 51 height 10
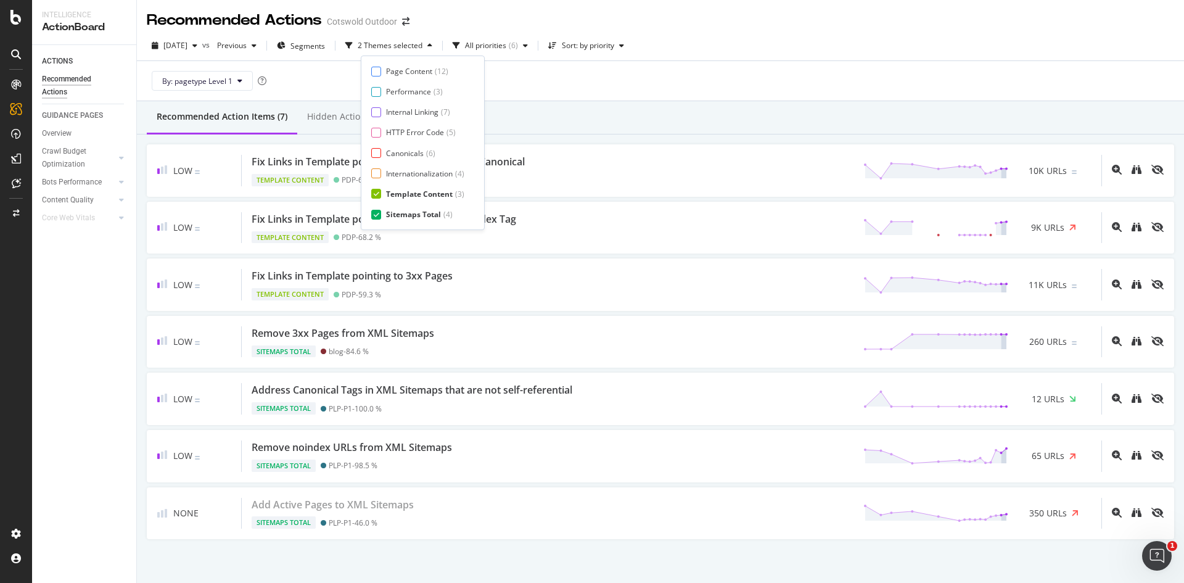
click at [397, 195] on div "Template Content" at bounding box center [419, 194] width 67 height 10
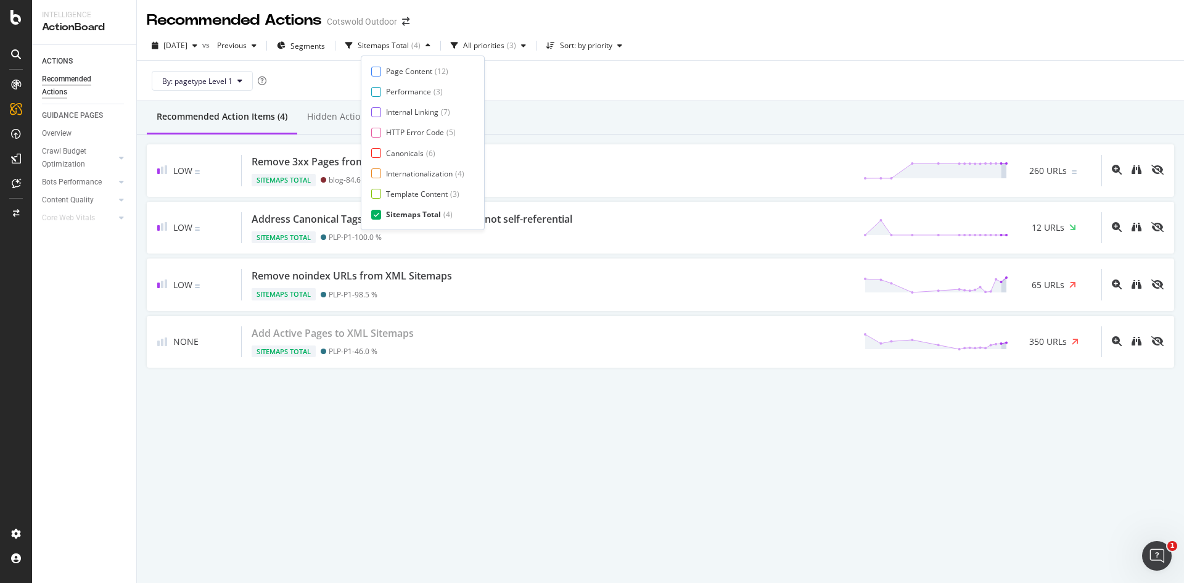
click at [583, 136] on div "Low Remove 3xx Pages from XML Sitemaps Sitemaps Total blog - 84.6 % 260 URLs Lo…" at bounding box center [660, 255] width 1047 height 243
click at [390, 47] on div "Sitemaps Total" at bounding box center [383, 45] width 51 height 7
click at [412, 71] on div "Page Content" at bounding box center [409, 71] width 46 height 10
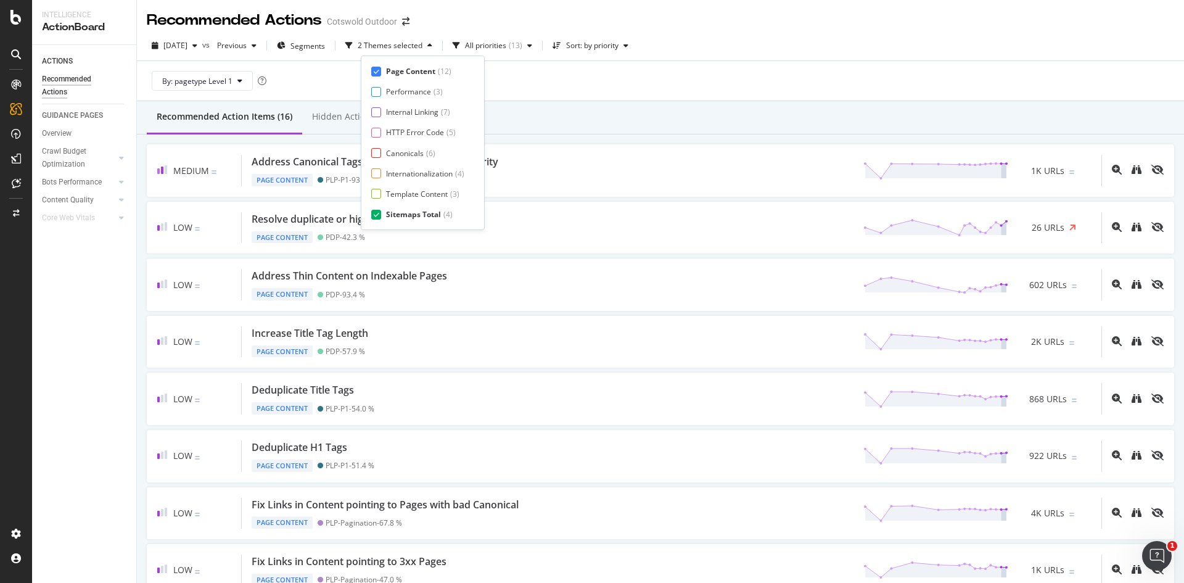
click at [417, 73] on div "Page Content" at bounding box center [410, 71] width 49 height 10
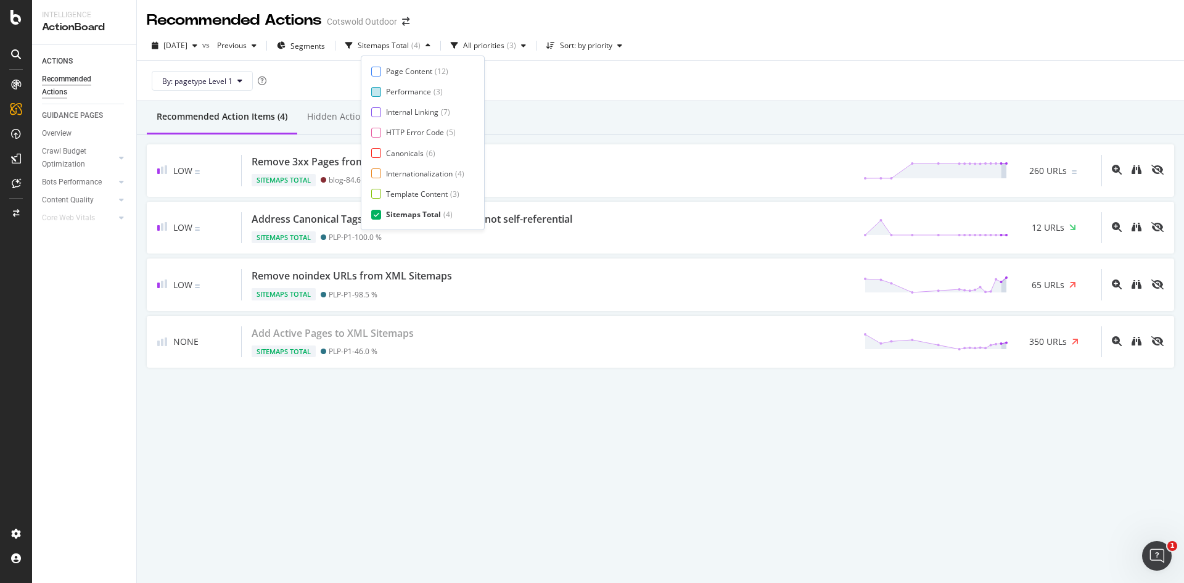
click at [418, 96] on div "Performance" at bounding box center [408, 91] width 45 height 10
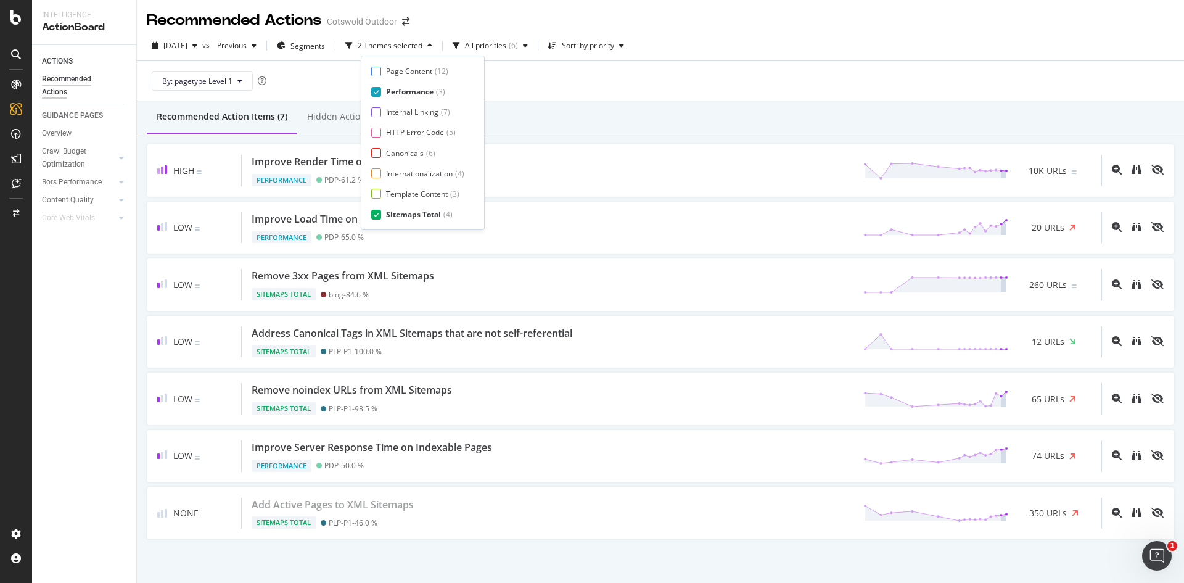
click at [401, 213] on div "Sitemaps Total" at bounding box center [413, 214] width 55 height 10
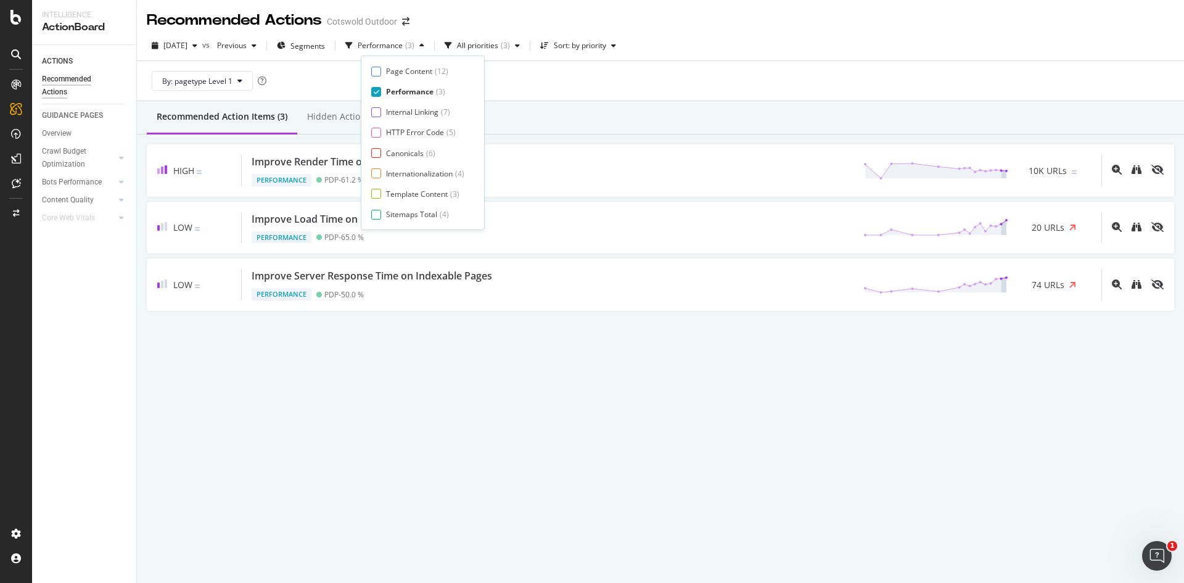
click at [526, 119] on div "Recommended Action Items (3) Hidden Action Items (0)" at bounding box center [660, 117] width 1047 height 33
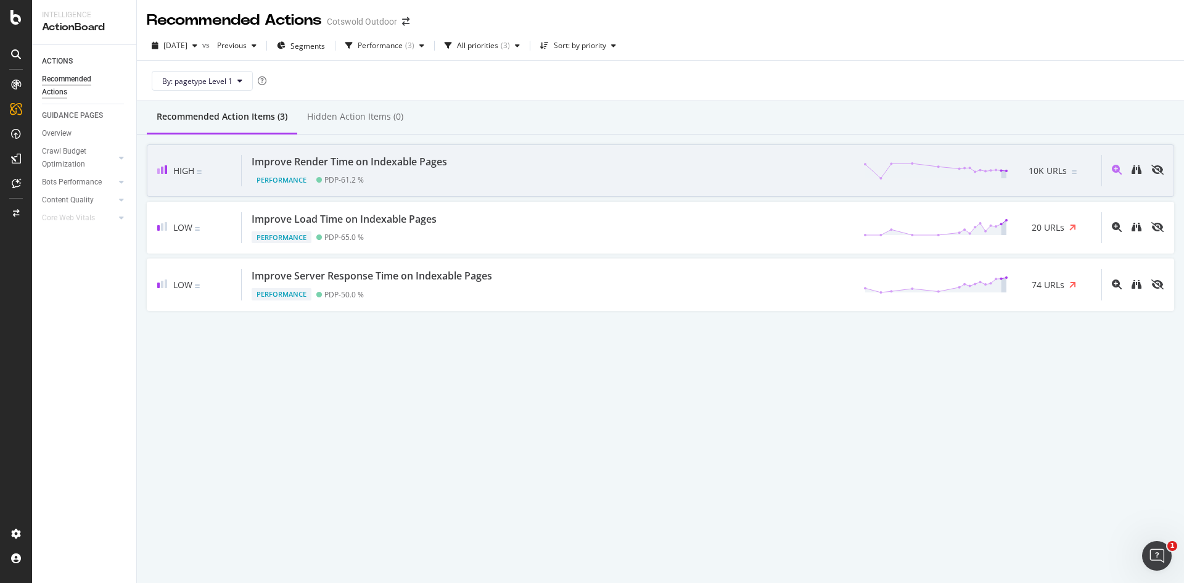
click at [502, 162] on div "Improve Render Time on Indexable Pages Performance PDP - 61.2 % 10K URLs" at bounding box center [671, 170] width 859 height 31
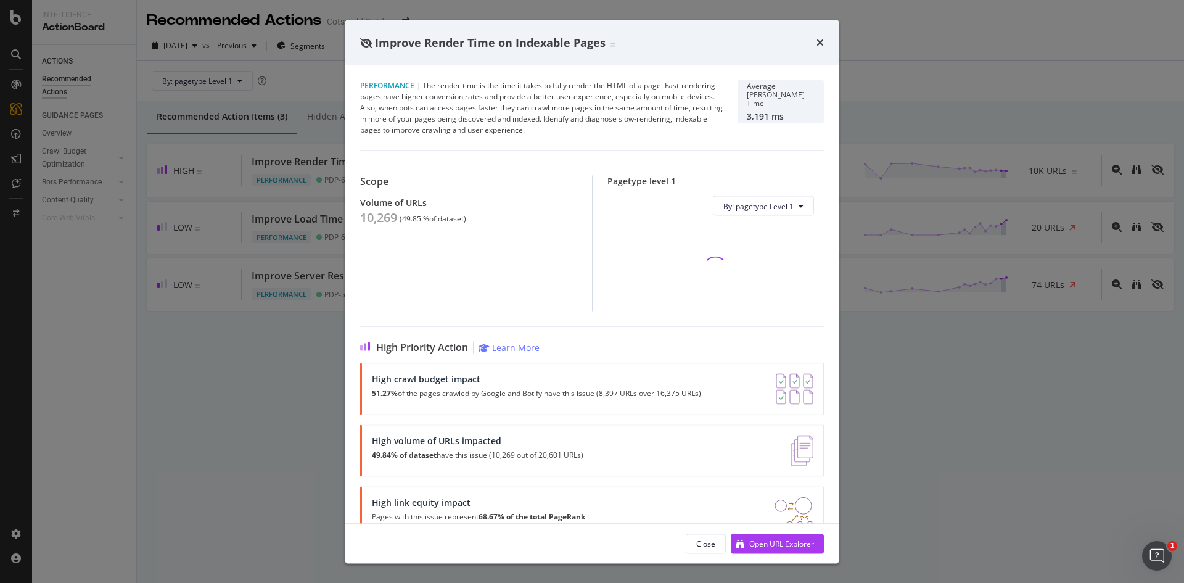
click at [385, 218] on div "10,269" at bounding box center [378, 217] width 37 height 15
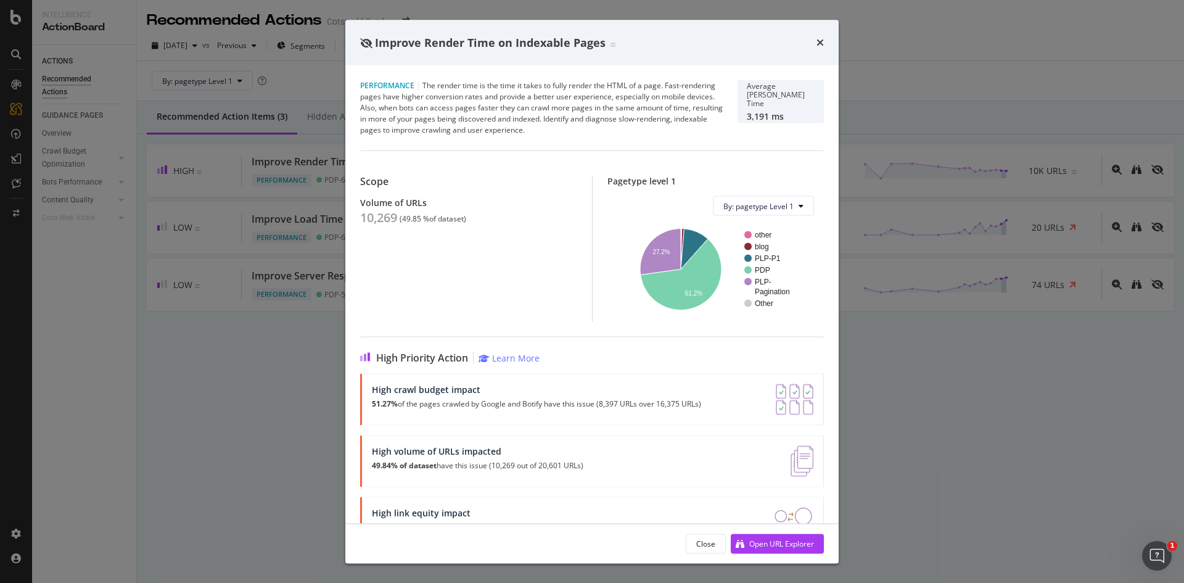
click at [249, 325] on div "Improve Render Time on Indexable Pages Performance | The render time is the tim…" at bounding box center [592, 291] width 1184 height 583
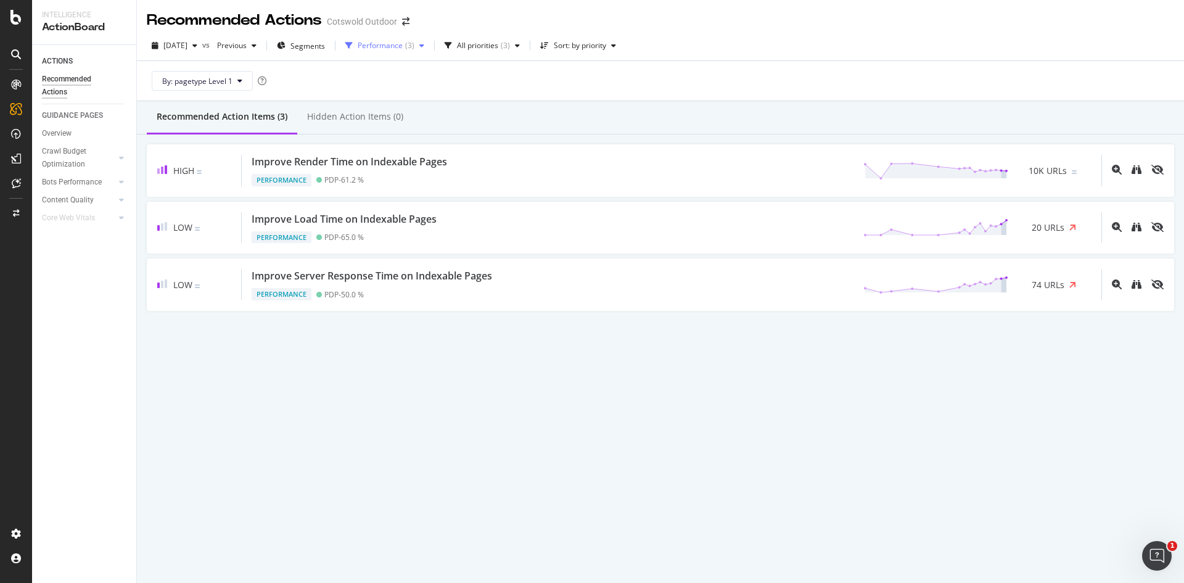
click at [400, 46] on div "Performance" at bounding box center [380, 45] width 45 height 7
click at [387, 174] on div "Internationalization" at bounding box center [419, 173] width 67 height 10
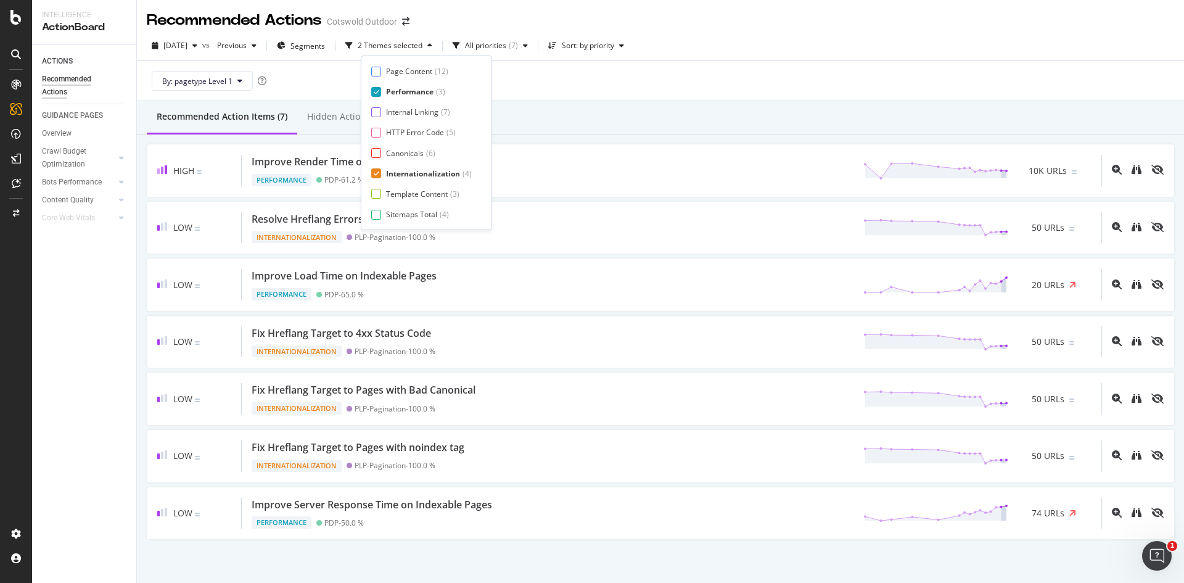
click at [412, 93] on div "Performance" at bounding box center [409, 91] width 47 height 10
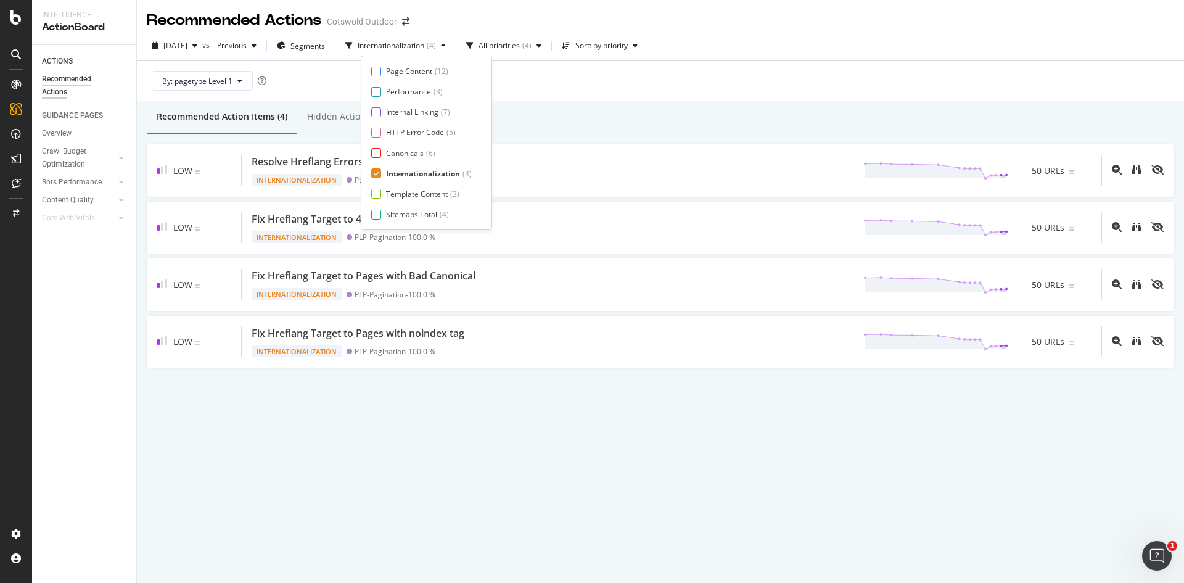
click at [669, 139] on div "Low Resolve Hreflang Errors Internationalization PLP-Pagination - 100.0 % 50 UR…" at bounding box center [660, 255] width 1047 height 243
click at [424, 43] on div "Internationalization" at bounding box center [391, 45] width 67 height 7
click at [413, 173] on div "Internationalization" at bounding box center [423, 173] width 74 height 10
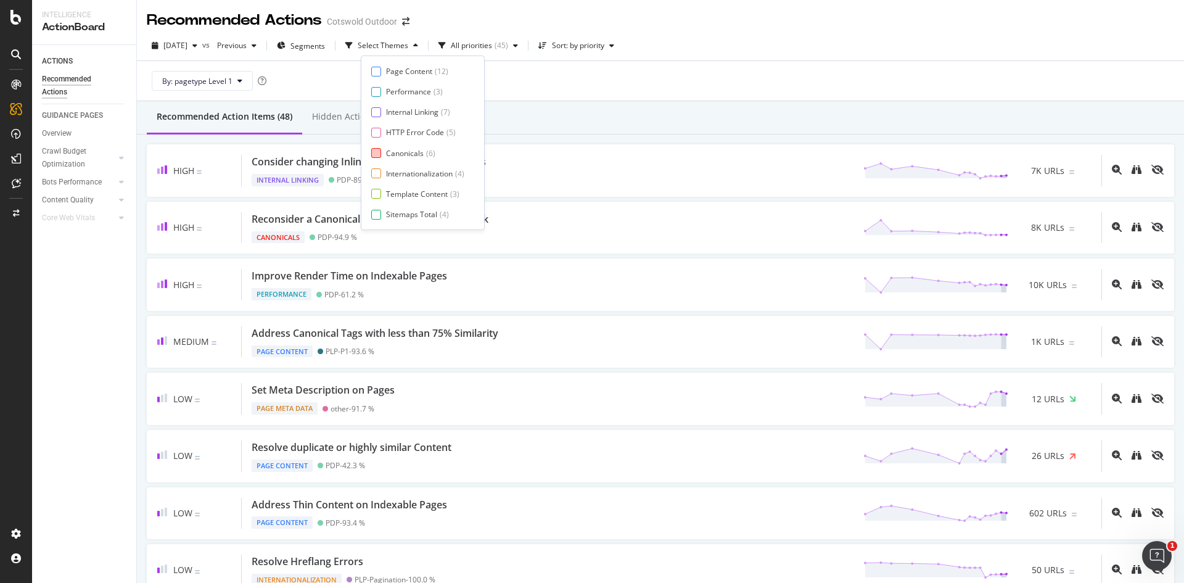
click at [404, 156] on div "Canonicals" at bounding box center [405, 153] width 38 height 10
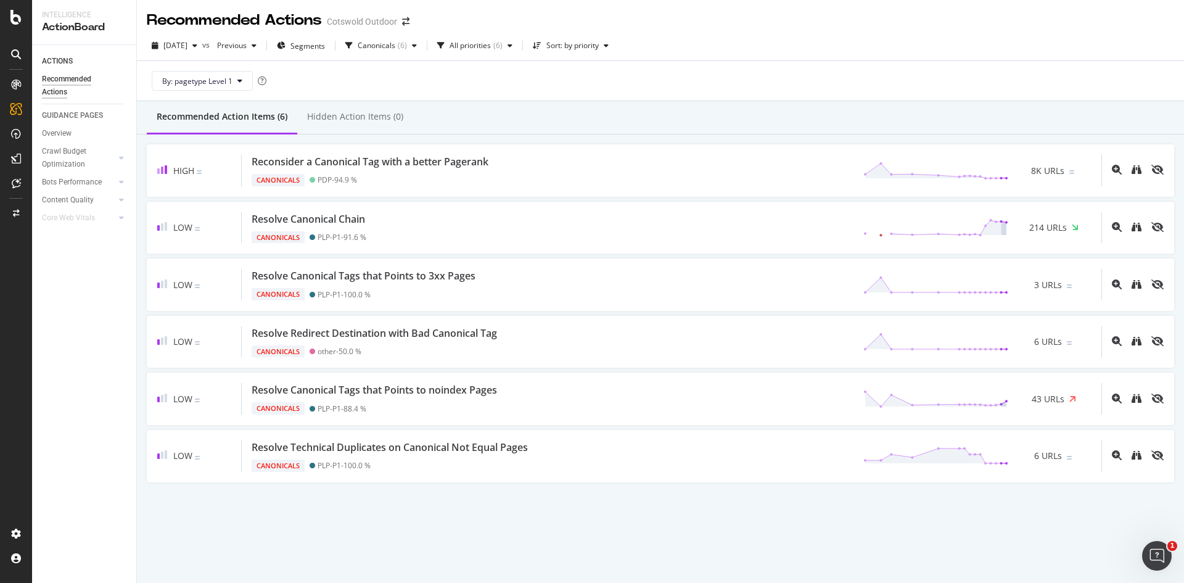
click at [640, 58] on div "[DATE] vs Previous Segments Canonicals ( 6 ) All priorities ( 6 ) Sort: by prio…" at bounding box center [660, 48] width 1047 height 25
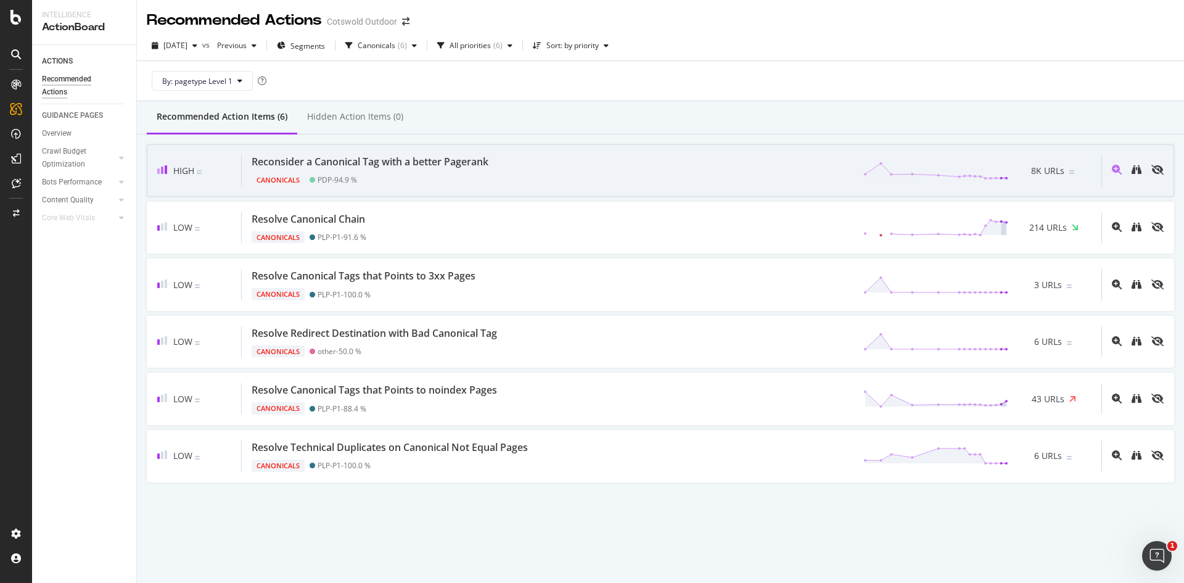
click at [520, 174] on div "Reconsider a Canonical Tag with a better Pagerank Canonicals PDP - 94.9 % 8K UR…" at bounding box center [671, 170] width 859 height 31
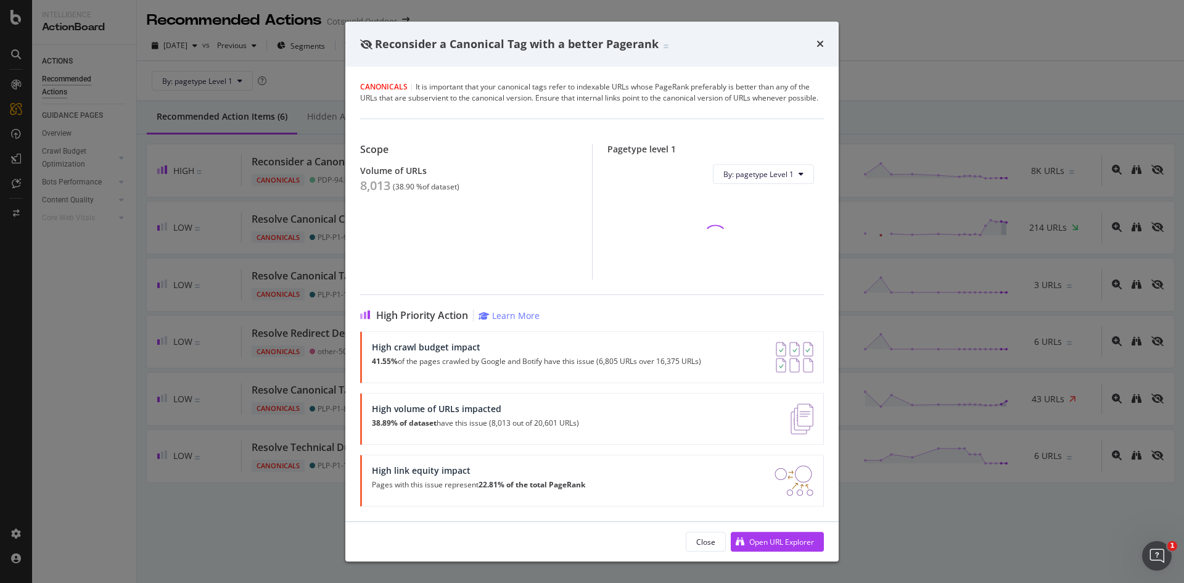
click at [370, 189] on div "8,013" at bounding box center [375, 185] width 30 height 15
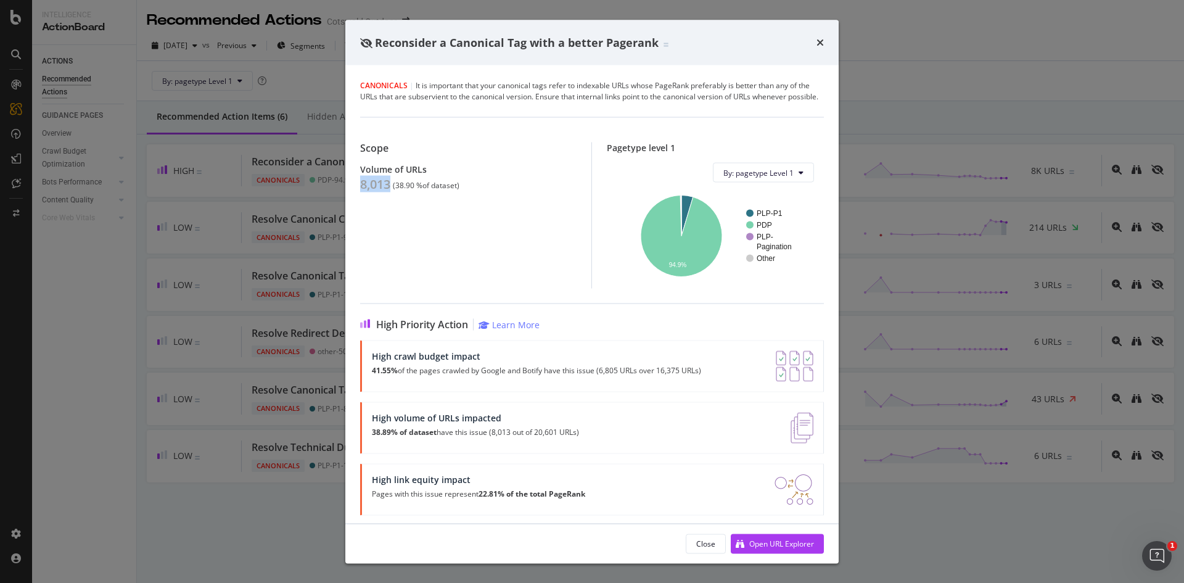
click at [234, 336] on div "Reconsider a Canonical Tag with a better Pagerank Canonicals | It is important …" at bounding box center [592, 291] width 1184 height 583
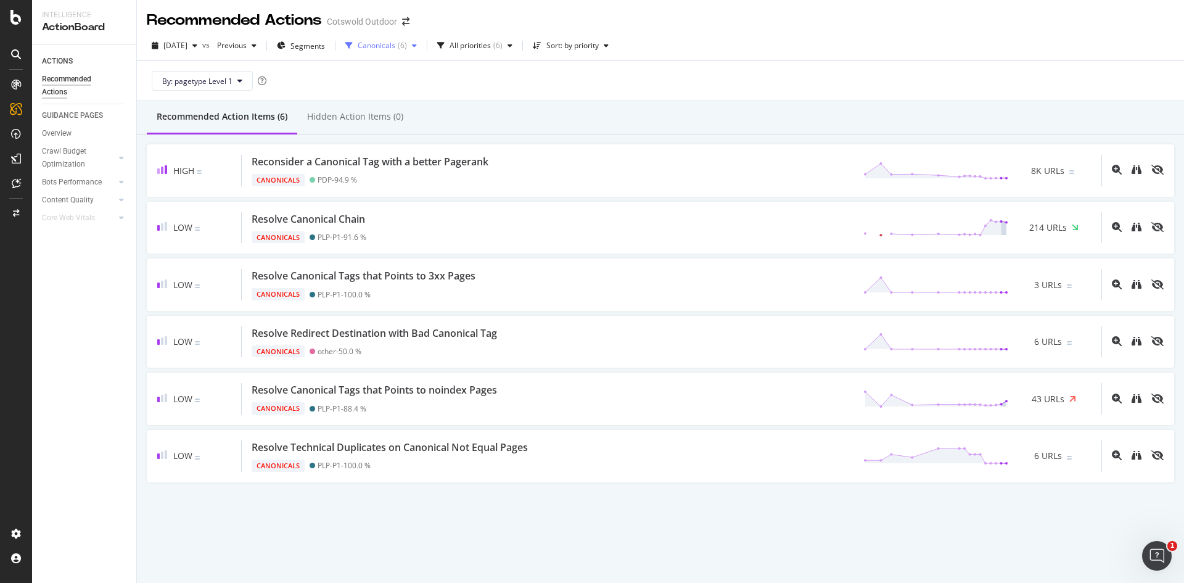
click at [410, 52] on div "Canonicals ( 6 )" at bounding box center [380, 45] width 81 height 18
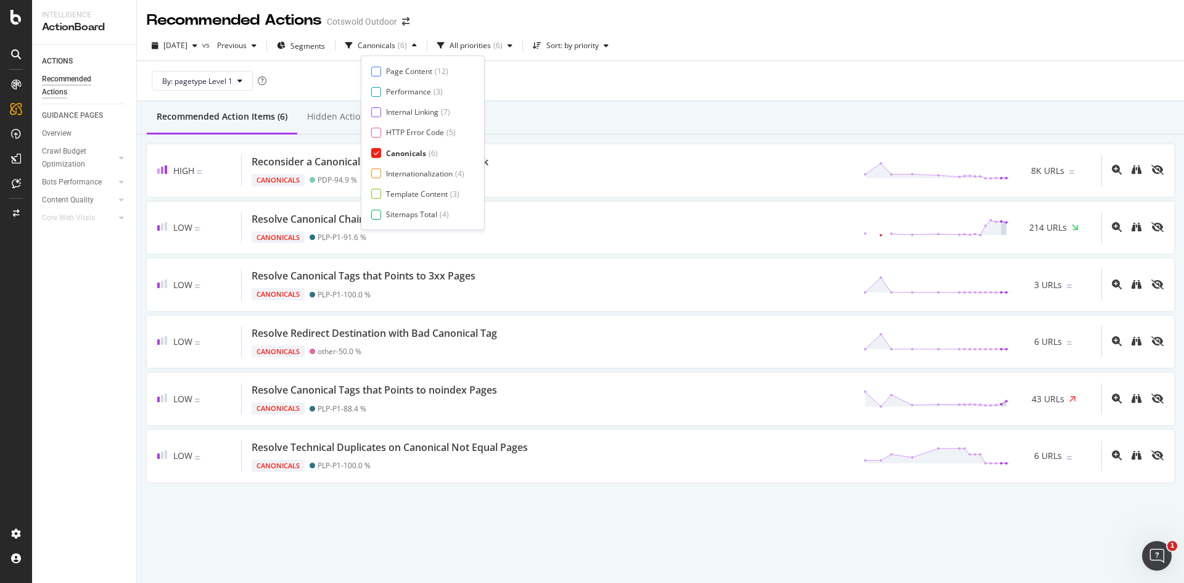
click at [400, 152] on div "Canonicals" at bounding box center [406, 153] width 40 height 10
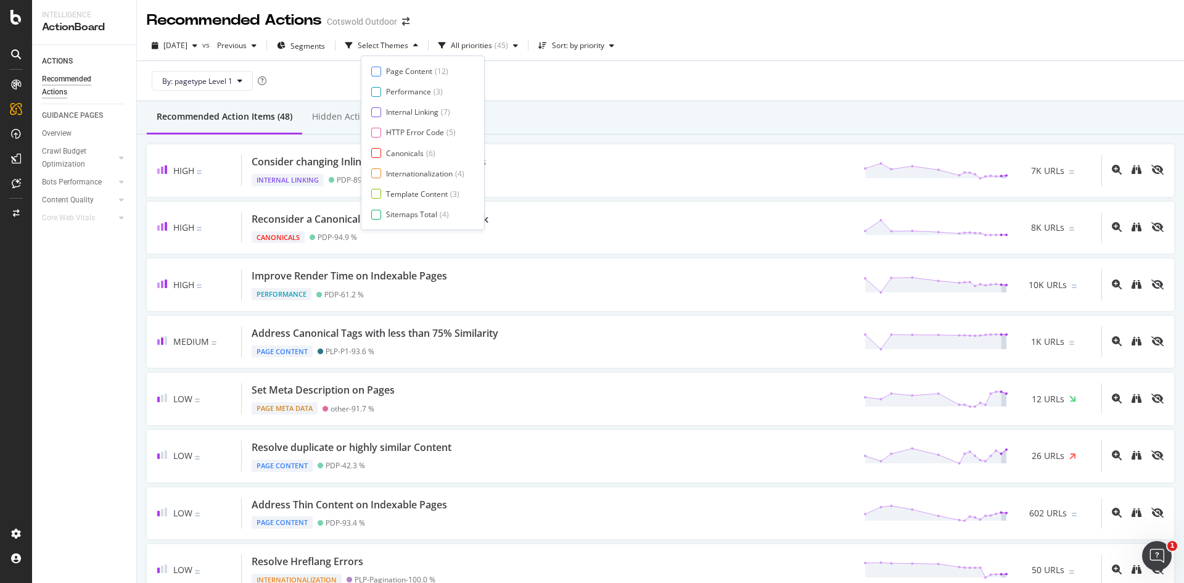
scroll to position [20, 0]
click at [404, 210] on div "Page Meta Data" at bounding box center [413, 214] width 55 height 10
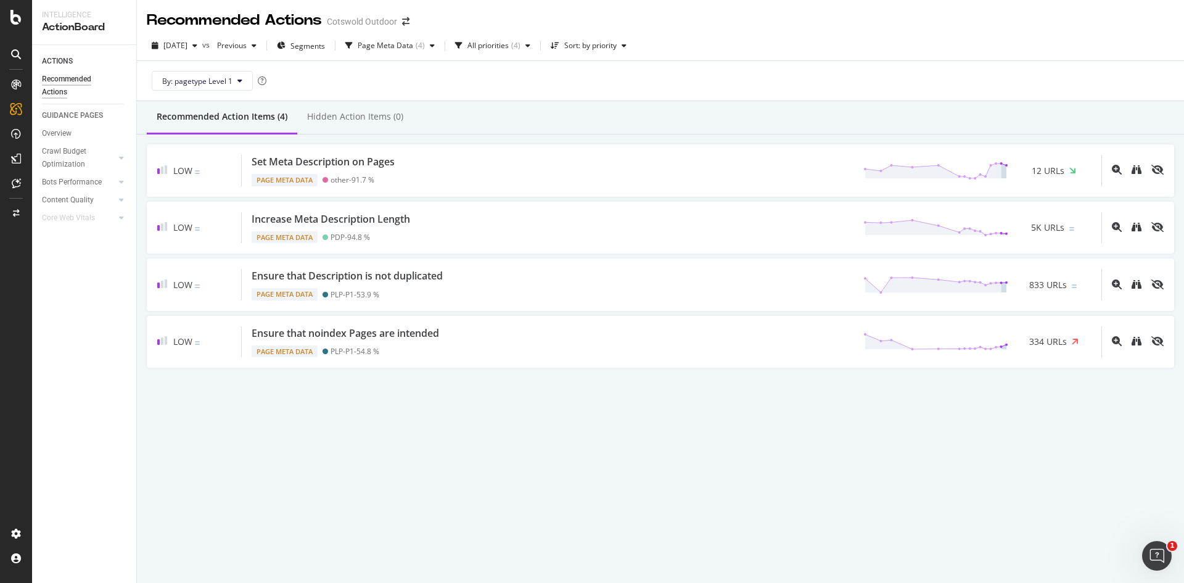
click at [612, 110] on div "Recommended Action Items (4) Hidden Action Items (0)" at bounding box center [660, 117] width 1047 height 33
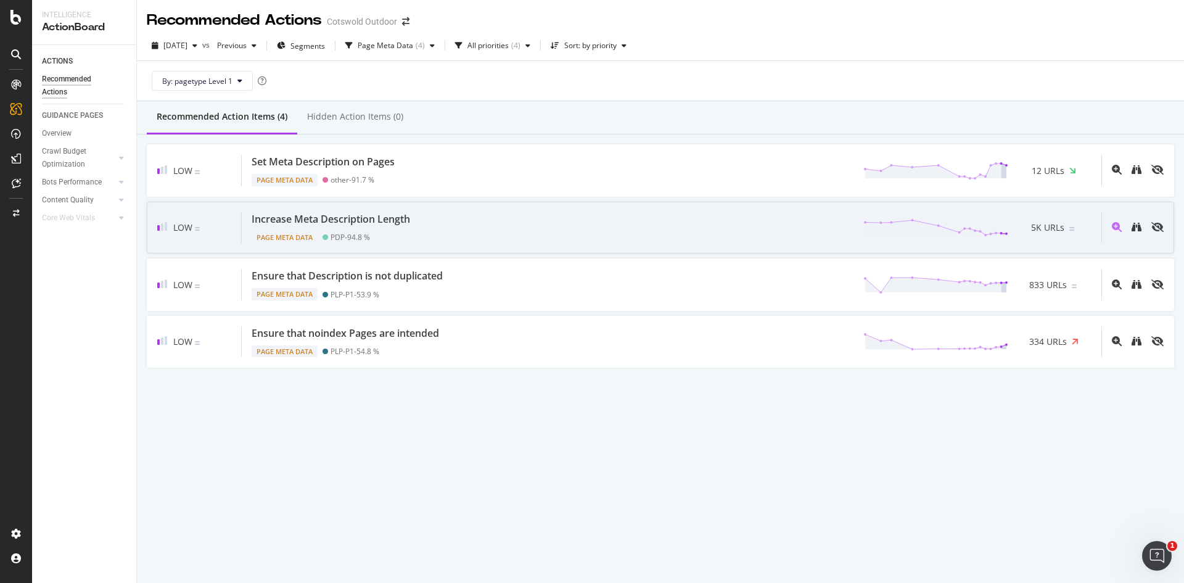
click at [438, 232] on div "Increase Meta Description Length Page Meta Data PDP - 94.8 % 5K URLs" at bounding box center [671, 227] width 859 height 31
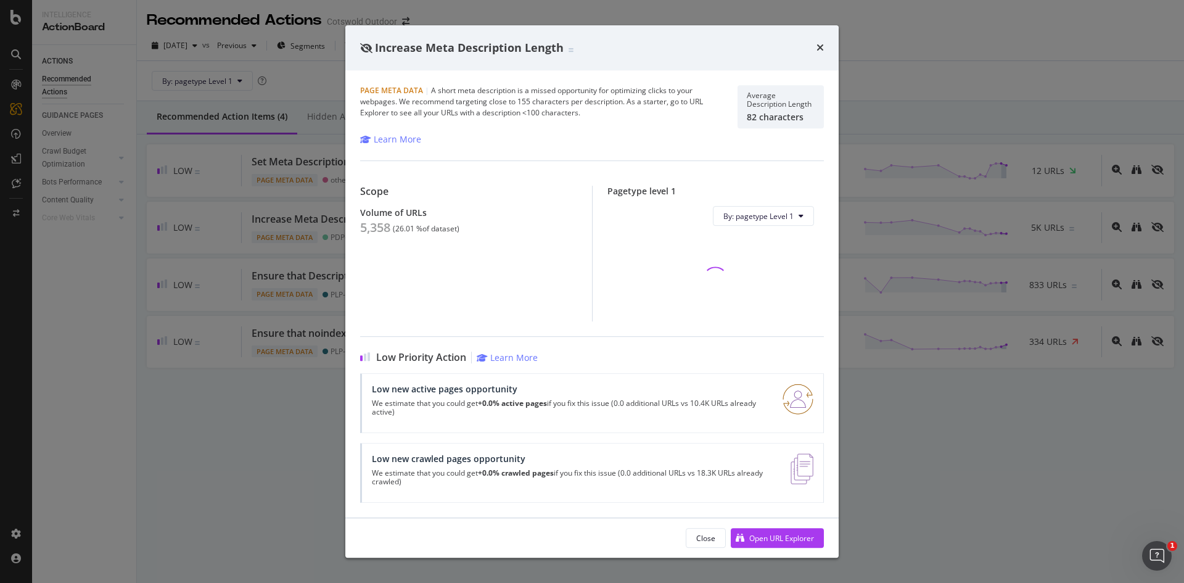
click at [367, 229] on div "5,358" at bounding box center [375, 227] width 30 height 15
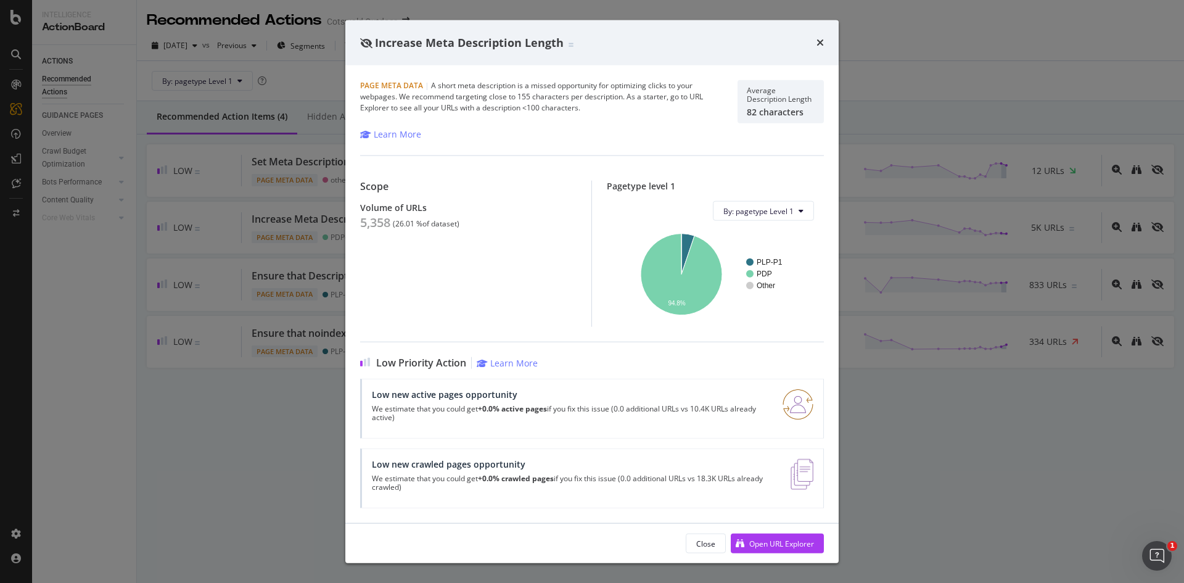
click at [113, 388] on div "Increase Meta Description Length Page Meta Data | A short meta description is a…" at bounding box center [592, 291] width 1184 height 583
